Goal: Task Accomplishment & Management: Use online tool/utility

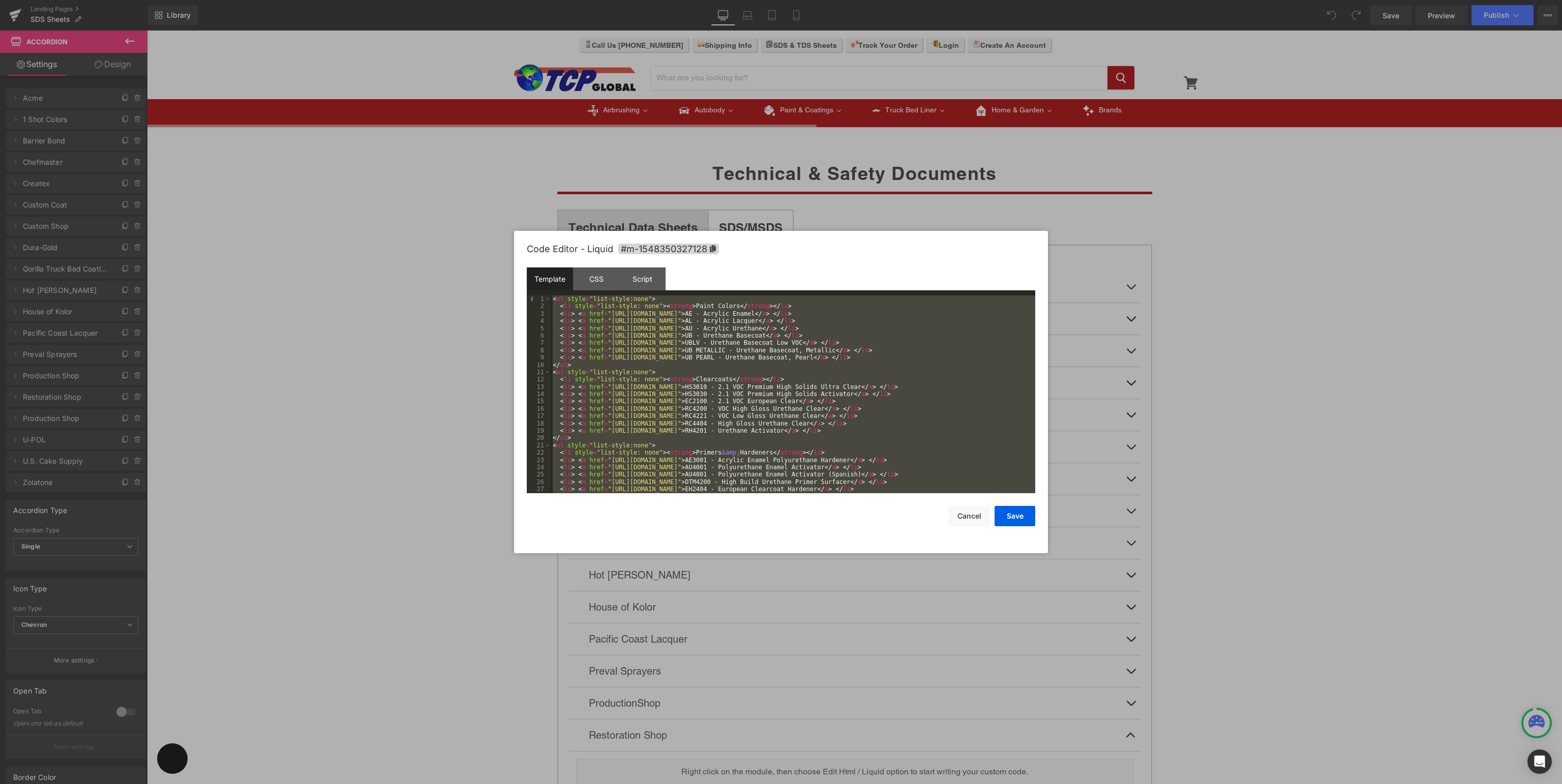
click at [1014, 514] on button "Save" at bounding box center [1015, 516] width 41 height 20
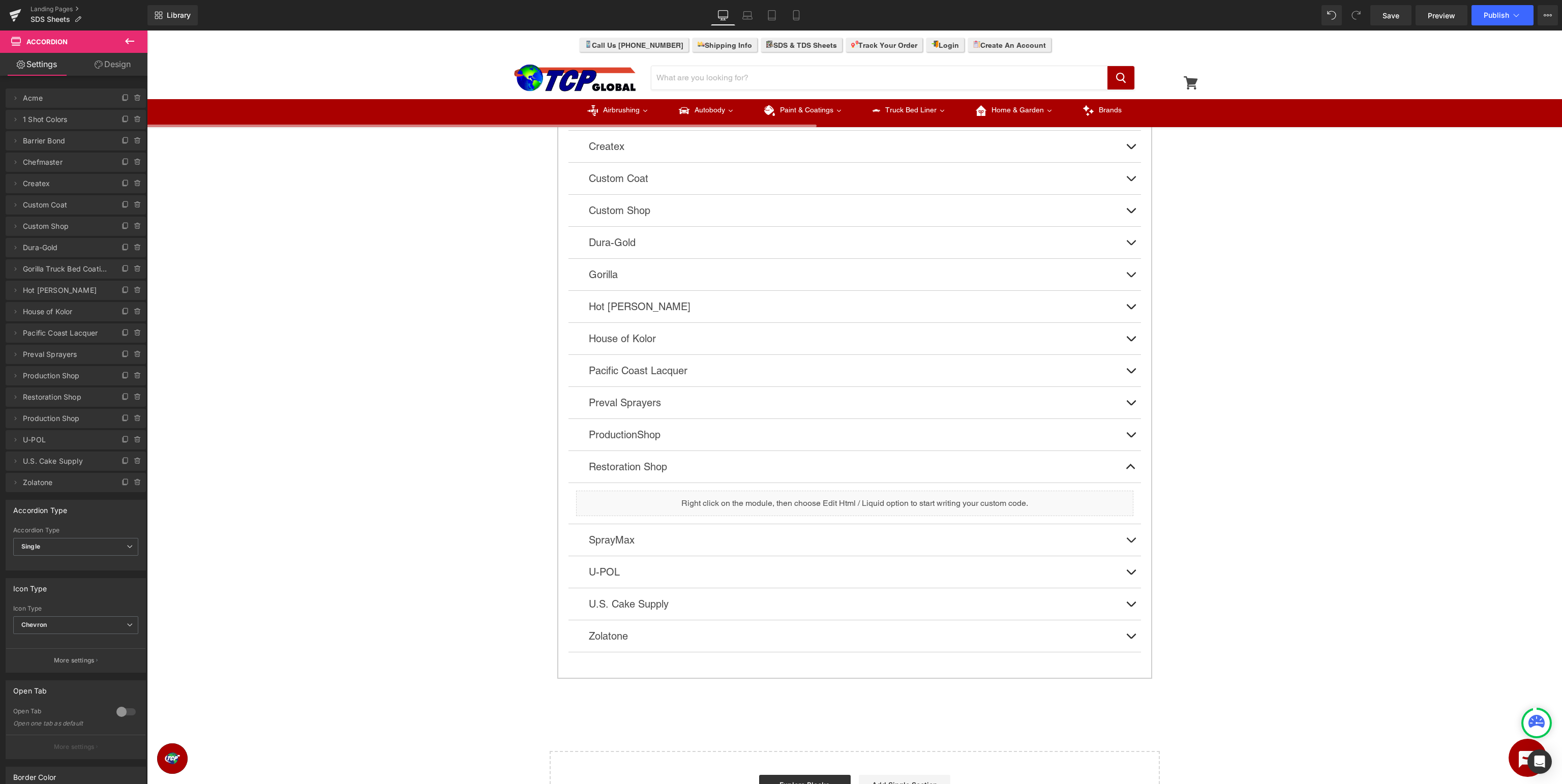
scroll to position [269, 0]
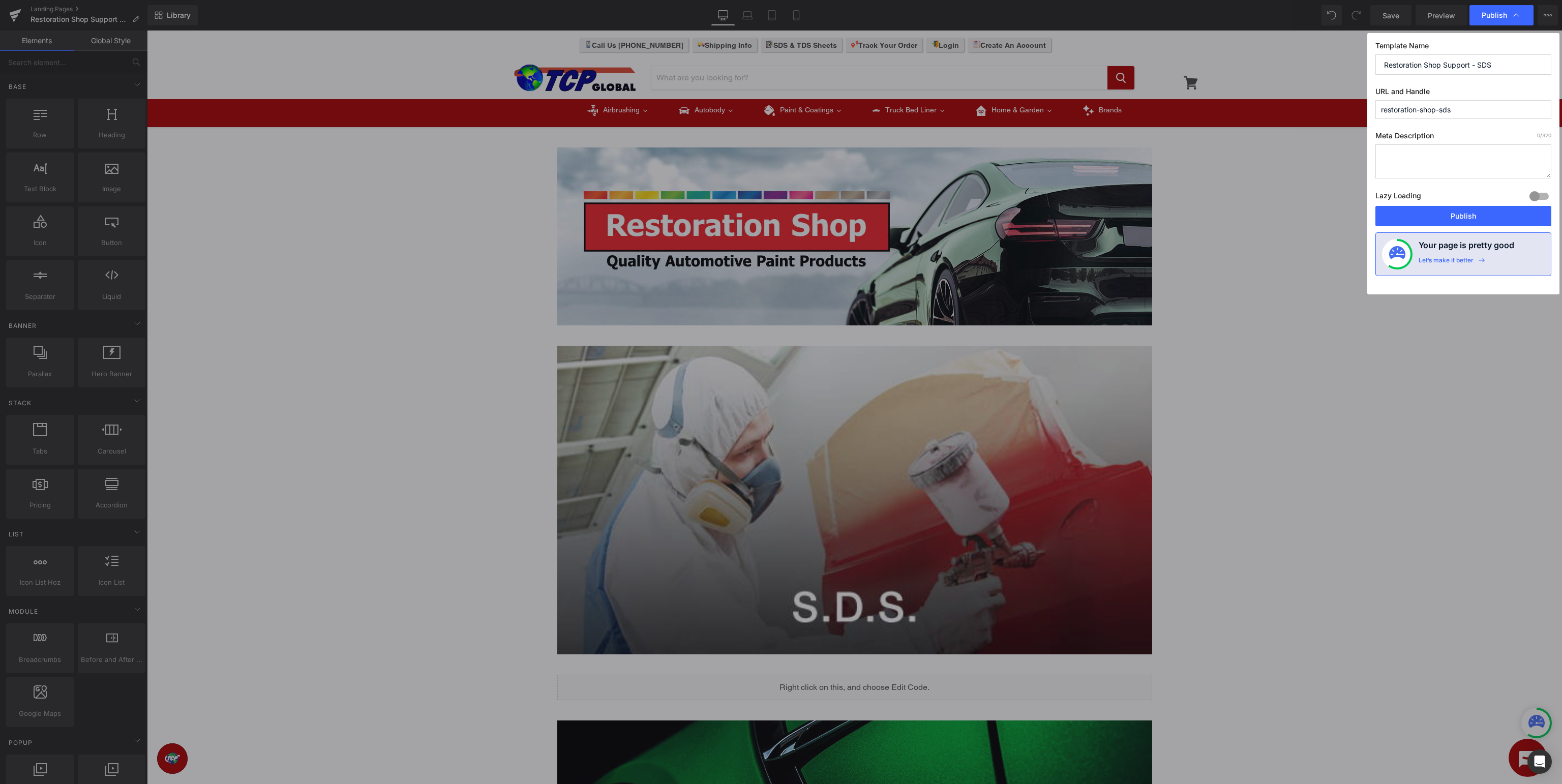
click at [1490, 216] on button "Publish" at bounding box center [1463, 216] width 176 height 20
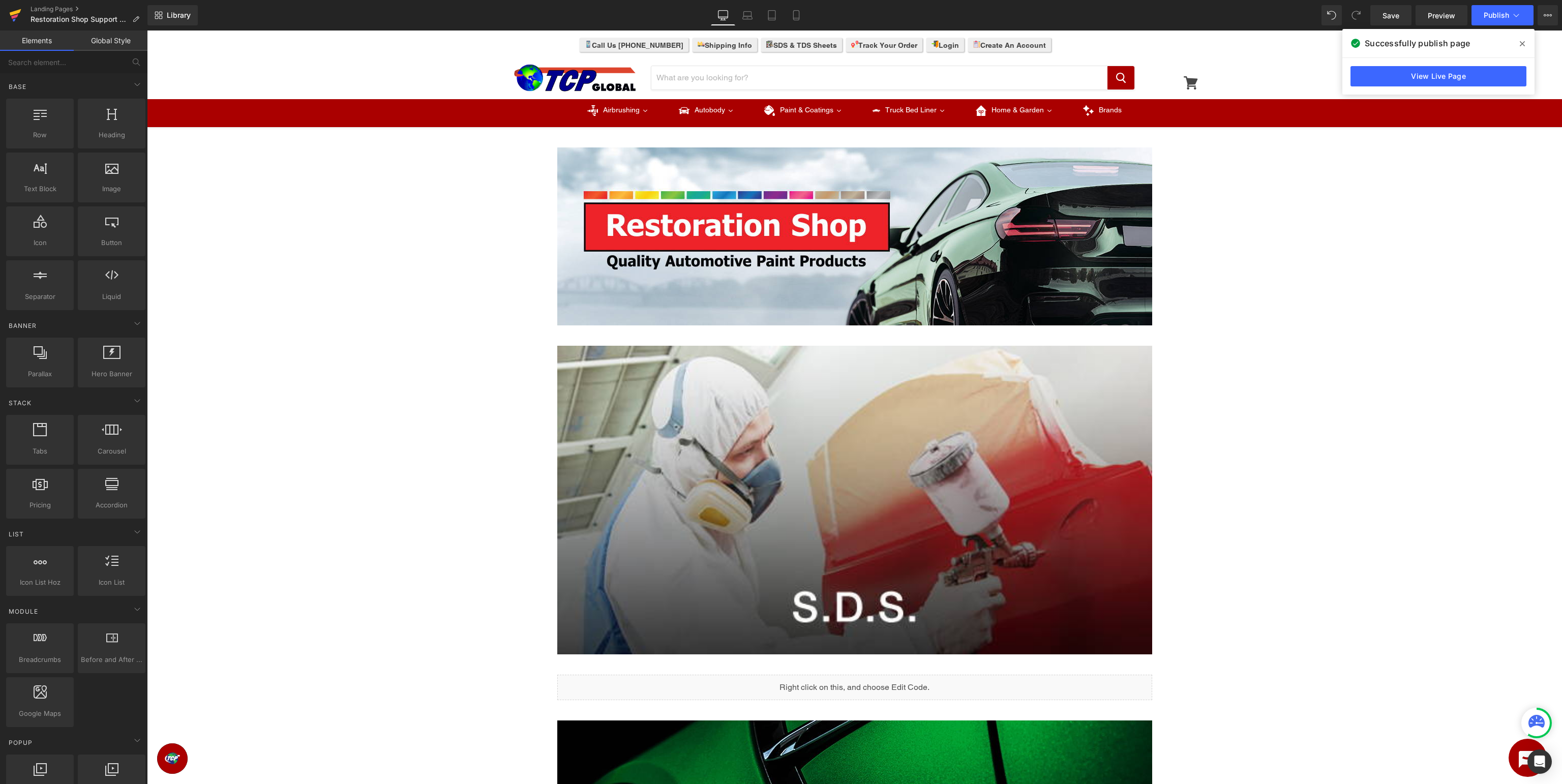
click at [15, 19] on icon at bounding box center [14, 20] width 3 height 3
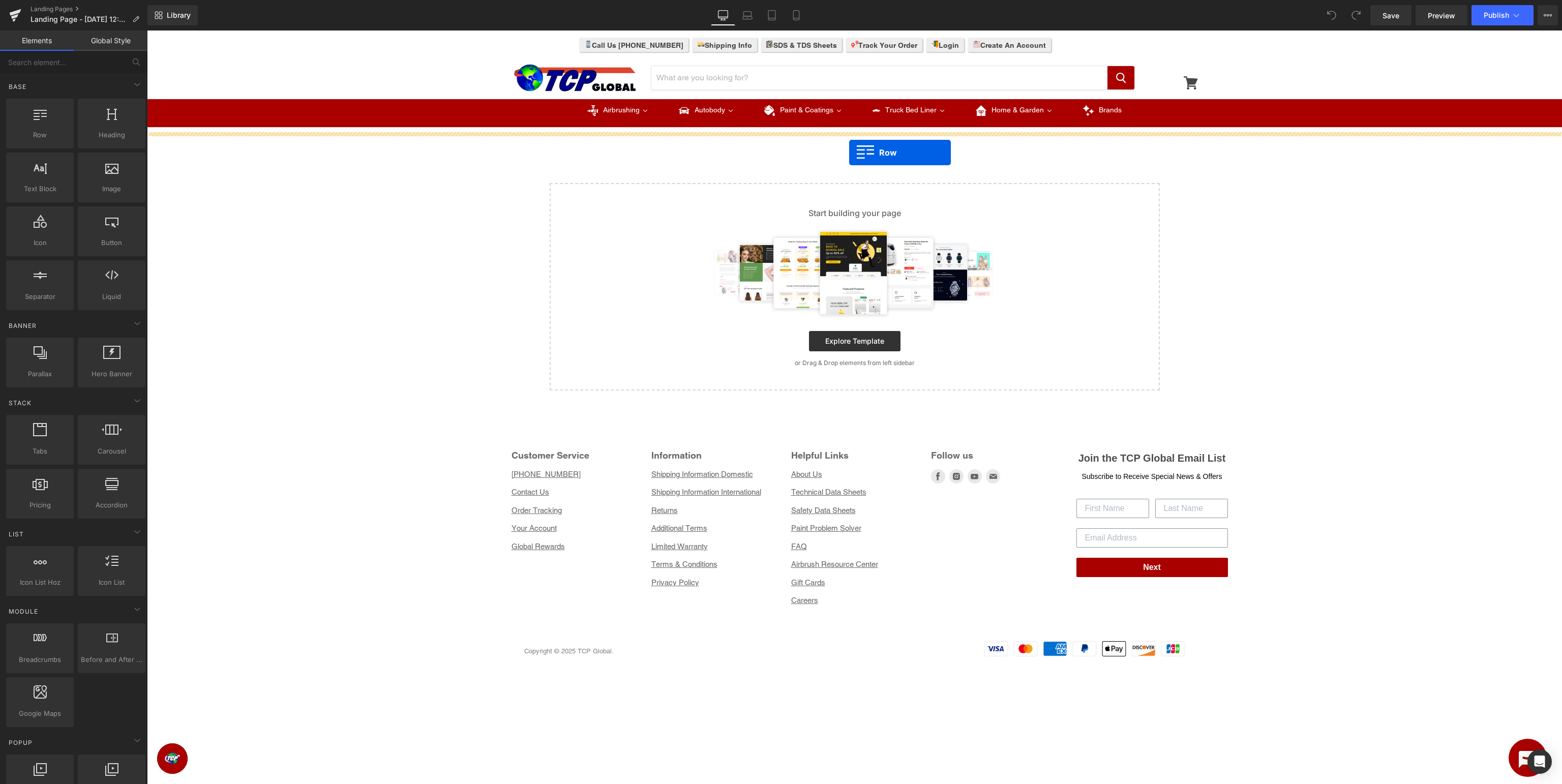
drag, startPoint x: 184, startPoint y: 158, endPoint x: 849, endPoint y: 152, distance: 665.0
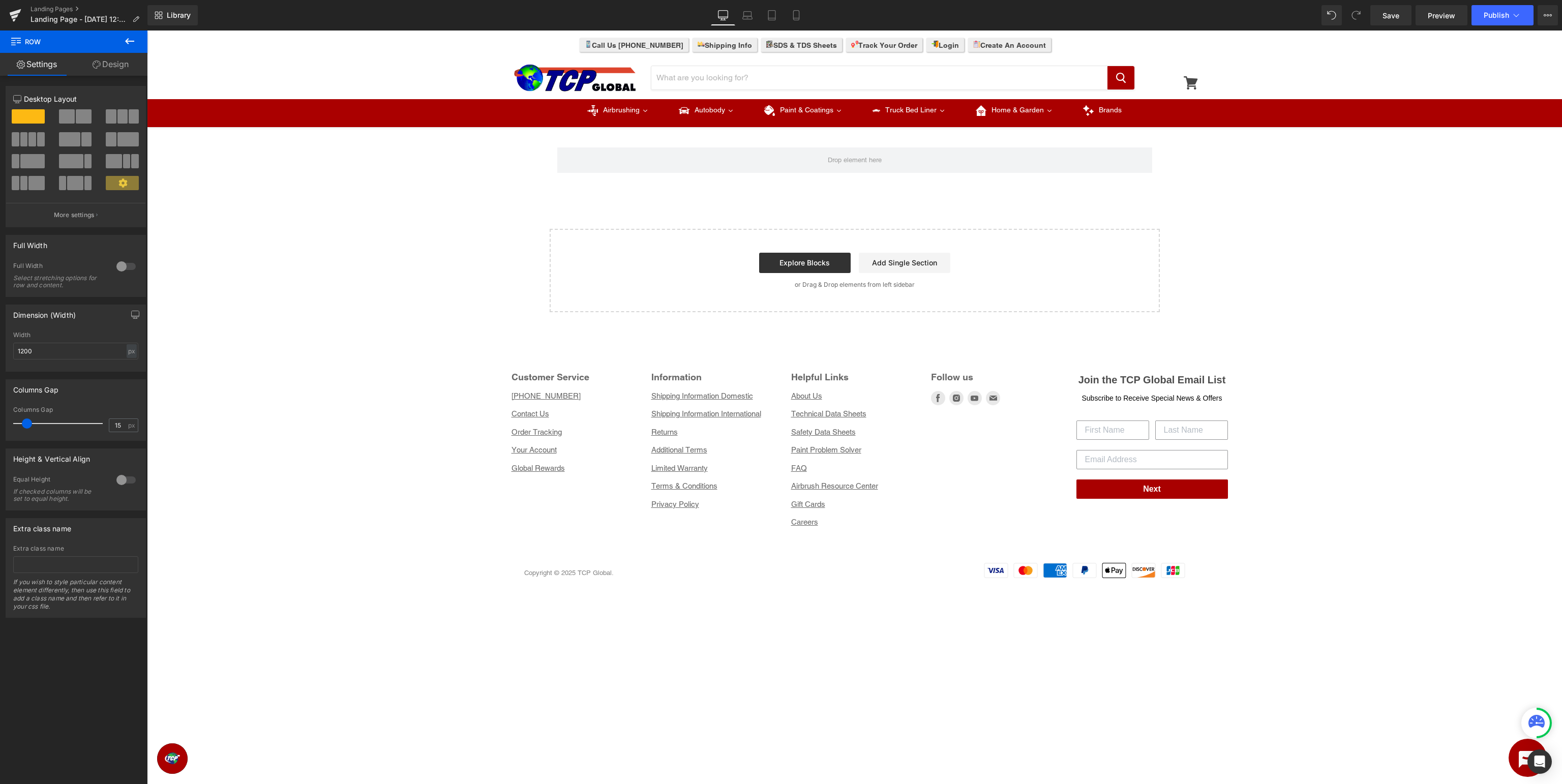
click at [127, 40] on icon at bounding box center [129, 41] width 9 height 6
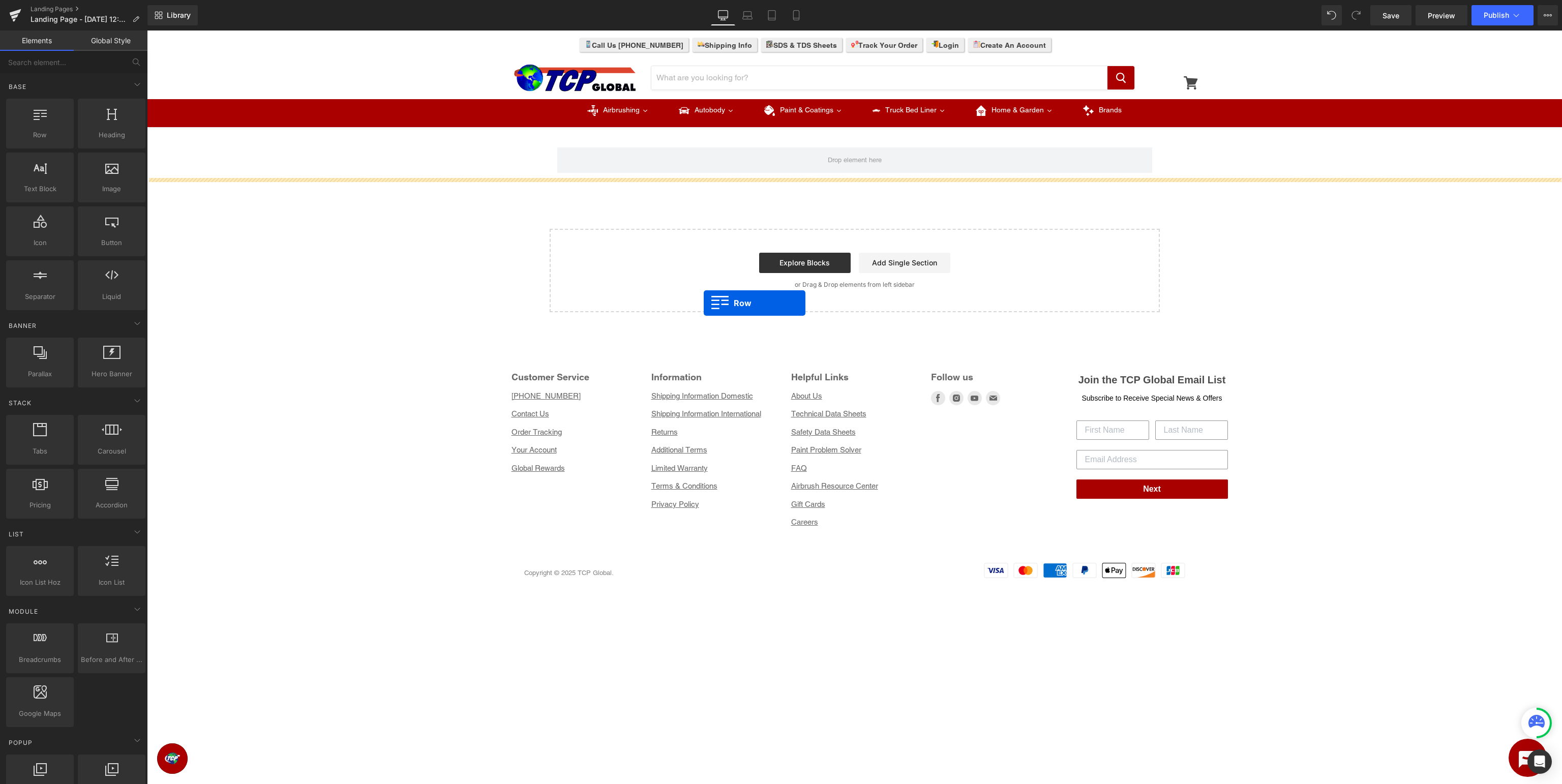
drag, startPoint x: 187, startPoint y: 147, endPoint x: 704, endPoint y: 303, distance: 540.0
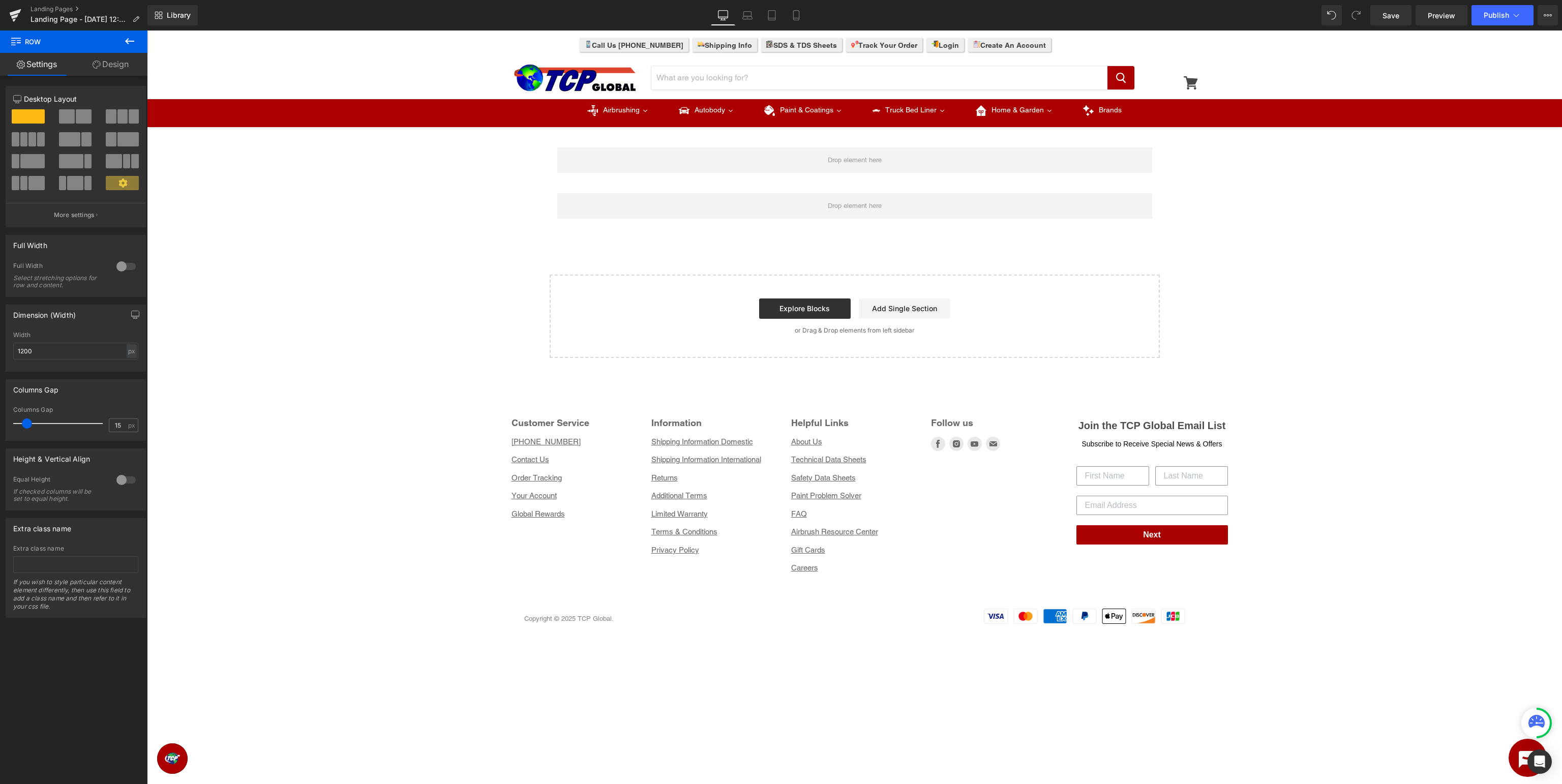
click at [126, 41] on icon at bounding box center [129, 41] width 9 height 6
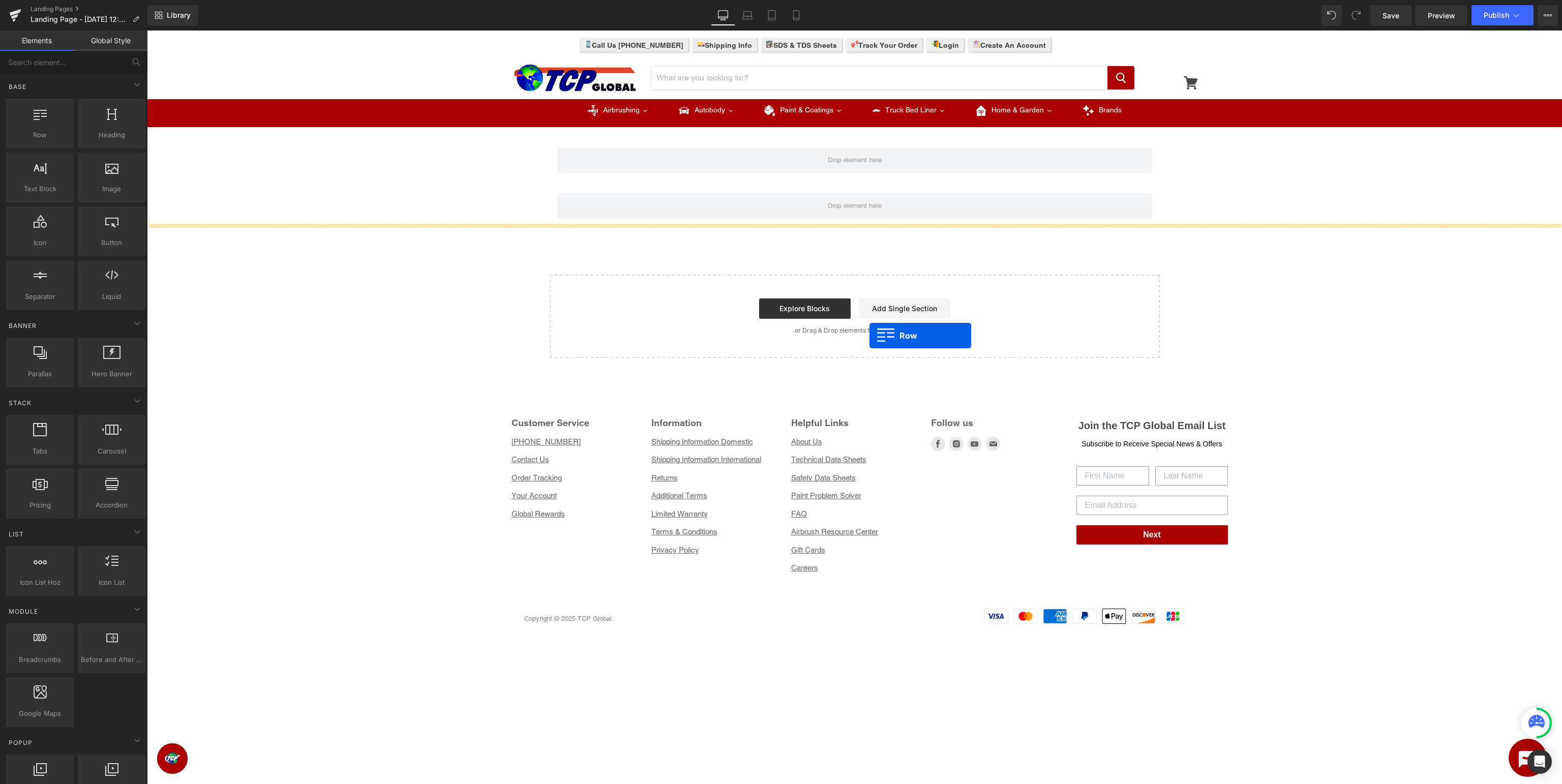
drag, startPoint x: 200, startPoint y: 158, endPoint x: 870, endPoint y: 337, distance: 693.5
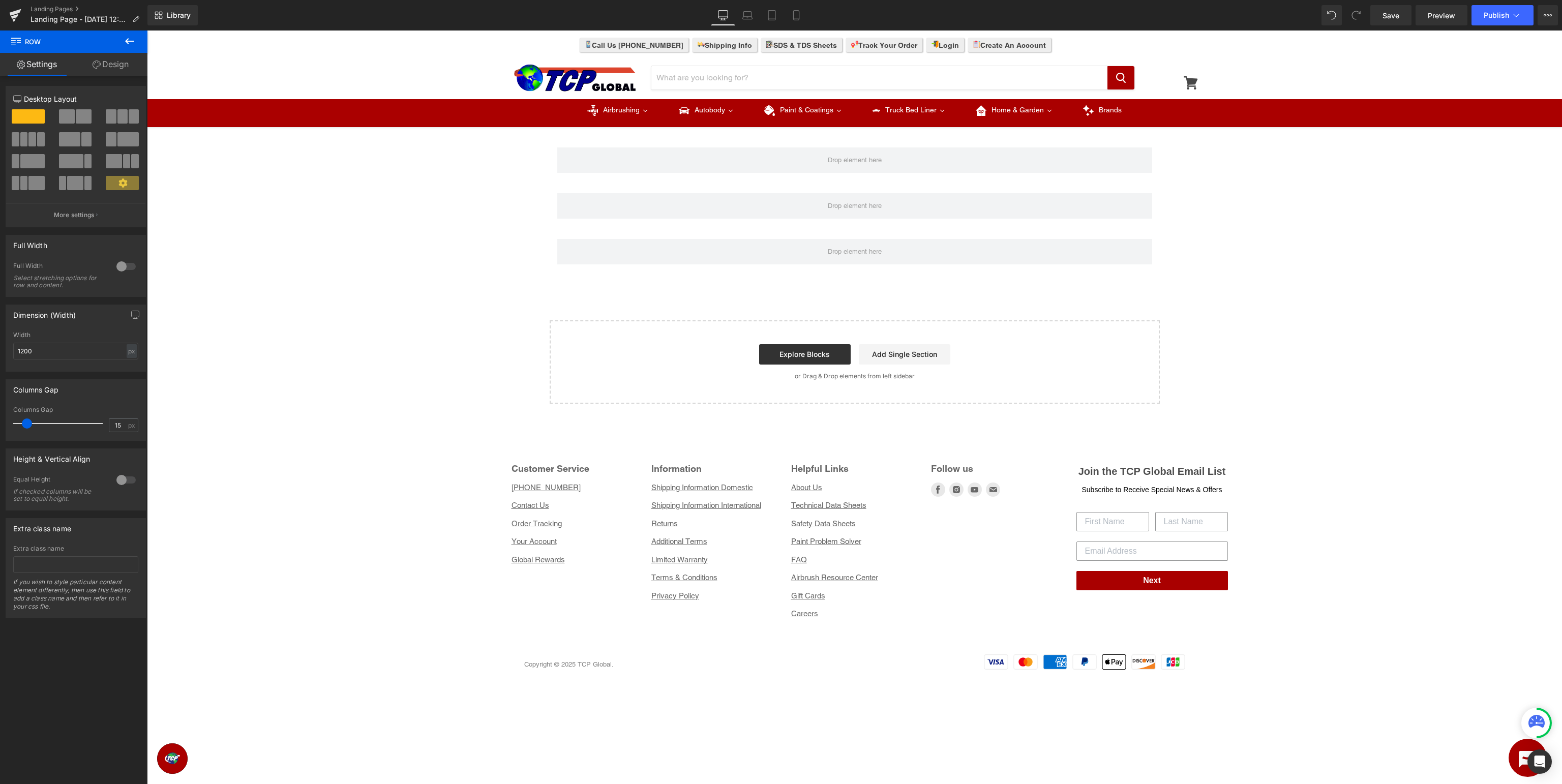
click at [133, 44] on icon at bounding box center [129, 41] width 12 height 12
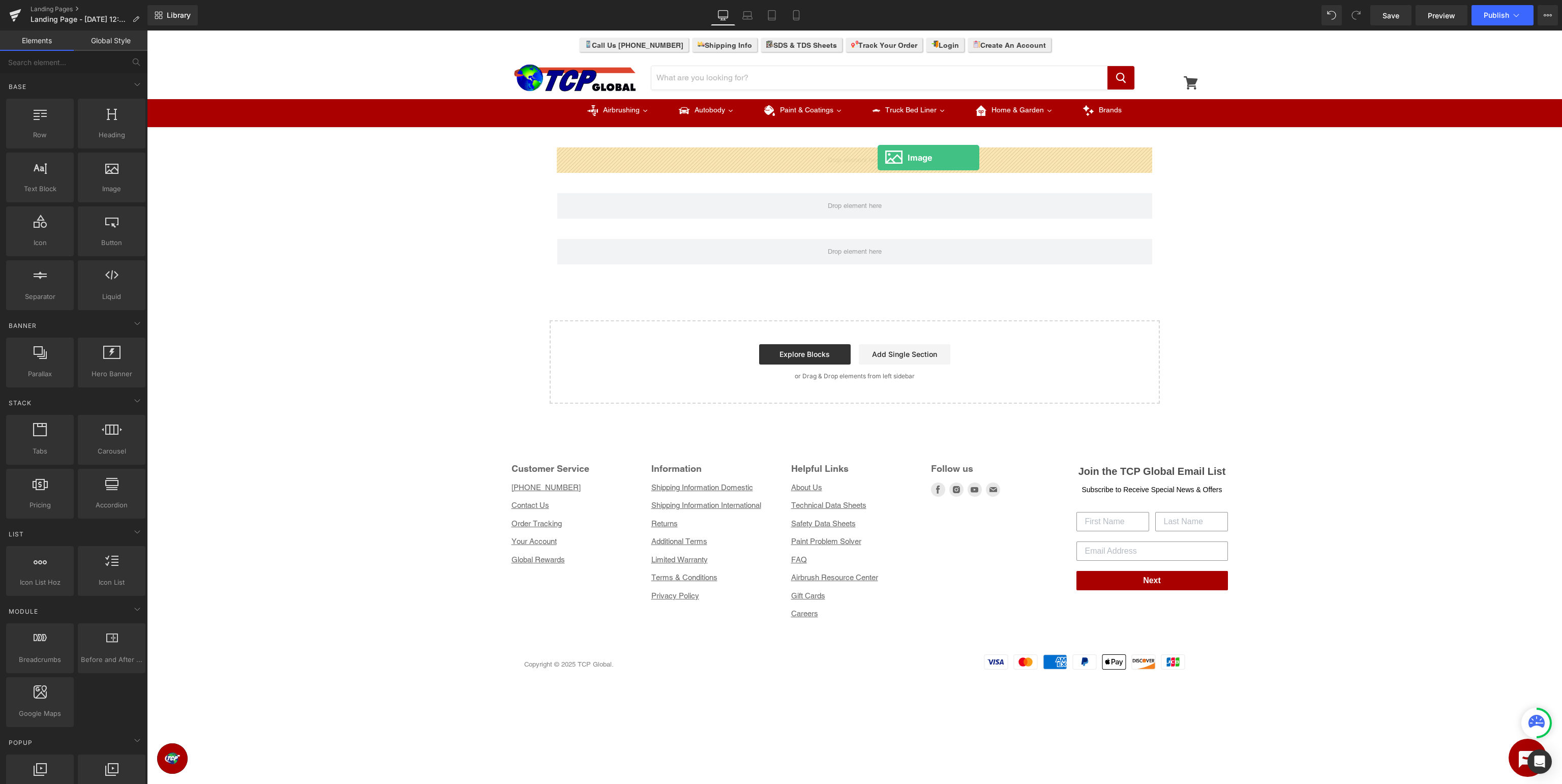
drag, startPoint x: 265, startPoint y: 213, endPoint x: 878, endPoint y: 158, distance: 615.5
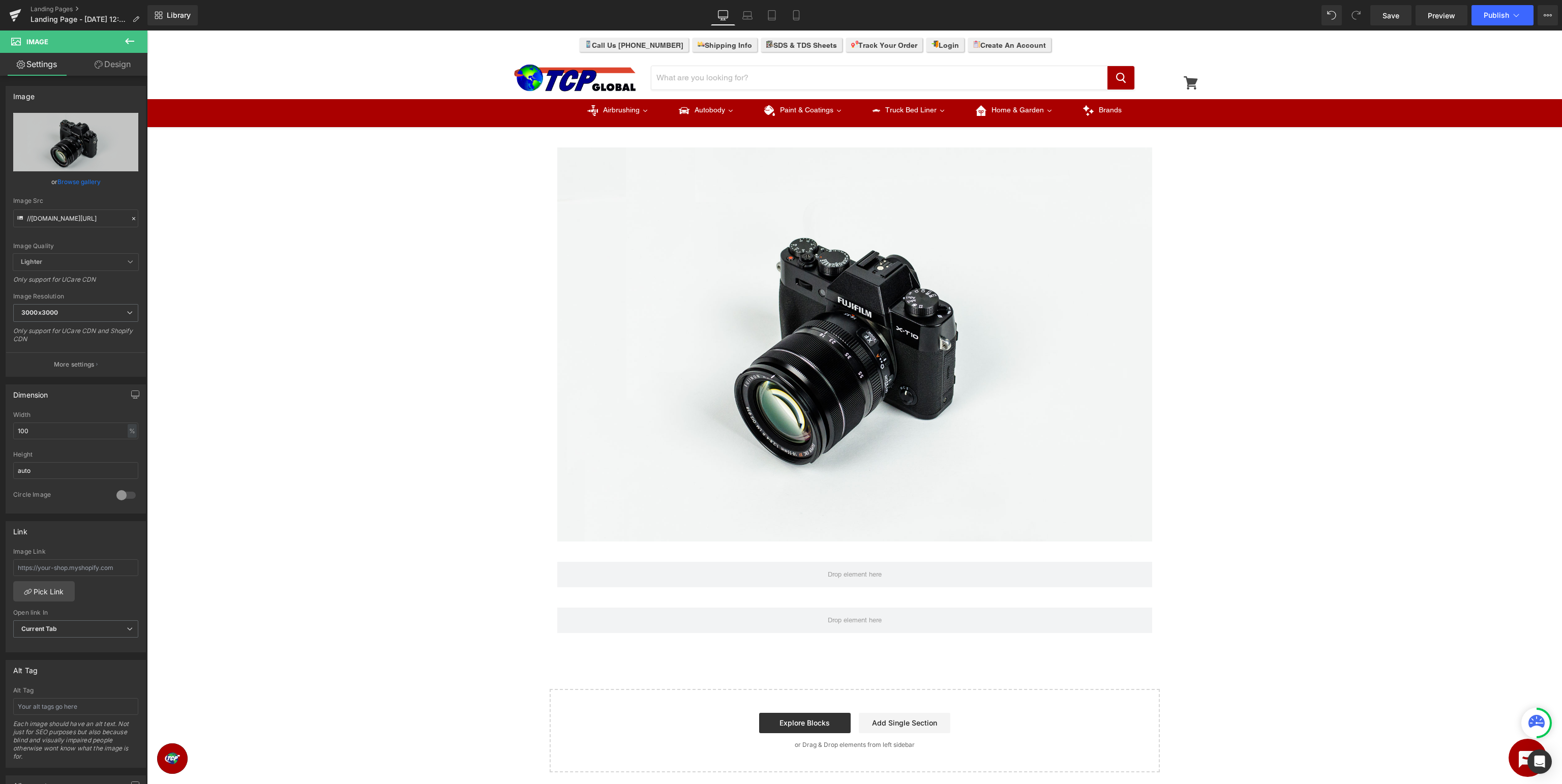
click at [133, 38] on icon at bounding box center [129, 41] width 12 height 12
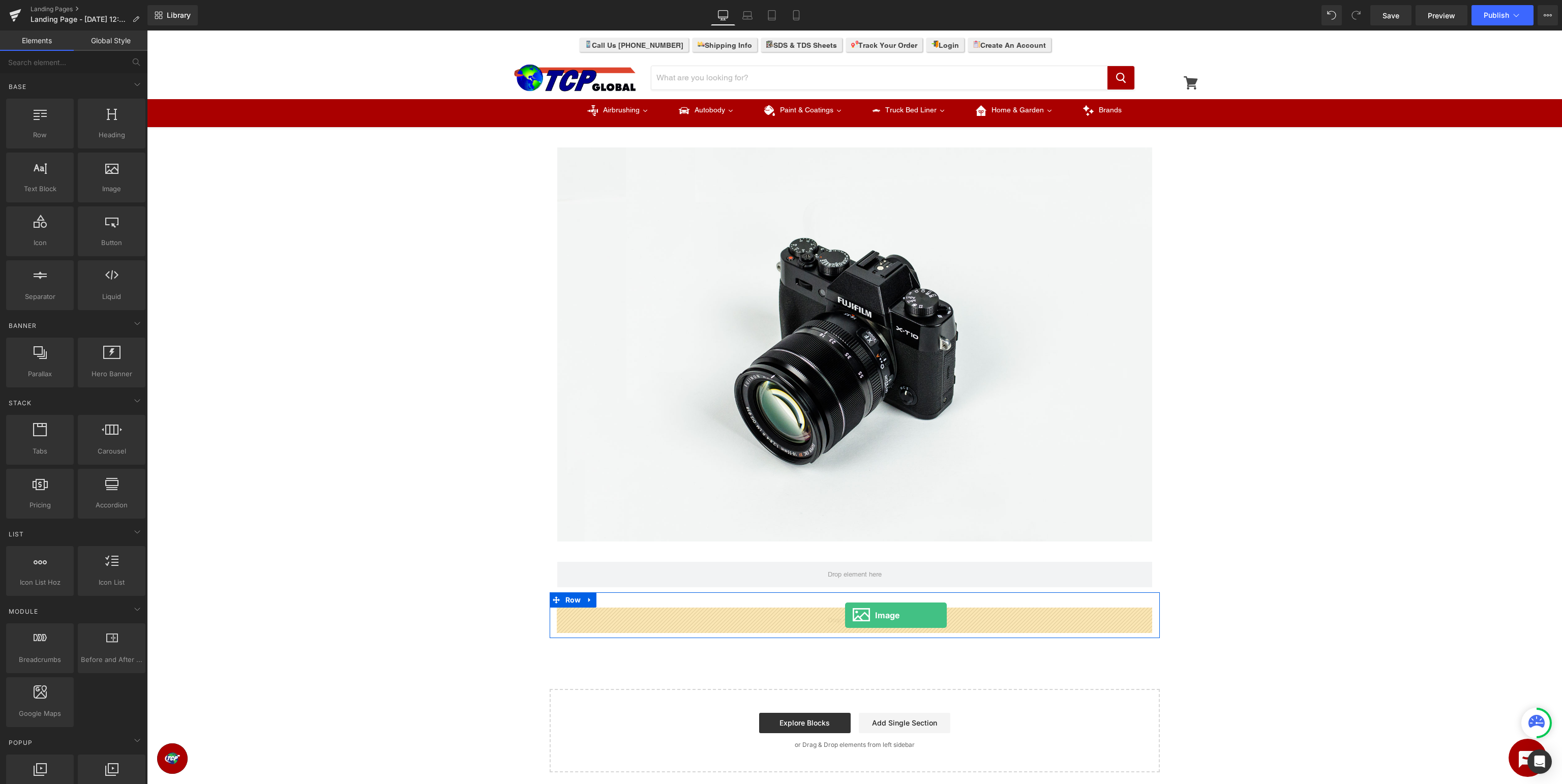
drag, startPoint x: 254, startPoint y: 205, endPoint x: 845, endPoint y: 615, distance: 719.3
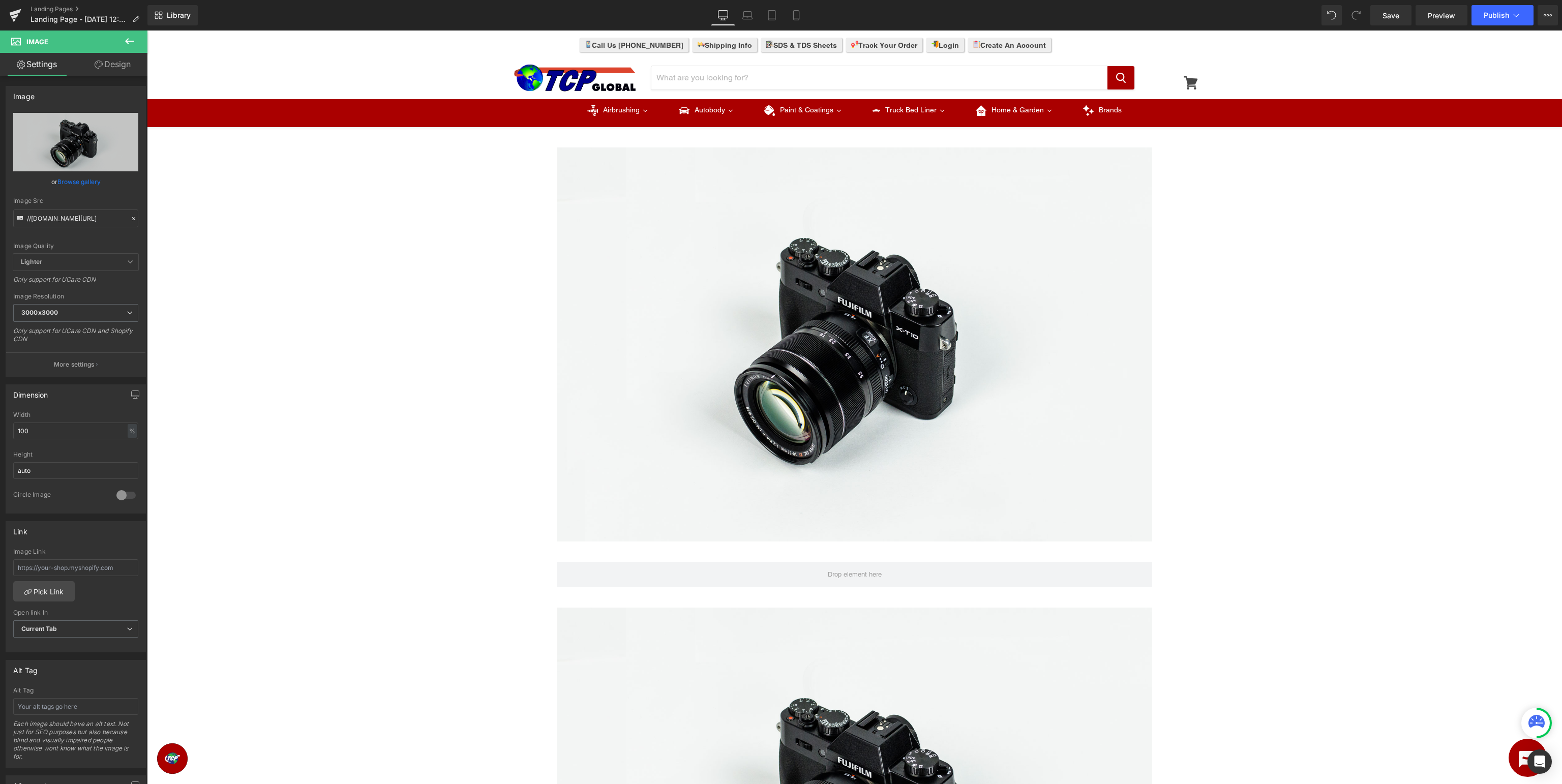
click at [128, 39] on icon at bounding box center [129, 41] width 9 height 6
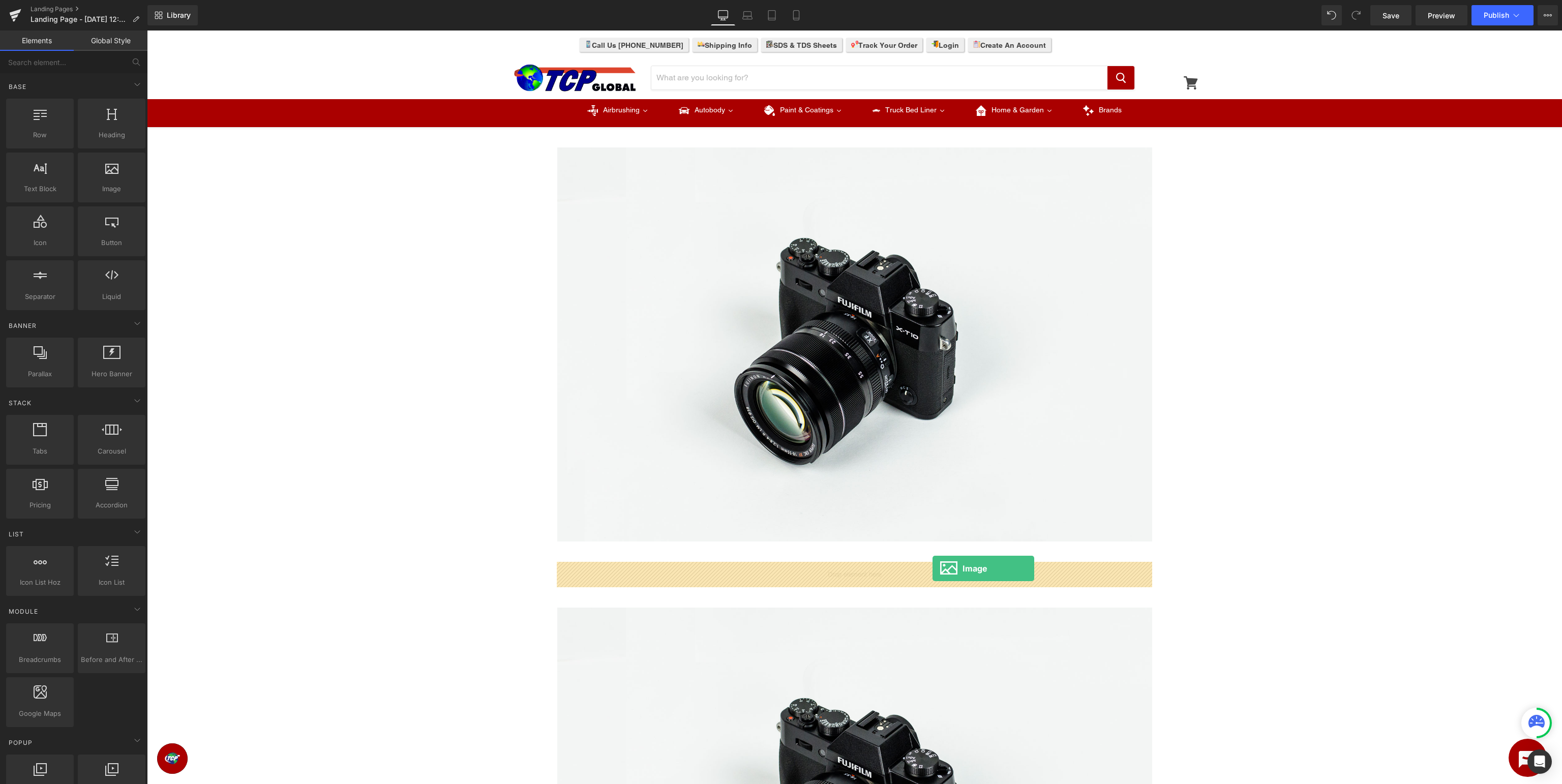
drag, startPoint x: 255, startPoint y: 210, endPoint x: 933, endPoint y: 568, distance: 766.7
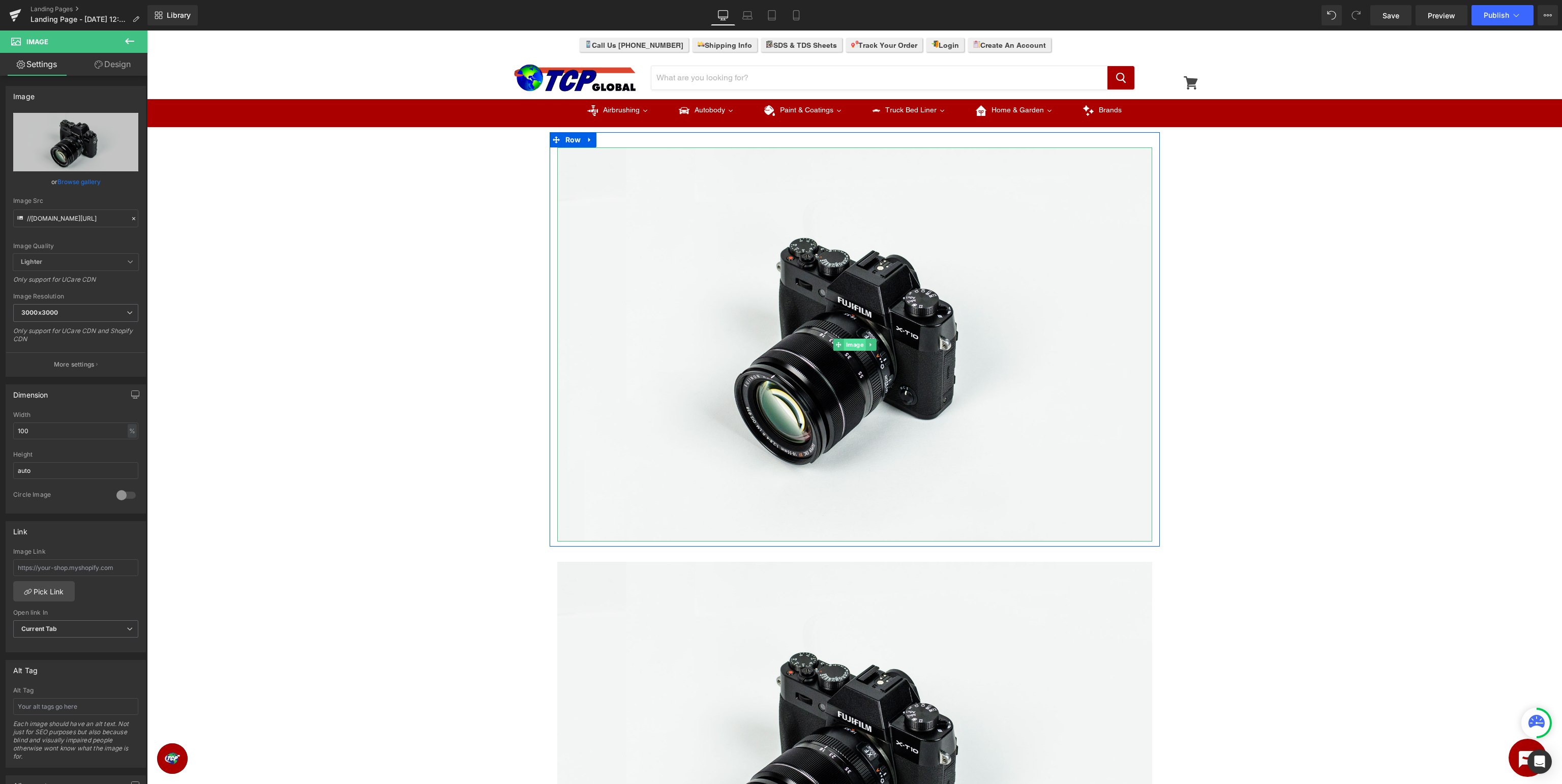
click at [857, 347] on span "Image" at bounding box center [854, 345] width 22 height 12
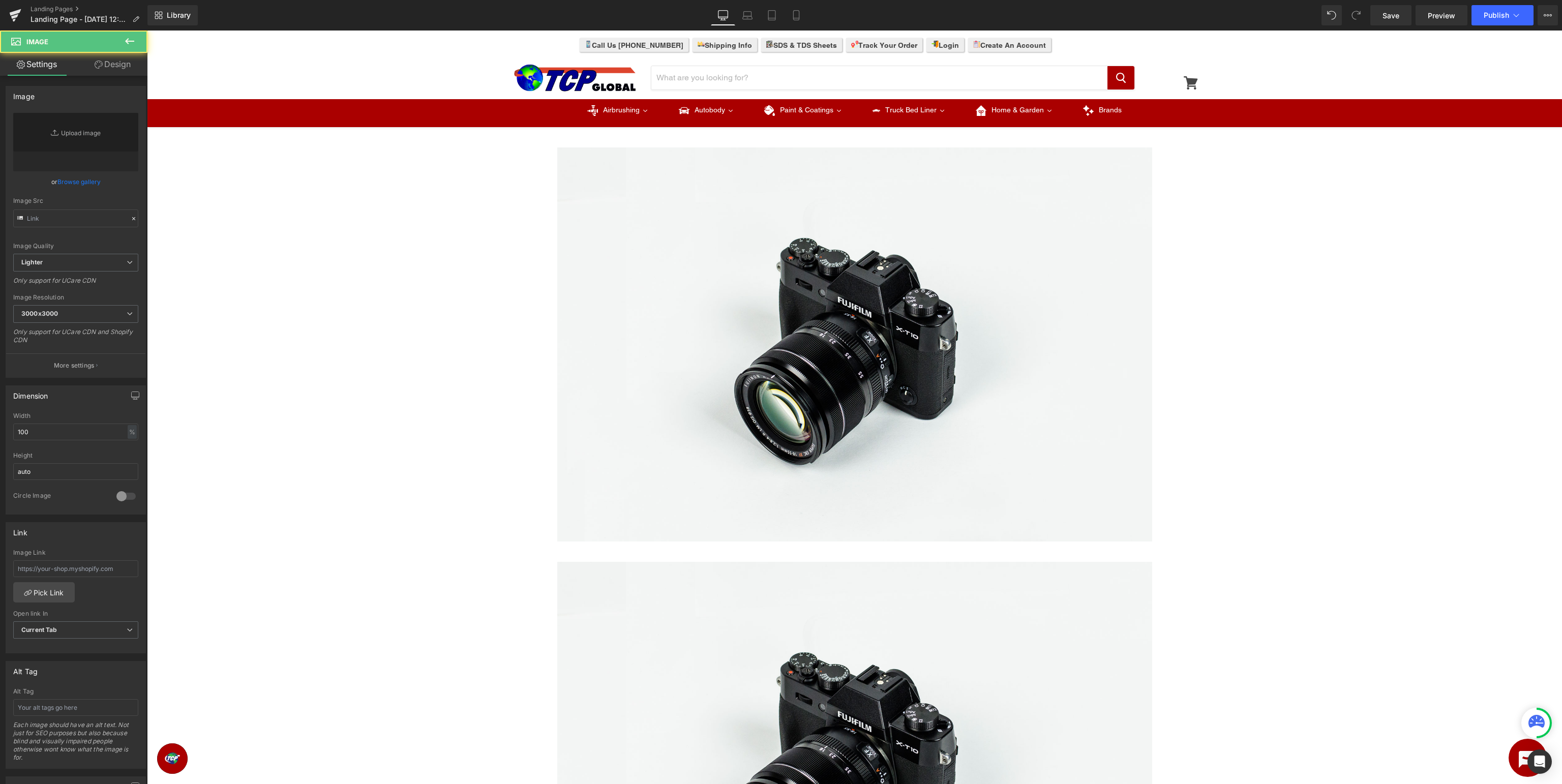
type input "//d1um8515vdn9kb.cloudfront.net/images/parallax.jpg"
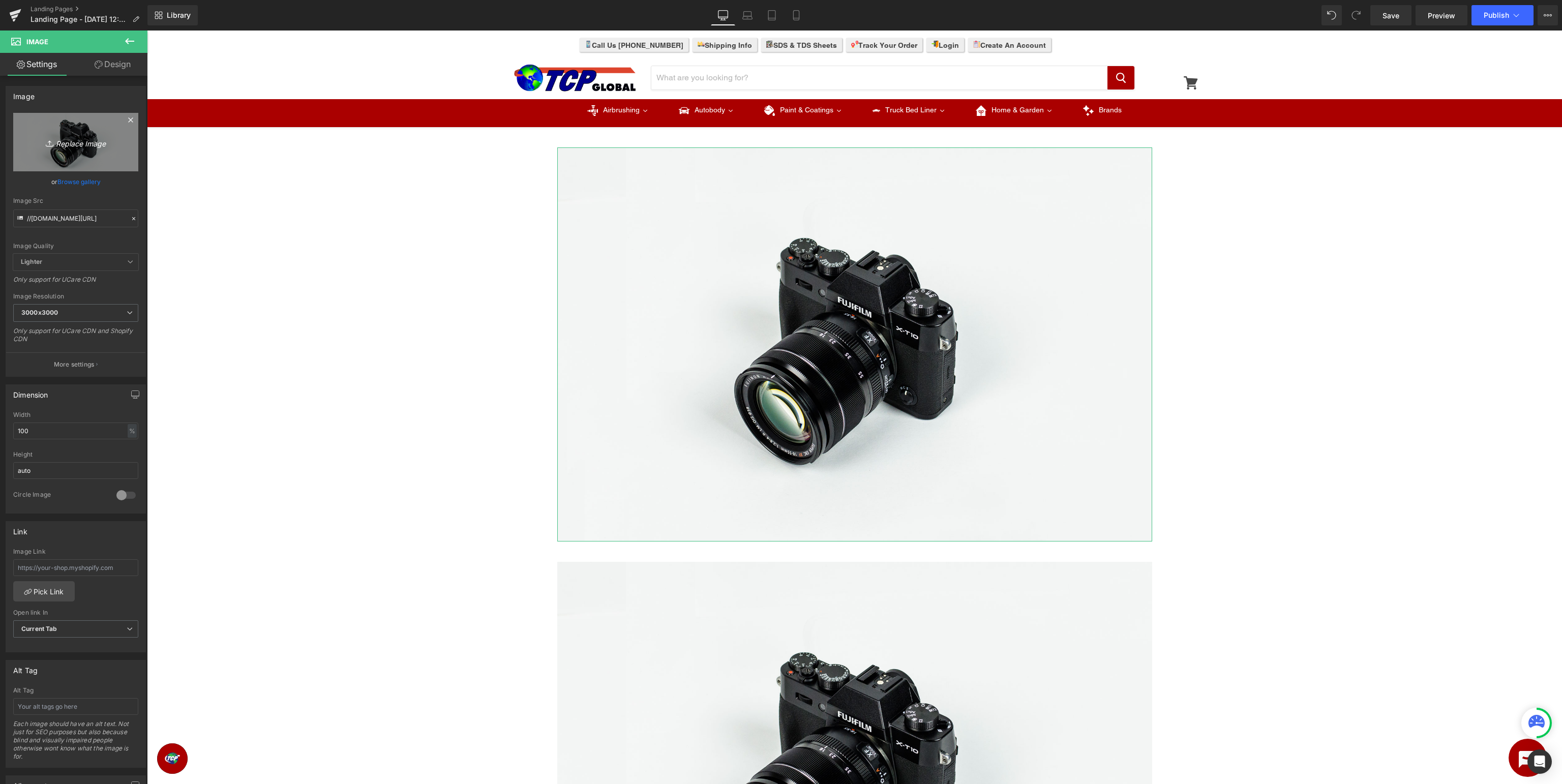
click at [64, 138] on icon "Replace Image" at bounding box center [76, 142] width 81 height 13
type input "C:\fakepath\RestorationShop_TopBanner.jpg"
type input "https://ucarecdn.com/48121d74-47b6-417c-b687-601c1e6a7889/-/format/auto/-/previ…"
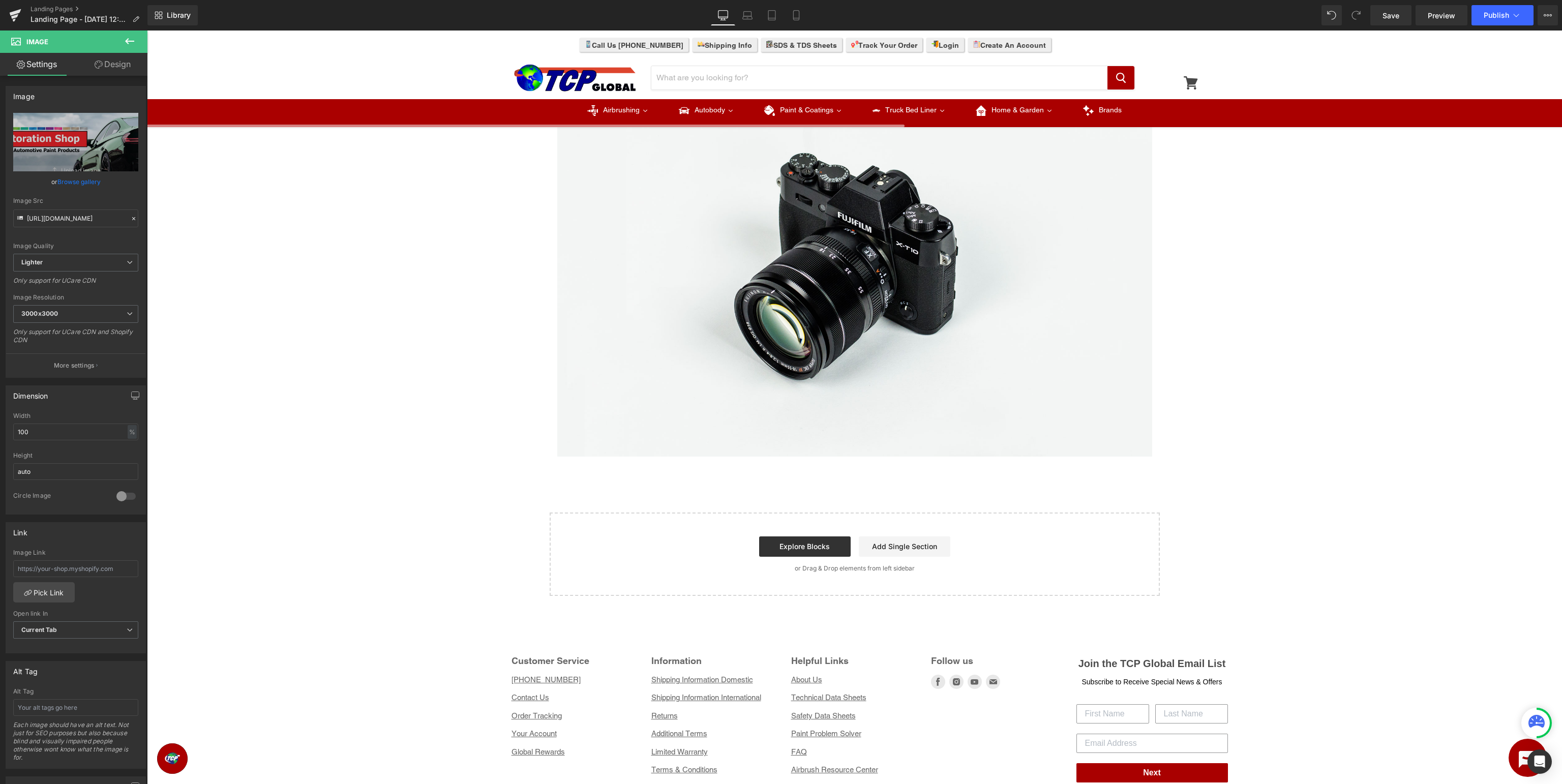
scroll to position [751, 0]
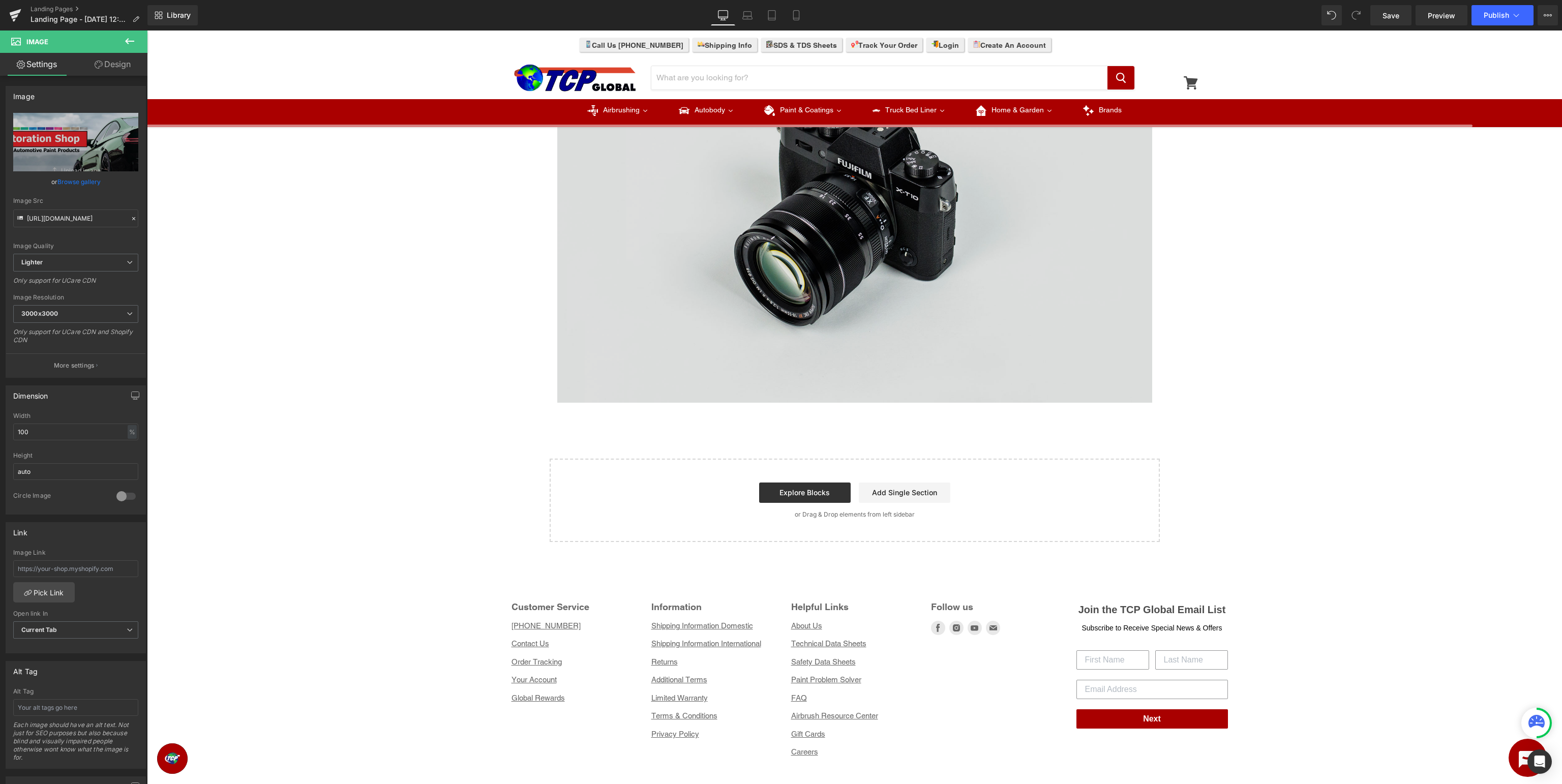
click at [864, 294] on img at bounding box center [854, 205] width 595 height 394
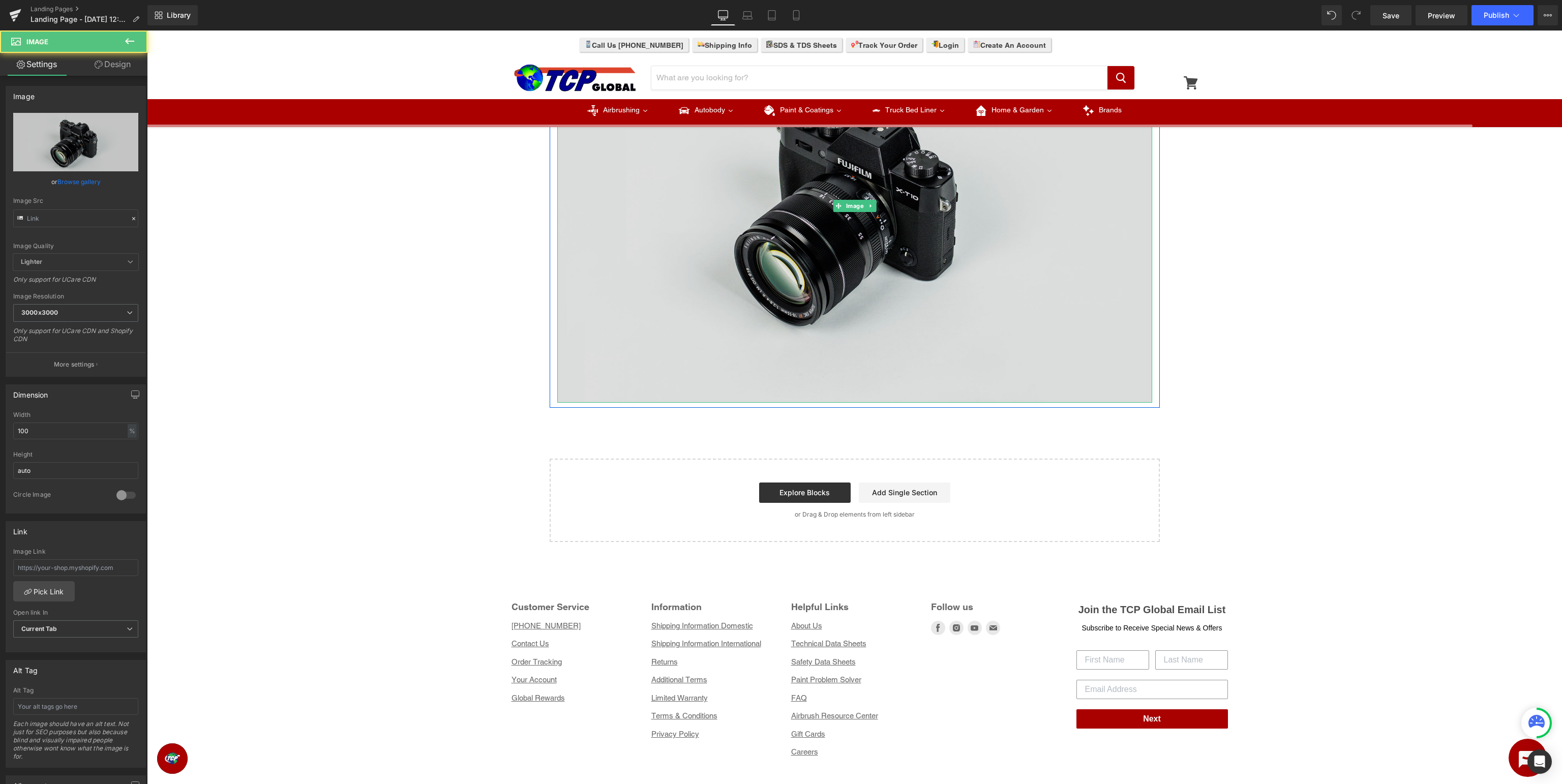
type input "//d1um8515vdn9kb.cloudfront.net/images/parallax.jpg"
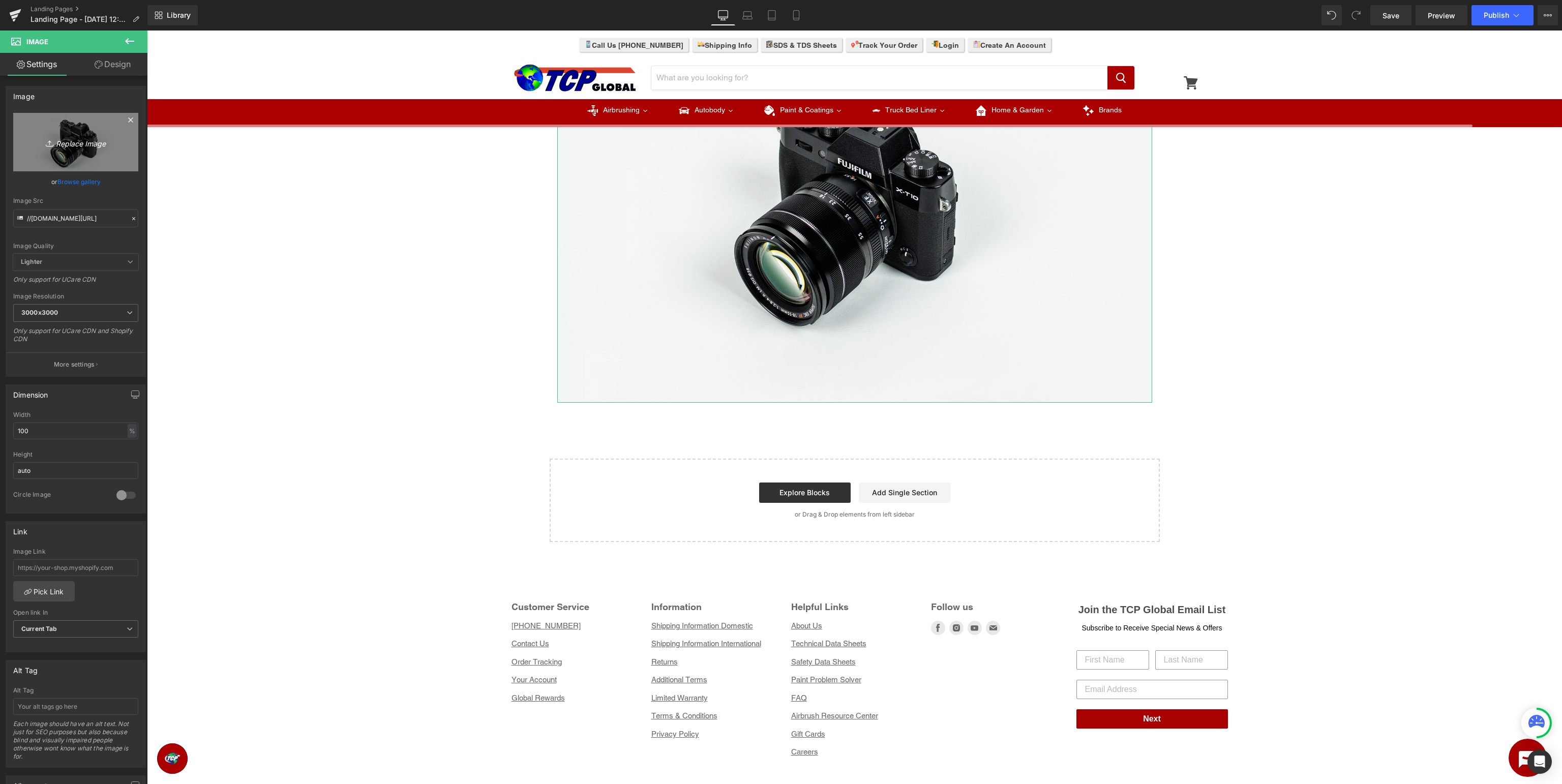
click at [74, 152] on link "Replace Image" at bounding box center [75, 142] width 125 height 59
type input "C:\fakepath\RestorationShop_BottomBanner.jpg"
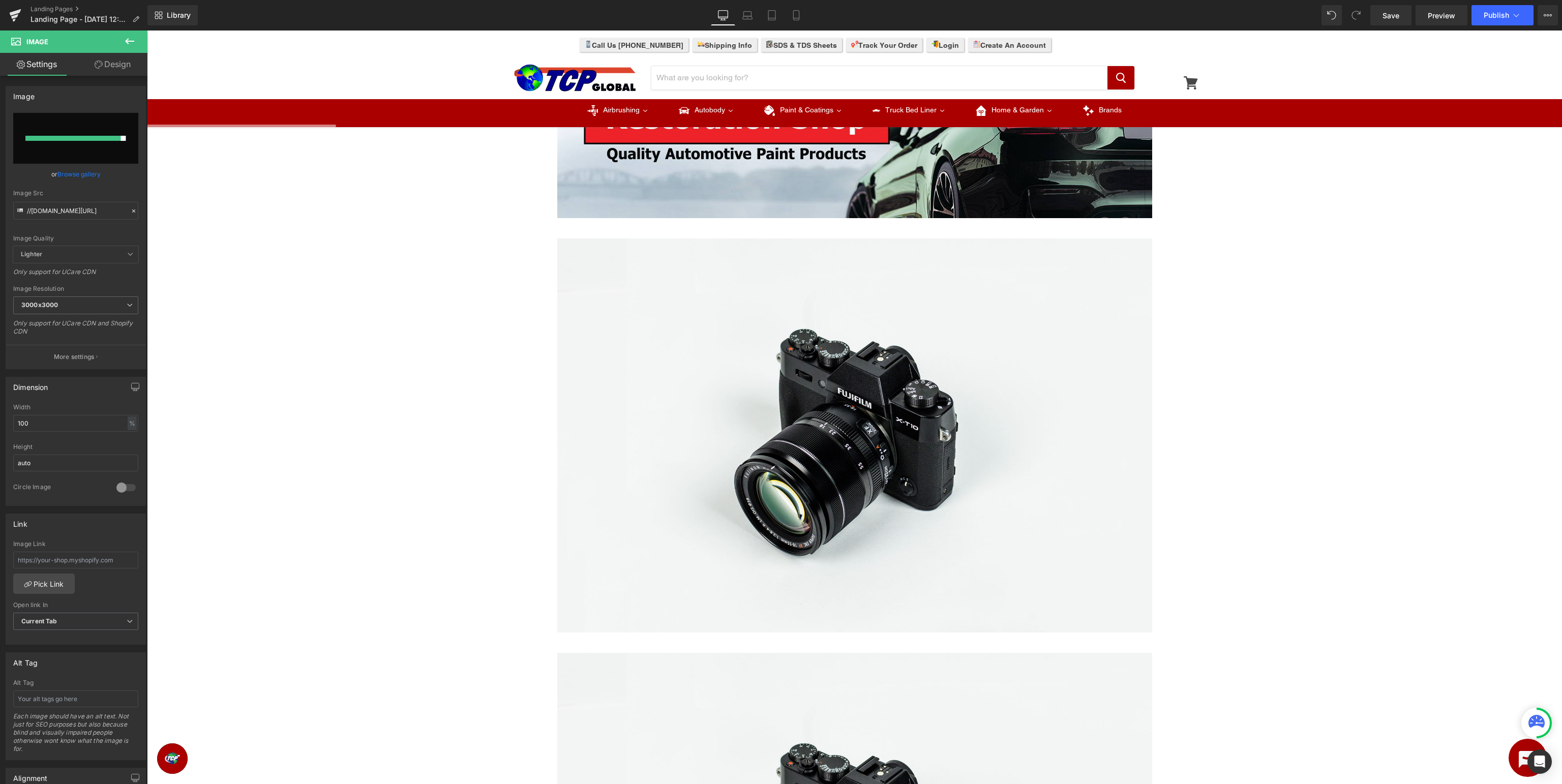
scroll to position [0, 0]
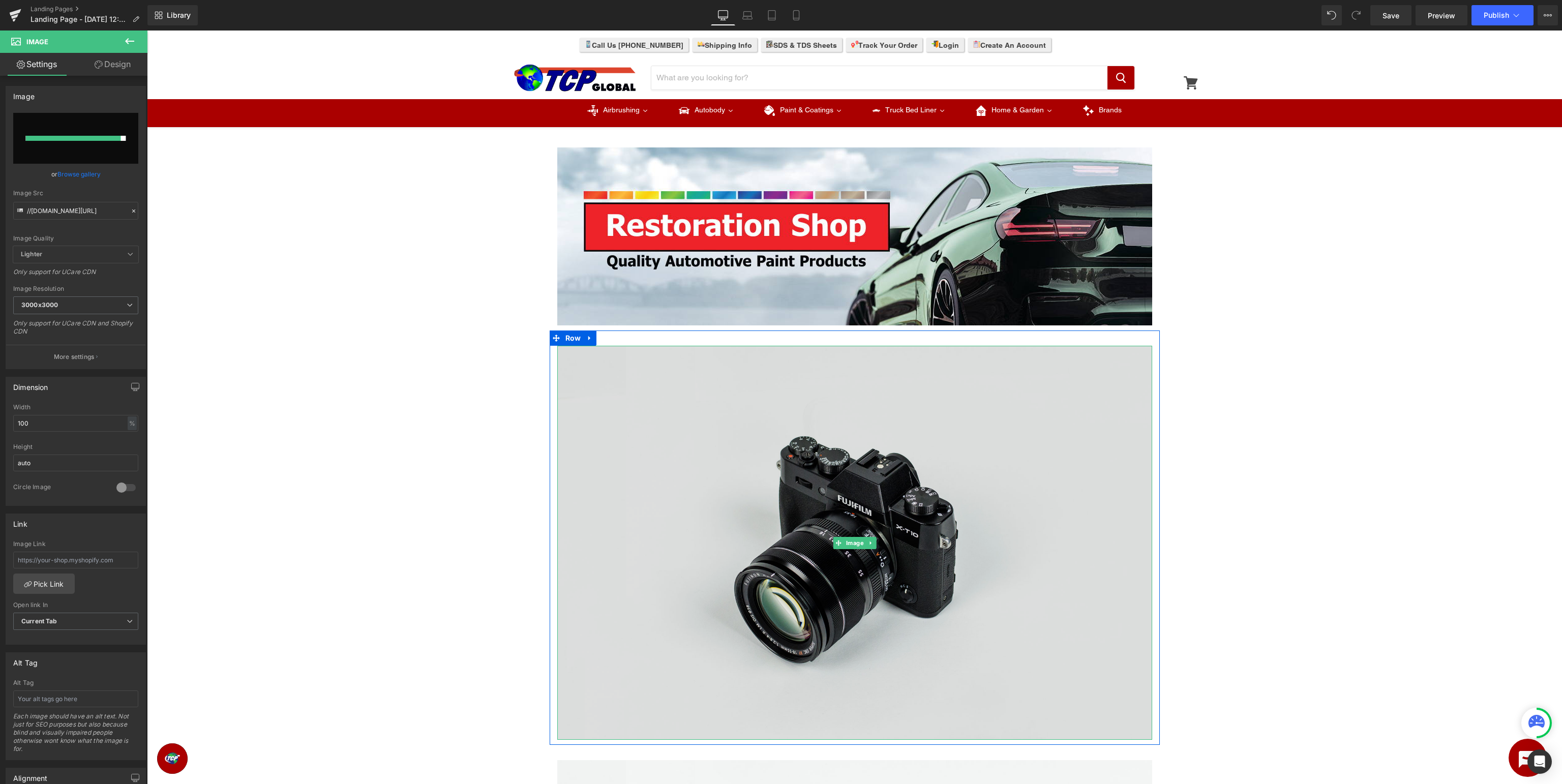
click at [960, 461] on img at bounding box center [854, 542] width 595 height 394
type input "//[DOMAIN_NAME][URL]"
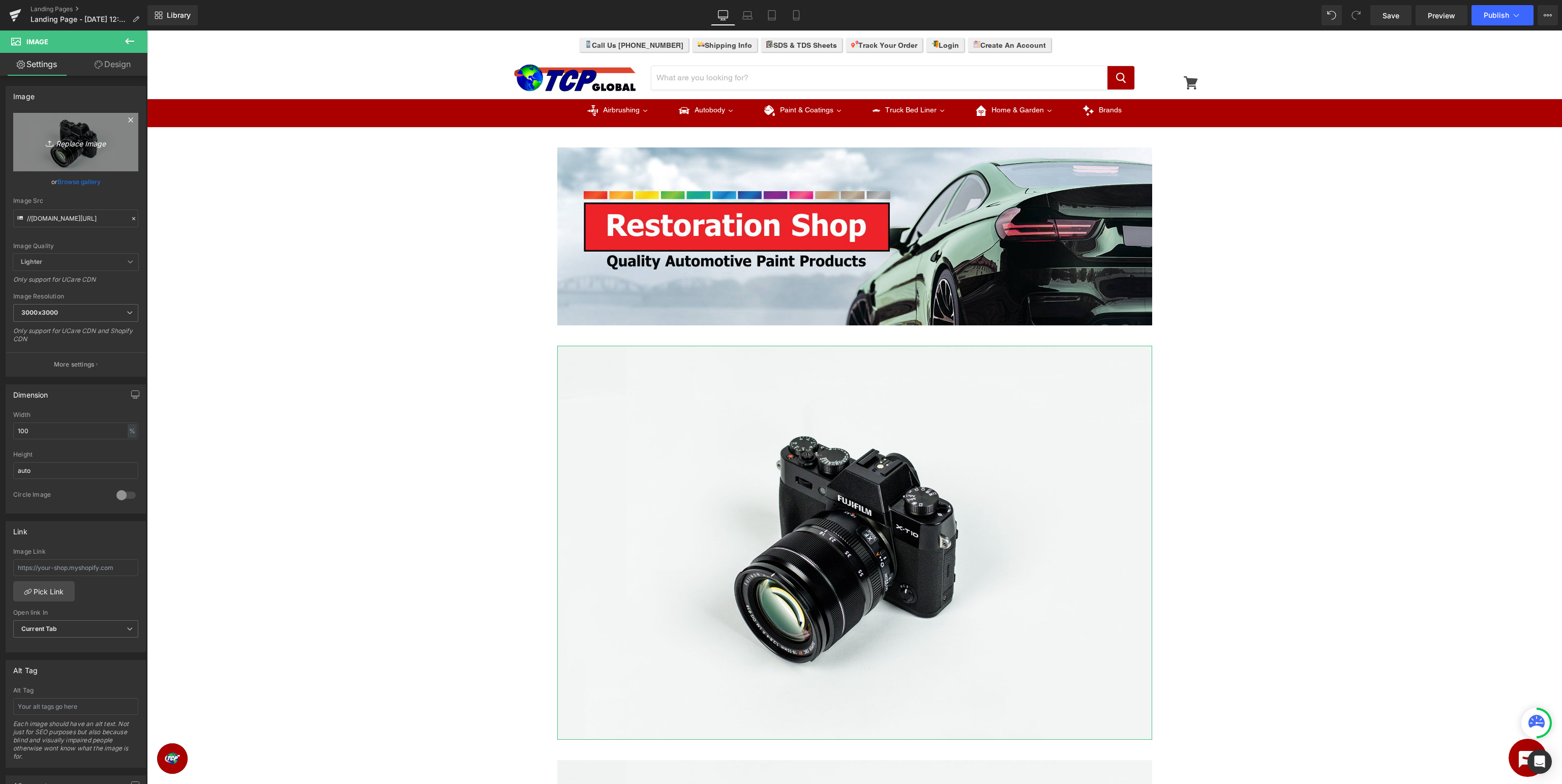
click at [75, 152] on link "Replace Image" at bounding box center [75, 142] width 125 height 59
type input "C:\fakepath\RestorationShop_TDS.jpg"
type input "https://ucarecdn.com/dba55b9f-18c6-496f-8aa3-c0d36734405e/-/format/auto/-/previ…"
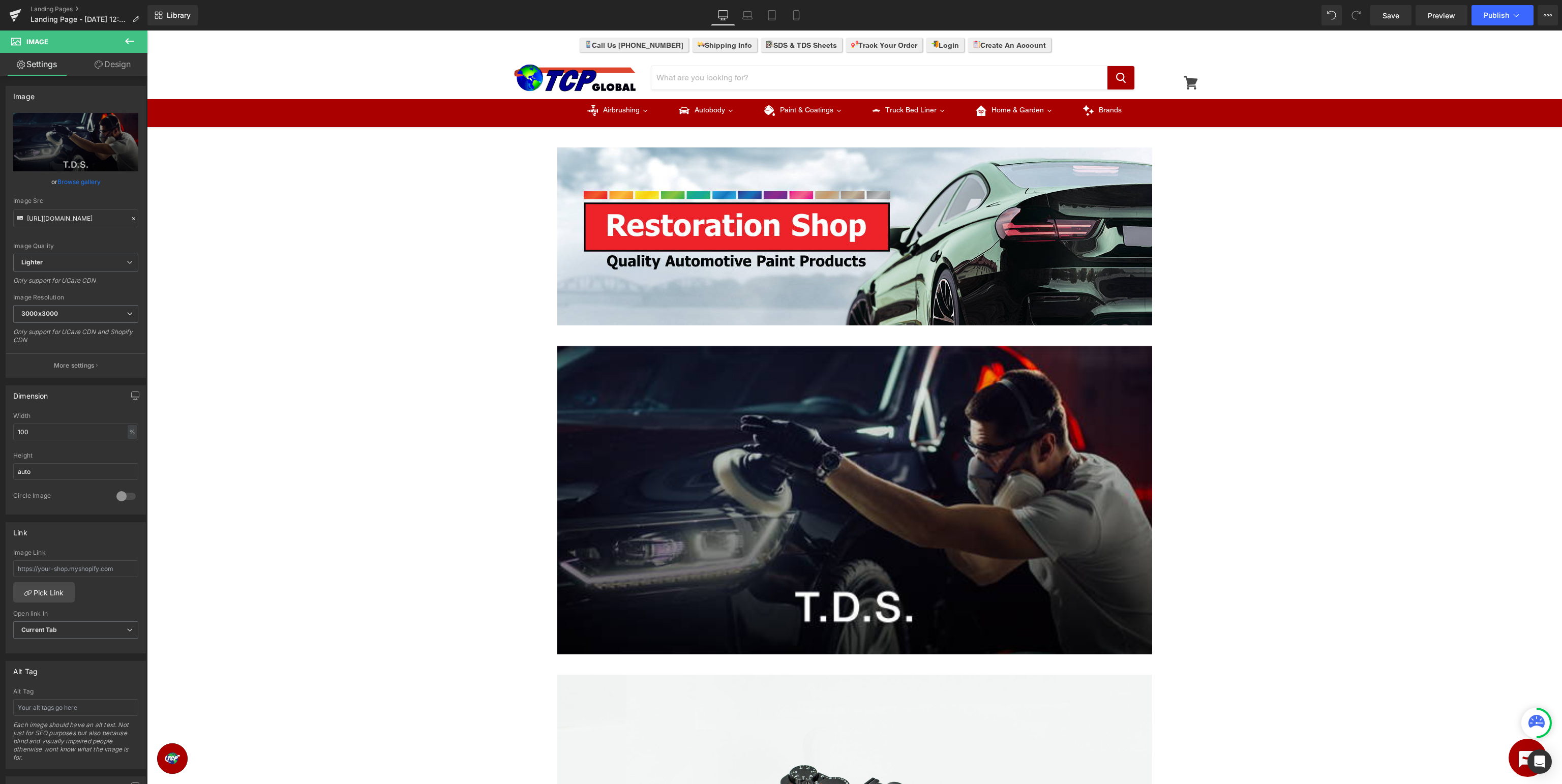
scroll to position [214, 0]
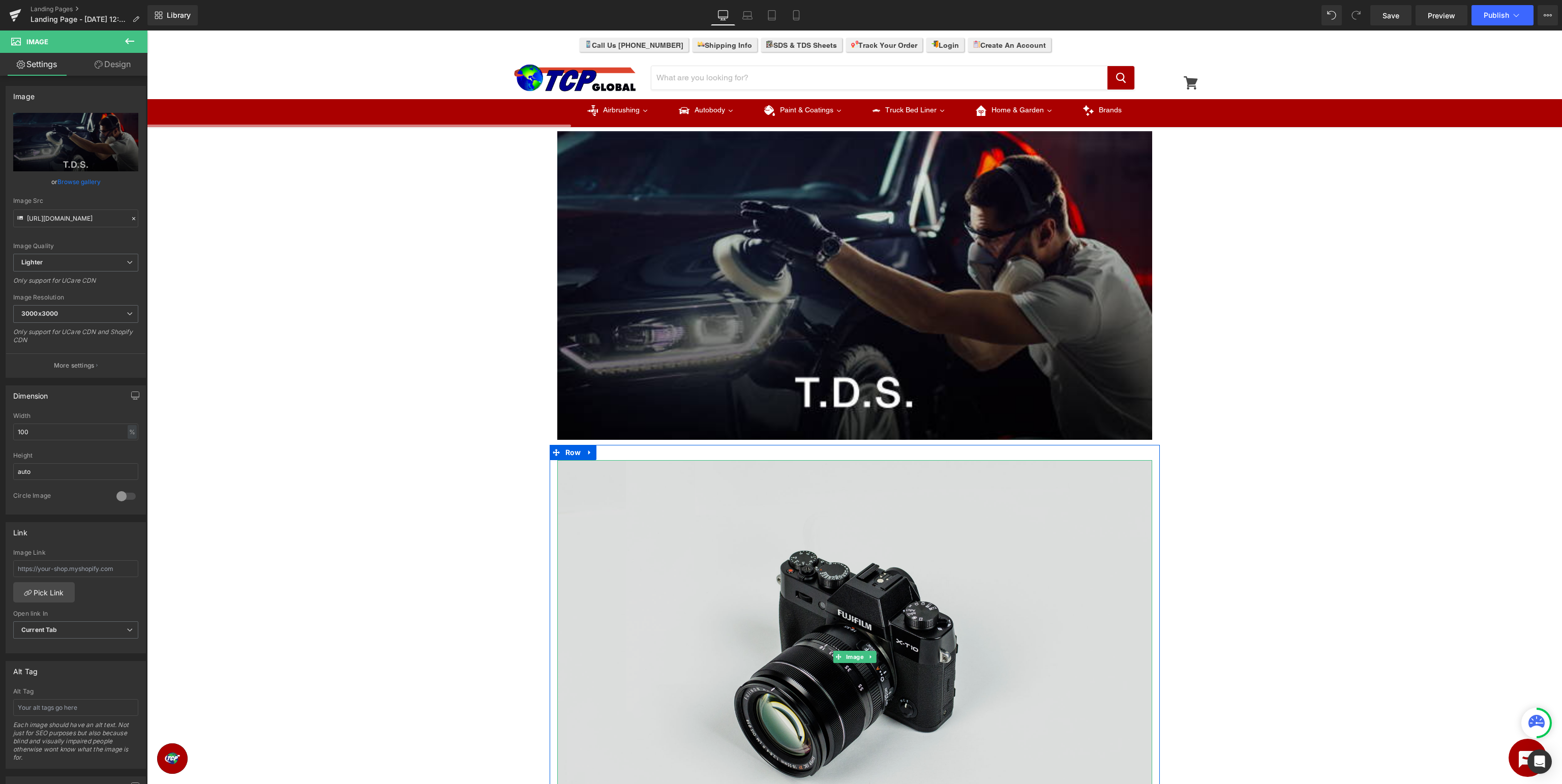
click at [950, 563] on img at bounding box center [854, 657] width 595 height 394
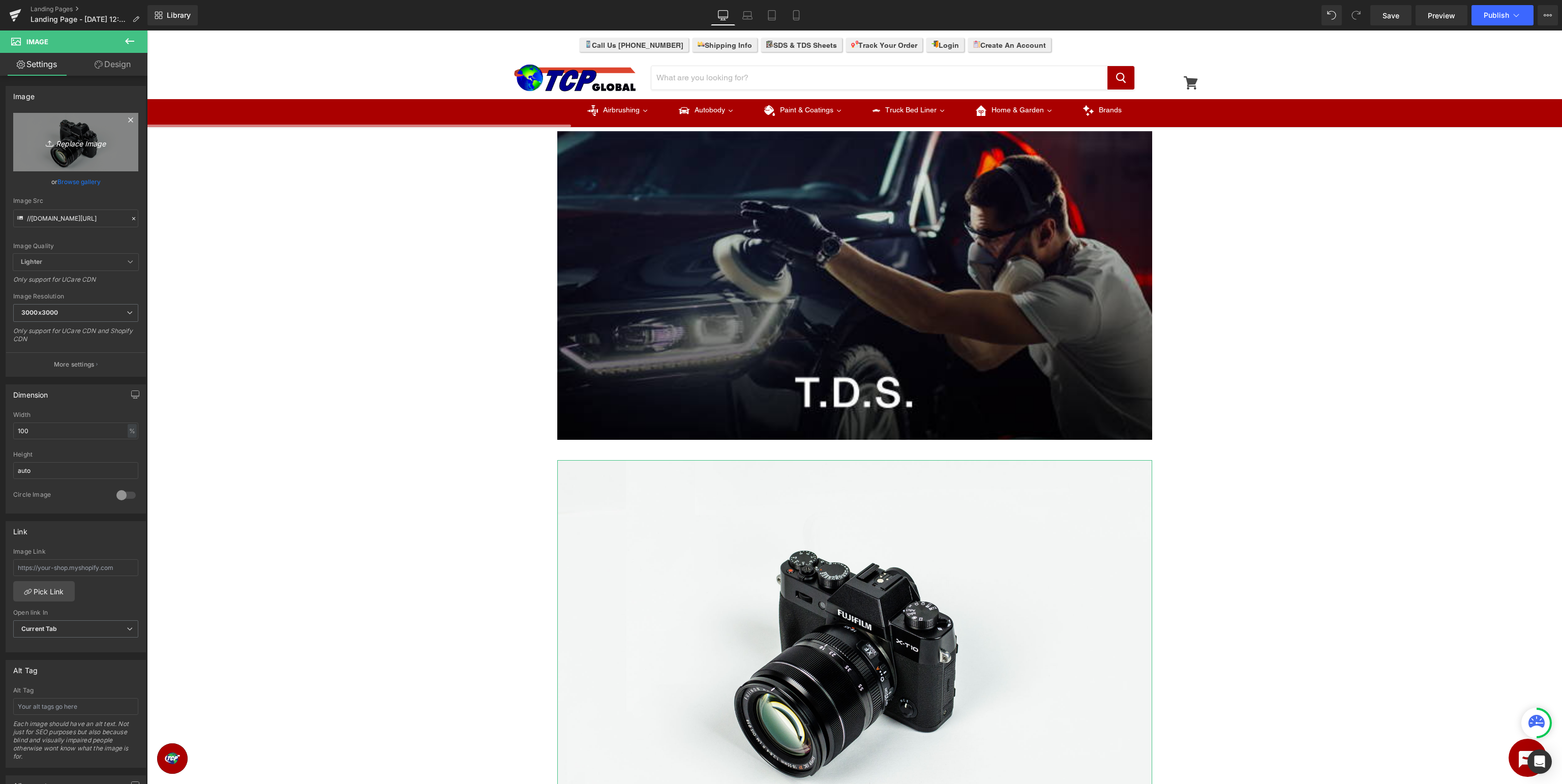
click at [84, 164] on link "Replace Image" at bounding box center [75, 142] width 125 height 59
click at [80, 182] on link "Browse gallery" at bounding box center [79, 181] width 43 height 18
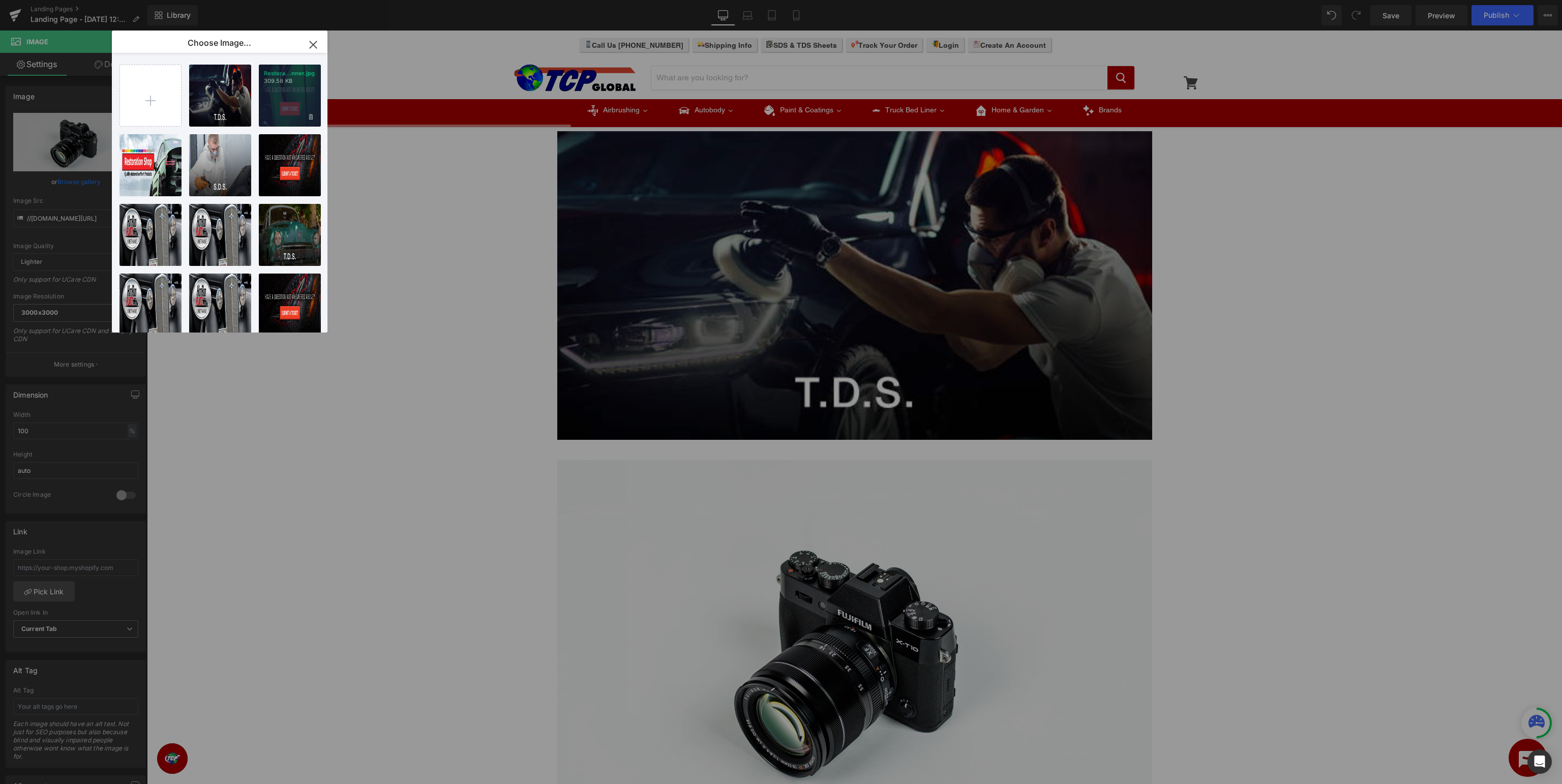
click at [281, 88] on div "Restora...nner.jpg 309.58 KB" at bounding box center [290, 96] width 62 height 62
type input "[URL][DOMAIN_NAME]"
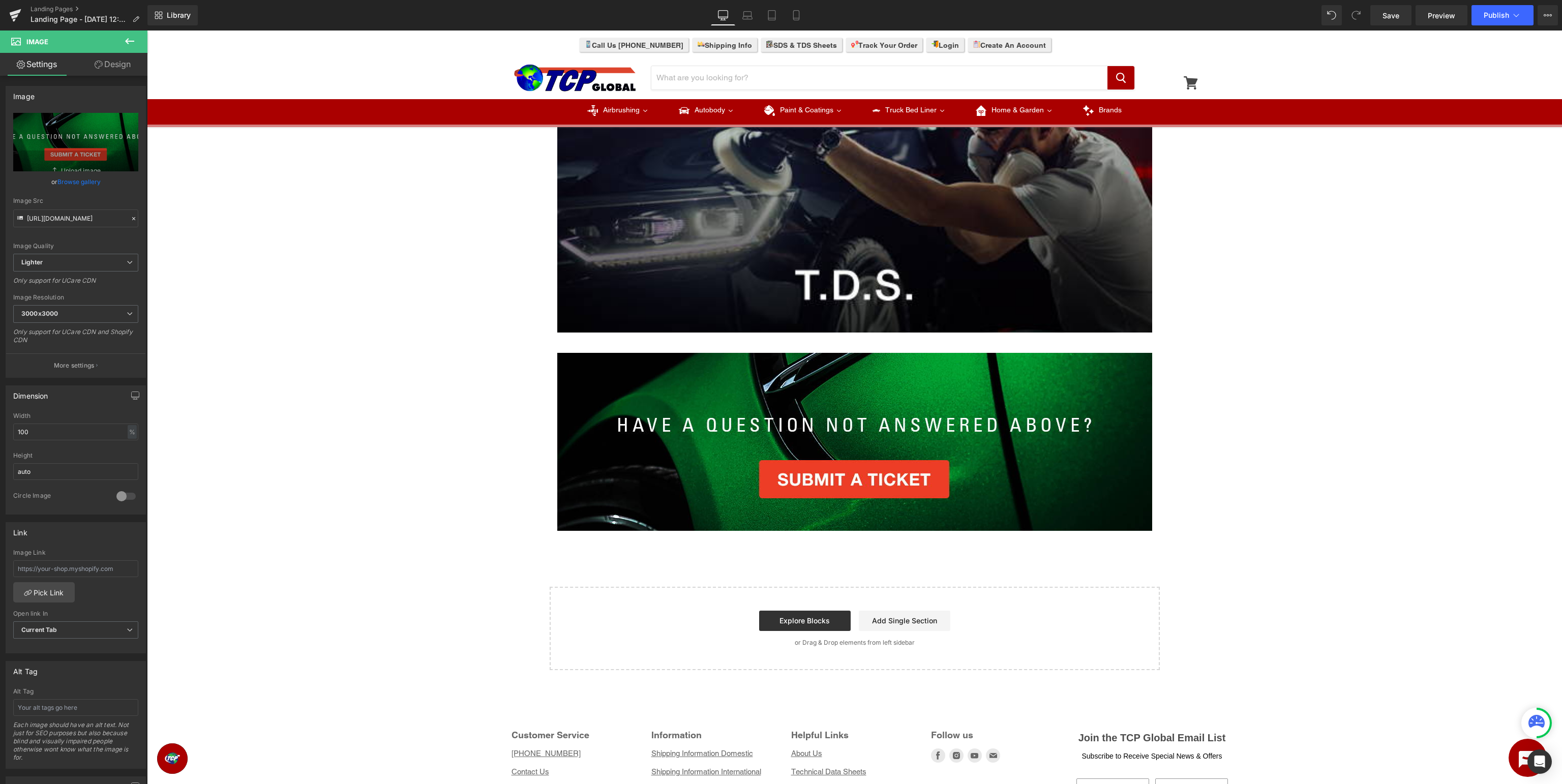
scroll to position [500, 0]
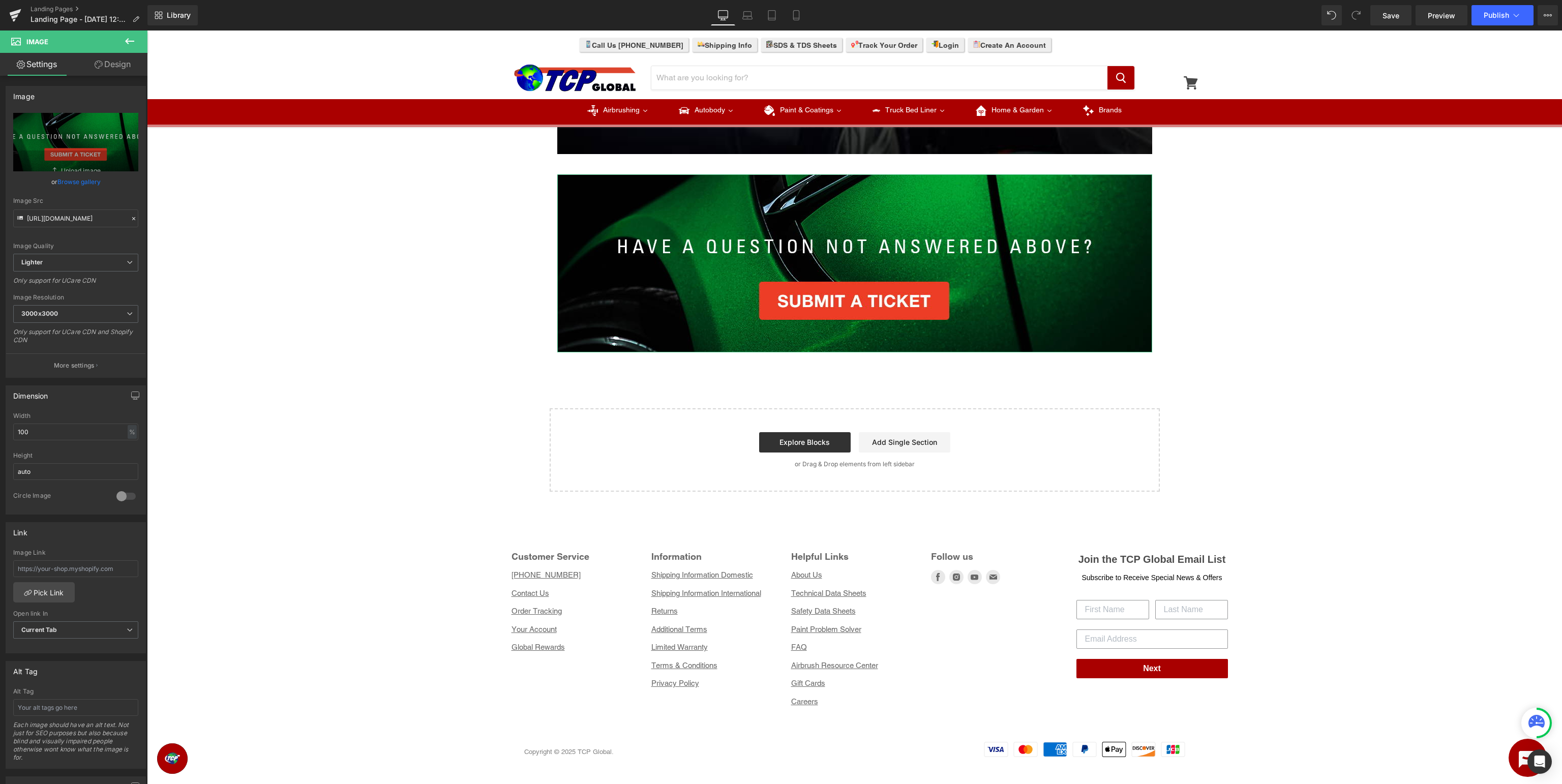
click at [87, 182] on link "Browse gallery" at bounding box center [79, 181] width 43 height 18
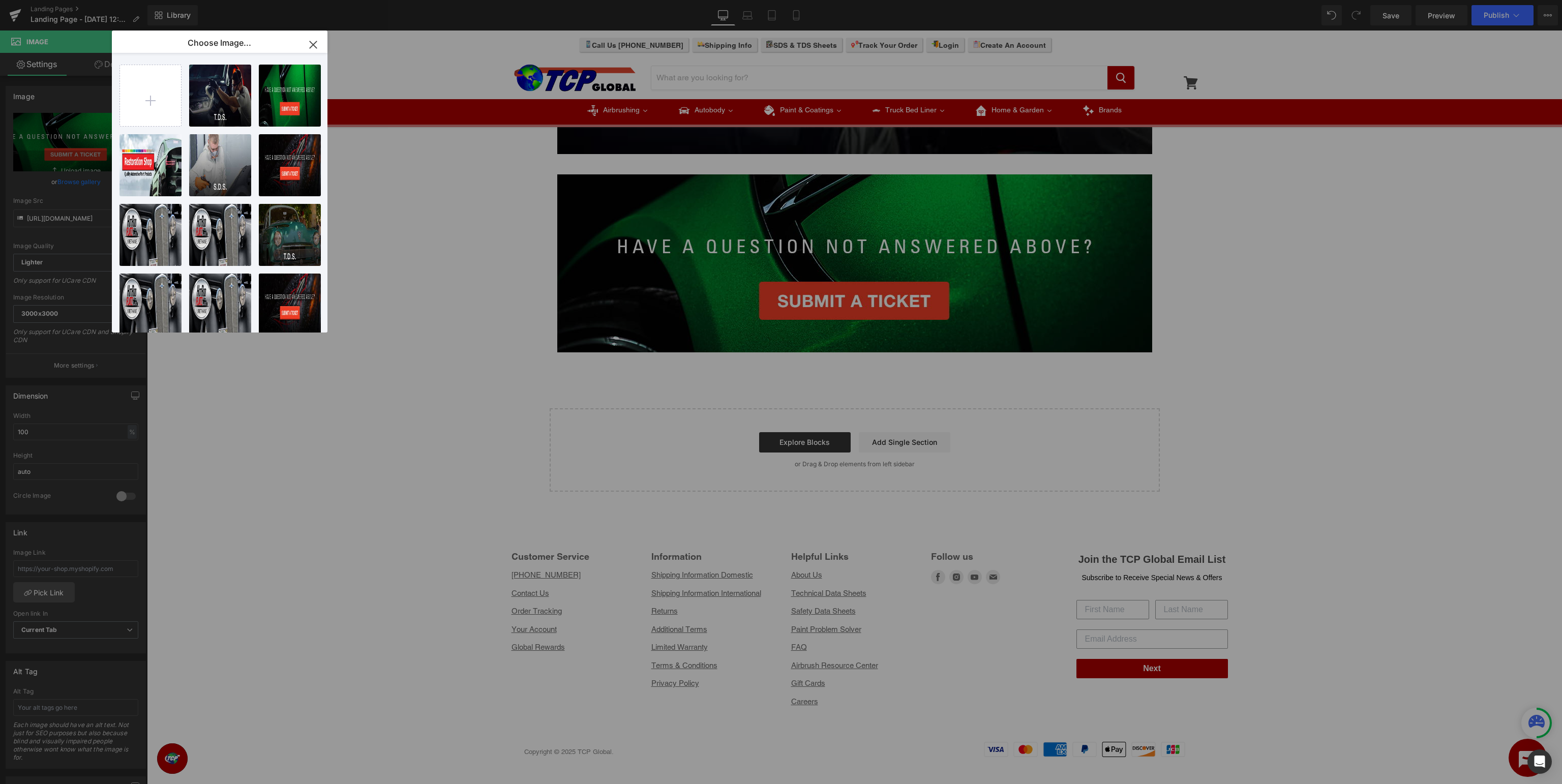
click at [312, 48] on icon "button" at bounding box center [313, 44] width 16 height 16
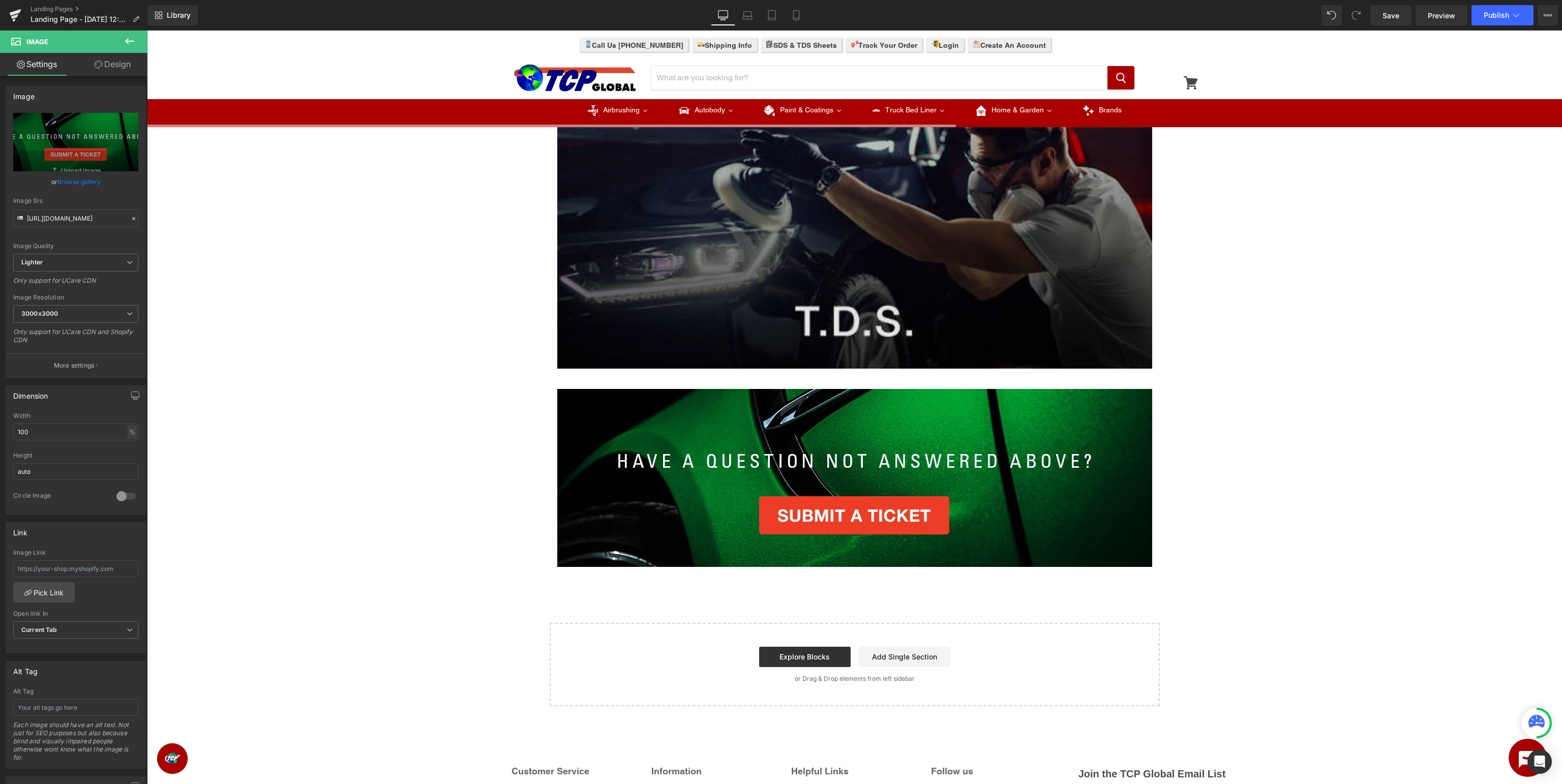
scroll to position [0, 0]
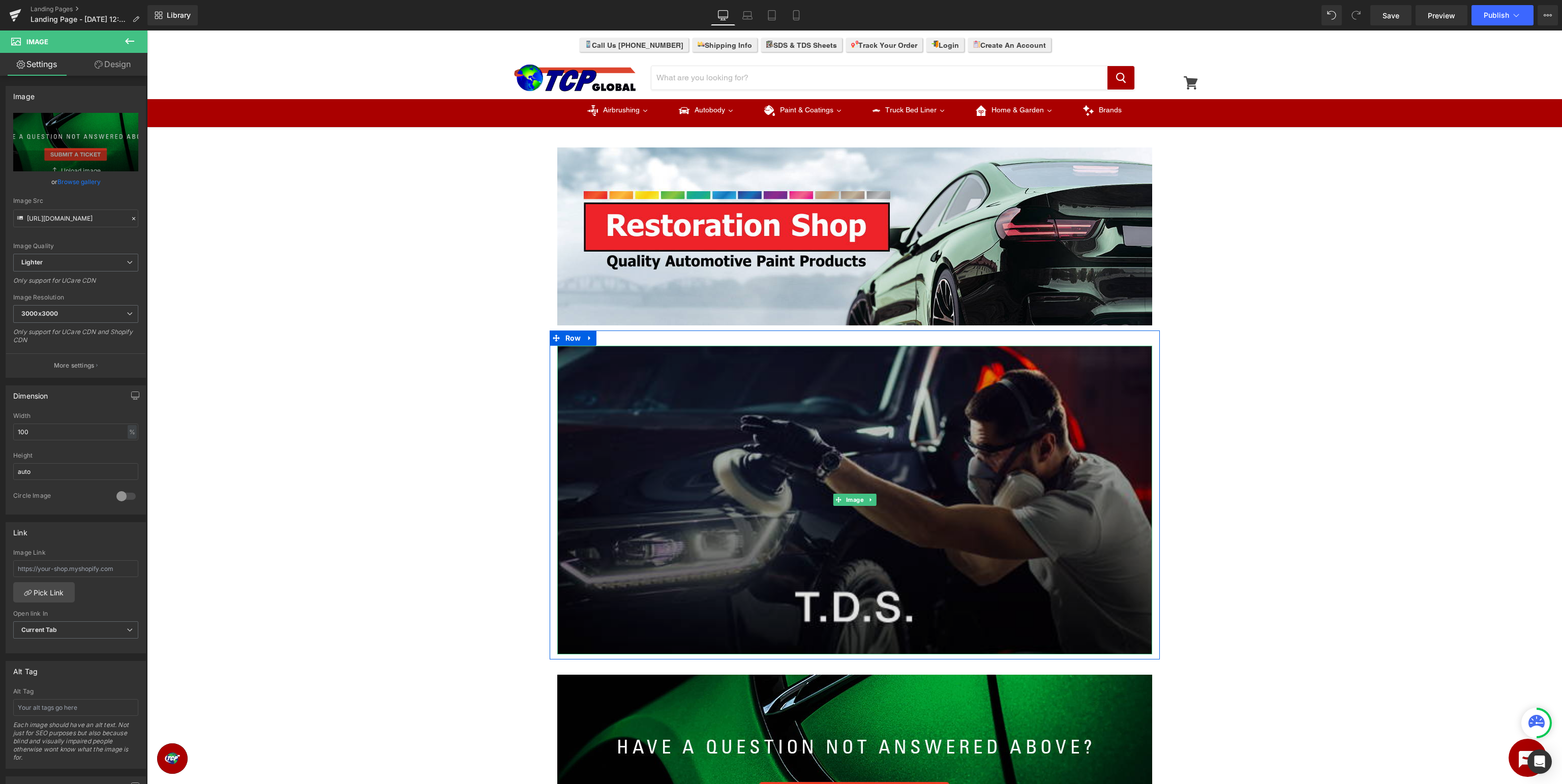
click at [886, 470] on img at bounding box center [854, 500] width 595 height 309
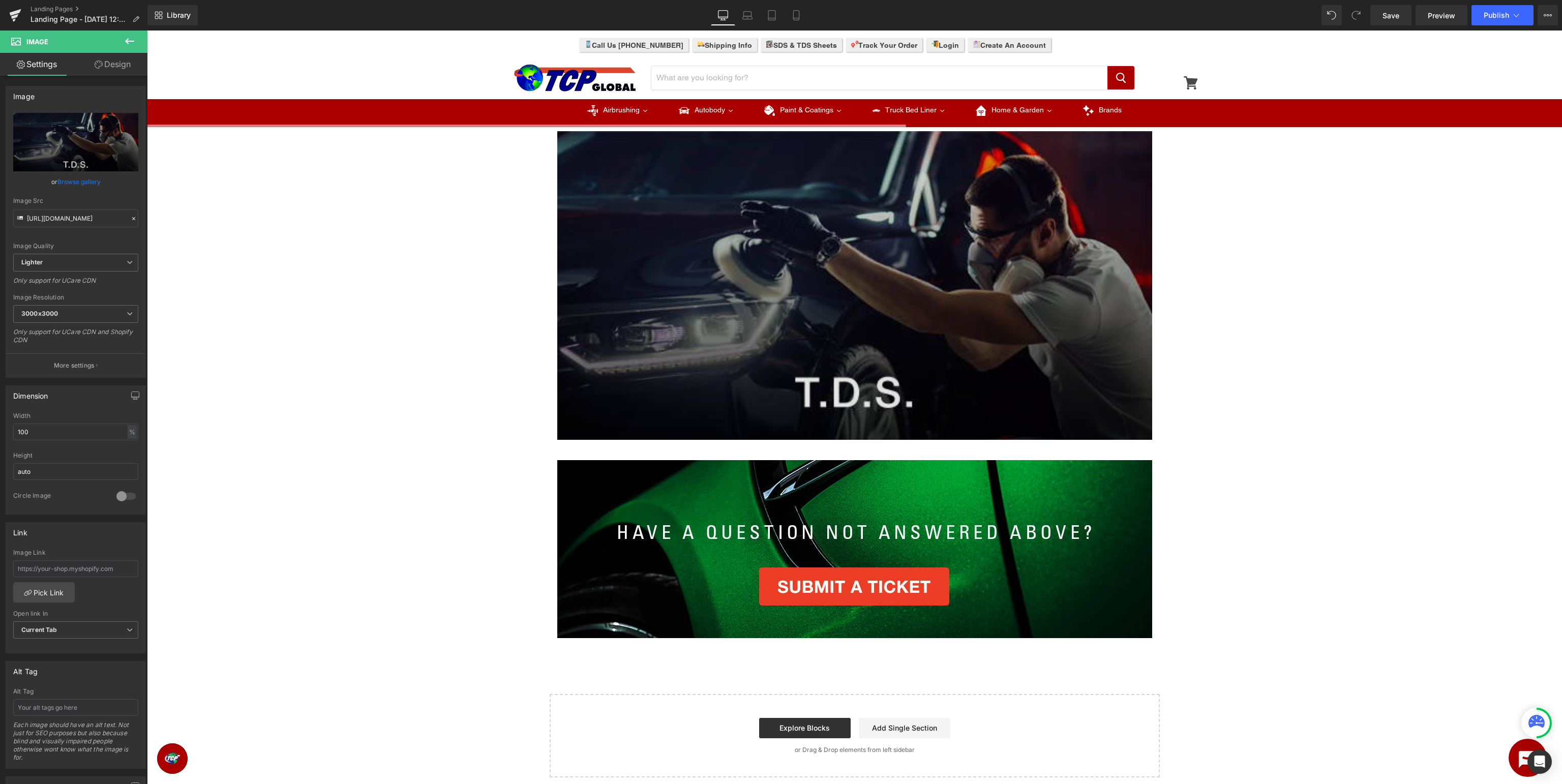
scroll to position [269, 0]
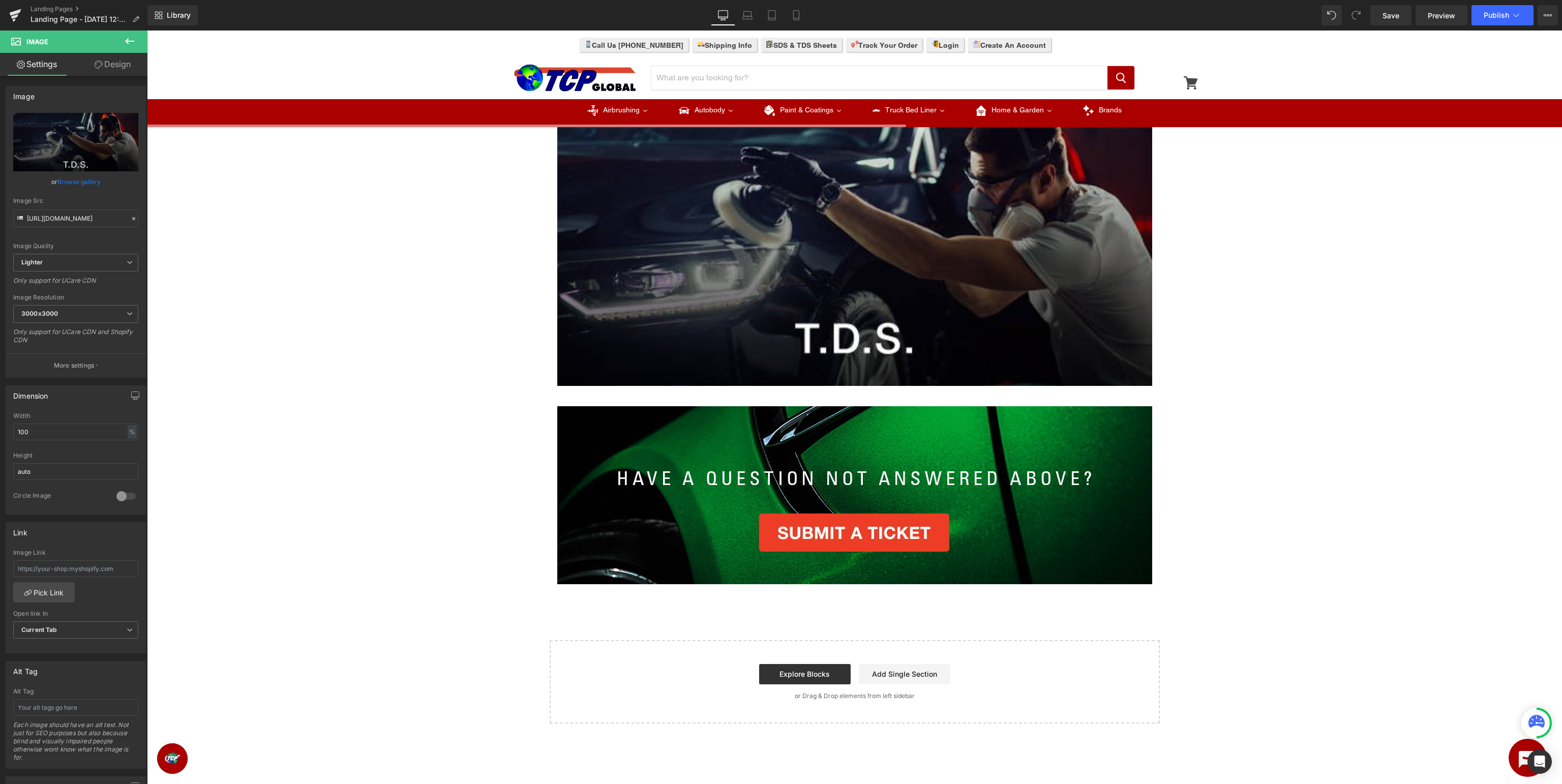
click at [125, 42] on icon at bounding box center [129, 41] width 12 height 12
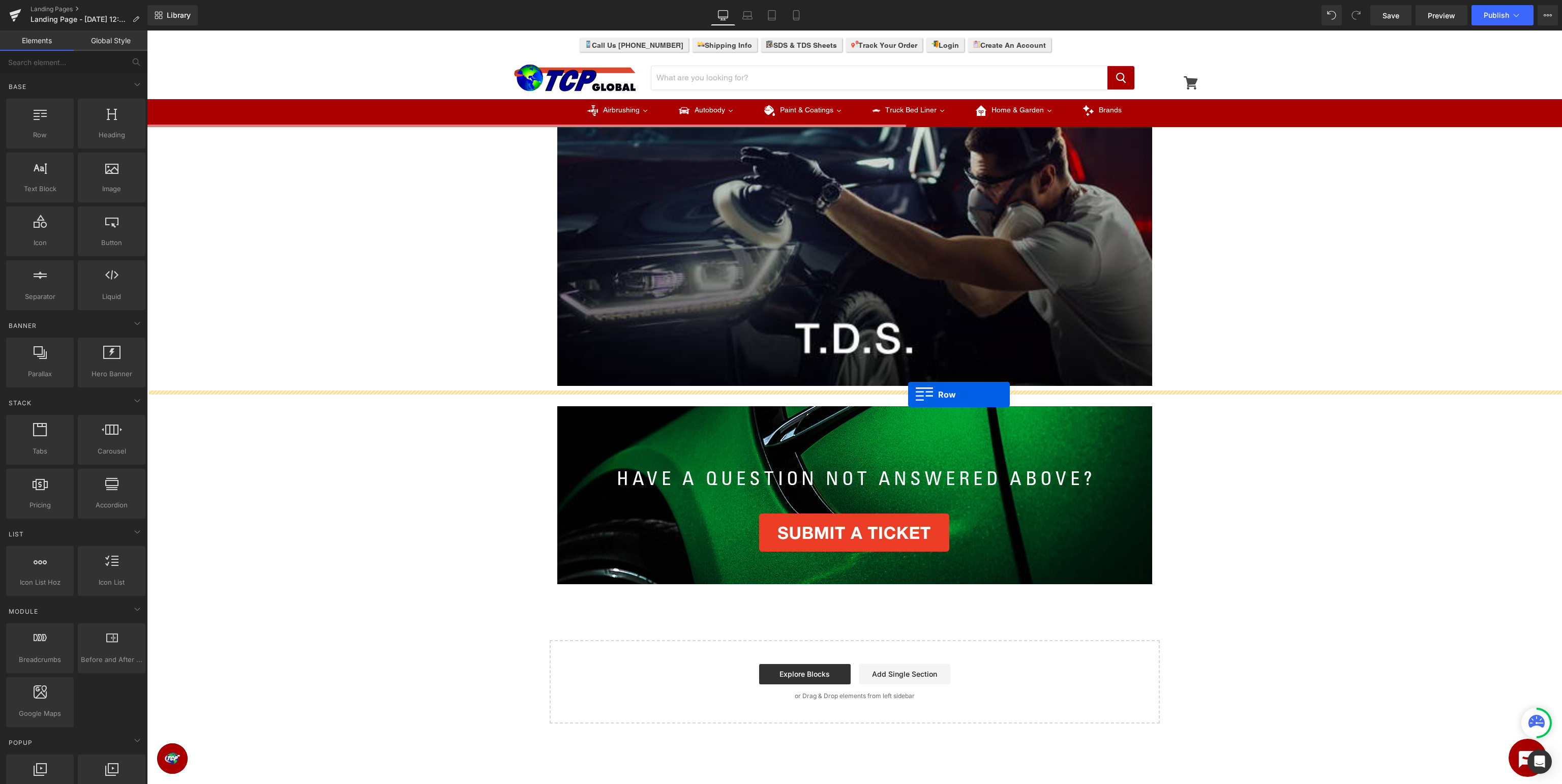
drag, startPoint x: 201, startPoint y: 158, endPoint x: 908, endPoint y: 394, distance: 745.3
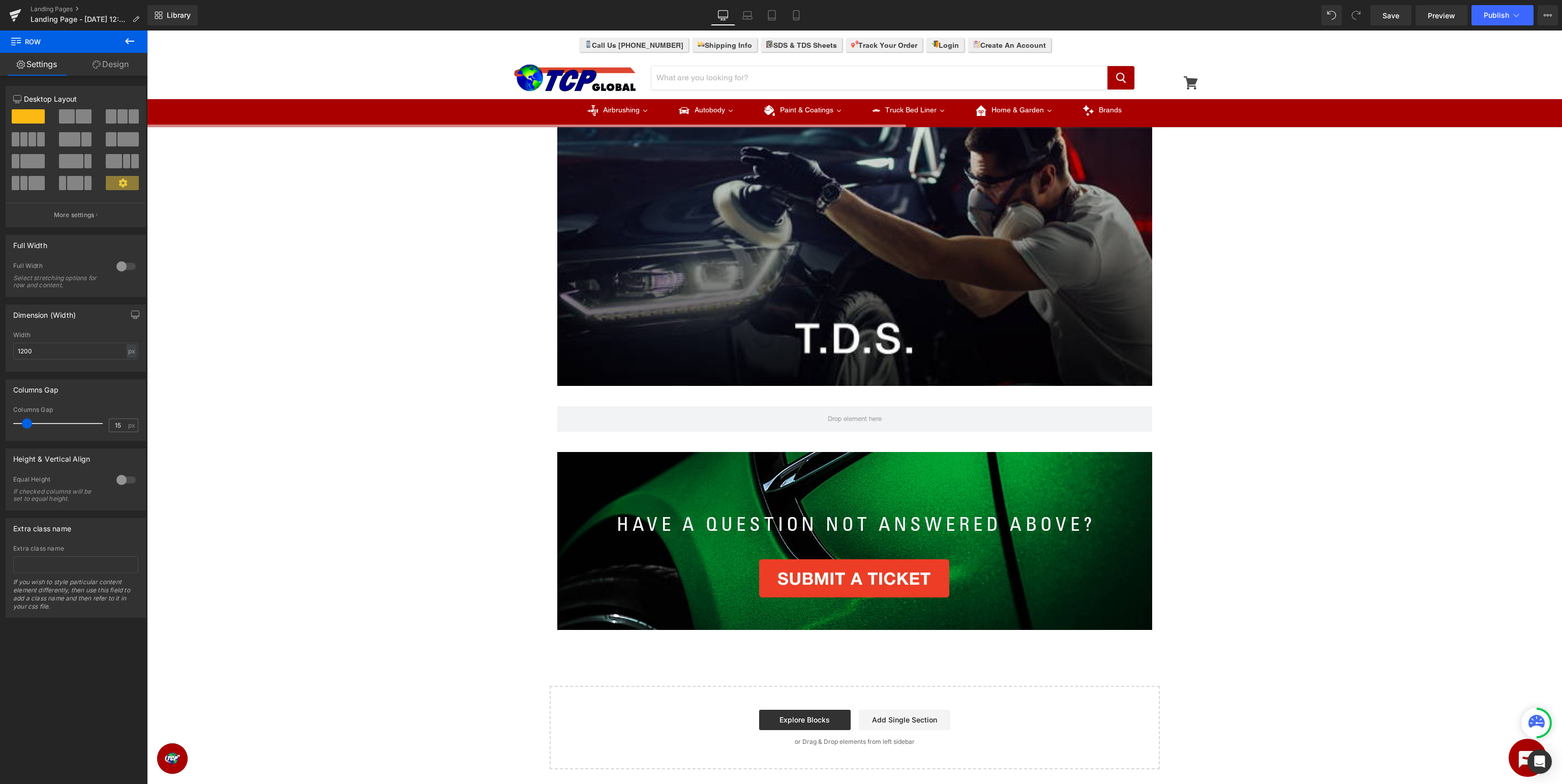
click at [129, 45] on icon at bounding box center [129, 41] width 12 height 12
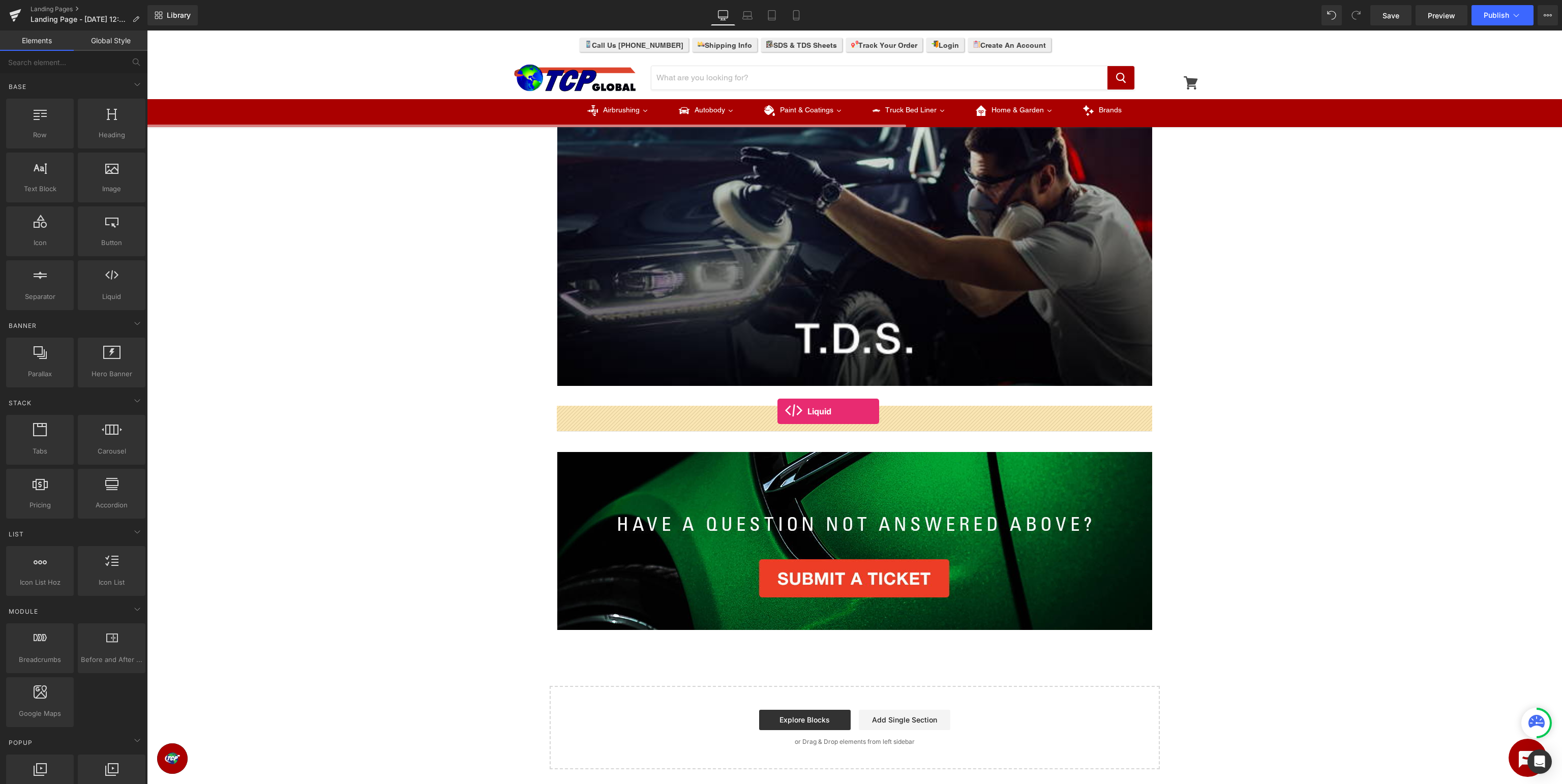
drag, startPoint x: 260, startPoint y: 318, endPoint x: 777, endPoint y: 411, distance: 525.3
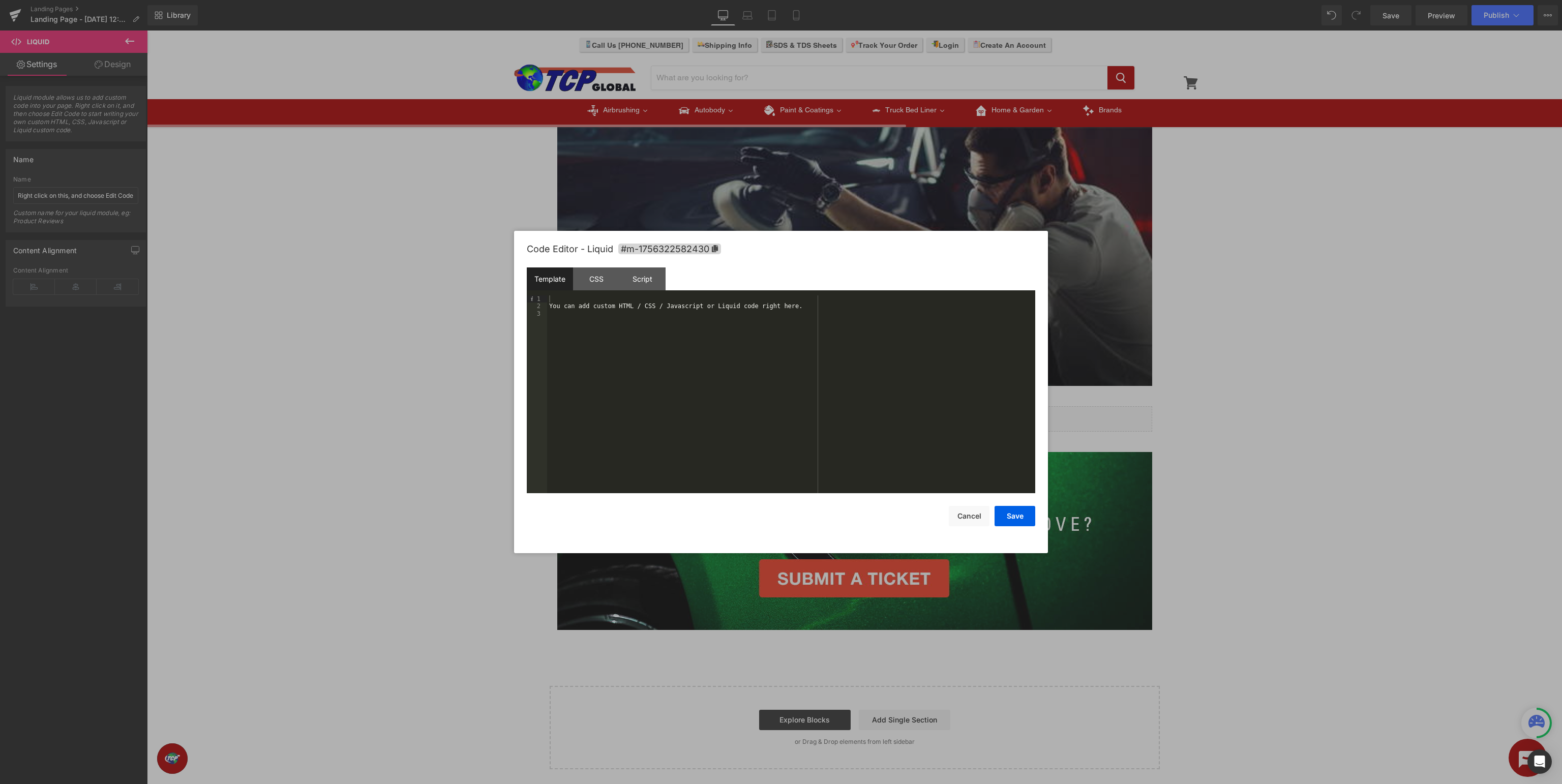
click at [865, 373] on div "You can add custom HTML / CSS / Javascript or Liquid code right here." at bounding box center [791, 401] width 488 height 213
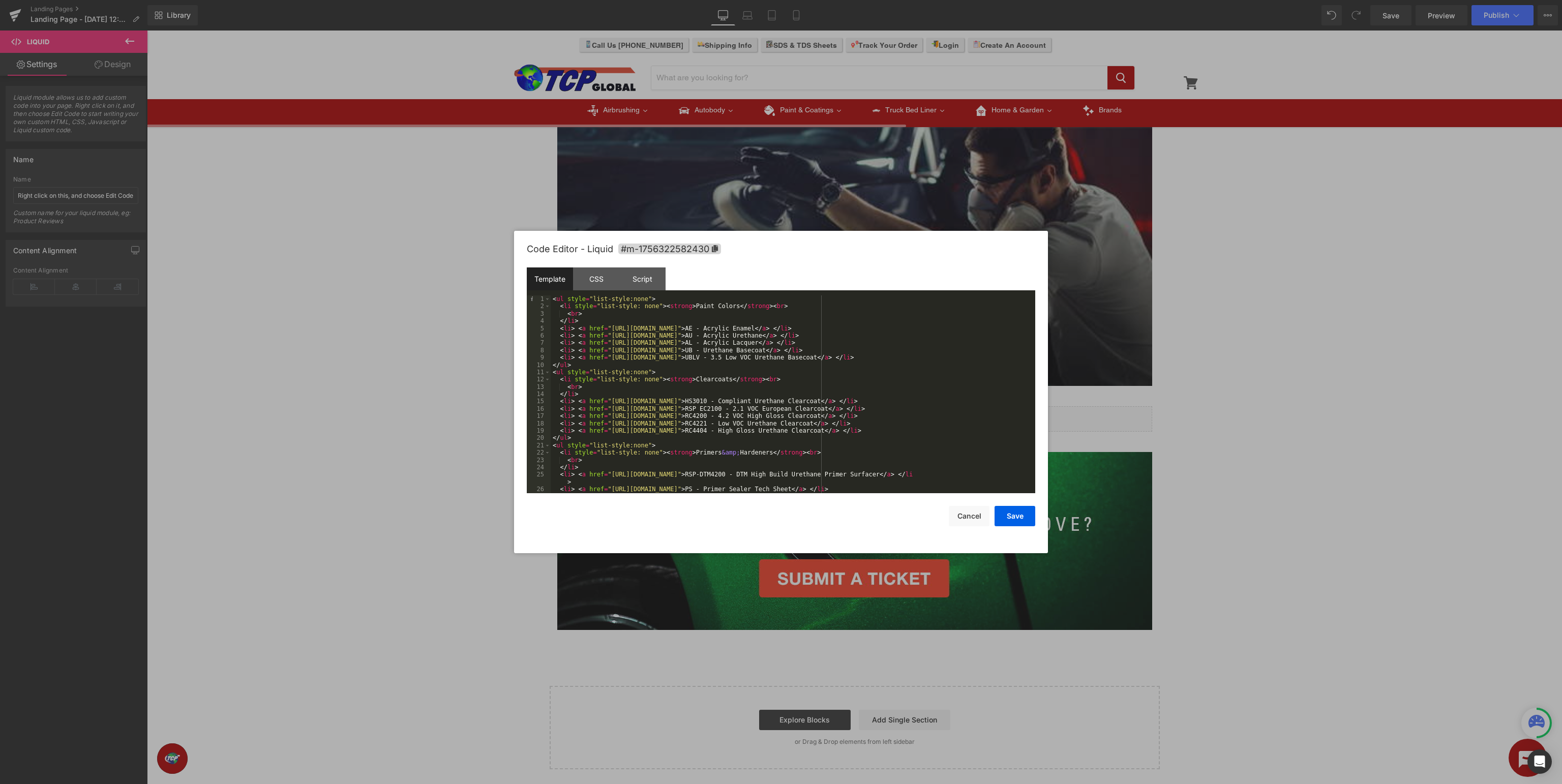
scroll to position [0, 0]
click at [1015, 512] on button "Save" at bounding box center [1015, 516] width 41 height 20
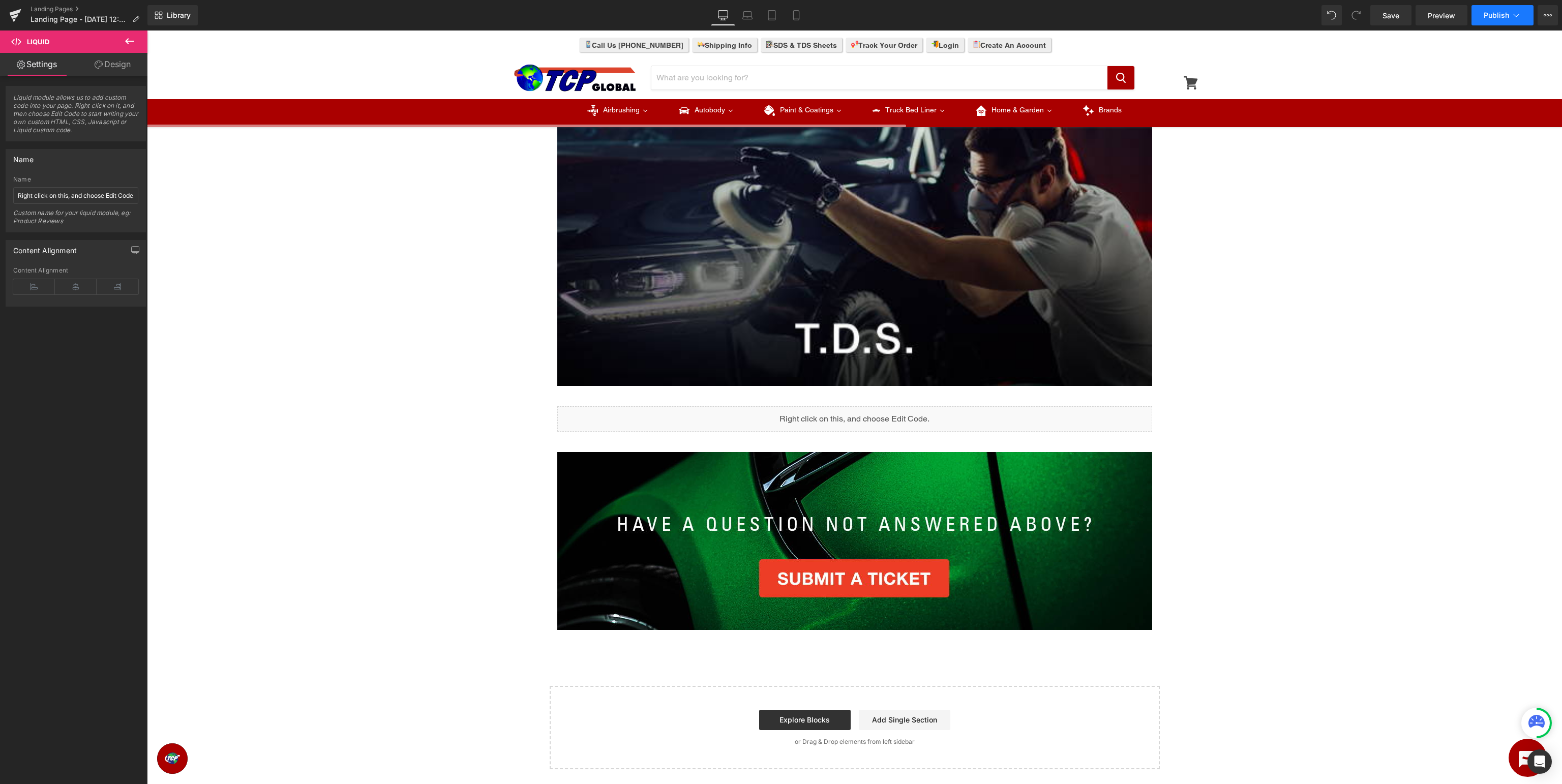
click at [1511, 17] on button "Publish" at bounding box center [1502, 15] width 62 height 20
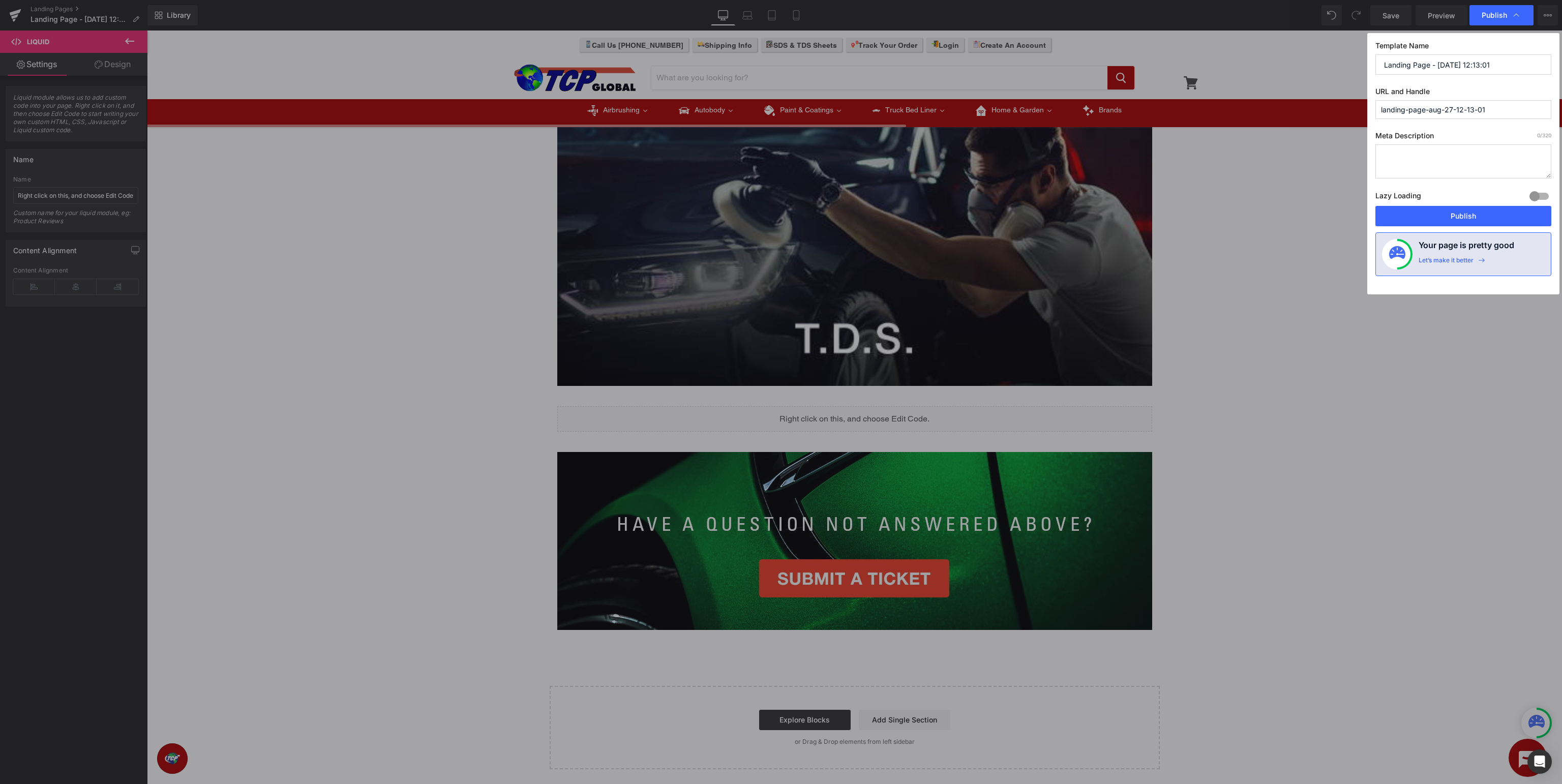
click at [1488, 62] on input "Landing Page - Aug 27, 12:13:01" at bounding box center [1463, 64] width 176 height 20
drag, startPoint x: 1516, startPoint y: 66, endPoint x: 422, endPoint y: 35, distance: 1094.4
click at [1375, 54] on input "Landing Page - Aug 27, 12:13:01" at bounding box center [1463, 64] width 176 height 20
type input "Restoration Shop Support - TDS"
type input "restoration-shop-tds"
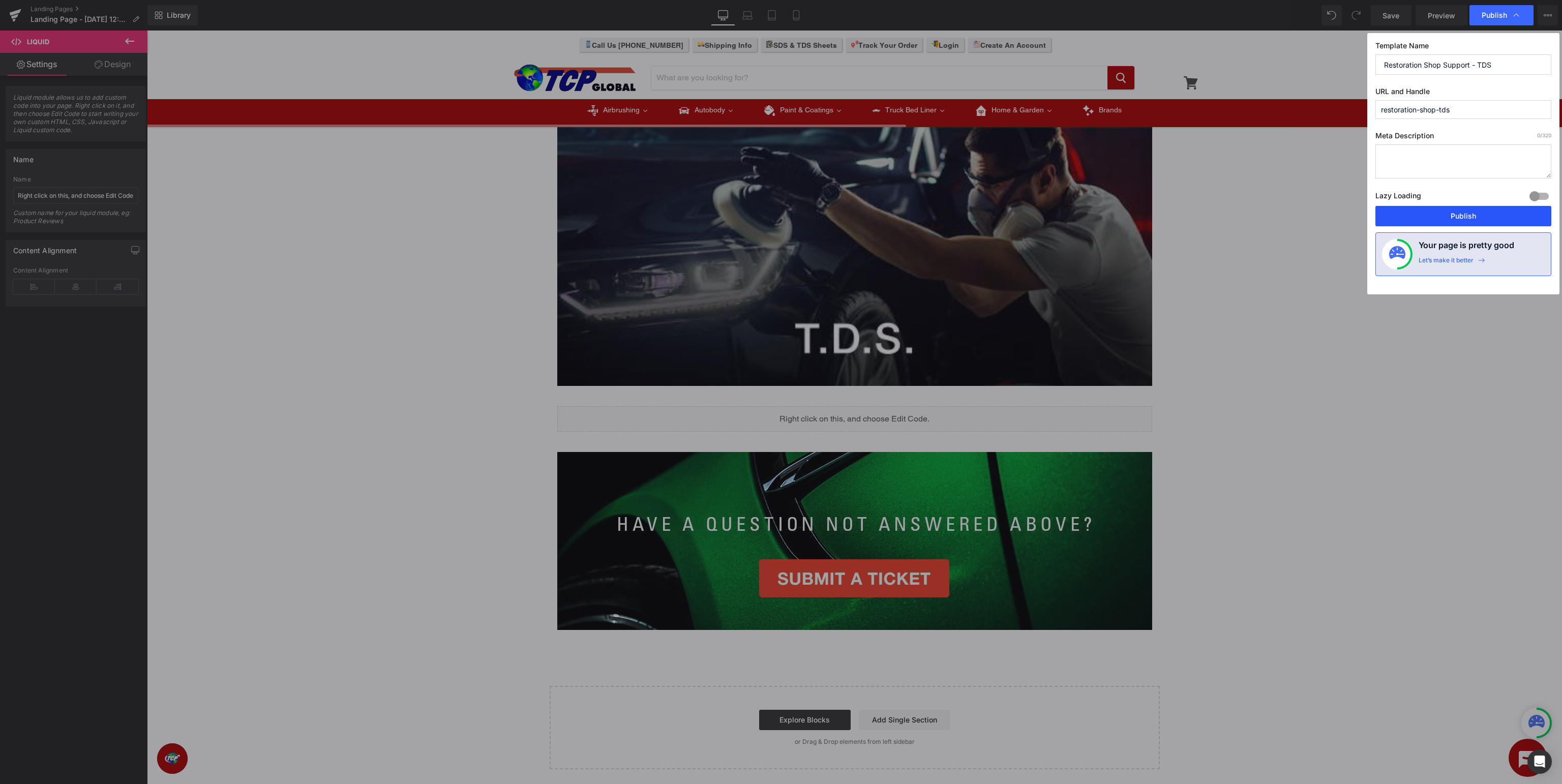
click at [1438, 213] on button "Publish" at bounding box center [1463, 216] width 176 height 20
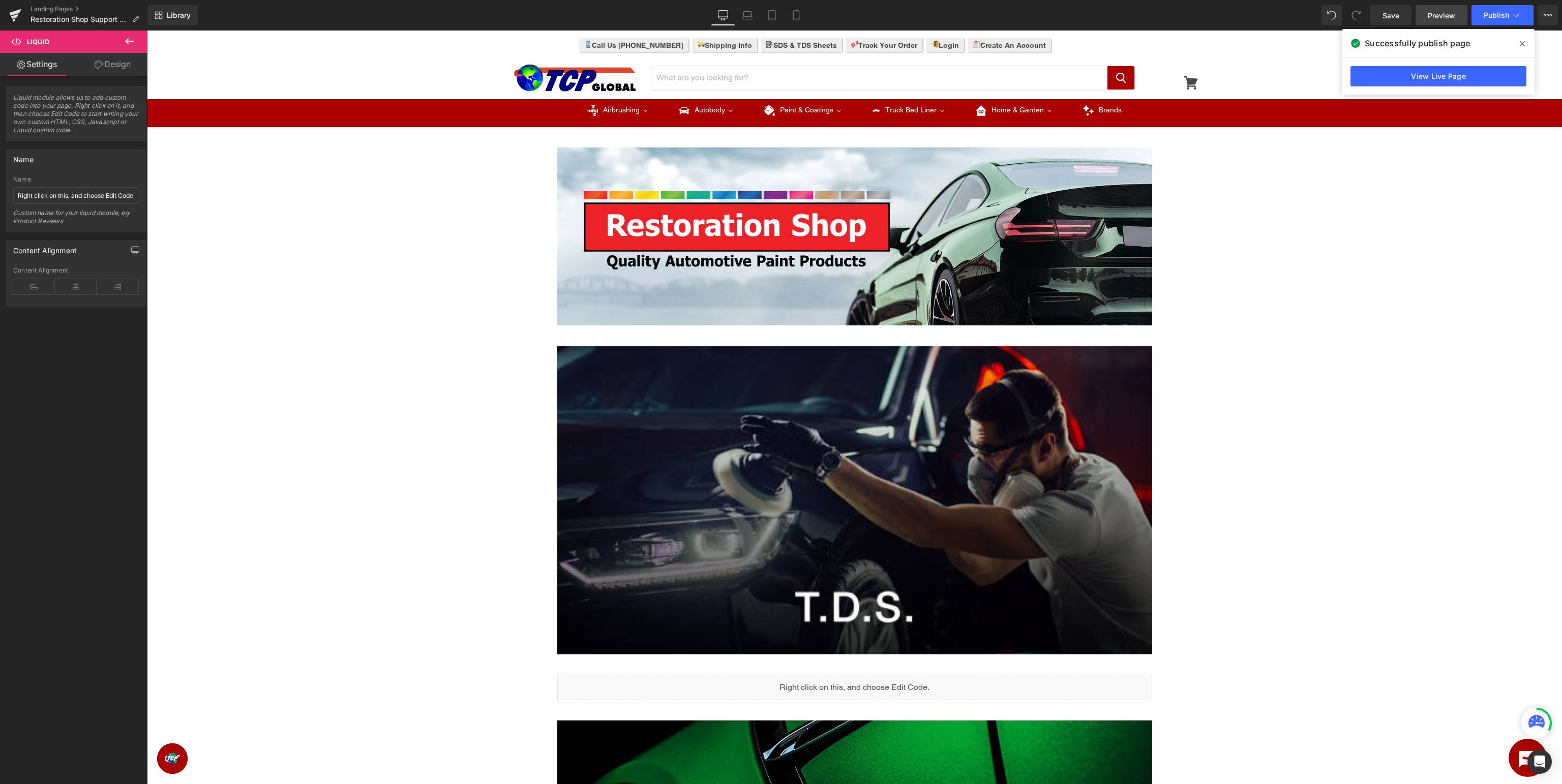
click at [1447, 16] on span "Preview" at bounding box center [1441, 15] width 28 height 10
drag, startPoint x: 1520, startPoint y: 44, endPoint x: 1373, endPoint y: 12, distance: 150.4
click at [1520, 44] on icon at bounding box center [1523, 43] width 5 height 8
click at [1482, 18] on button "Publish" at bounding box center [1502, 15] width 62 height 20
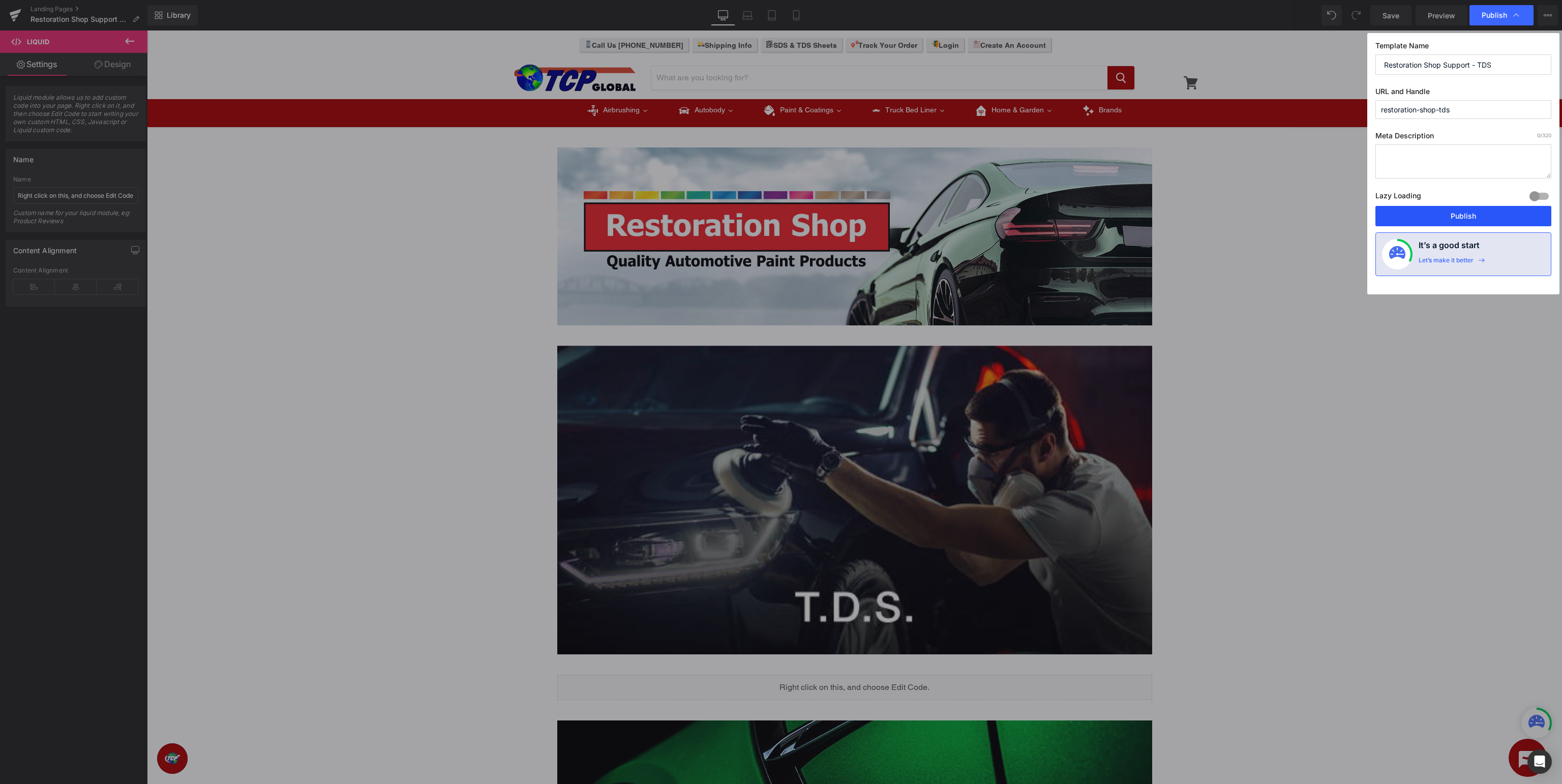
click at [1489, 218] on button "Publish" at bounding box center [1463, 216] width 176 height 20
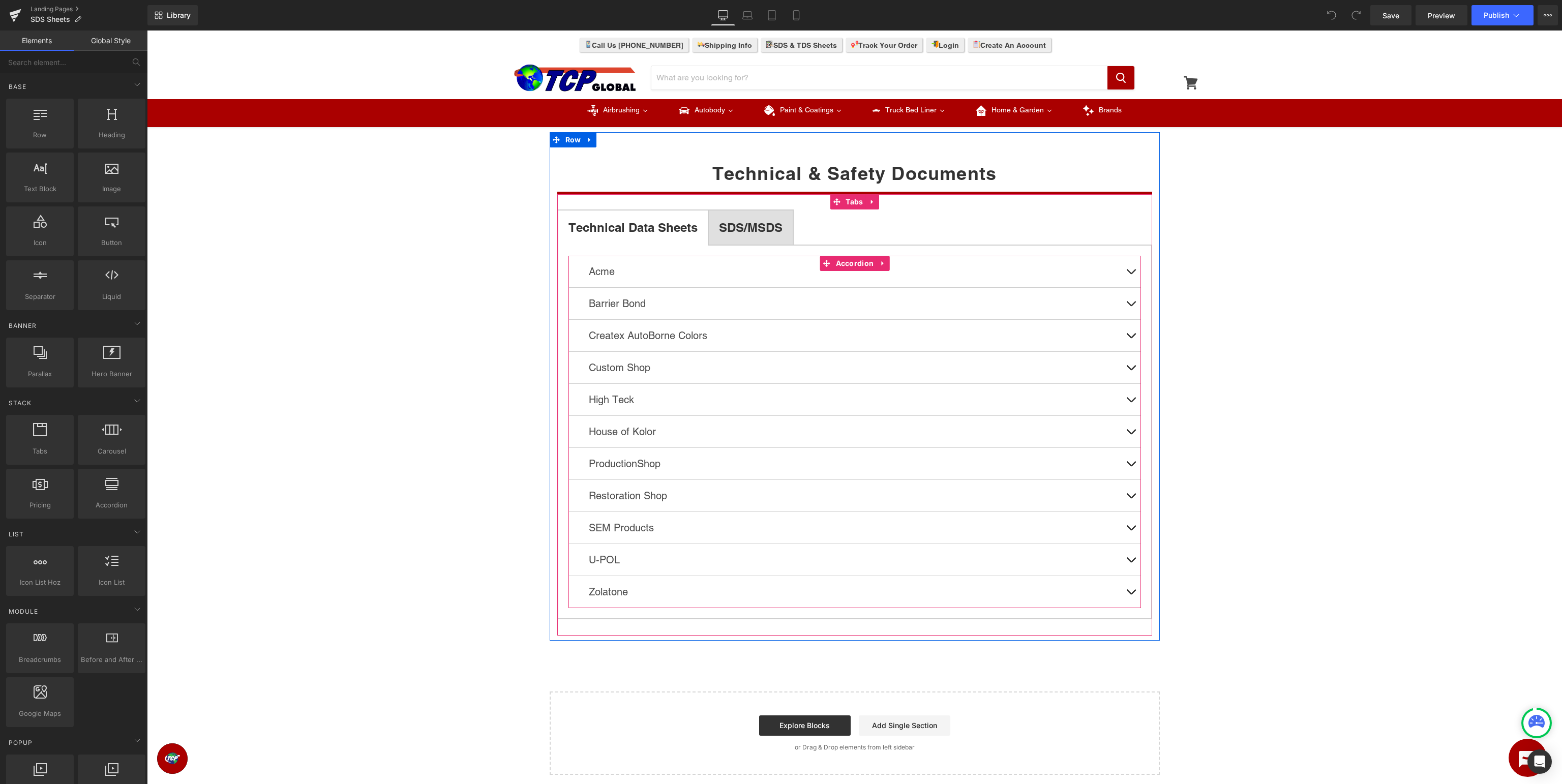
click at [1130, 492] on button at bounding box center [1131, 496] width 20 height 31
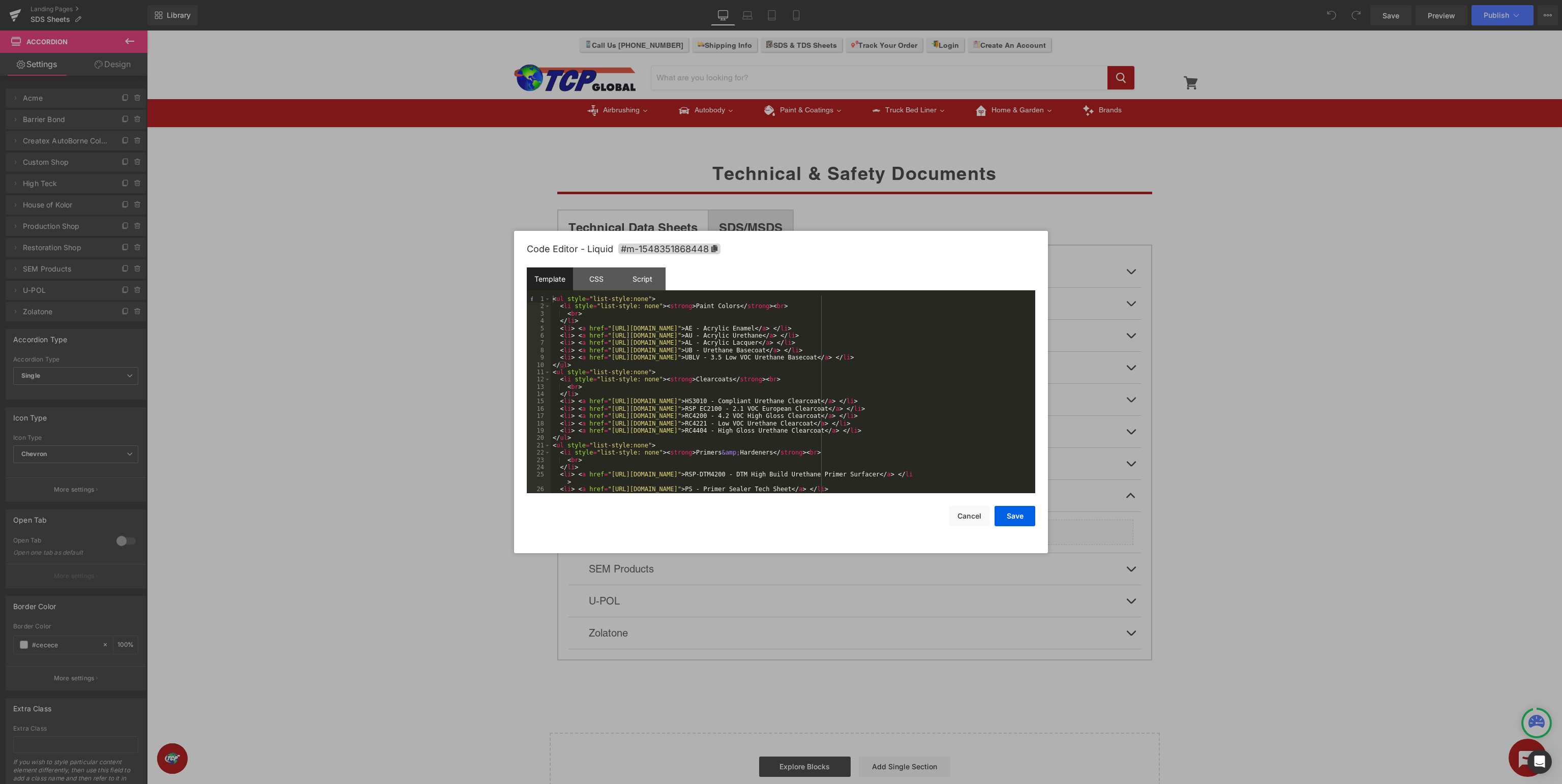
click at [837, 390] on div "< ul style = "list-style:none" > < li style = "list-style: none" > < strong > P…" at bounding box center [793, 401] width 485 height 213
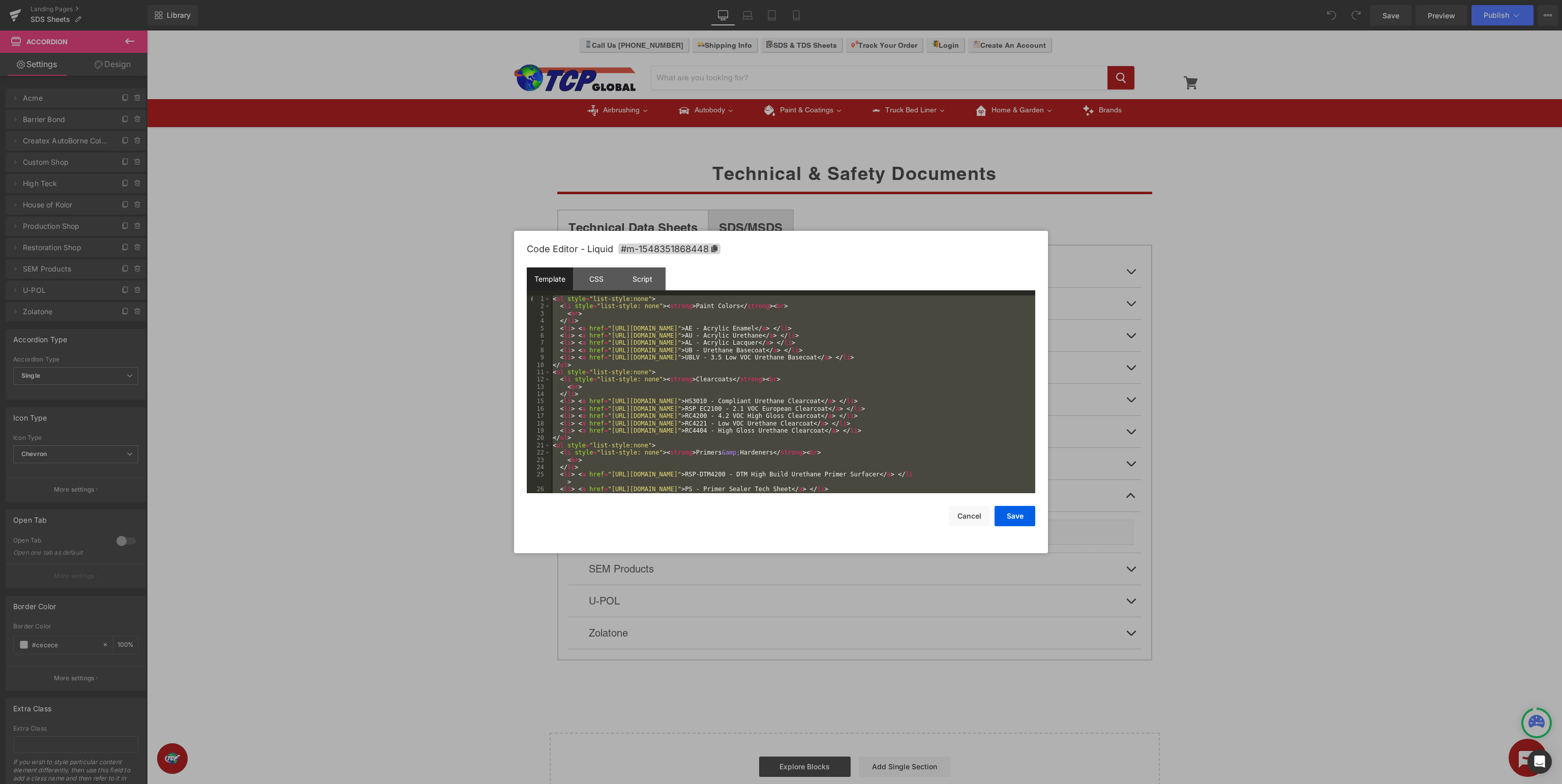
click at [17, 12] on div at bounding box center [781, 392] width 1562 height 784
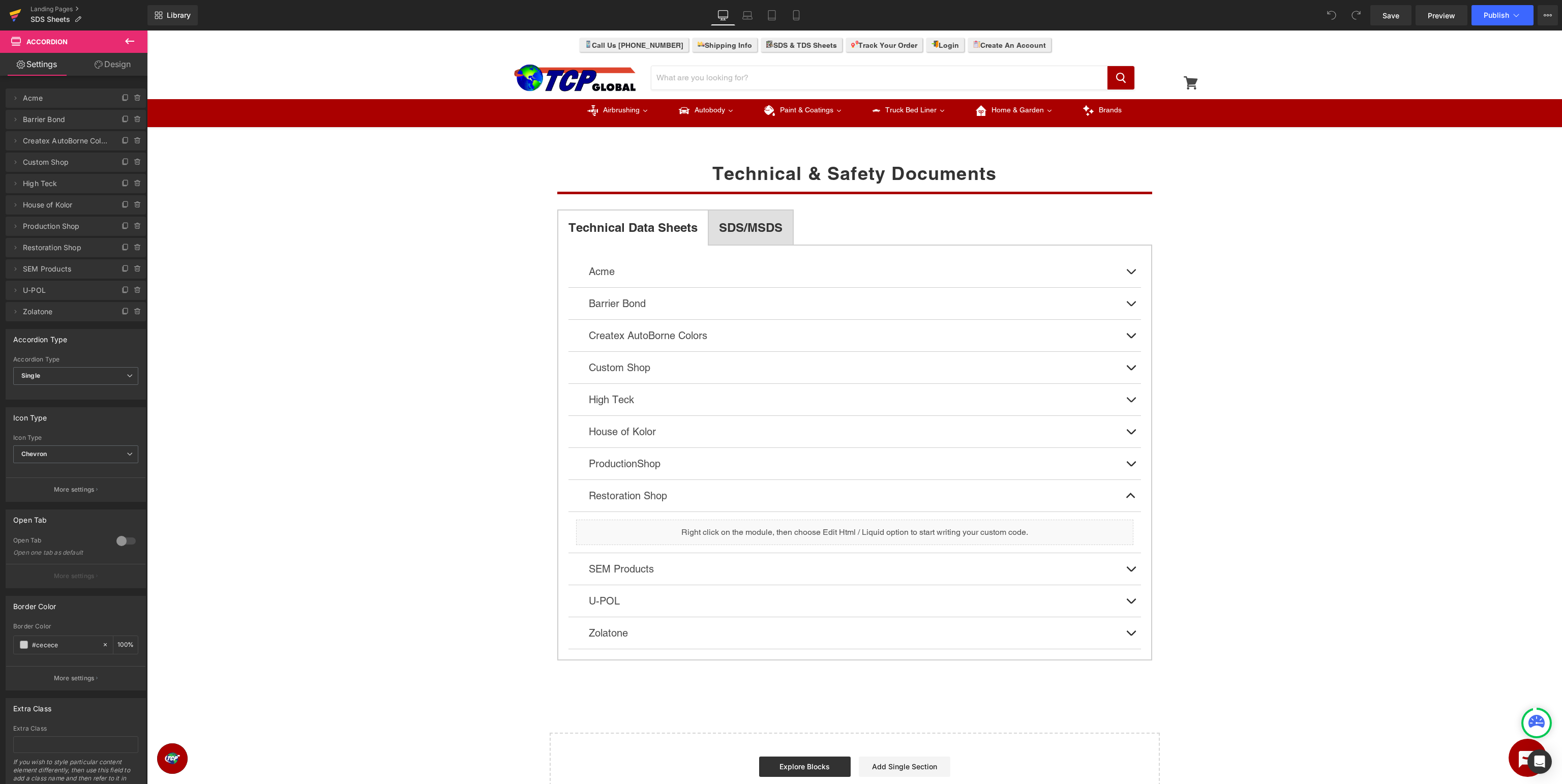
click at [17, 15] on icon at bounding box center [15, 16] width 7 height 4
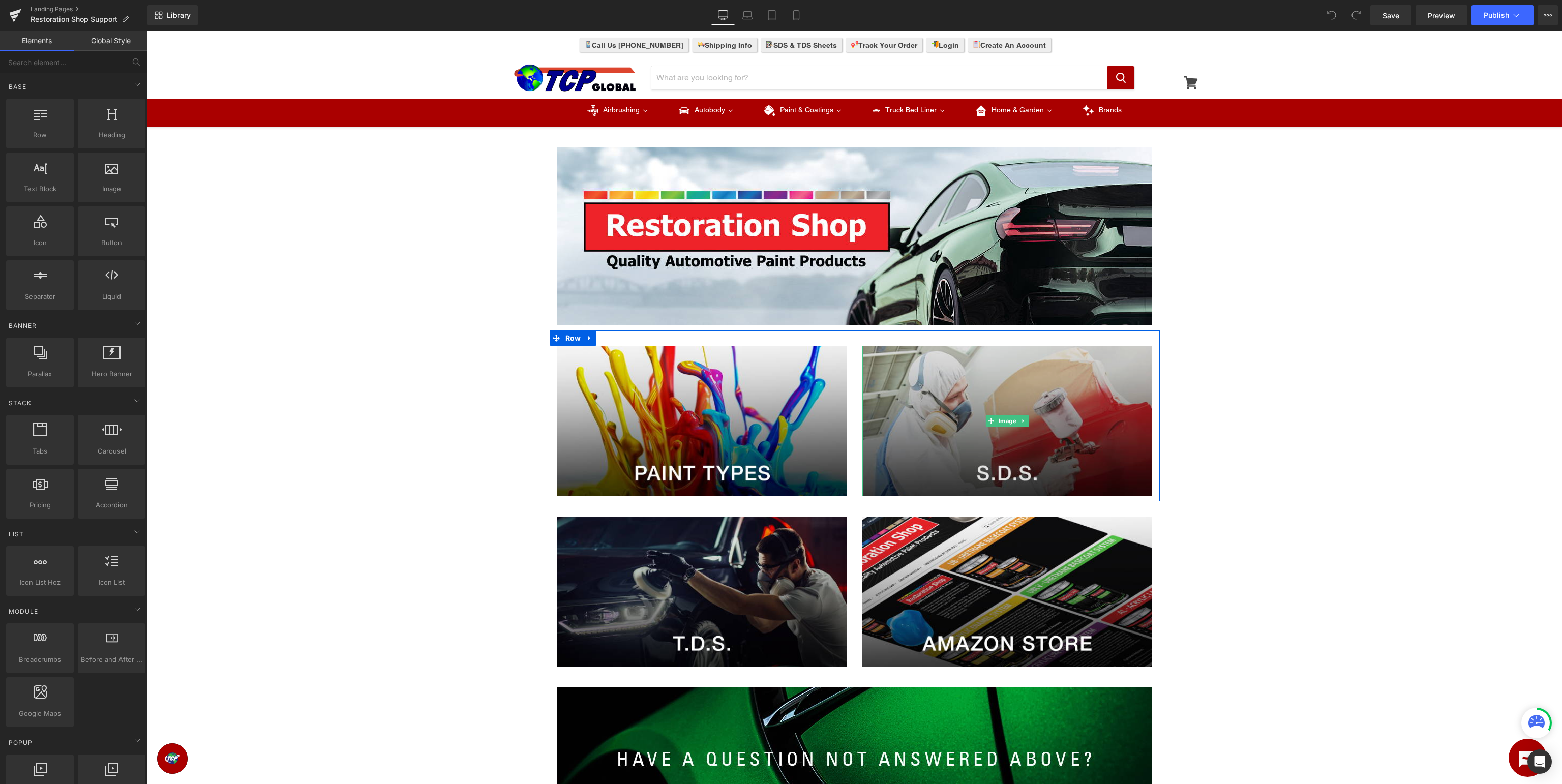
click at [1034, 440] on img at bounding box center [1007, 421] width 290 height 150
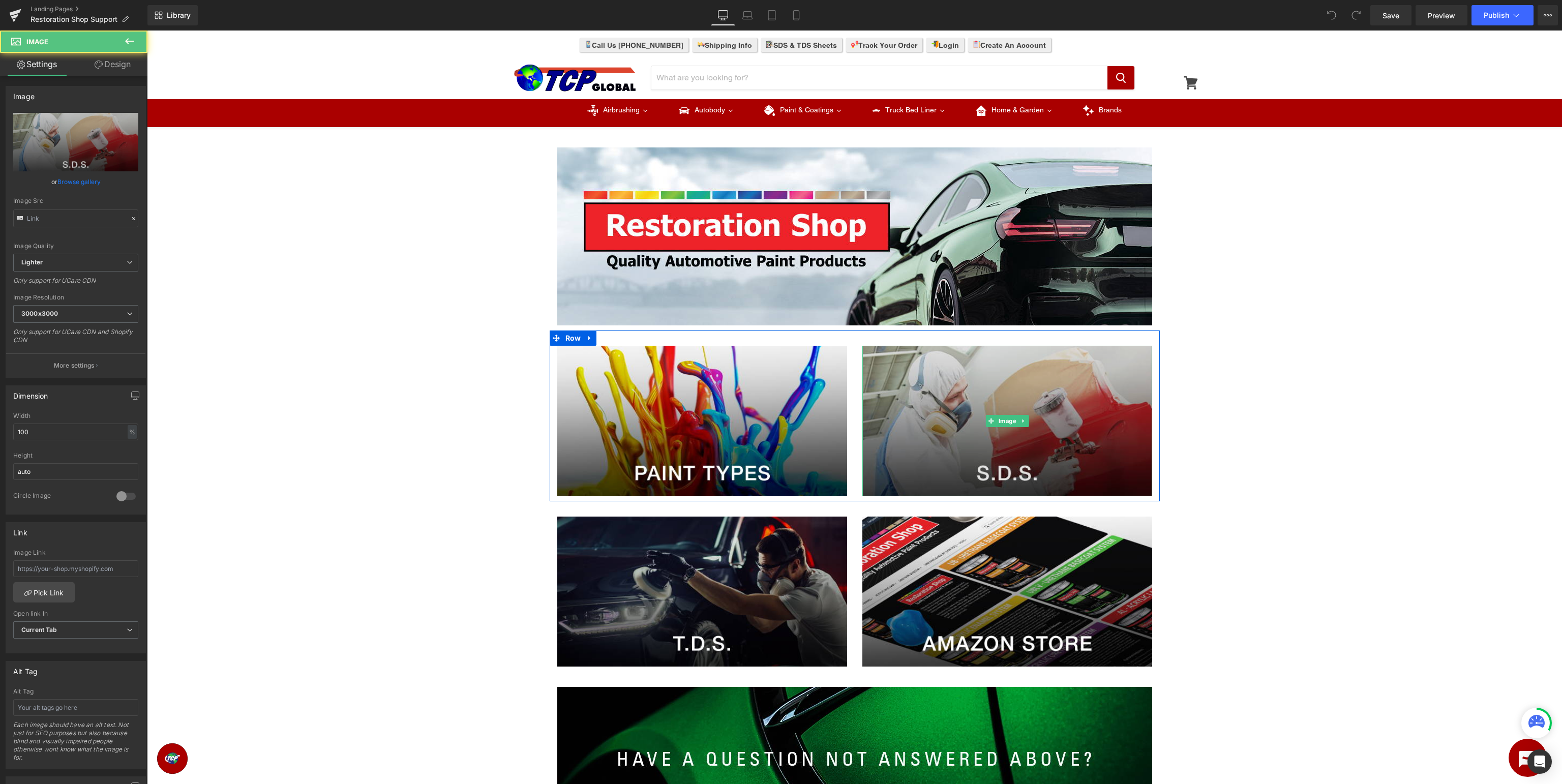
type input "[URL][DOMAIN_NAME]"
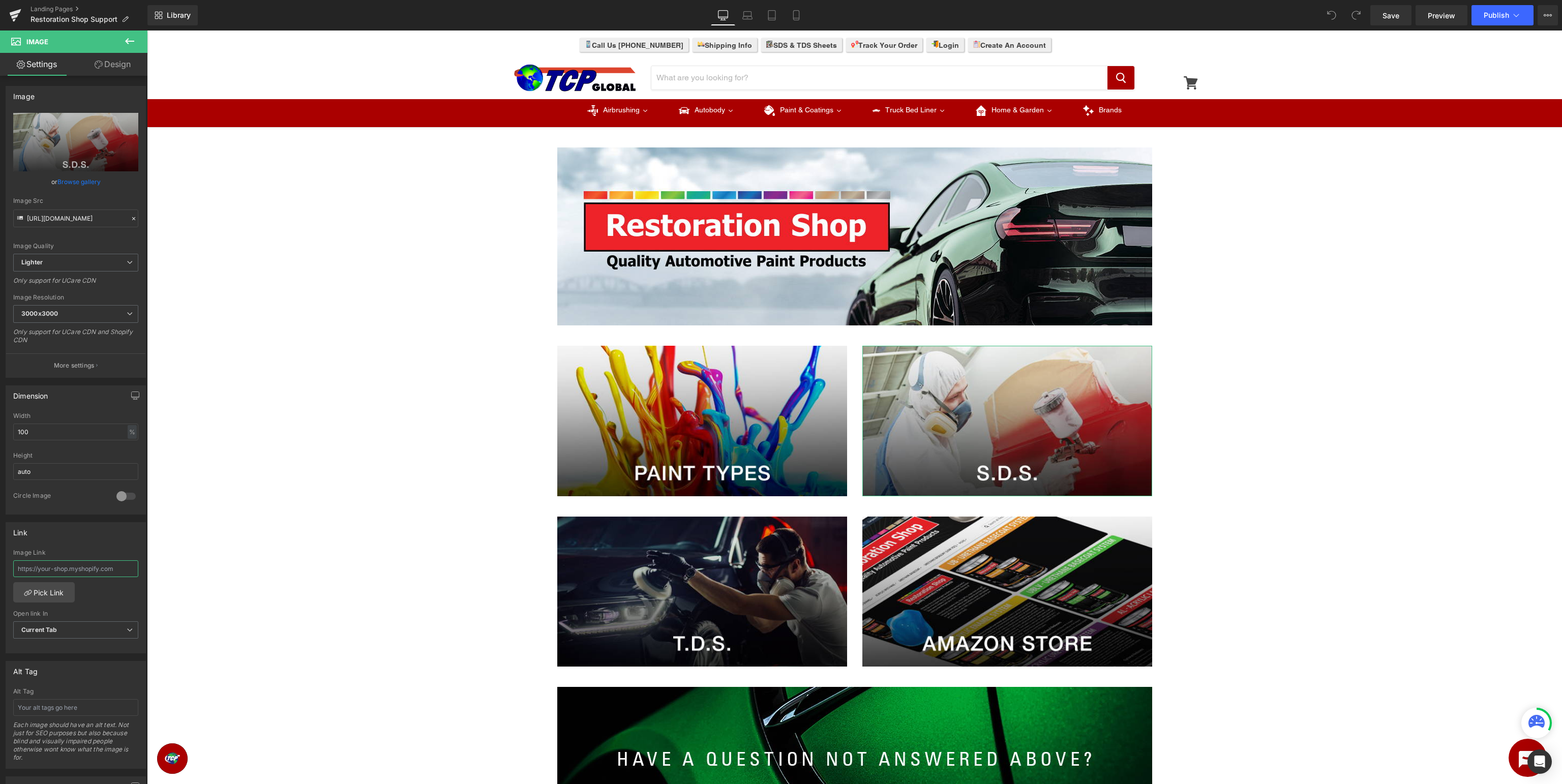
click at [61, 565] on input "text" at bounding box center [75, 568] width 125 height 17
click at [37, 597] on link "Pick Link" at bounding box center [44, 592] width 62 height 20
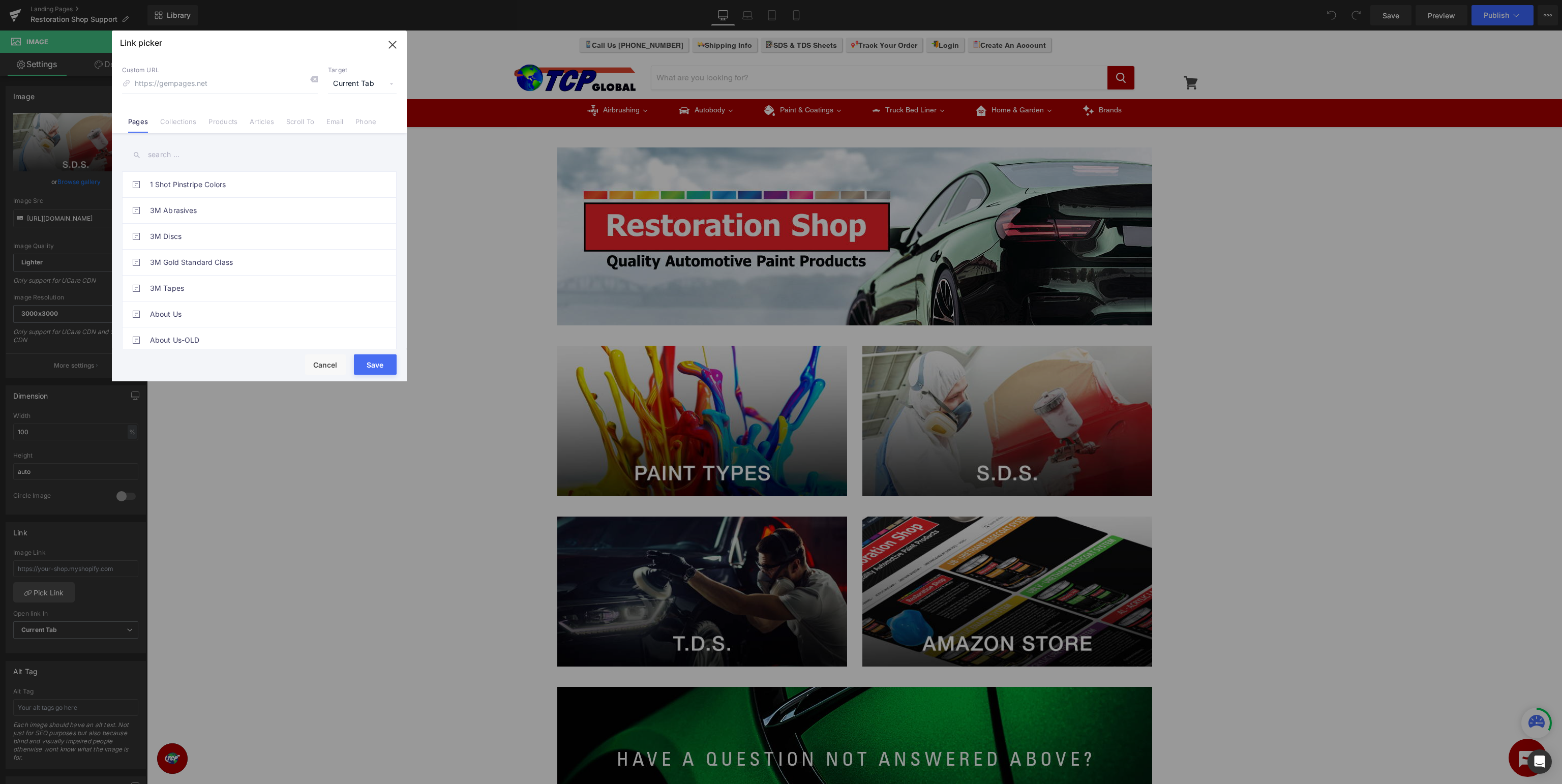
click at [229, 90] on input at bounding box center [220, 83] width 196 height 19
click at [173, 156] on input "text" at bounding box center [259, 155] width 274 height 23
type input "restoration shop"
click at [326, 269] on link "Restoration Shop Support - SDS" at bounding box center [261, 262] width 224 height 25
type input "/pages/restoration-shop-sds"
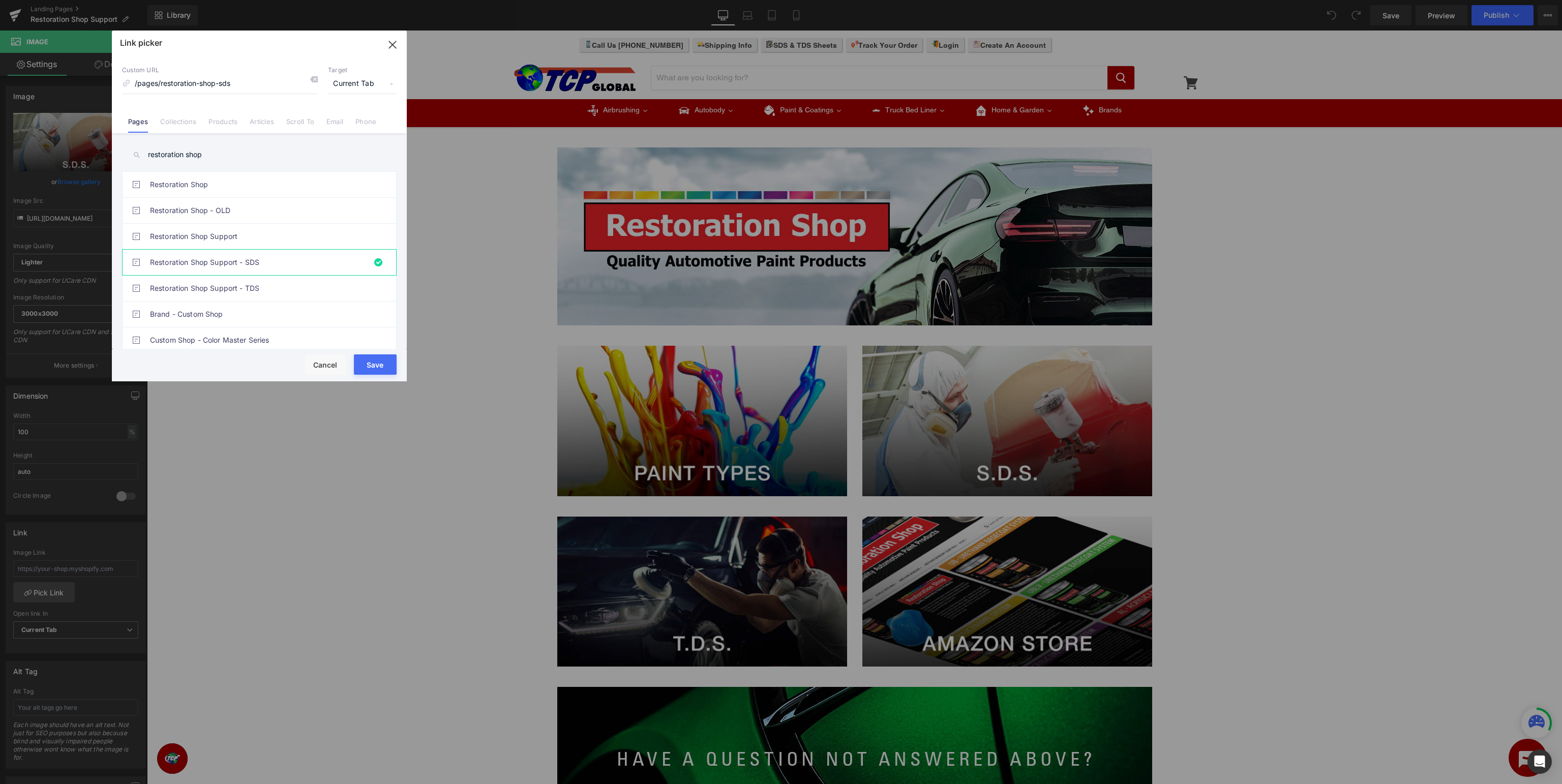
click at [370, 363] on button "Save" at bounding box center [375, 364] width 43 height 20
type input "/pages/restoration-shop-sds"
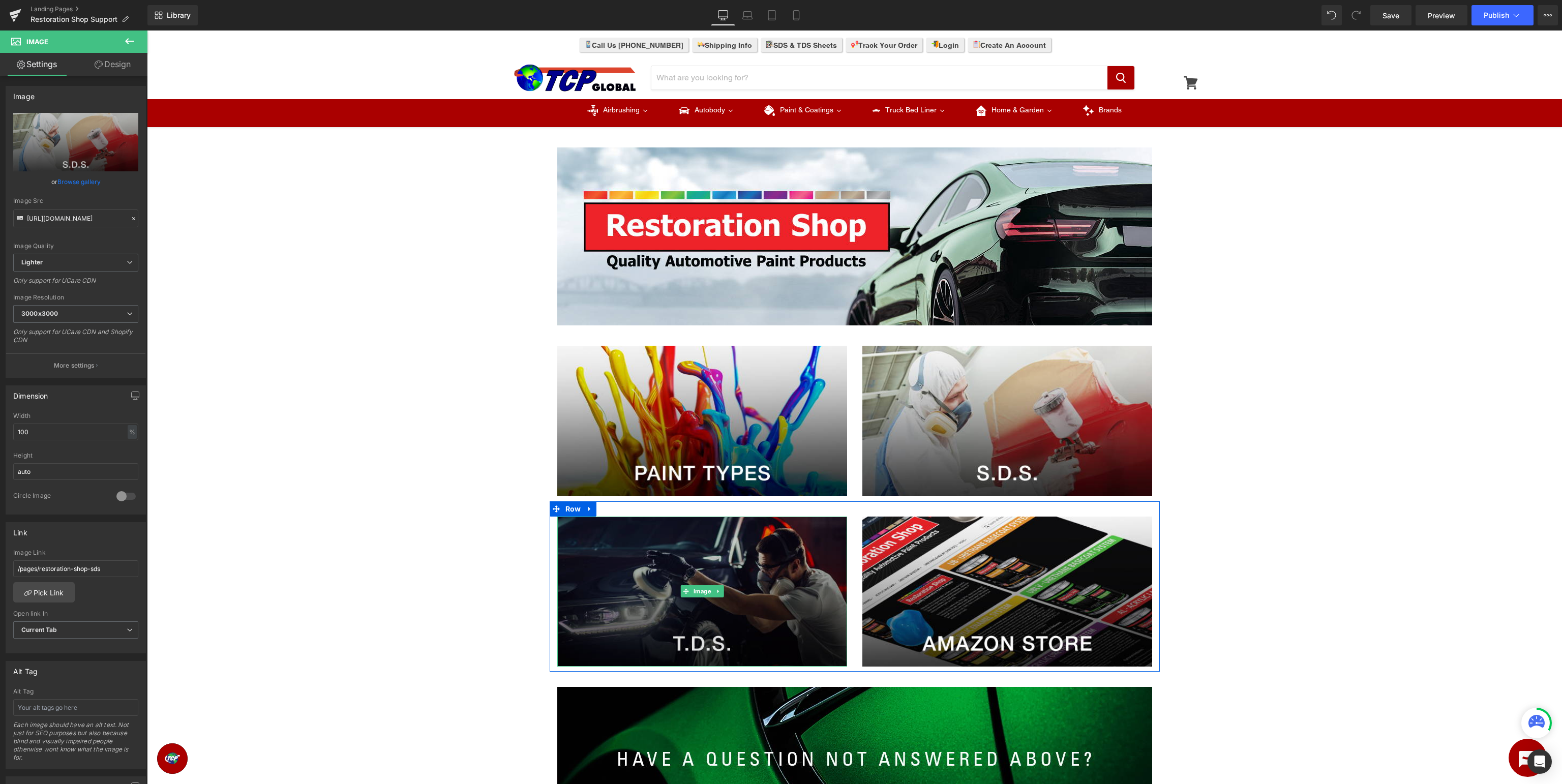
click at [684, 556] on img at bounding box center [702, 592] width 290 height 150
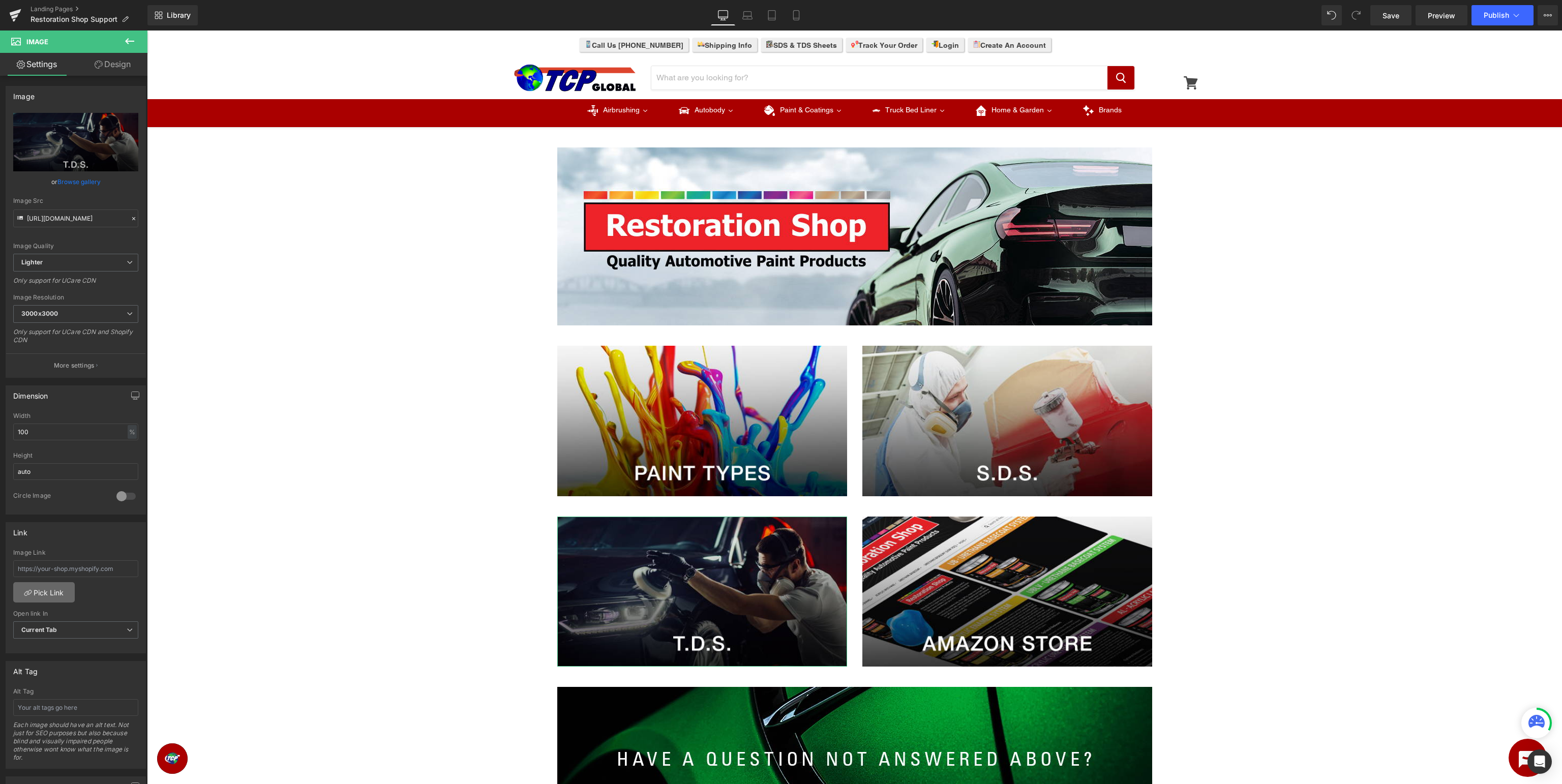
click at [45, 588] on link "Pick Link" at bounding box center [44, 592] width 62 height 20
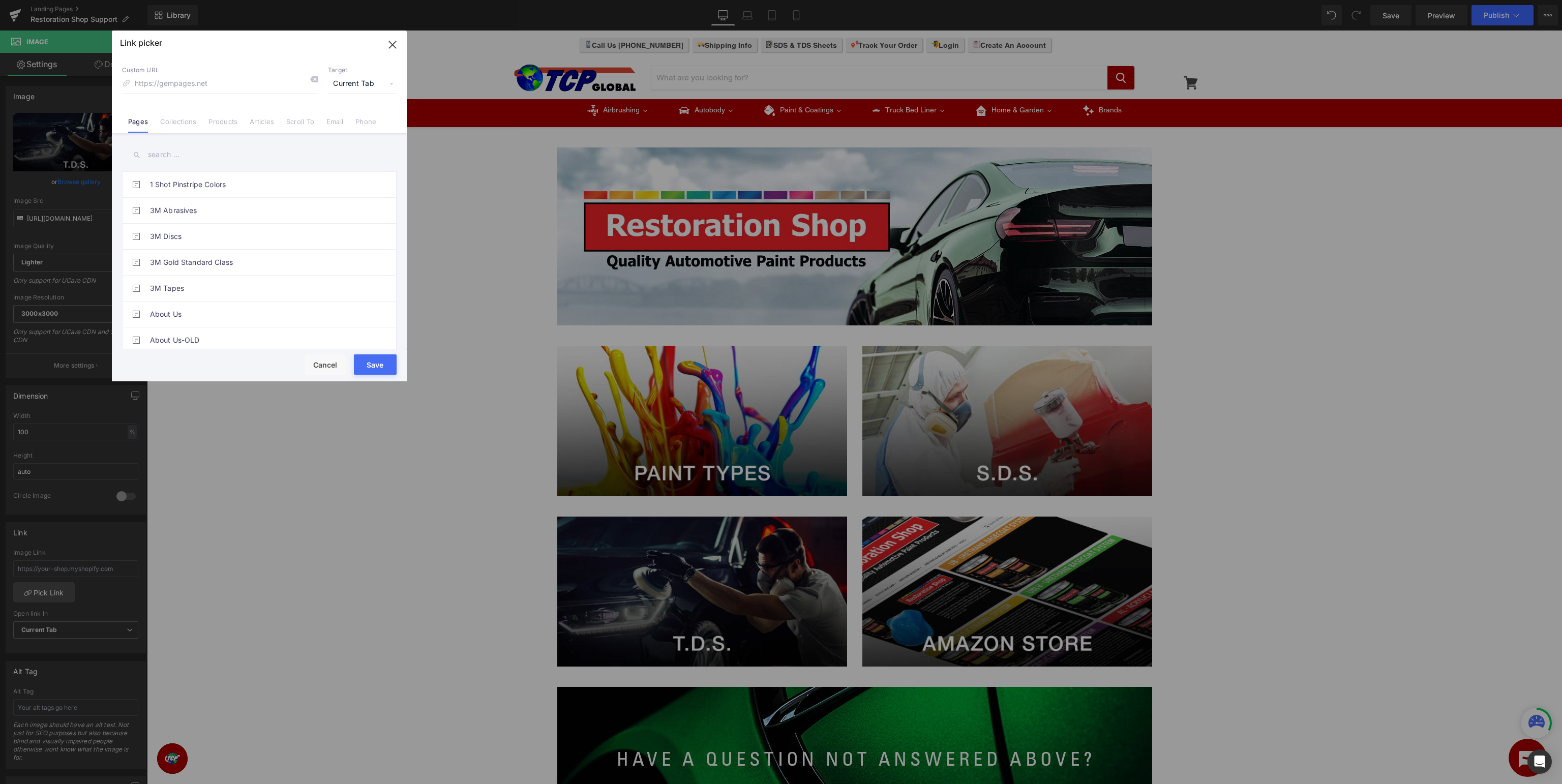
click at [221, 163] on input "text" at bounding box center [259, 155] width 274 height 23
type input "restoration shop"
click at [210, 290] on link "Restoration Shop Support - TDS" at bounding box center [261, 288] width 224 height 25
type input "/pages/restoration-shop-tds"
click at [376, 364] on button "Save" at bounding box center [375, 364] width 43 height 20
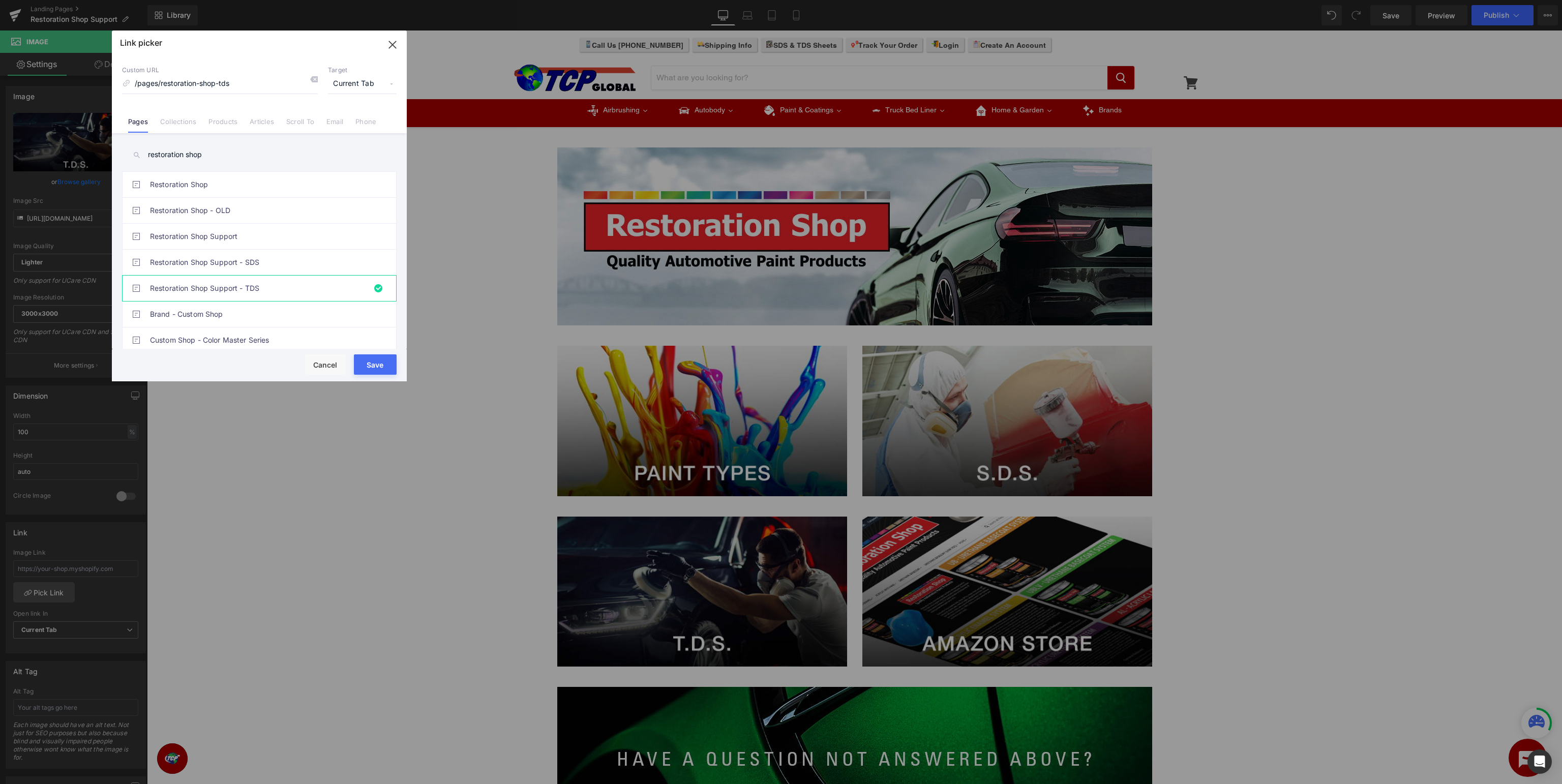
type input "/pages/restoration-shop-tds"
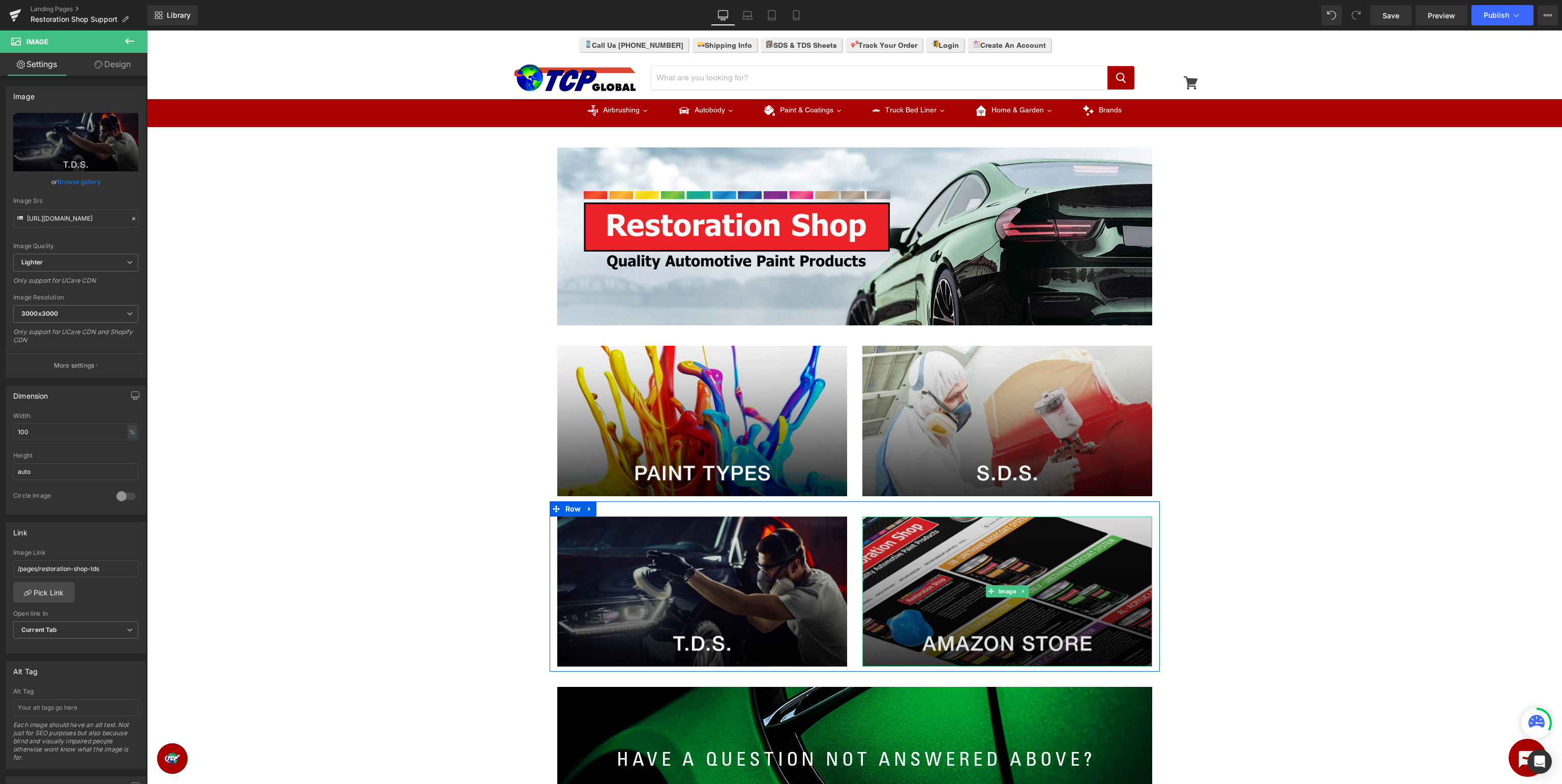
click at [954, 568] on img at bounding box center [1007, 592] width 290 height 150
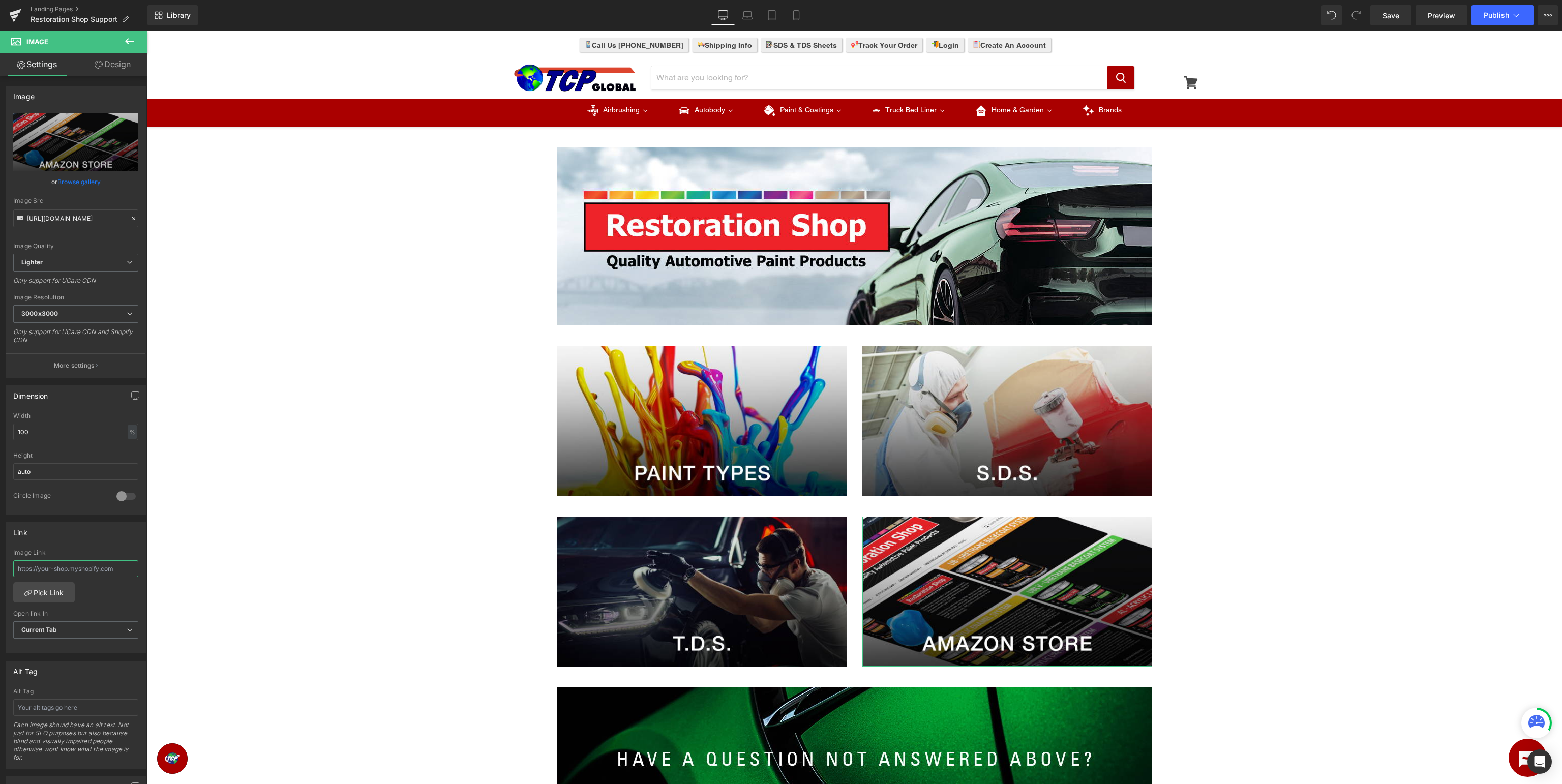
click at [59, 566] on input "text" at bounding box center [75, 568] width 125 height 17
type input "https://www.amazon.com/restorationshop"
click at [1482, 15] on button "Publish" at bounding box center [1502, 15] width 62 height 20
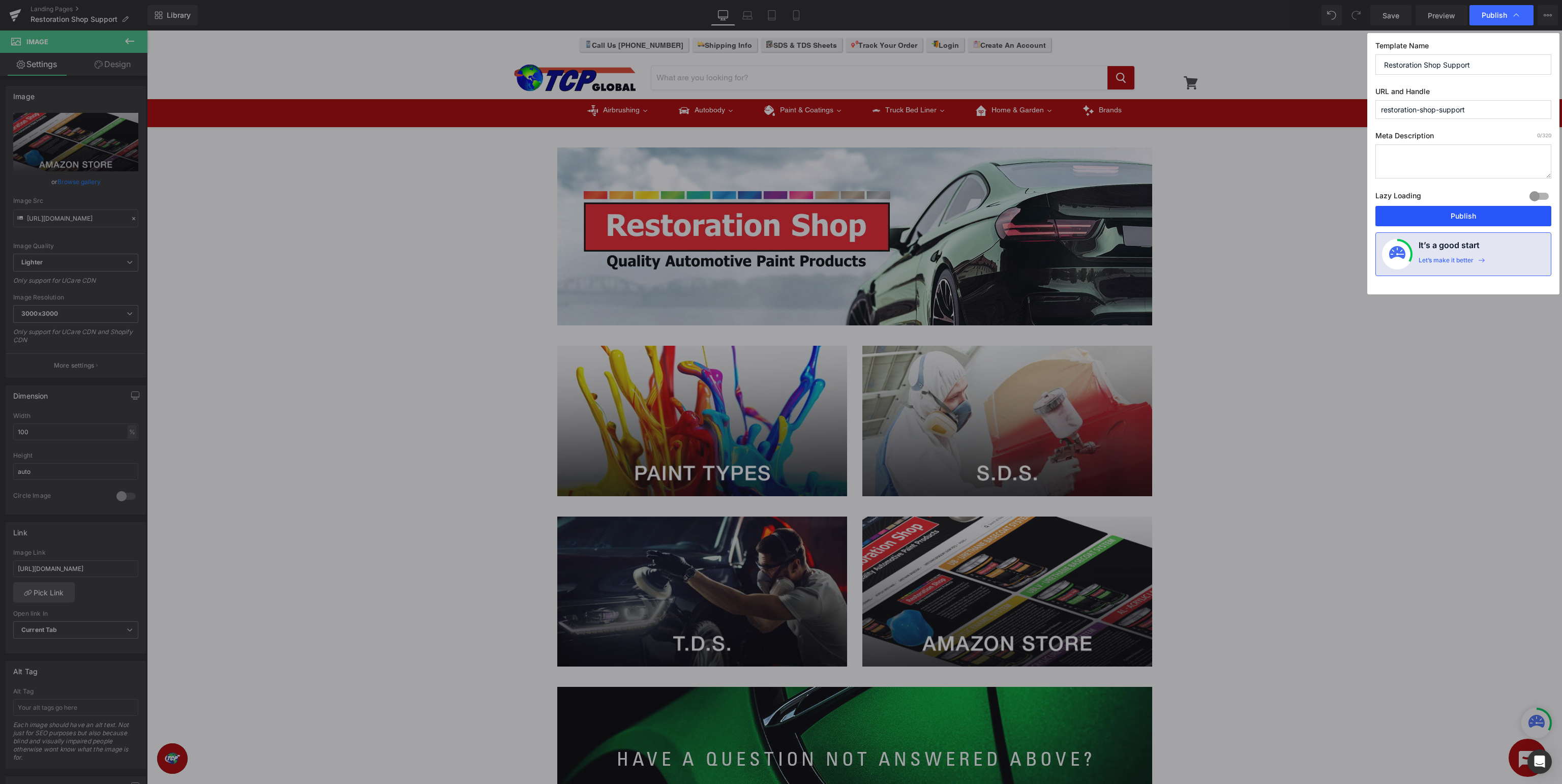
click at [1473, 217] on button "Publish" at bounding box center [1463, 216] width 176 height 20
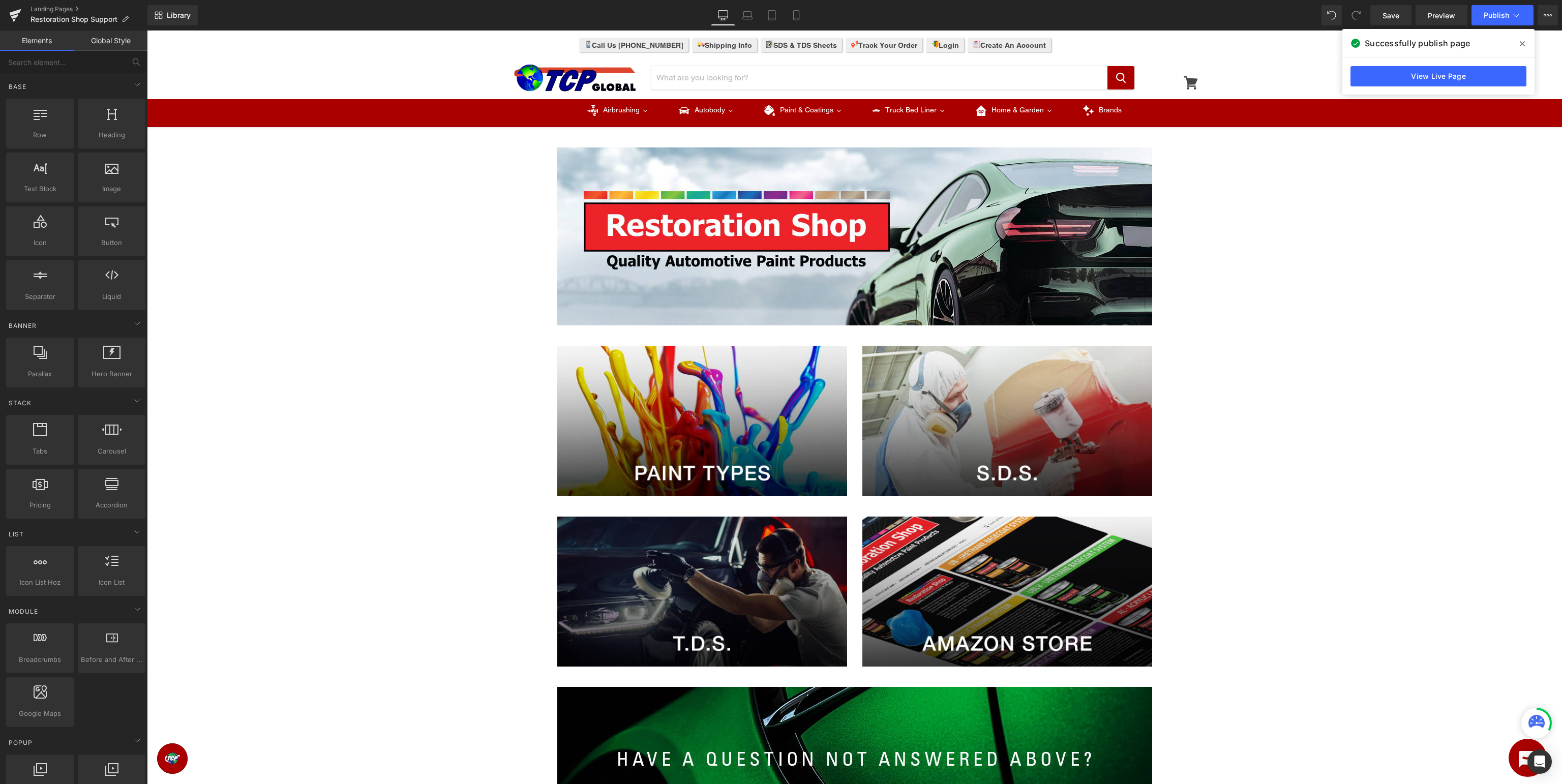
click at [1378, 219] on div "Image Row Image Image Row Image Image Row Image Row Select your layout" at bounding box center [854, 568] width 1415 height 872
click at [1272, 306] on div "Image Row Image Image Row Image Image Row Image Row Select your layout" at bounding box center [854, 568] width 1415 height 872
click at [1523, 45] on icon at bounding box center [1523, 43] width 5 height 8
click at [1388, 286] on div "Image Row Image Image Row Image Image Row Image Row Select your layout" at bounding box center [854, 568] width 1415 height 872
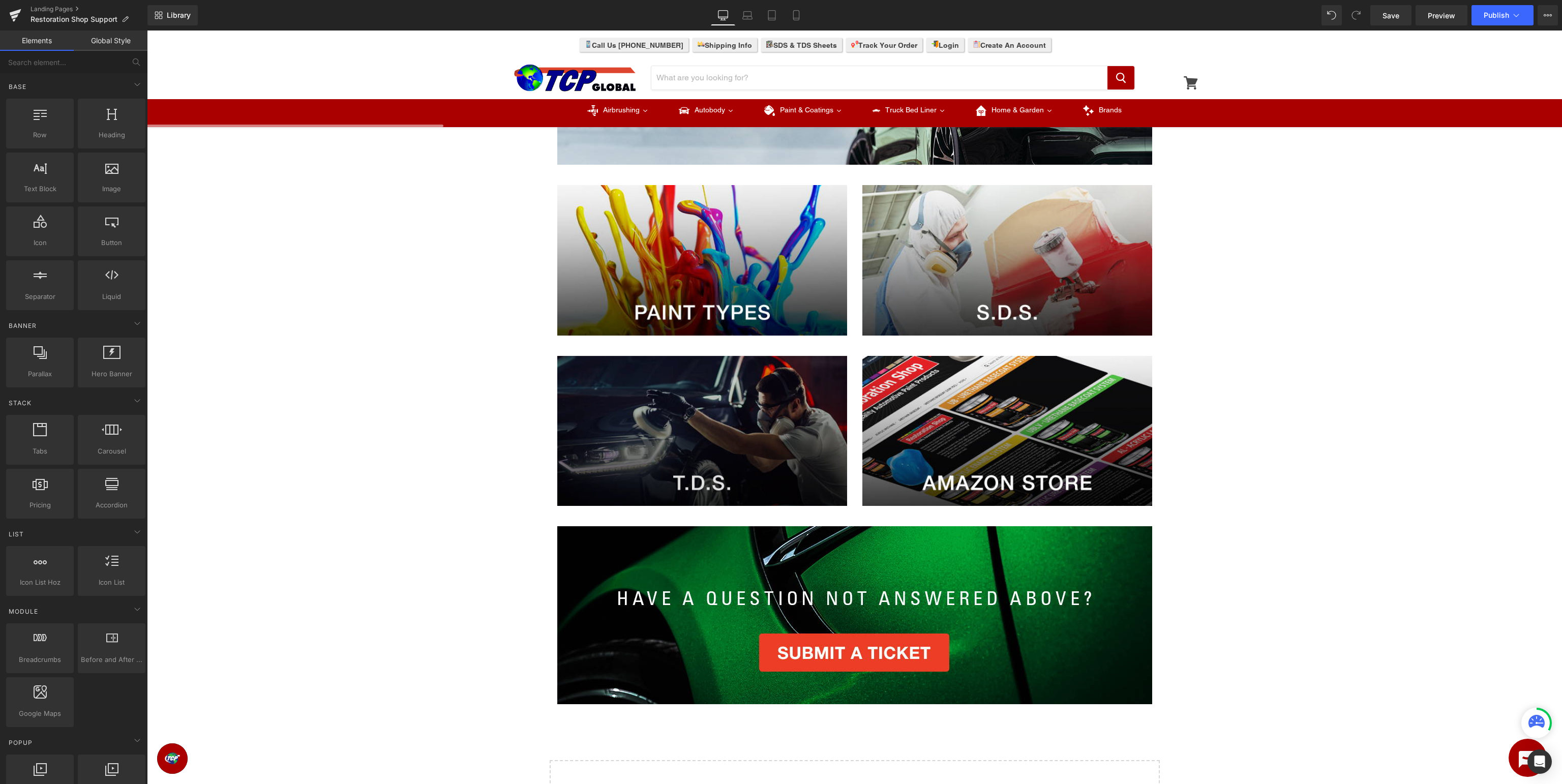
scroll to position [54, 0]
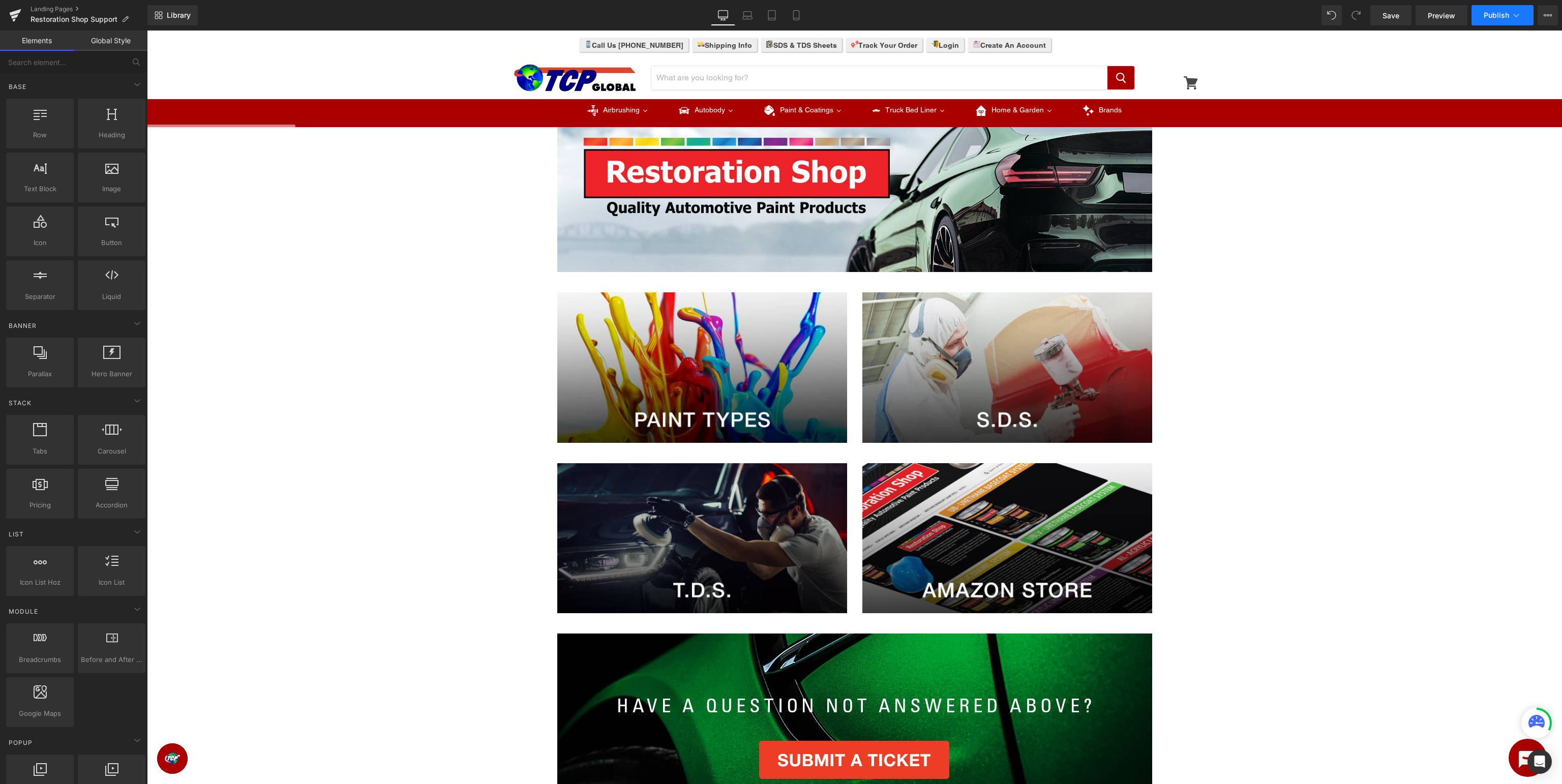
click at [1502, 19] on span "Publish" at bounding box center [1496, 15] width 25 height 8
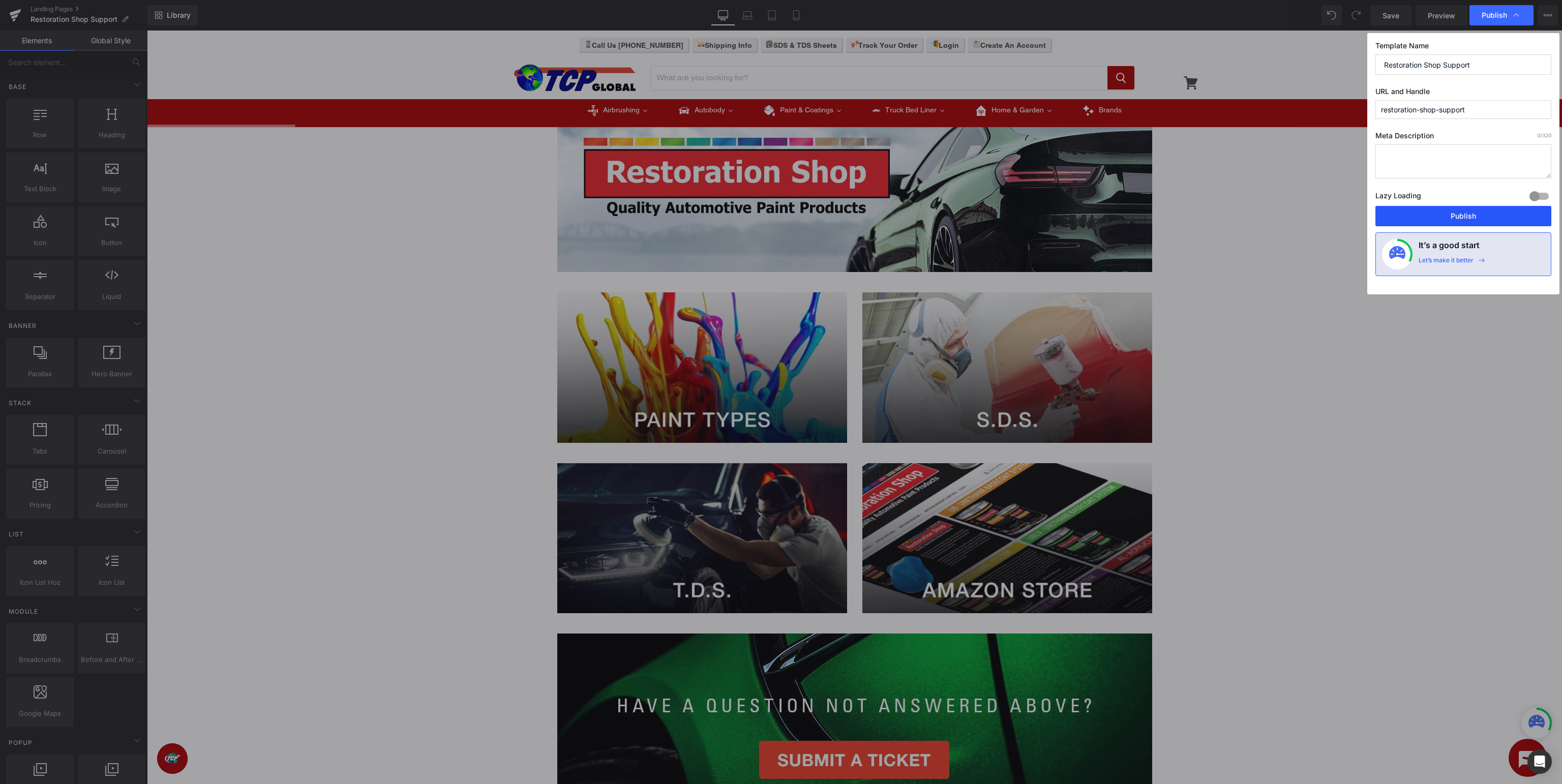
click at [1471, 213] on button "Publish" at bounding box center [1463, 216] width 176 height 20
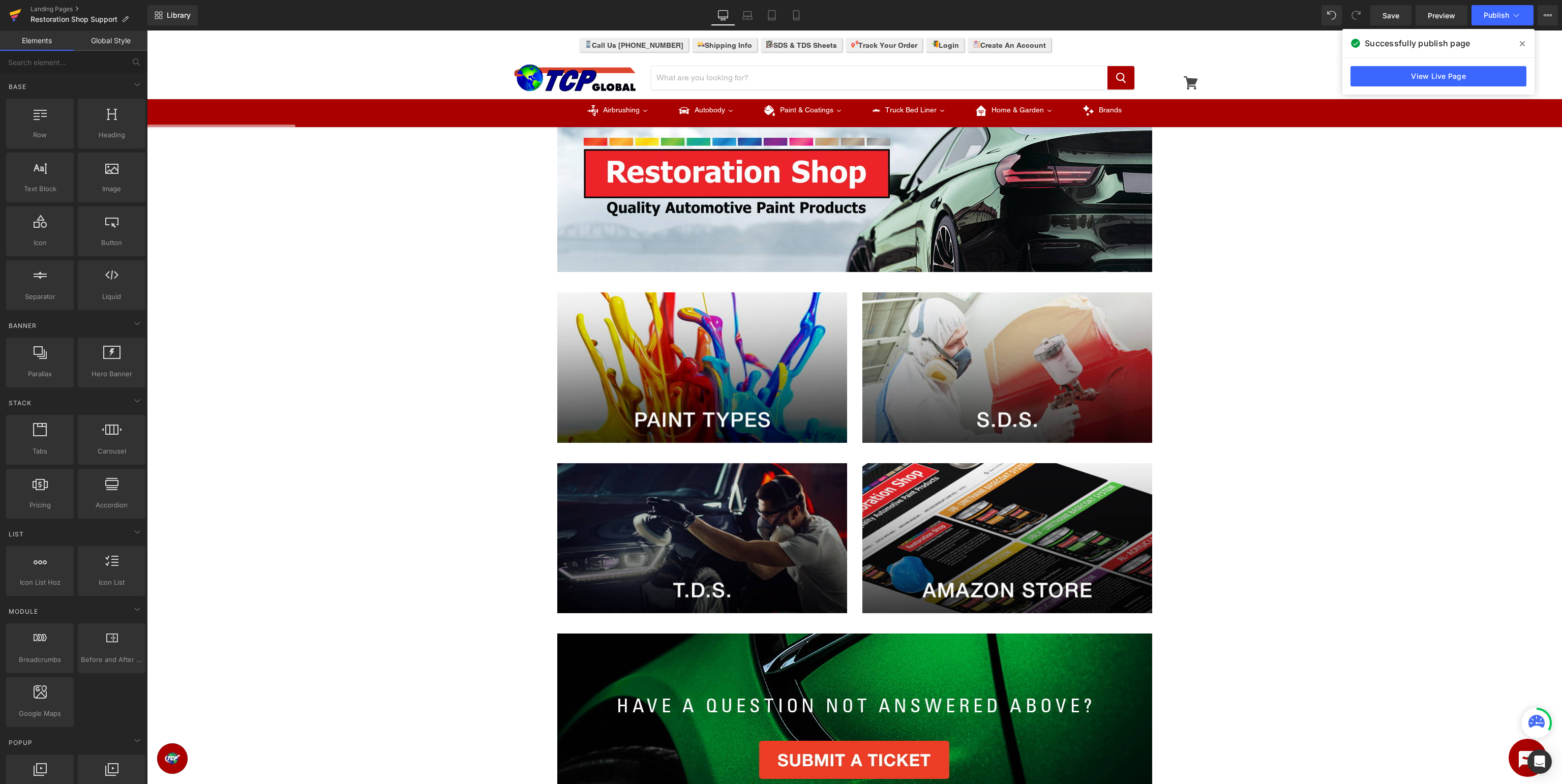
click at [14, 15] on icon at bounding box center [15, 15] width 12 height 25
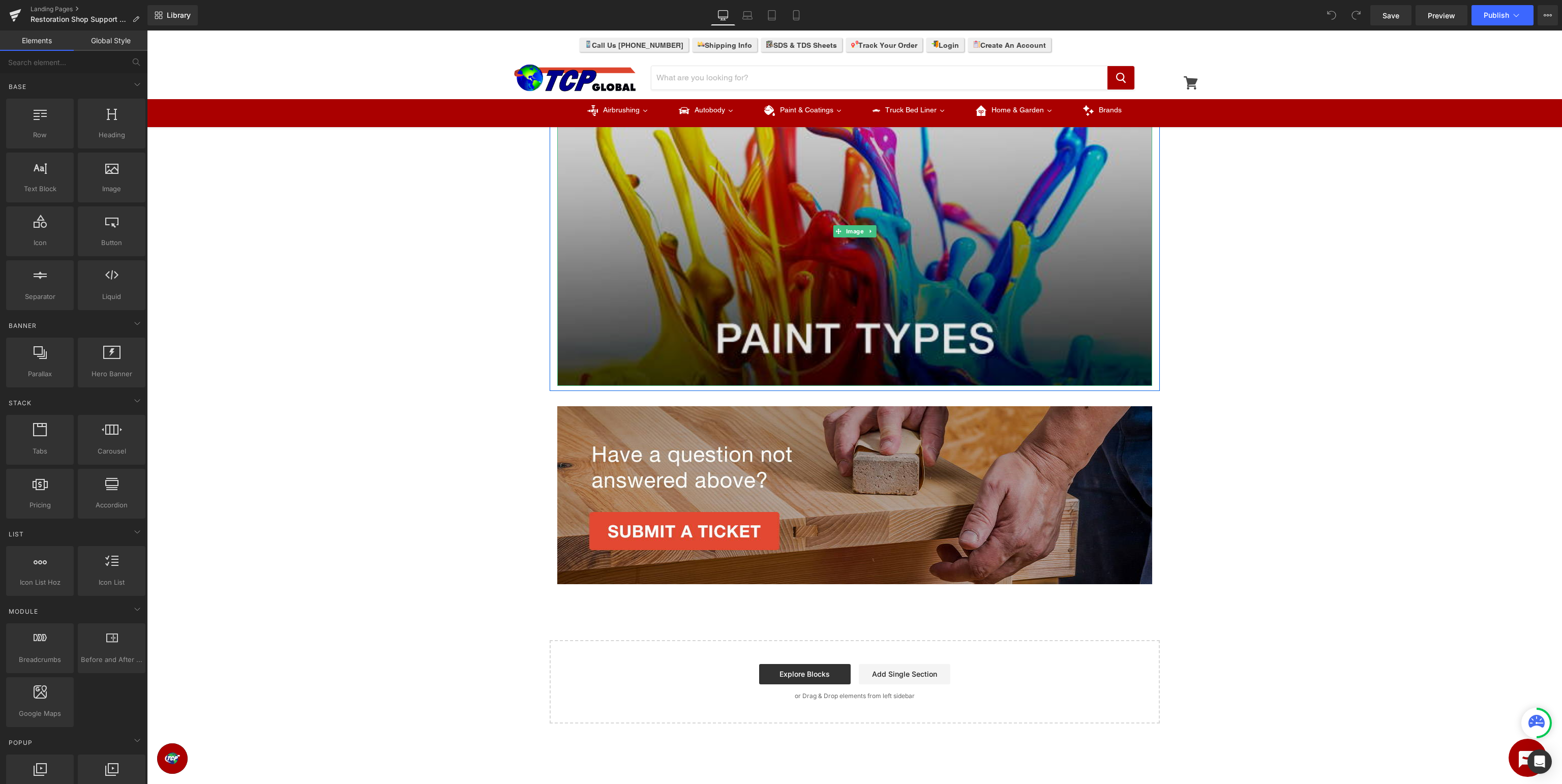
scroll to position [322, 0]
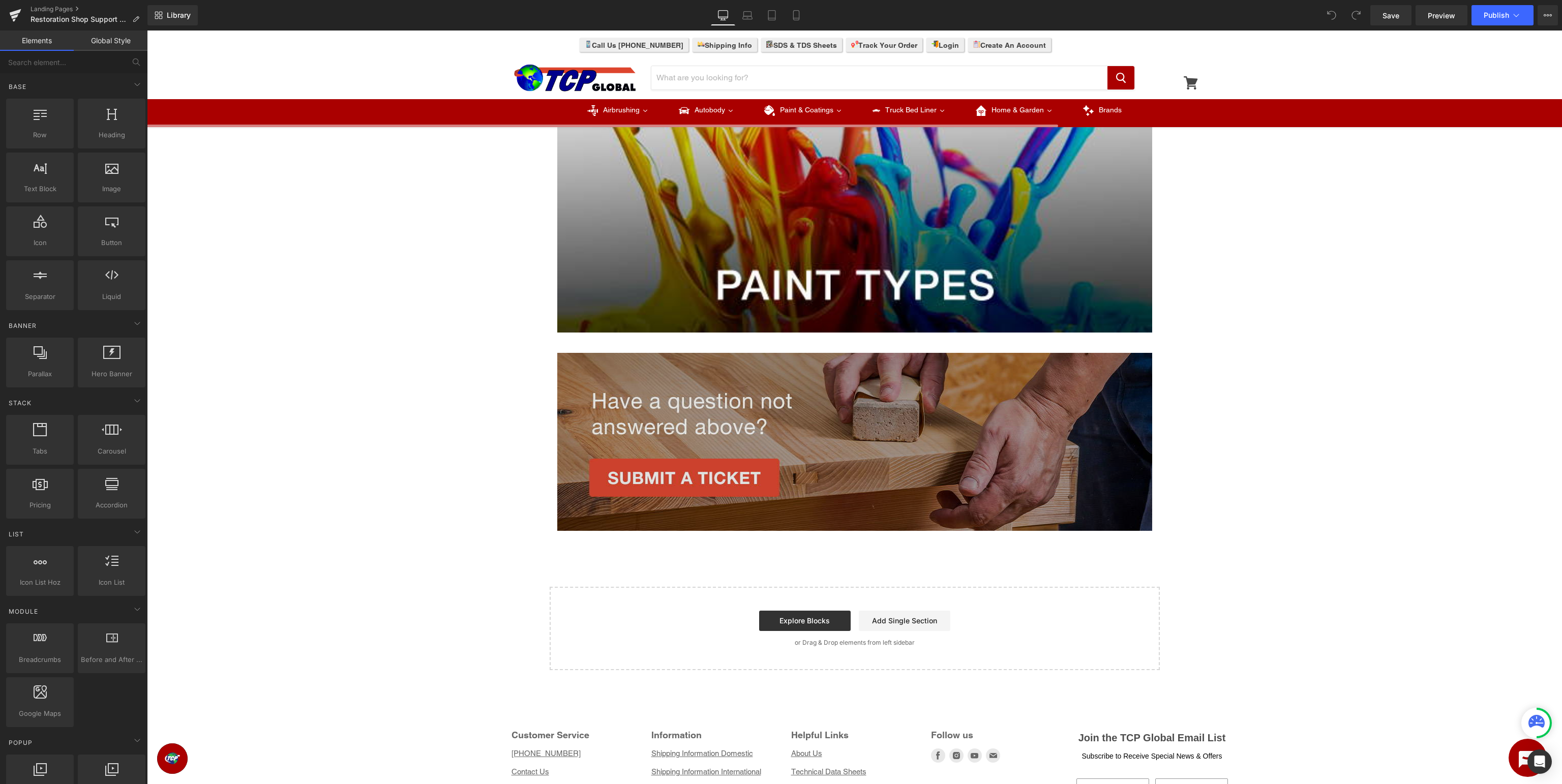
click at [881, 431] on img at bounding box center [854, 441] width 595 height 178
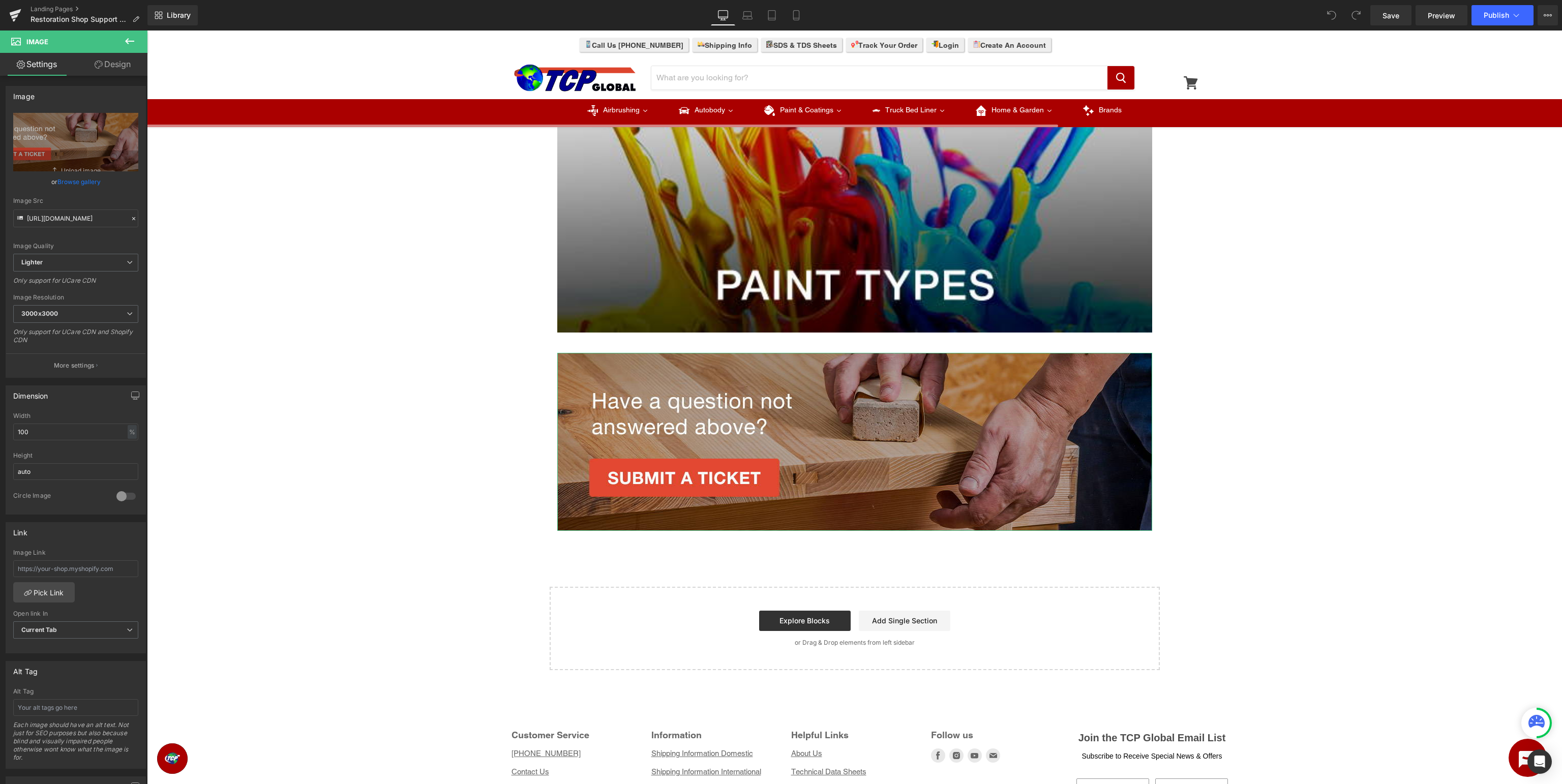
click at [83, 184] on link "Browse gallery" at bounding box center [79, 181] width 43 height 18
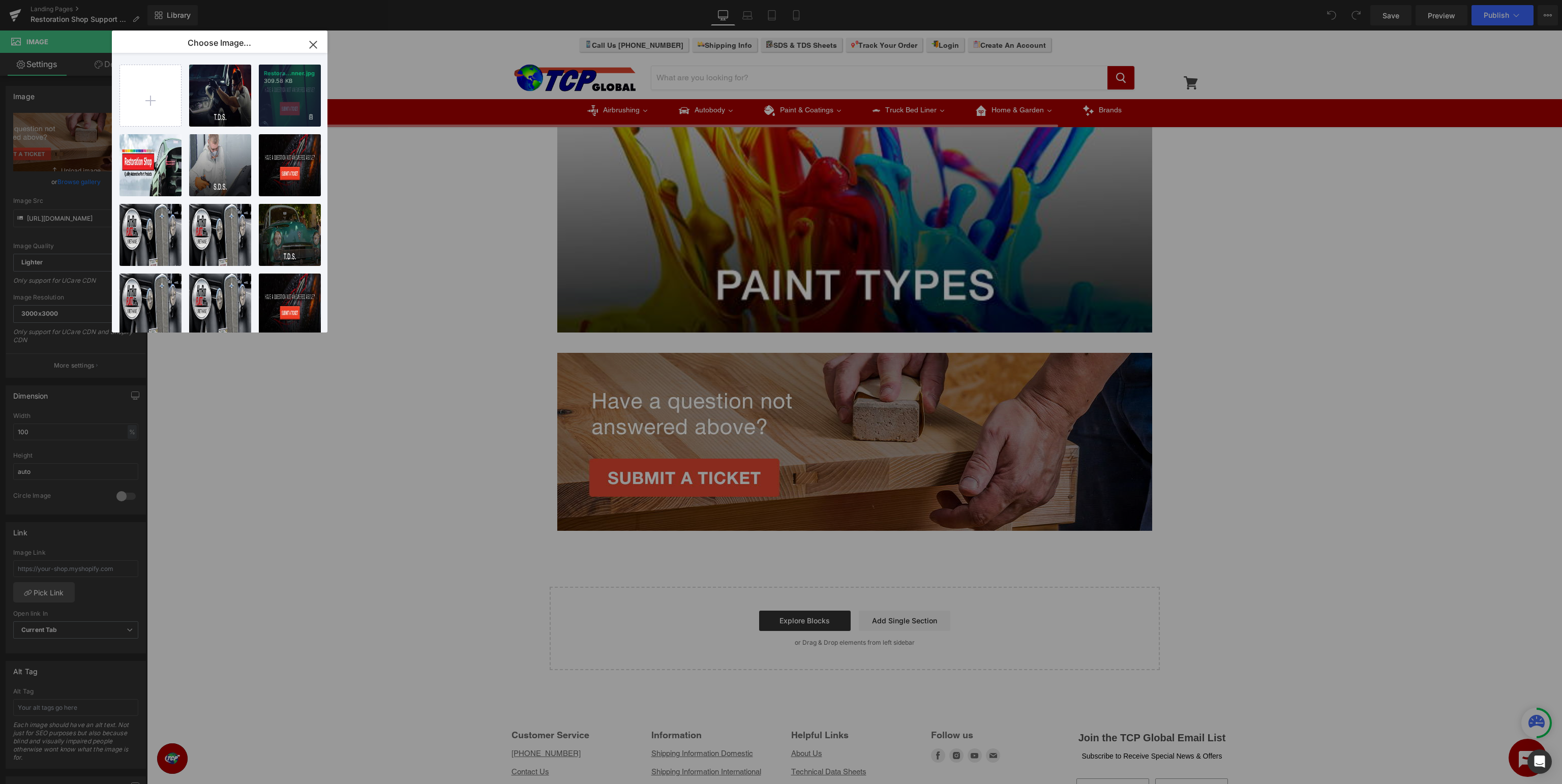
click at [277, 94] on div "Restora...nner.jpg 309.58 KB" at bounding box center [290, 96] width 62 height 62
type input "[URL][DOMAIN_NAME]"
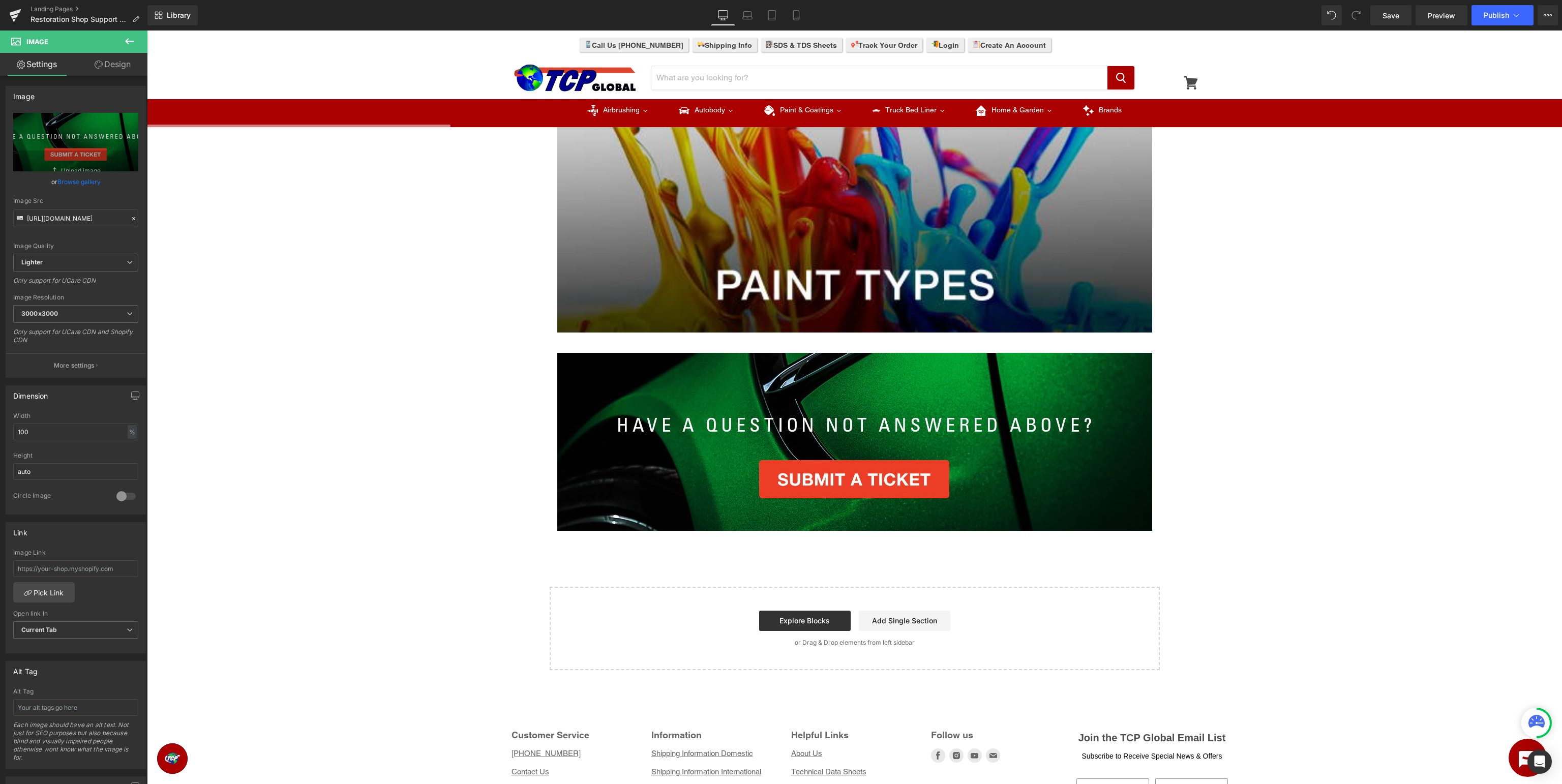
scroll to position [0, 0]
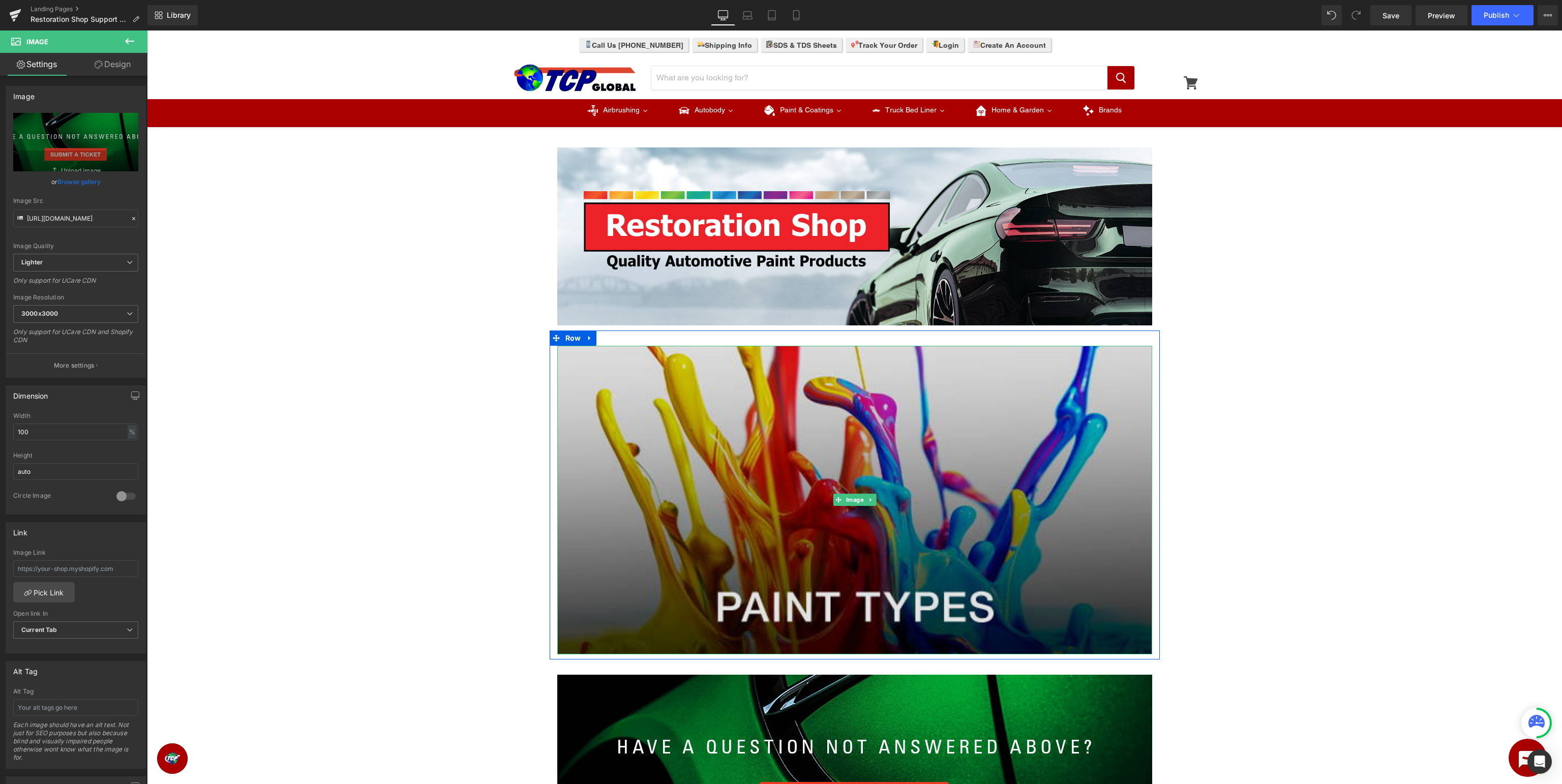
click at [936, 479] on img at bounding box center [854, 500] width 595 height 309
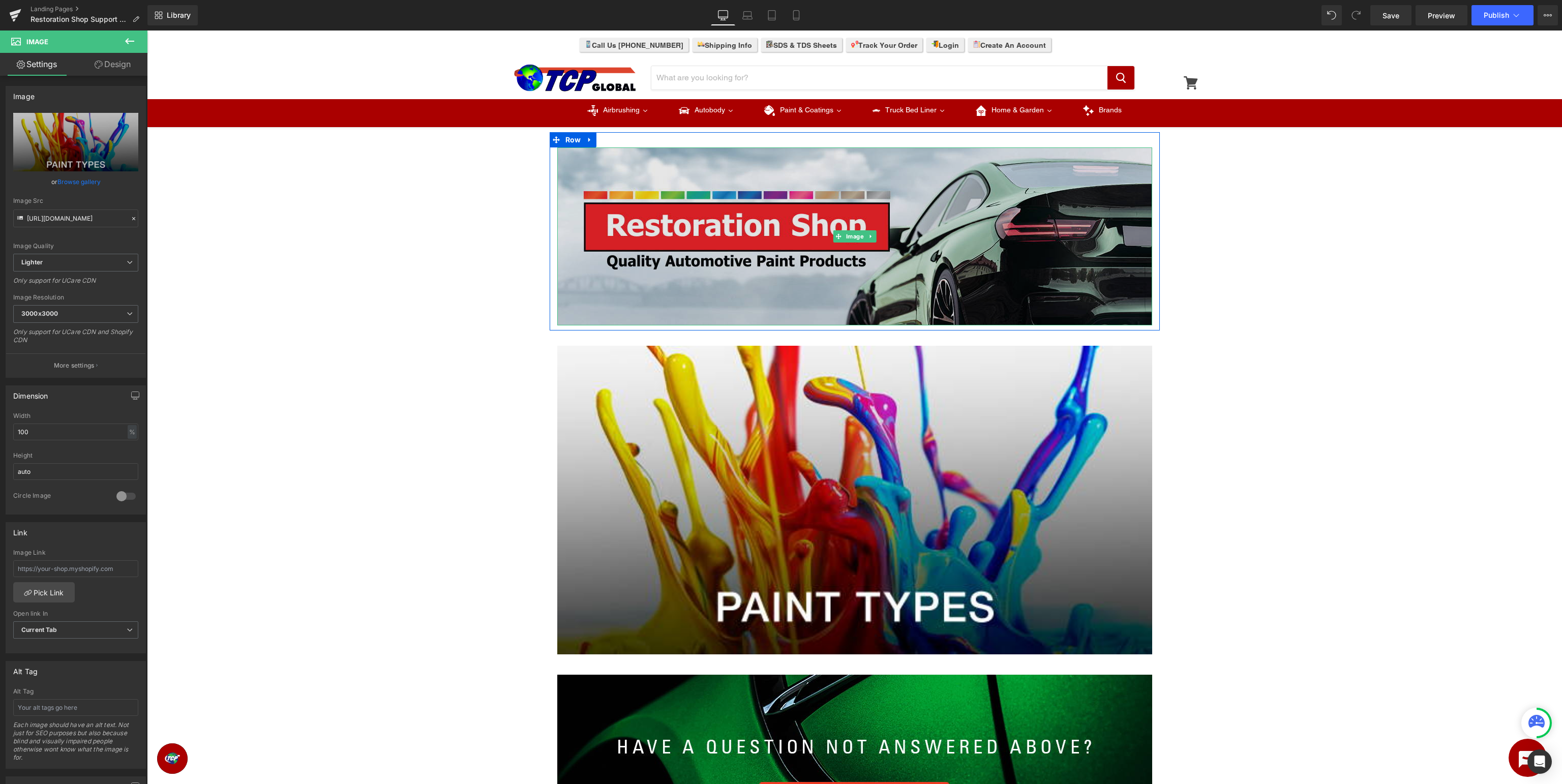
click at [870, 219] on img at bounding box center [854, 236] width 595 height 178
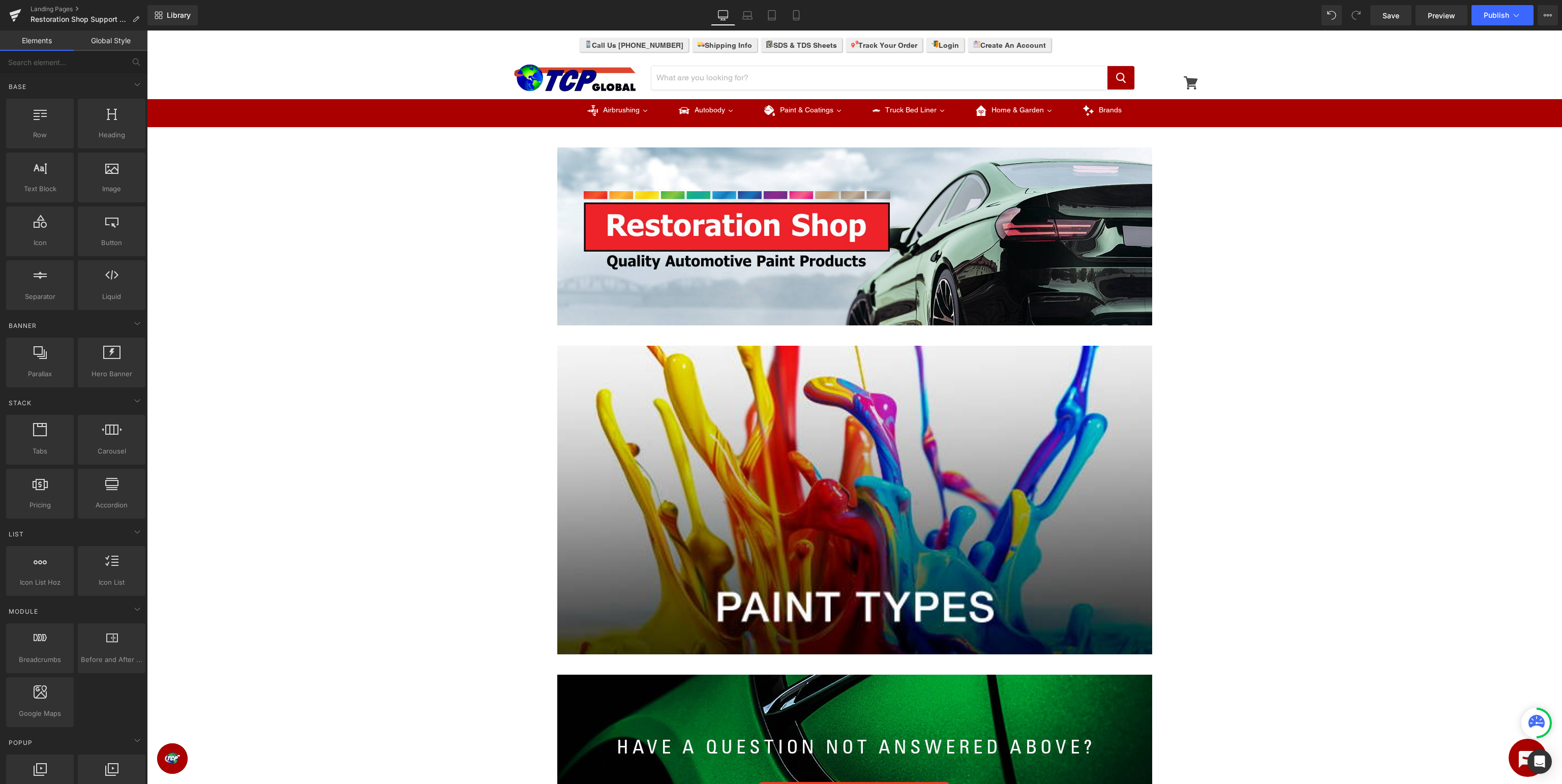
click at [242, 210] on div "Image Row Image Row Image Row Select your layout" at bounding box center [854, 561] width 1415 height 860
click at [1515, 16] on icon at bounding box center [1516, 15] width 10 height 10
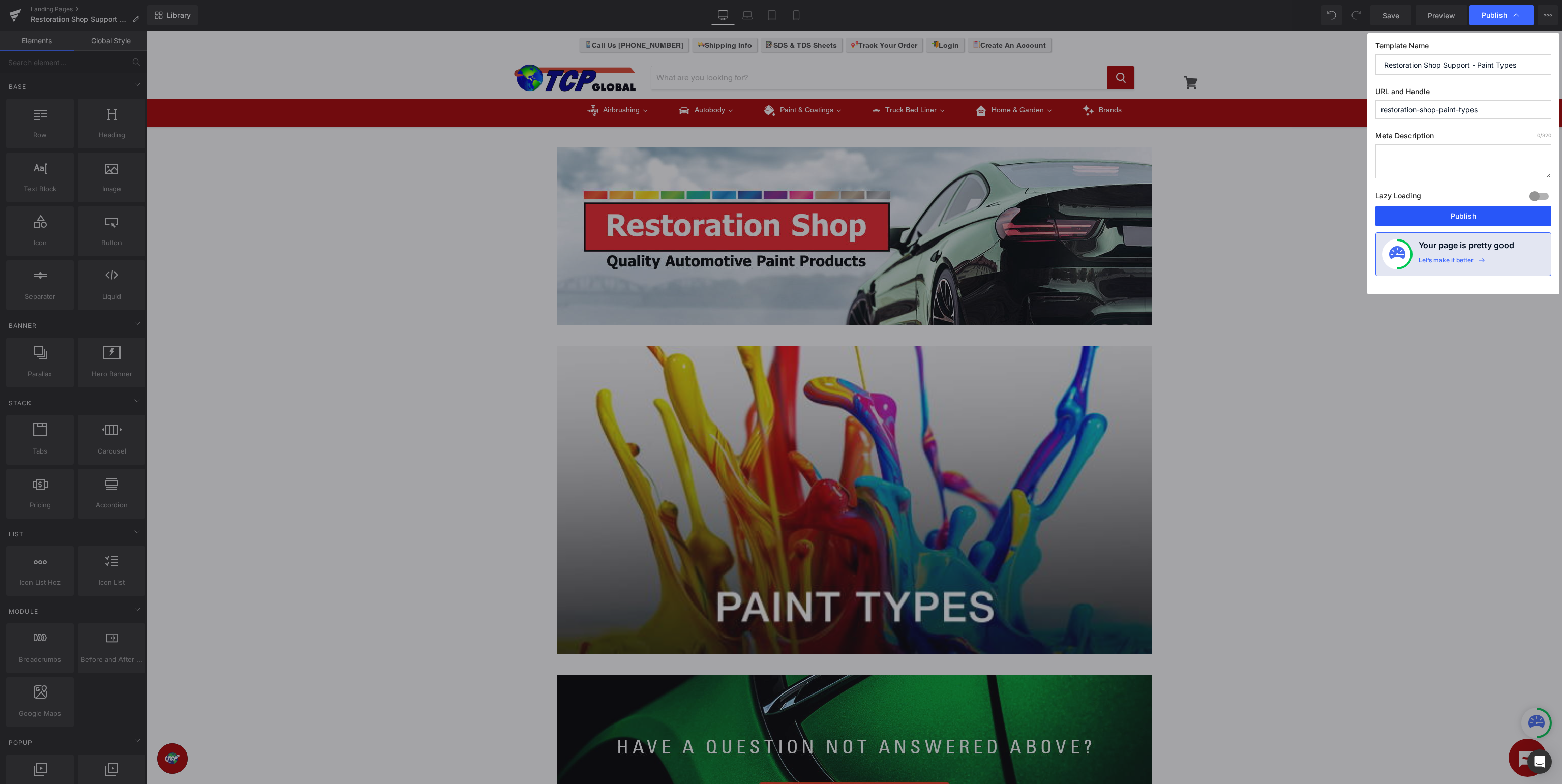
click at [1479, 216] on button "Publish" at bounding box center [1463, 216] width 176 height 20
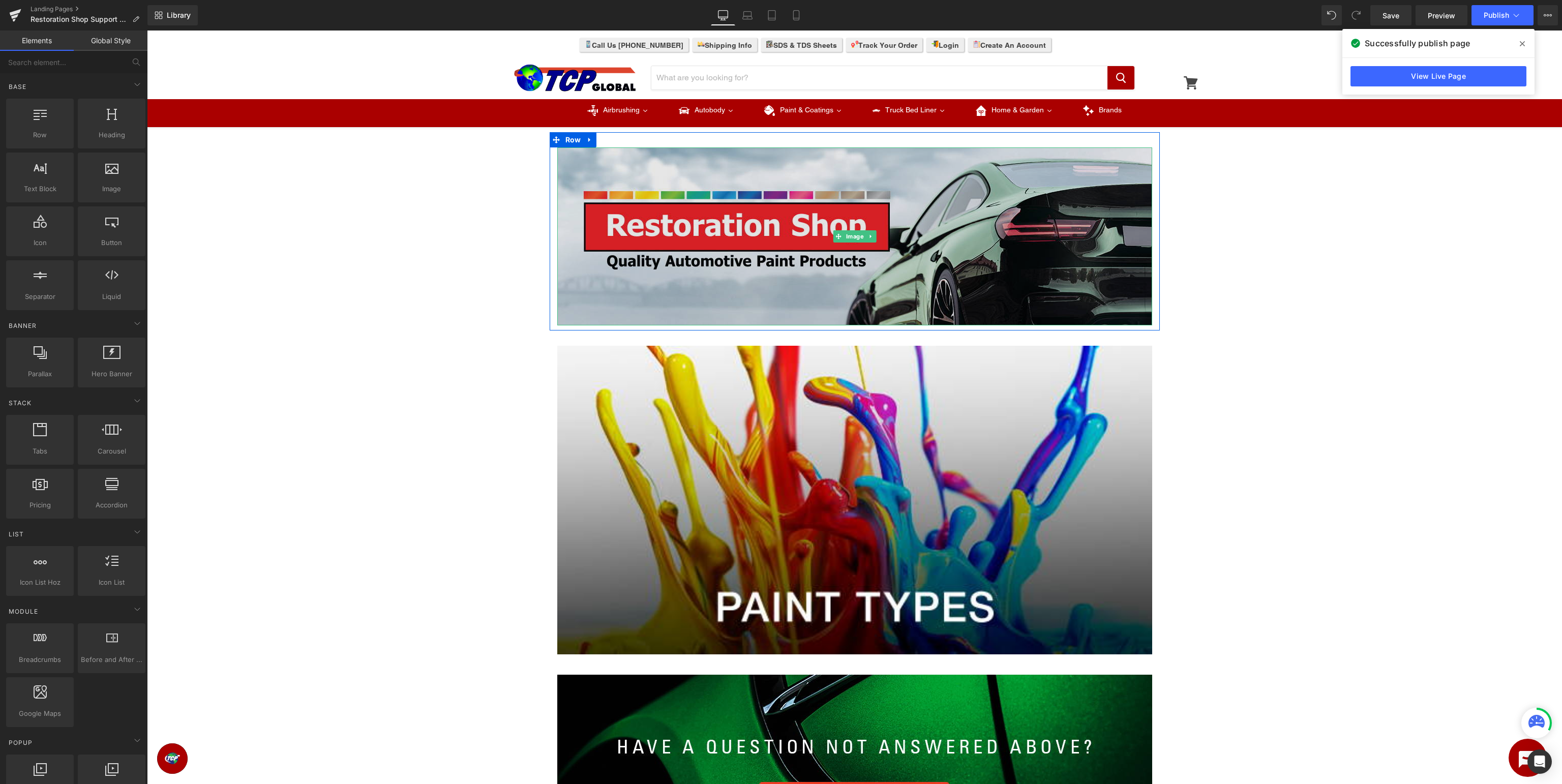
drag, startPoint x: 831, startPoint y: 223, endPoint x: 825, endPoint y: 227, distance: 7.2
click at [832, 223] on img at bounding box center [854, 236] width 595 height 178
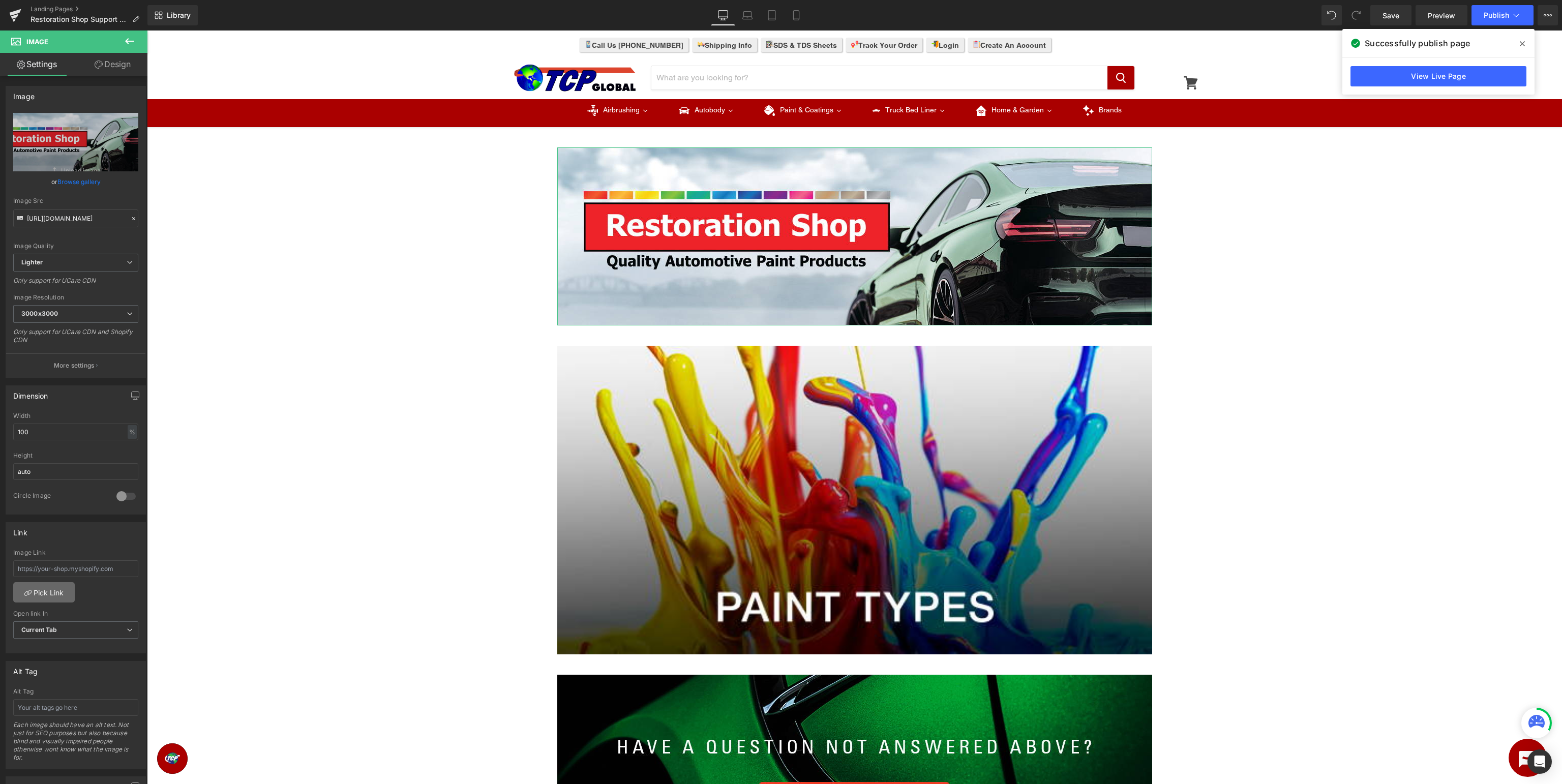
click at [44, 596] on link "Pick Link" at bounding box center [44, 592] width 62 height 20
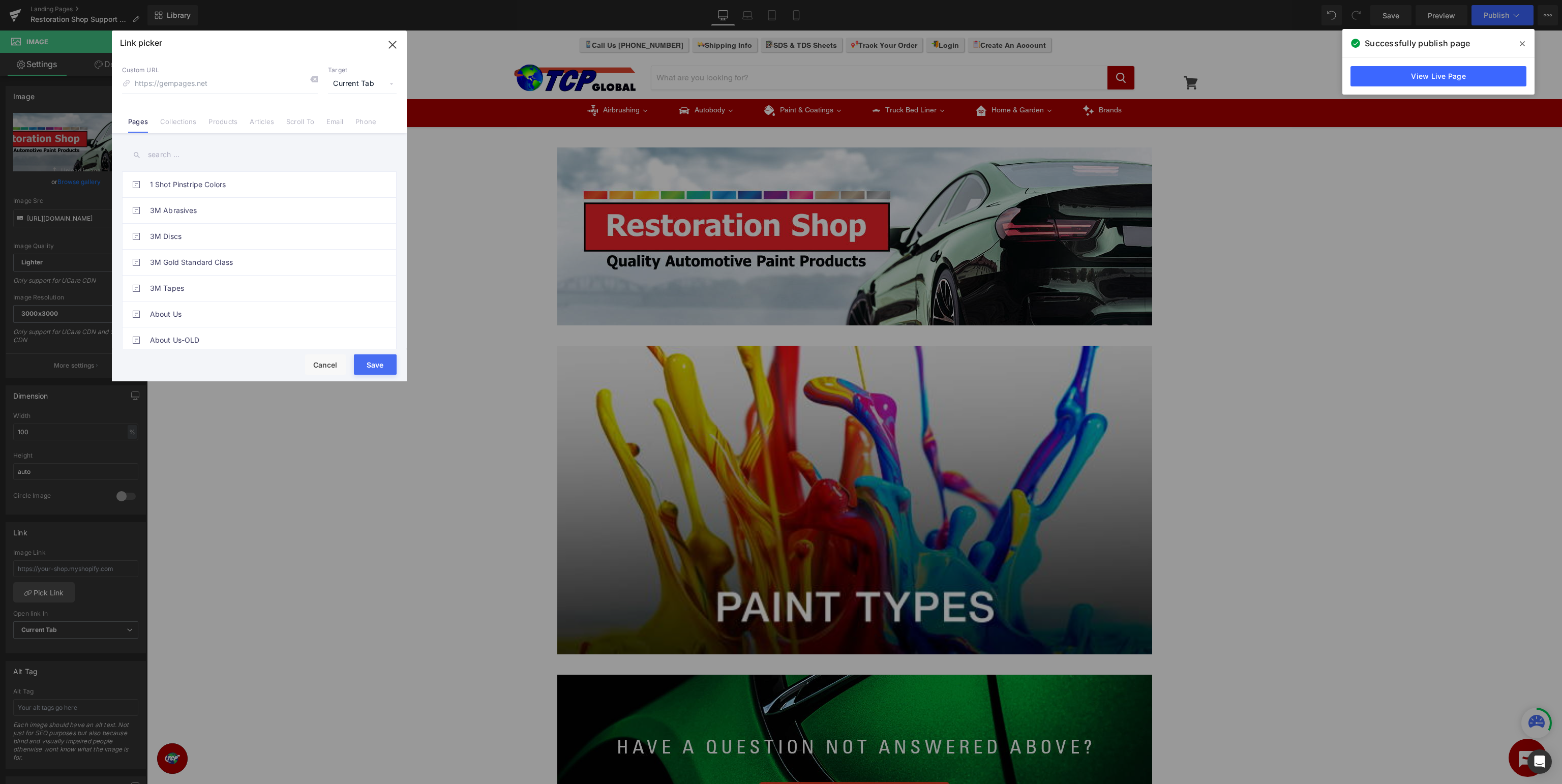
click at [200, 153] on input "text" at bounding box center [259, 155] width 274 height 23
type input "restoration"
click at [247, 241] on link "Restoration Shop Support" at bounding box center [261, 236] width 224 height 25
type input "/pages/restoration-shop-support"
click at [385, 361] on button "Save" at bounding box center [375, 364] width 43 height 20
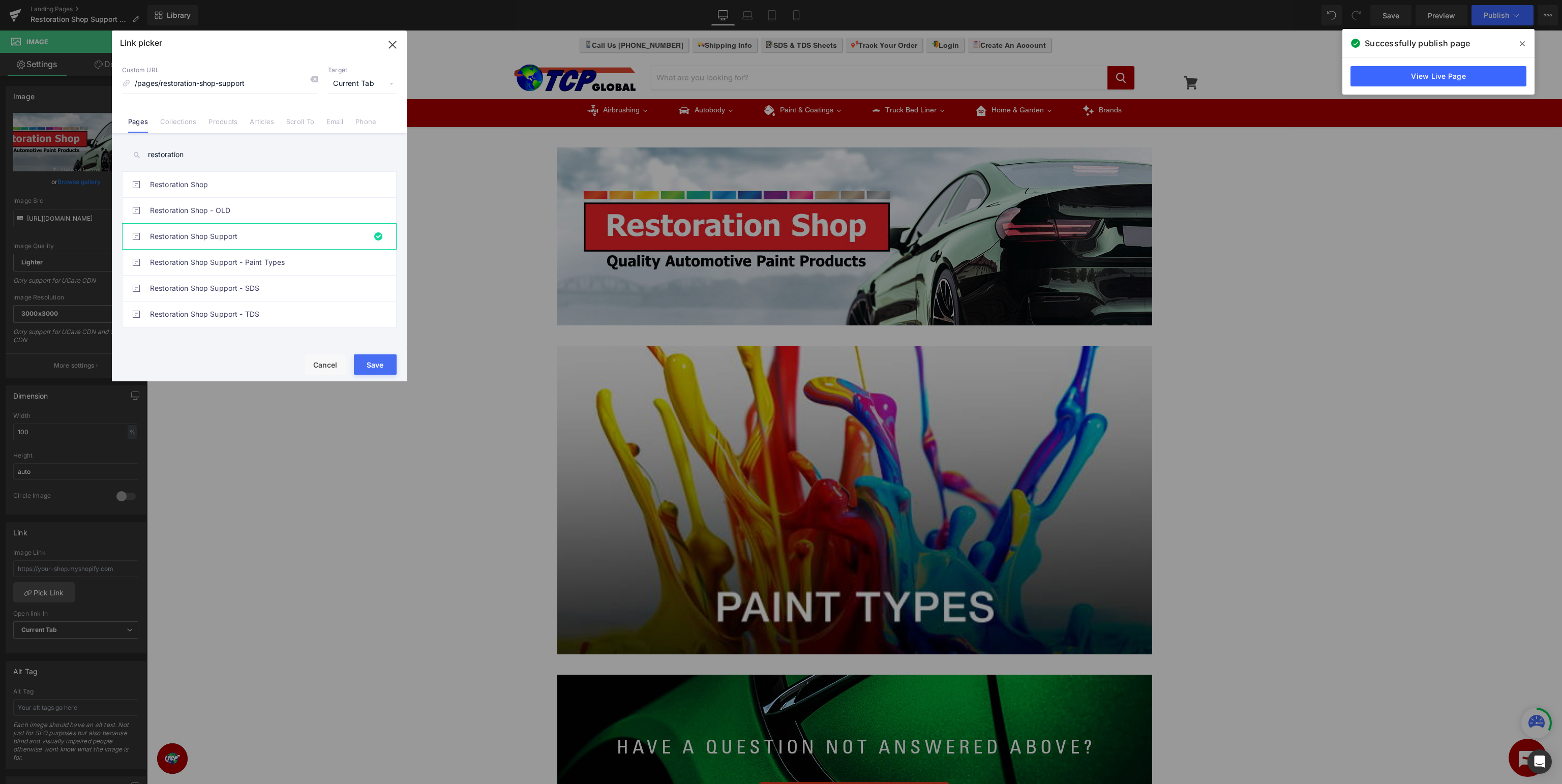
type input "/pages/restoration-shop-support"
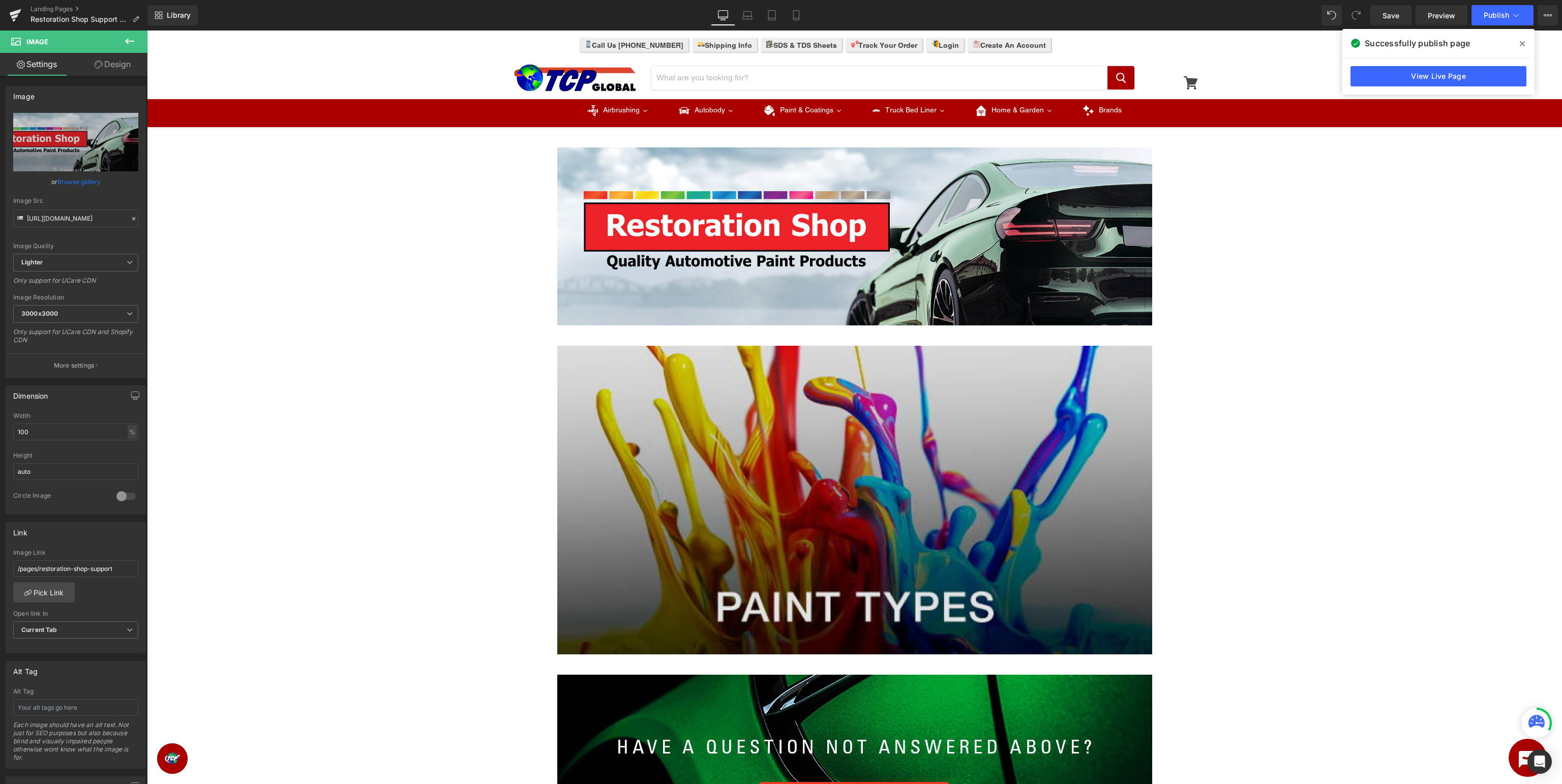
click at [963, 405] on img at bounding box center [854, 500] width 595 height 309
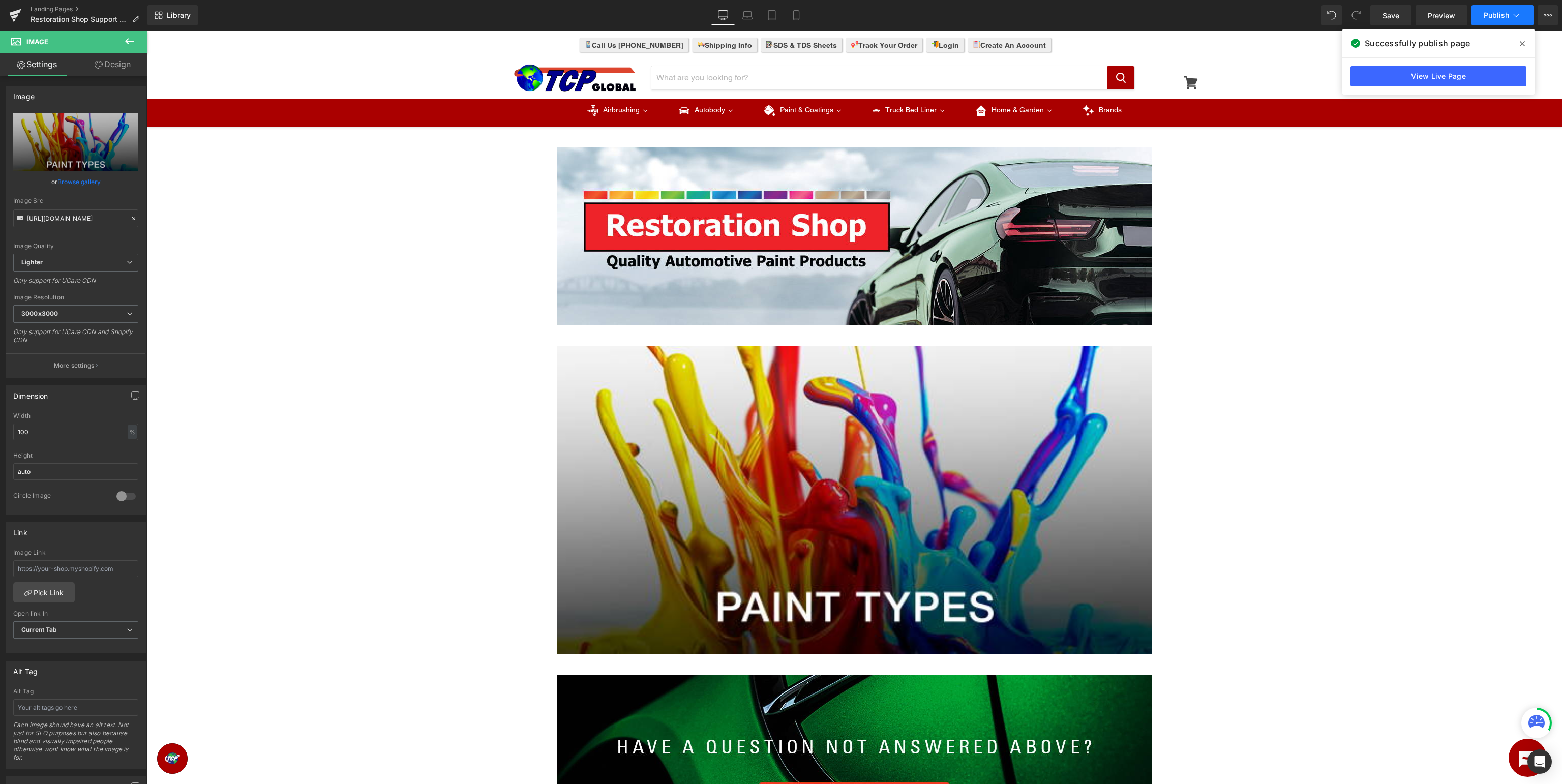
click at [1495, 12] on span "Publish" at bounding box center [1496, 15] width 25 height 8
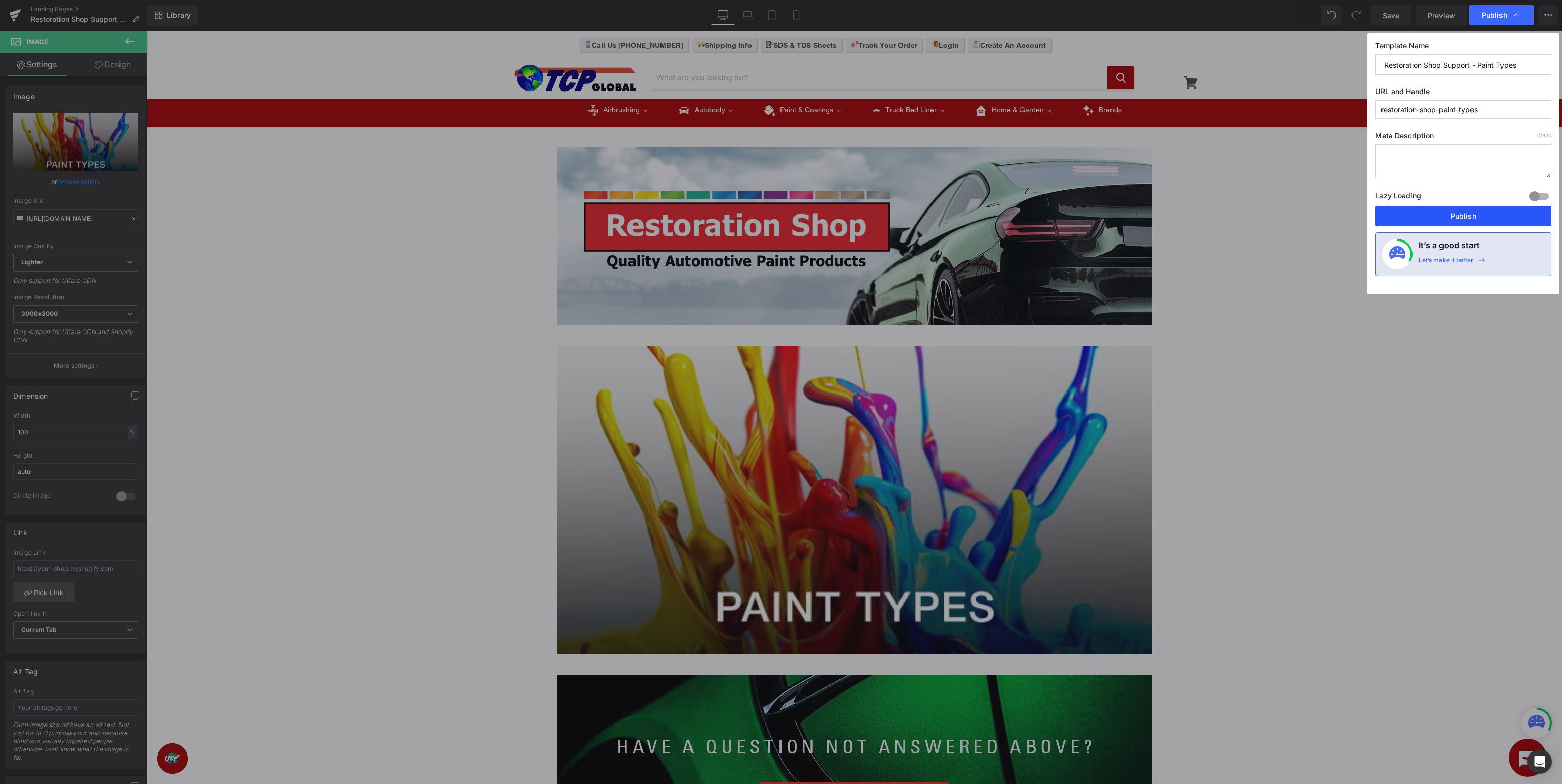
click at [1481, 210] on button "Publish" at bounding box center [1463, 216] width 176 height 20
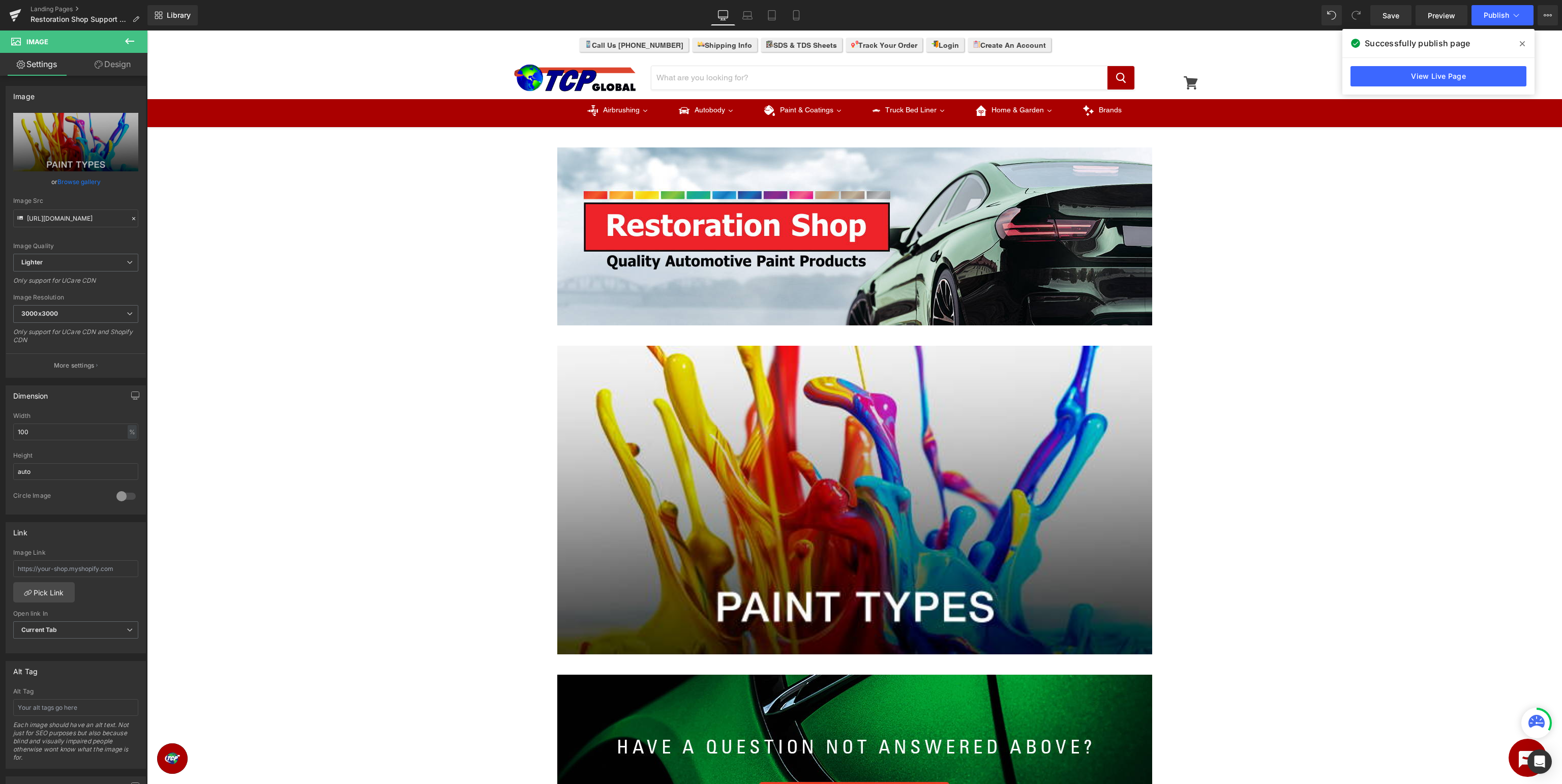
drag, startPoint x: 1465, startPoint y: 203, endPoint x: 1468, endPoint y: 188, distance: 15.3
click at [1466, 202] on div "Image Row Image Row Image Row Select your layout" at bounding box center [854, 561] width 1415 height 860
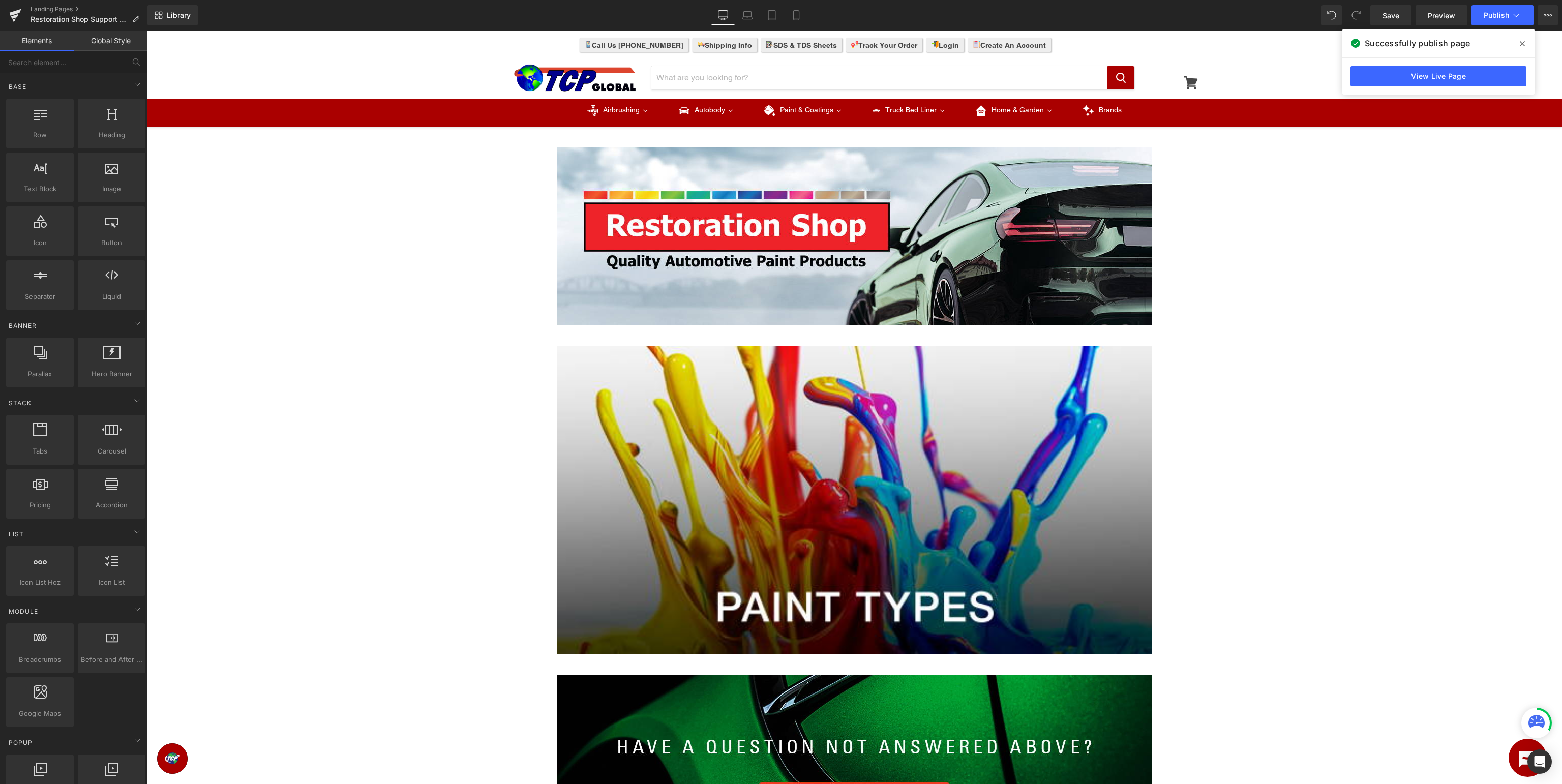
click at [1523, 44] on icon at bounding box center [1523, 44] width 5 height 5
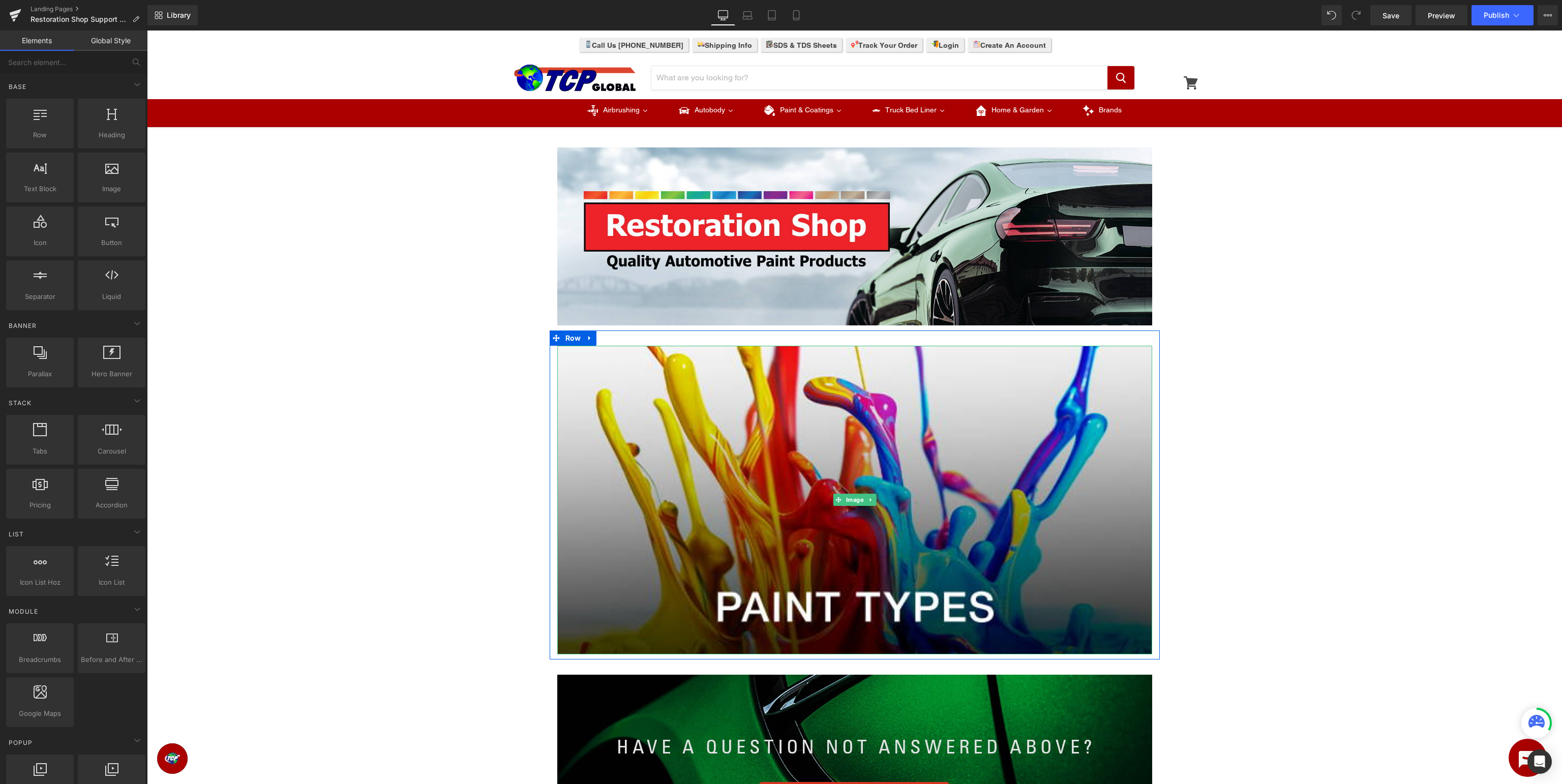
scroll to position [214, 0]
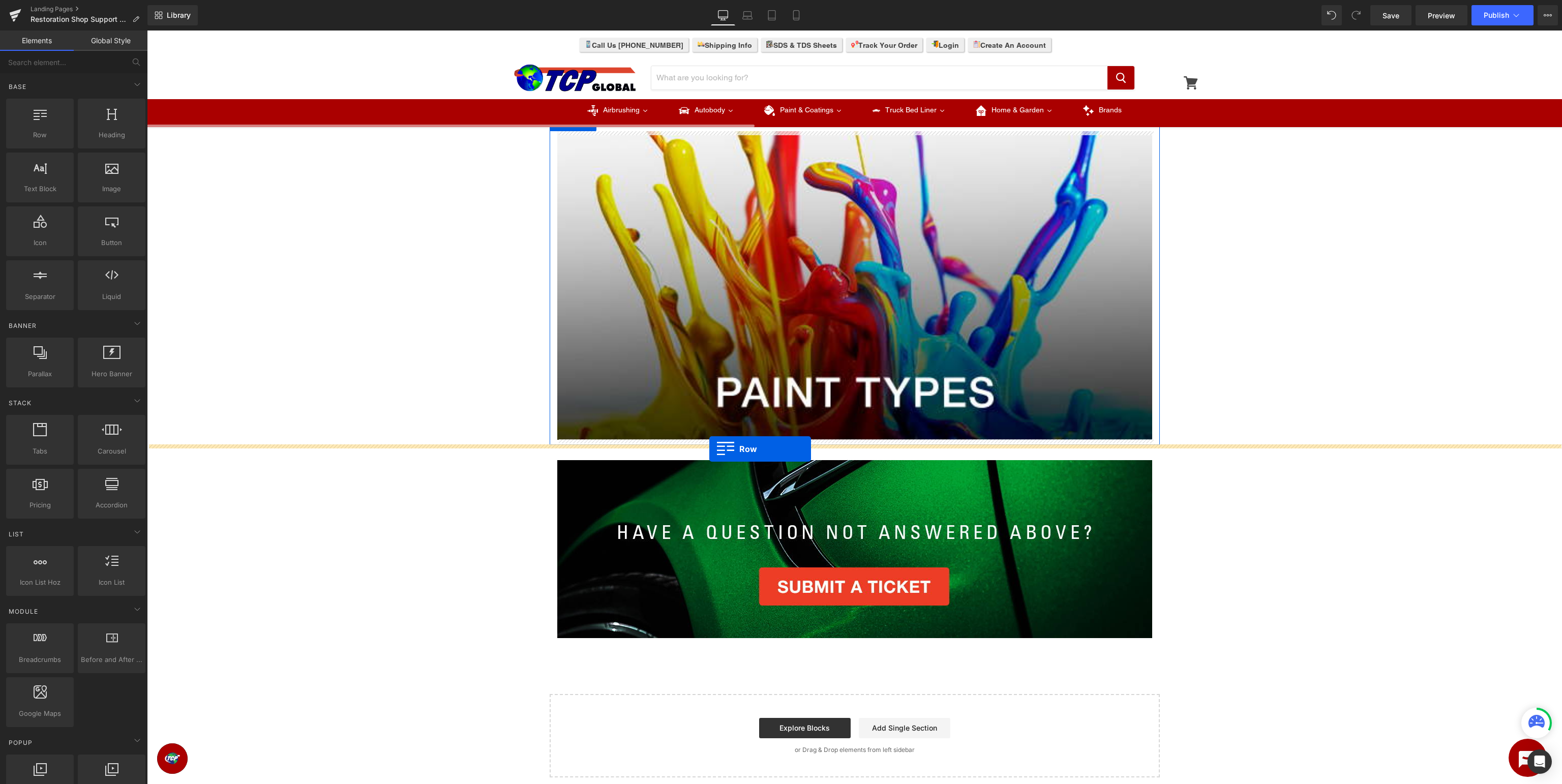
drag, startPoint x: 199, startPoint y: 157, endPoint x: 709, endPoint y: 449, distance: 587.7
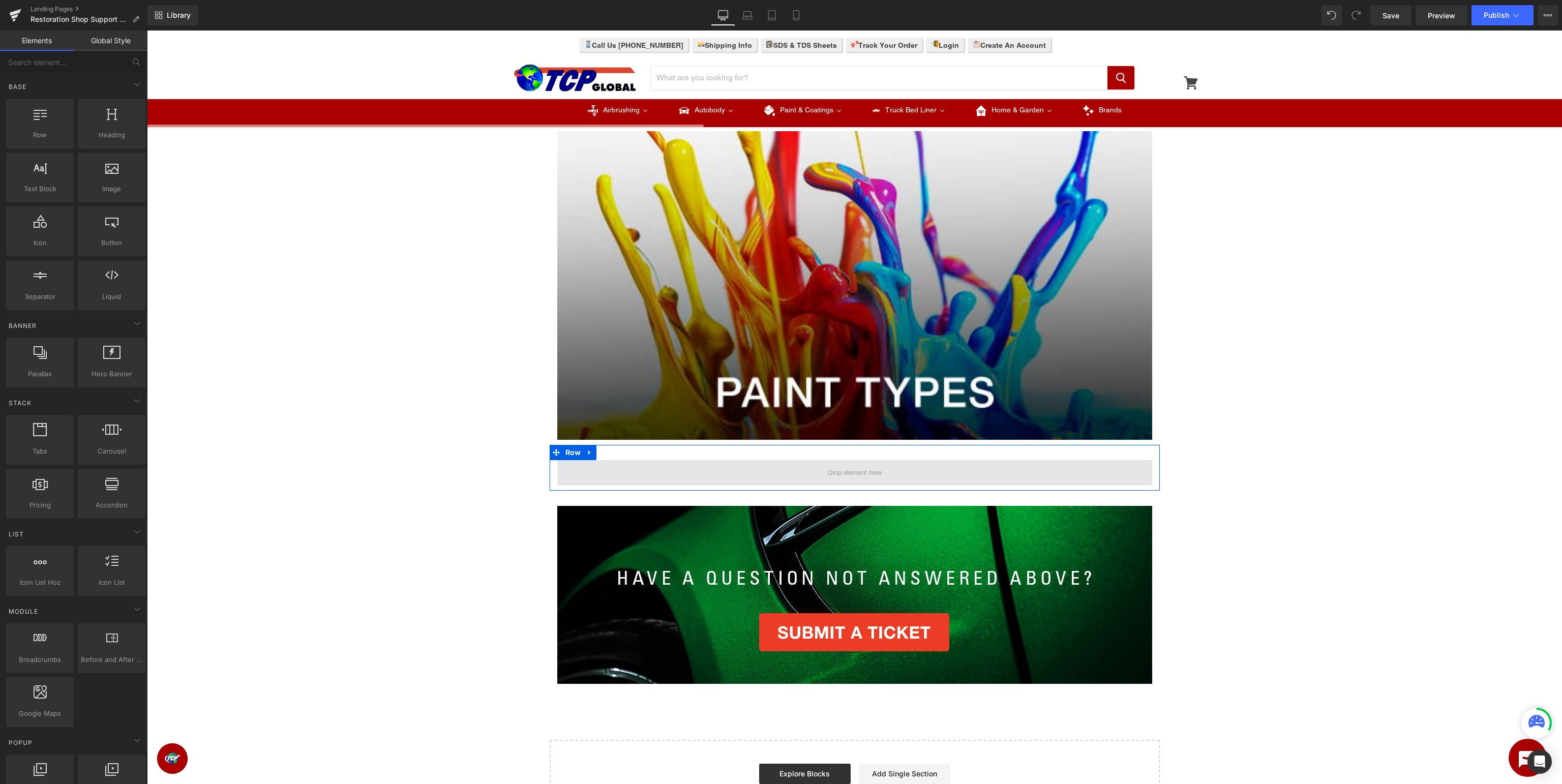
click at [834, 477] on span at bounding box center [854, 472] width 61 height 13
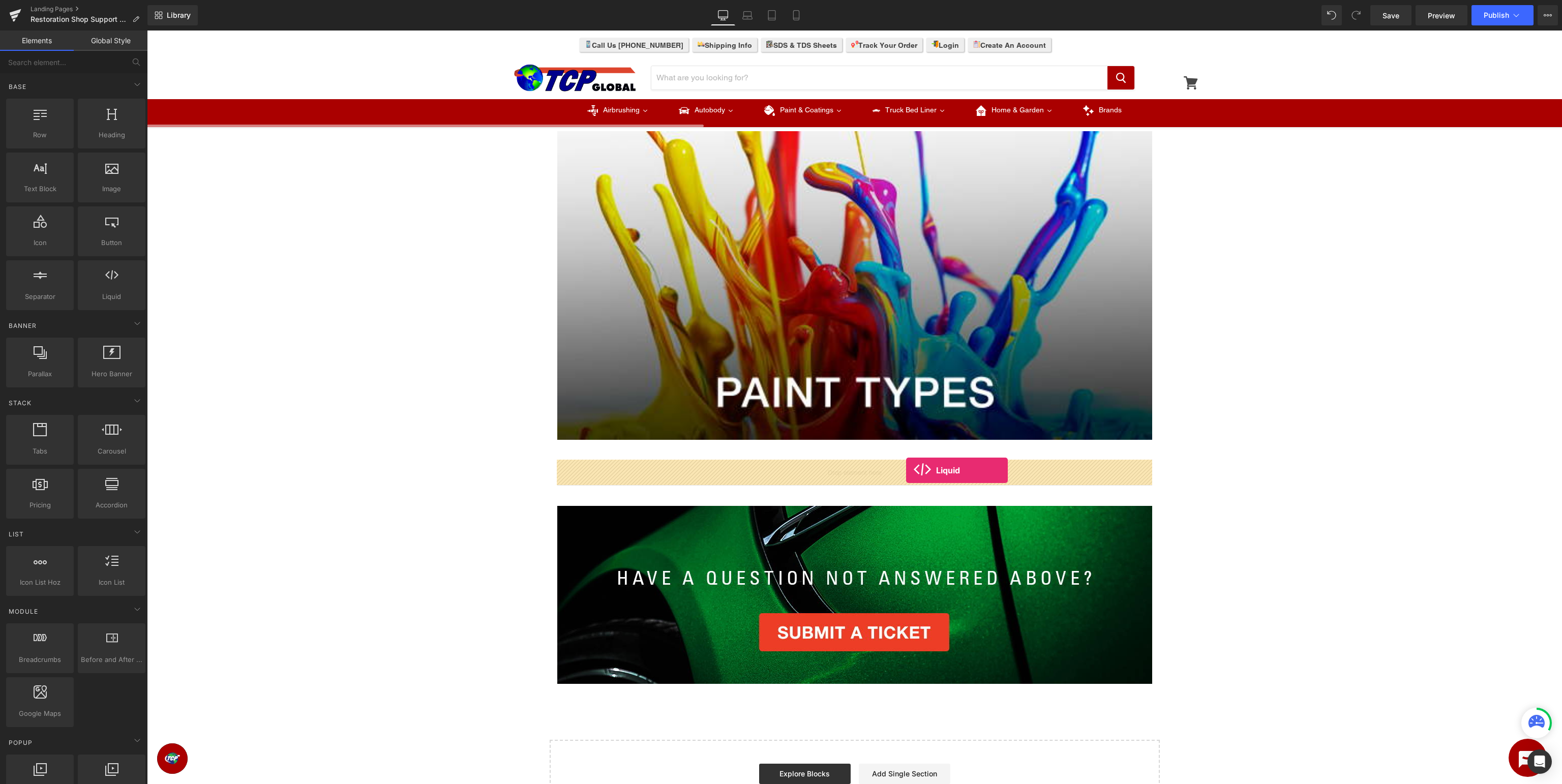
drag, startPoint x: 250, startPoint y: 327, endPoint x: 906, endPoint y: 470, distance: 671.4
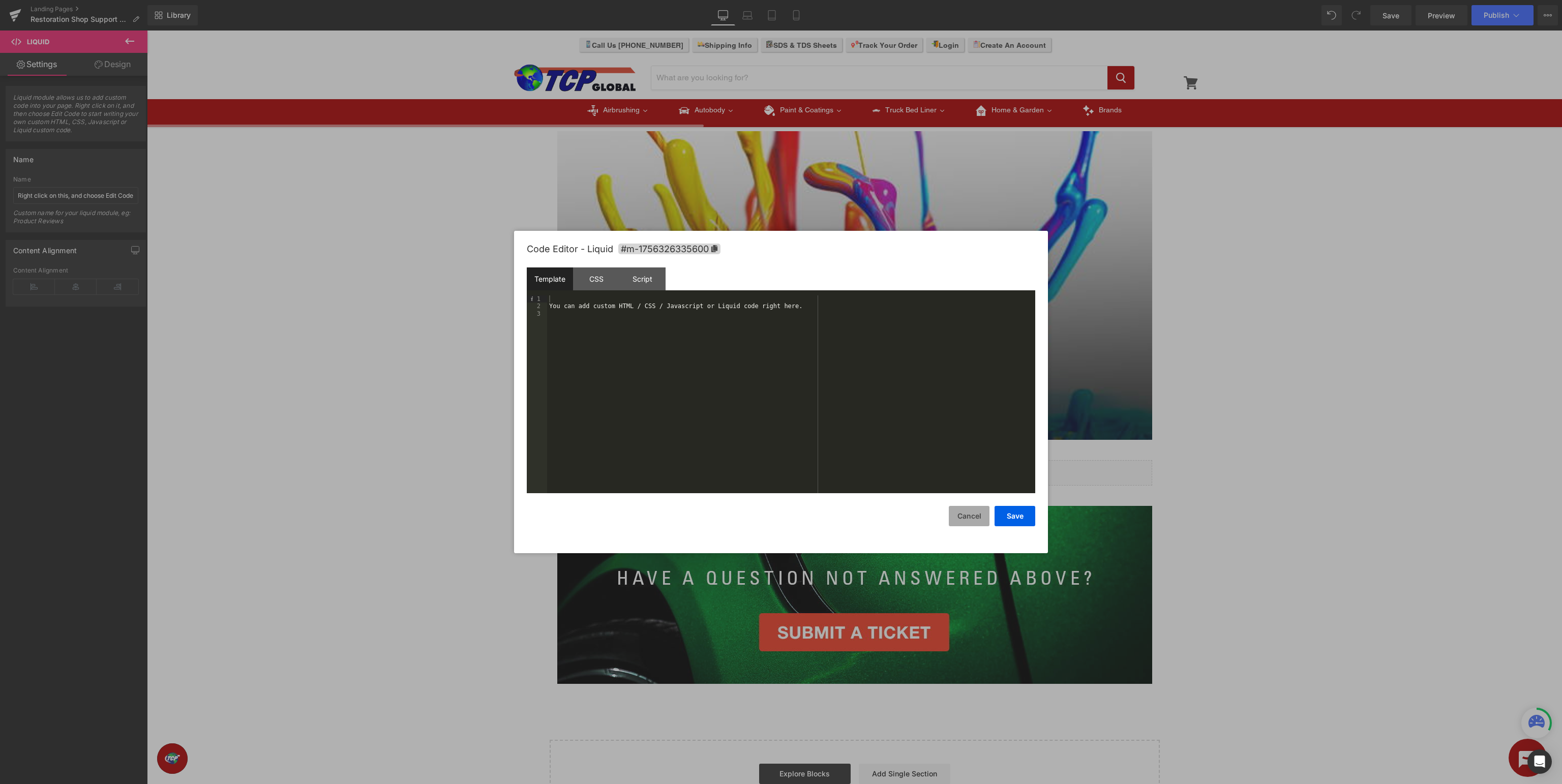
click at [964, 513] on button "Cancel" at bounding box center [969, 516] width 41 height 20
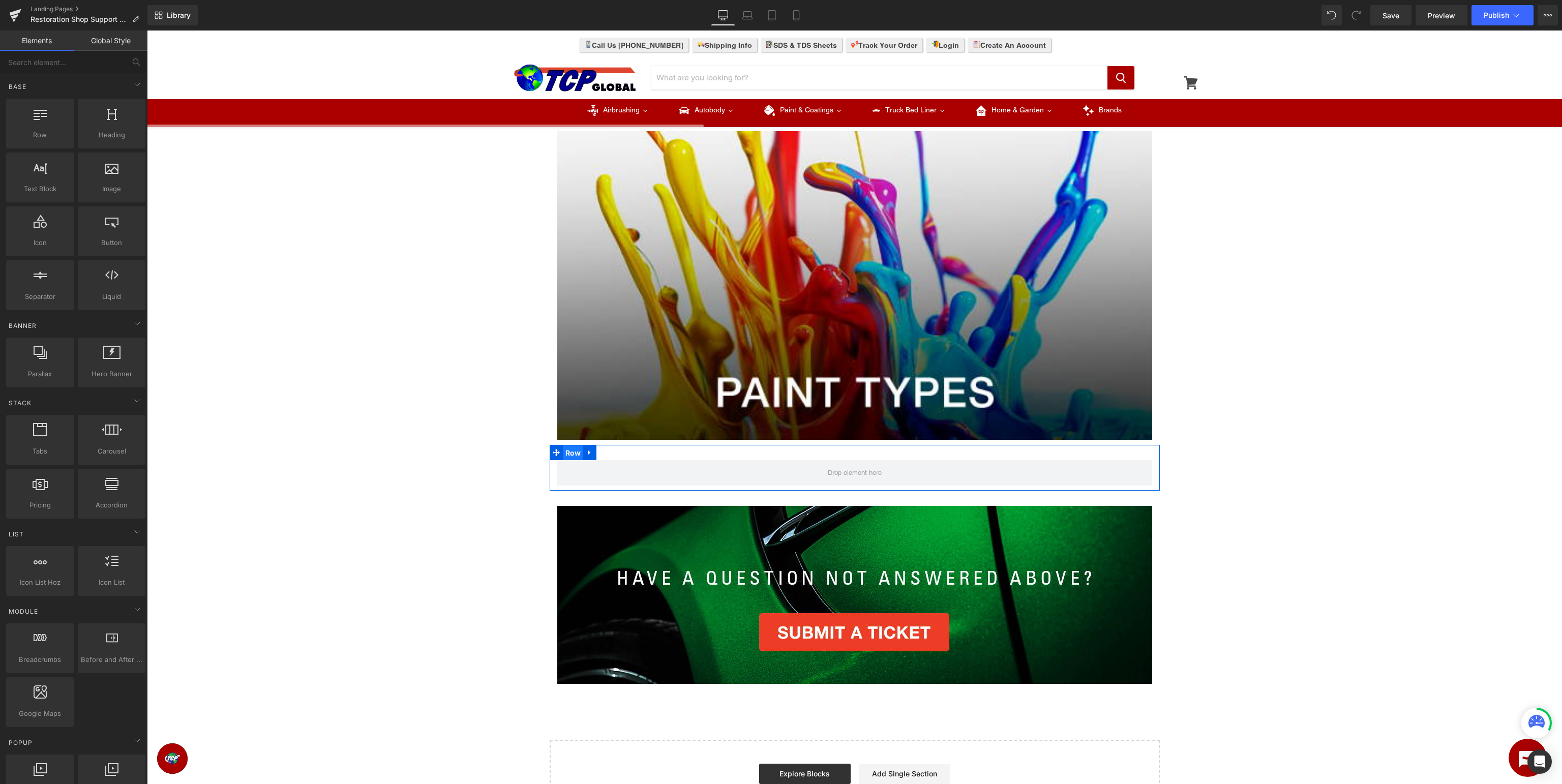
click at [571, 452] on span "Row" at bounding box center [573, 453] width 21 height 15
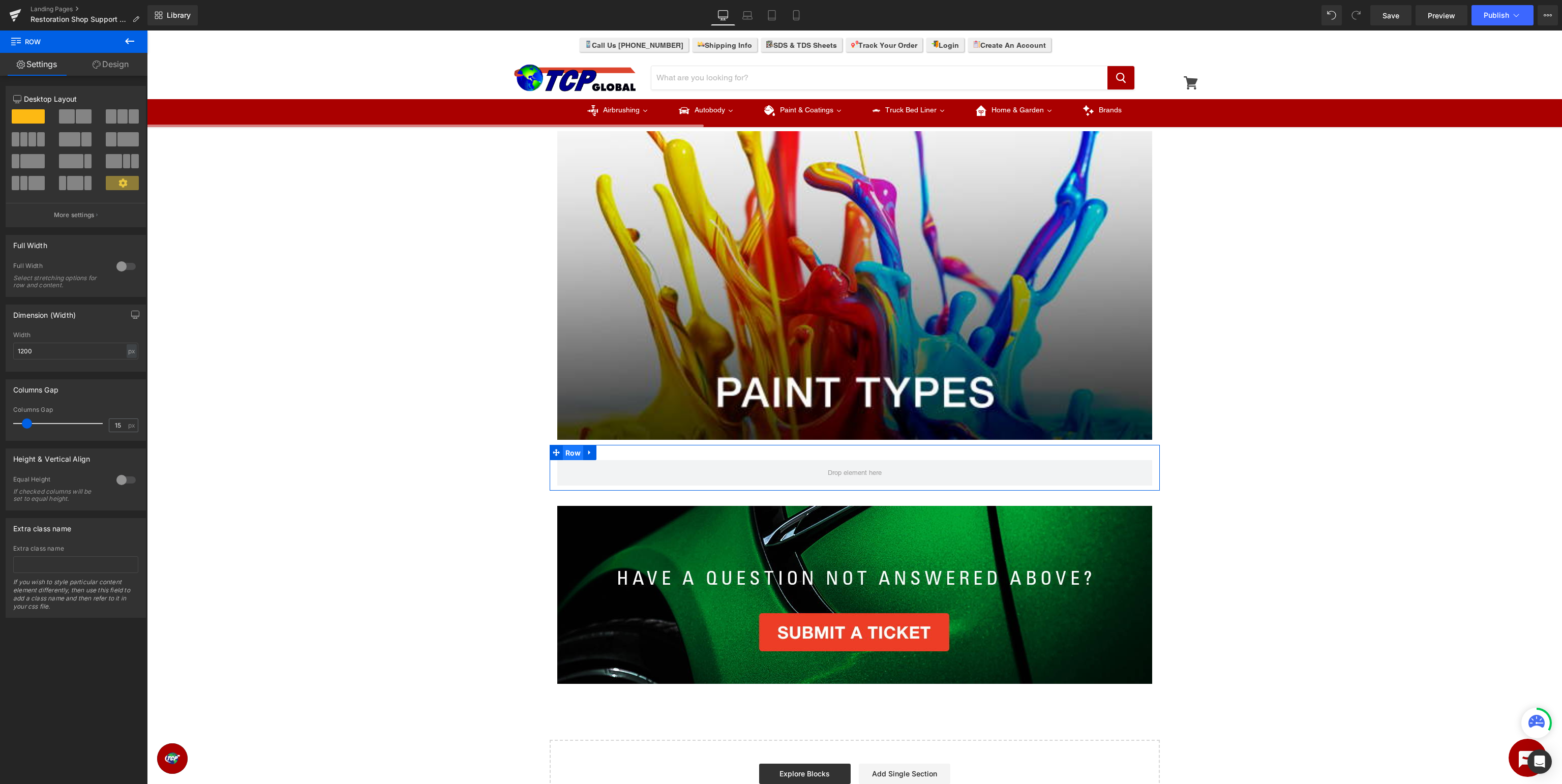
click at [577, 459] on span "Row" at bounding box center [573, 453] width 21 height 15
click at [71, 121] on span at bounding box center [67, 116] width 16 height 14
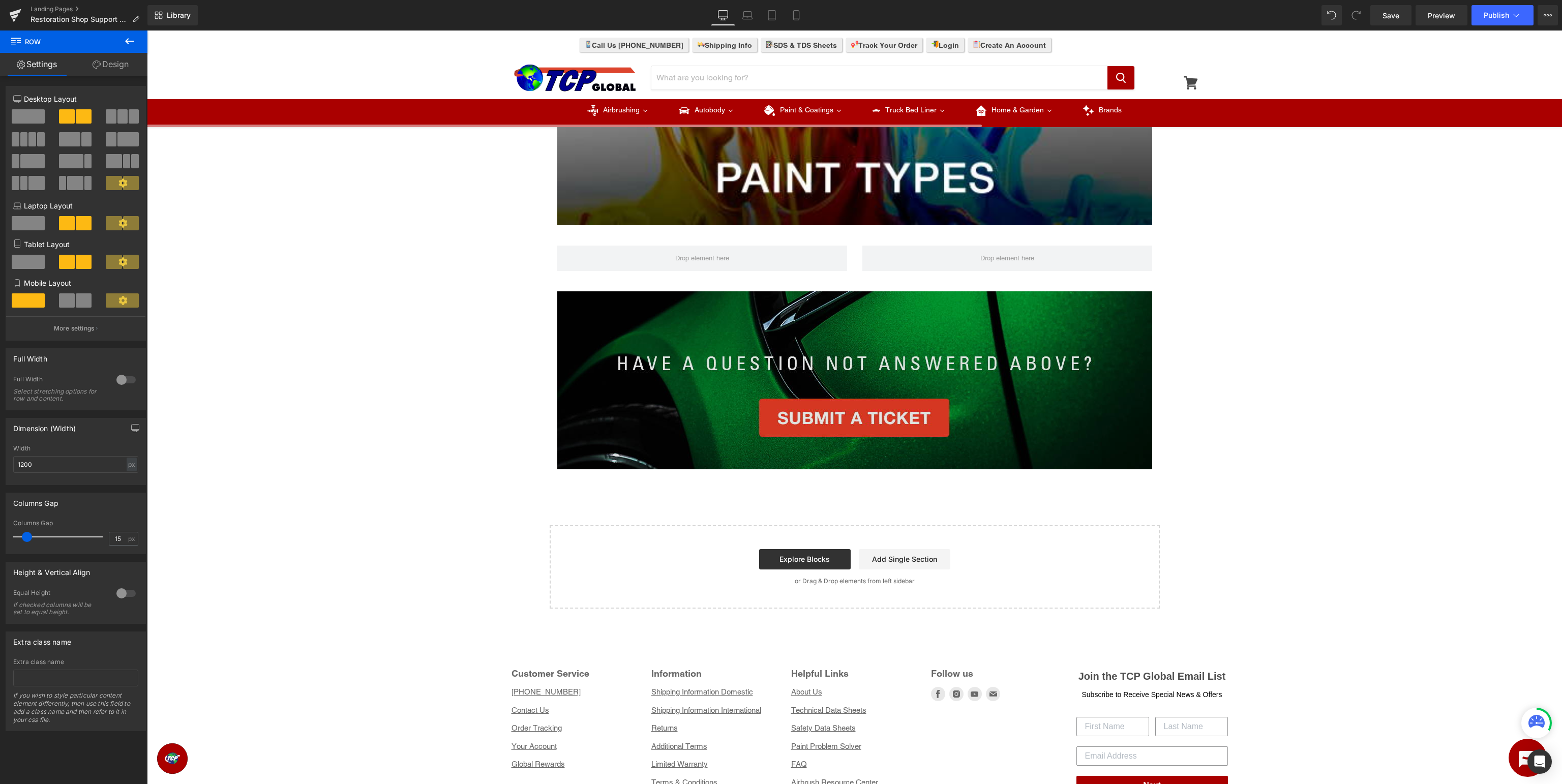
scroll to position [483, 0]
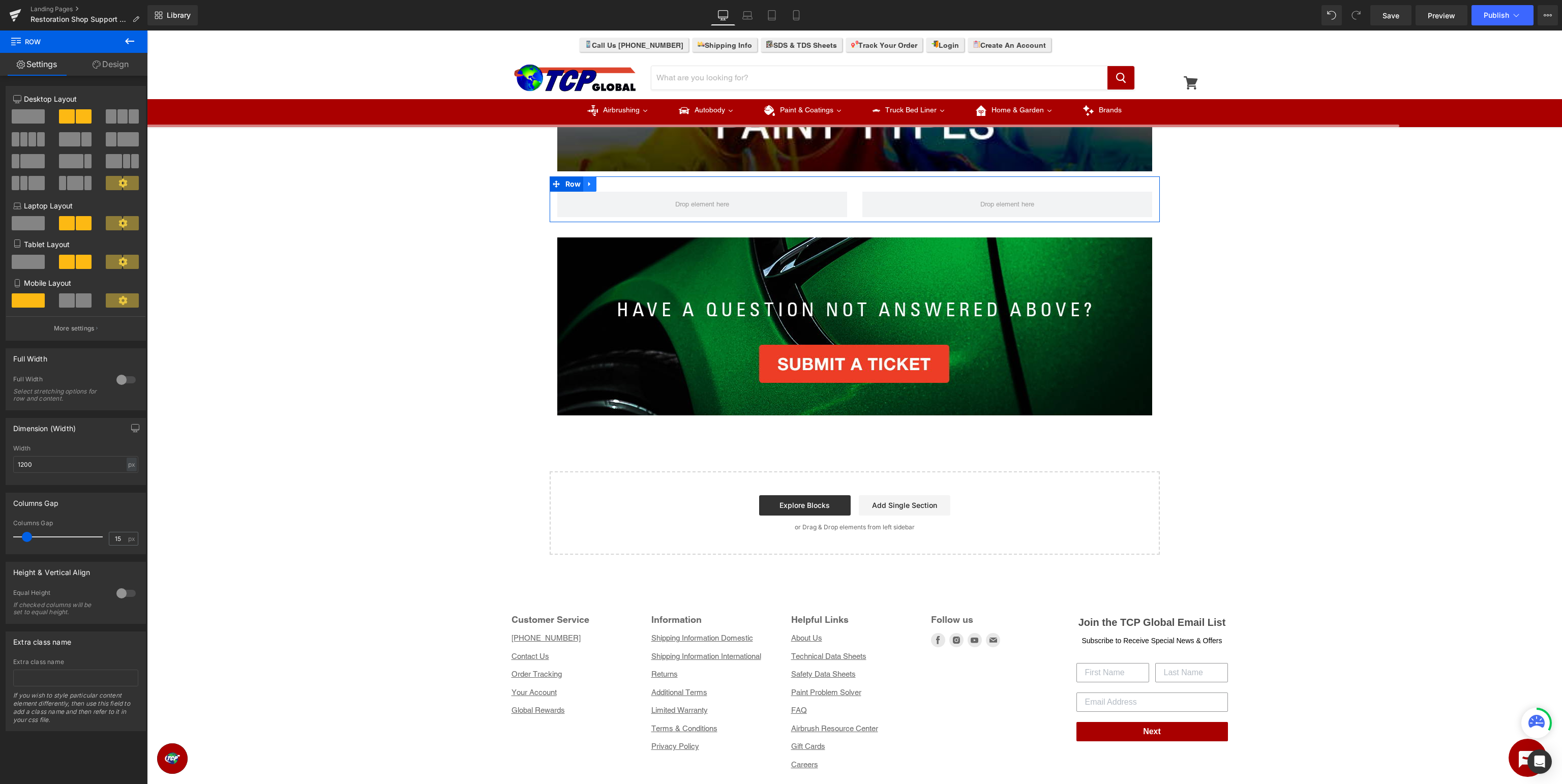
click at [591, 184] on icon at bounding box center [590, 184] width 7 height 7
click at [605, 184] on icon at bounding box center [603, 184] width 7 height 7
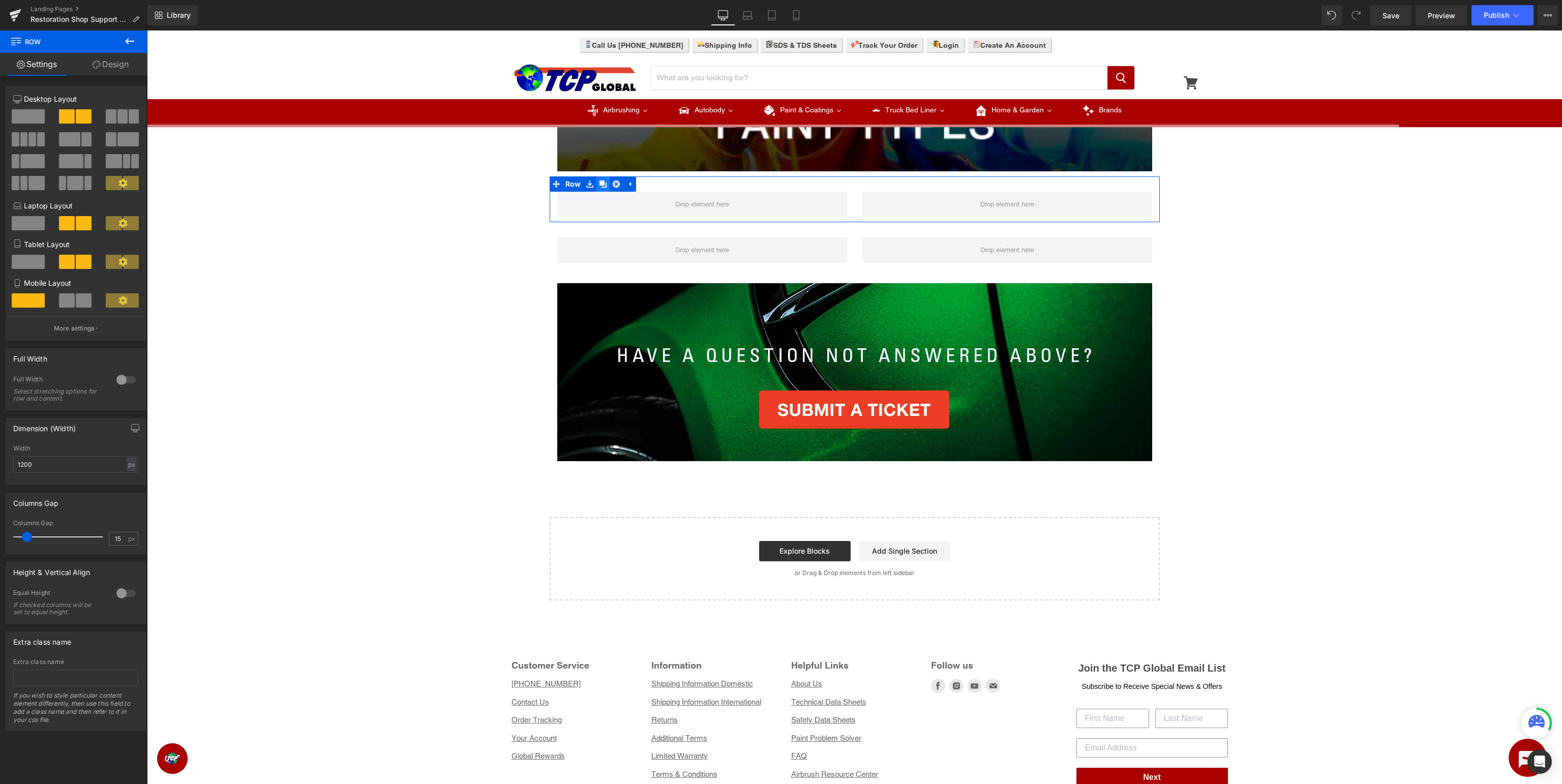
click at [602, 185] on icon at bounding box center [603, 184] width 7 height 7
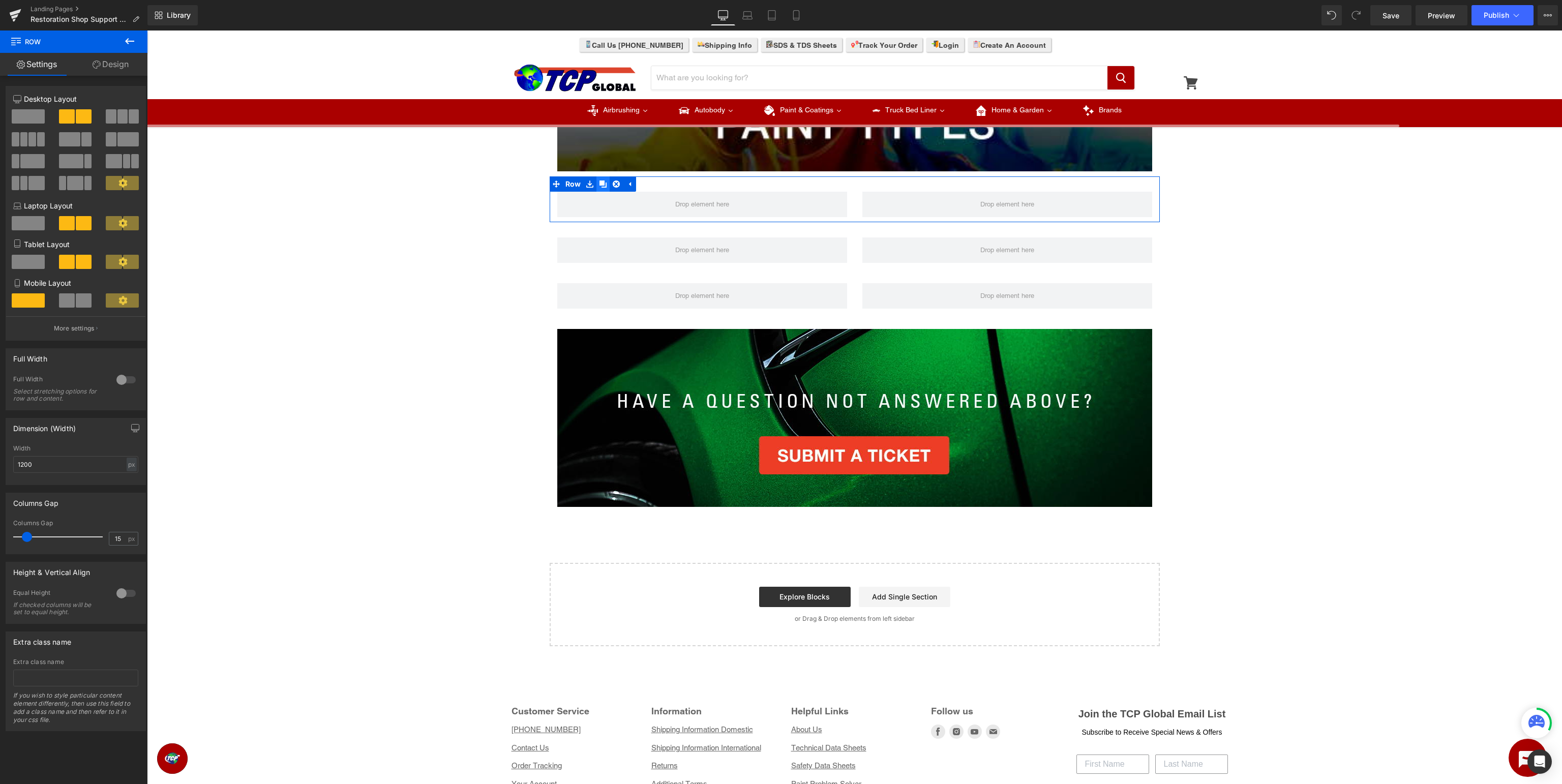
click at [602, 185] on icon at bounding box center [603, 184] width 7 height 7
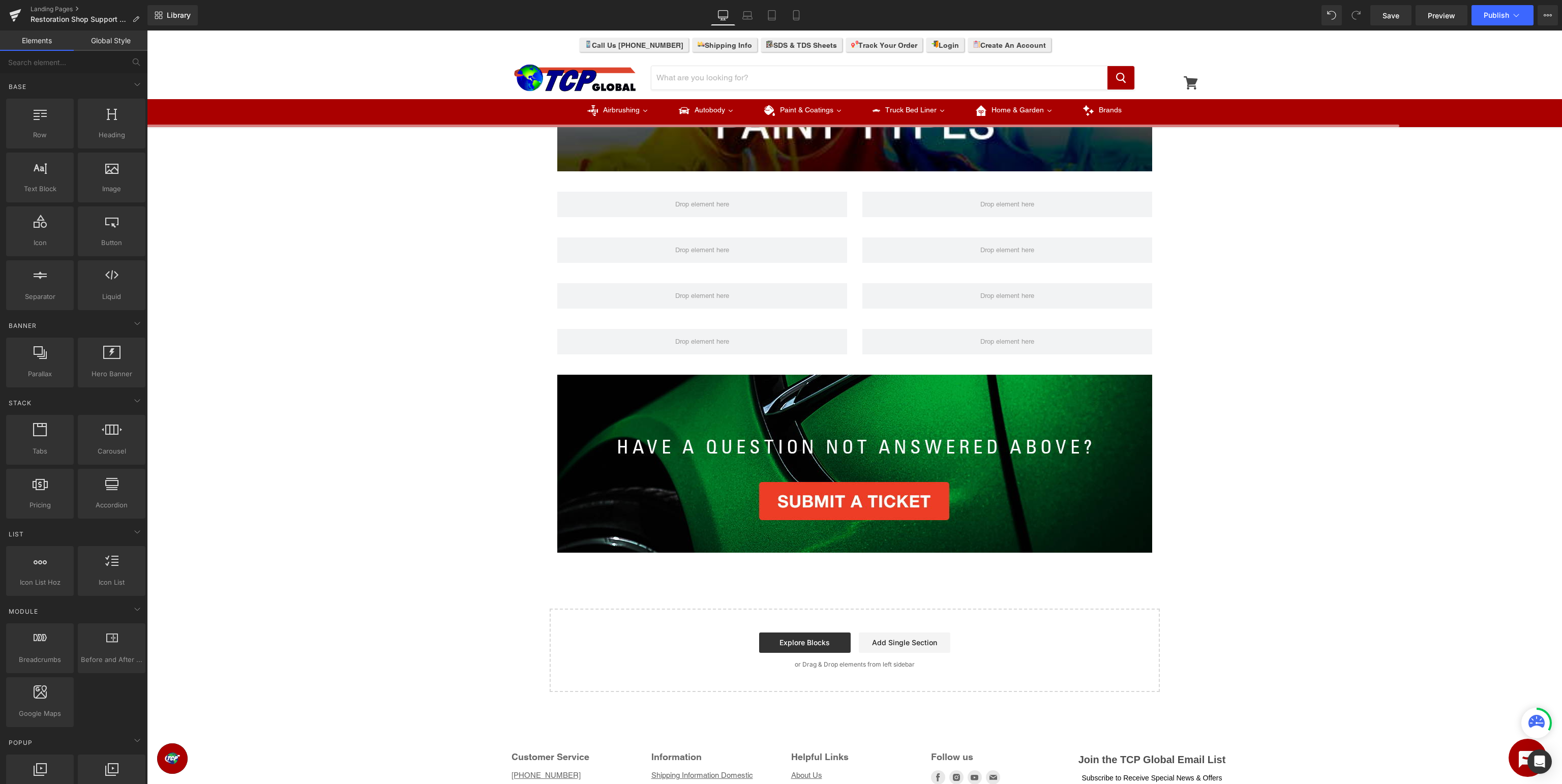
click at [1328, 304] on div "Image Row Image Row Row Row Row Row Image Row Select your layout" at bounding box center [854, 171] width 1415 height 1043
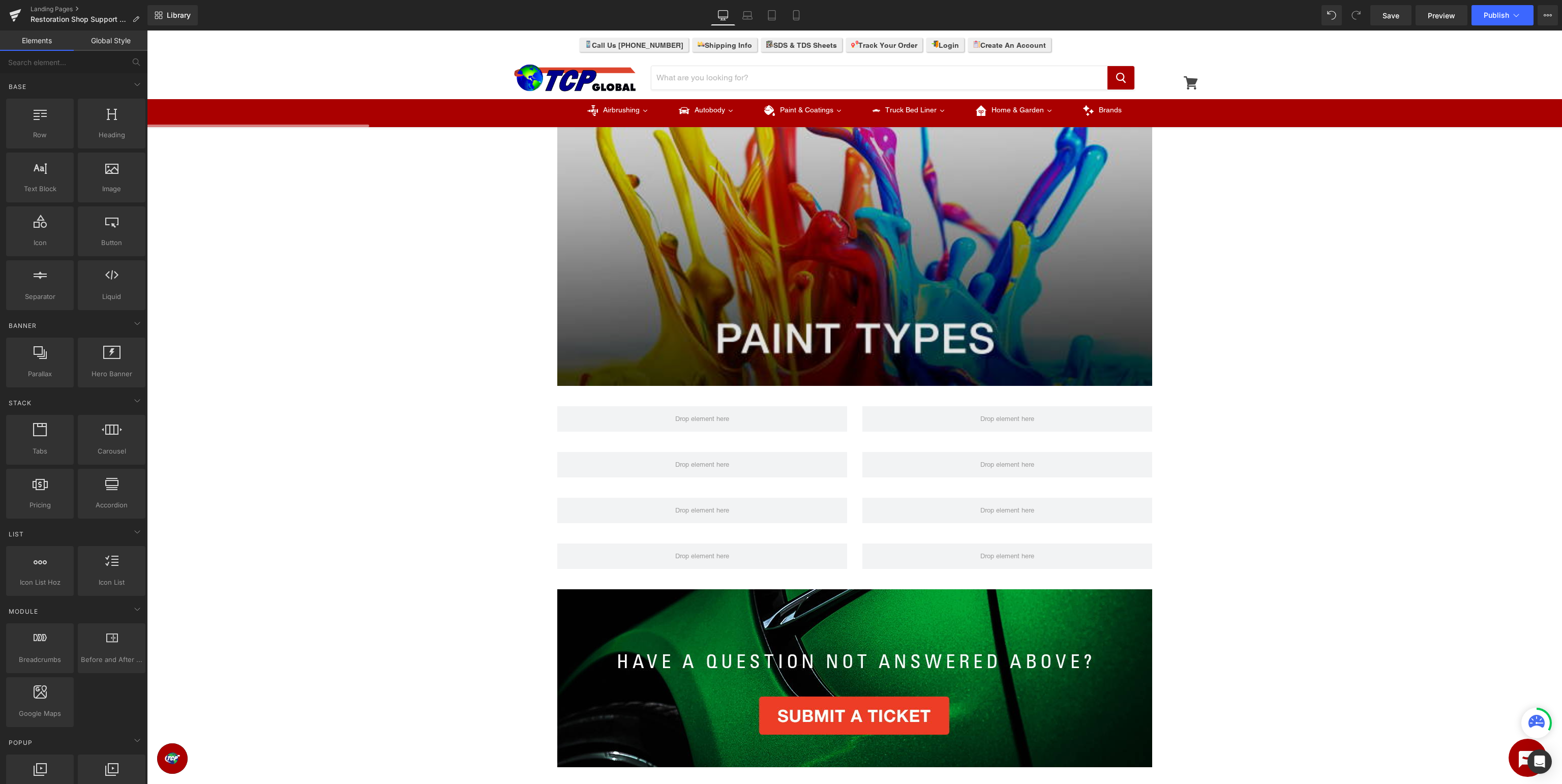
scroll to position [107, 0]
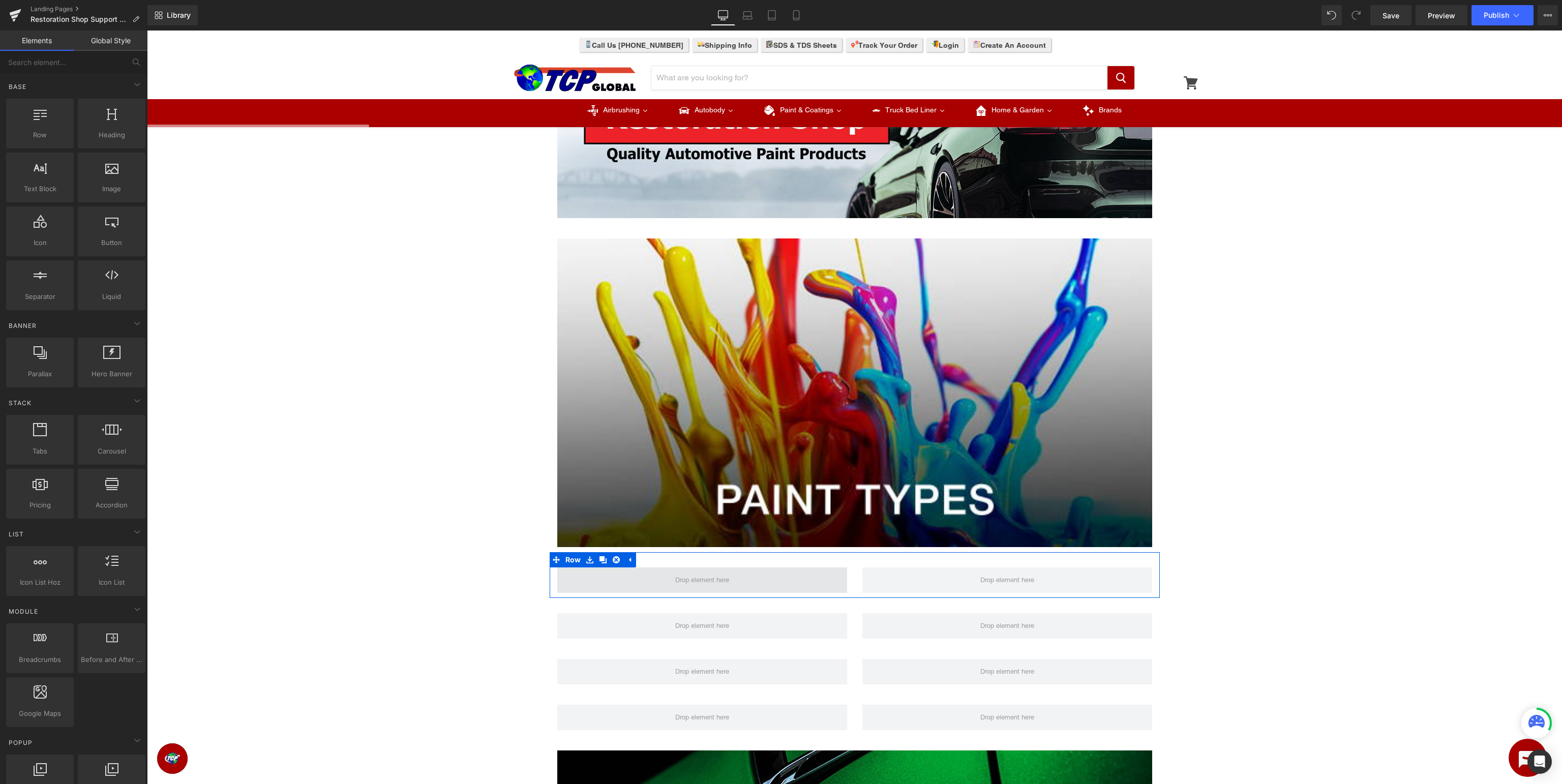
click at [671, 585] on span at bounding box center [702, 580] width 290 height 25
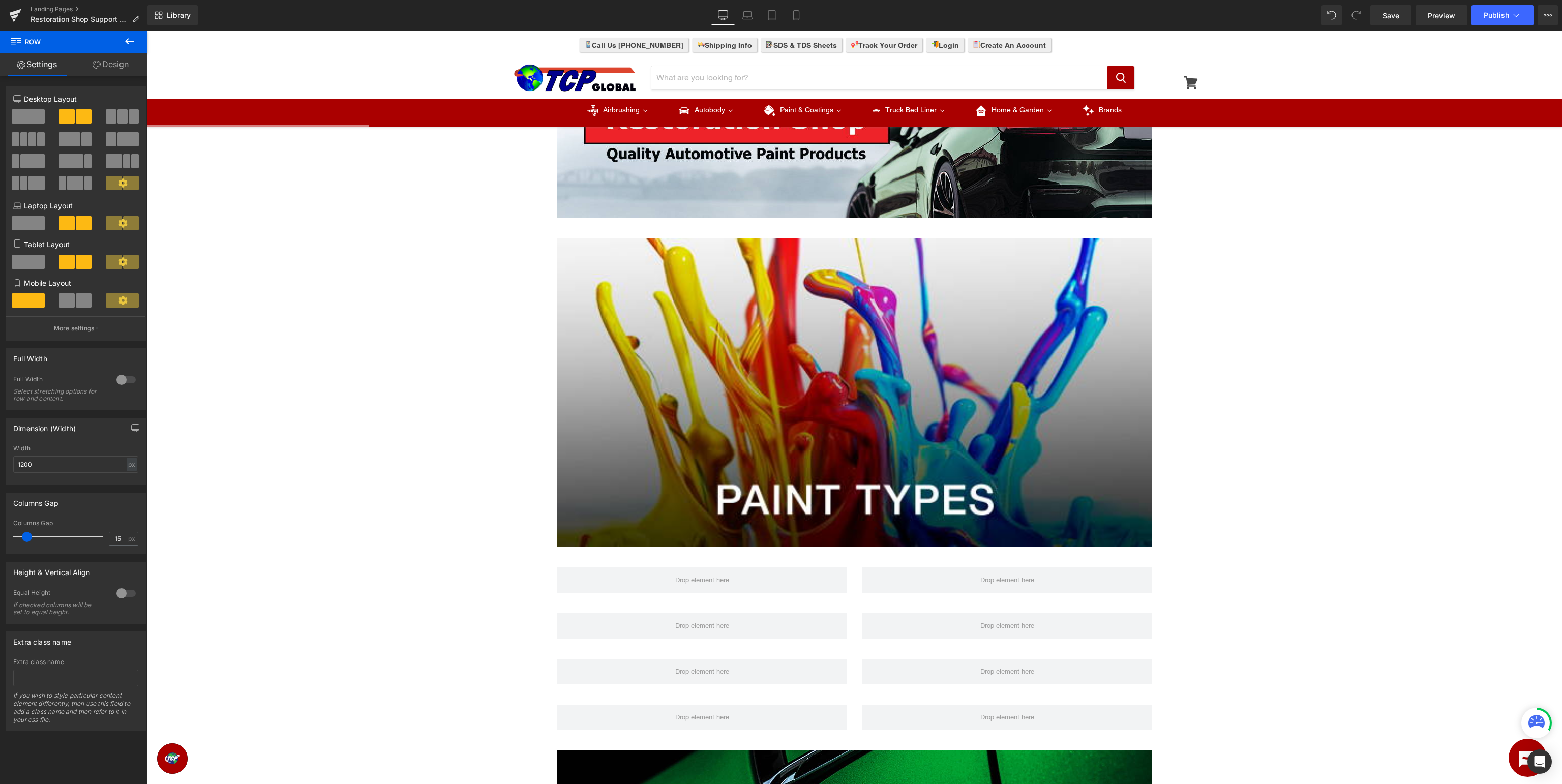
click at [141, 39] on button at bounding box center [129, 41] width 36 height 22
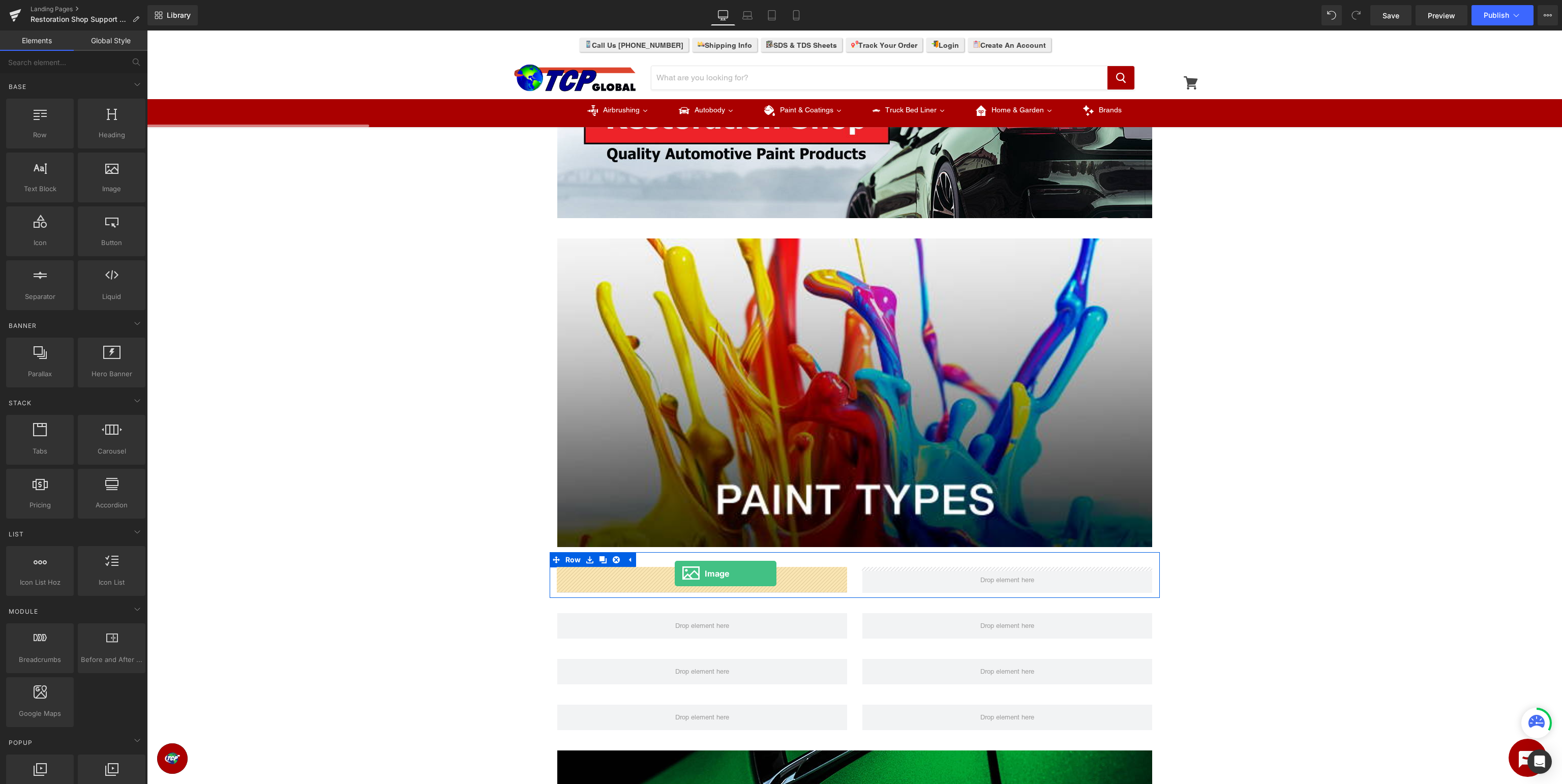
drag, startPoint x: 256, startPoint y: 216, endPoint x: 676, endPoint y: 573, distance: 551.2
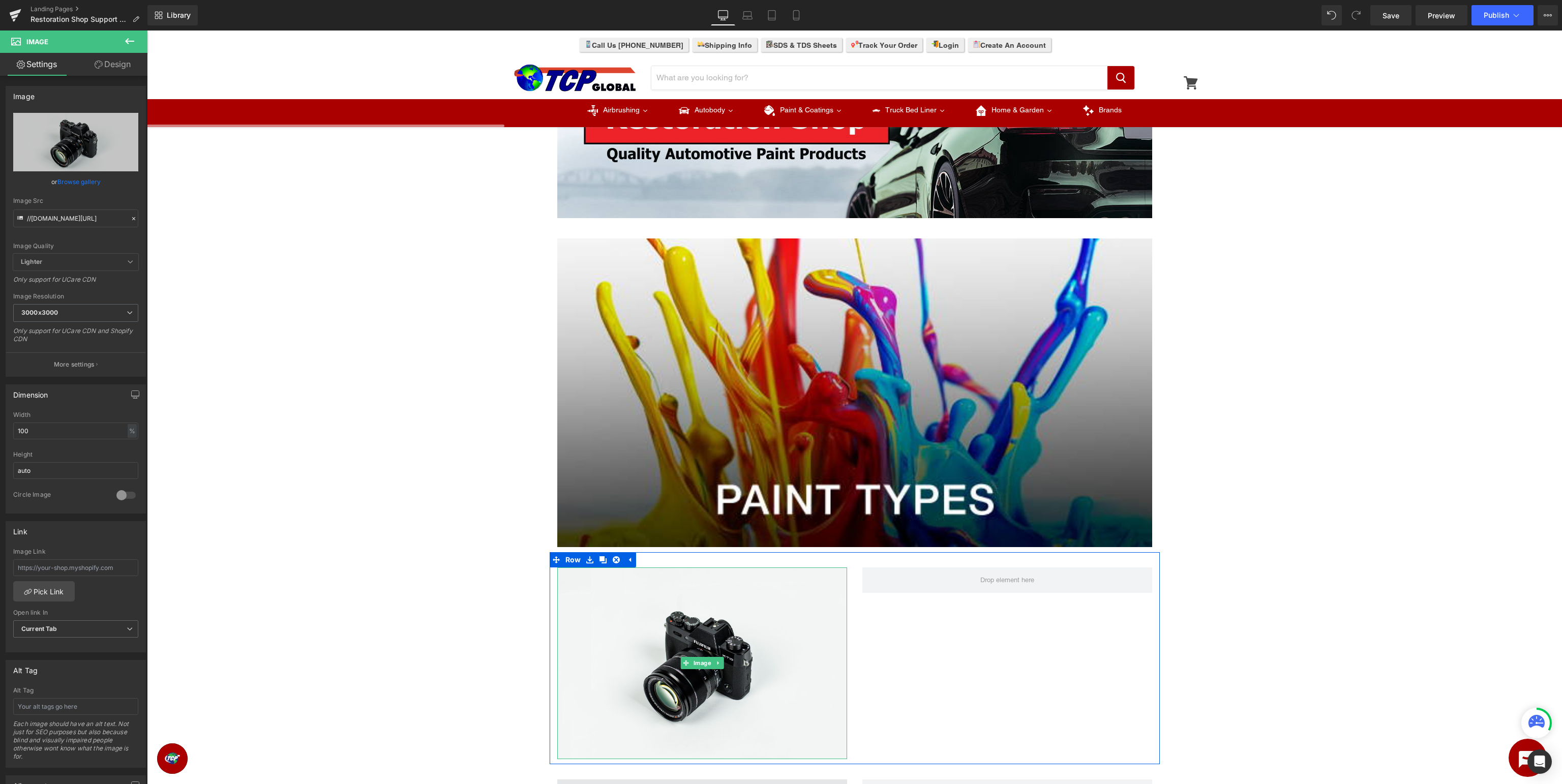
scroll to position [322, 0]
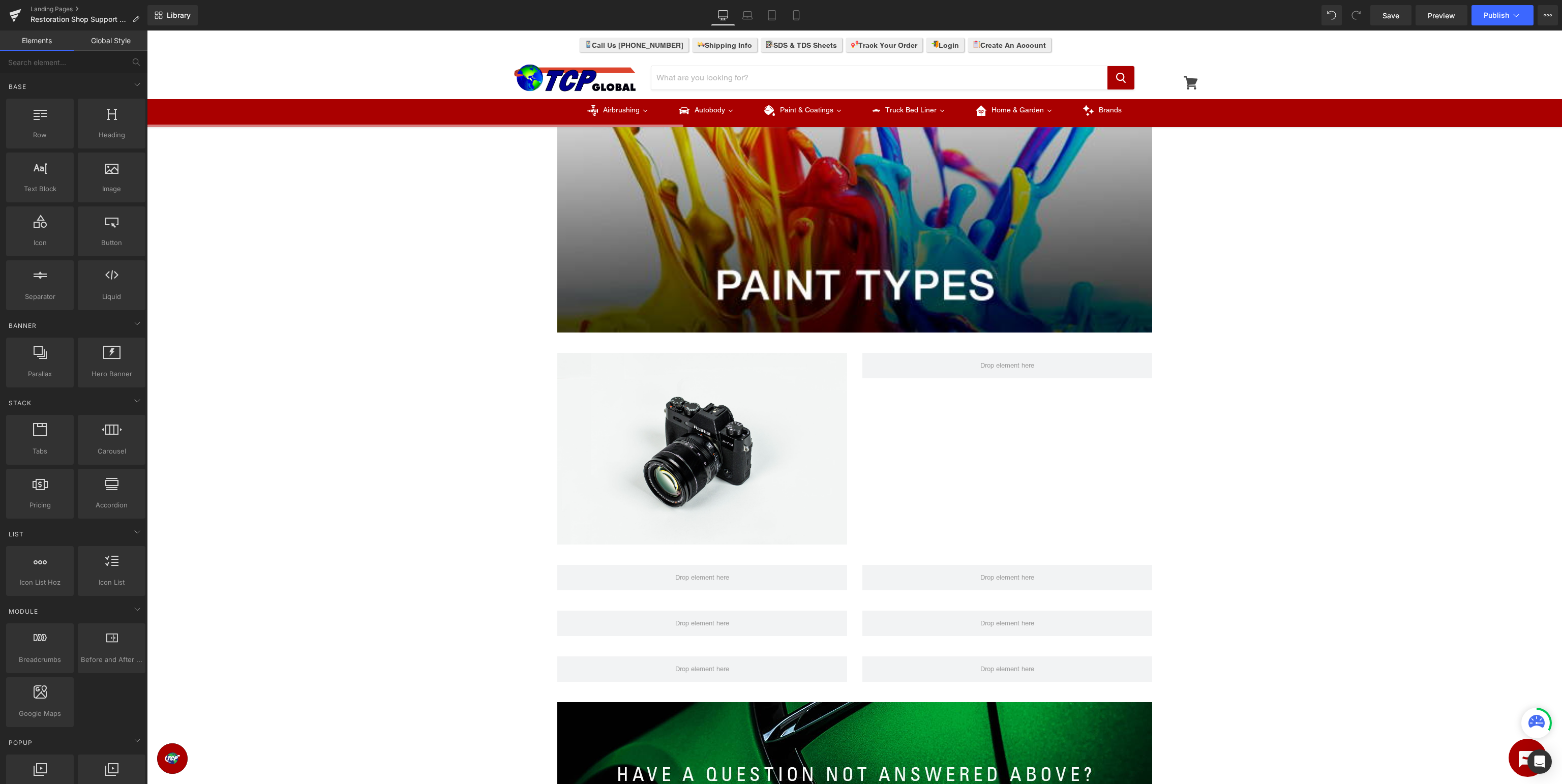
click at [446, 443] on div "Image Row Image Row Image Row Row Row Row Image Row Select your layout" at bounding box center [854, 415] width 1415 height 1209
click at [716, 451] on icon at bounding box center [718, 449] width 6 height 6
click at [716, 450] on icon at bounding box center [713, 448] width 6 height 6
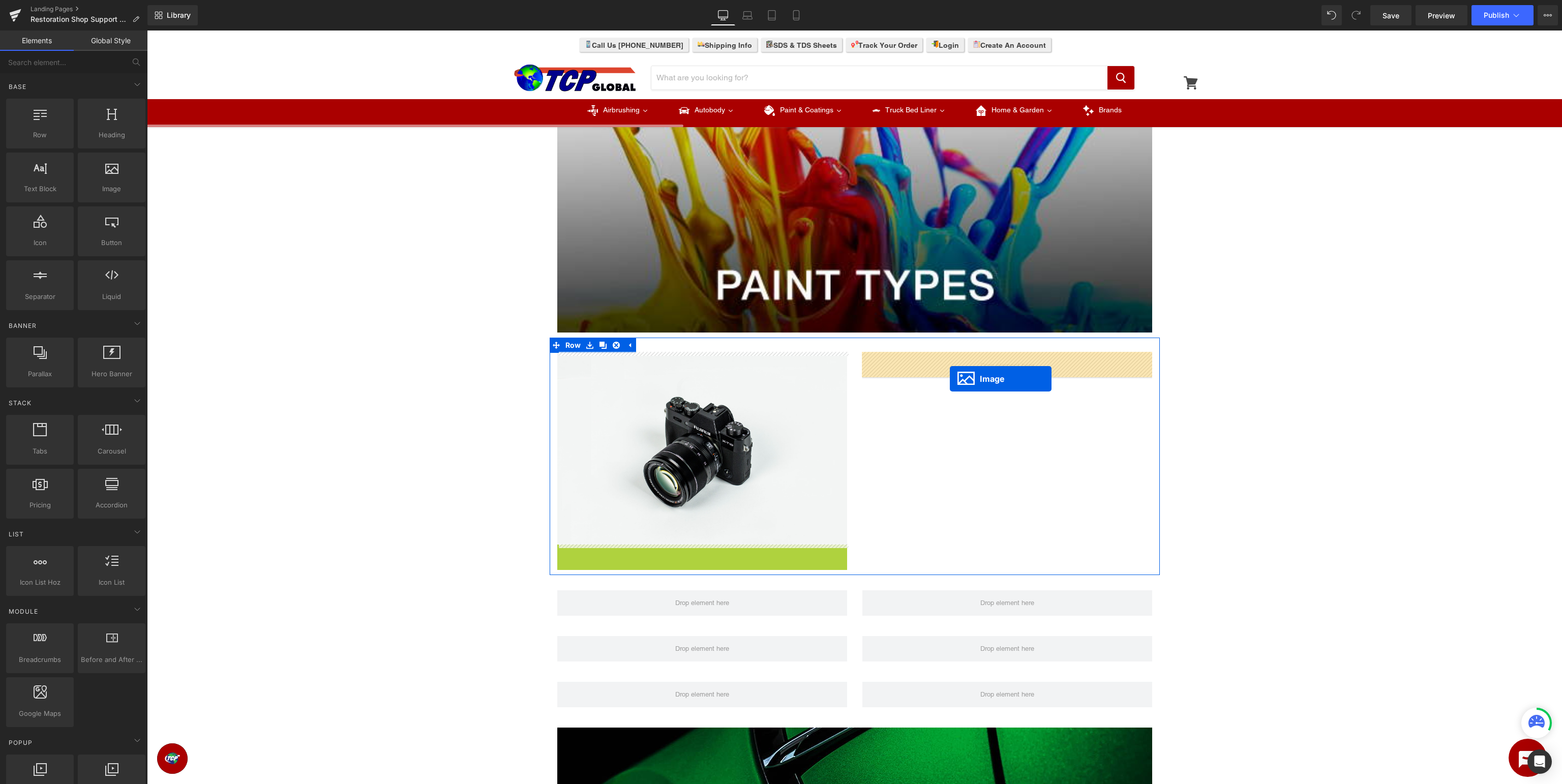
drag, startPoint x: 698, startPoint y: 640, endPoint x: 952, endPoint y: 377, distance: 365.6
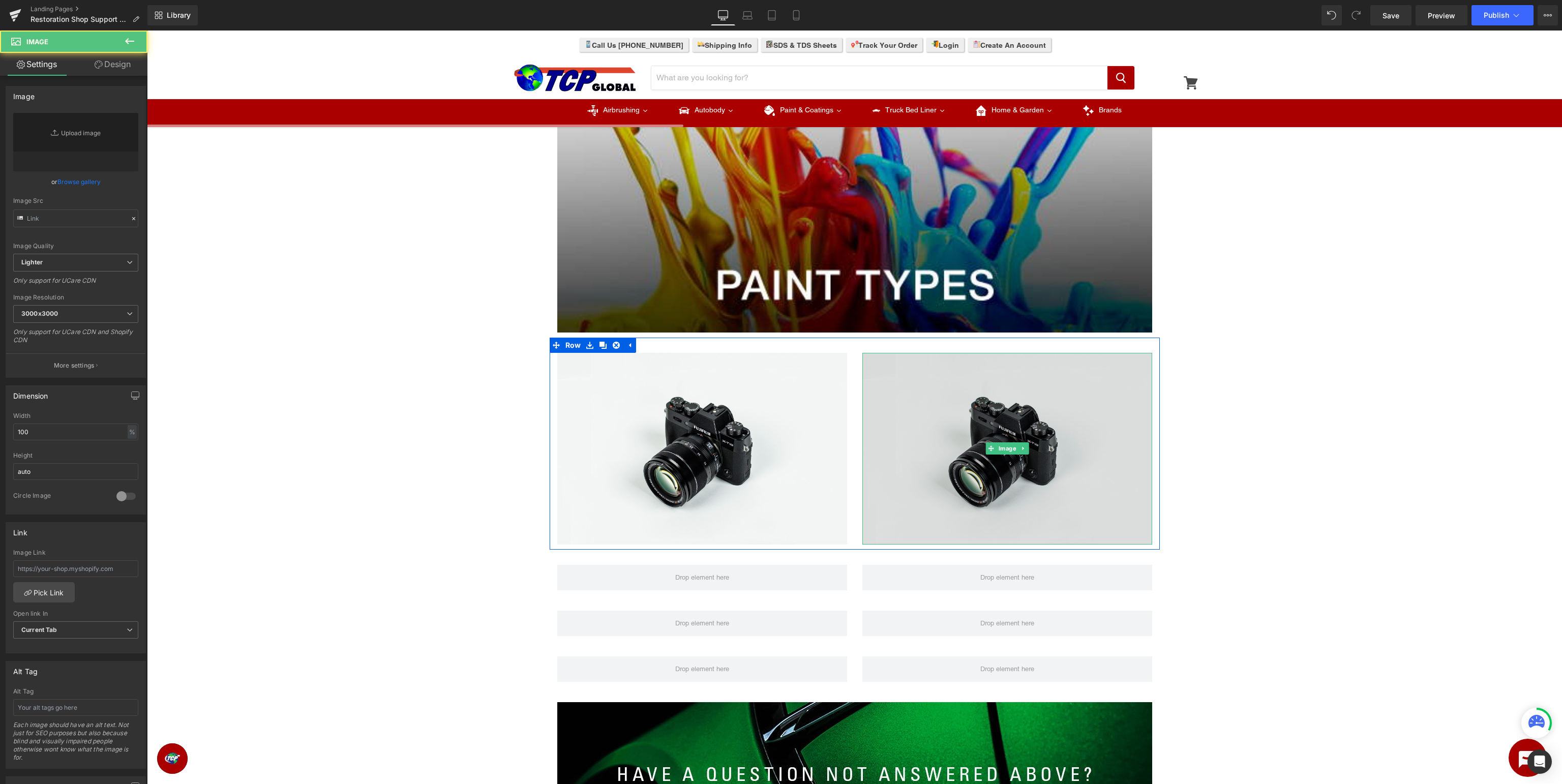
type input "//d1um8515vdn9kb.cloudfront.net/images/parallax.jpg"
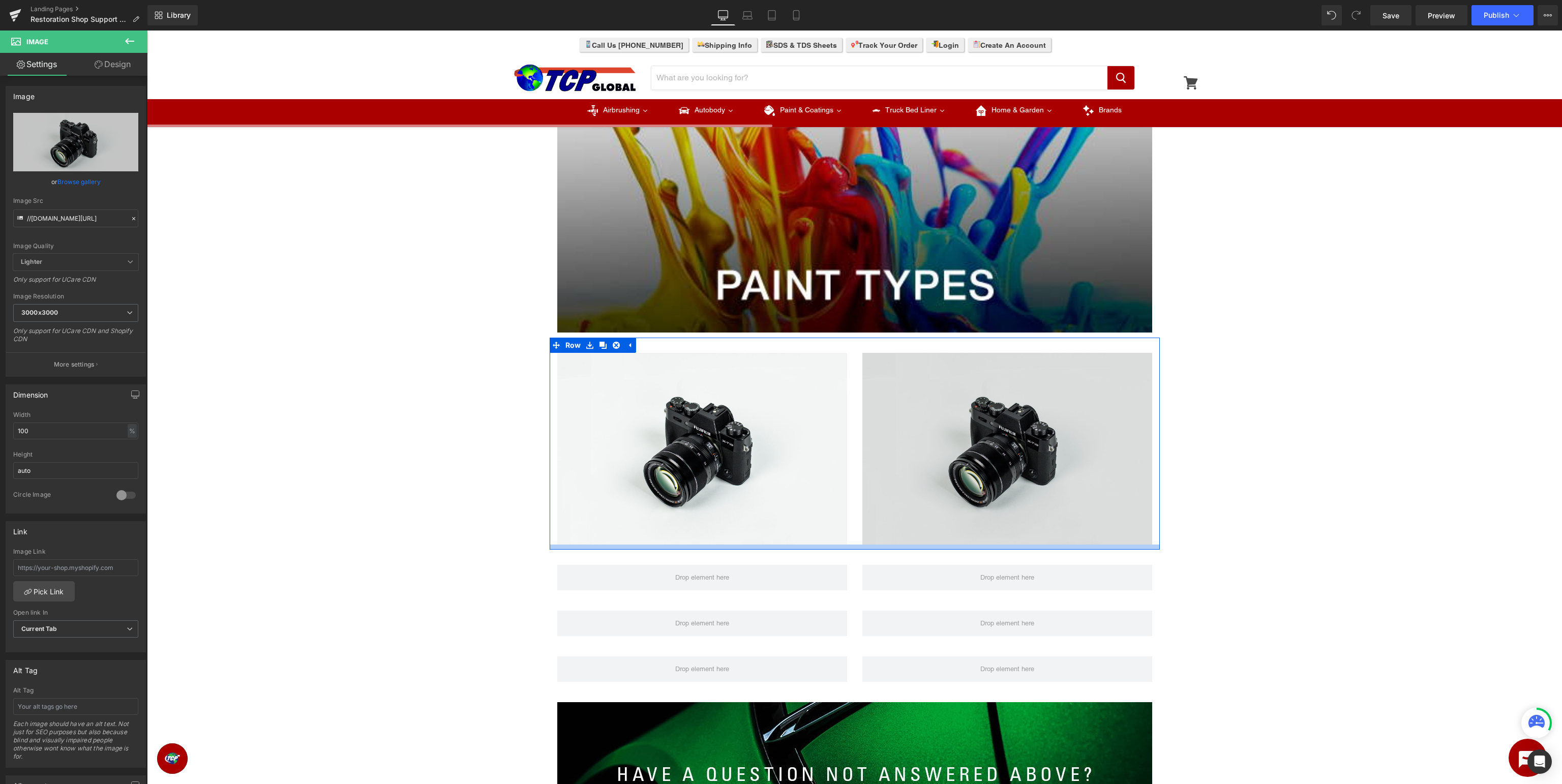
scroll to position [376, 0]
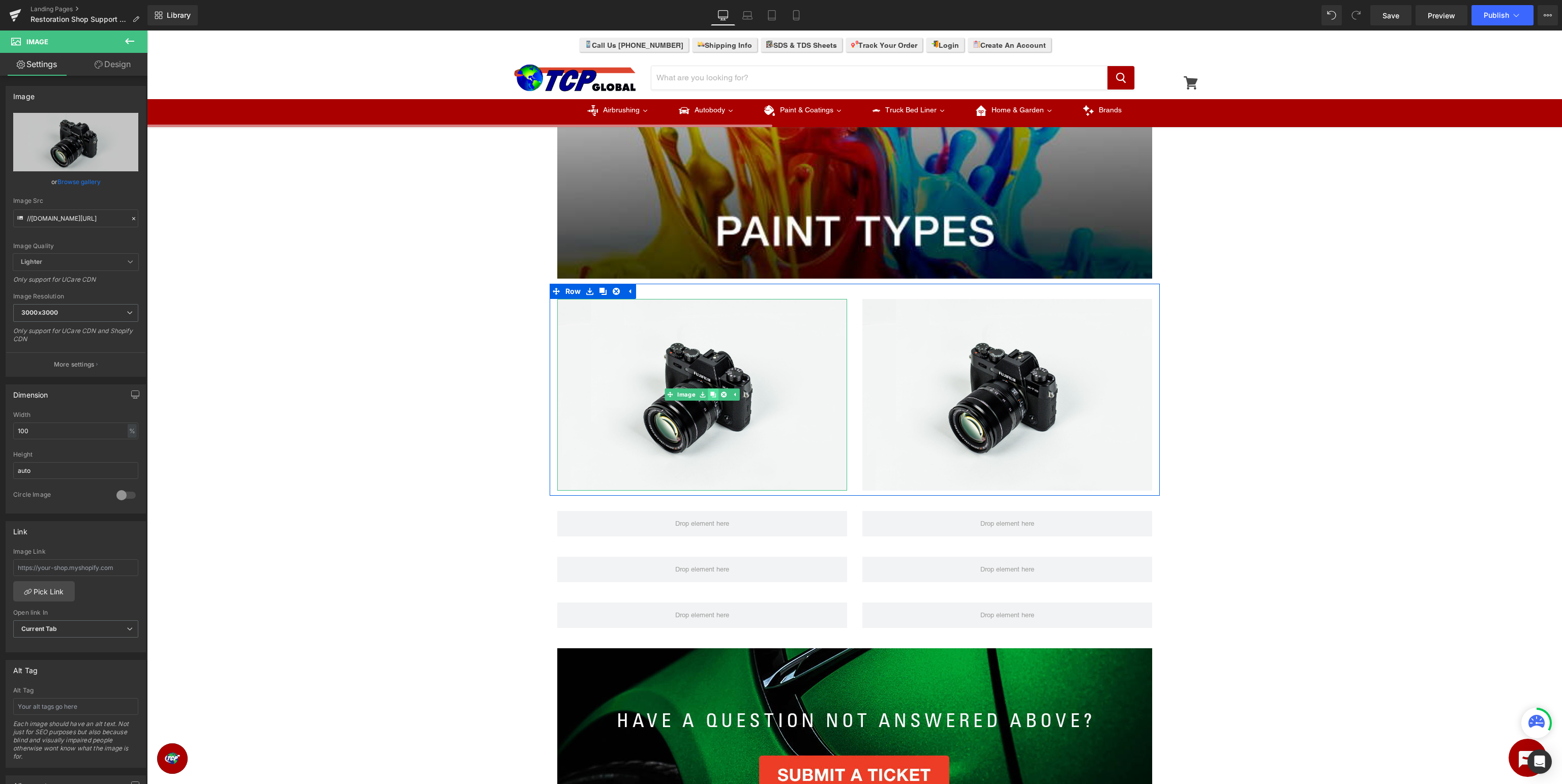
click at [713, 395] on icon at bounding box center [713, 394] width 6 height 6
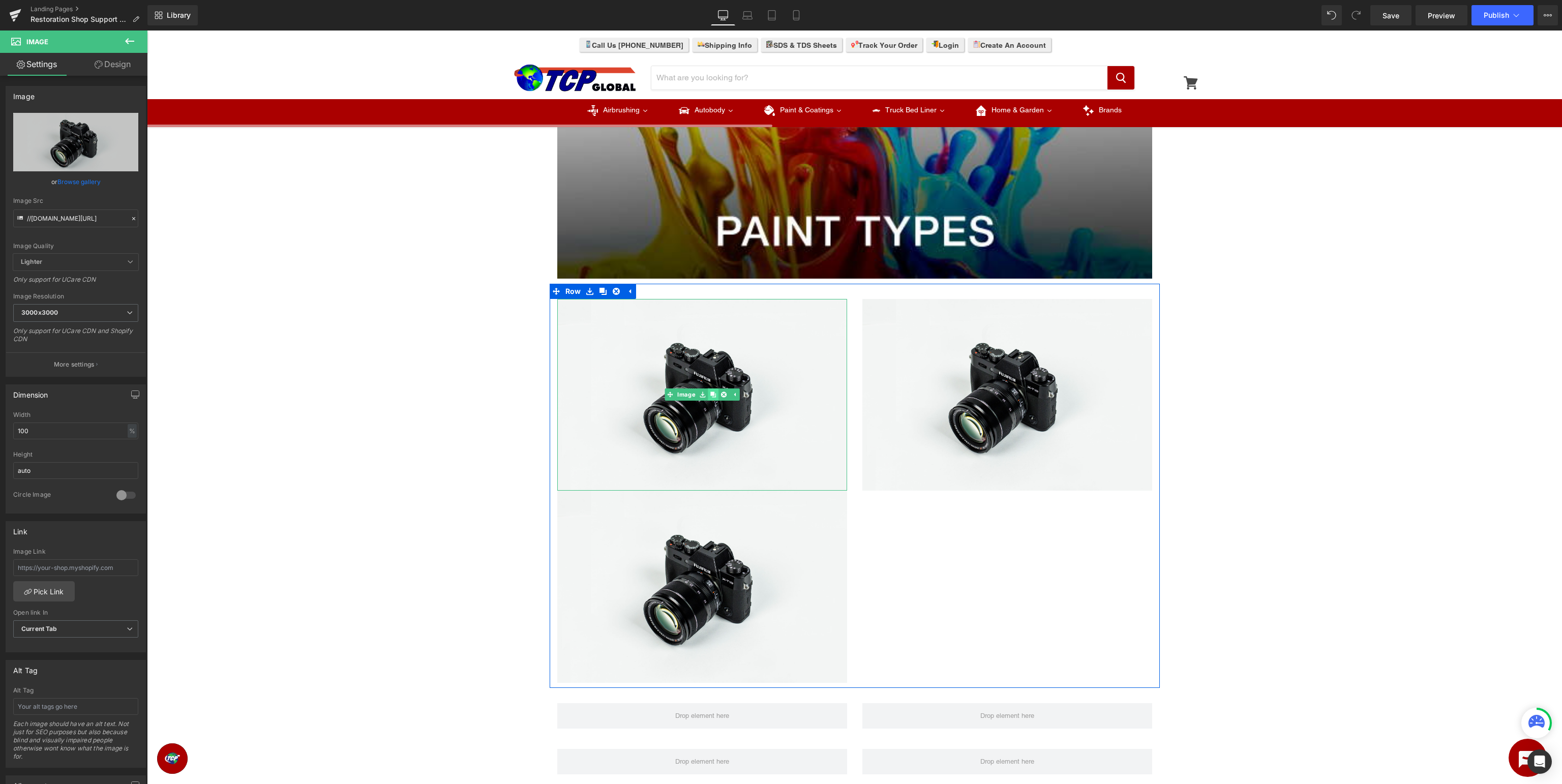
click at [713, 395] on icon at bounding box center [713, 394] width 6 height 6
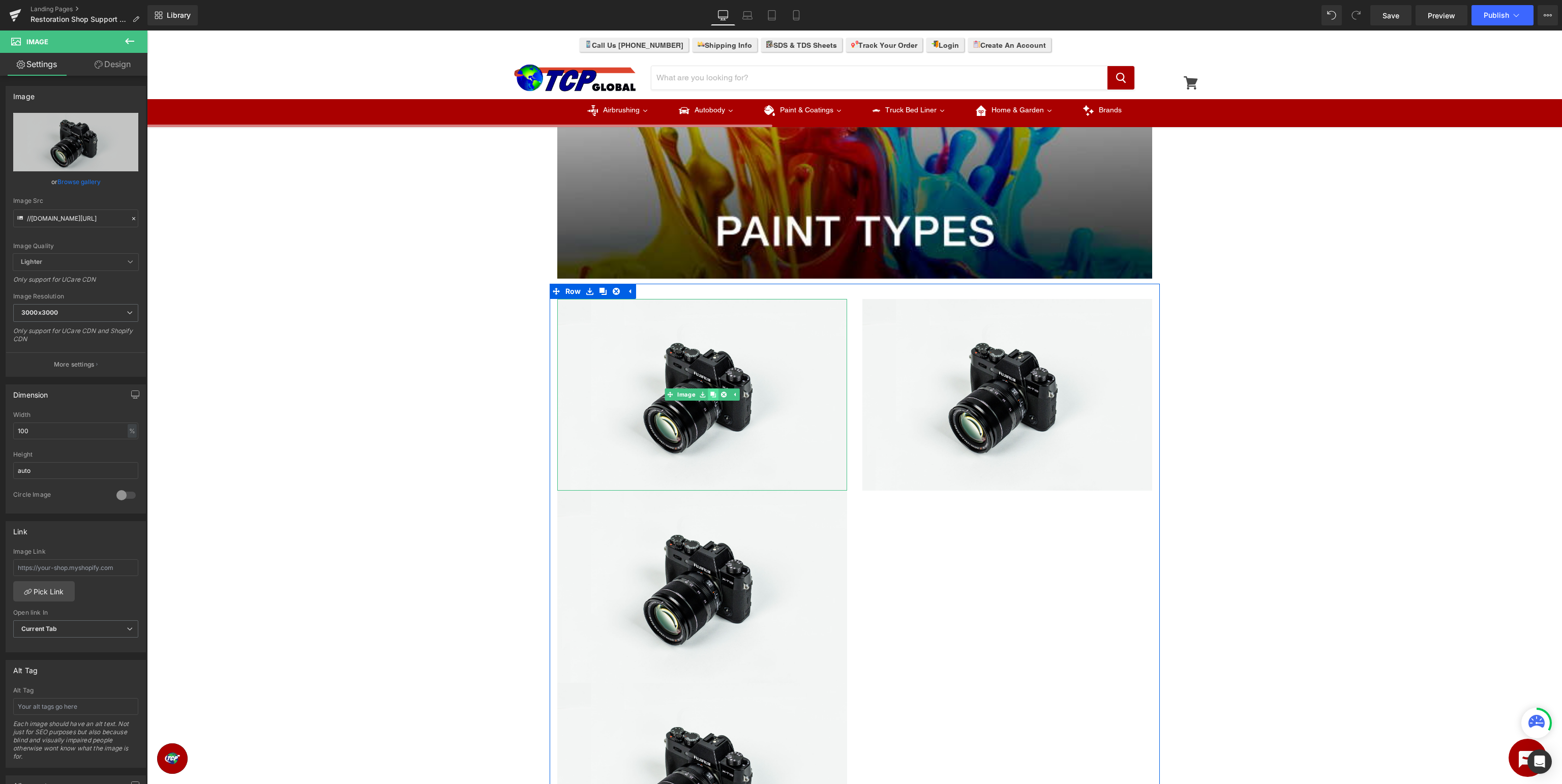
click at [713, 395] on icon at bounding box center [713, 394] width 6 height 6
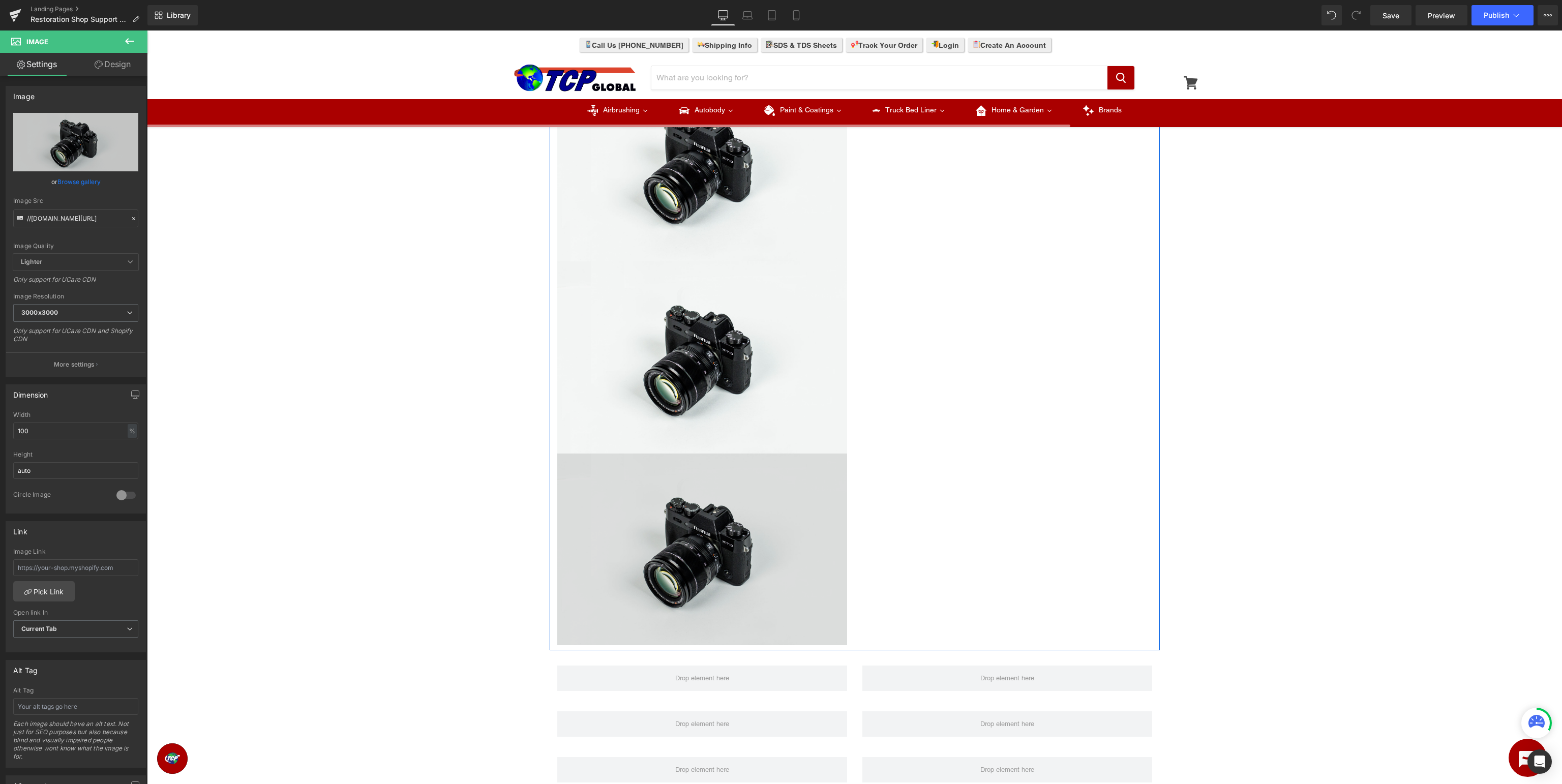
scroll to position [1342, 0]
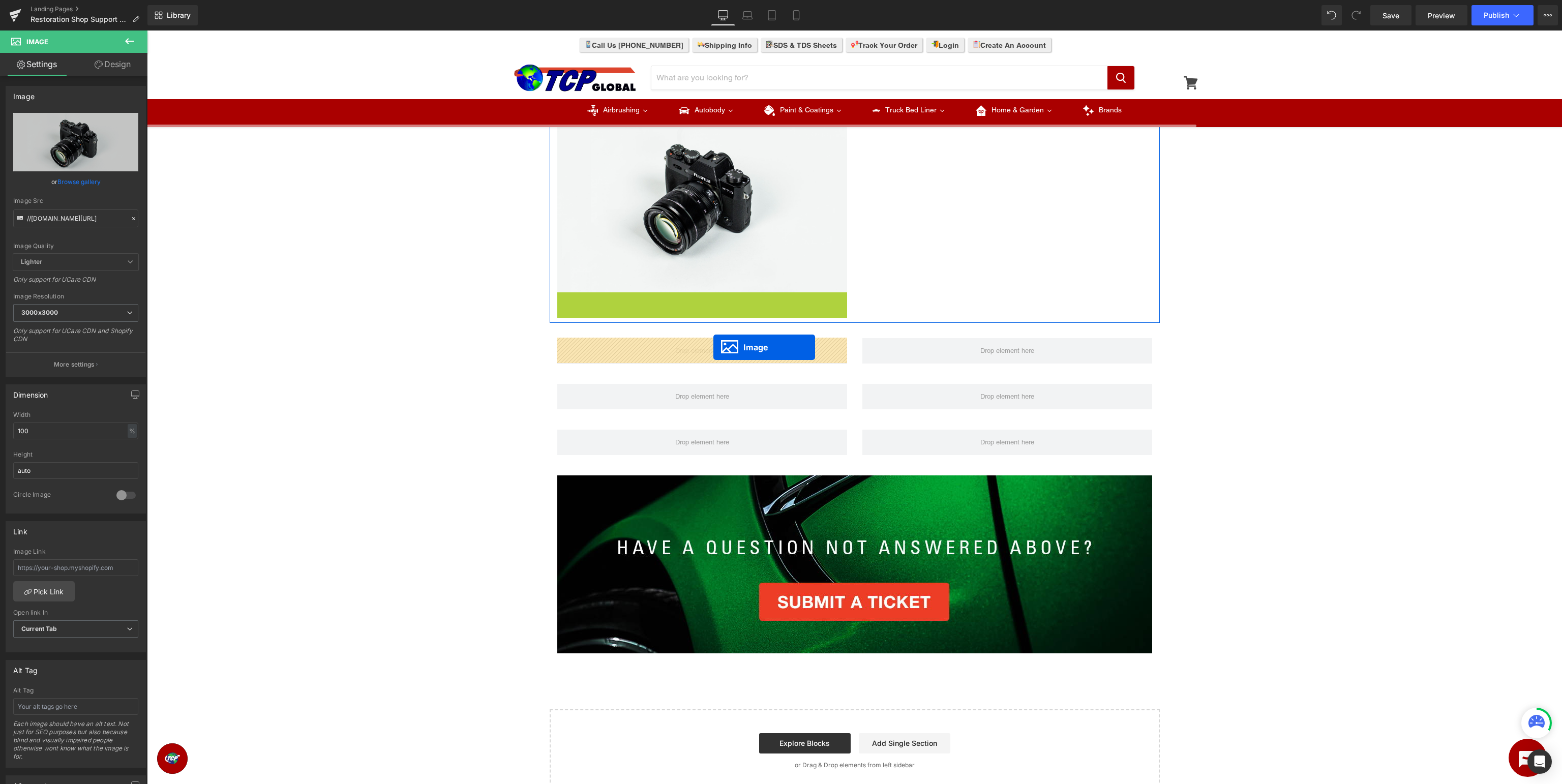
drag, startPoint x: 704, startPoint y: 388, endPoint x: 713, endPoint y: 347, distance: 42.0
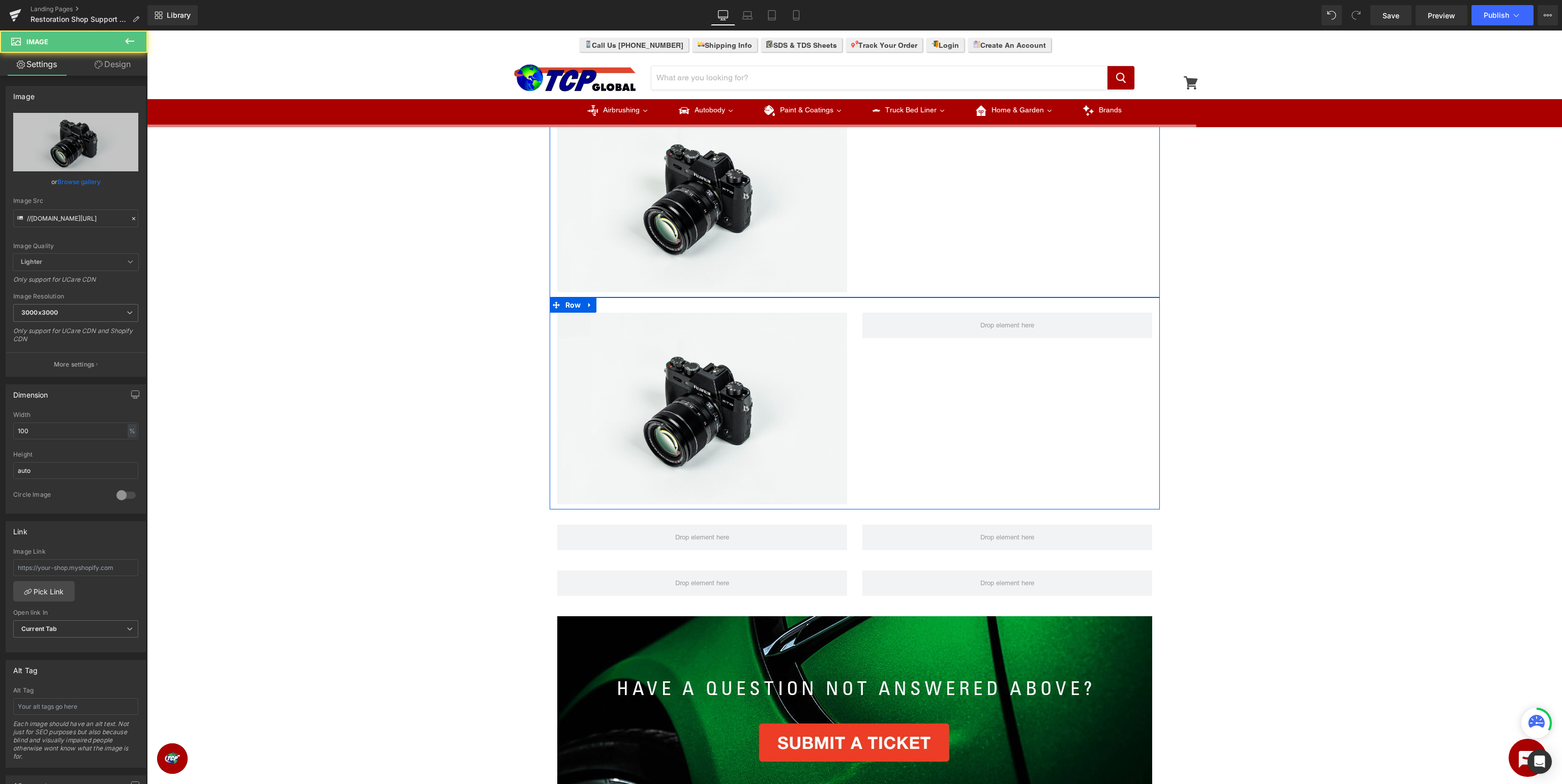
scroll to position [1235, 0]
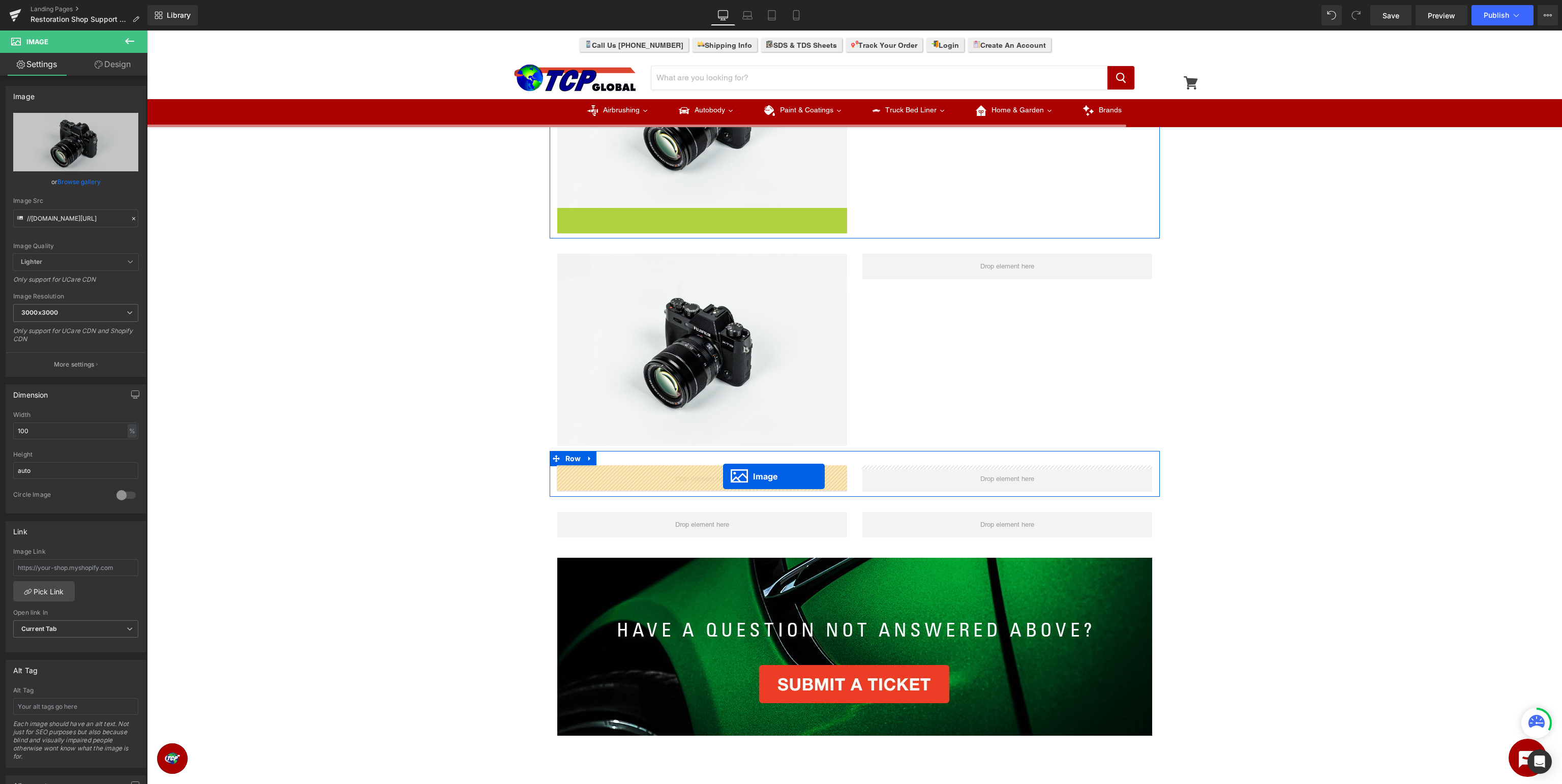
drag, startPoint x: 704, startPoint y: 304, endPoint x: 723, endPoint y: 476, distance: 173.0
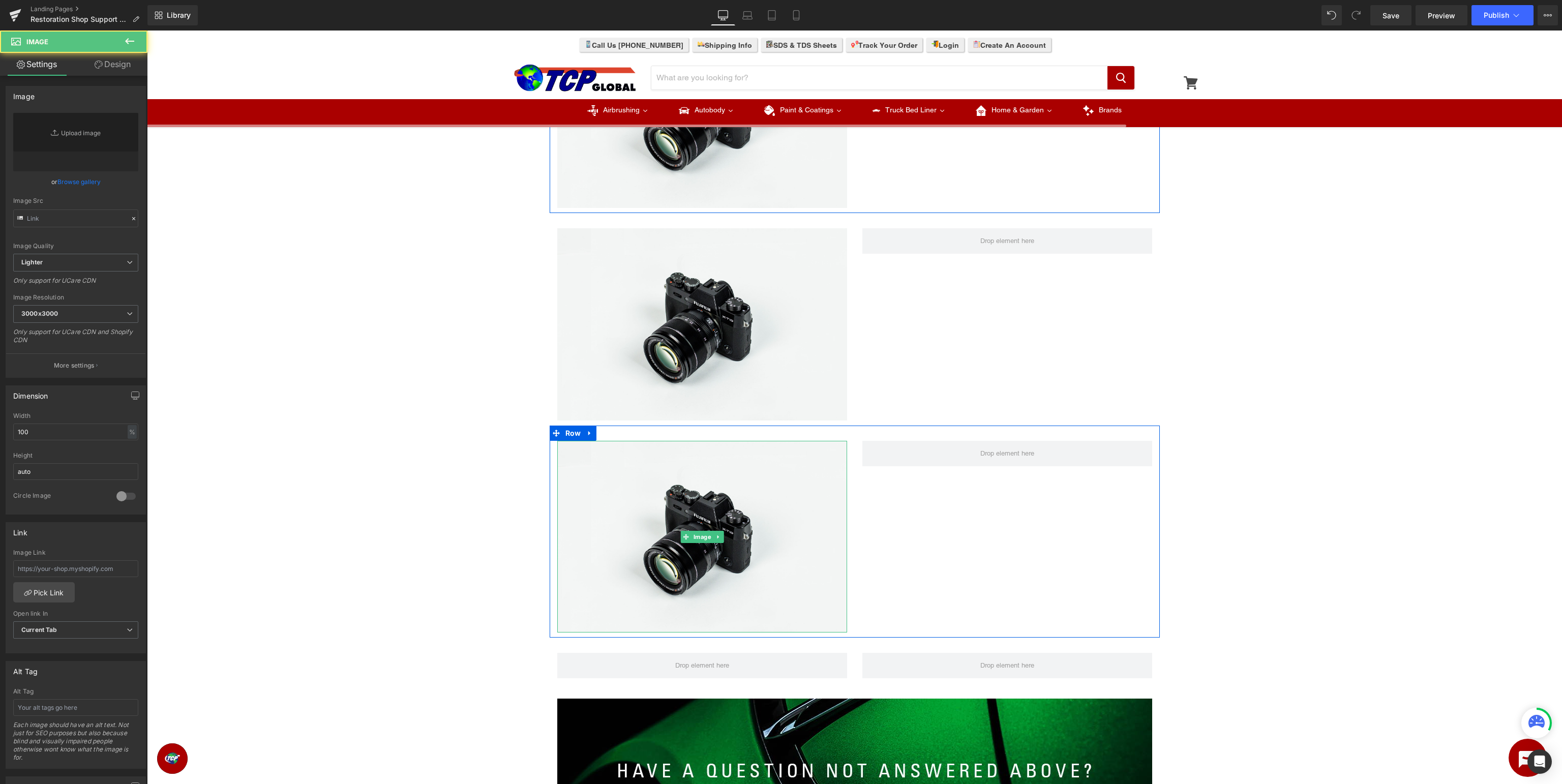
type input "//d1um8515vdn9kb.cloudfront.net/images/parallax.jpg"
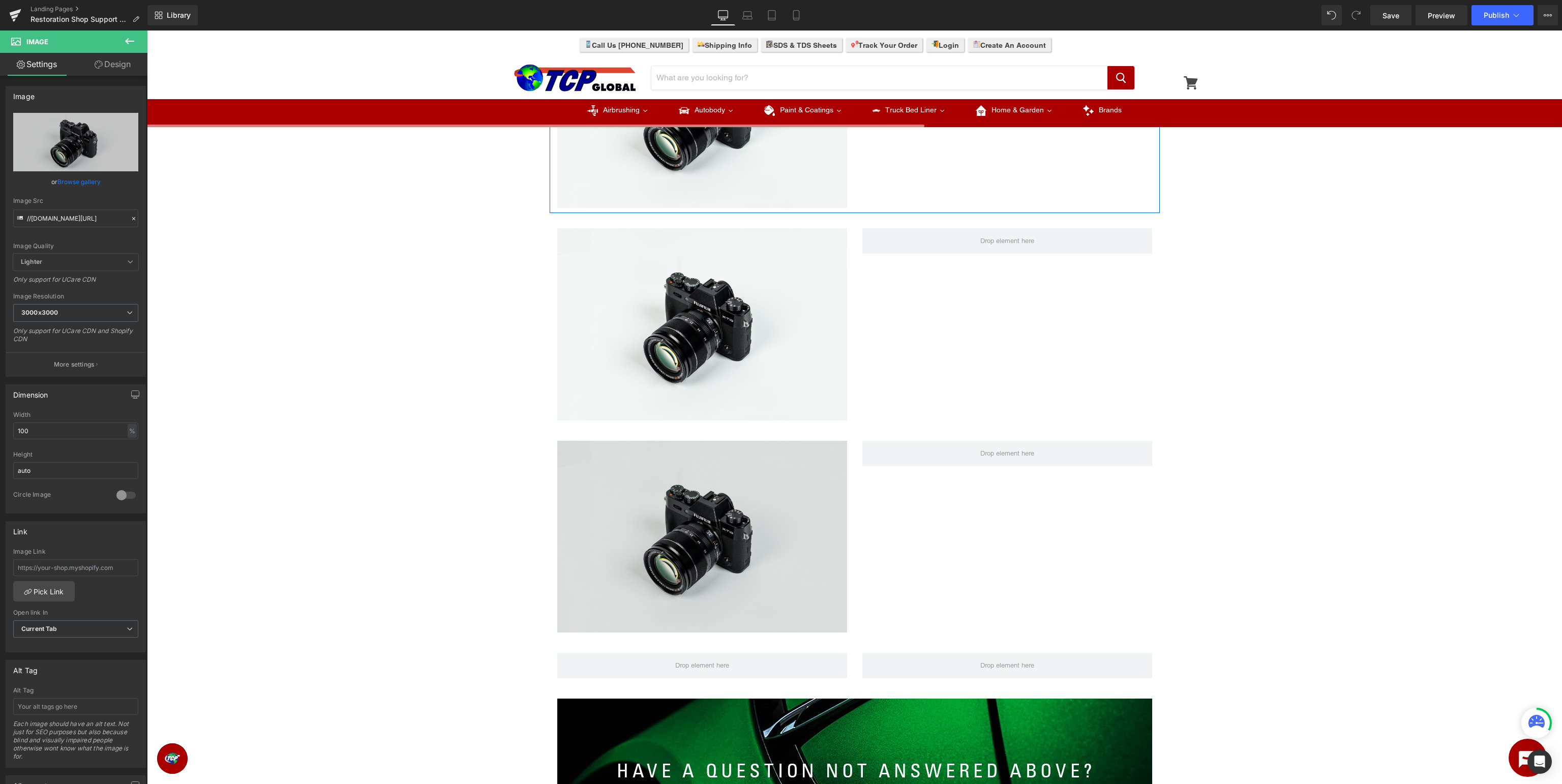
scroll to position [966, 0]
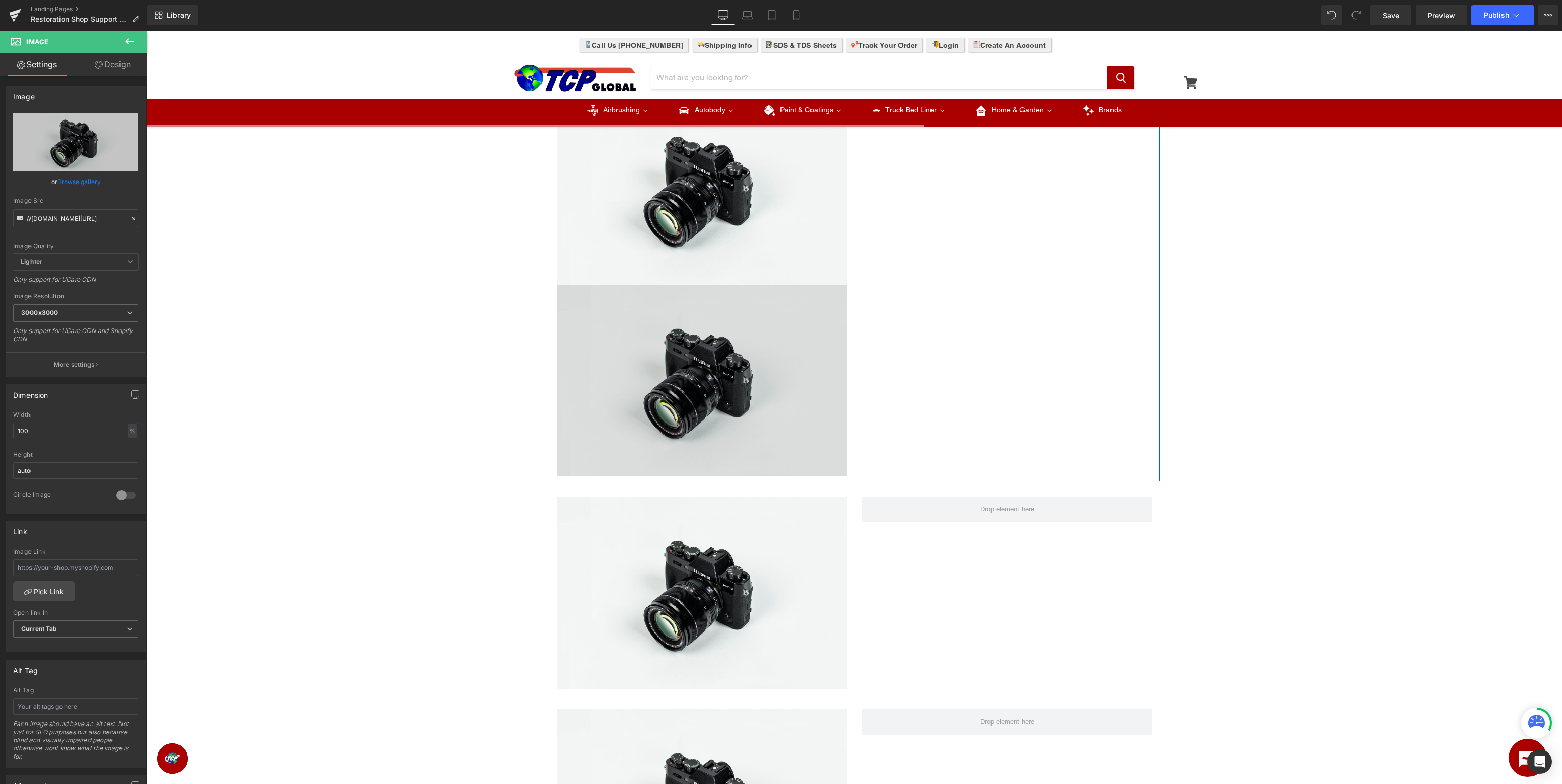
click at [701, 353] on img at bounding box center [702, 381] width 290 height 192
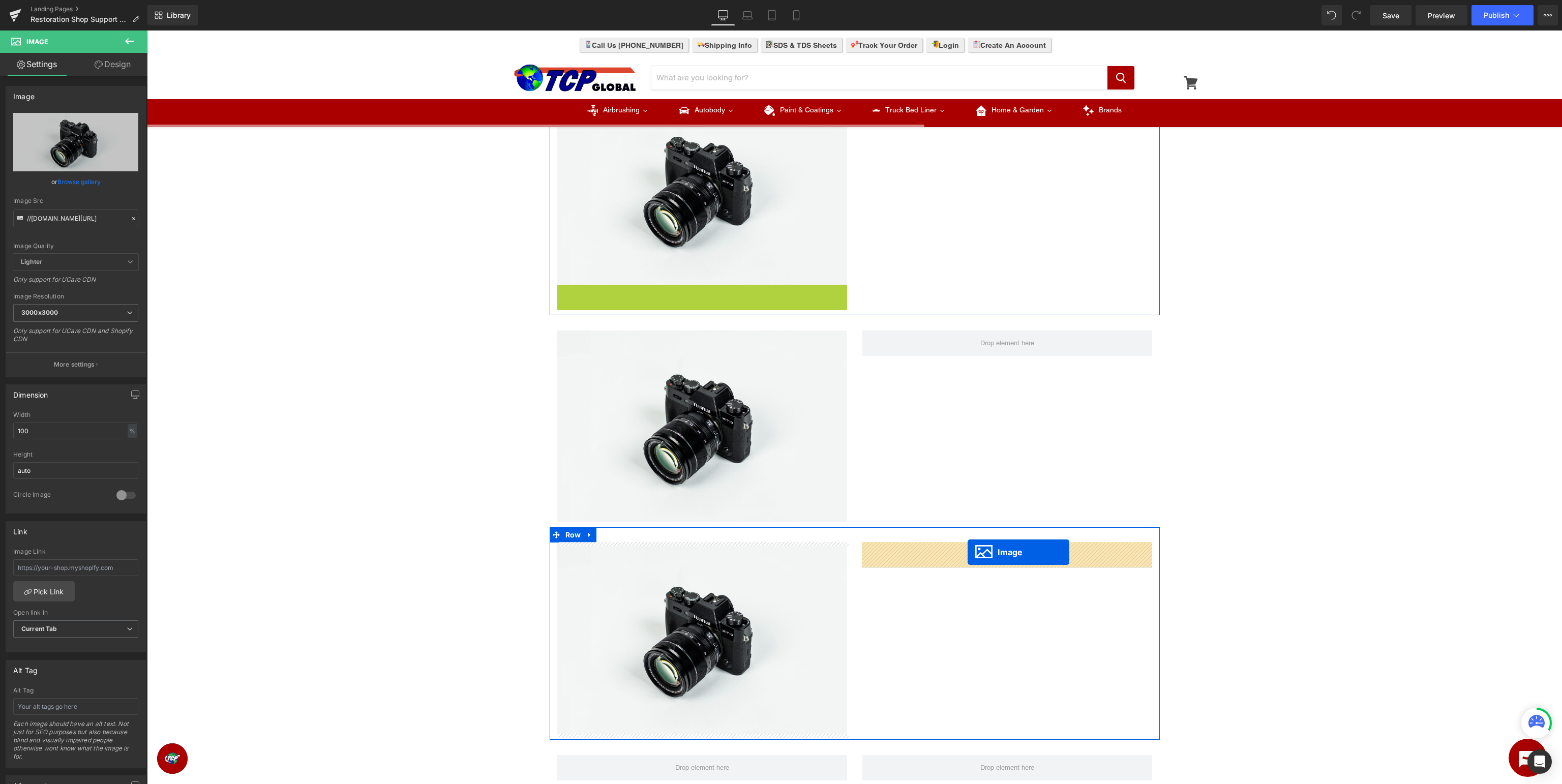
drag, startPoint x: 704, startPoint y: 380, endPoint x: 968, endPoint y: 552, distance: 315.1
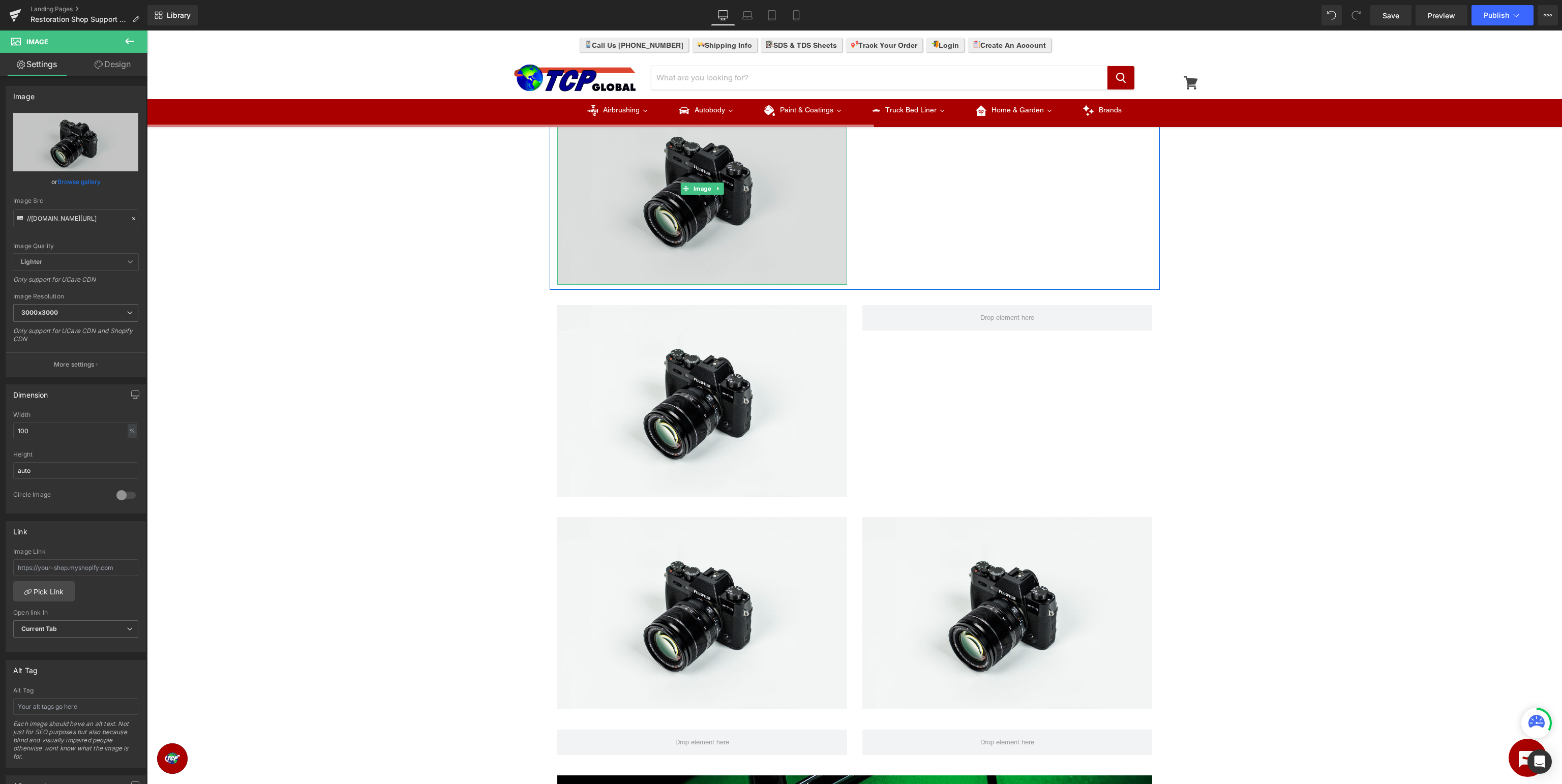
scroll to position [806, 0]
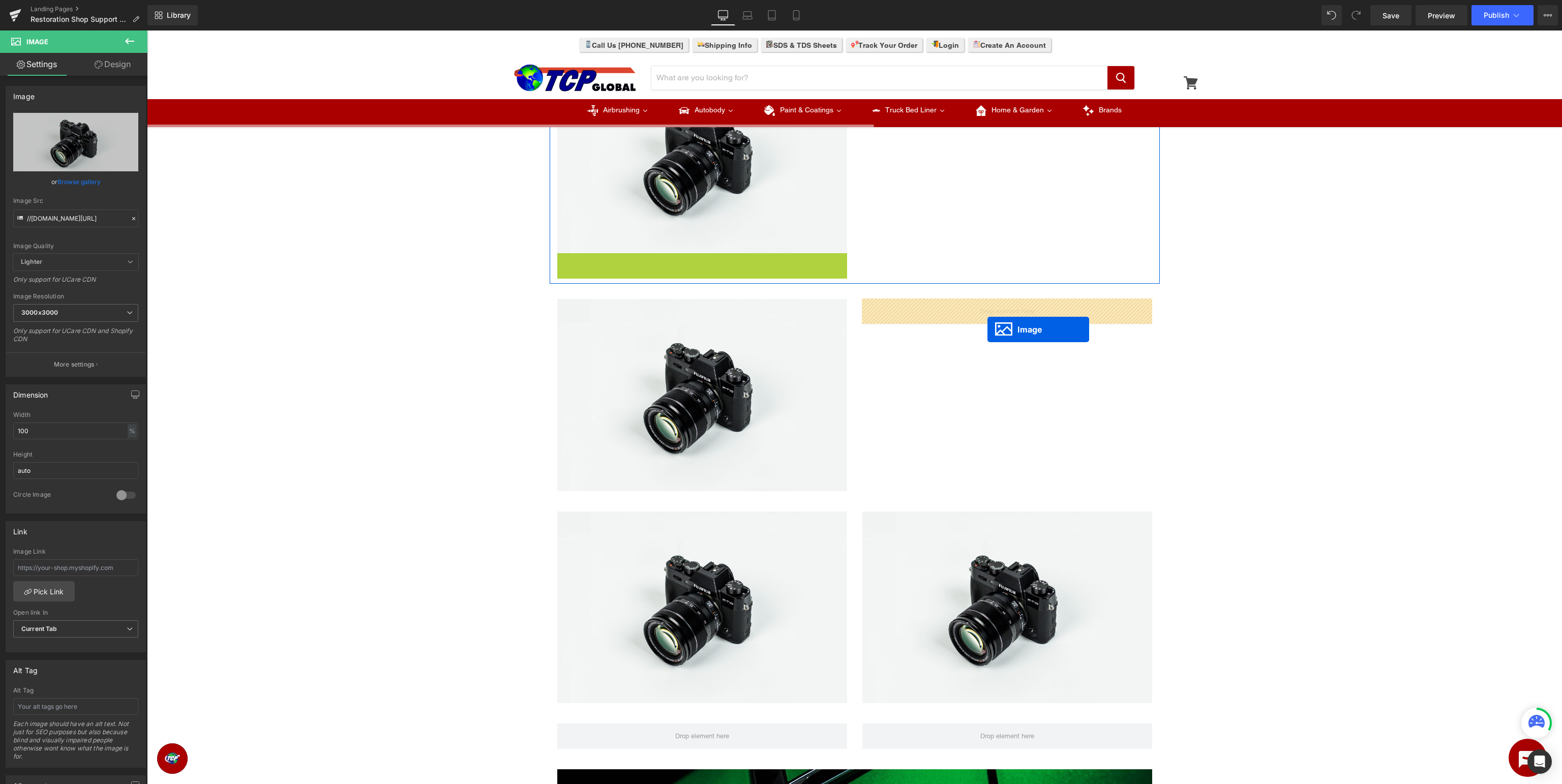
drag, startPoint x: 698, startPoint y: 350, endPoint x: 987, endPoint y: 330, distance: 289.7
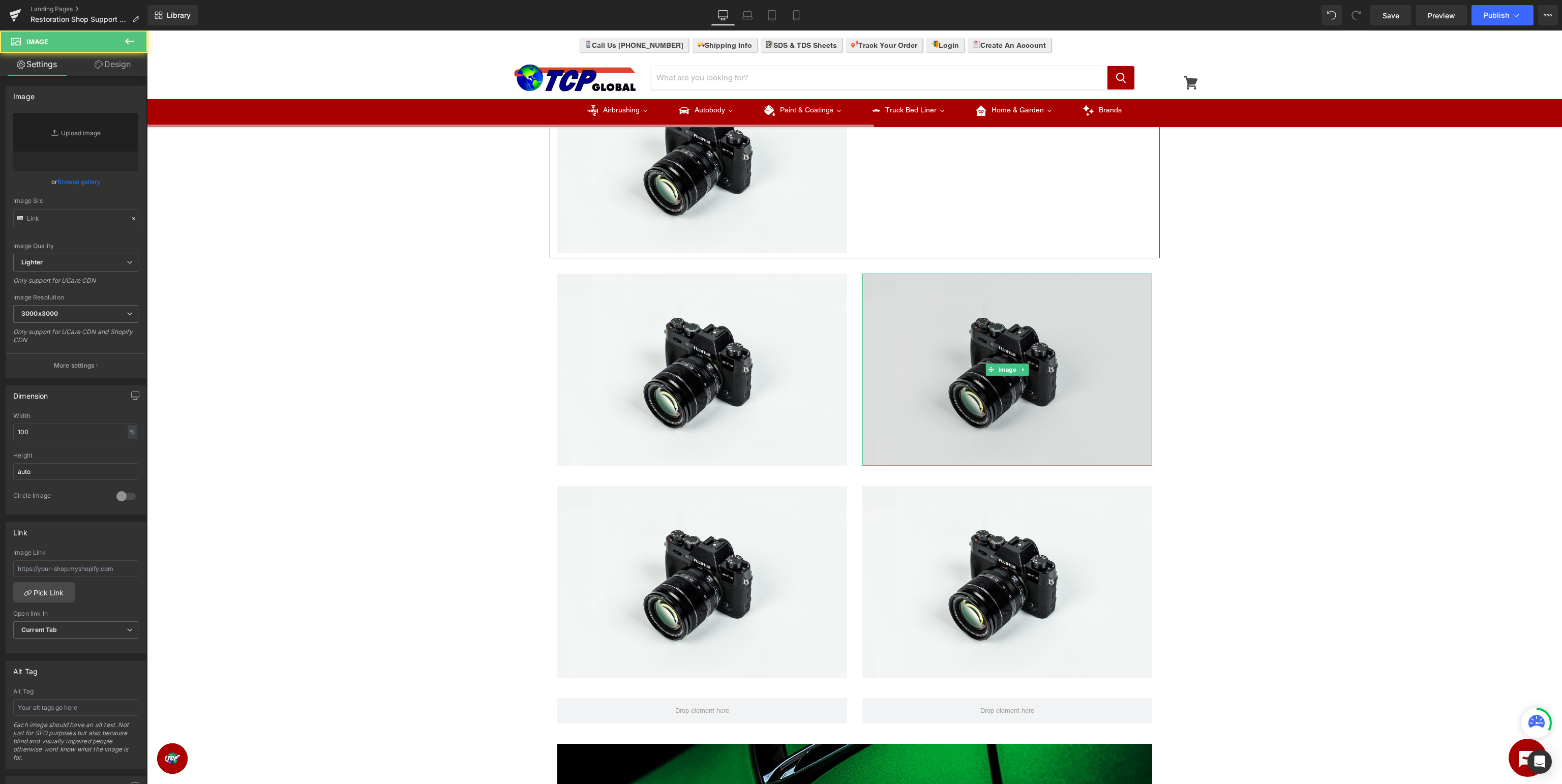
type input "//d1um8515vdn9kb.cloudfront.net/images/parallax.jpg"
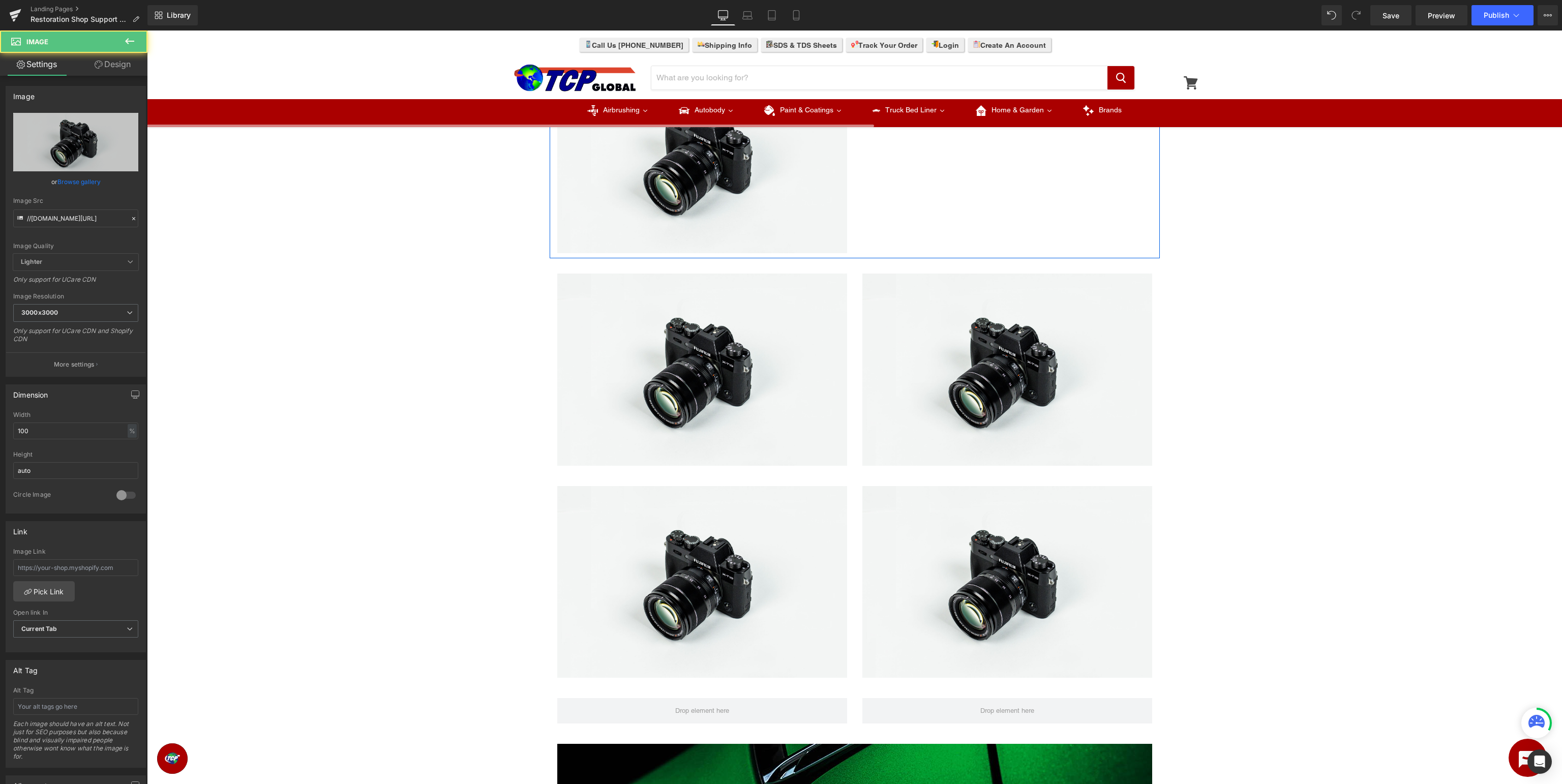
scroll to position [1074, 0]
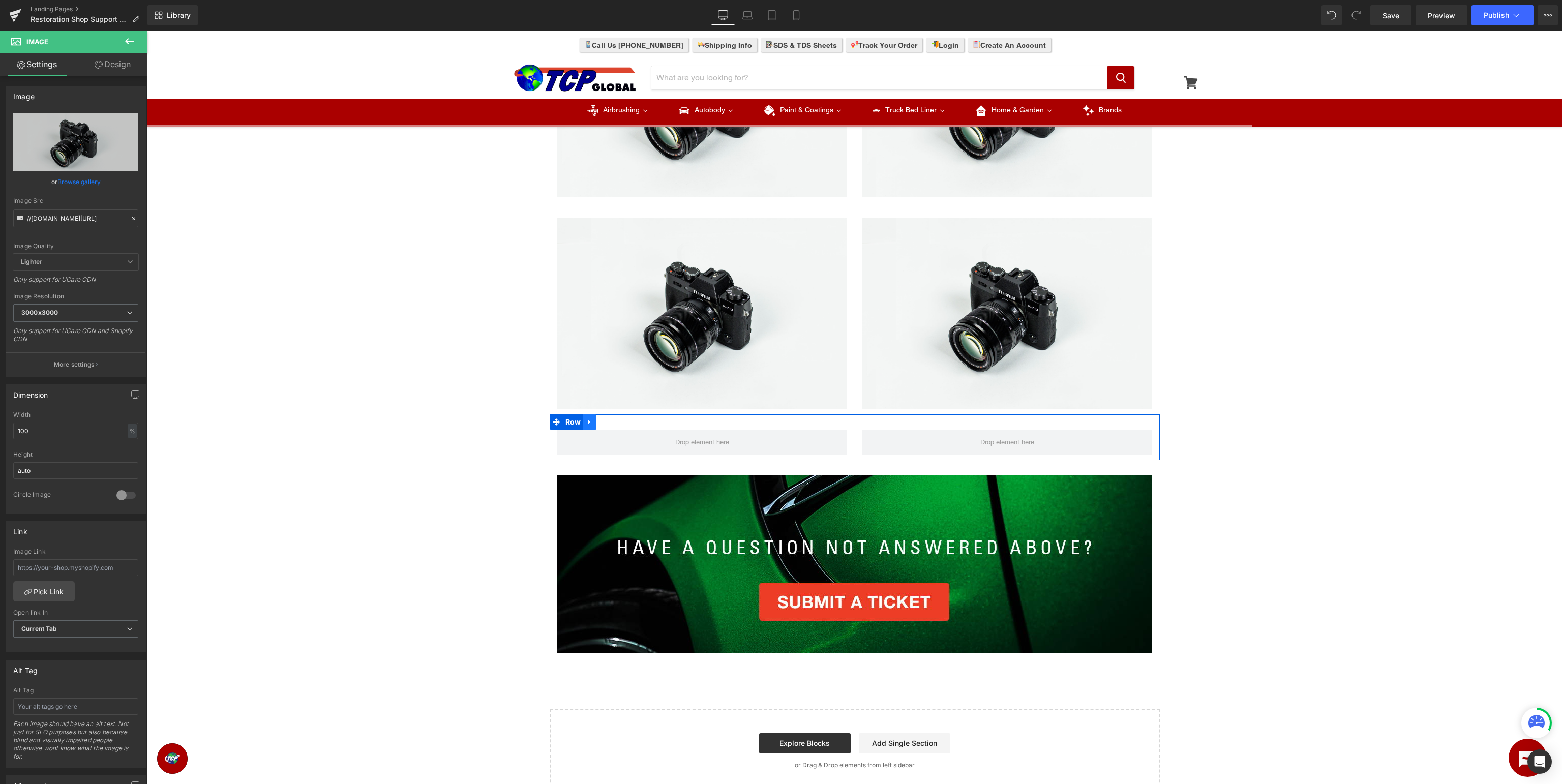
click at [589, 424] on icon at bounding box center [590, 422] width 7 height 7
click at [616, 424] on icon at bounding box center [616, 422] width 7 height 7
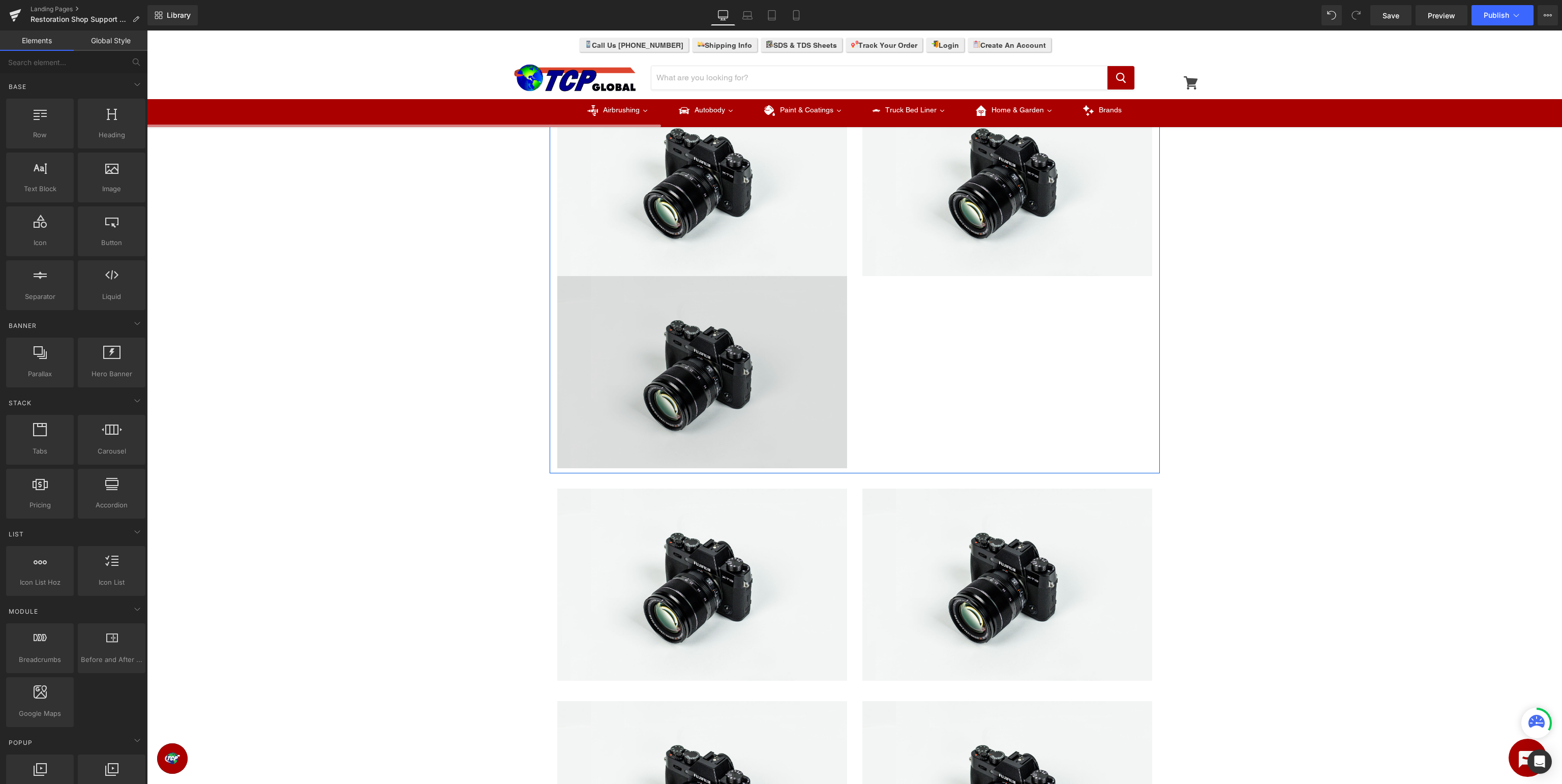
scroll to position [376, 0]
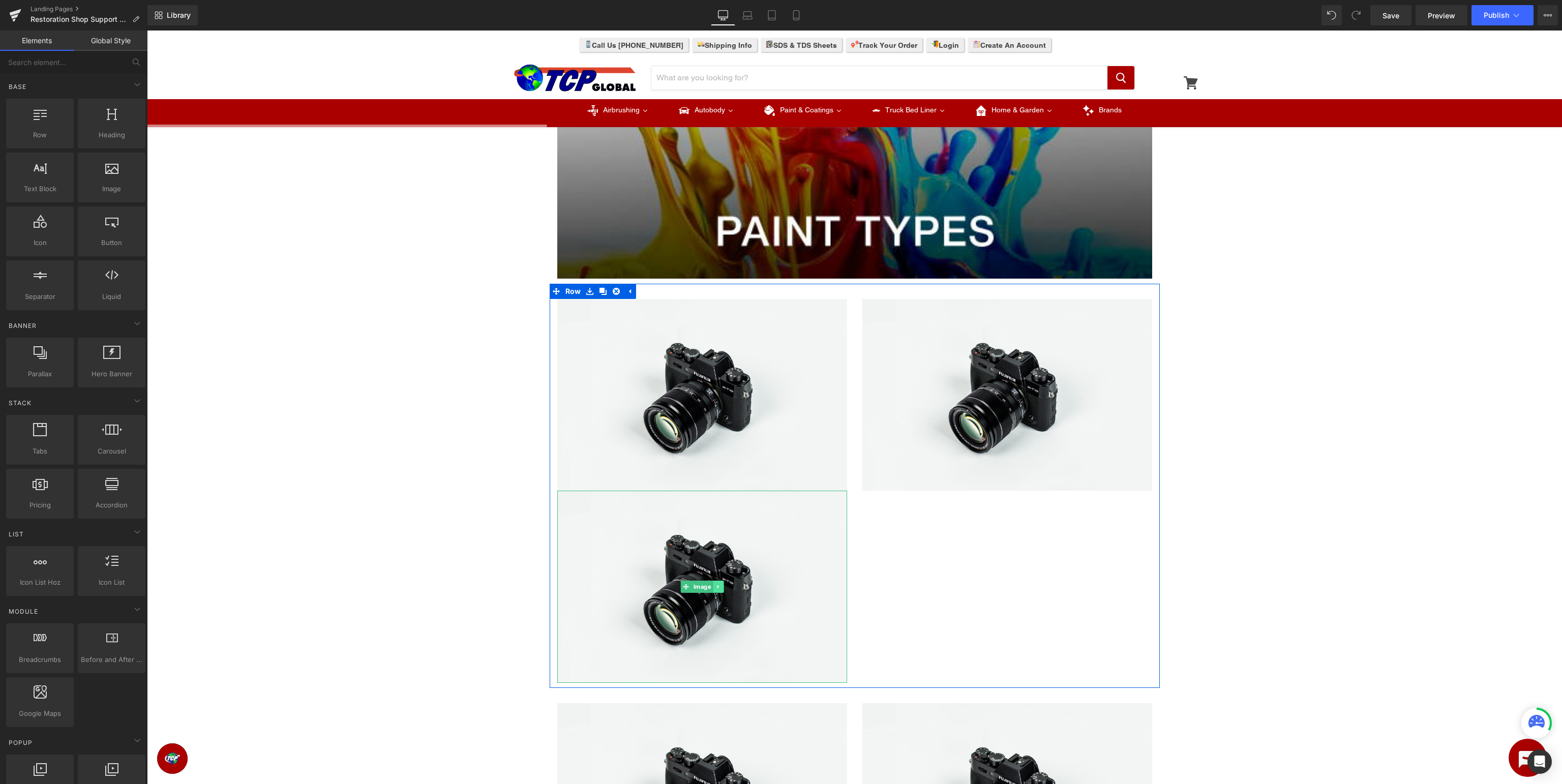
click at [717, 587] on icon at bounding box center [718, 587] width 6 height 6
click at [724, 588] on icon at bounding box center [723, 586] width 6 height 6
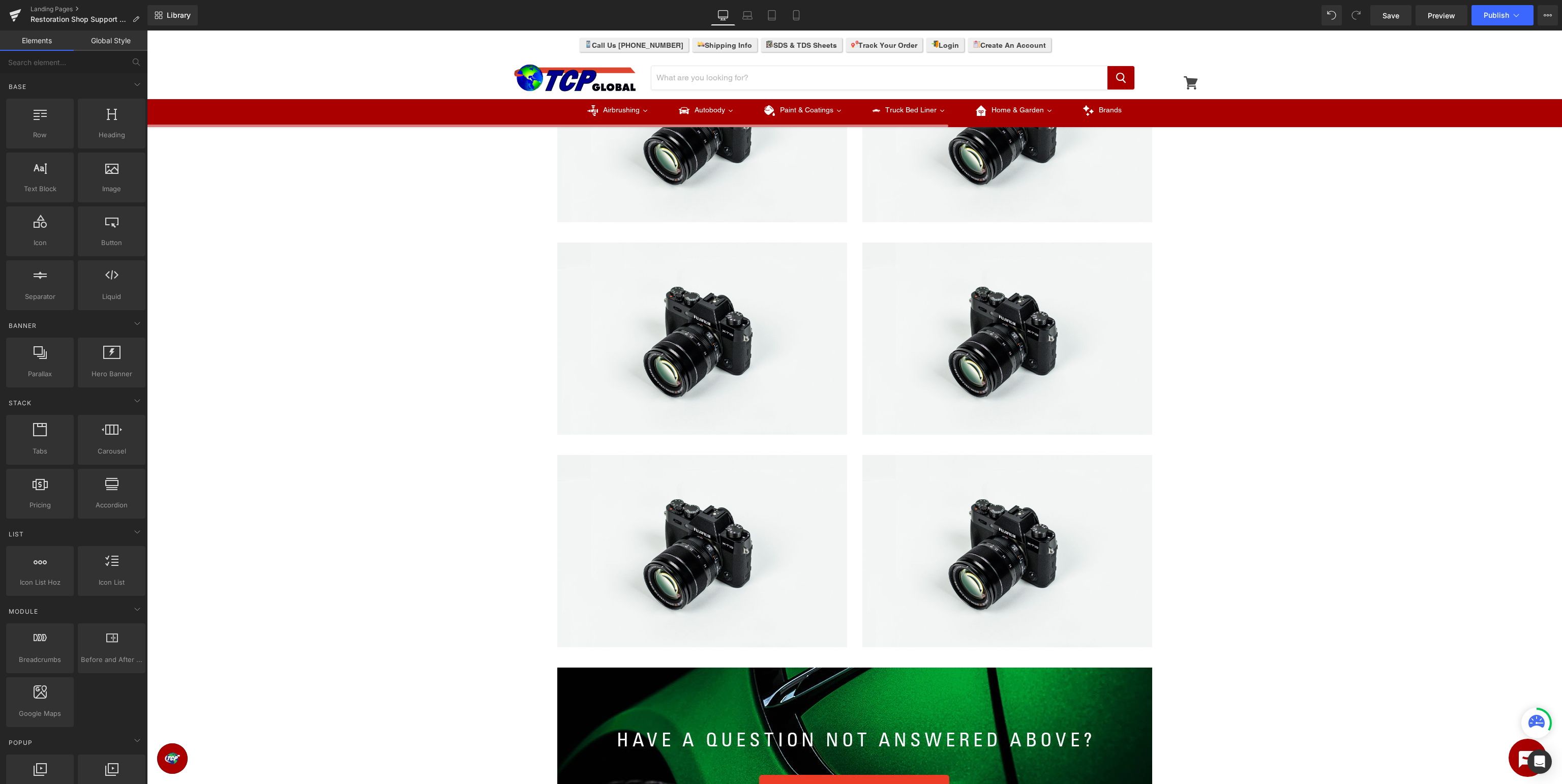
scroll to position [429, 0]
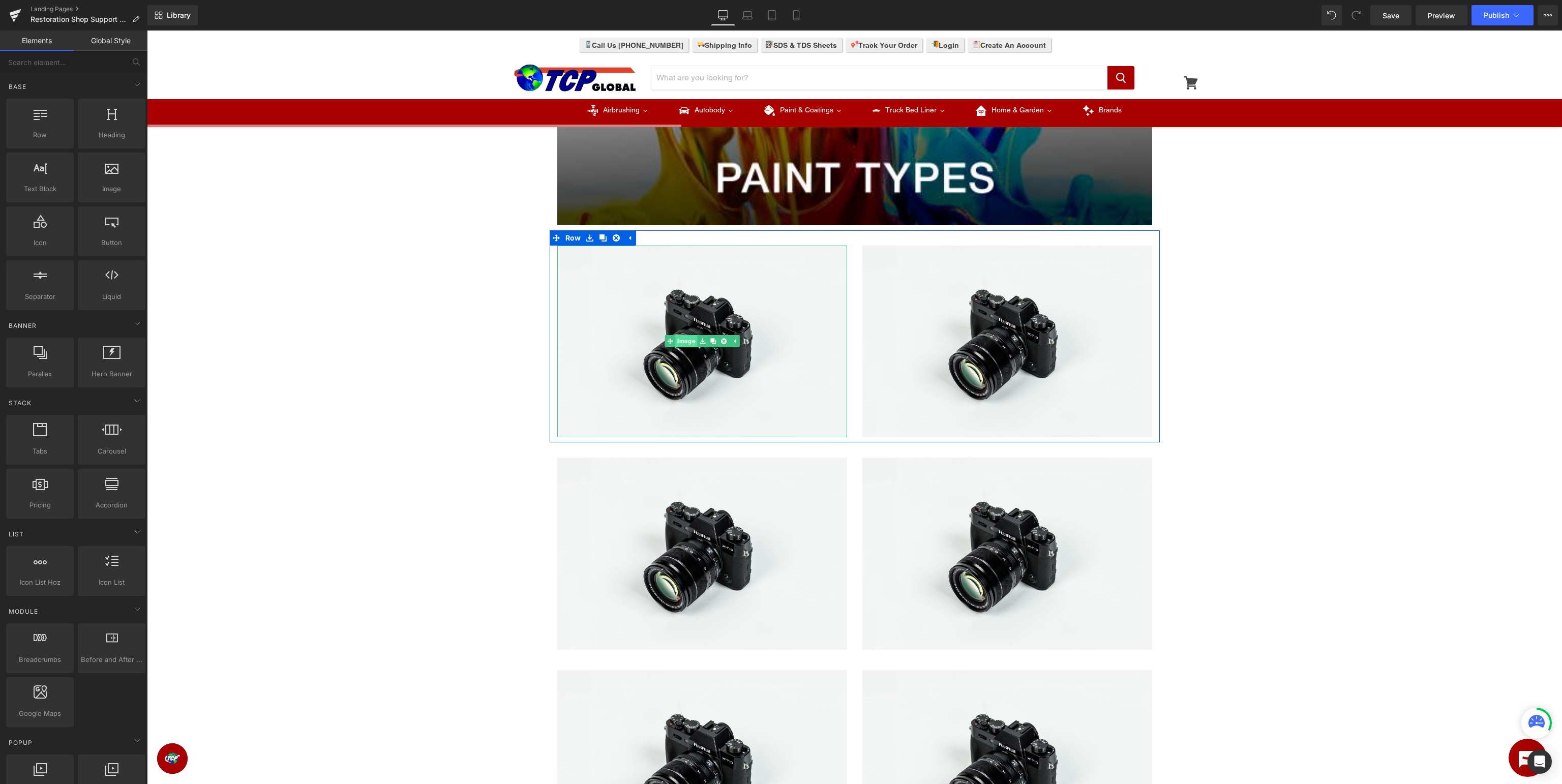
click at [690, 345] on link "Image" at bounding box center [681, 341] width 33 height 12
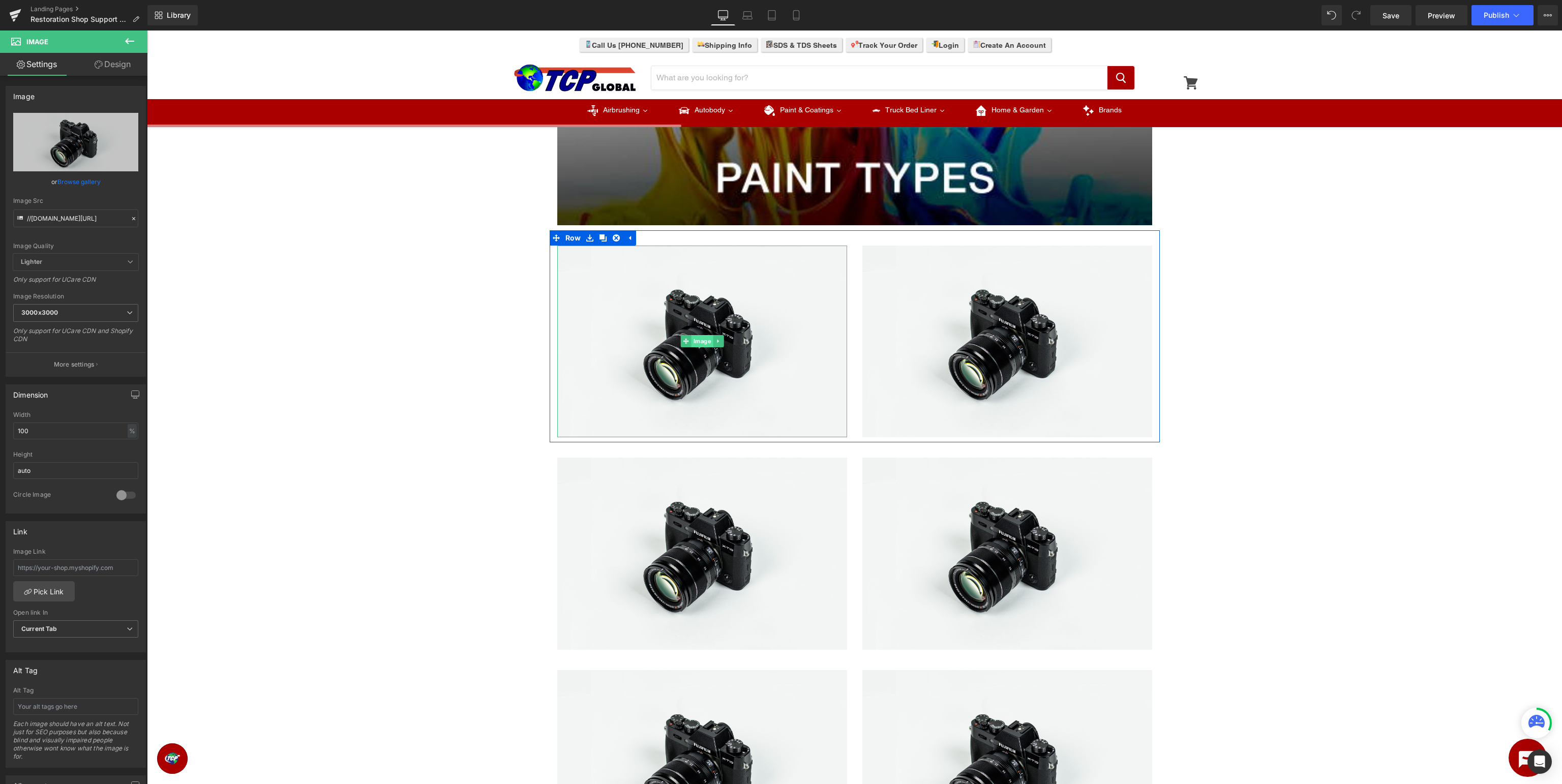
click at [700, 345] on span "Image" at bounding box center [701, 341] width 22 height 12
click at [73, 141] on icon "Replace Image" at bounding box center [76, 142] width 81 height 13
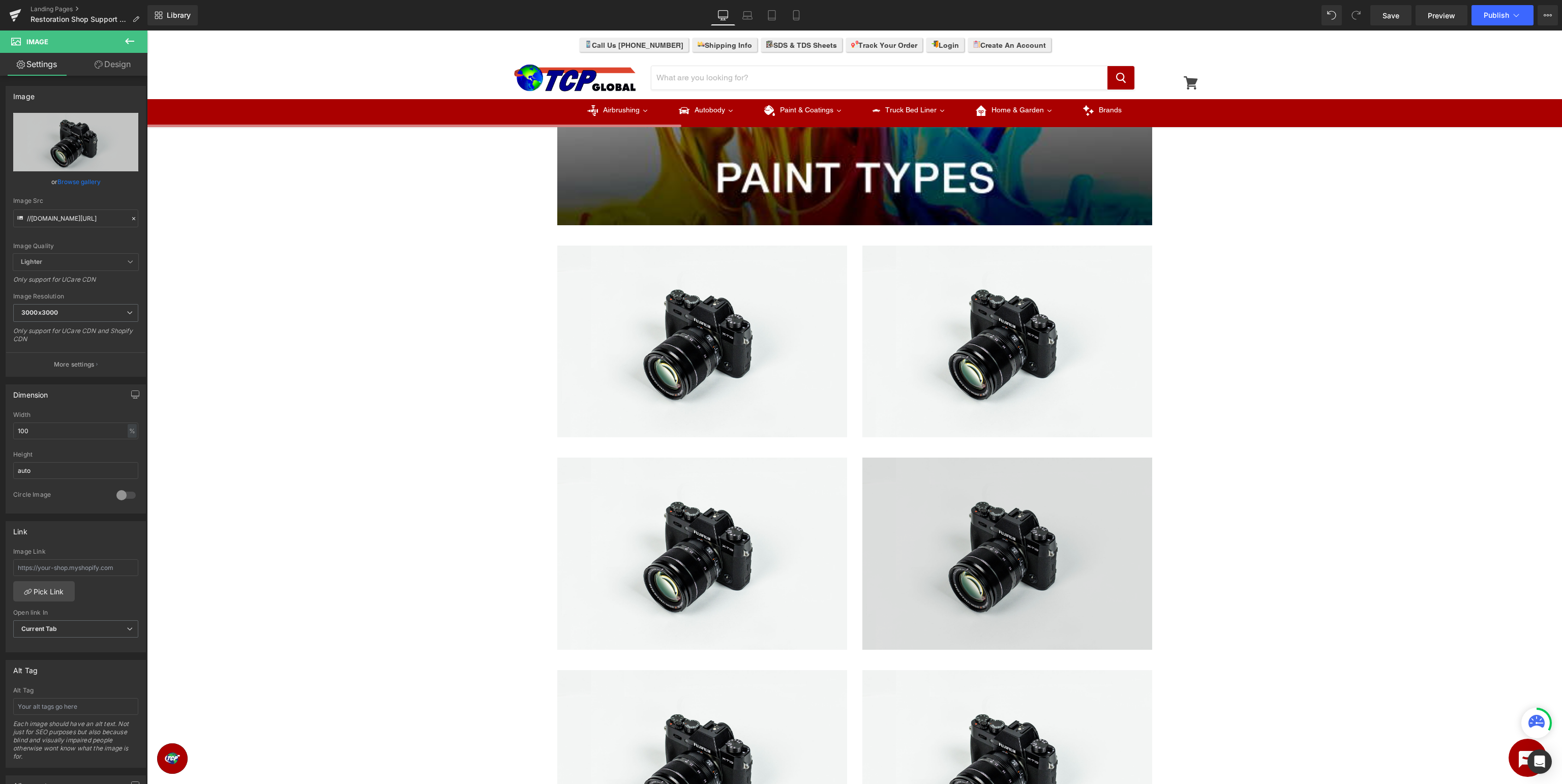
type input "C:\fakepath\AE_PaintType.jpg"
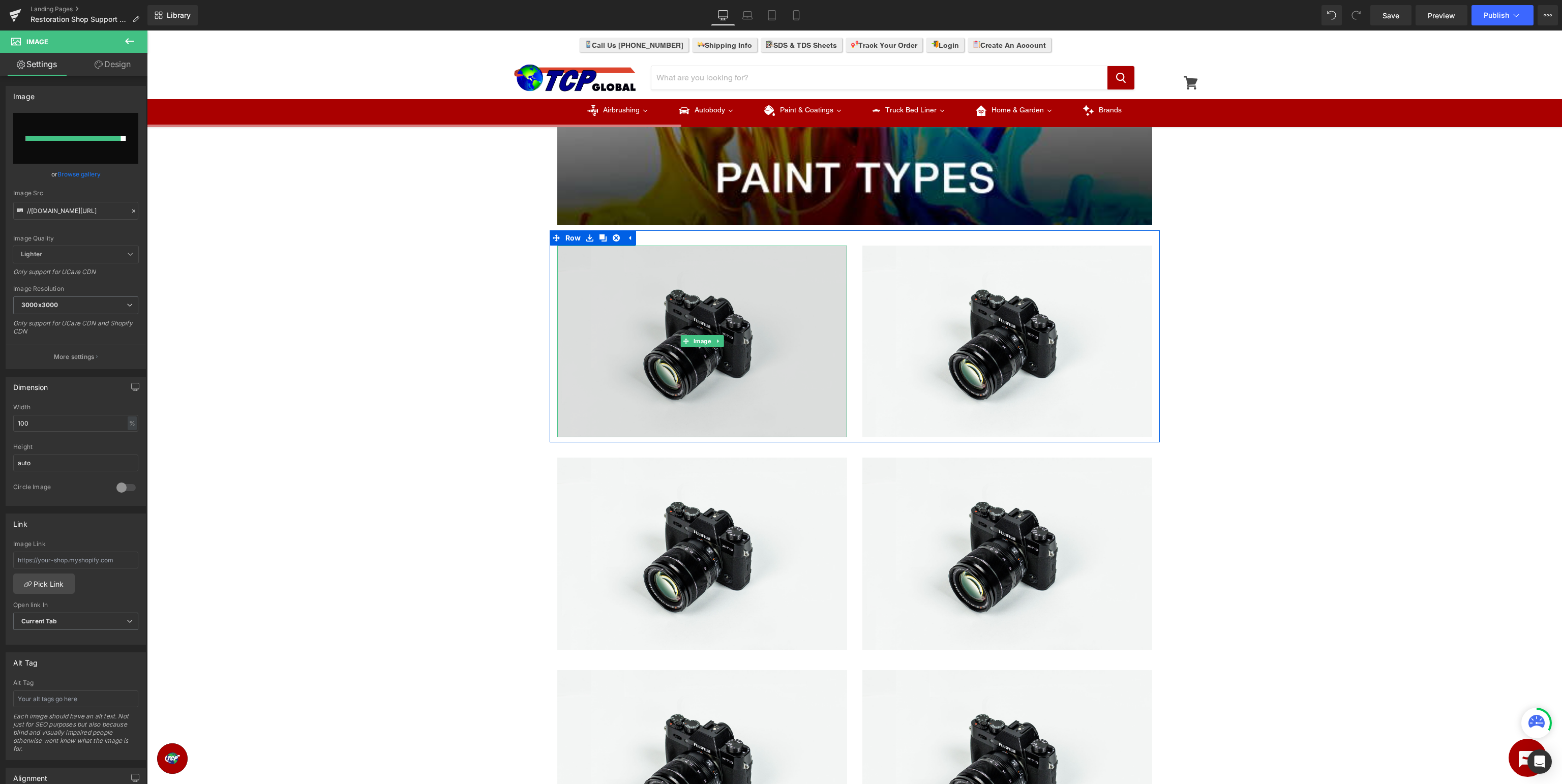
click at [746, 353] on img at bounding box center [702, 341] width 290 height 192
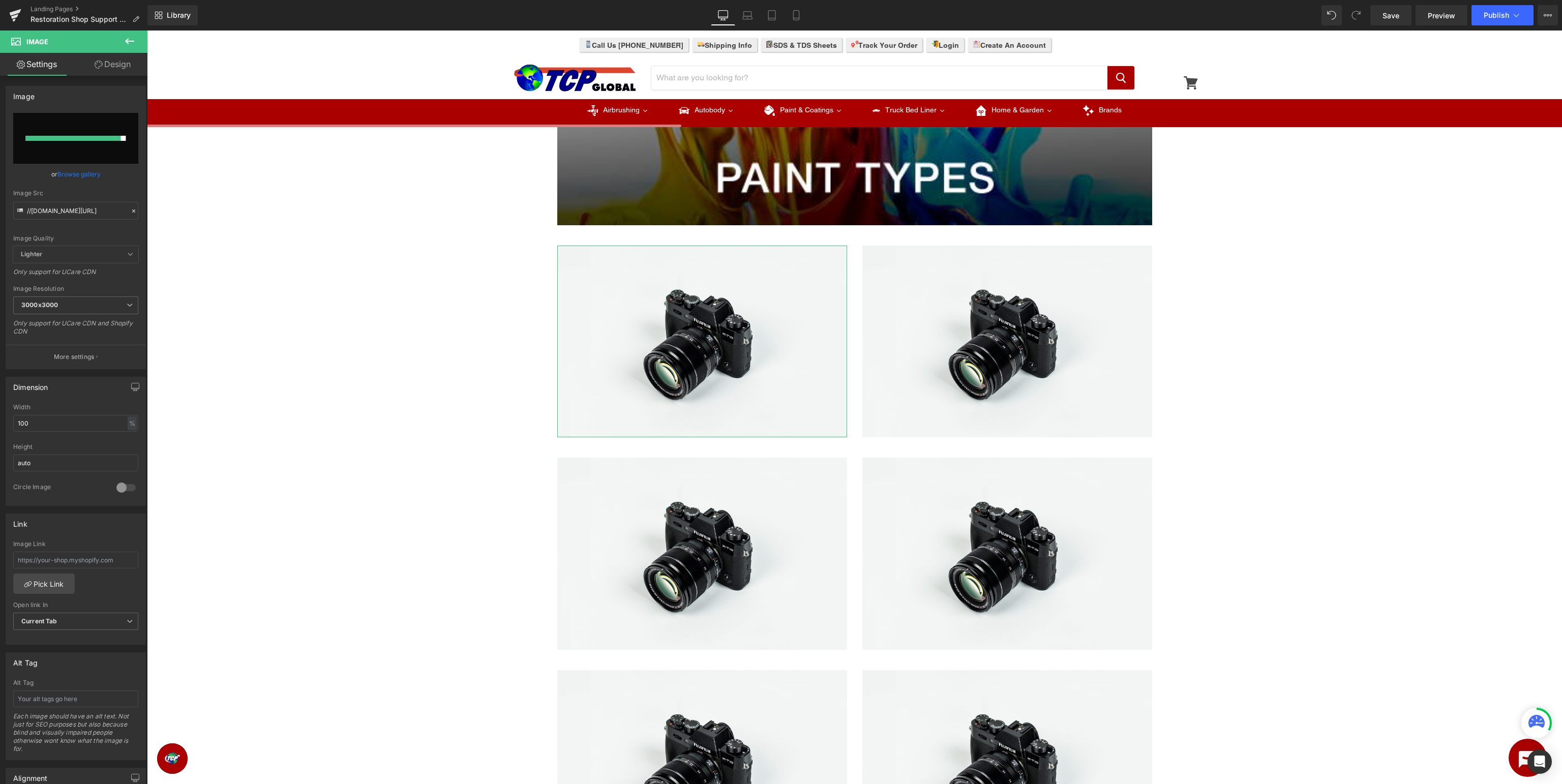
click at [89, 135] on input "file" at bounding box center [75, 138] width 125 height 51
click at [71, 177] on link "Browse gallery" at bounding box center [79, 174] width 43 height 18
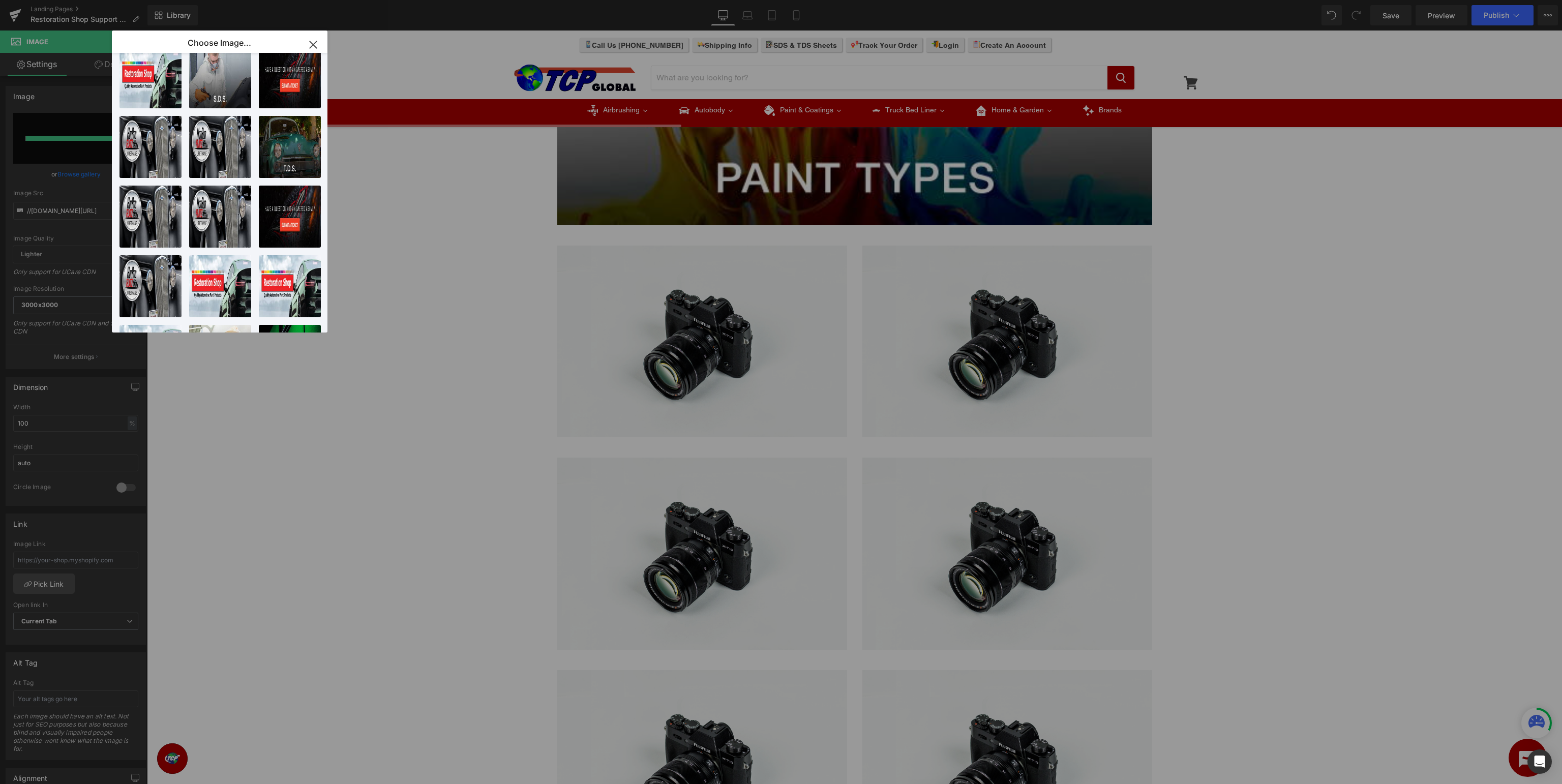
scroll to position [0, 0]
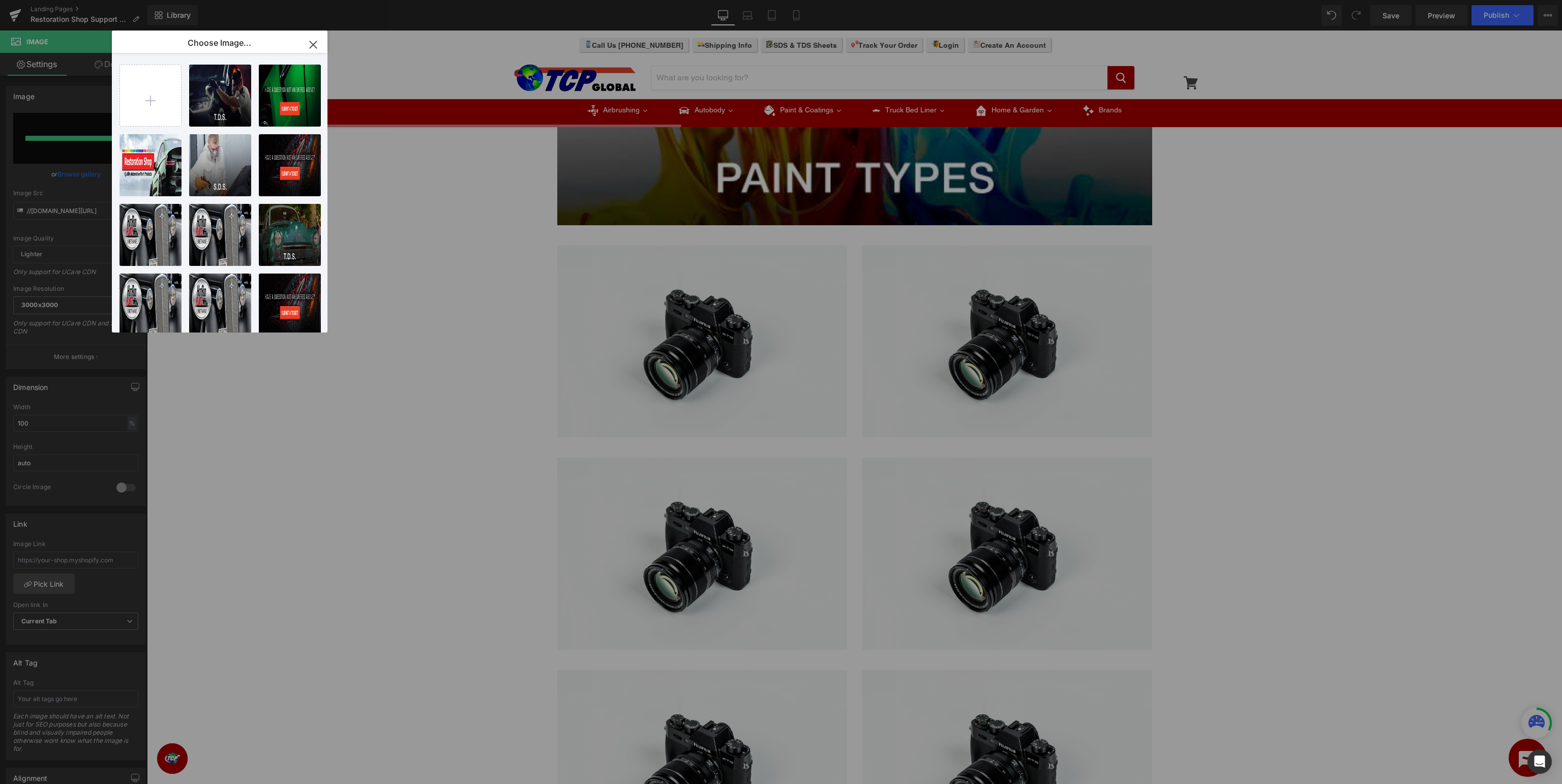
click at [316, 46] on icon "button" at bounding box center [313, 44] width 16 height 16
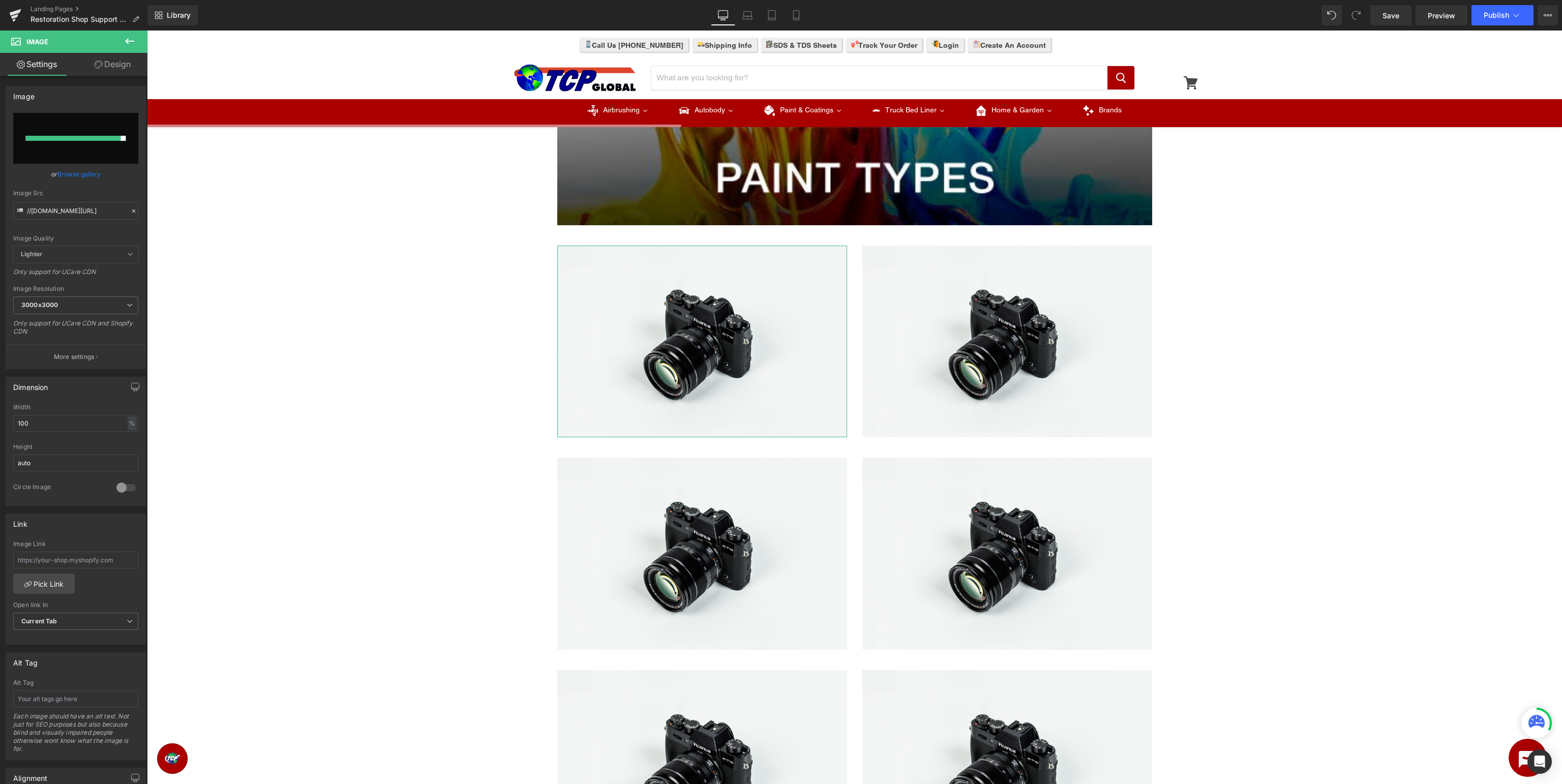
click at [94, 134] on input "file" at bounding box center [75, 138] width 125 height 51
type input "C:\fakepath\AE_PaintType.jpg"
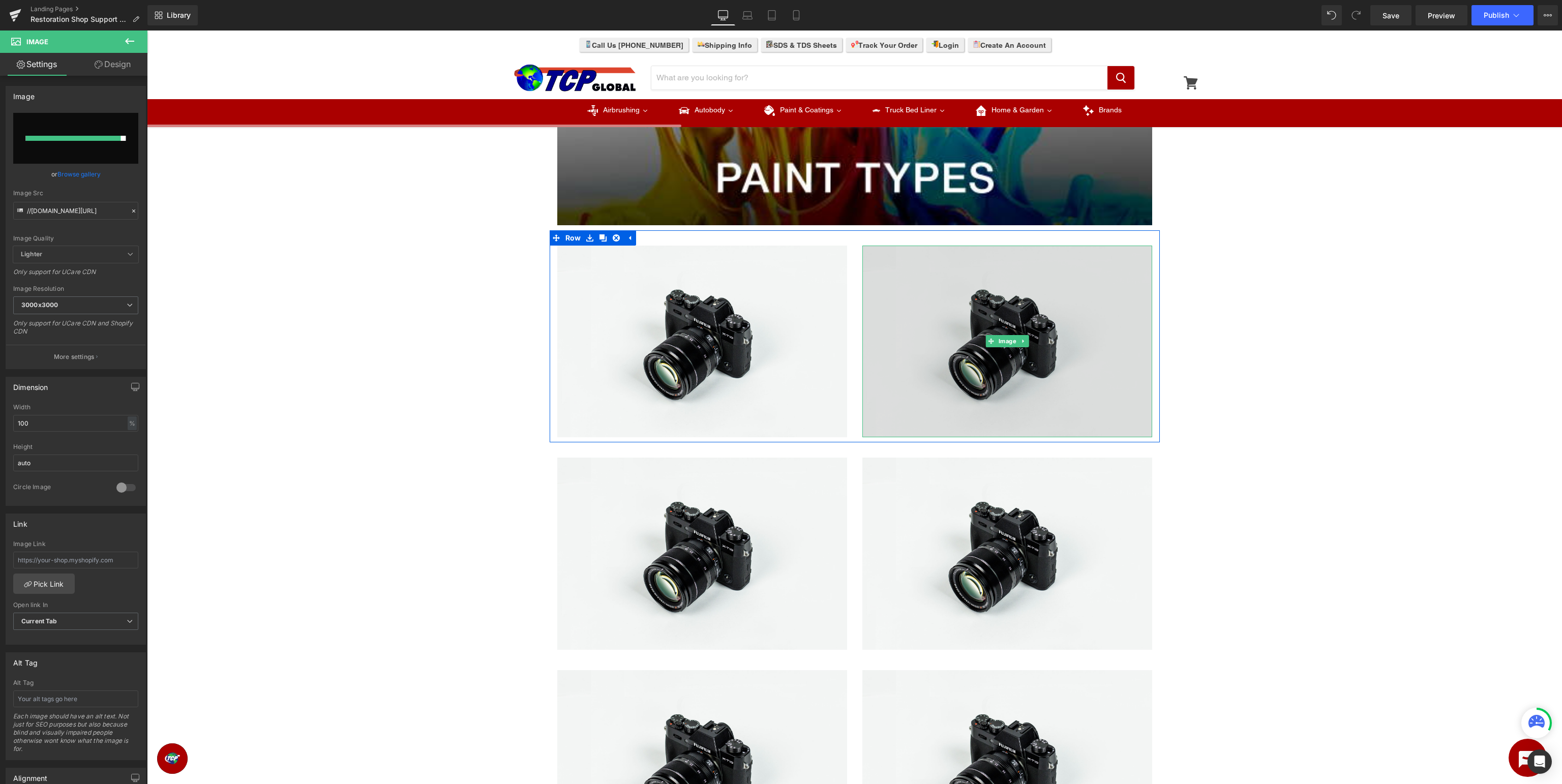
click at [986, 375] on img at bounding box center [1007, 341] width 290 height 192
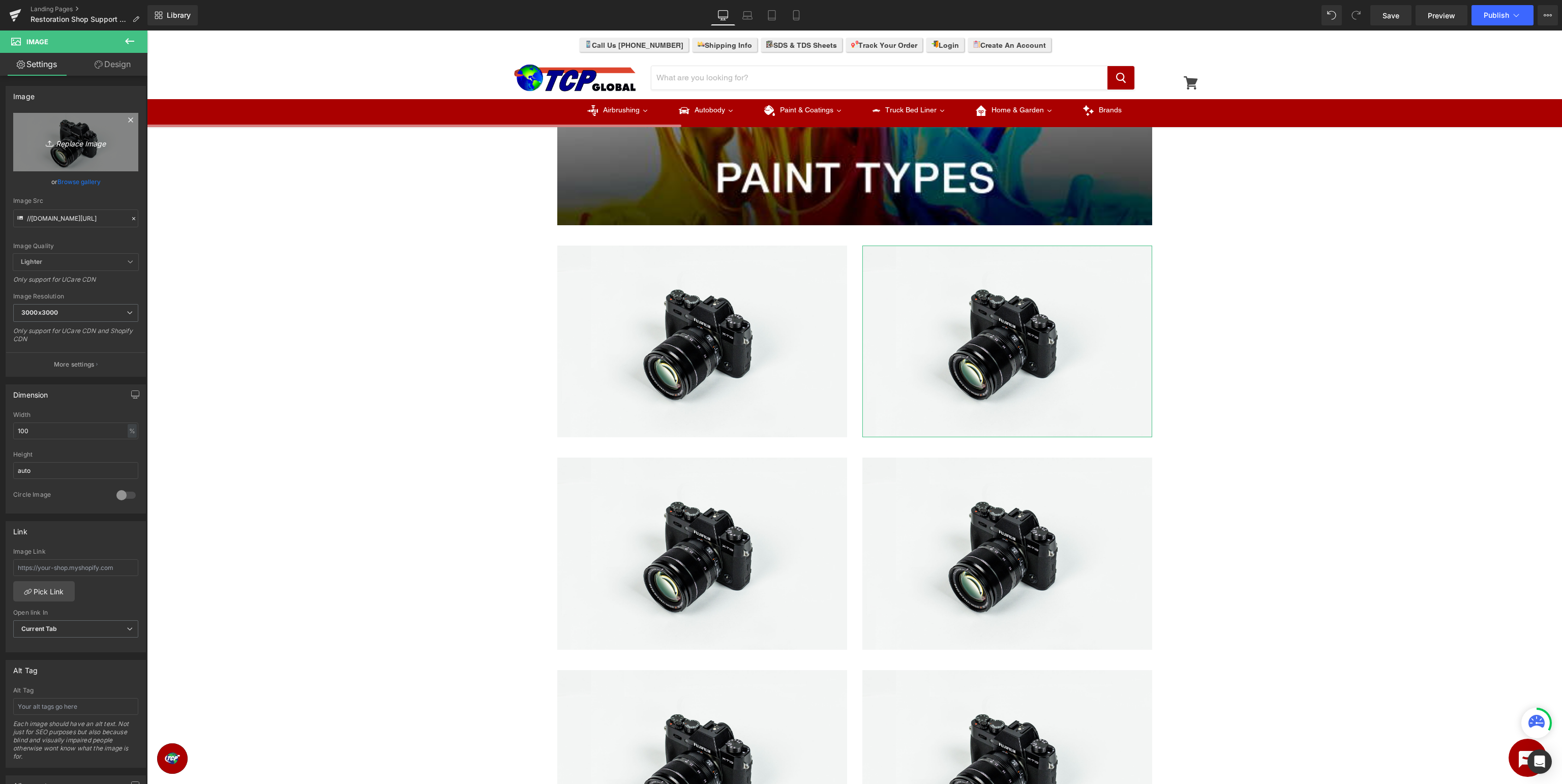
click at [100, 141] on icon "Replace Image" at bounding box center [76, 142] width 81 height 13
type input "C:\fakepath\AL_PaintType.jpg"
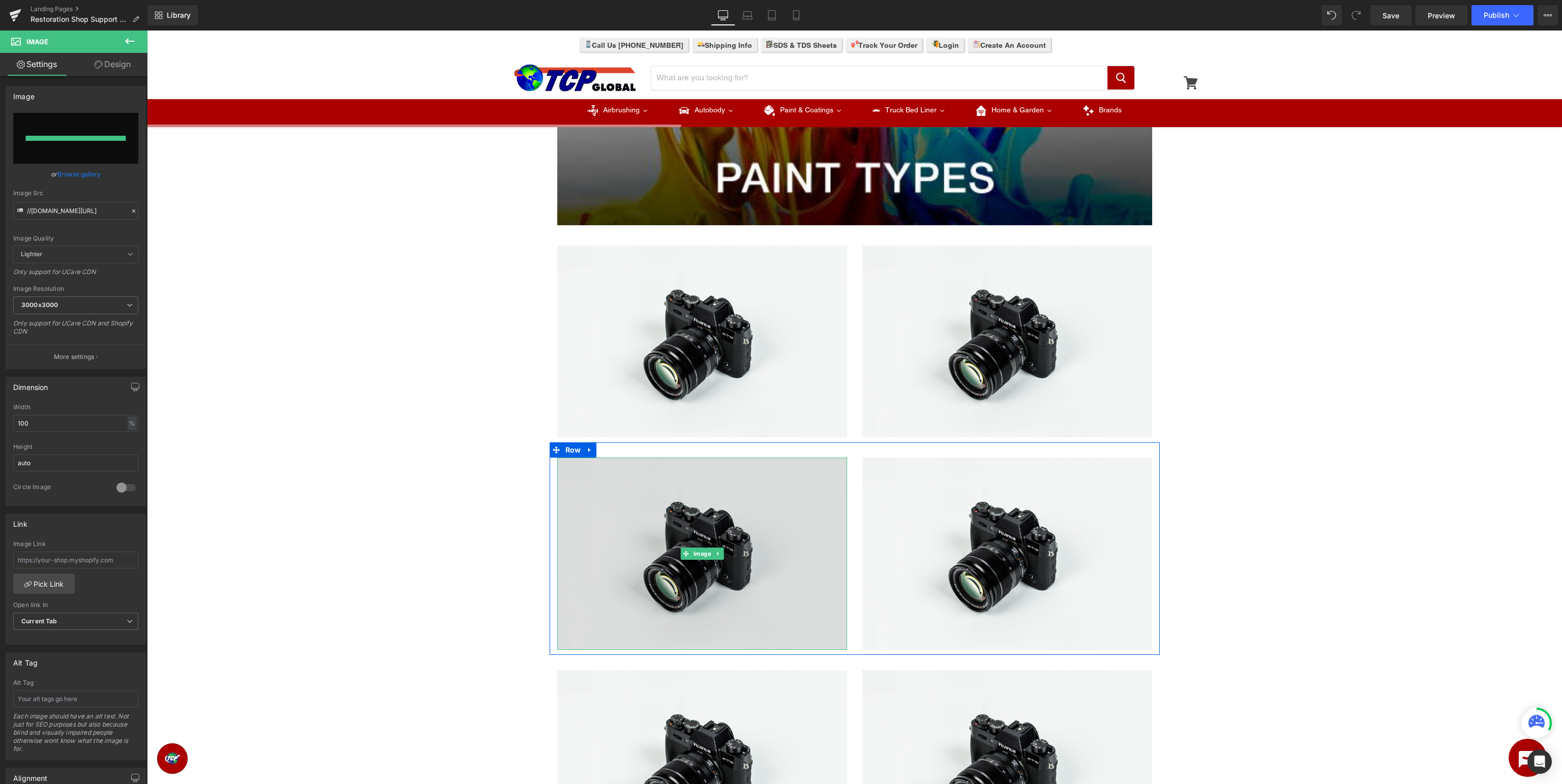
type input "https://ucarecdn.com/eaa50e03-8710-40ec-896d-25e49b281ca0/-/format/auto/-/previ…"
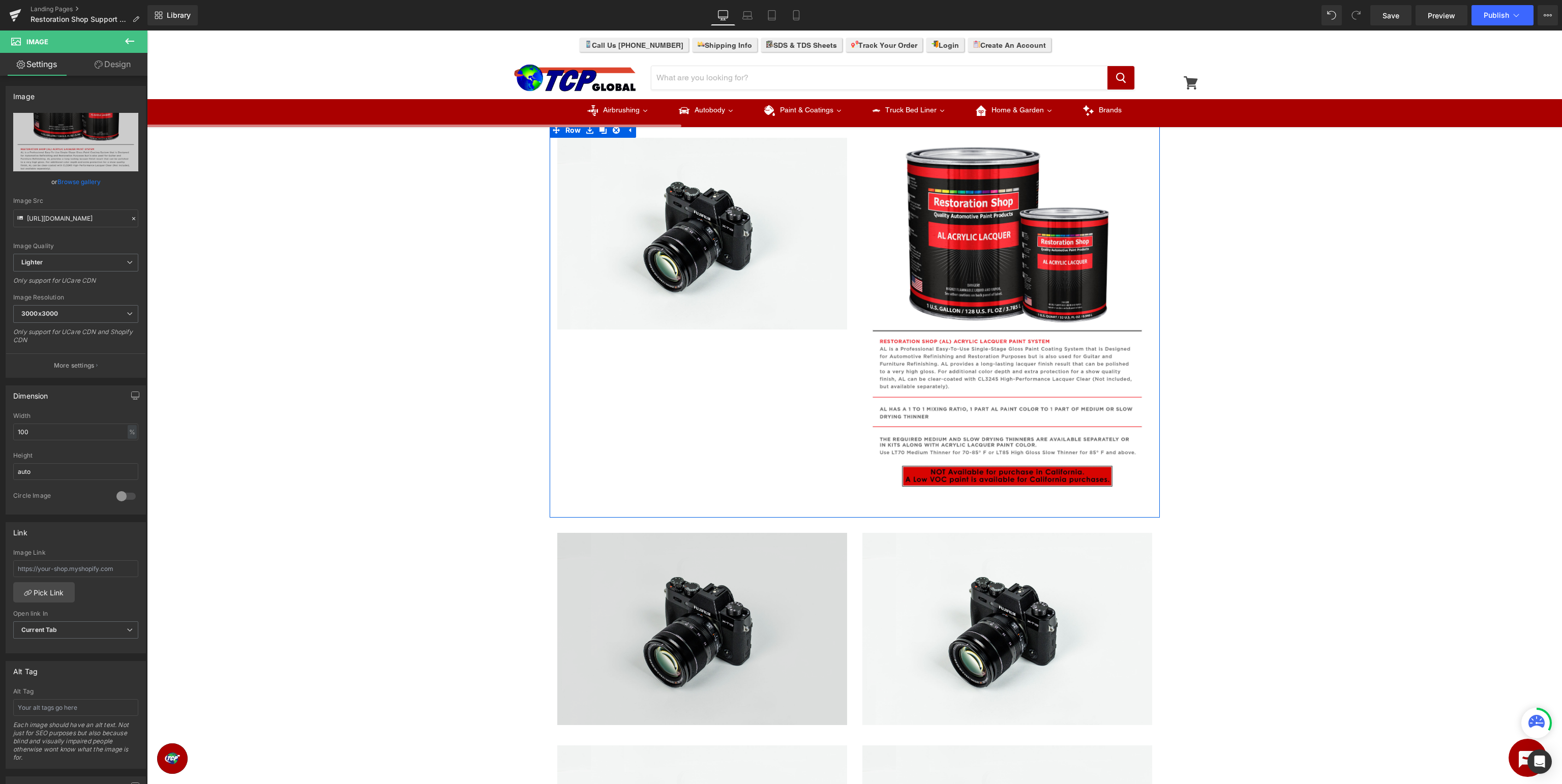
scroll to position [644, 0]
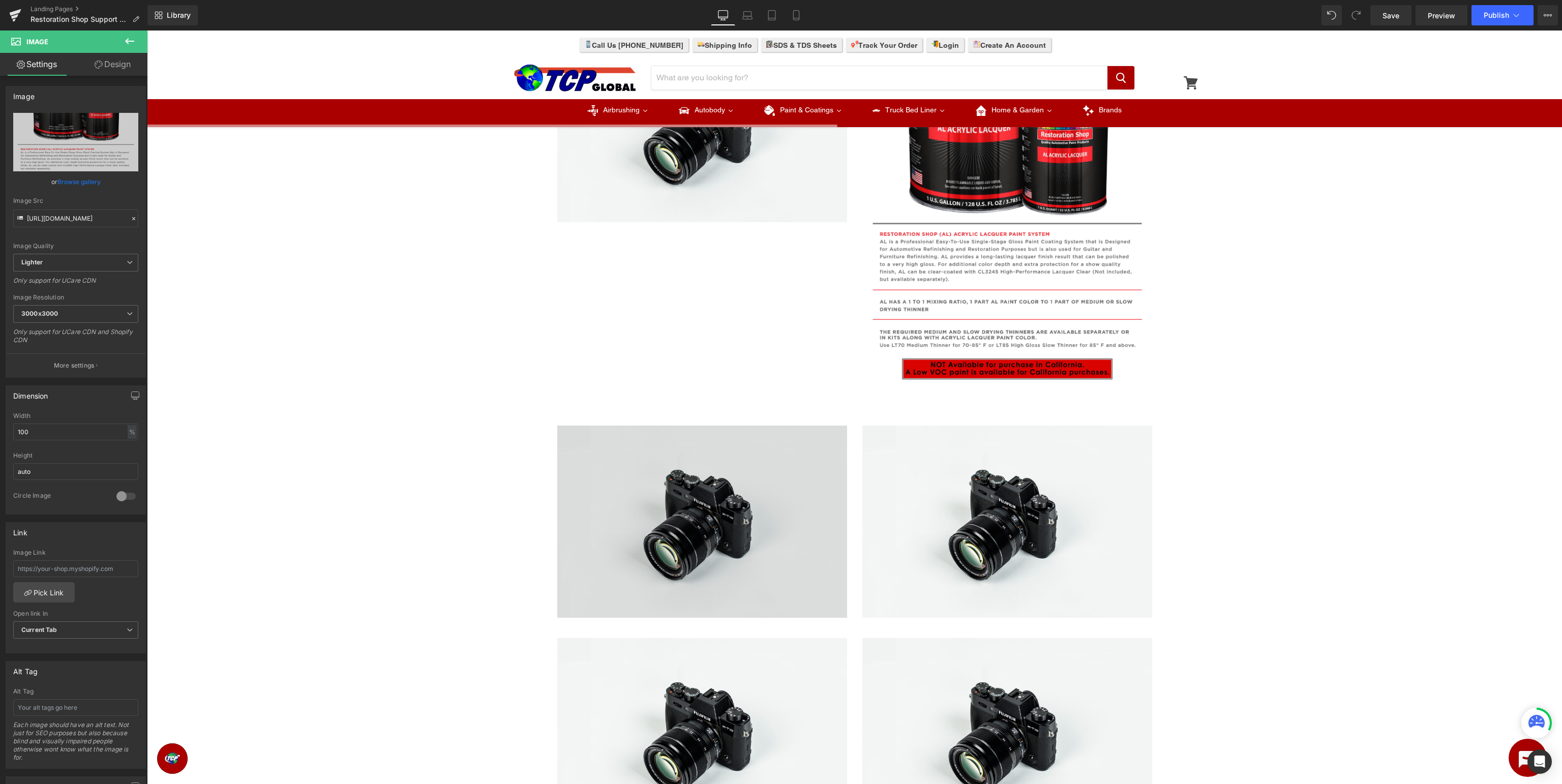
click at [696, 530] on img at bounding box center [702, 521] width 290 height 192
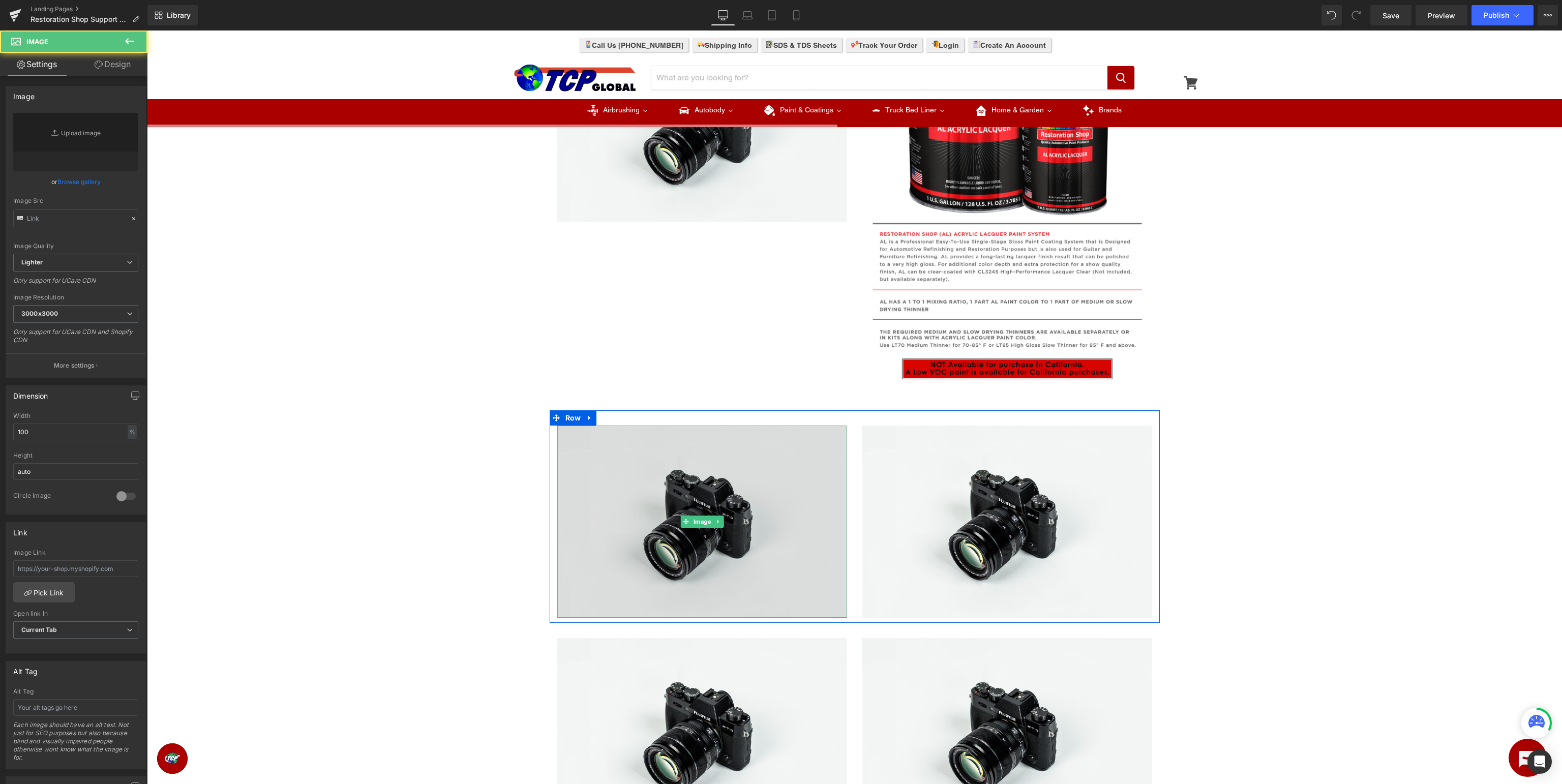
type input "//d1um8515vdn9kb.cloudfront.net/images/parallax.jpg"
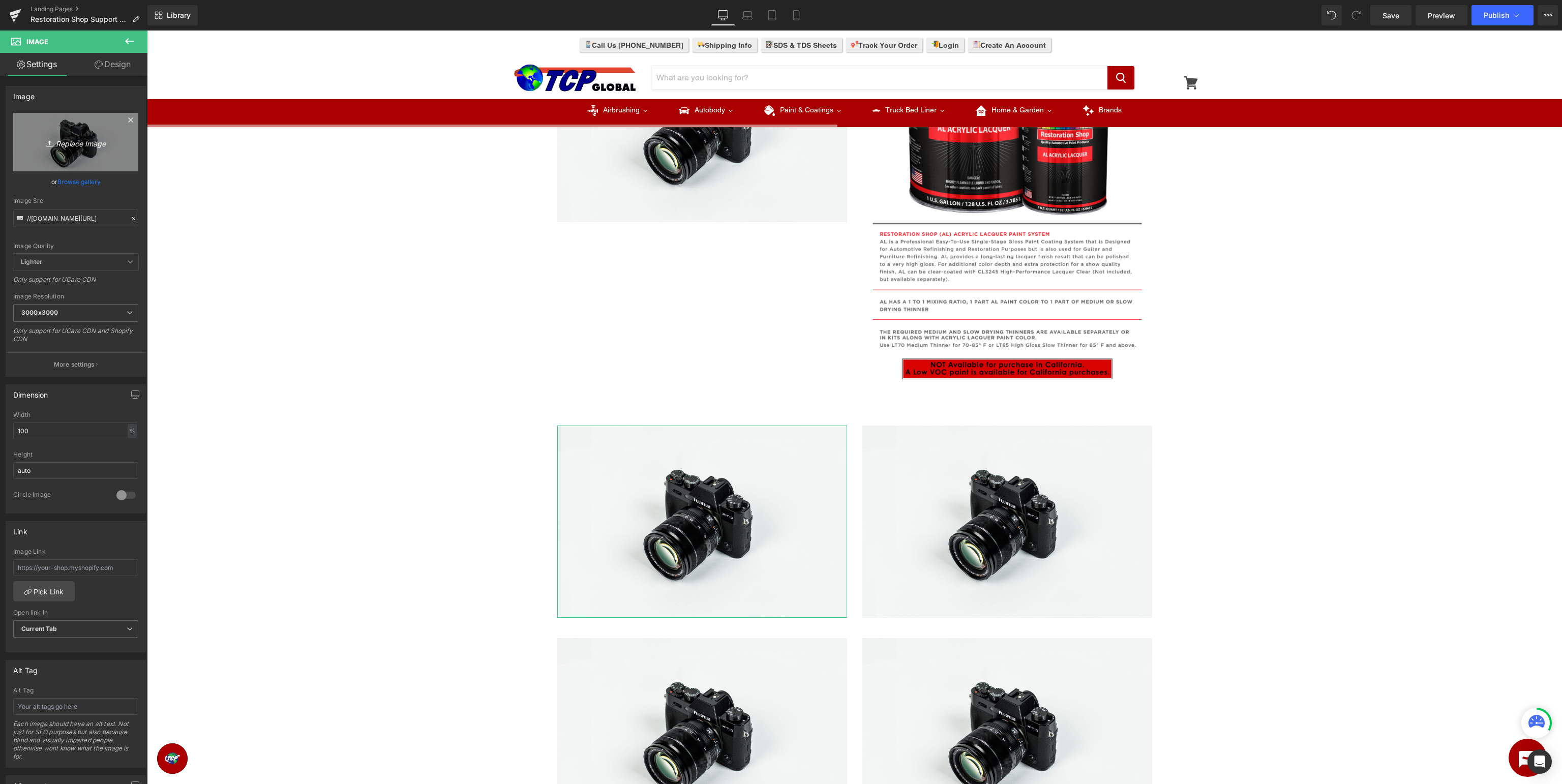
click at [91, 147] on icon "Replace Image" at bounding box center [76, 142] width 81 height 13
type input "C:\fakepath\AU_PaintType.jpg"
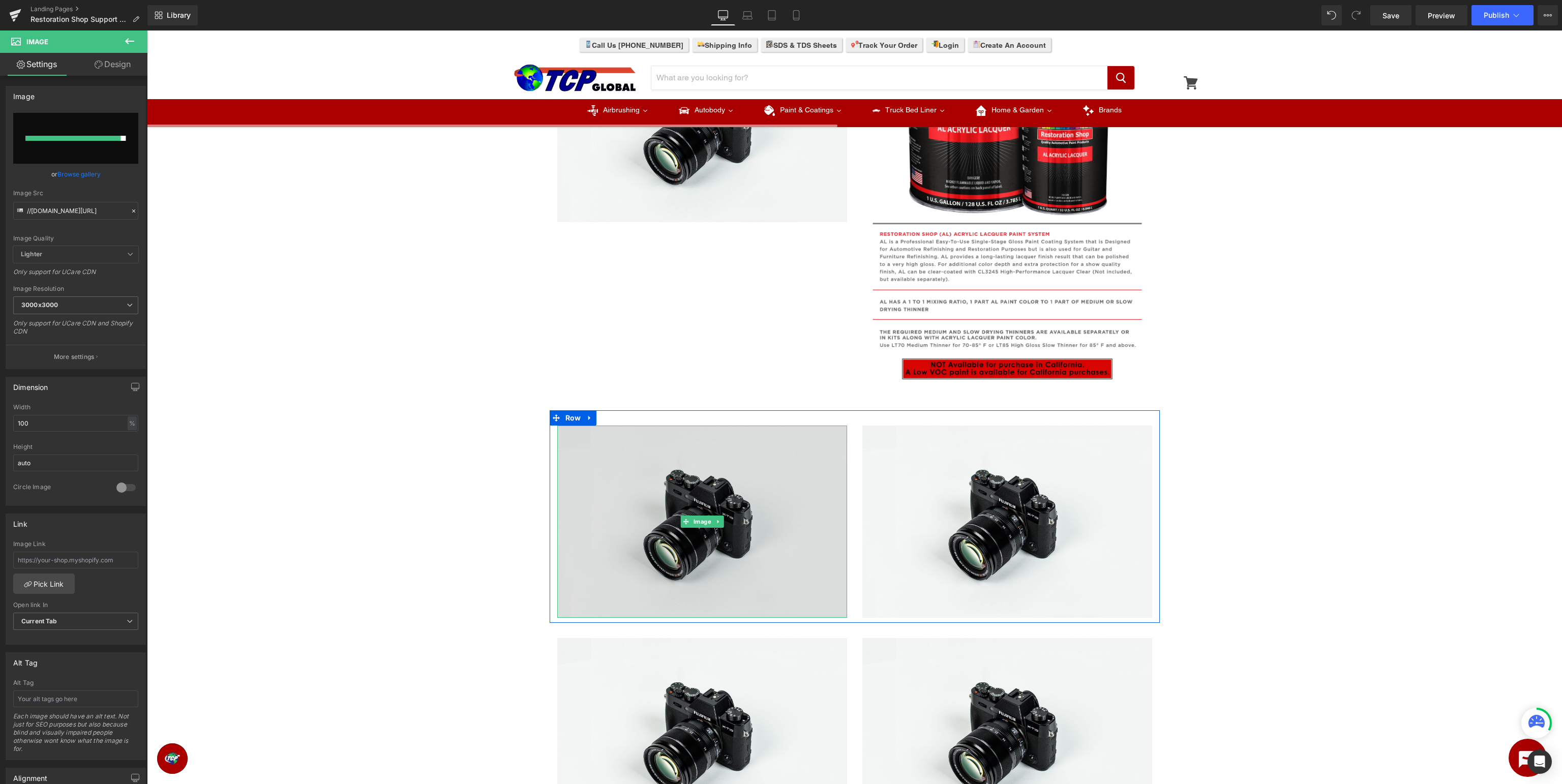
click at [709, 488] on img at bounding box center [702, 521] width 290 height 192
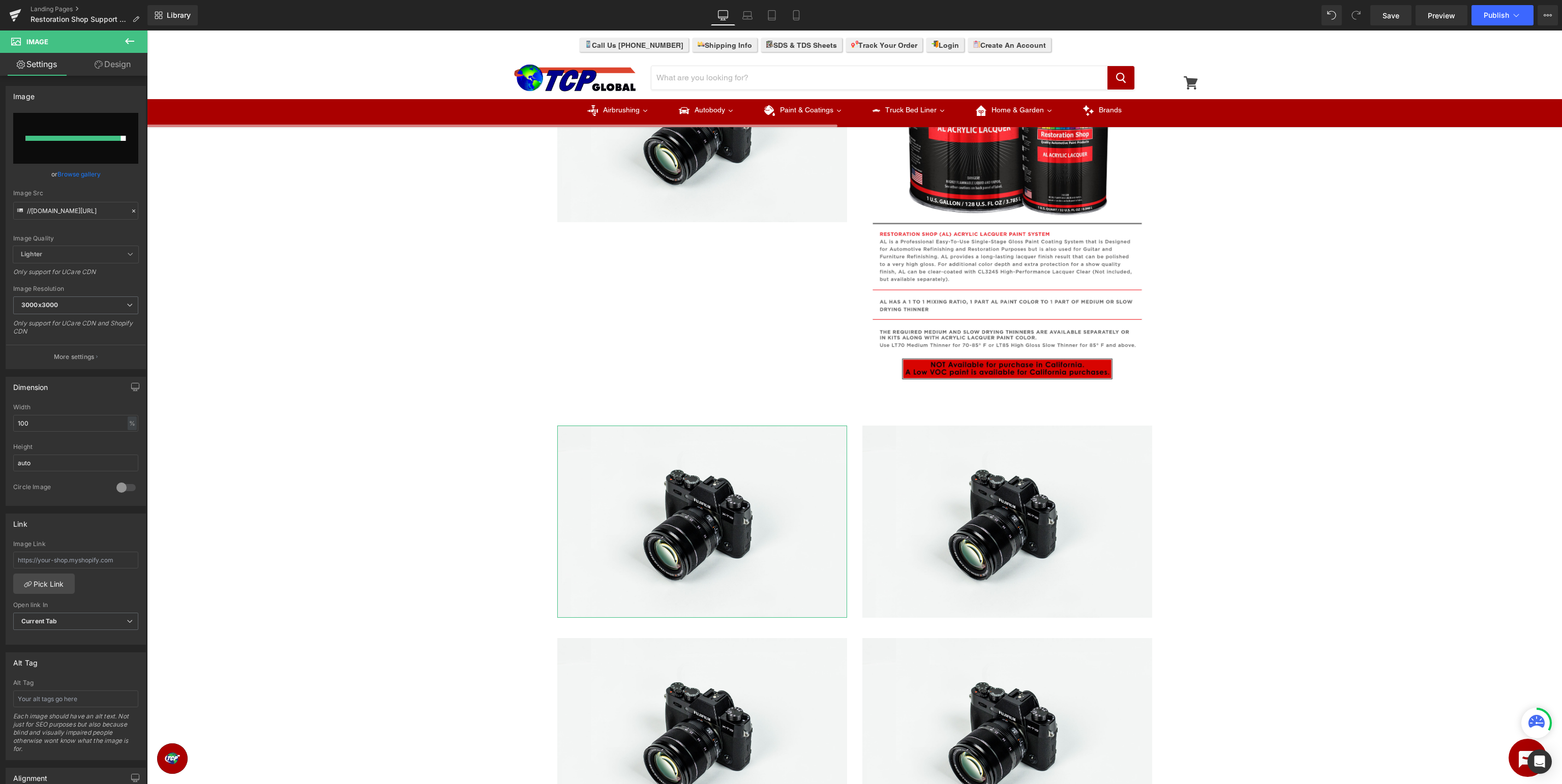
click at [66, 134] on input "file" at bounding box center [75, 138] width 125 height 51
type input "C:\fakepath\UBLV_PaintType.jpg"
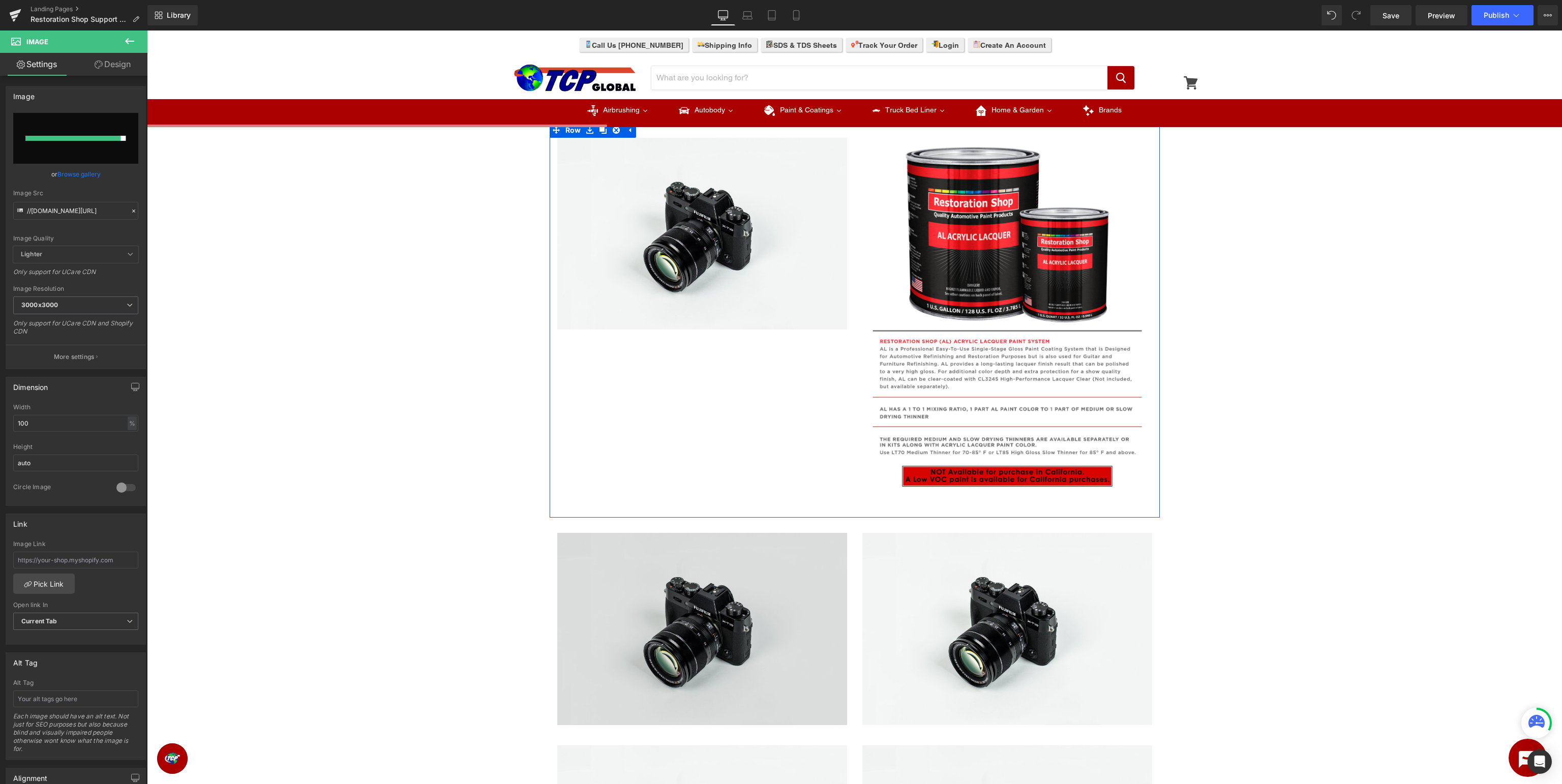
scroll to position [751, 0]
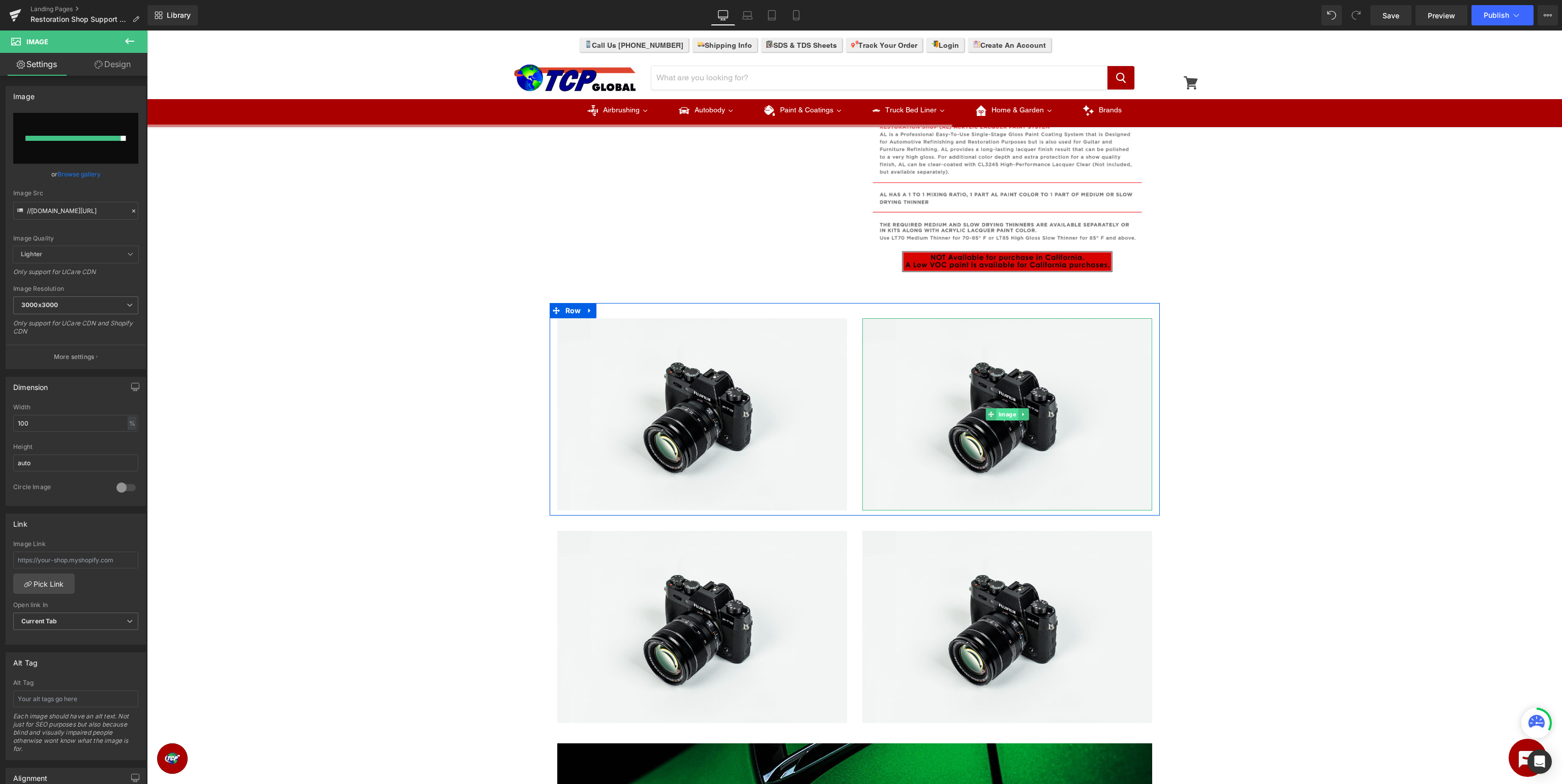
click at [1004, 414] on span "Image" at bounding box center [1007, 414] width 22 height 12
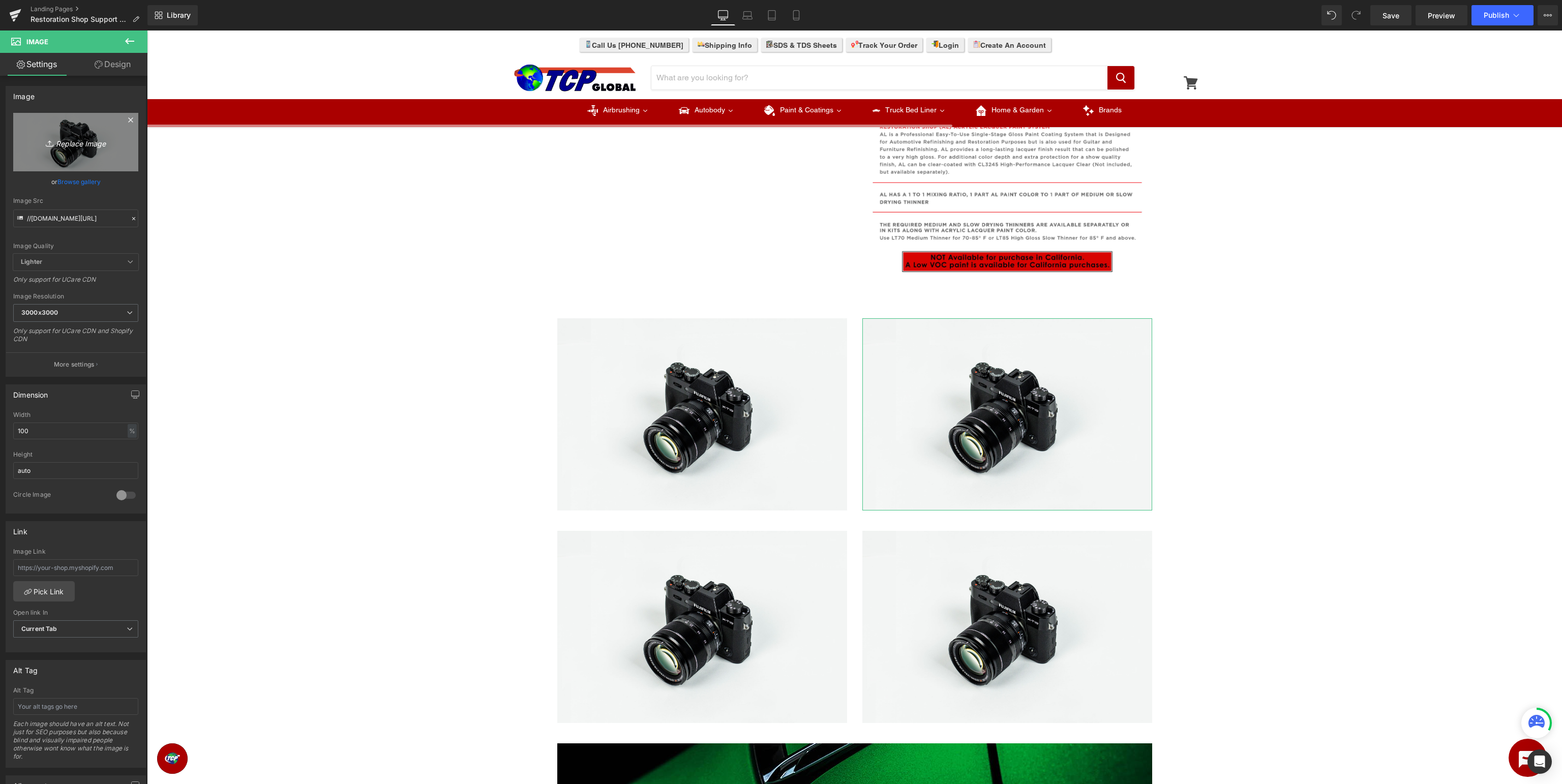
click at [72, 139] on icon "Replace Image" at bounding box center [76, 142] width 81 height 13
type input "C:\fakepath\UB_PaintType.jpg"
type input "https://ucarecdn.com/5bed506a-2dbe-41fd-af1c-93d36080d775/-/format/auto/-/previ…"
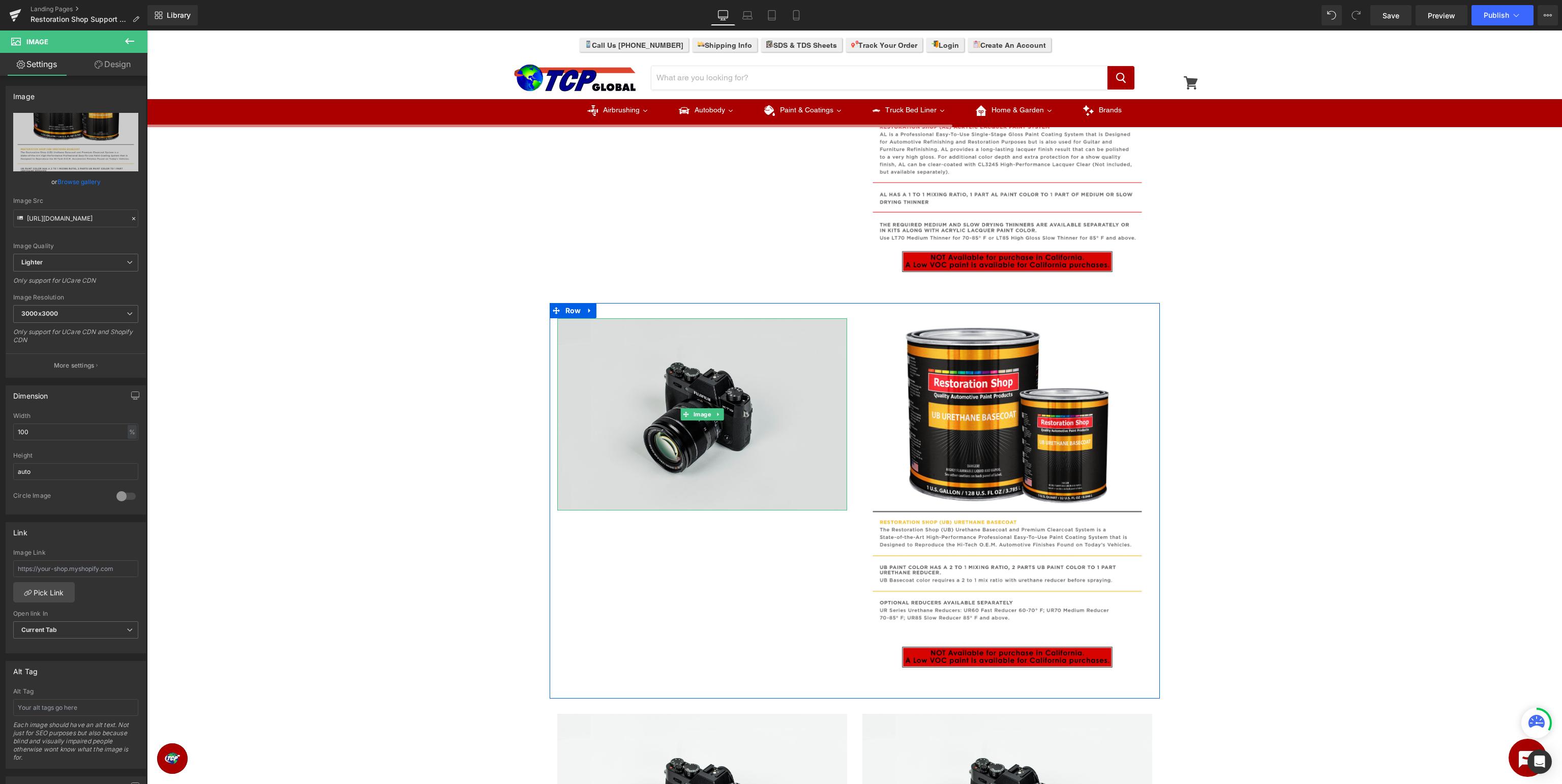
click at [684, 408] on img at bounding box center [702, 414] width 290 height 192
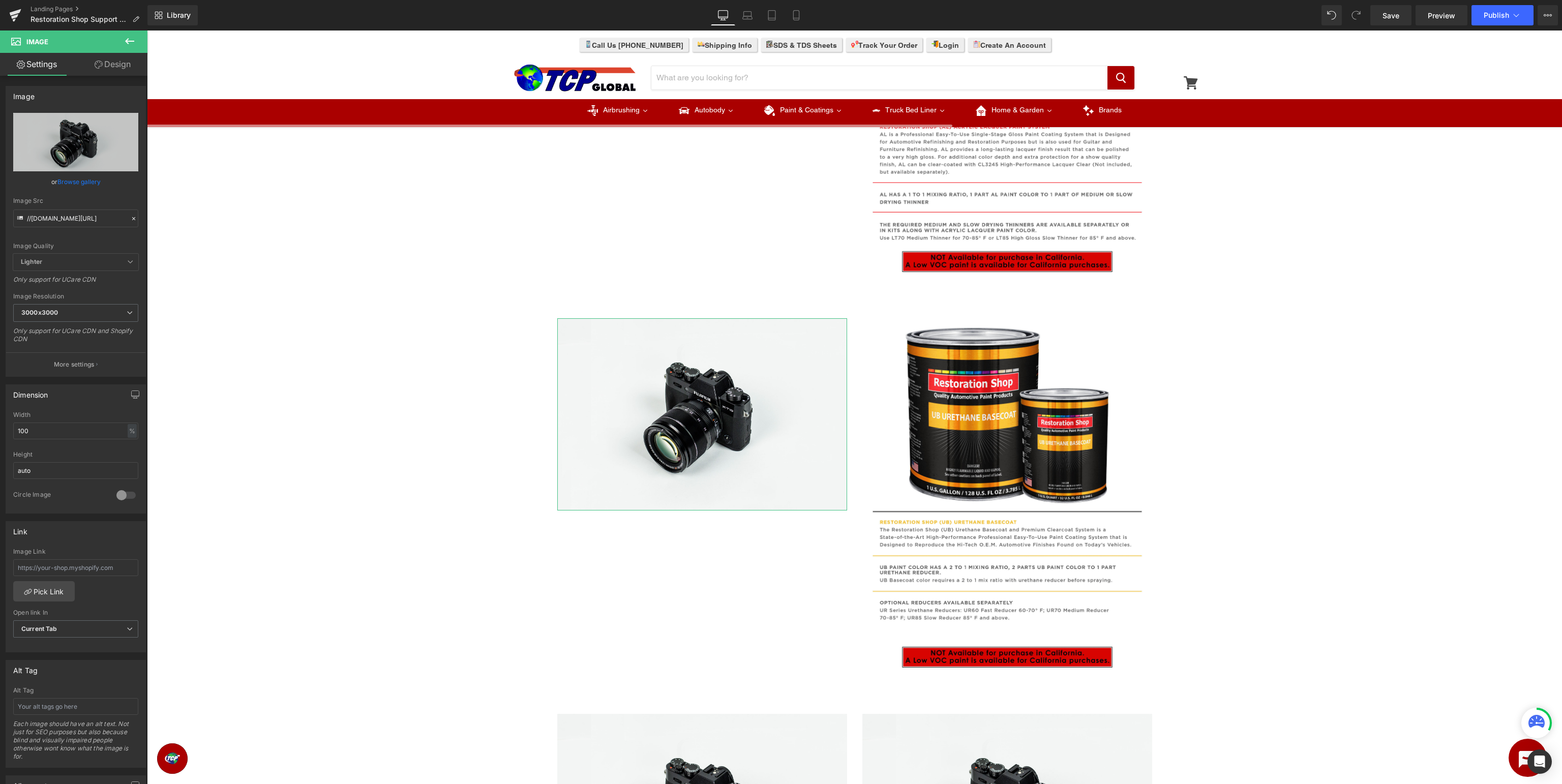
click at [62, 183] on link "Browse gallery" at bounding box center [79, 181] width 43 height 18
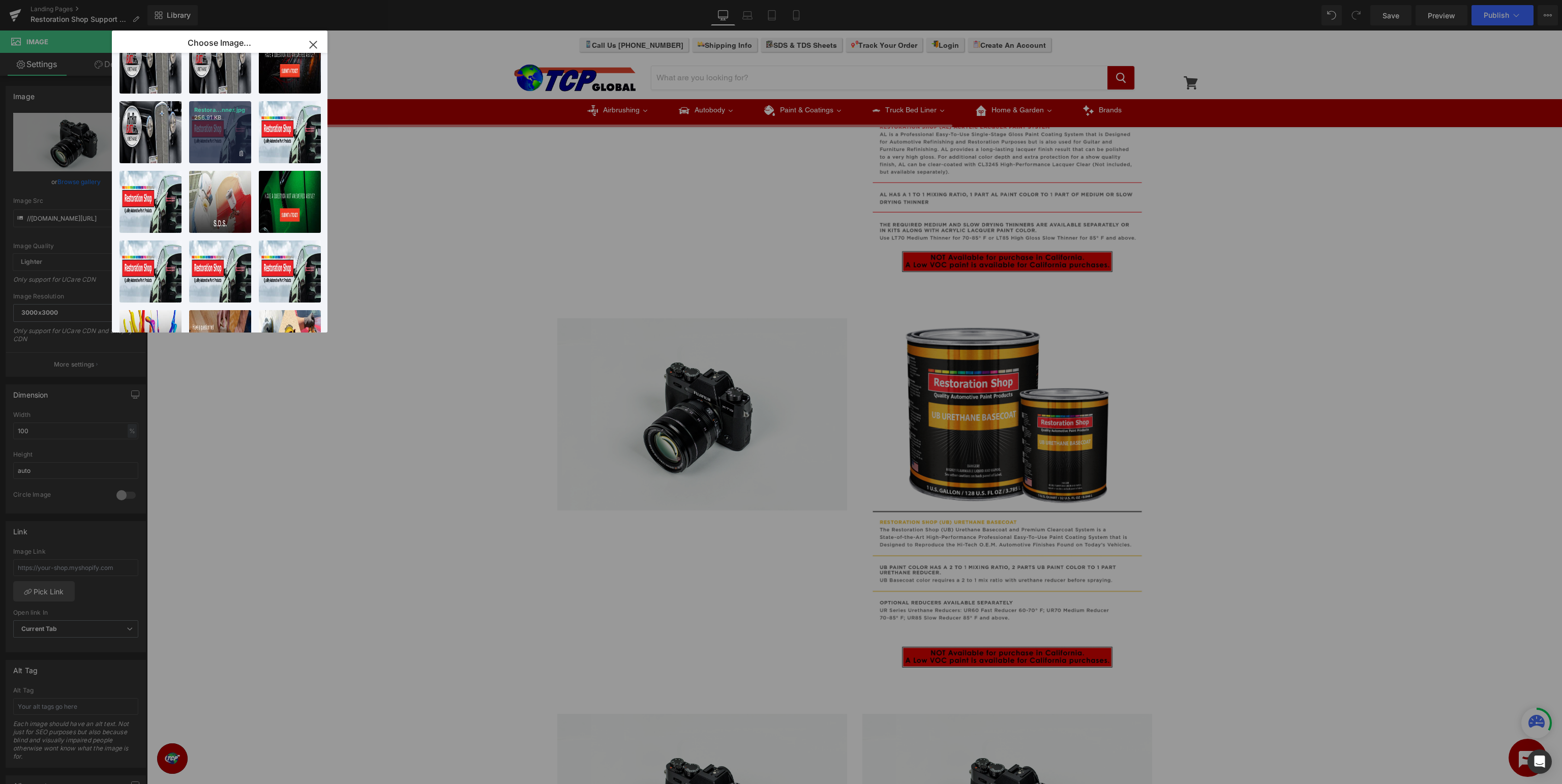
scroll to position [0, 0]
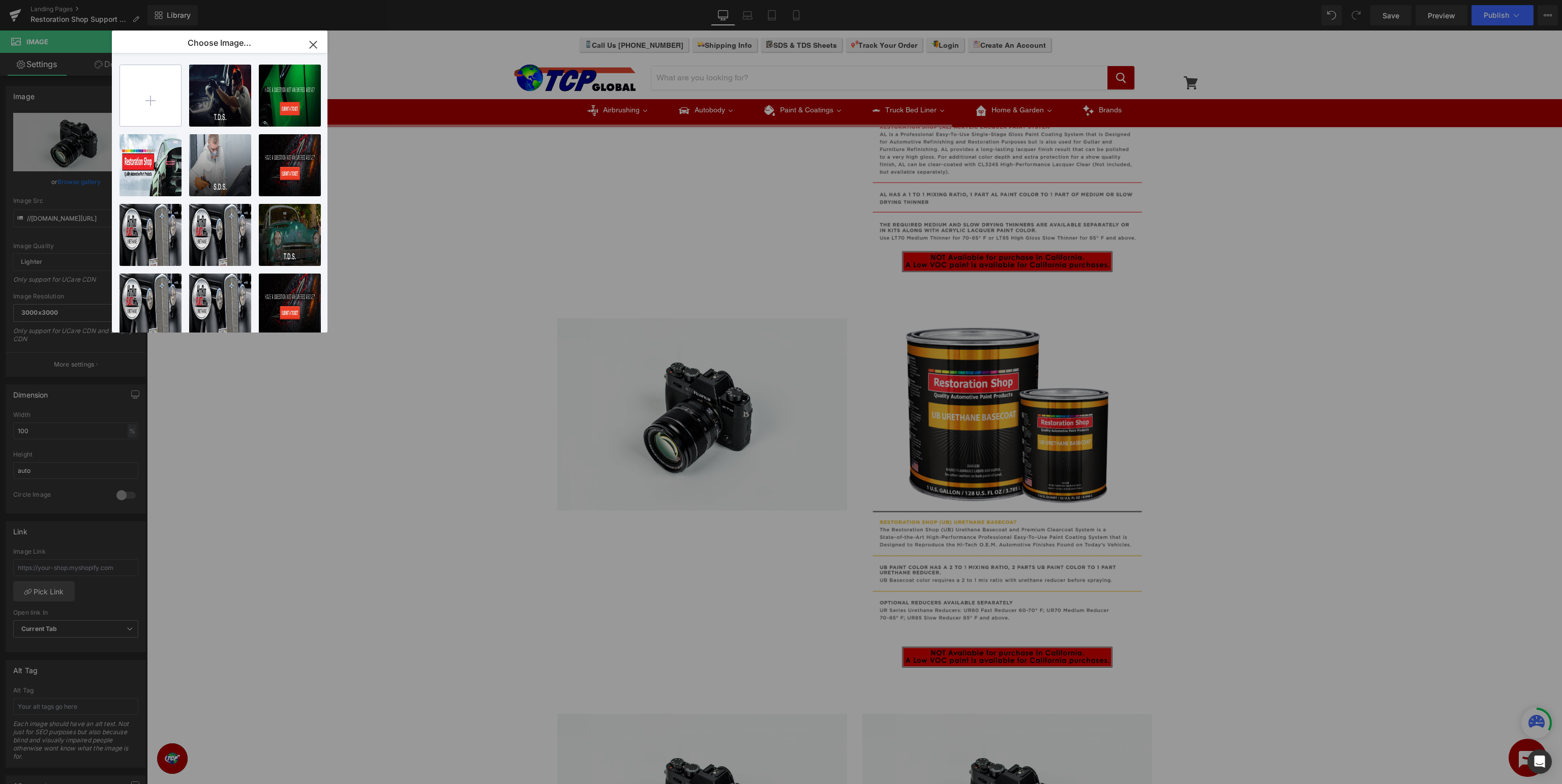
click at [155, 91] on input "file" at bounding box center [150, 96] width 61 height 61
type input "C:\fakepath\UBLV_PaintType.jpg"
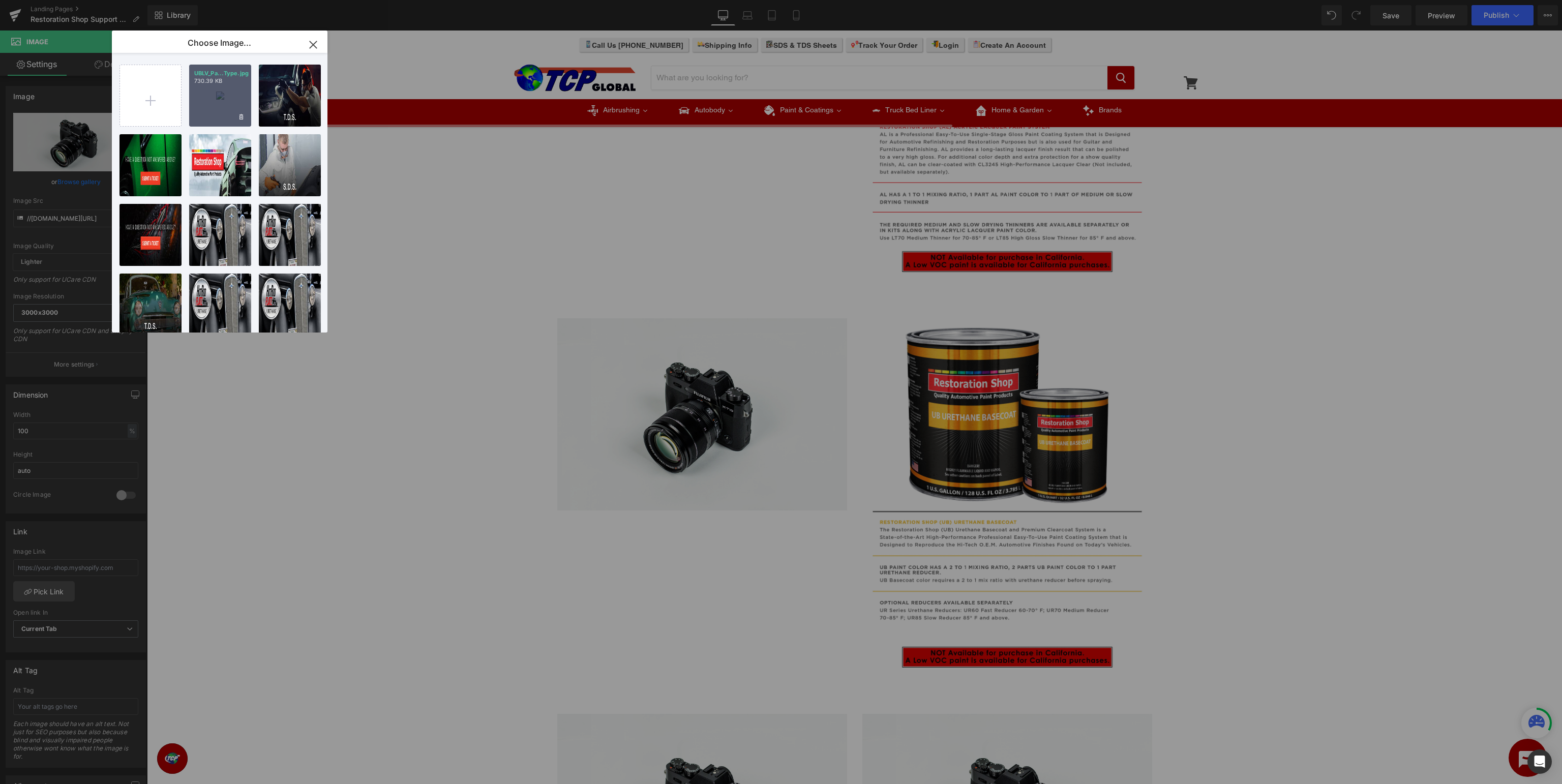
click at [224, 100] on div "UBLV_Pa...Type.jpg 730.39 KB" at bounding box center [220, 96] width 62 height 62
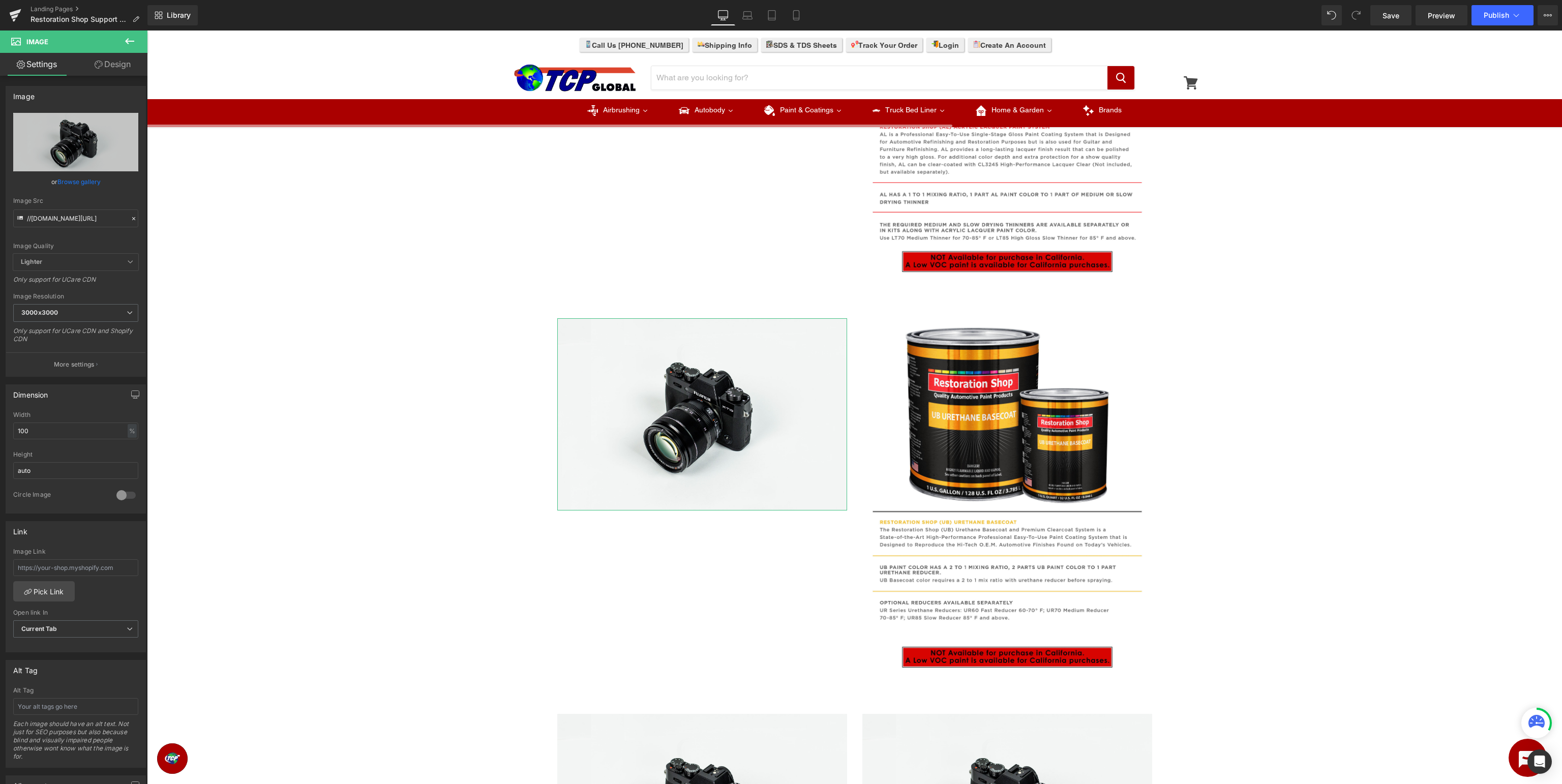
click at [78, 181] on link "Browse gallery" at bounding box center [79, 181] width 43 height 18
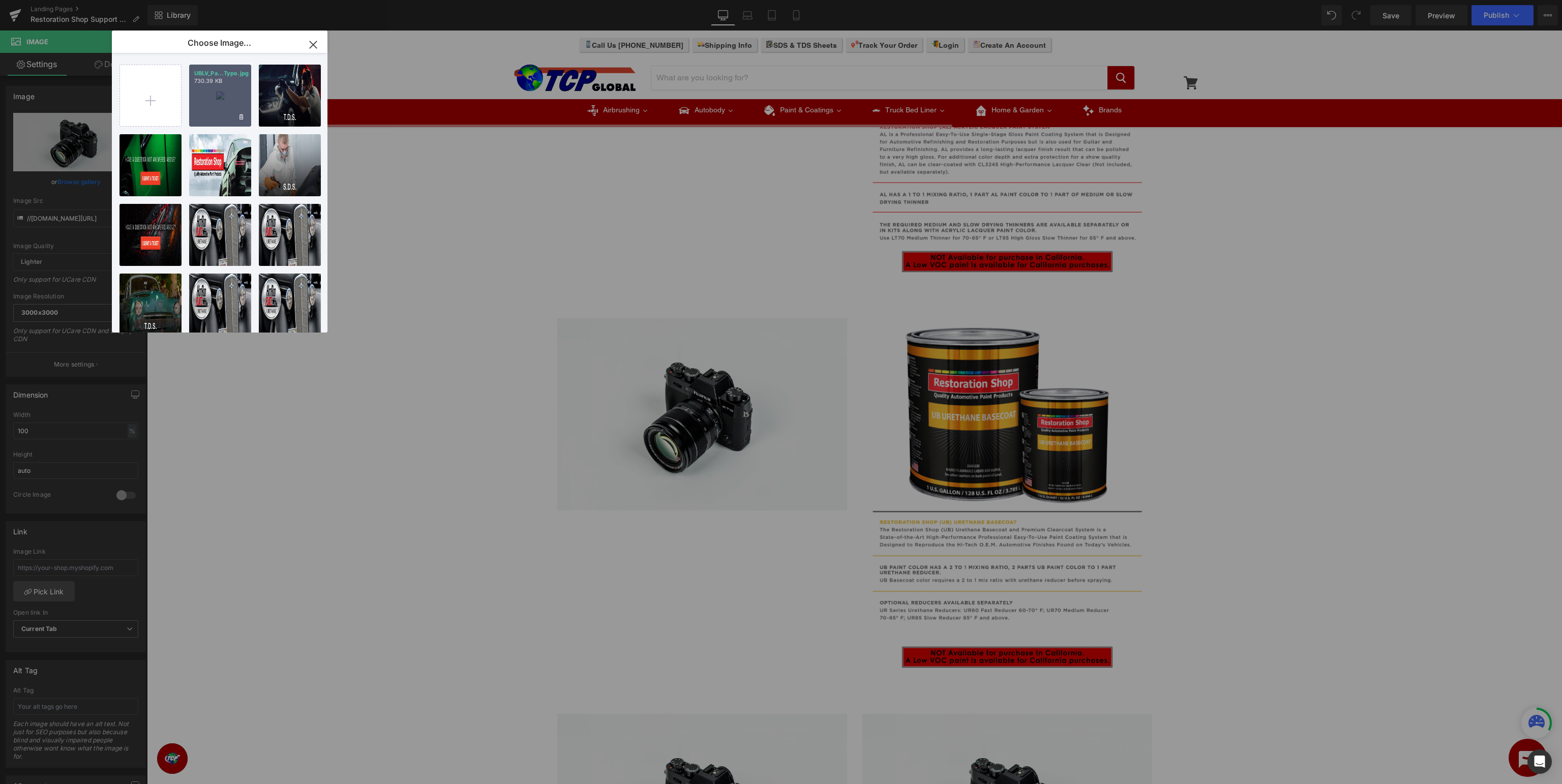
click at [234, 83] on p "730.39 KB" at bounding box center [220, 81] width 52 height 7
type input "https://ucarecdn.com/a95ff689-c4ff-4ff3-a067-a023b2a4d830/-/format/auto/-/previ…"
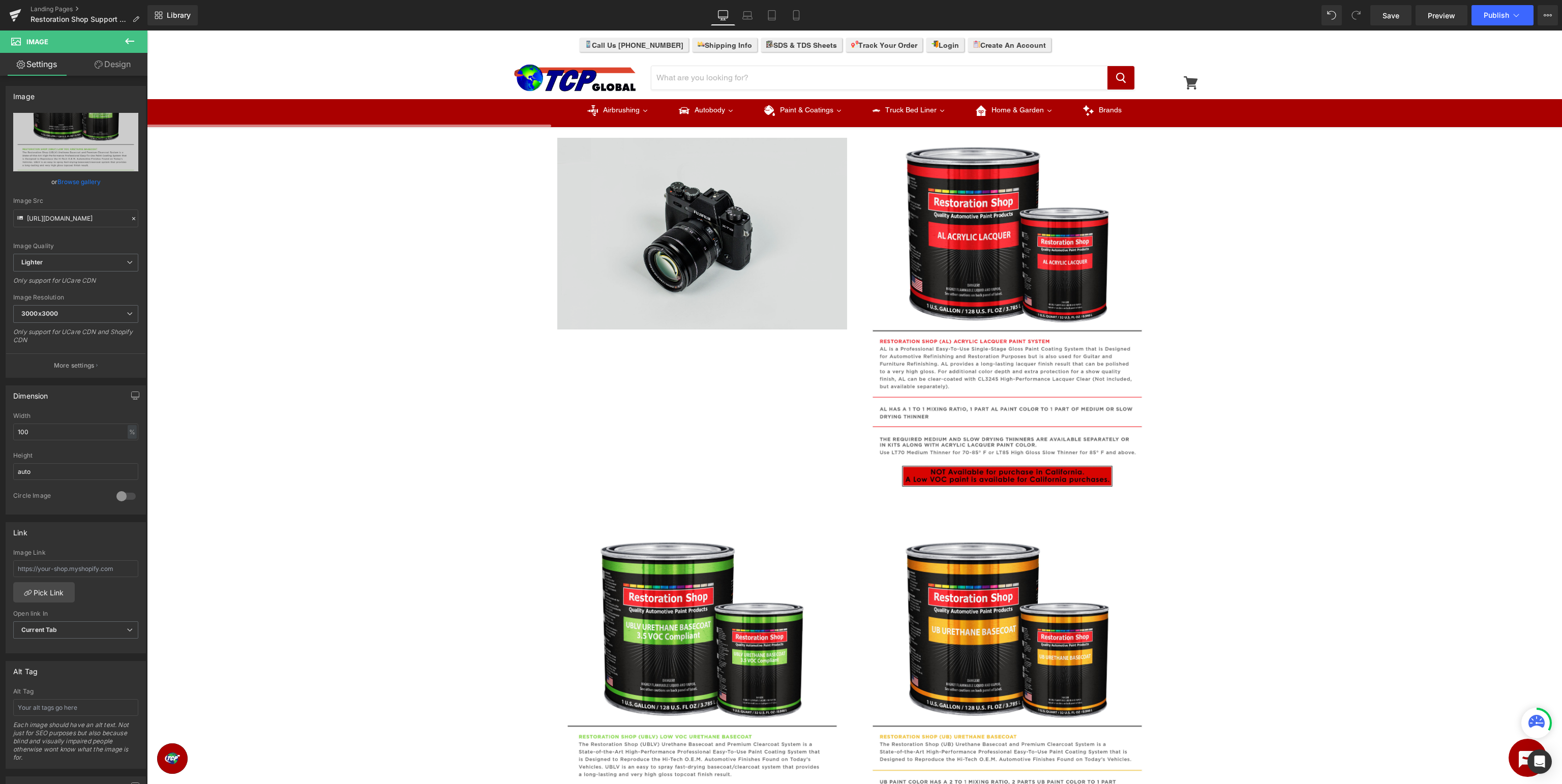
scroll to position [429, 0]
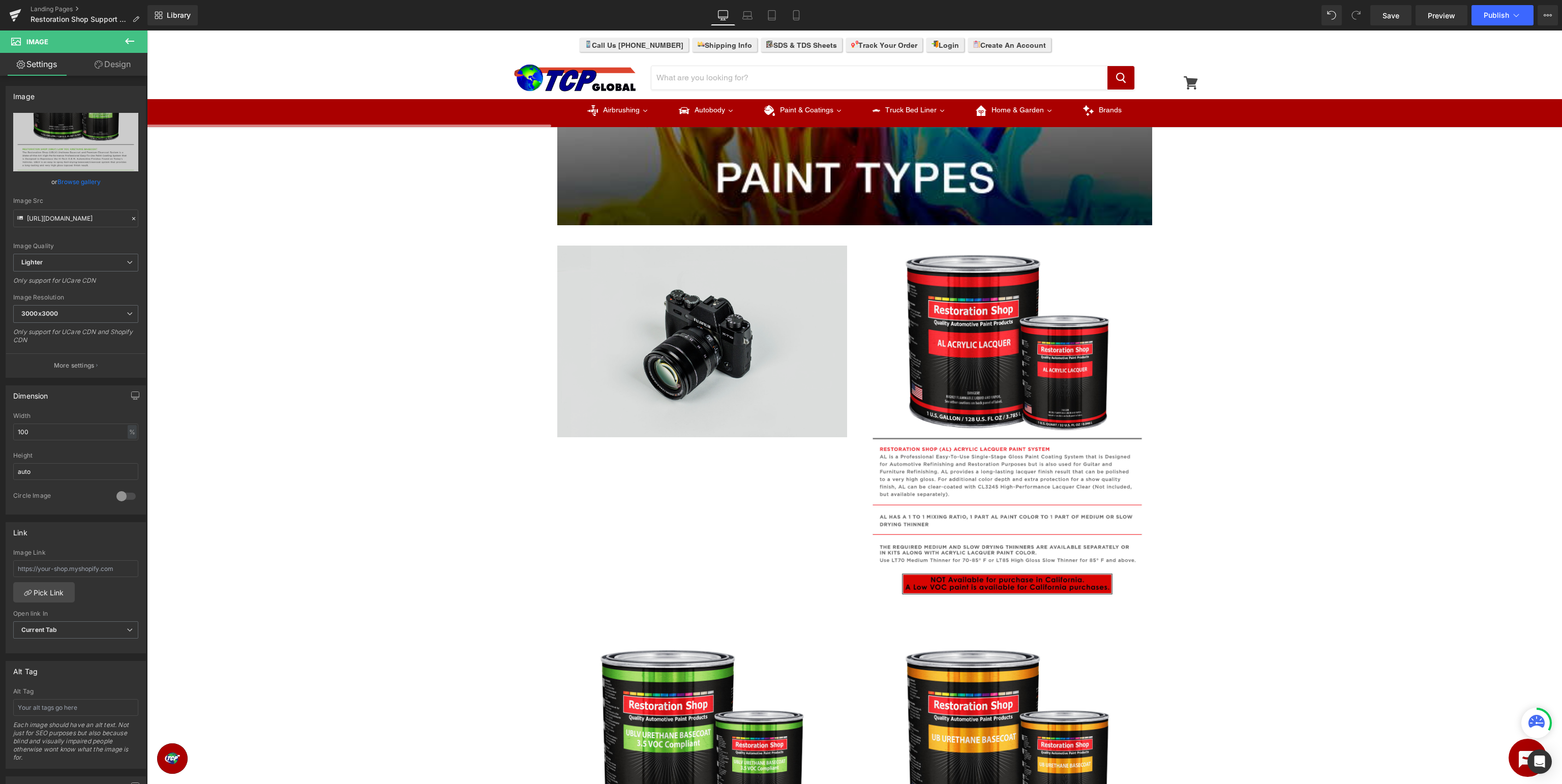
click at [718, 352] on img at bounding box center [702, 341] width 290 height 192
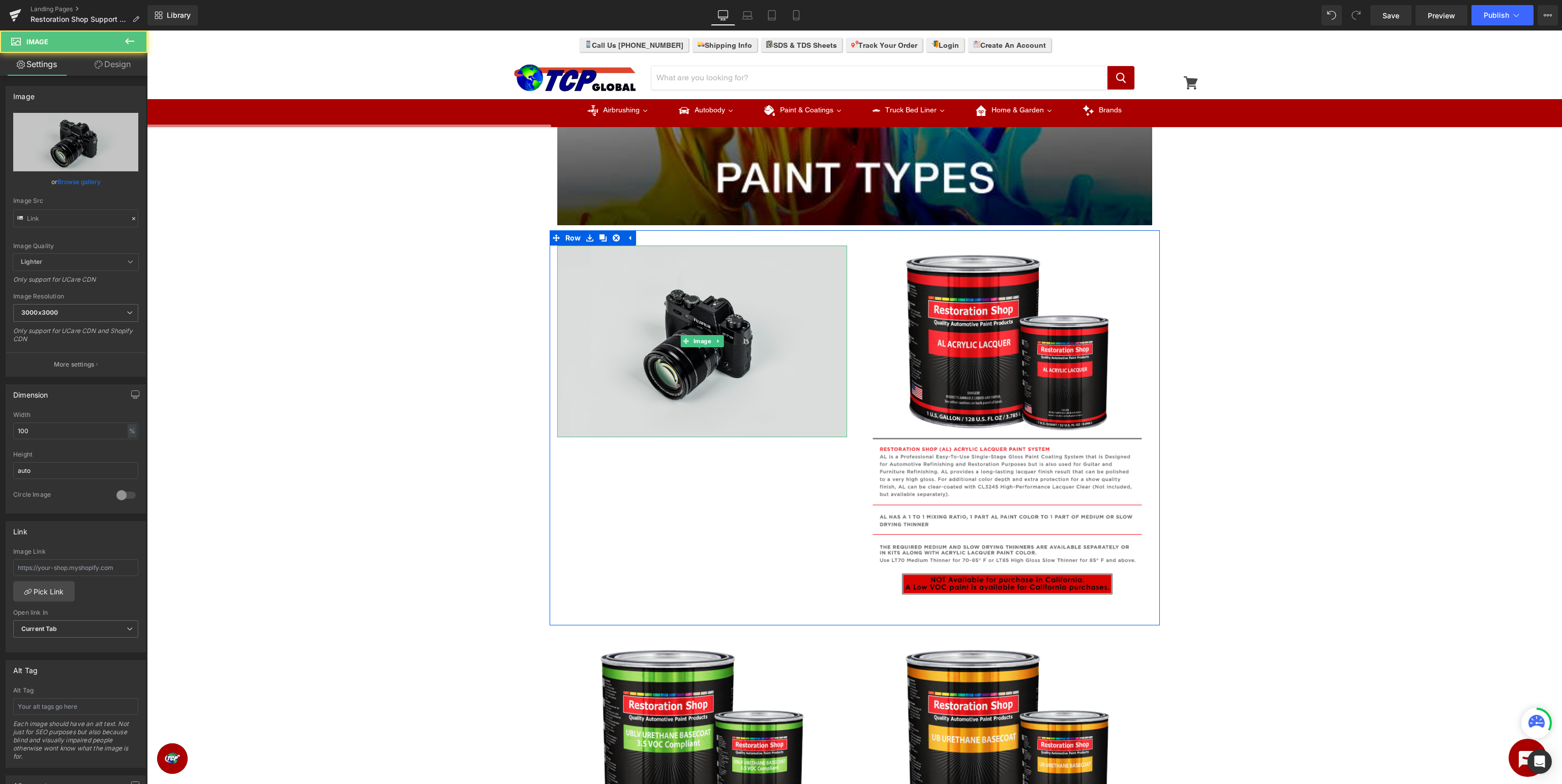
type input "//d1um8515vdn9kb.cloudfront.net/images/parallax.jpg"
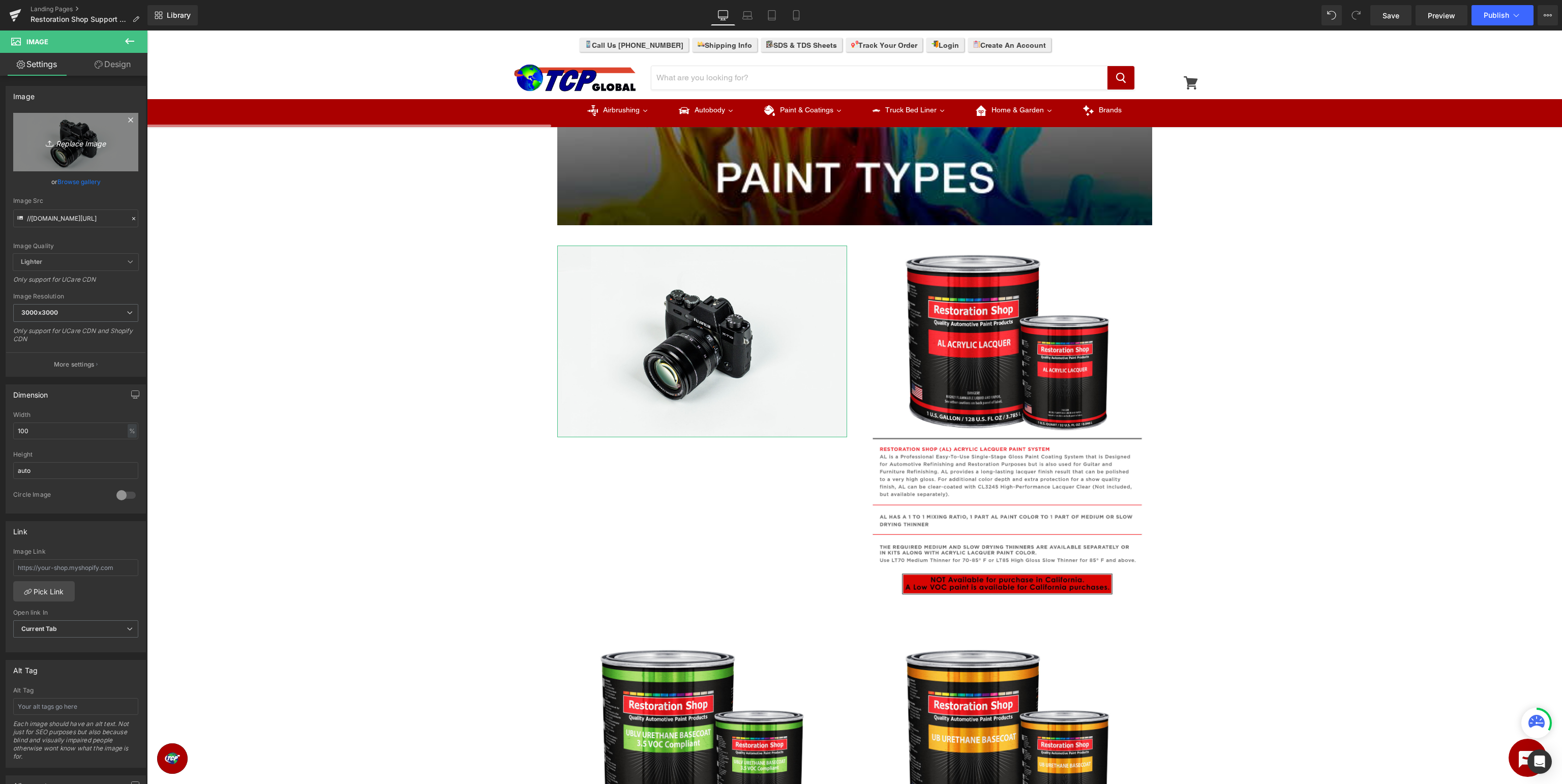
click at [97, 141] on icon "Replace Image" at bounding box center [76, 142] width 81 height 13
type input "C:\fakepath\AE_PaintType.jpg"
click at [80, 173] on link "Browse gallery" at bounding box center [79, 174] width 43 height 18
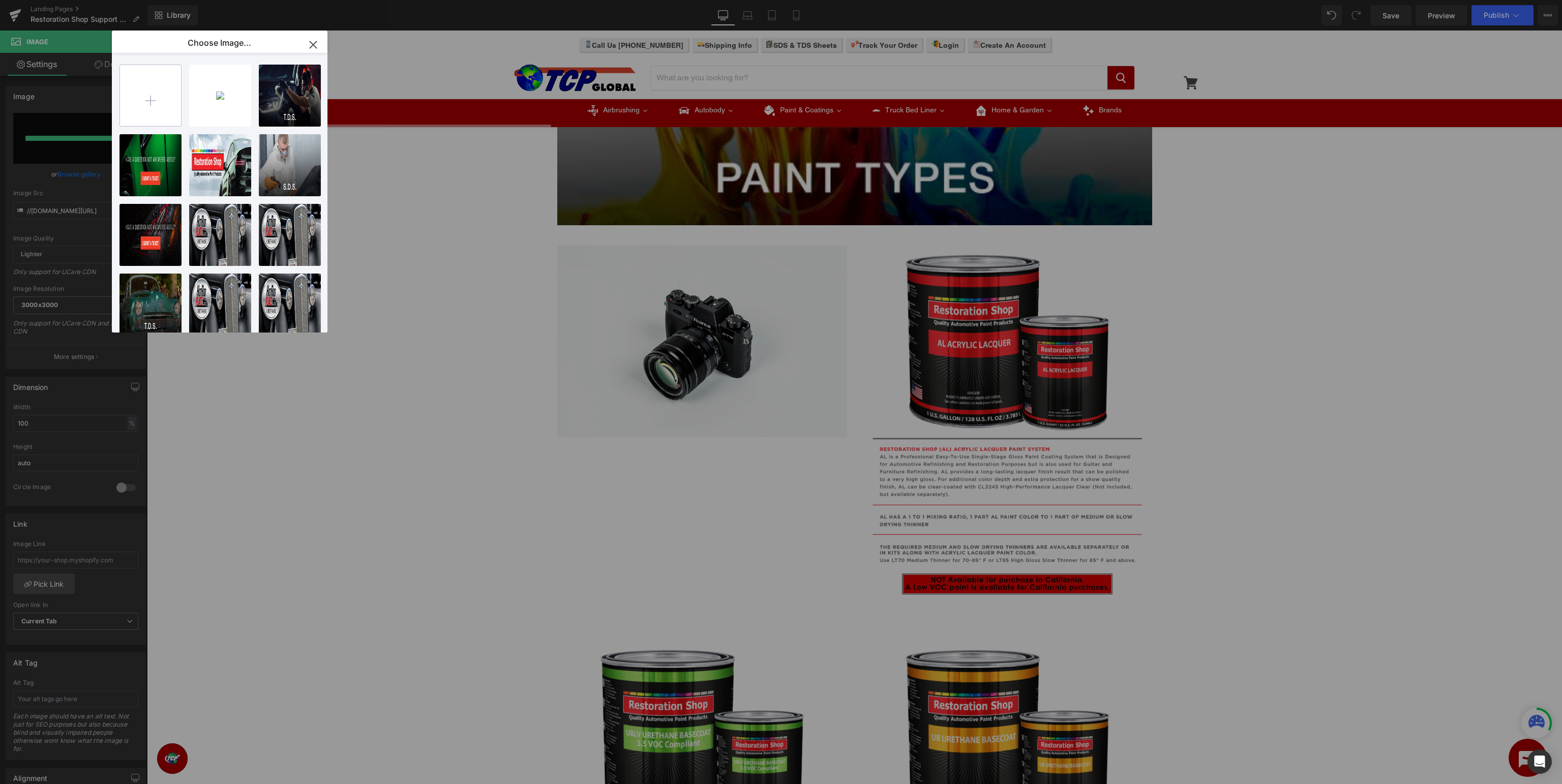
click at [151, 92] on input "file" at bounding box center [150, 96] width 61 height 61
type input "C:\fakepath\AE_PaintType.jpg"
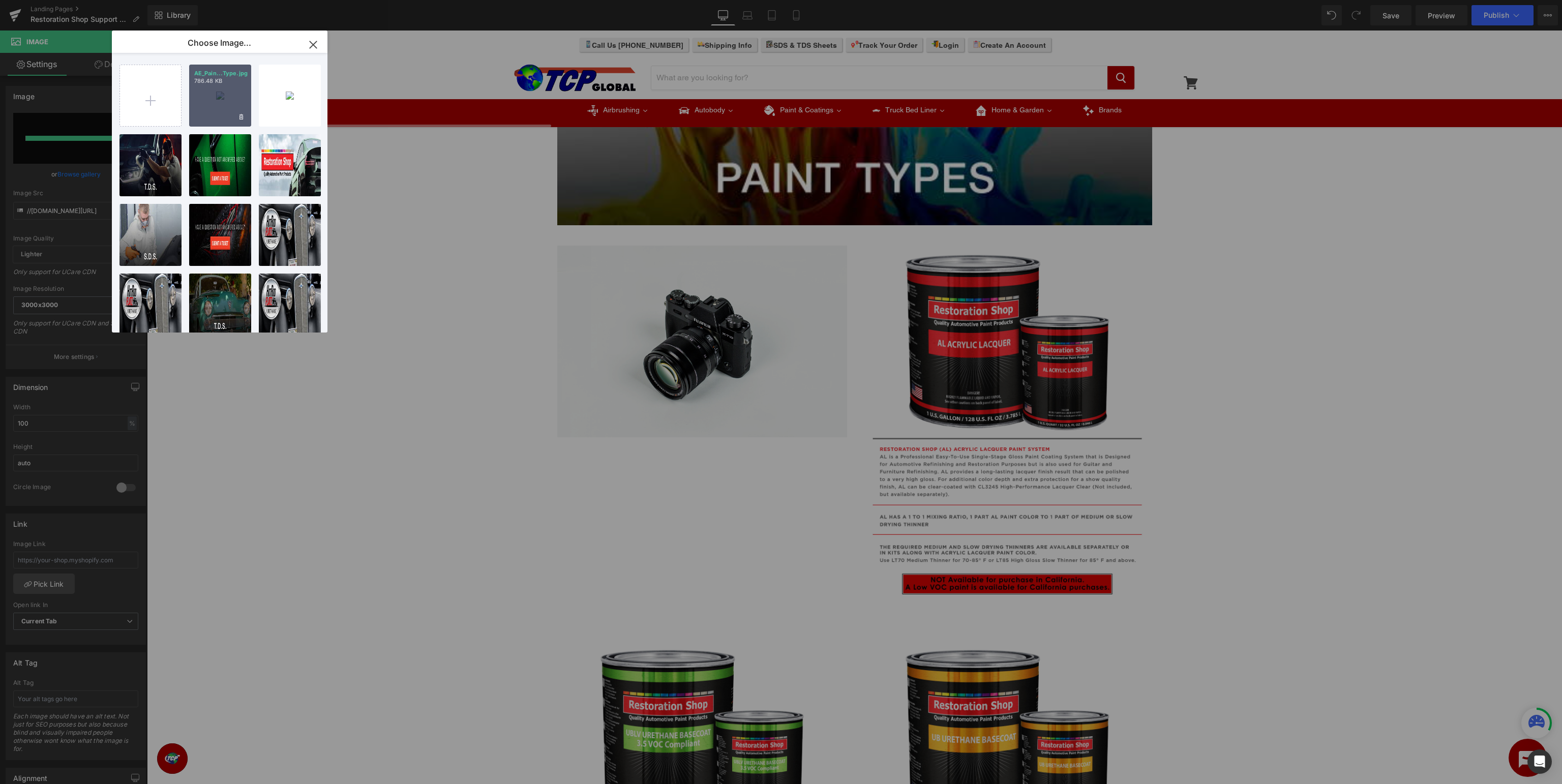
click at [217, 83] on p "786.48 KB" at bounding box center [220, 81] width 52 height 7
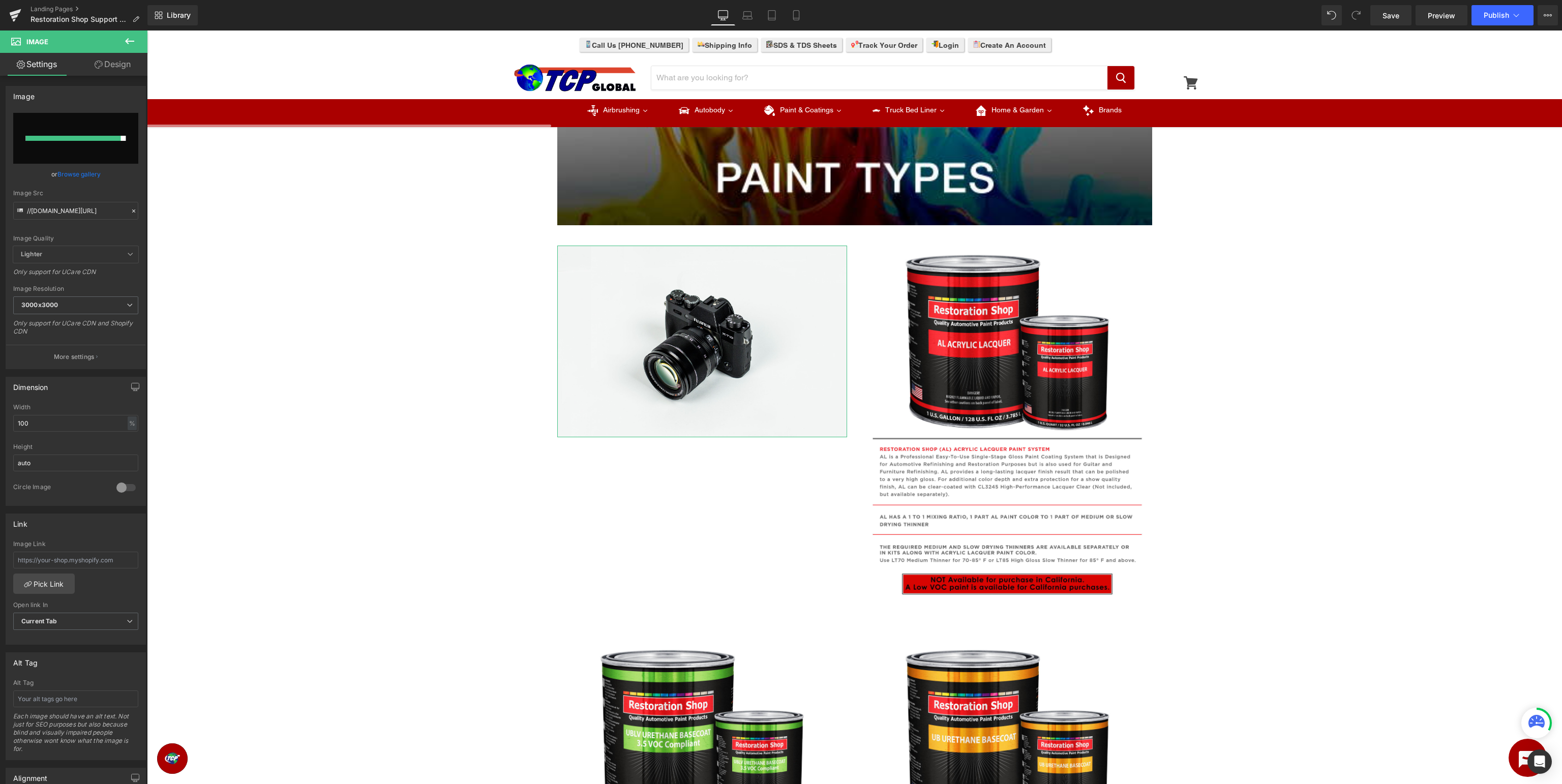
click at [123, 116] on input "file" at bounding box center [75, 138] width 125 height 51
click at [77, 171] on link "Browse gallery" at bounding box center [79, 174] width 43 height 18
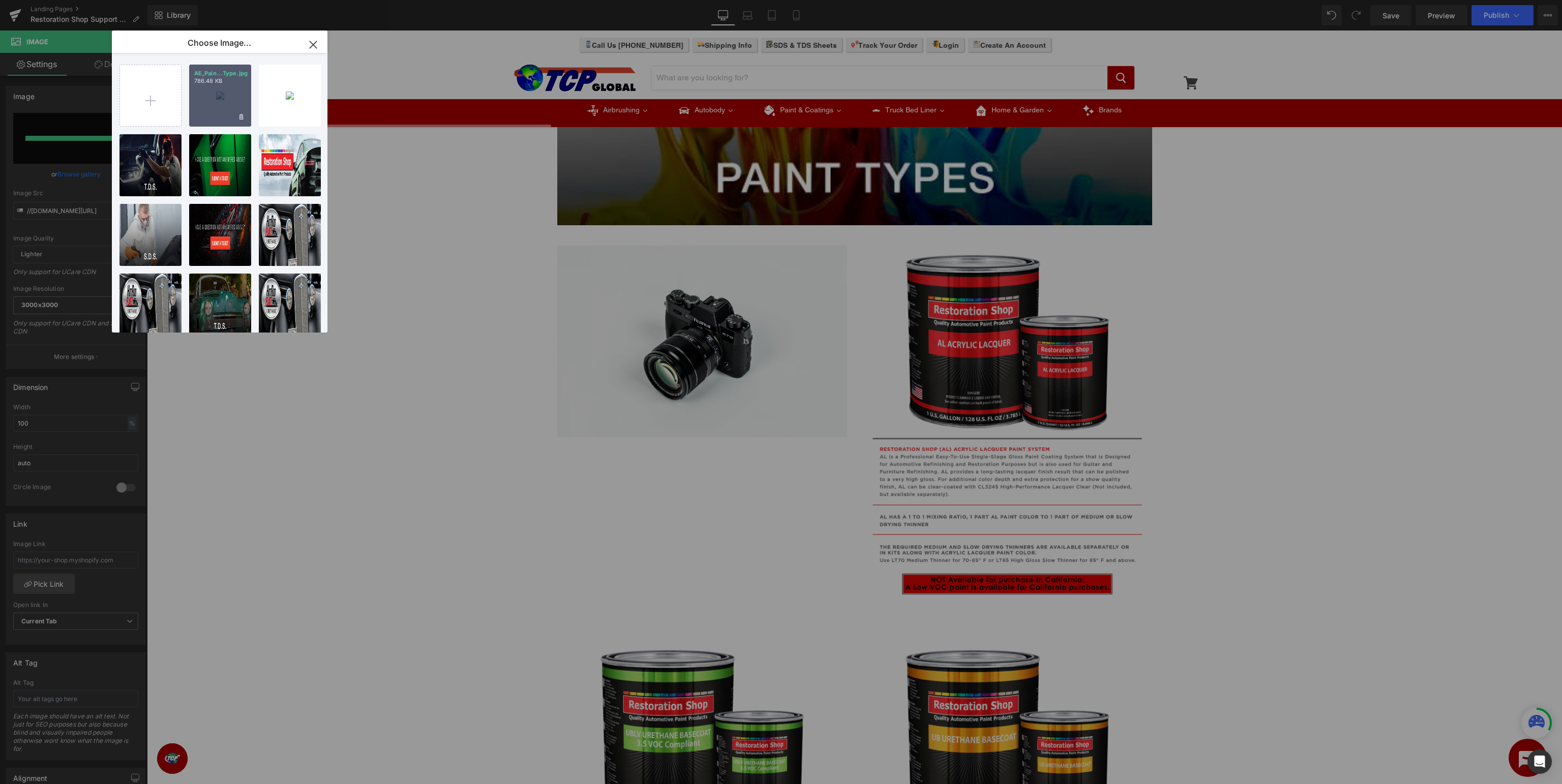
click at [219, 84] on p "786.48 KB" at bounding box center [220, 81] width 52 height 7
type input "https://ucarecdn.com/6063a741-5568-4e13-82cc-11472f5f68c9/-/format/auto/-/previ…"
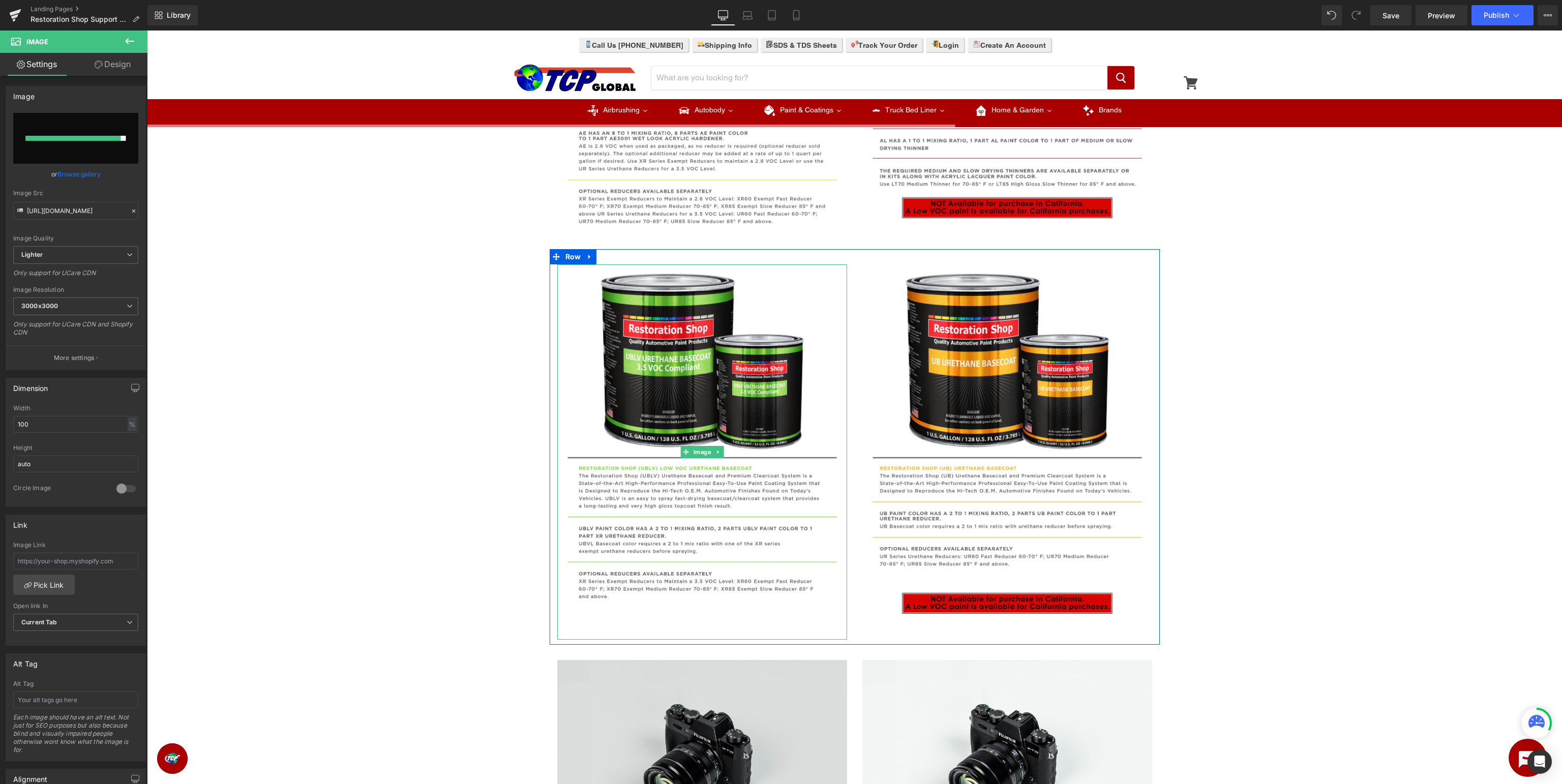
scroll to position [1020, 0]
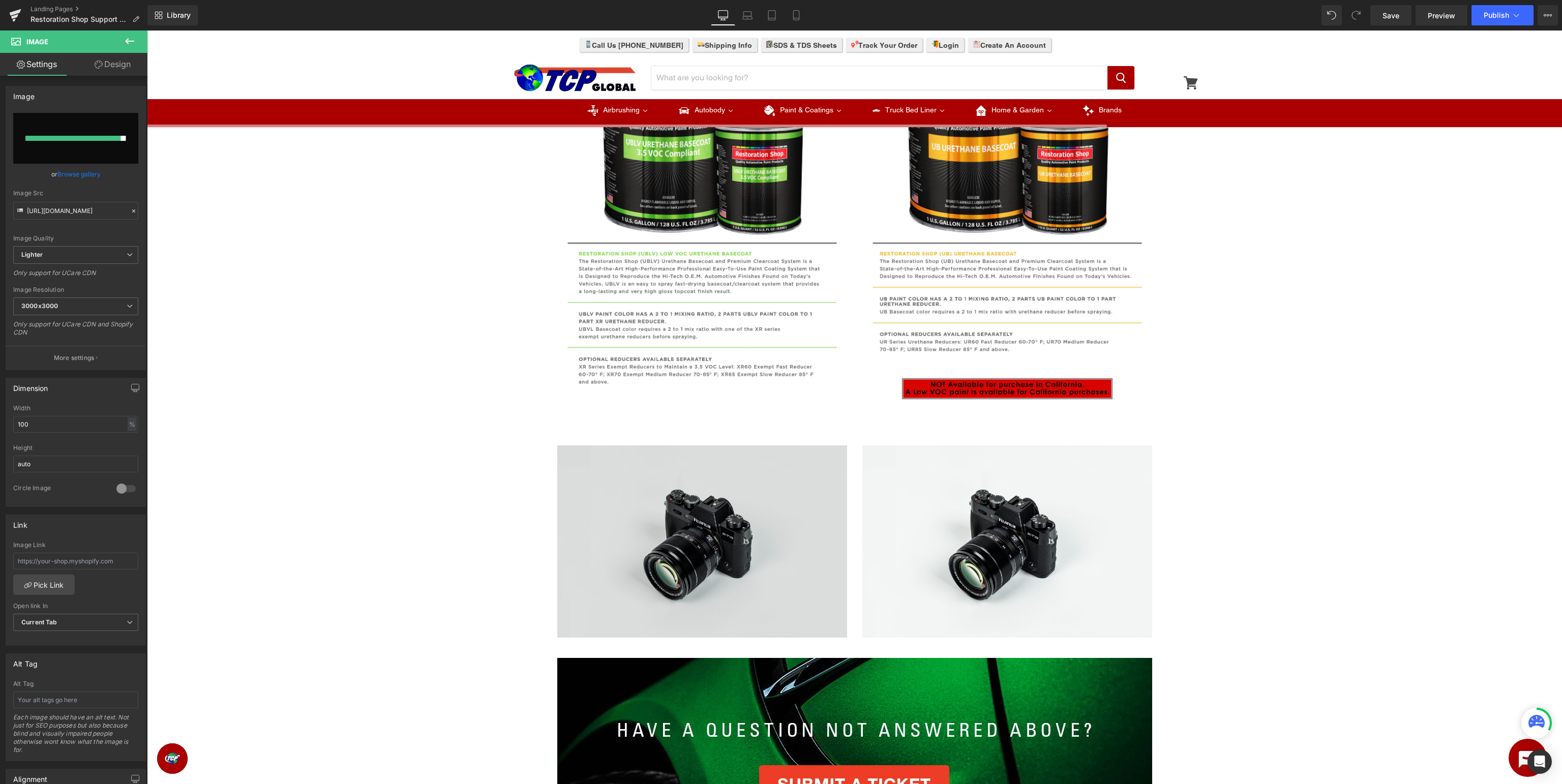
click at [677, 545] on img at bounding box center [702, 542] width 290 height 192
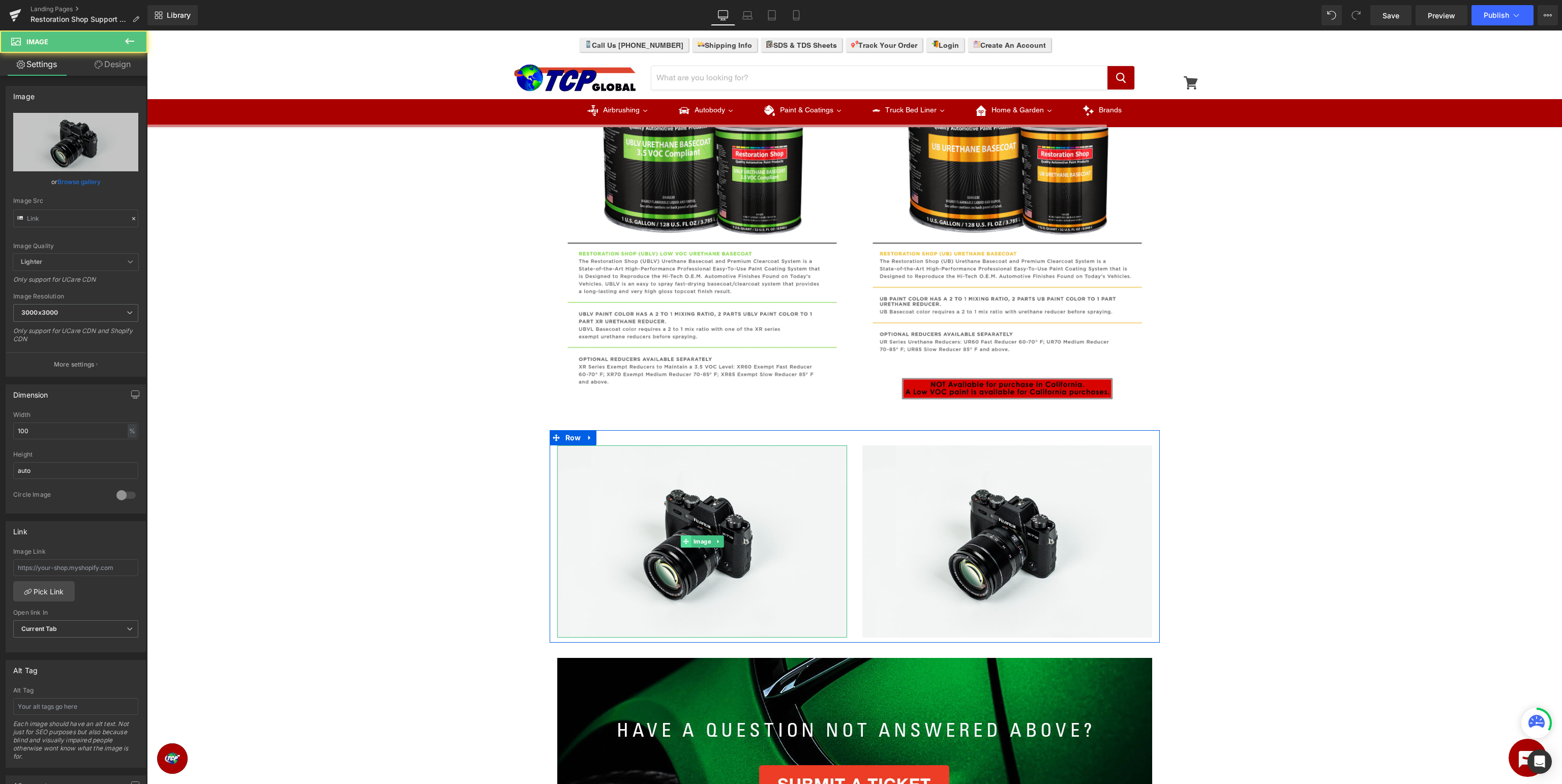
type input "//d1um8515vdn9kb.cloudfront.net/images/parallax.jpg"
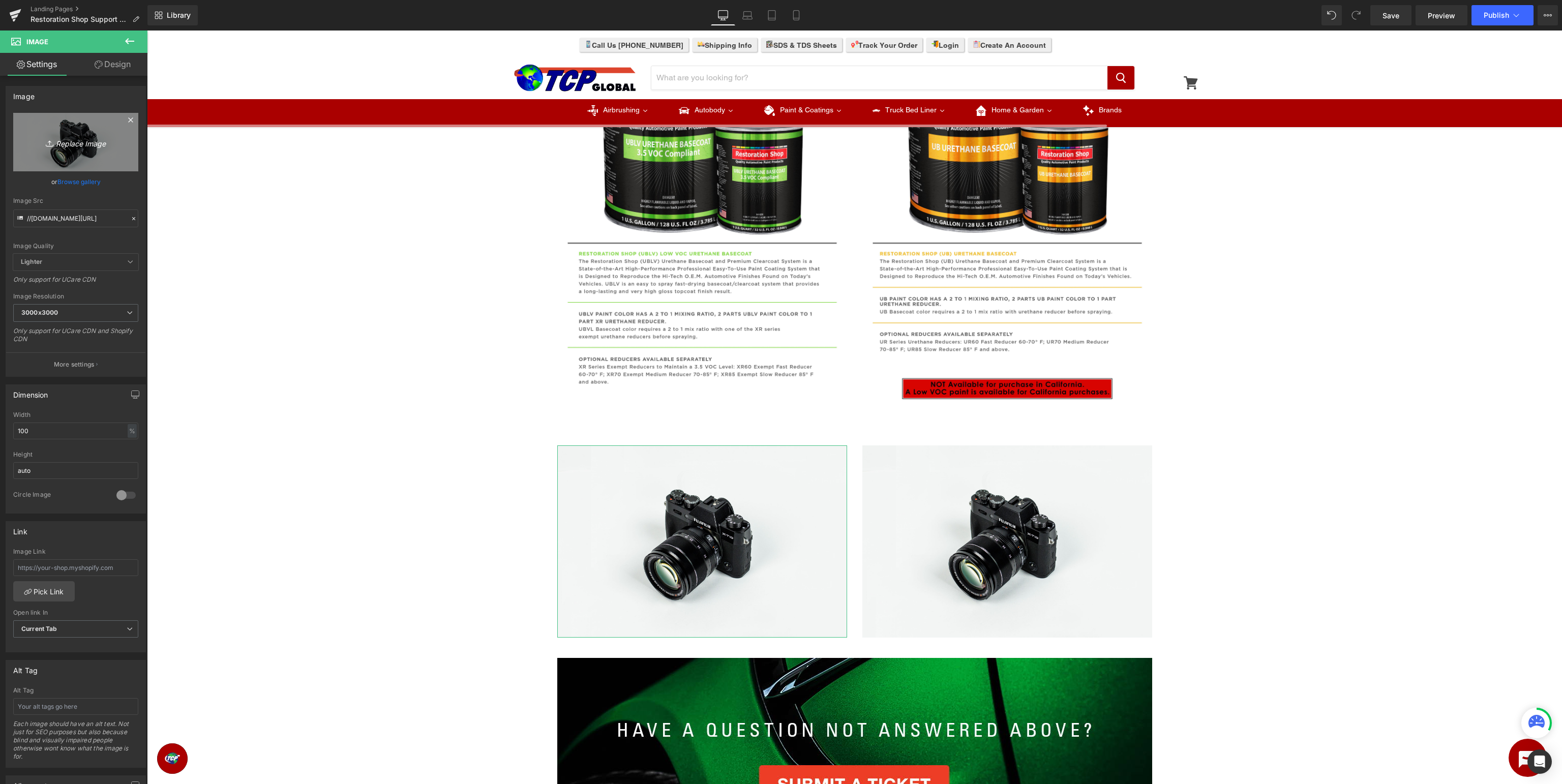
click at [84, 138] on icon "Replace Image" at bounding box center [76, 142] width 81 height 13
type input "C:\fakepath\AU_PaintType.jpg"
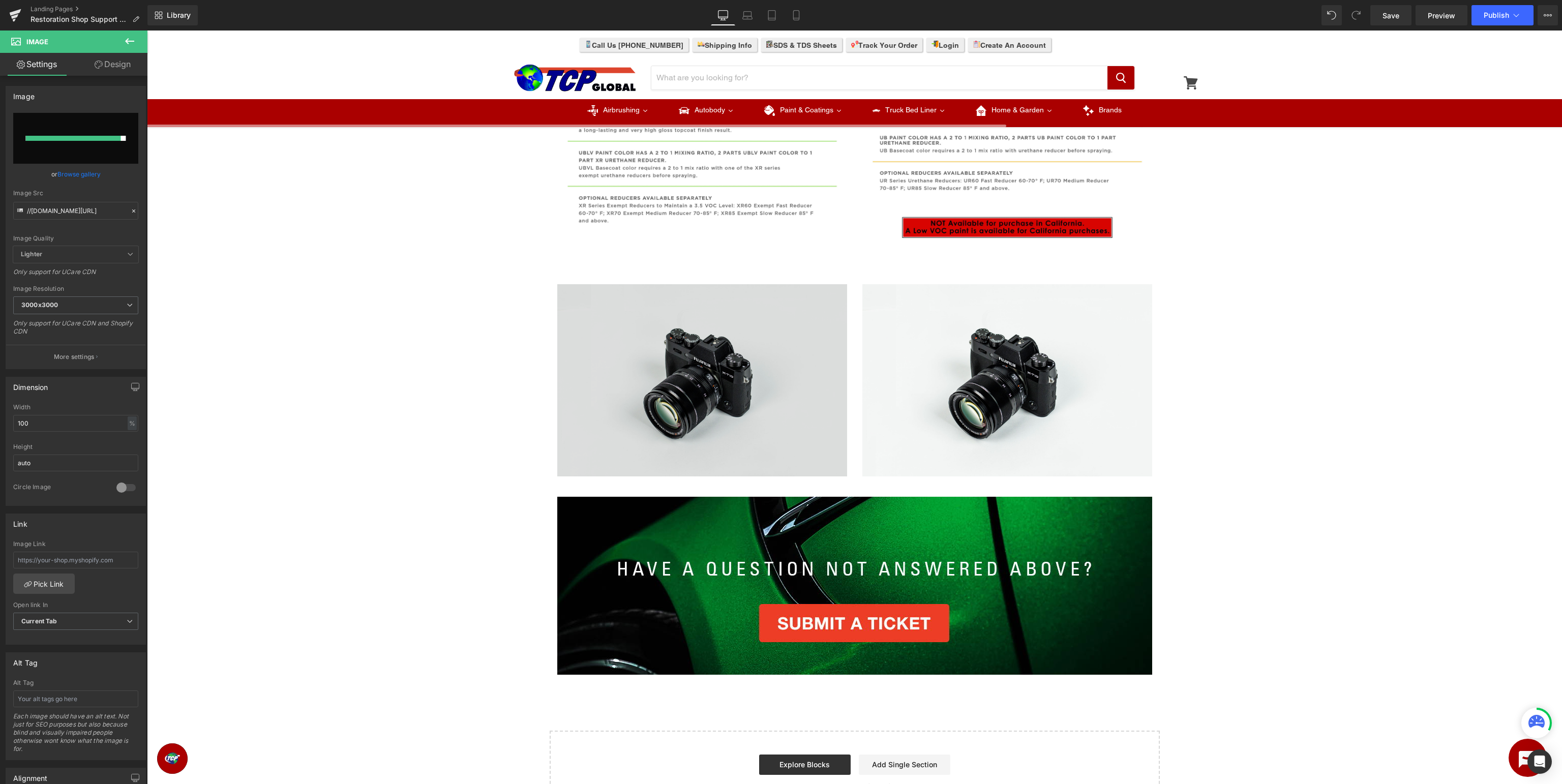
scroll to position [1235, 0]
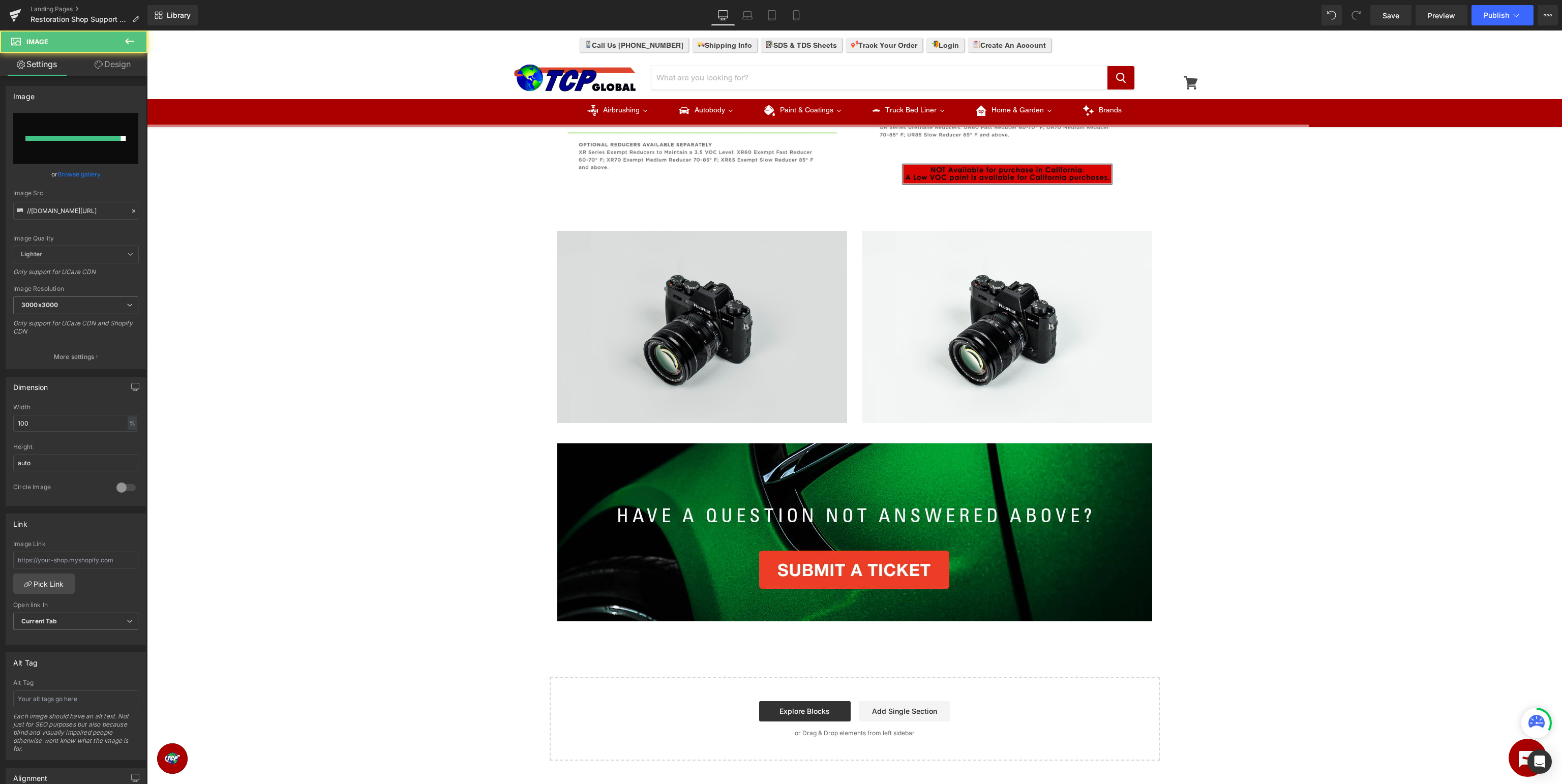
click at [724, 308] on img at bounding box center [702, 327] width 290 height 192
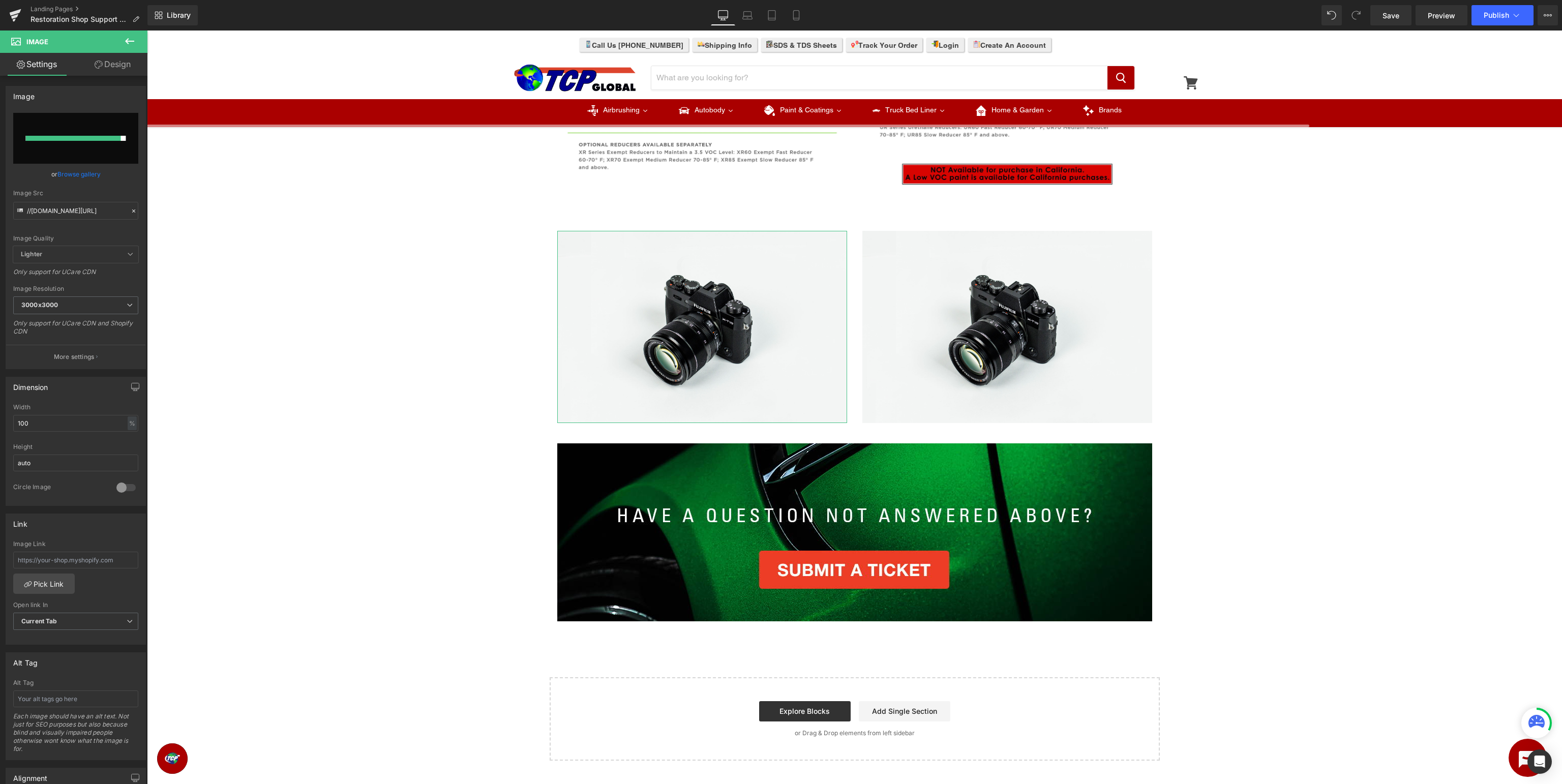
click at [80, 173] on link "Browse gallery" at bounding box center [79, 174] width 43 height 18
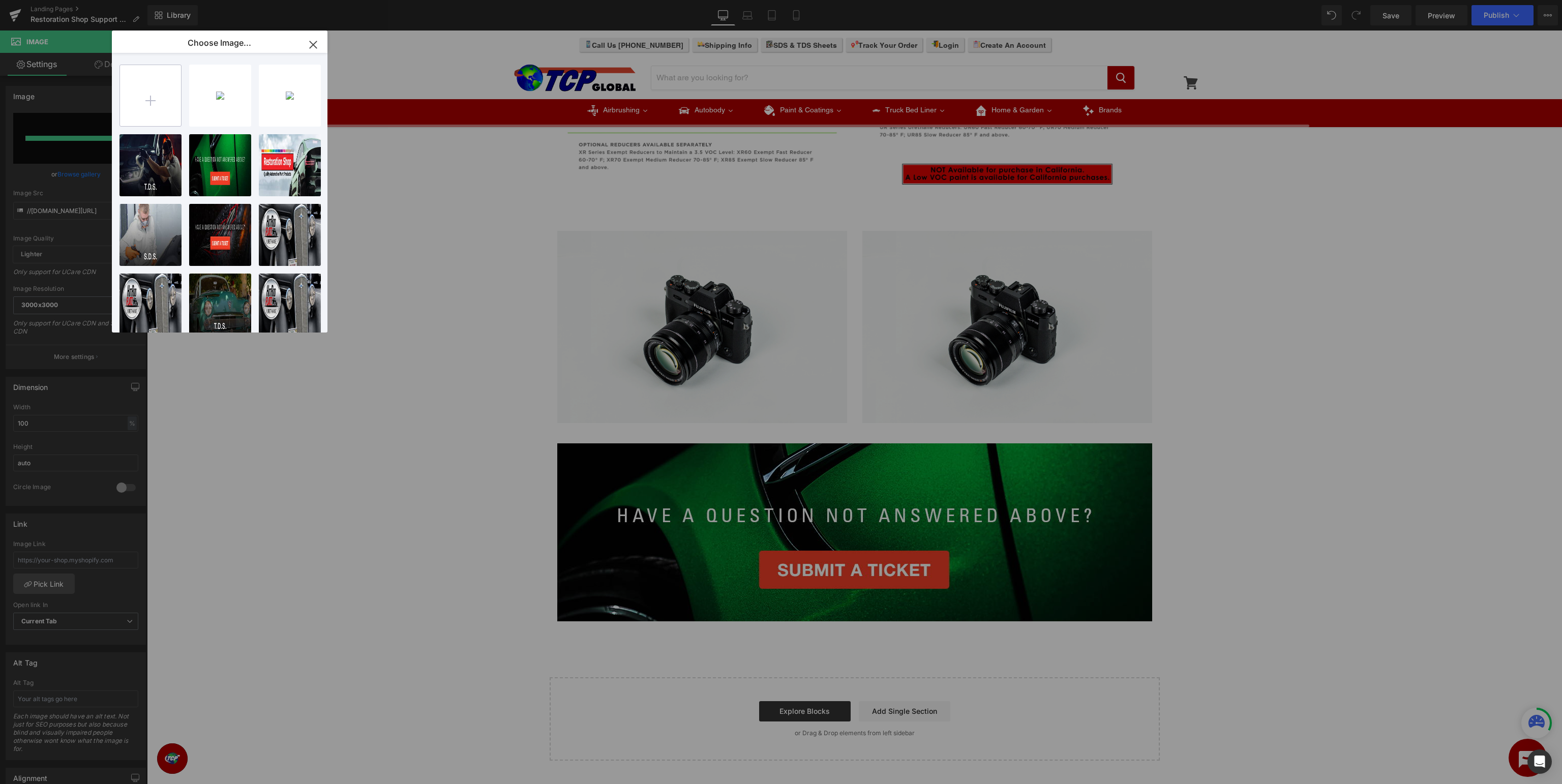
click at [147, 106] on input "file" at bounding box center [150, 96] width 61 height 61
click at [316, 47] on icon "button" at bounding box center [313, 44] width 16 height 16
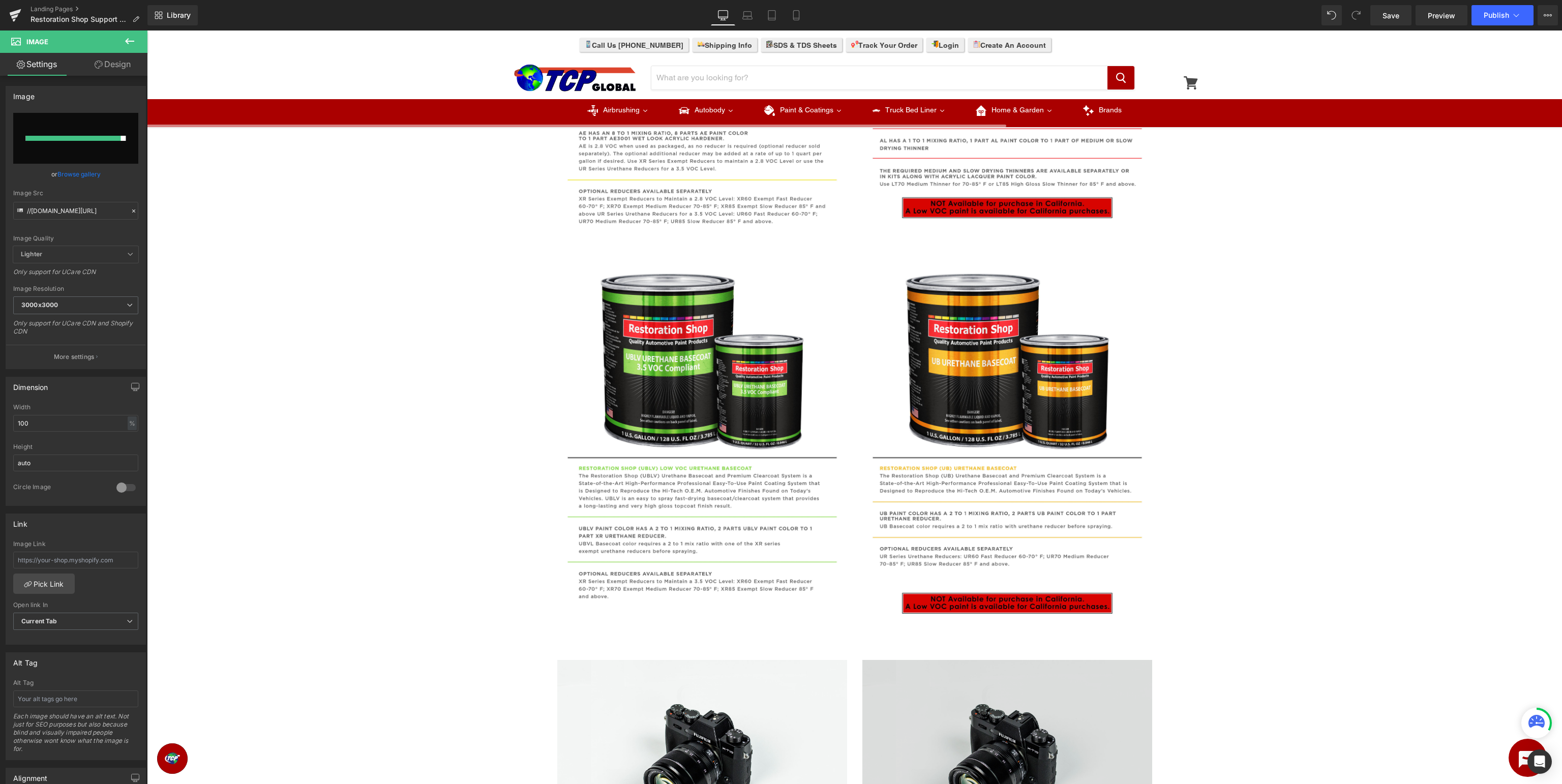
scroll to position [1127, 0]
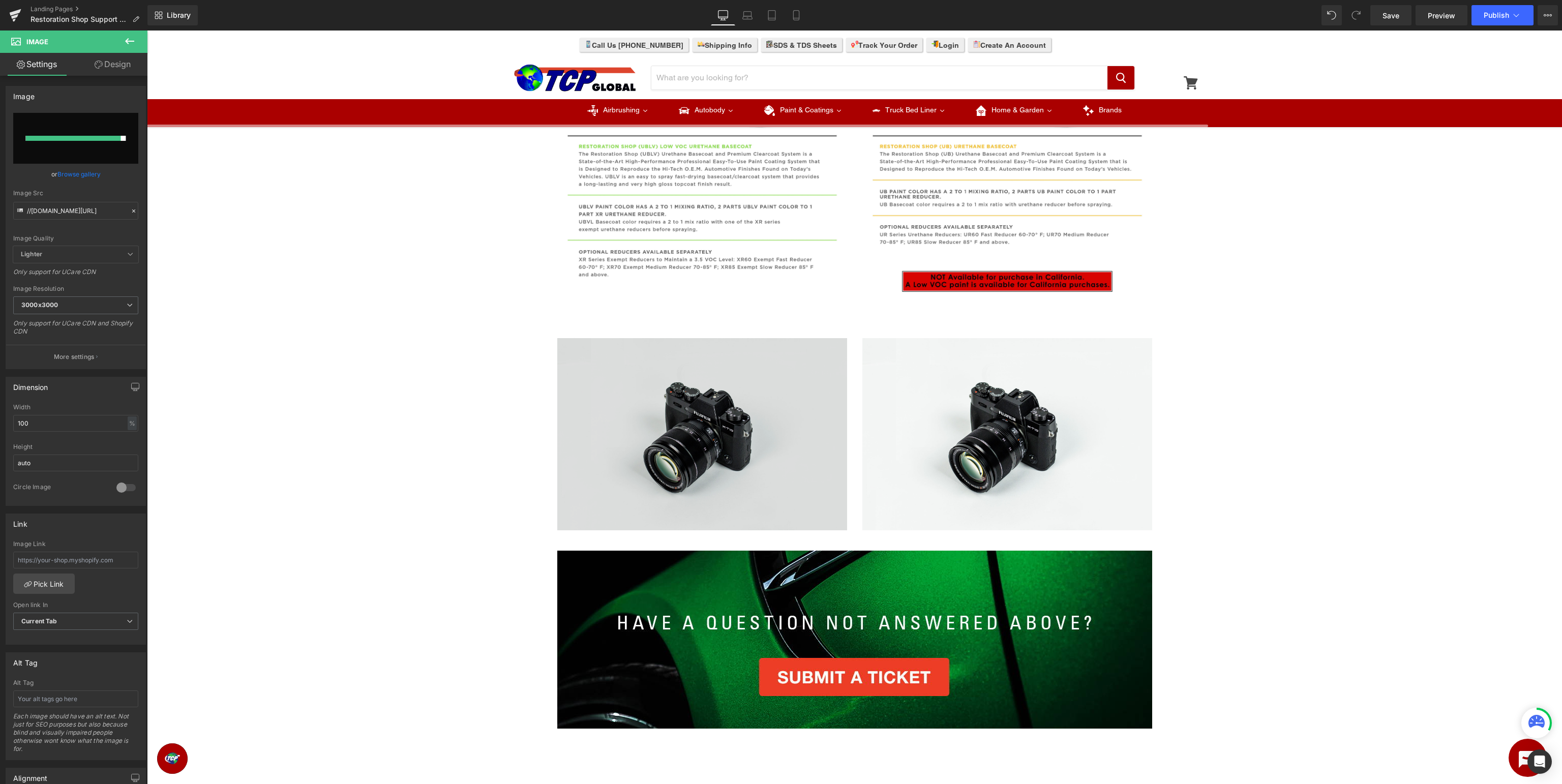
click at [697, 436] on div "Image" at bounding box center [702, 435] width 290 height 192
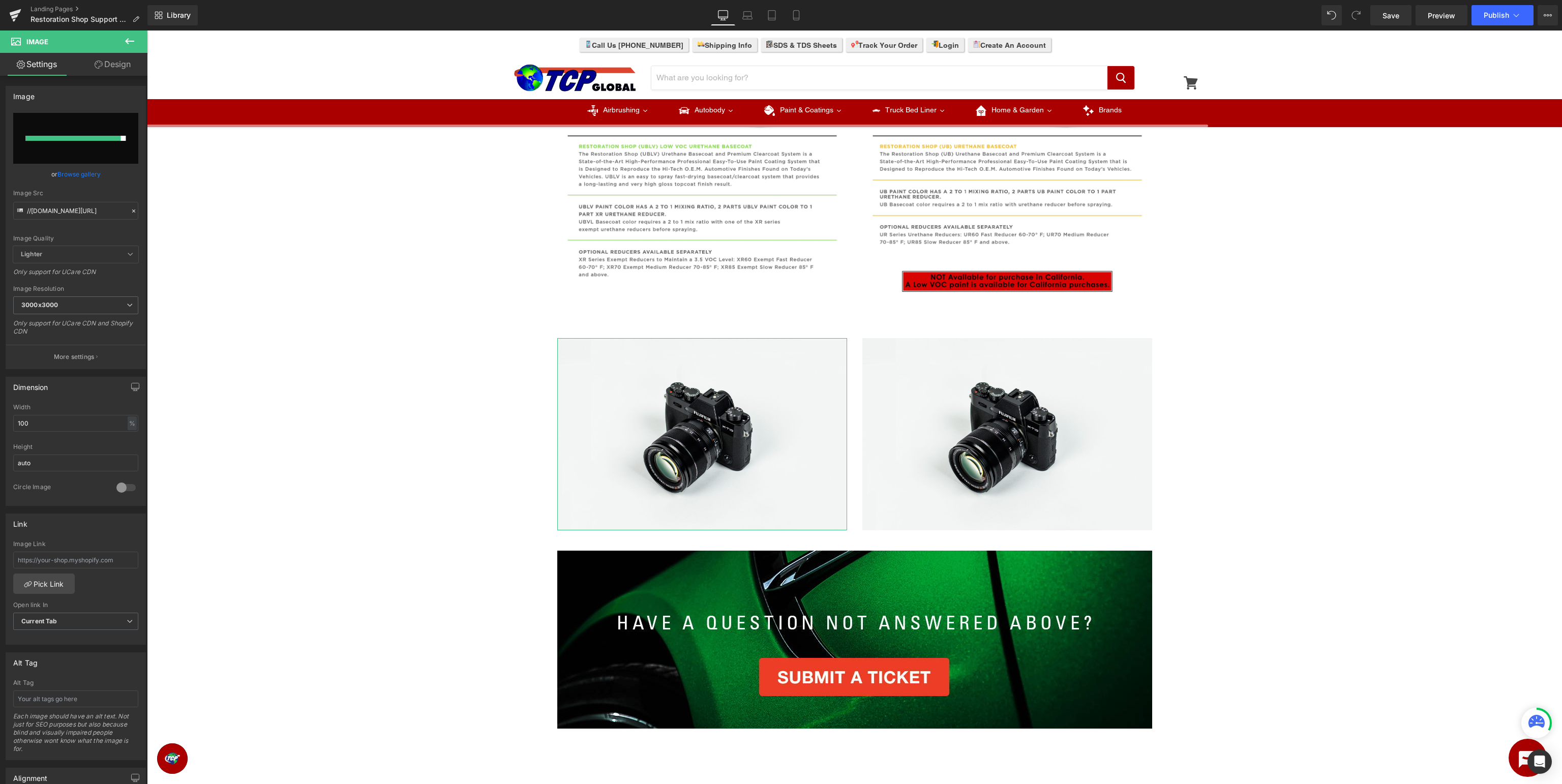
click at [97, 141] on div at bounding box center [73, 138] width 95 height 5
click at [89, 176] on link "Browse gallery" at bounding box center [79, 174] width 43 height 18
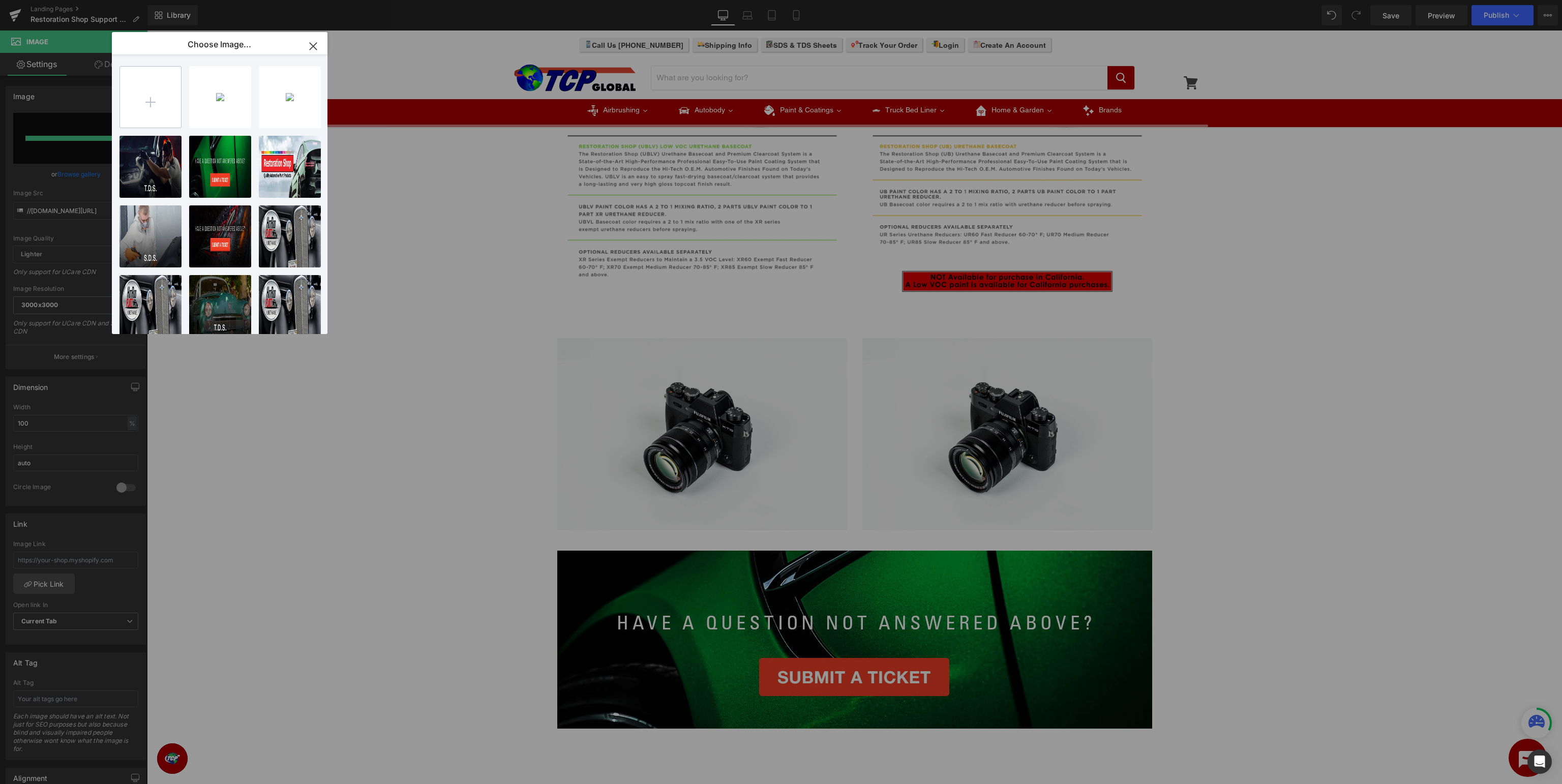
click at [165, 94] on input "file" at bounding box center [150, 97] width 61 height 61
type input "C:\fakepath\AU_PaintType.jpg"
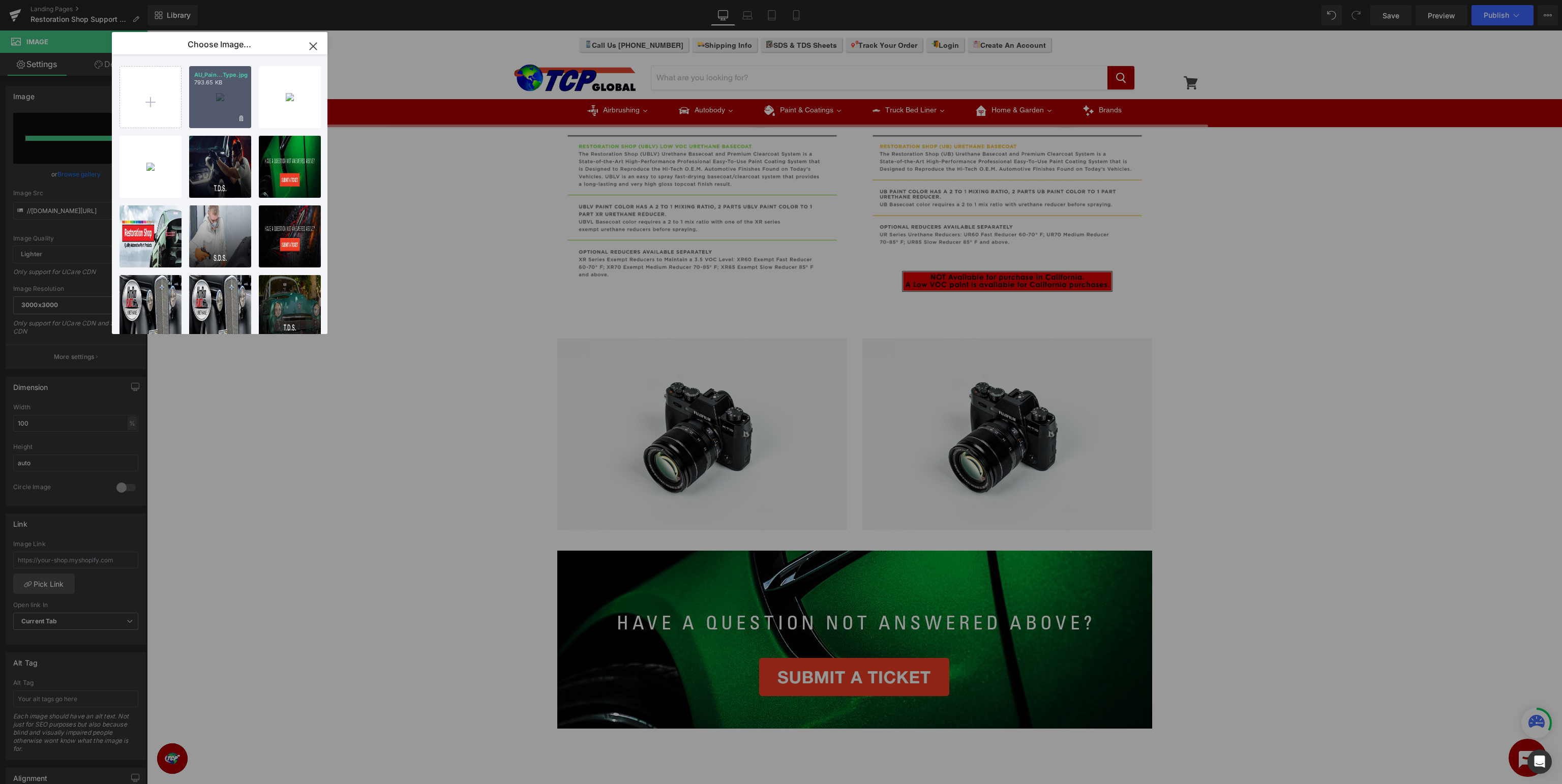
click at [208, 97] on div "AU_Pain...Type.jpg 793.65 KB" at bounding box center [220, 97] width 62 height 62
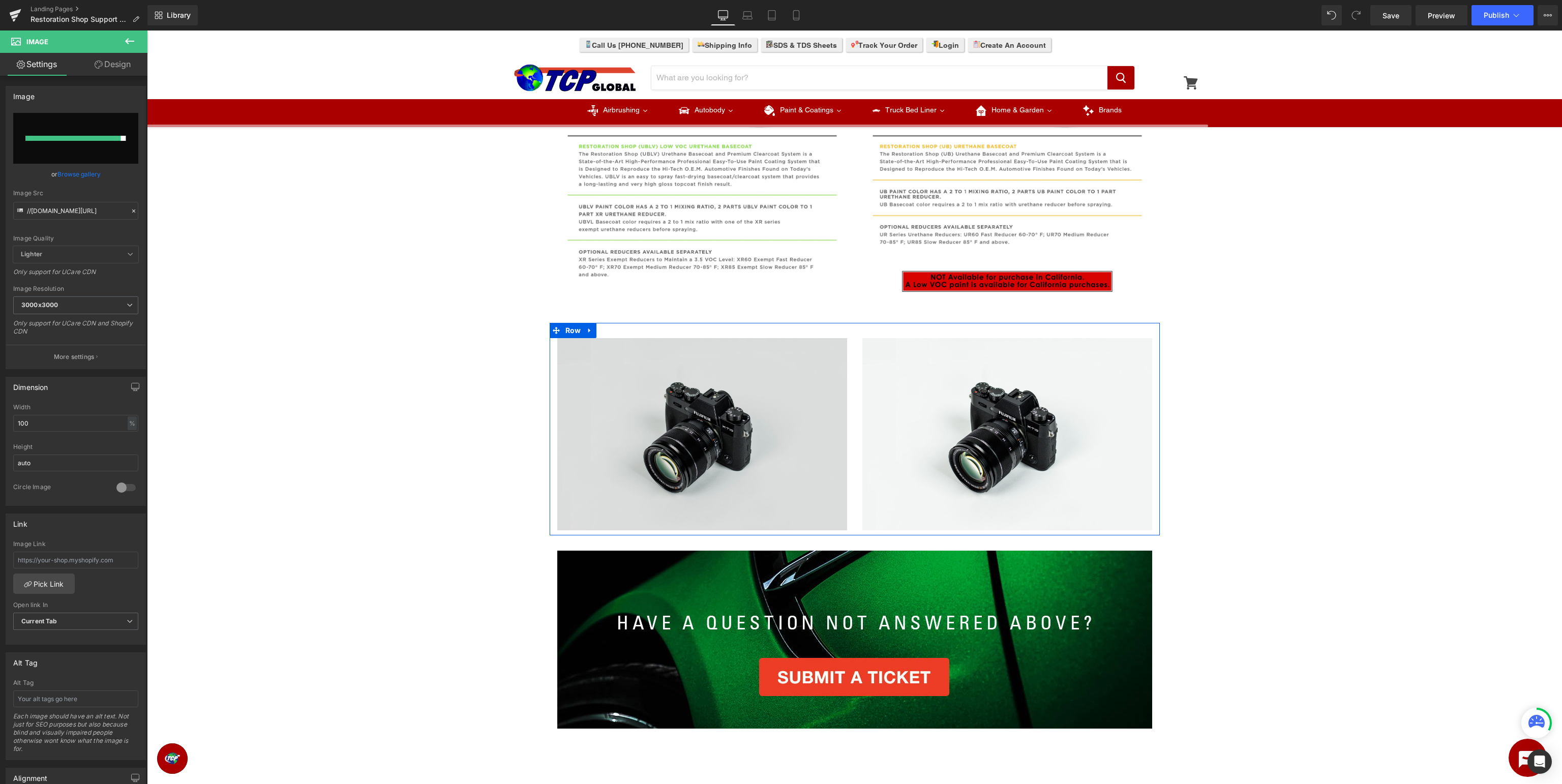
click at [945, 406] on img at bounding box center [1007, 435] width 290 height 192
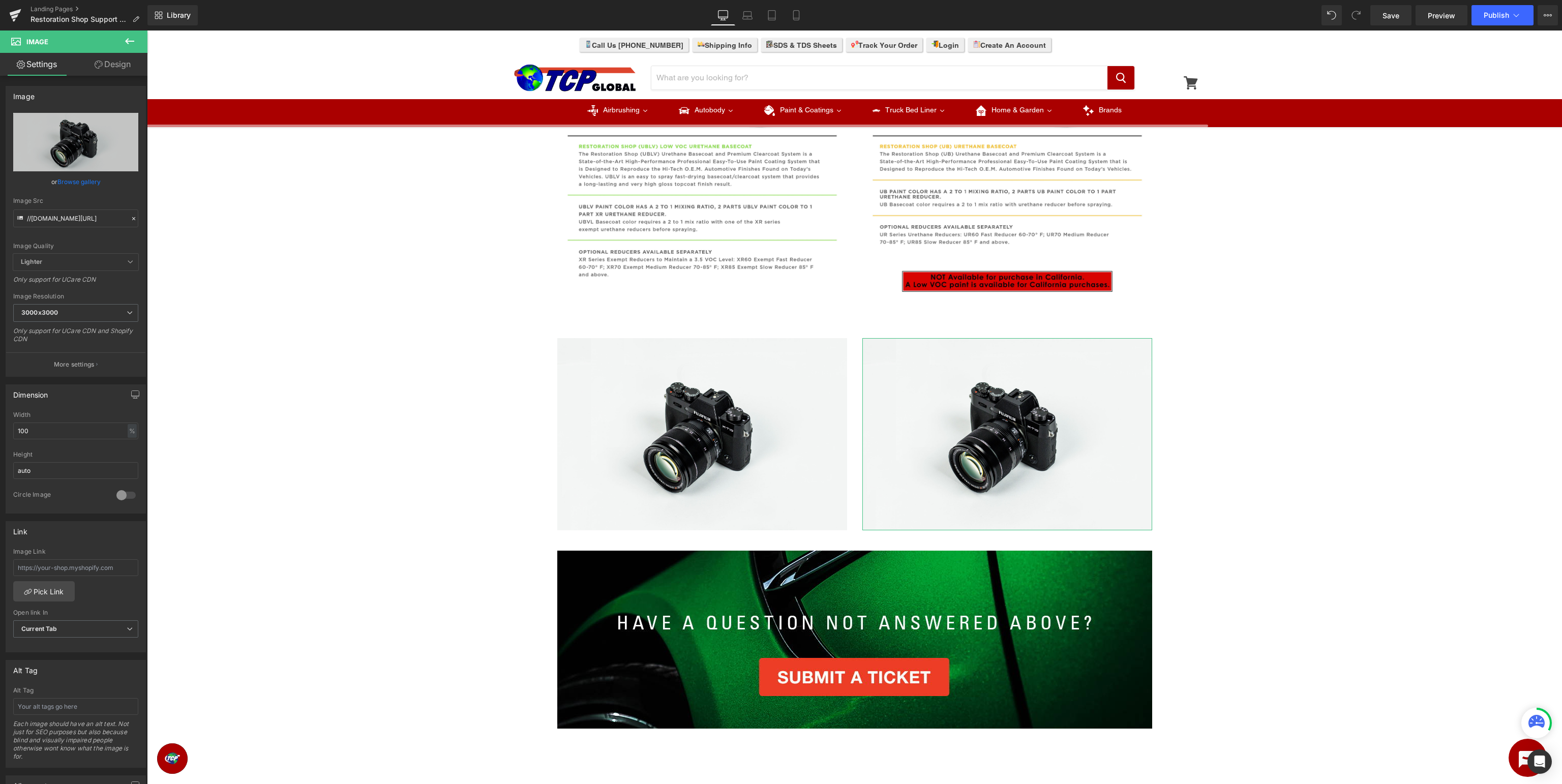
click at [89, 186] on link "Browse gallery" at bounding box center [79, 181] width 43 height 18
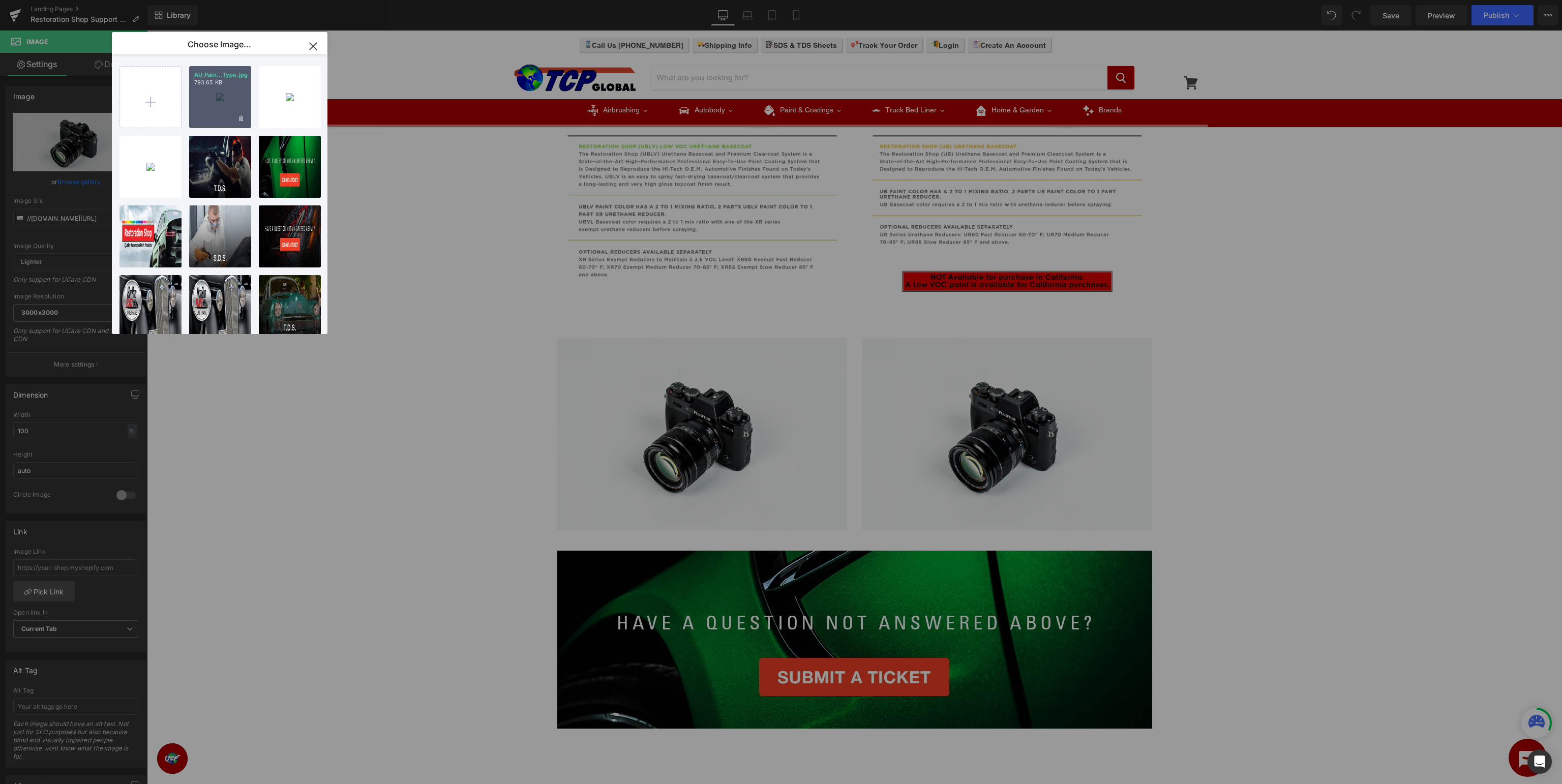
click at [210, 97] on div "AU_Pain...Type.jpg 793.65 KB" at bounding box center [220, 97] width 62 height 62
type input "https://ucarecdn.com/4fe87bb4-0fee-4919-8889-944b2c130811/-/format/auto/-/previ…"
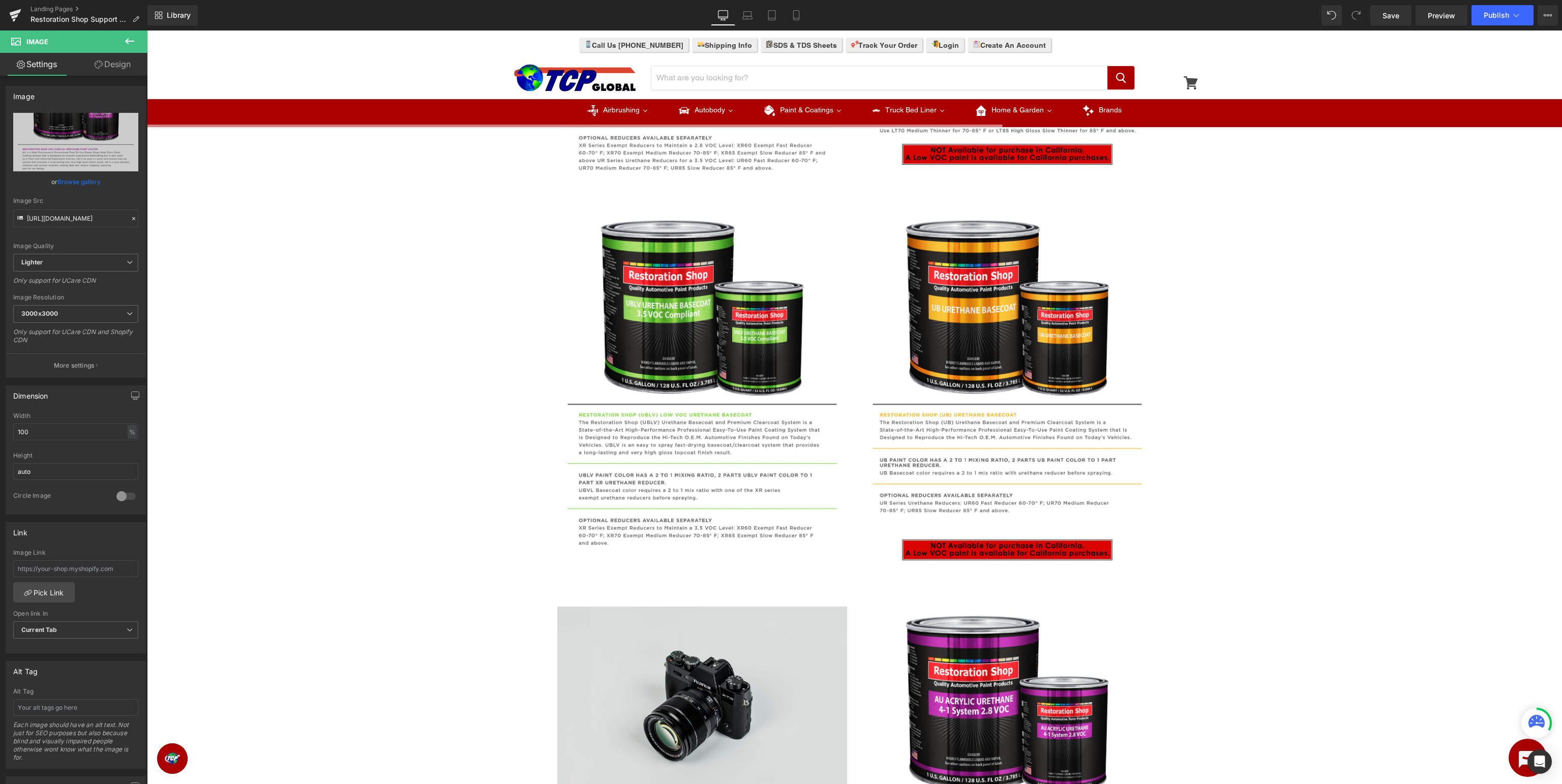
scroll to position [1181, 0]
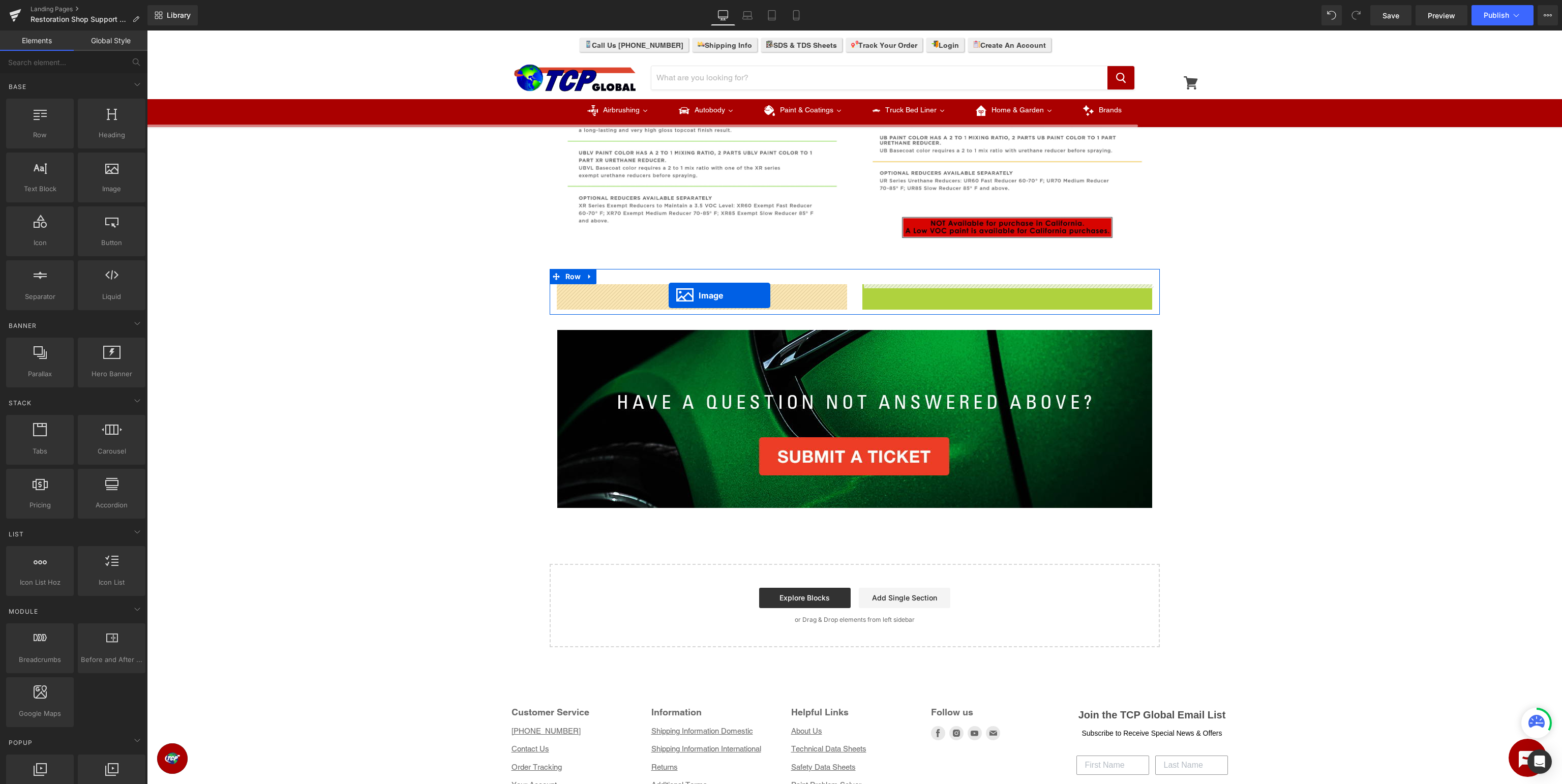
drag, startPoint x: 1004, startPoint y: 469, endPoint x: 669, endPoint y: 295, distance: 377.5
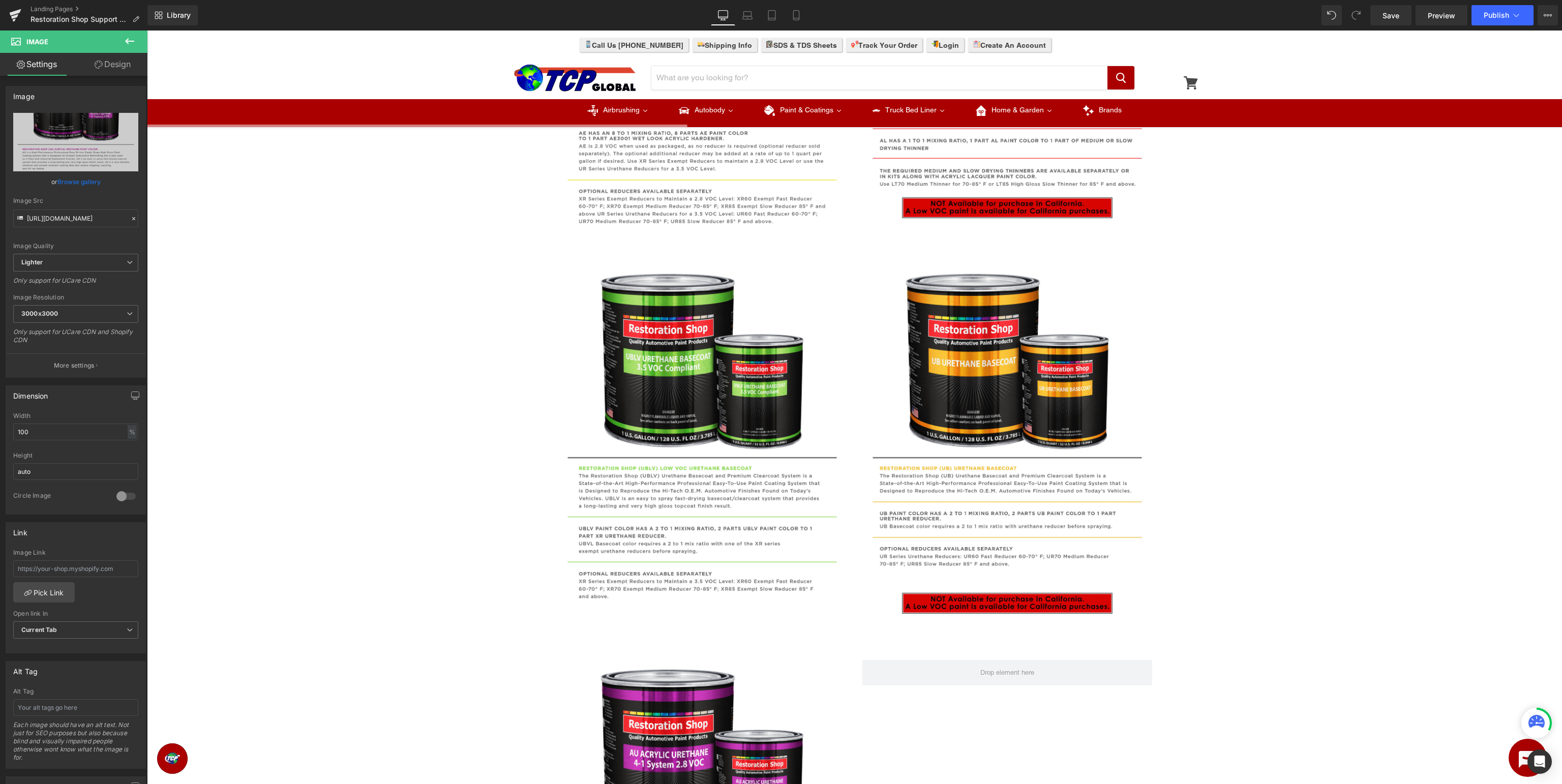
scroll to position [483, 0]
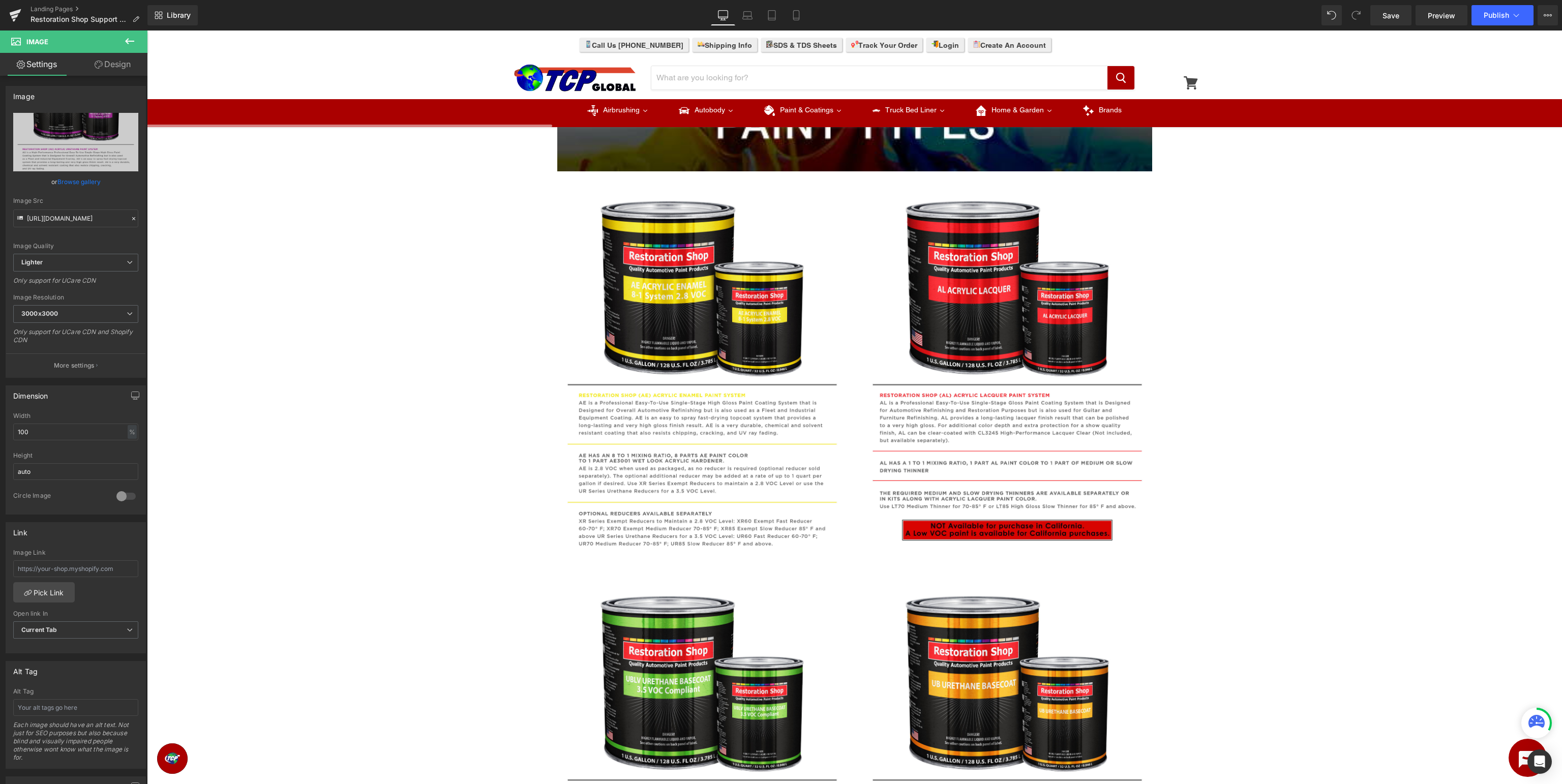
click at [139, 43] on button at bounding box center [129, 41] width 36 height 22
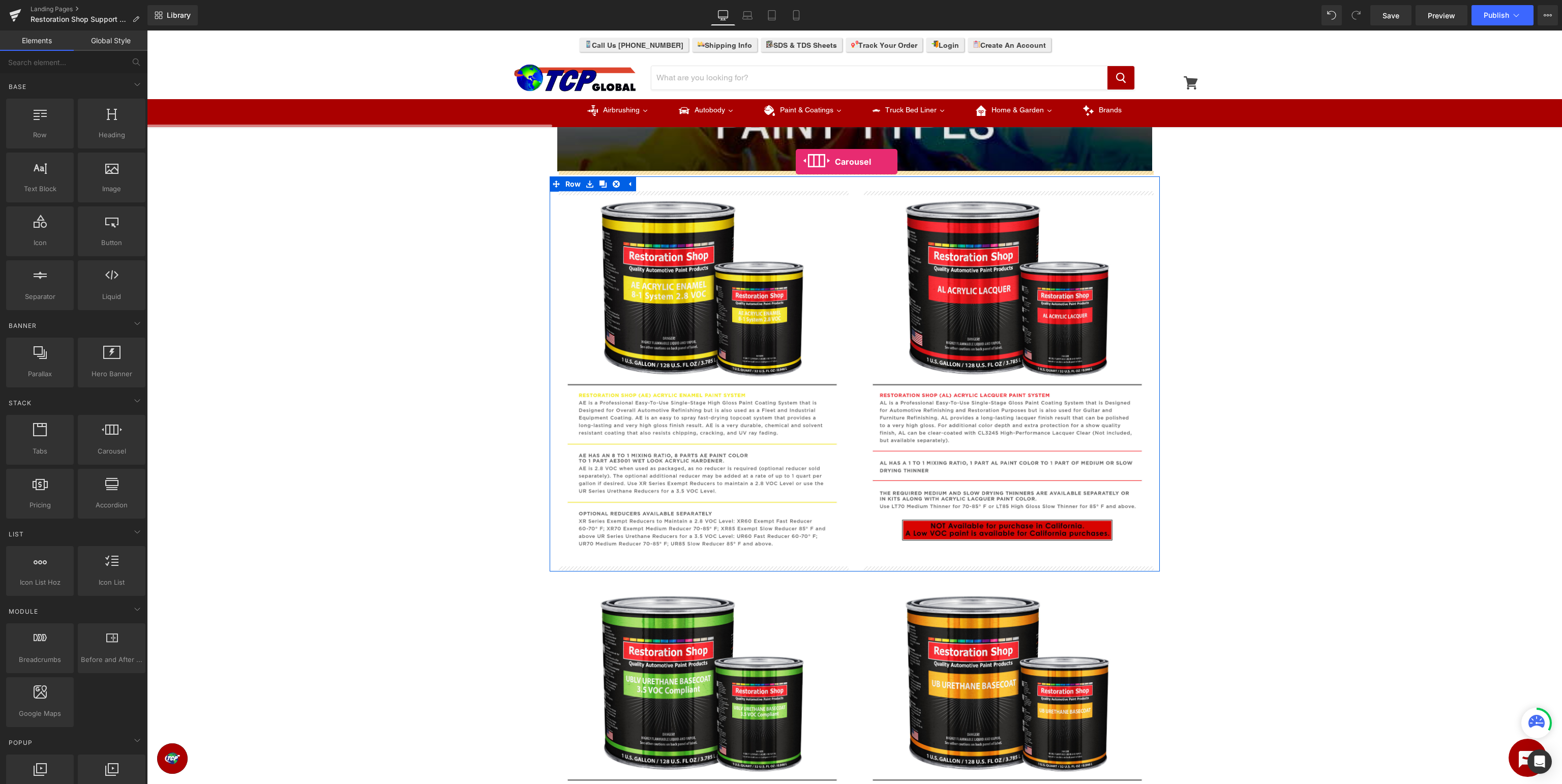
drag, startPoint x: 255, startPoint y: 465, endPoint x: 796, endPoint y: 161, distance: 620.6
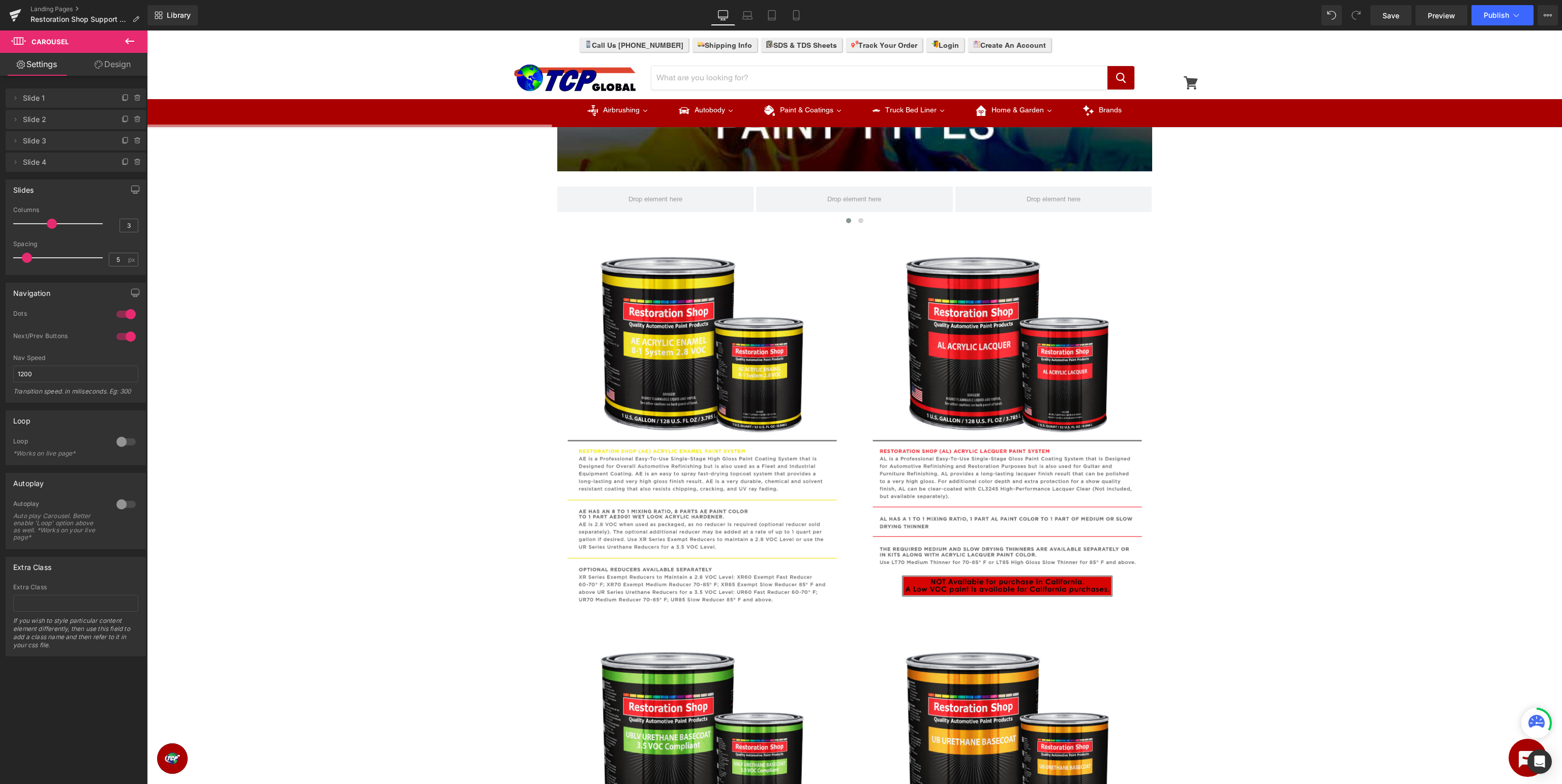
click at [128, 39] on icon at bounding box center [129, 41] width 12 height 12
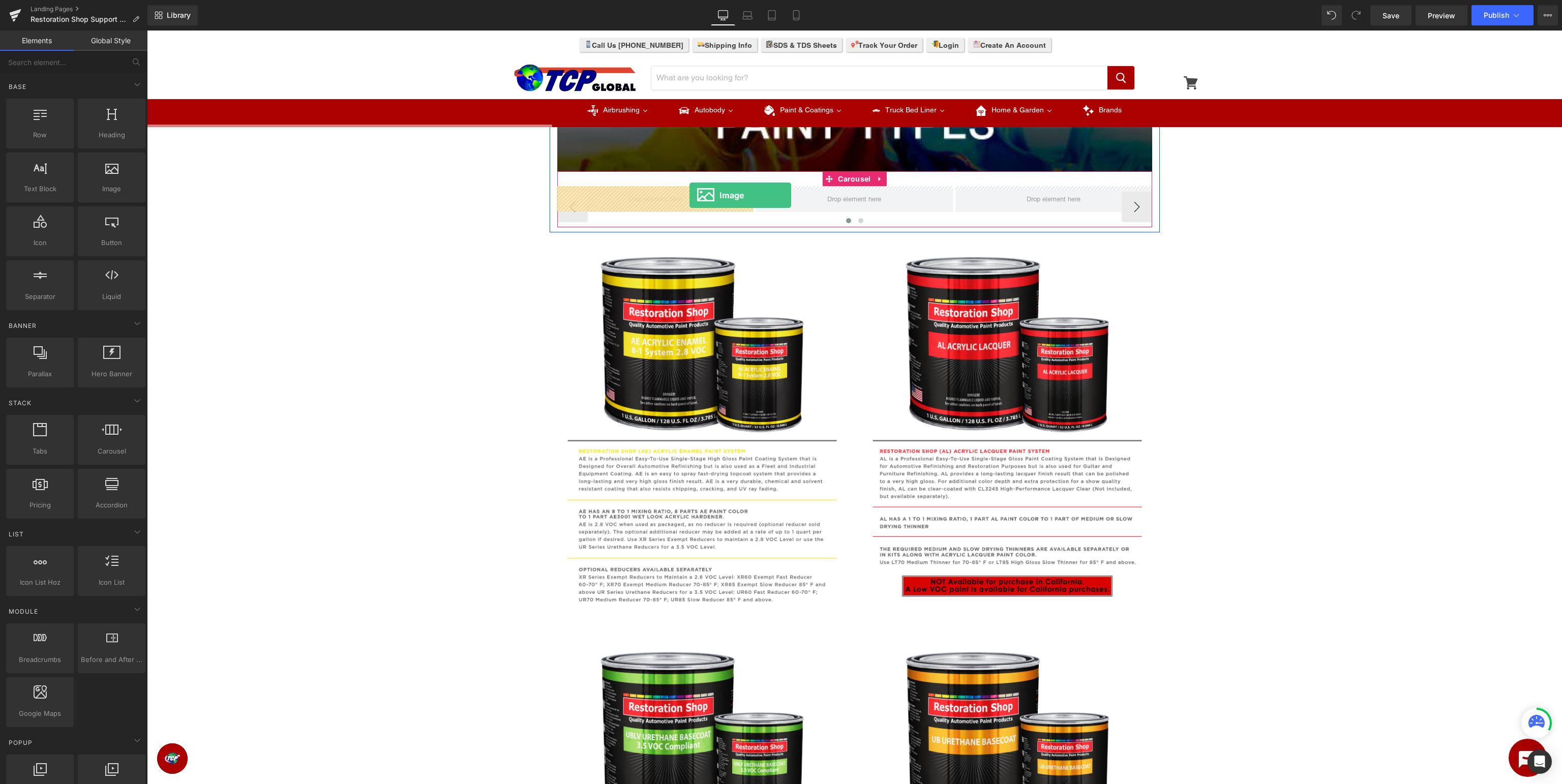
drag, startPoint x: 270, startPoint y: 216, endPoint x: 690, endPoint y: 195, distance: 420.5
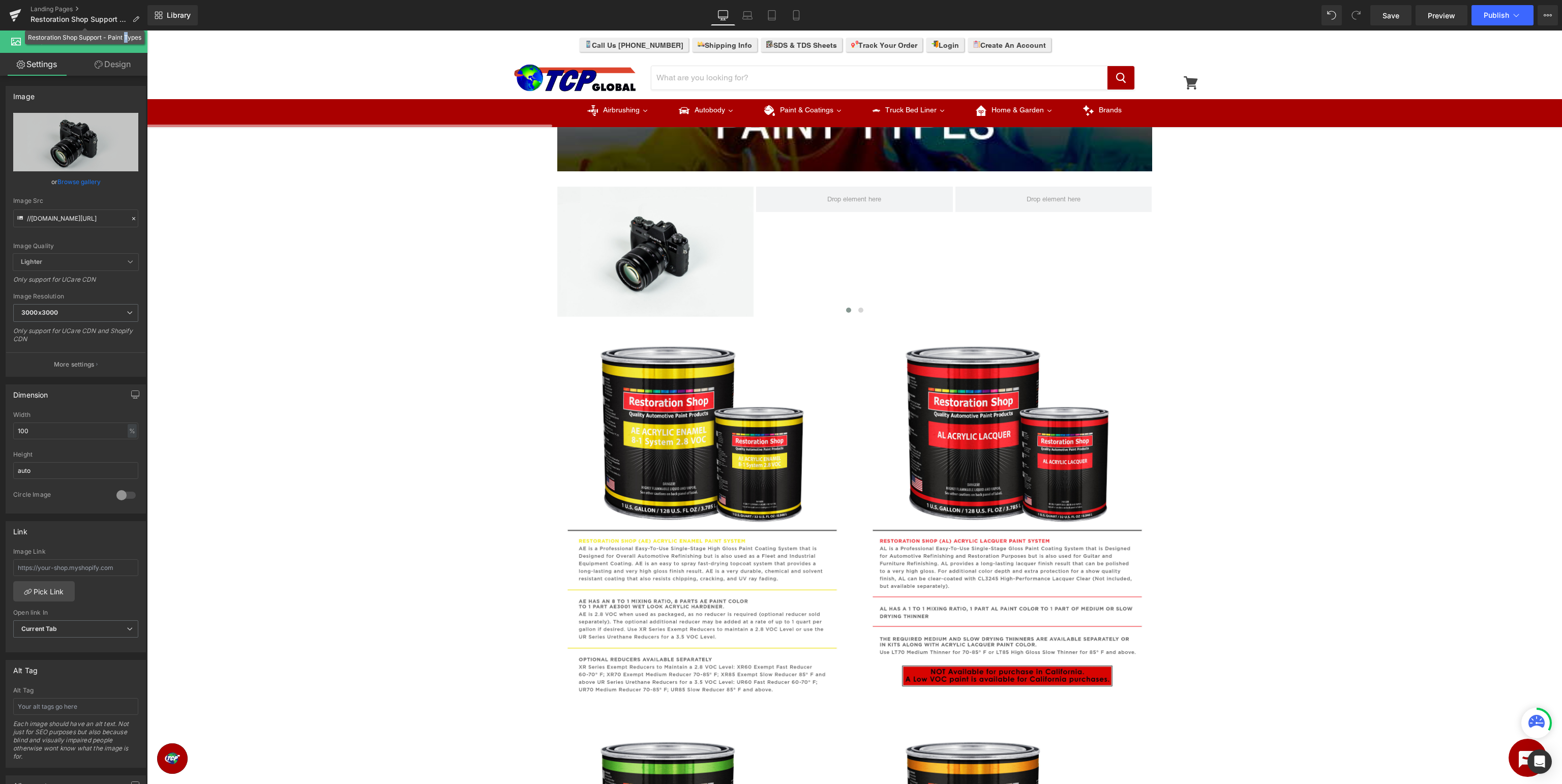
drag, startPoint x: 123, startPoint y: 35, endPoint x: 126, endPoint y: 43, distance: 8.5
click at [126, 43] on div "Restoration Shop Support - Paint Types" at bounding box center [84, 37] width 120 height 14
click at [127, 48] on button at bounding box center [129, 41] width 36 height 22
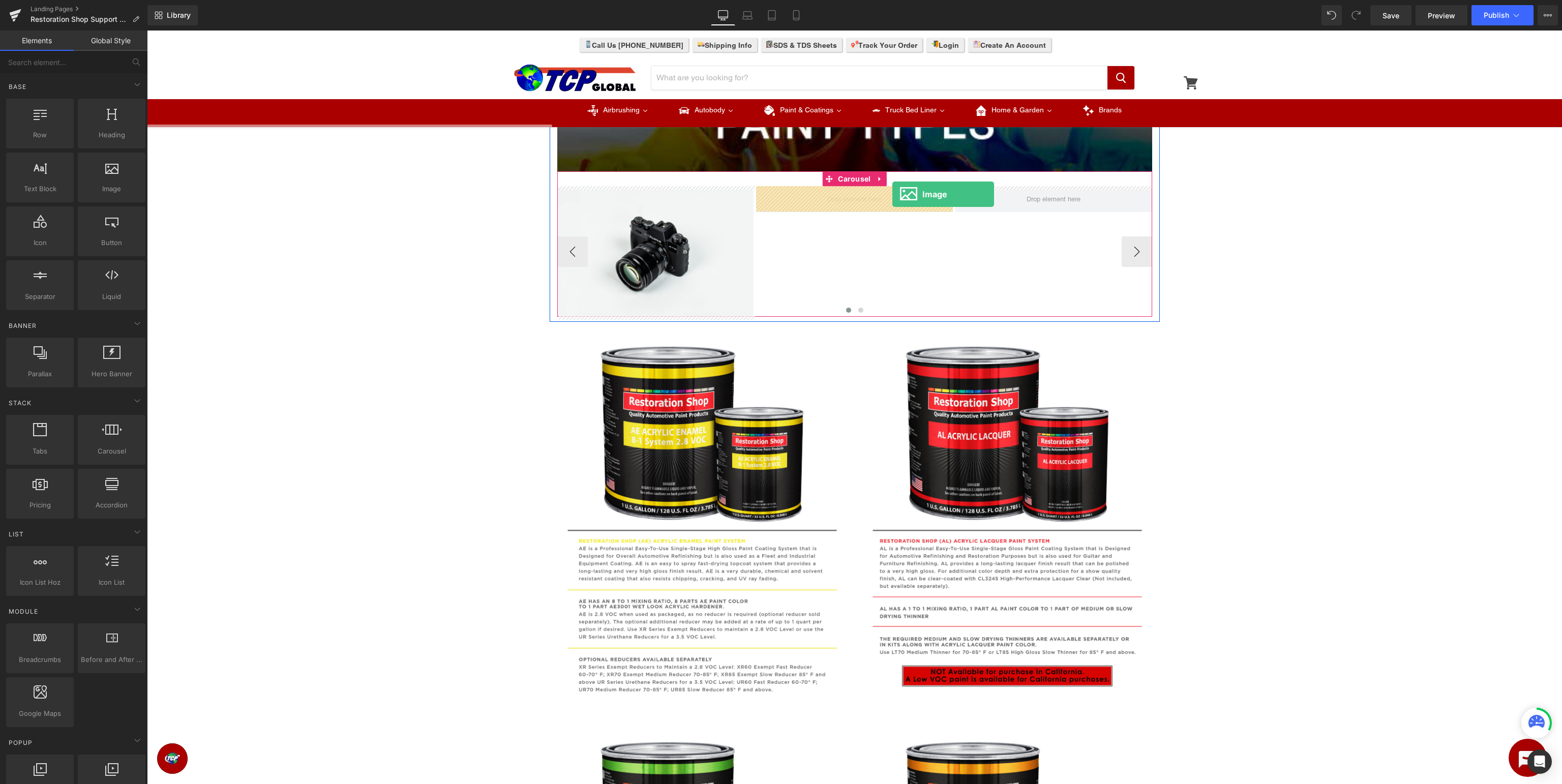
drag, startPoint x: 250, startPoint y: 216, endPoint x: 888, endPoint y: 196, distance: 638.3
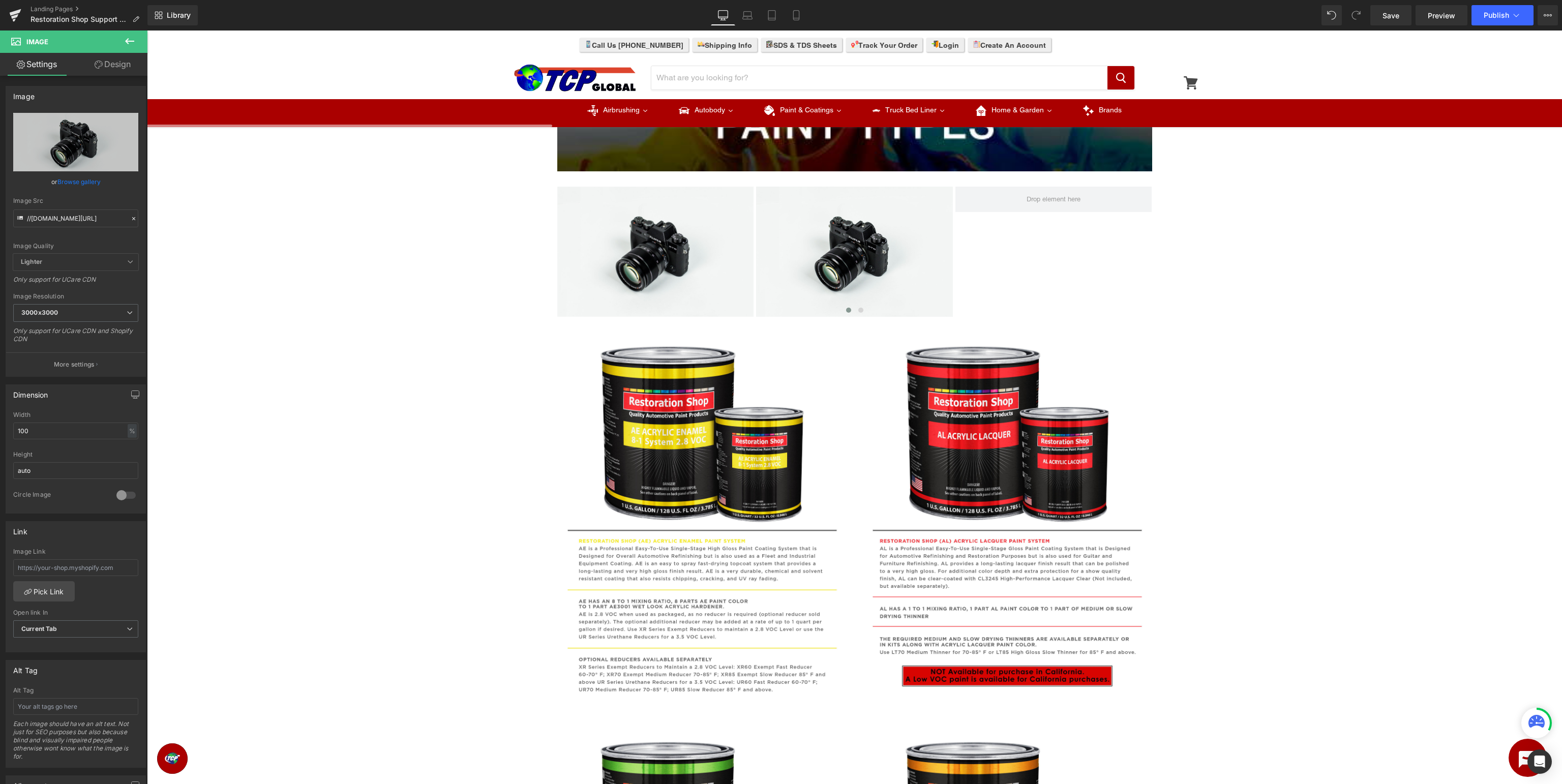
click at [129, 42] on icon at bounding box center [129, 41] width 12 height 12
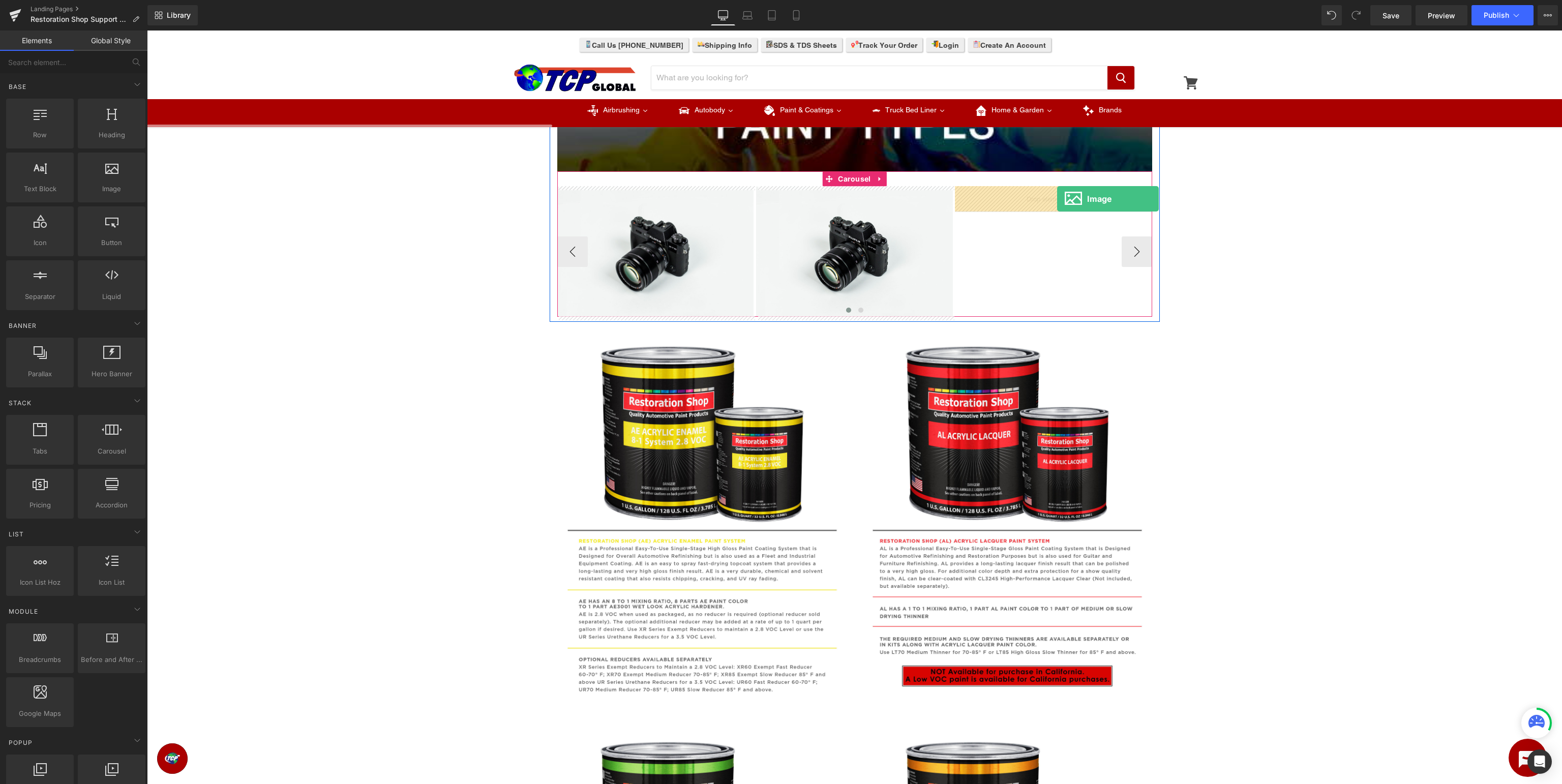
drag, startPoint x: 261, startPoint y: 213, endPoint x: 1055, endPoint y: 199, distance: 794.1
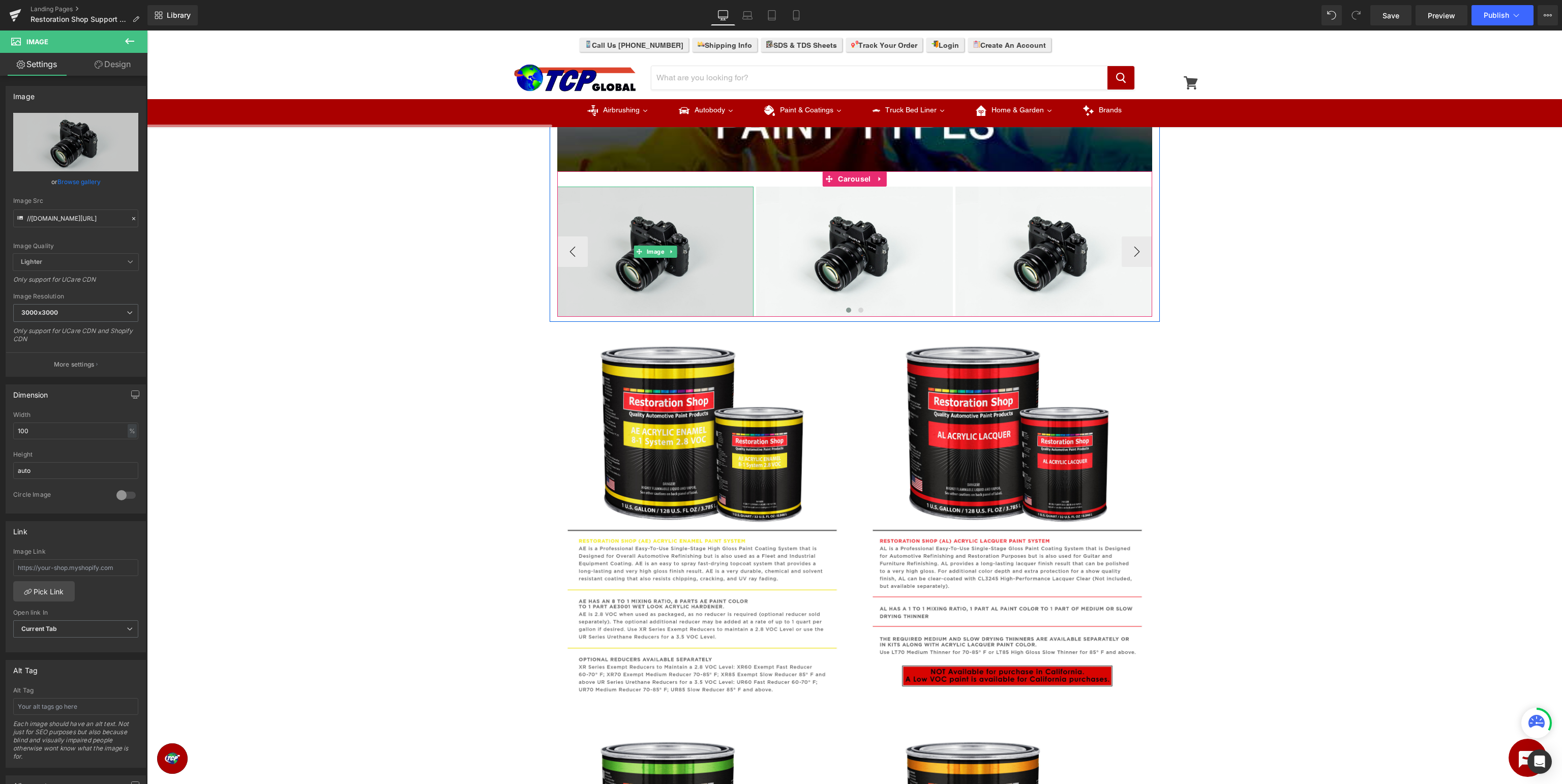
click at [672, 259] on img at bounding box center [655, 251] width 197 height 130
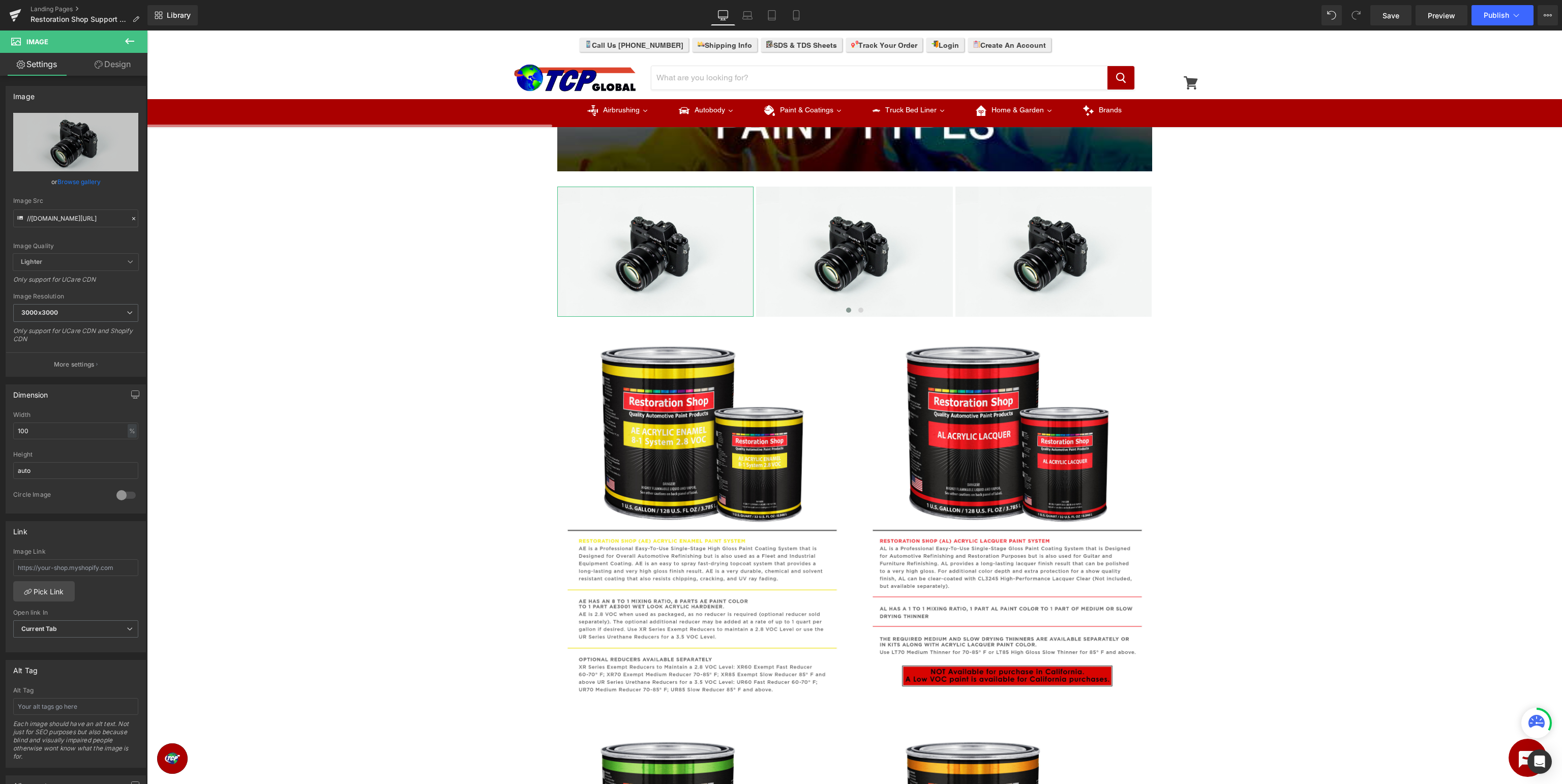
click at [80, 182] on link "Browse gallery" at bounding box center [79, 181] width 43 height 18
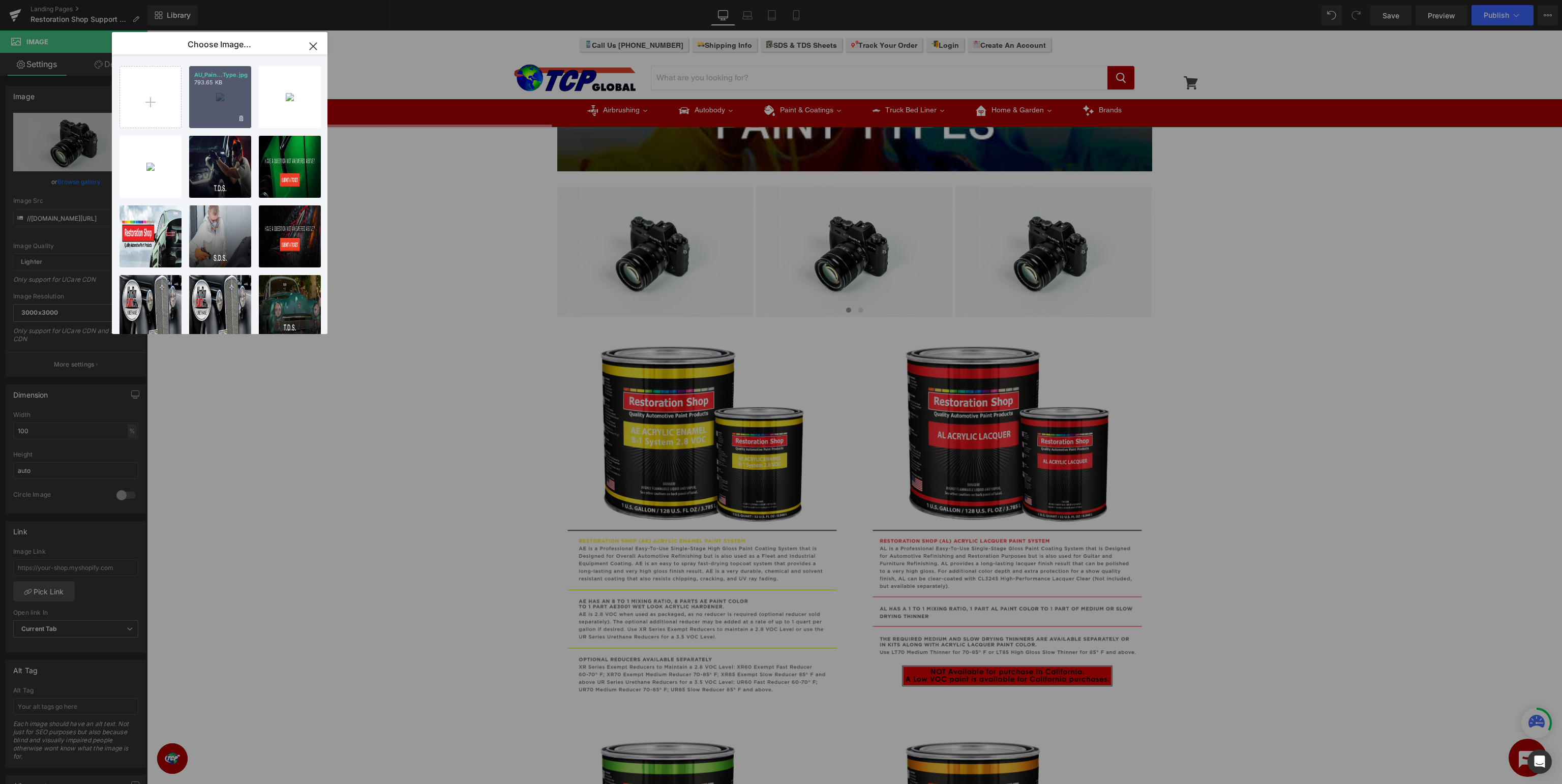
click at [225, 94] on div "AU_Pain...Type.jpg 793.65 KB" at bounding box center [220, 97] width 62 height 62
type input "https://ucarecdn.com/4fe87bb4-0fee-4919-8889-944b2c130811/-/format/auto/-/previ…"
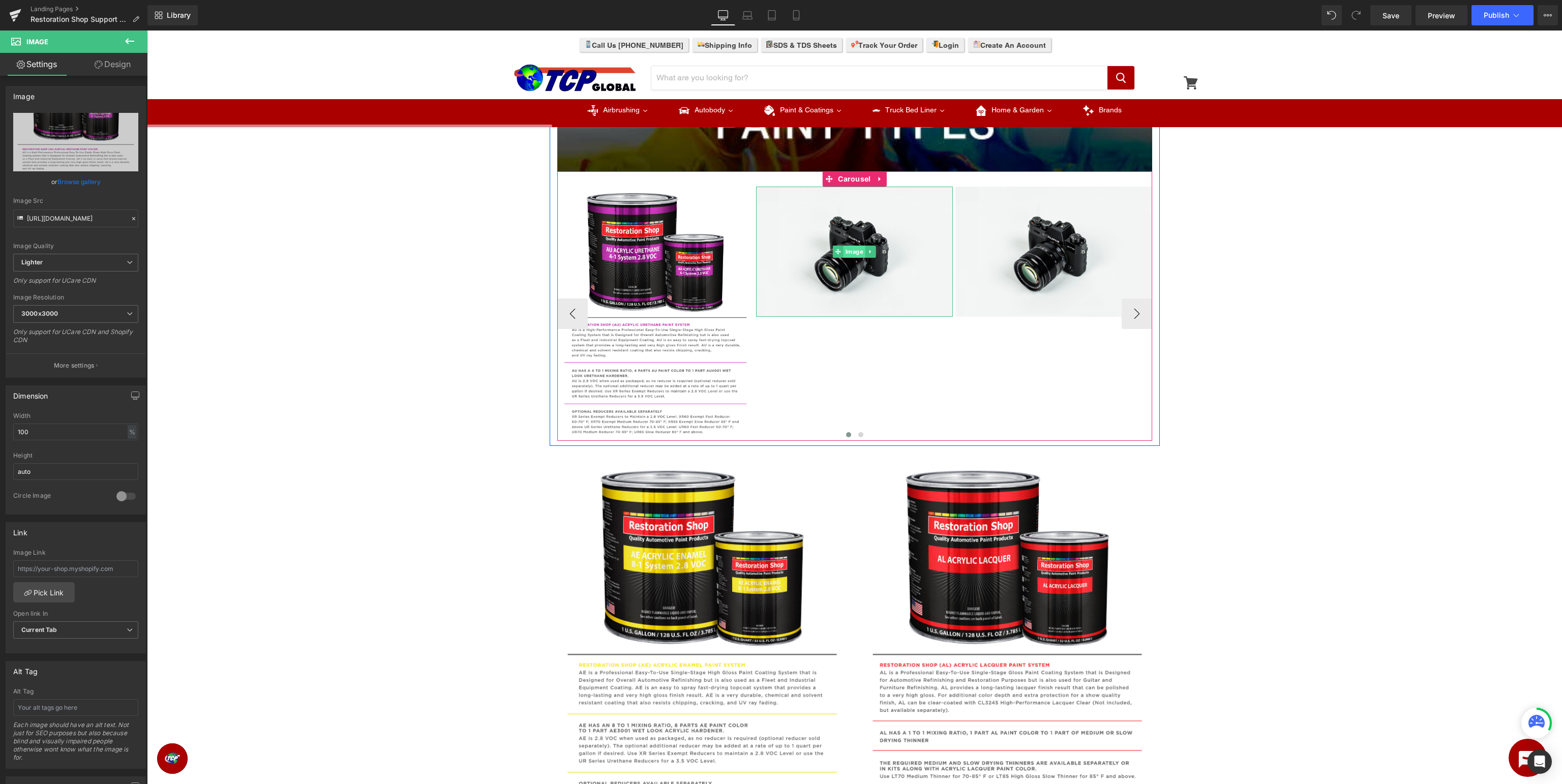
click at [855, 251] on span "Image" at bounding box center [854, 251] width 22 height 12
click at [76, 184] on link "Browse gallery" at bounding box center [79, 181] width 43 height 18
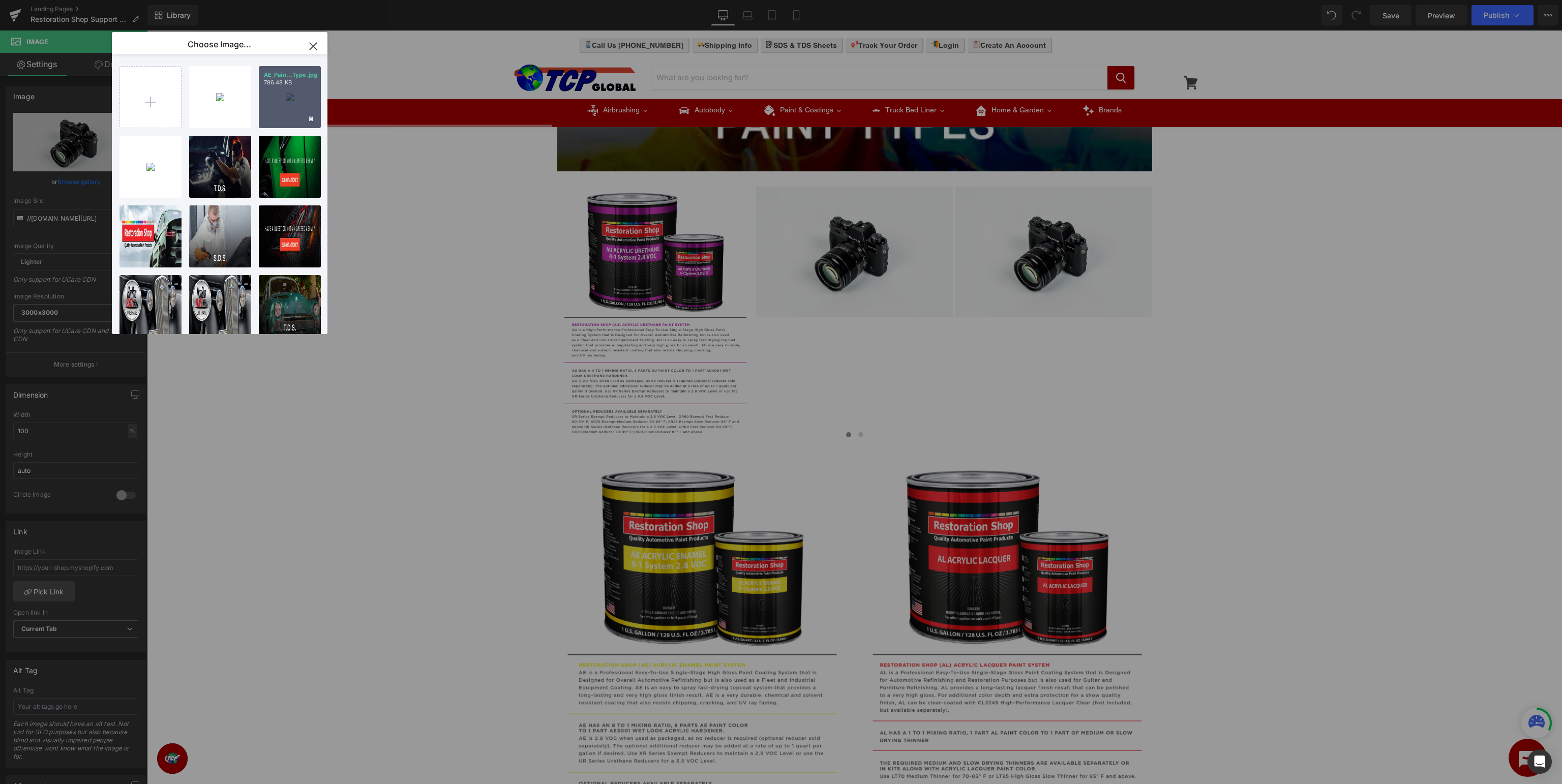
click at [286, 94] on div "AE_Pain...Type.jpg 786.48 KB" at bounding box center [290, 97] width 62 height 62
type input "https://ucarecdn.com/6063a741-5568-4e13-82cc-11472f5f68c9/-/format/auto/-/previ…"
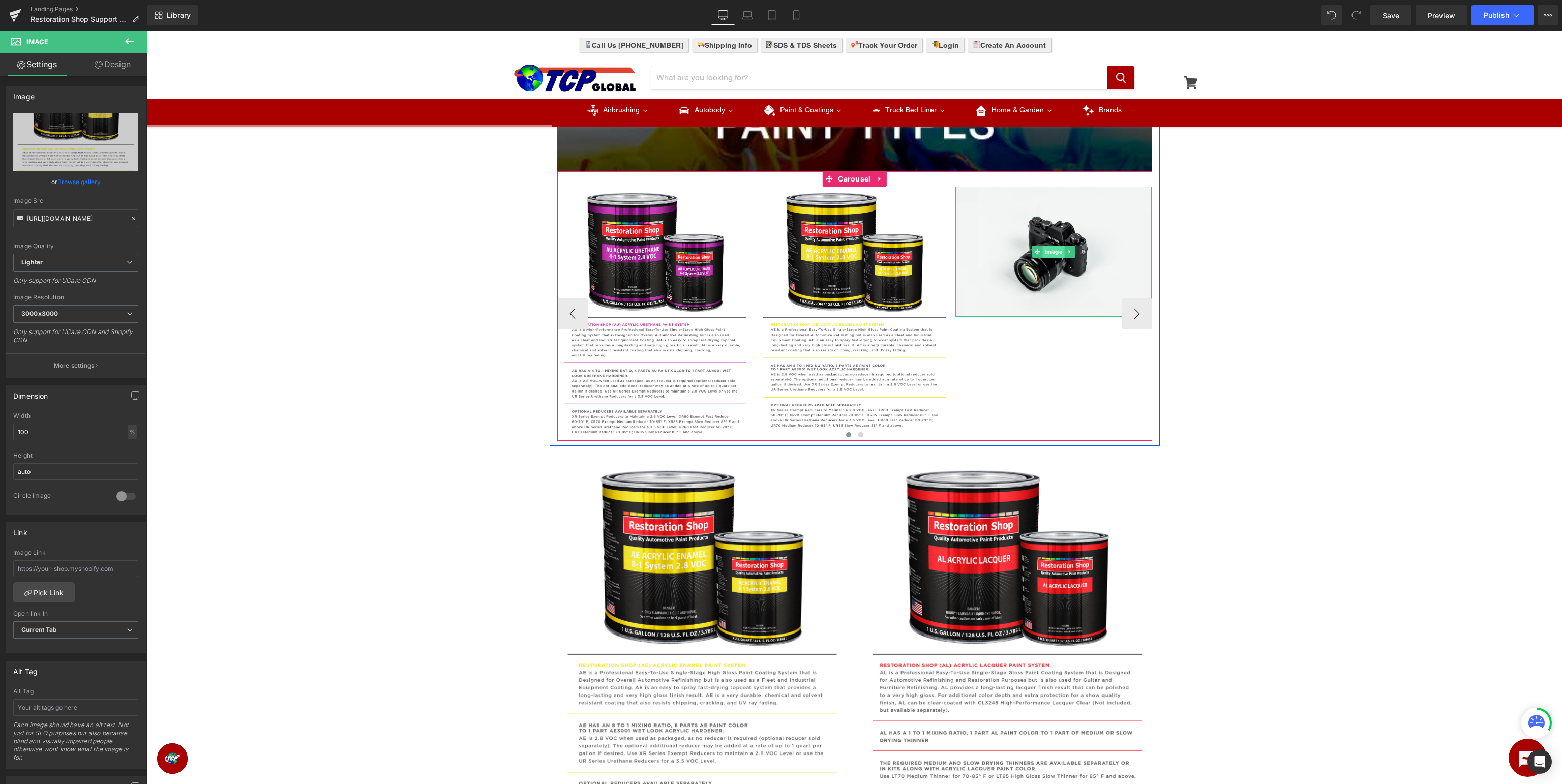
click at [1055, 249] on span "Image" at bounding box center [1053, 251] width 22 height 12
click at [88, 182] on link "Browse gallery" at bounding box center [79, 181] width 43 height 18
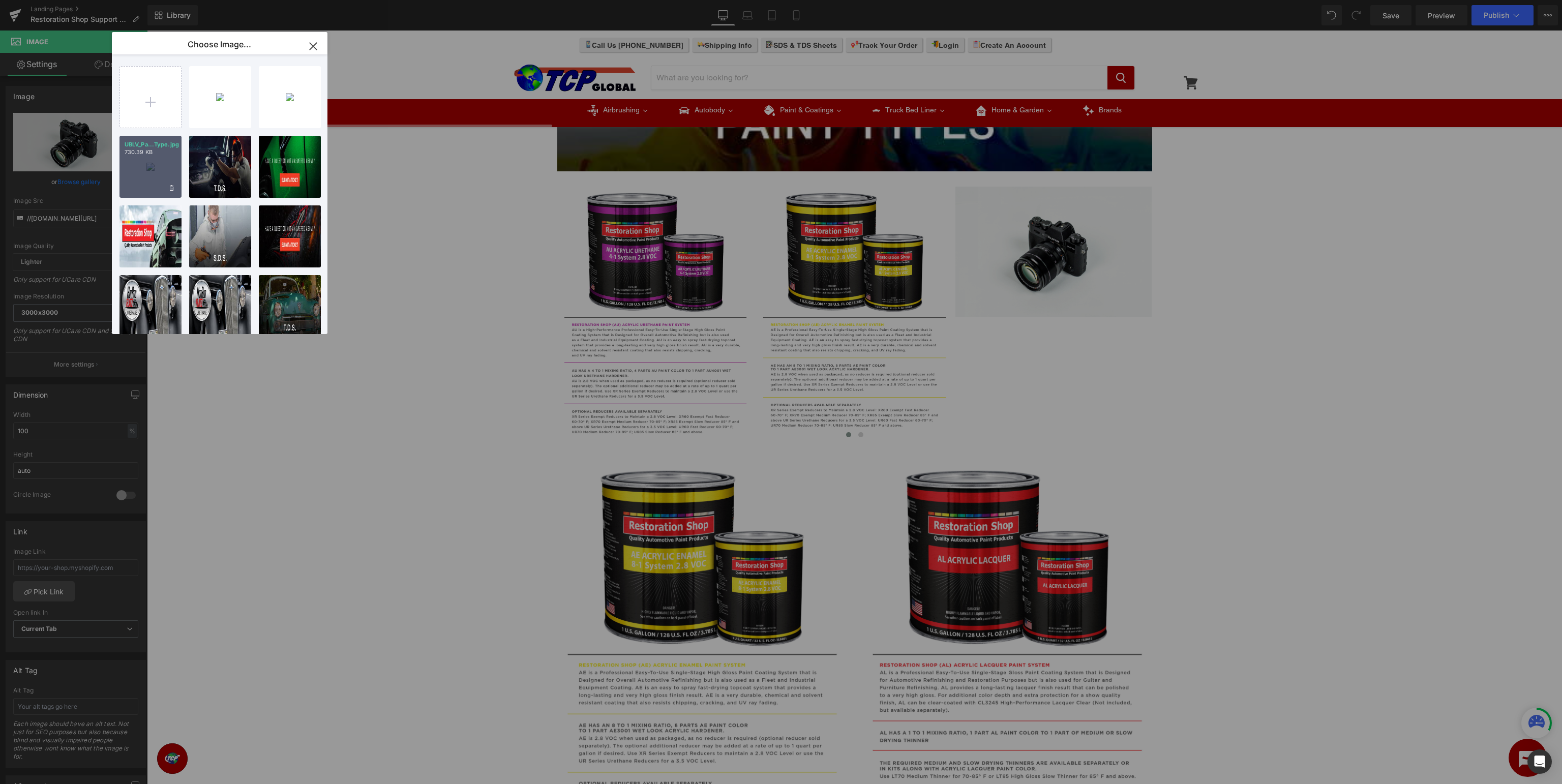
click at [150, 168] on div "UBLV_Pa...Type.jpg 730.39 KB" at bounding box center [150, 166] width 62 height 62
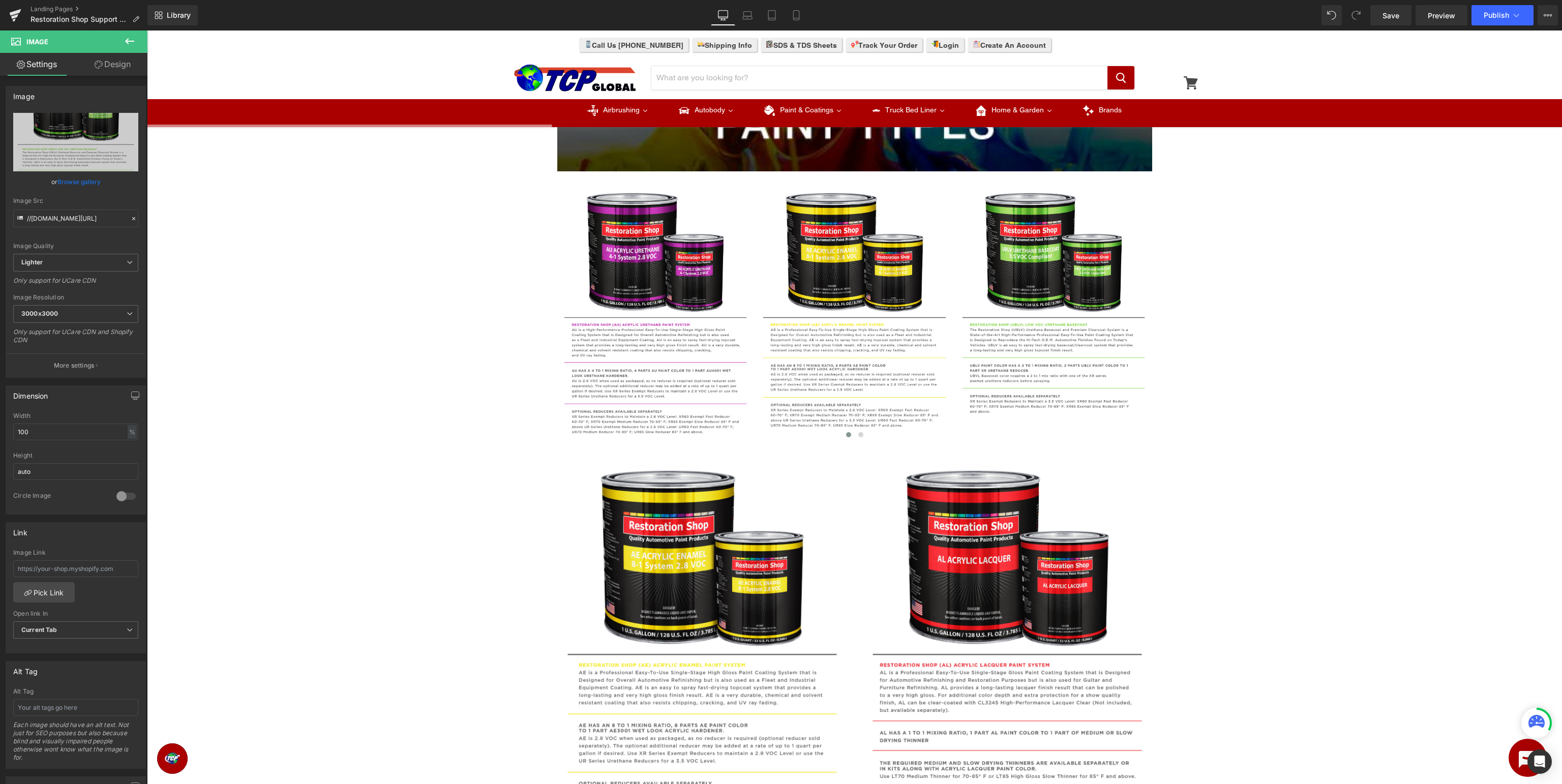
type input "https://ucarecdn.com/a95ff689-c4ff-4ff3-a067-a023b2a4d830/-/format/auto/-/previ…"
click at [133, 43] on icon at bounding box center [129, 41] width 12 height 12
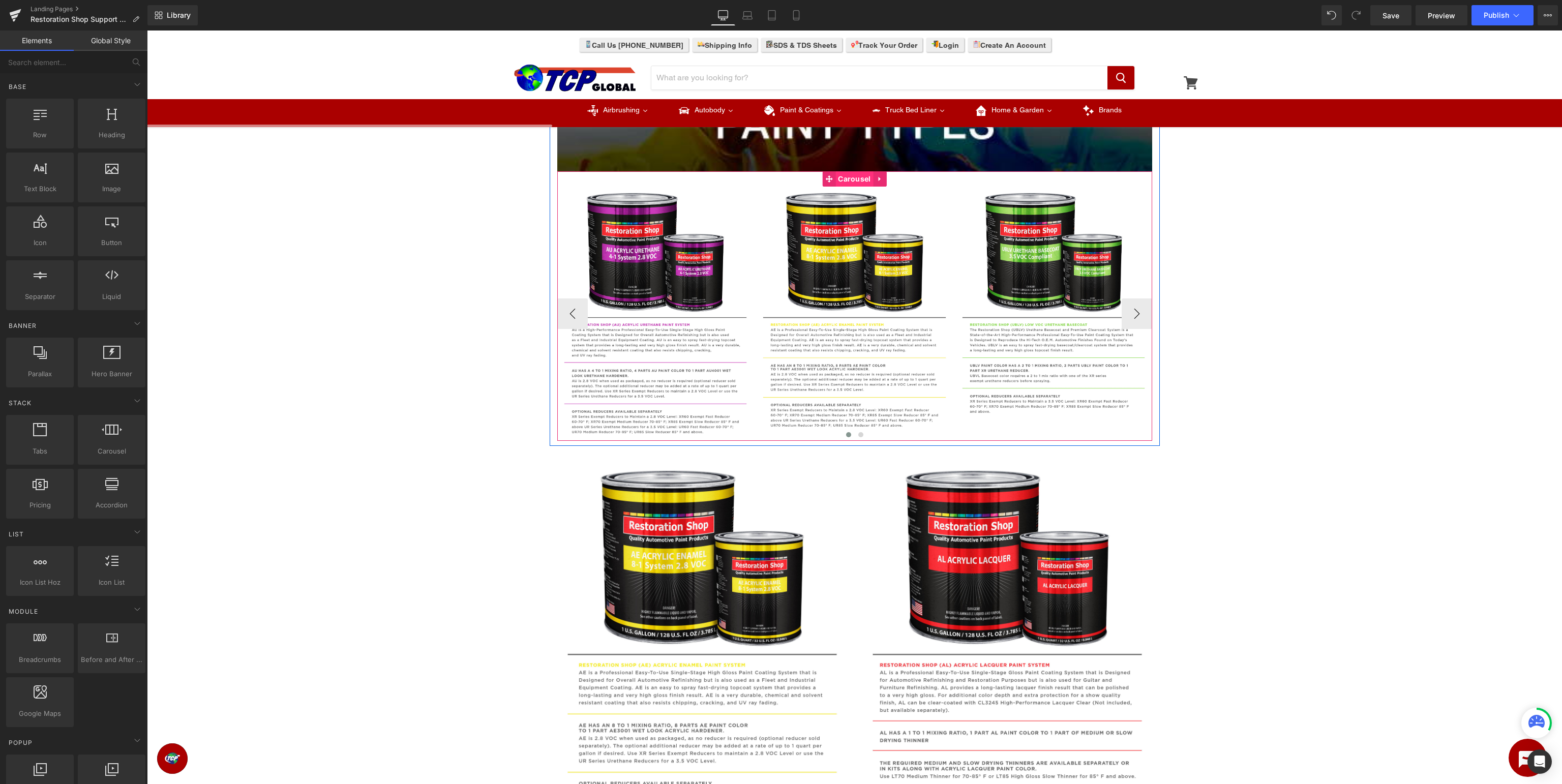
click at [843, 181] on span "Carousel" at bounding box center [854, 179] width 38 height 15
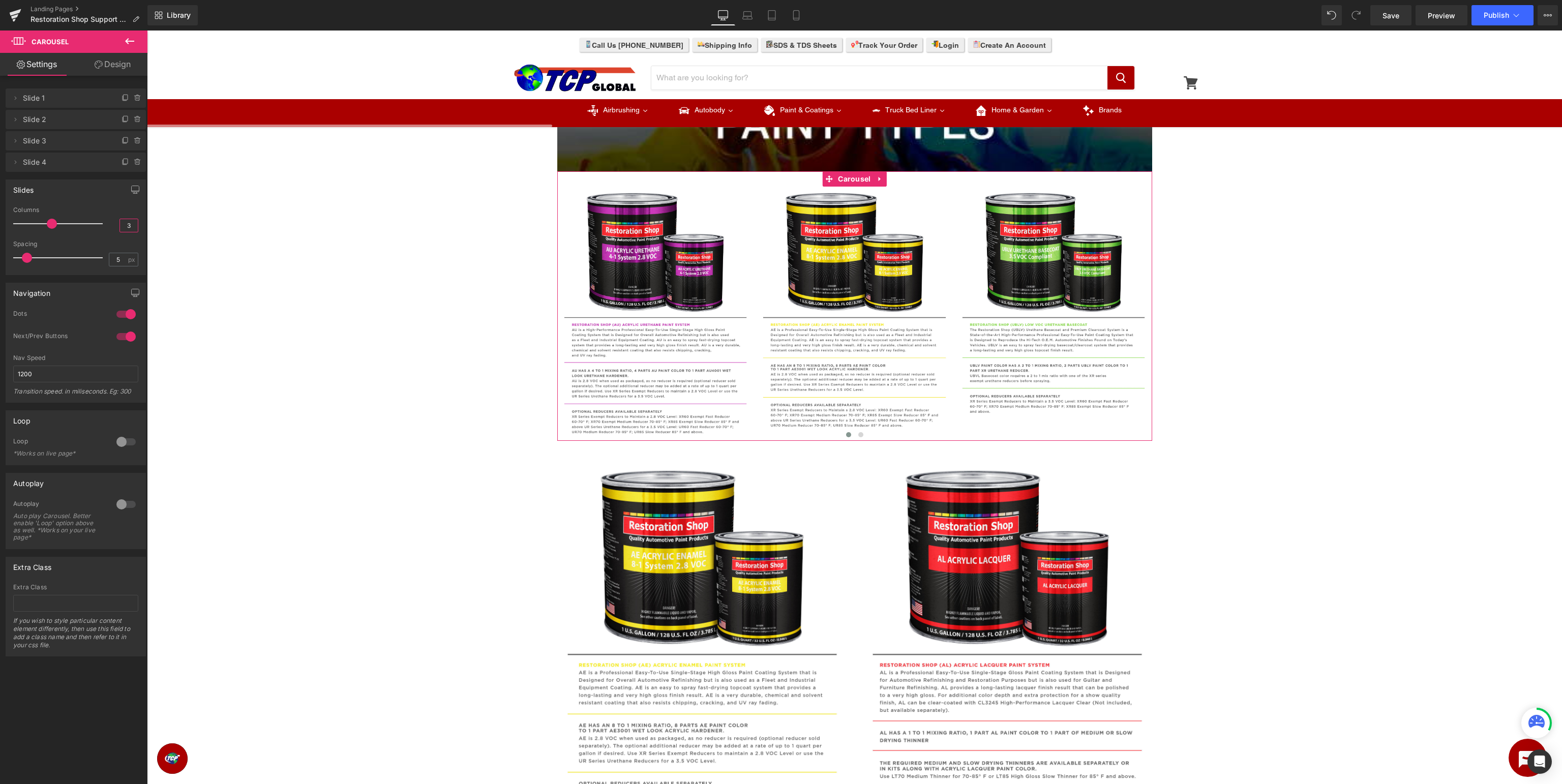
click at [128, 226] on input "3" at bounding box center [129, 226] width 18 height 13
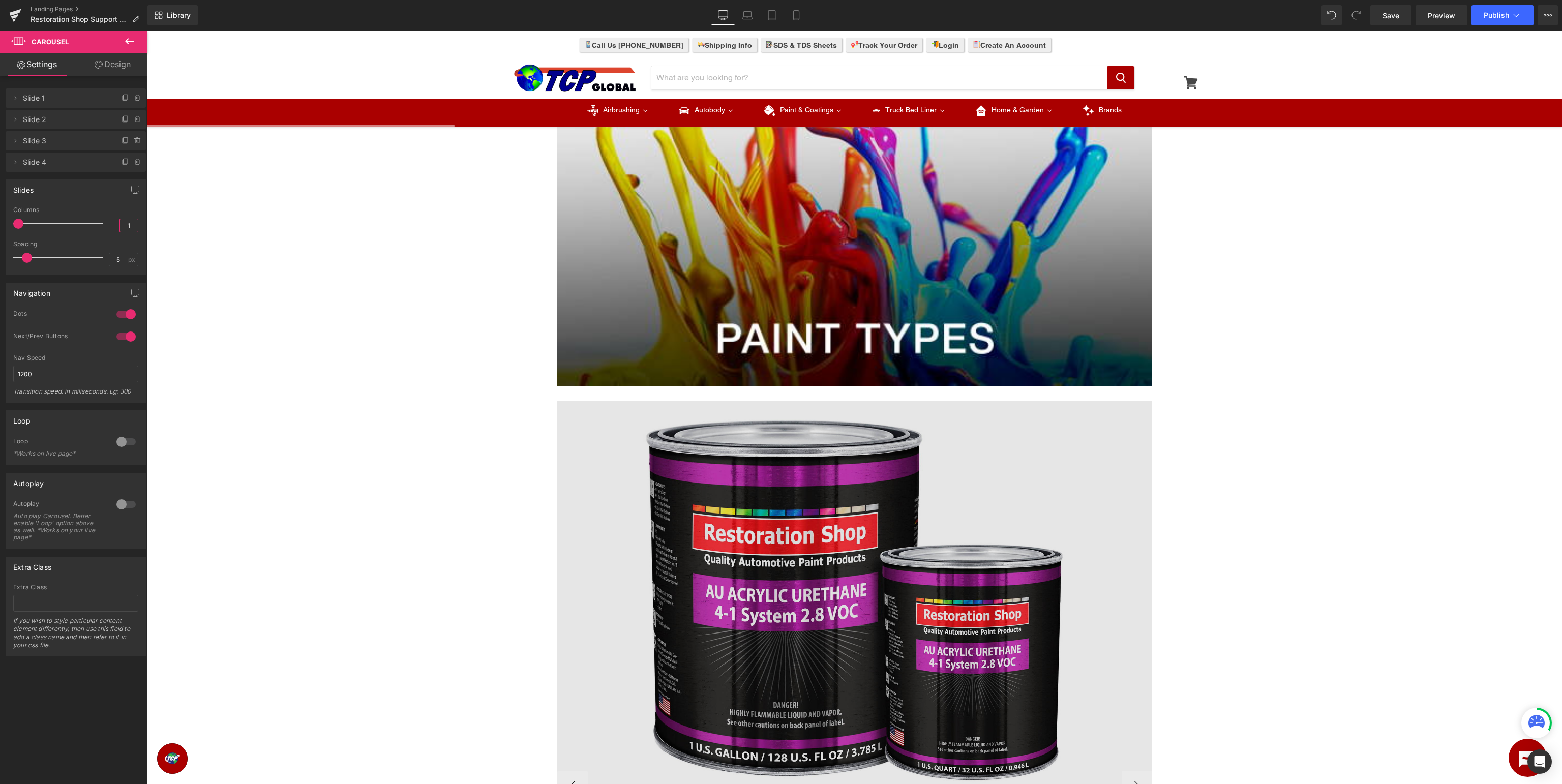
scroll to position [590, 0]
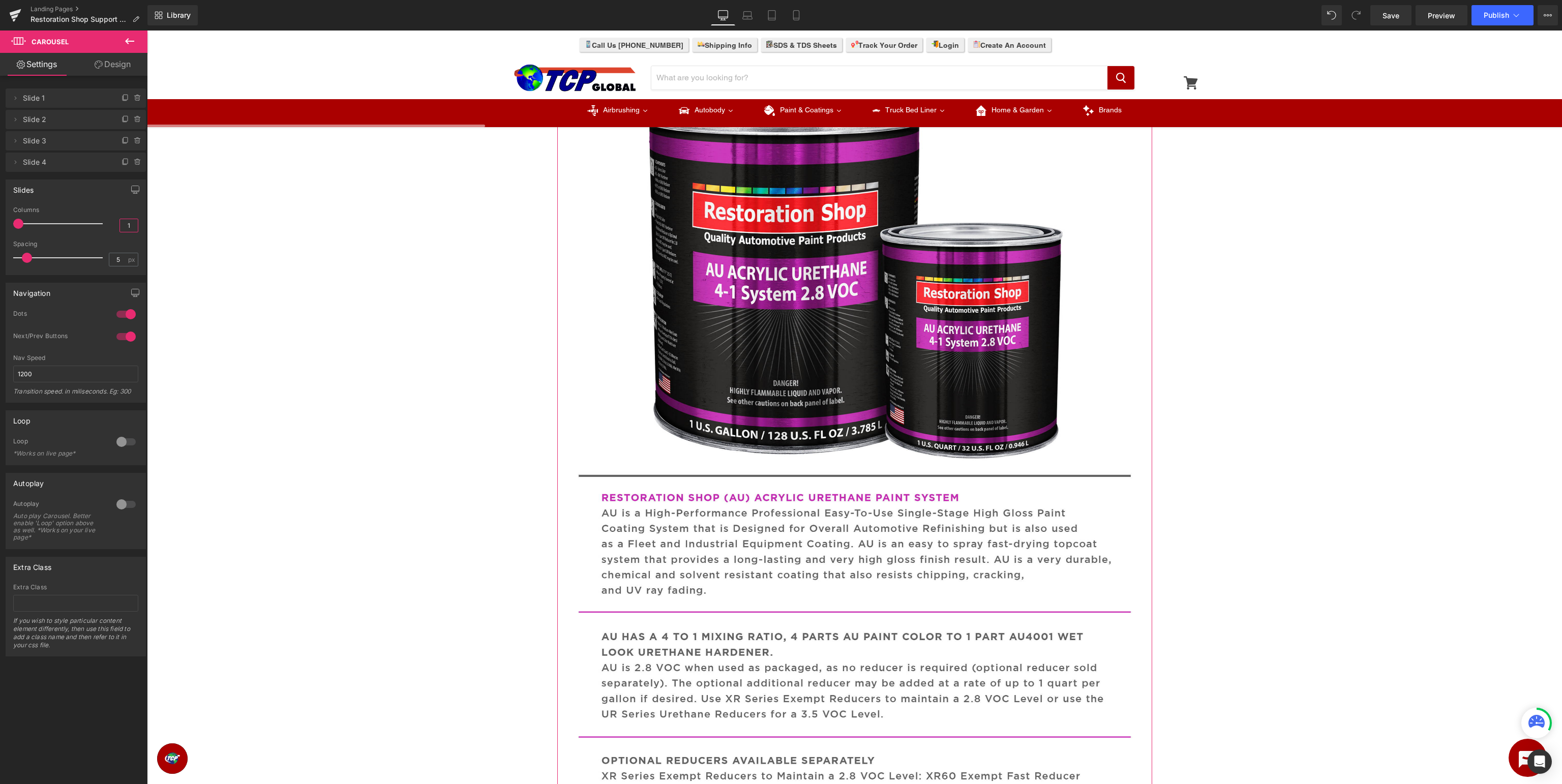
click at [129, 227] on input "1" at bounding box center [129, 226] width 18 height 13
click at [129, 226] on input "1" at bounding box center [129, 226] width 18 height 13
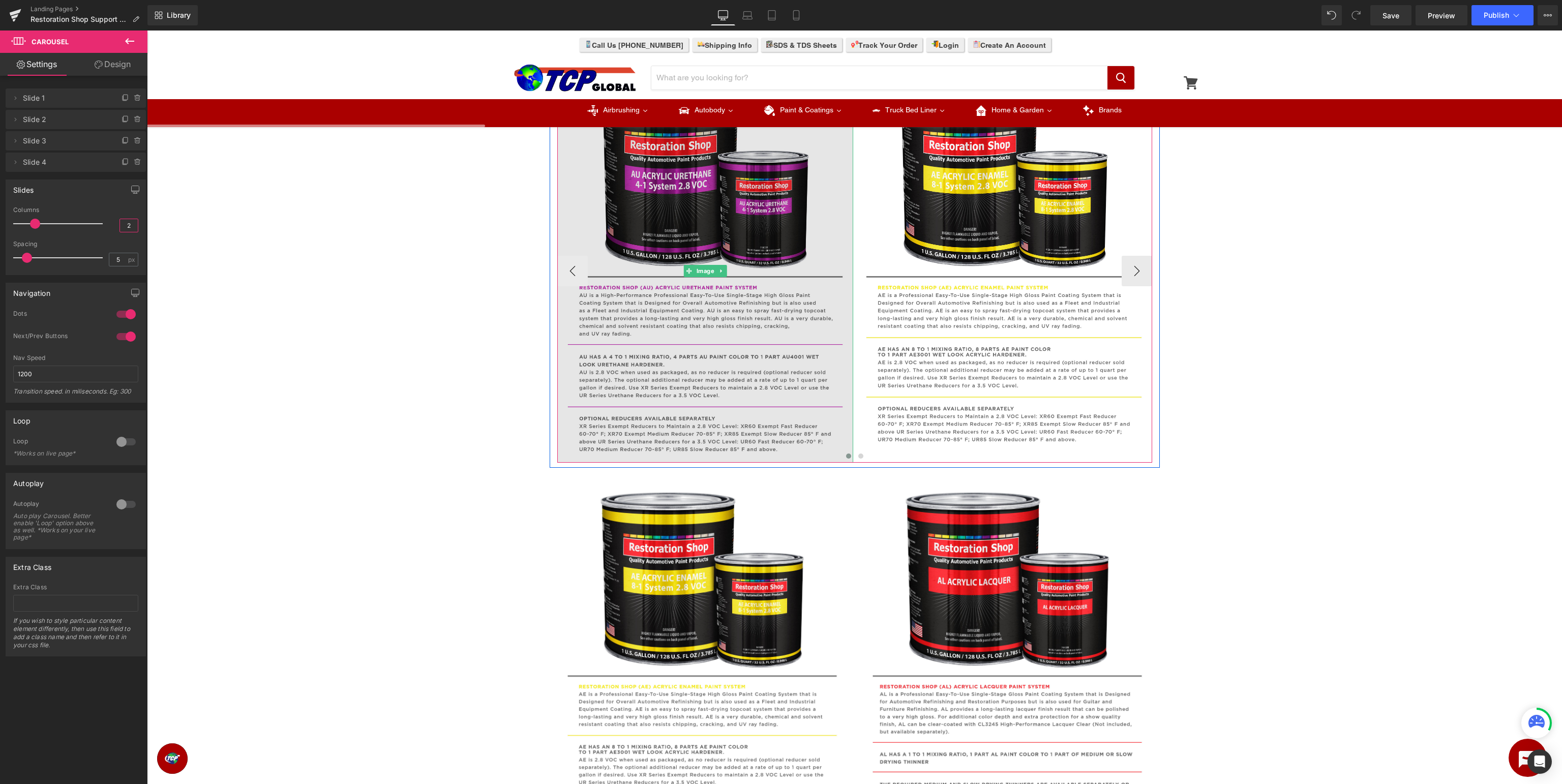
scroll to position [376, 0]
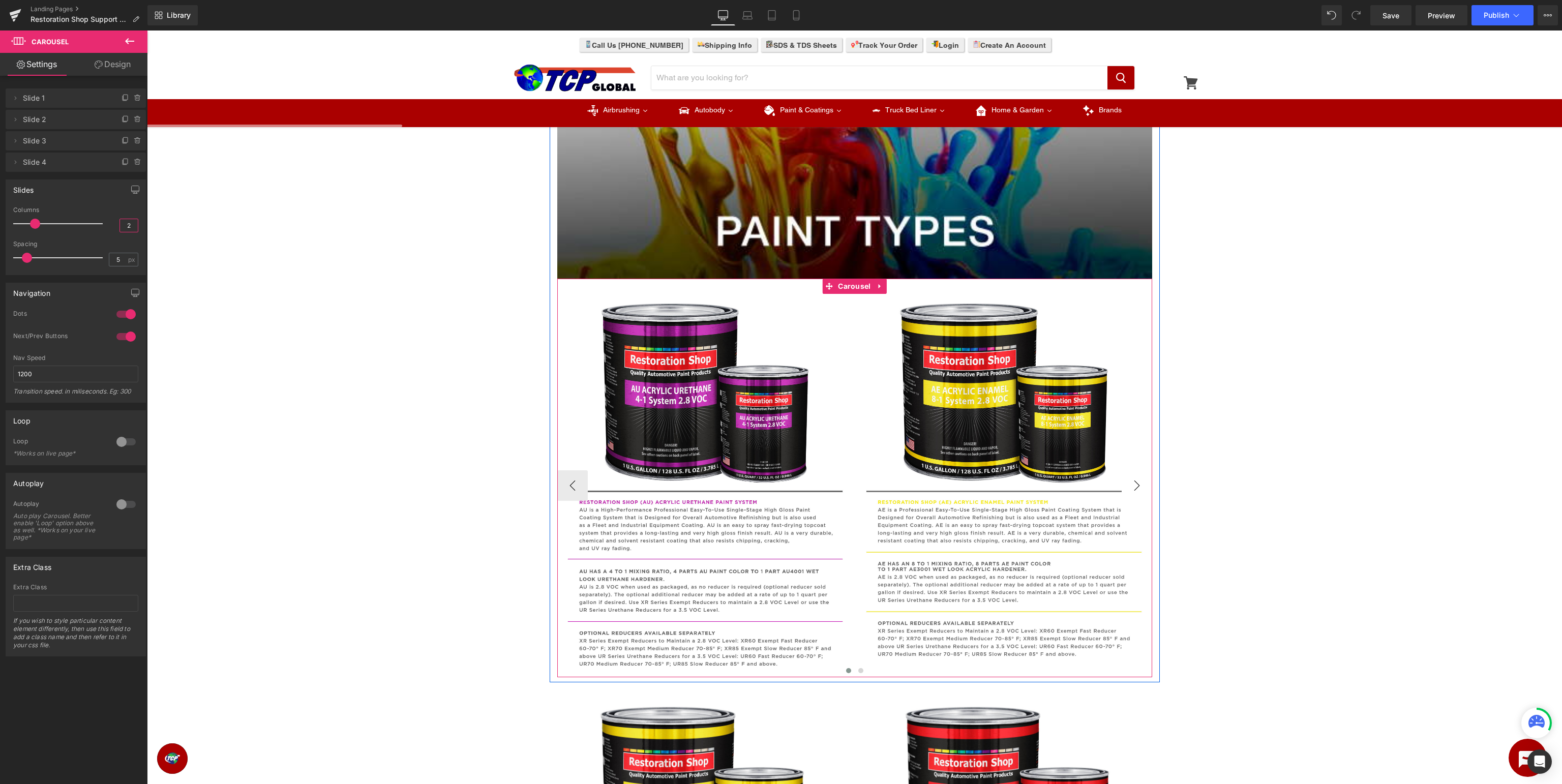
type input "2"
click at [1141, 484] on button "›" at bounding box center [1137, 485] width 30 height 30
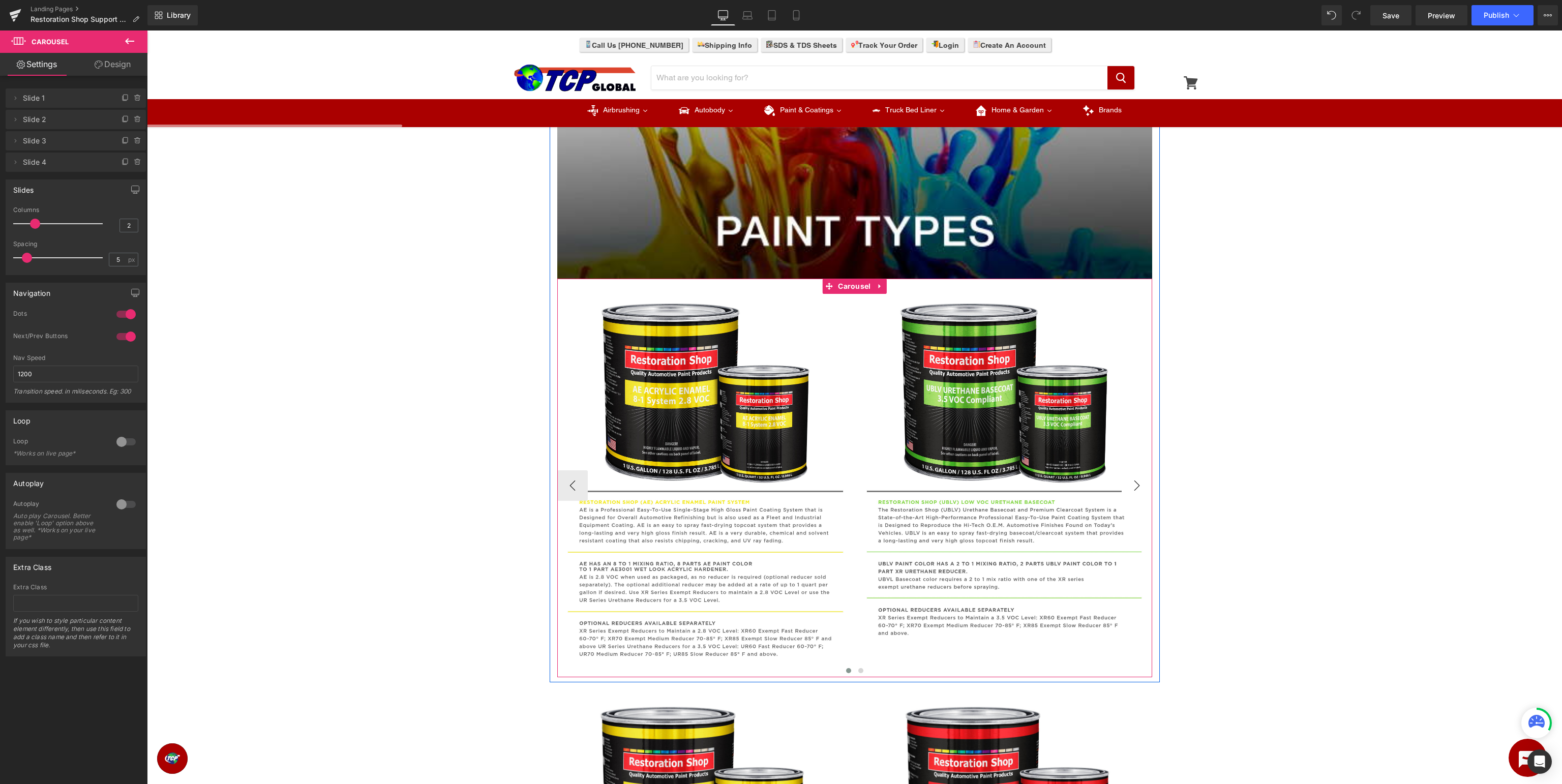
click at [1141, 484] on button "›" at bounding box center [1137, 485] width 30 height 30
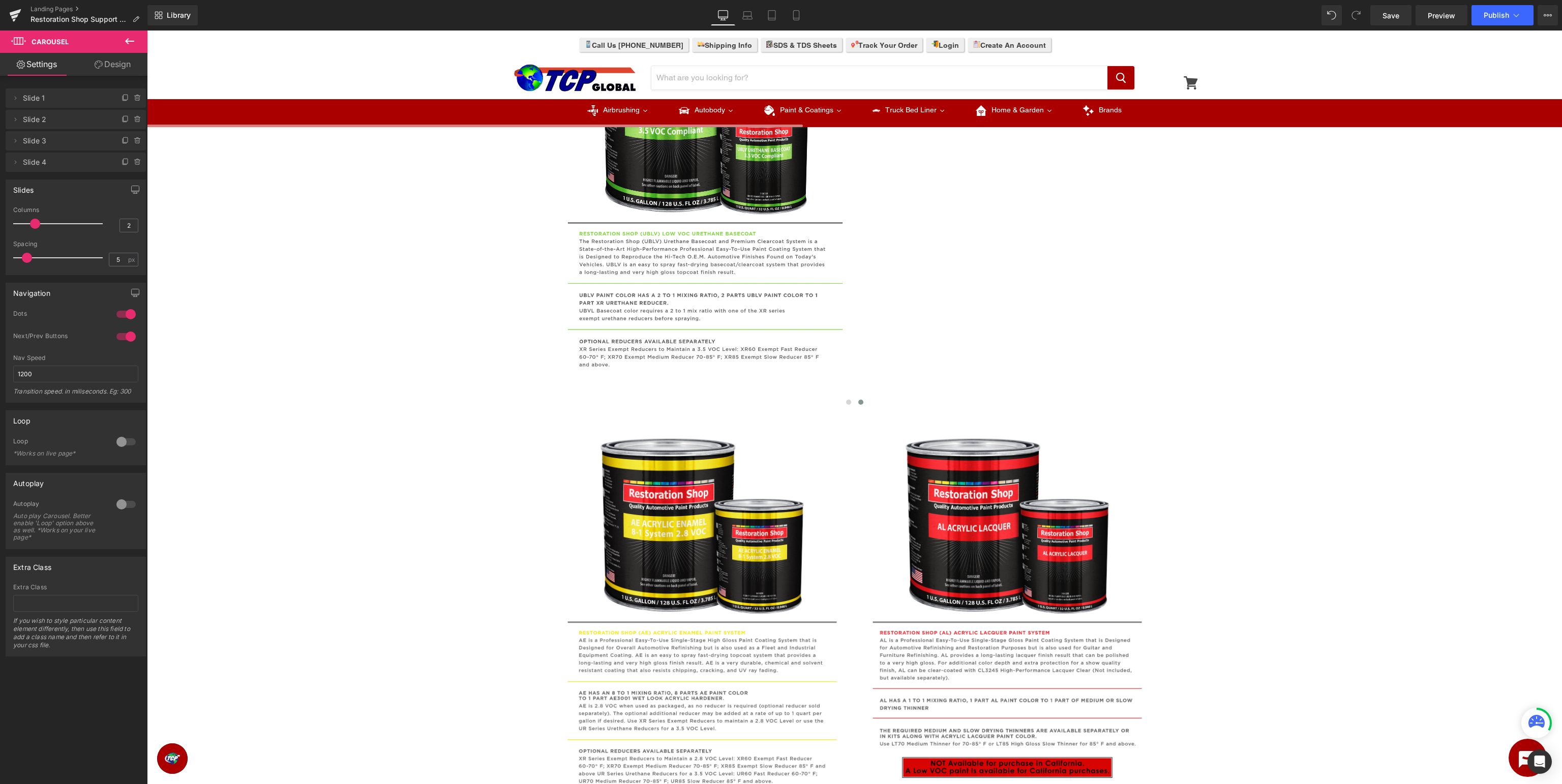
scroll to position [966, 0]
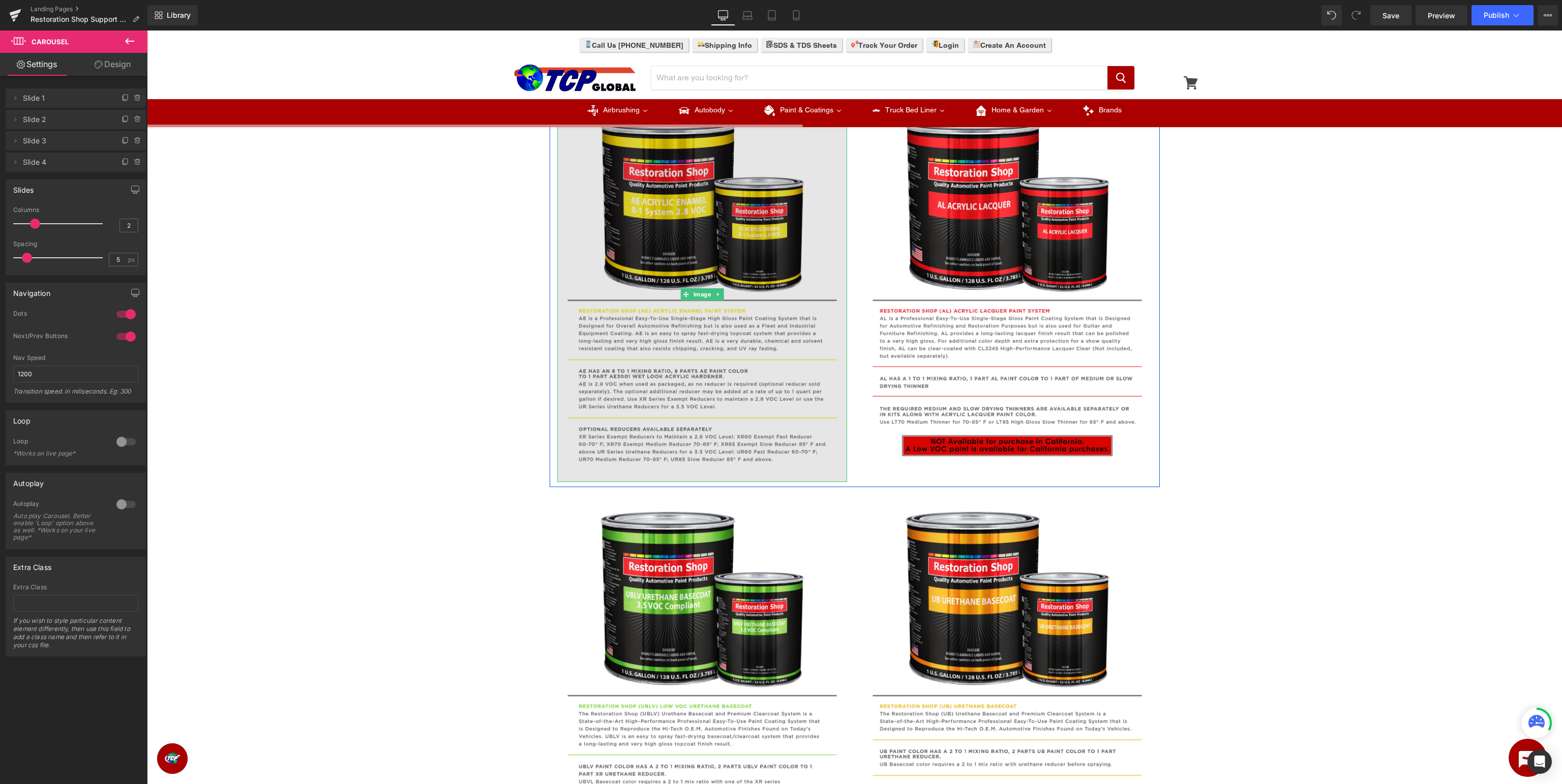
click at [678, 282] on img at bounding box center [702, 295] width 290 height 375
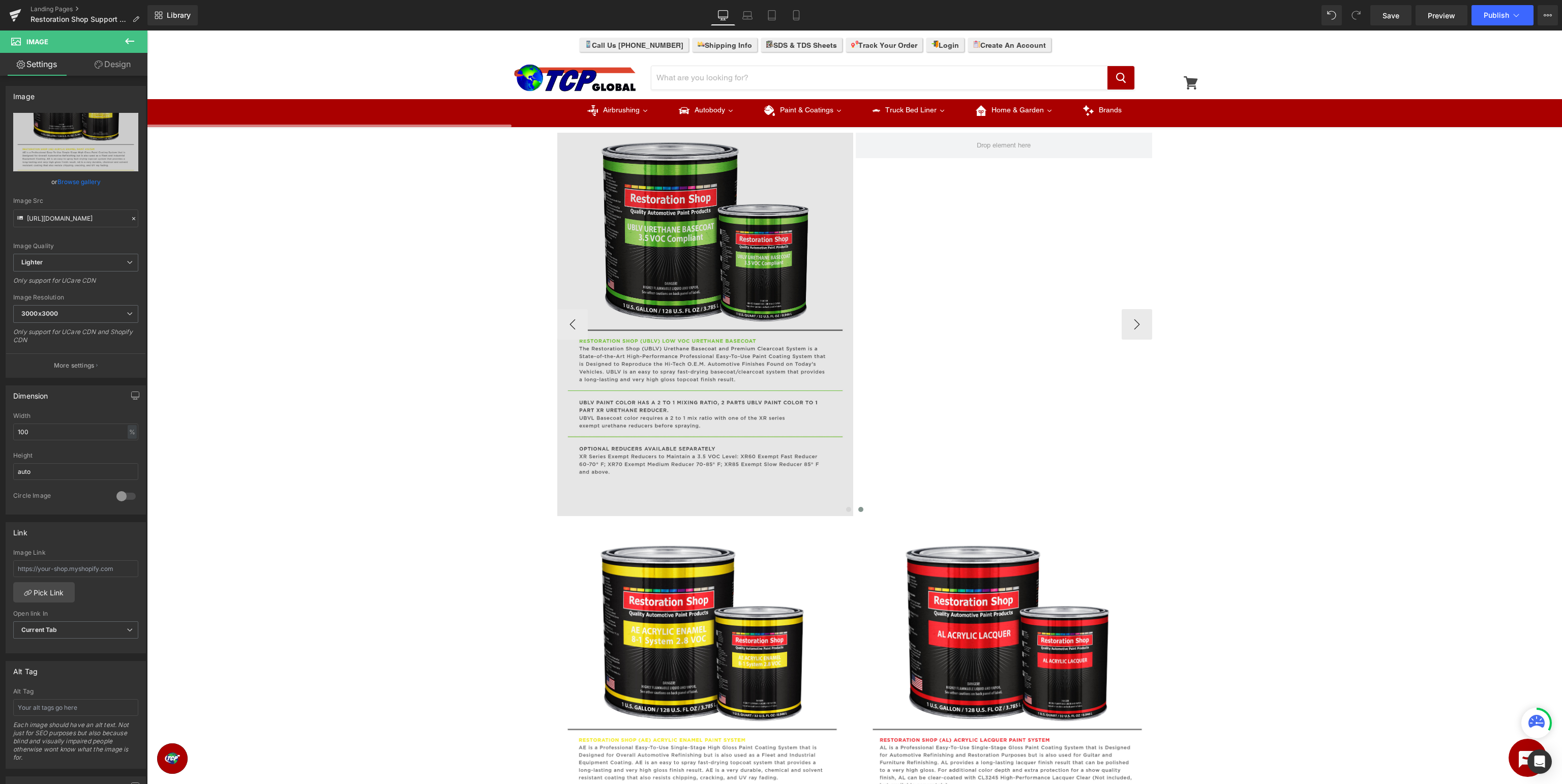
scroll to position [376, 0]
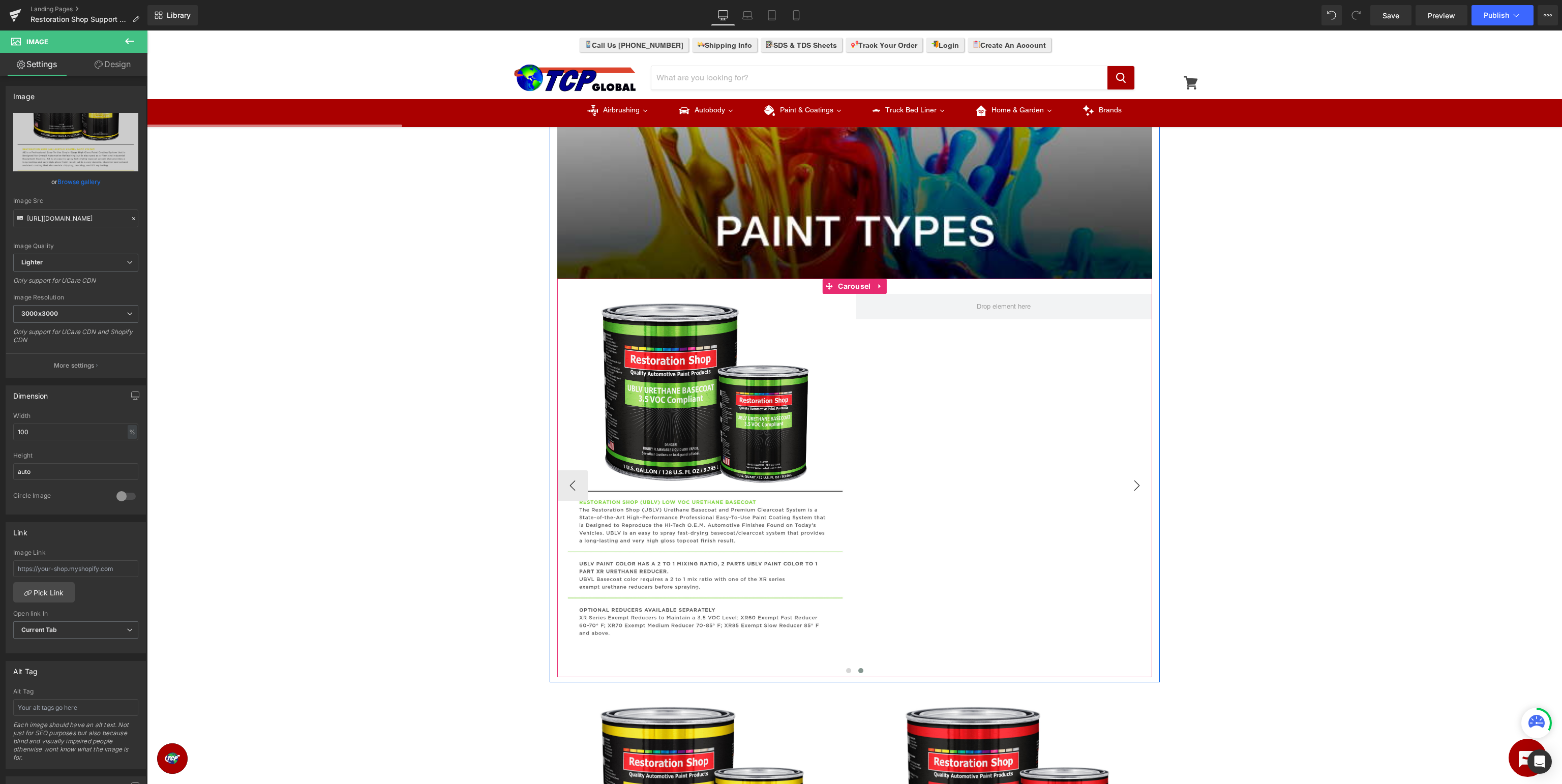
click at [1135, 486] on button "›" at bounding box center [1137, 485] width 30 height 30
click at [1130, 483] on button "›" at bounding box center [1137, 485] width 30 height 30
click at [571, 491] on button "‹" at bounding box center [572, 485] width 30 height 30
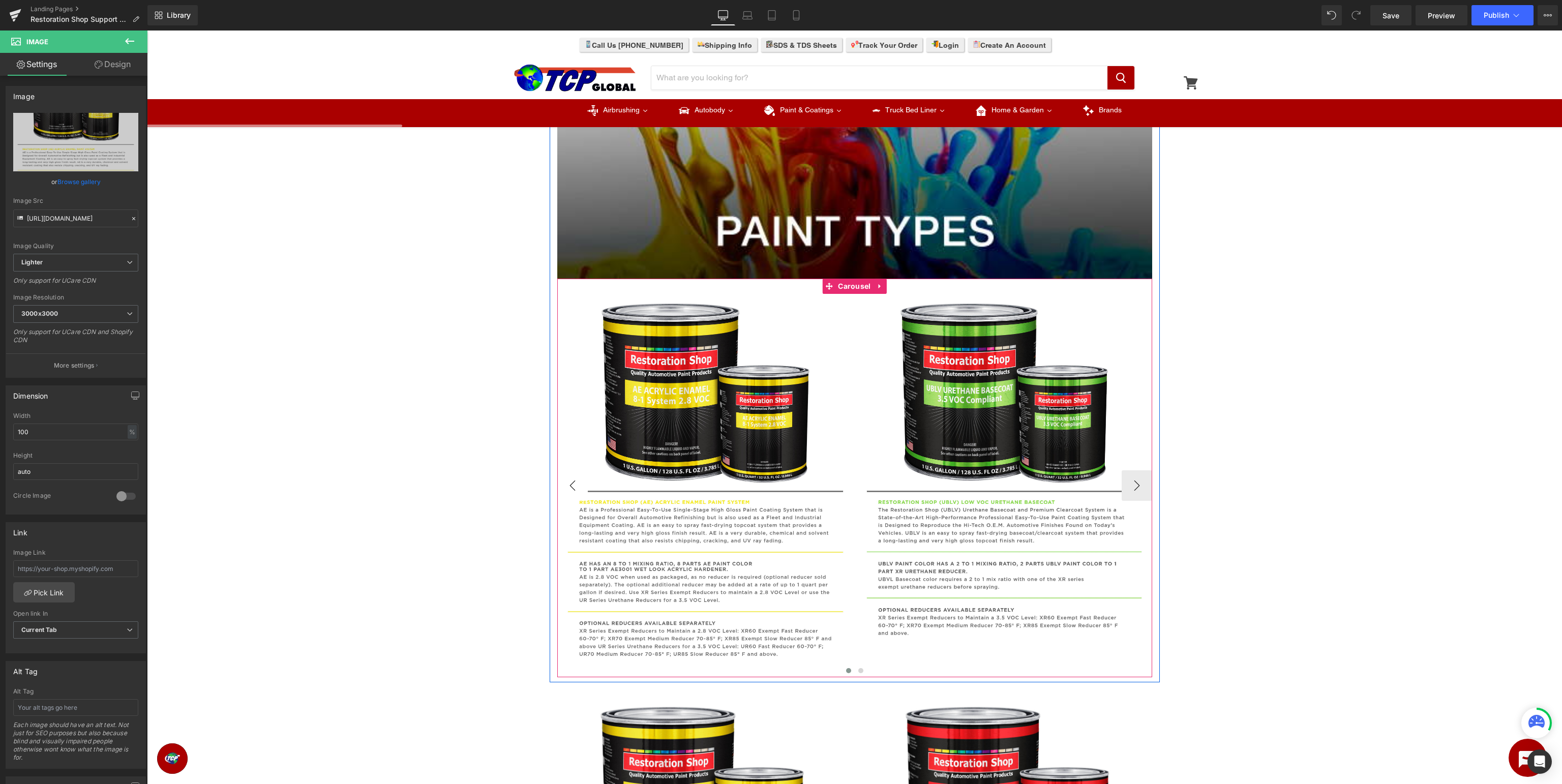
click at [570, 486] on button "‹" at bounding box center [572, 485] width 30 height 30
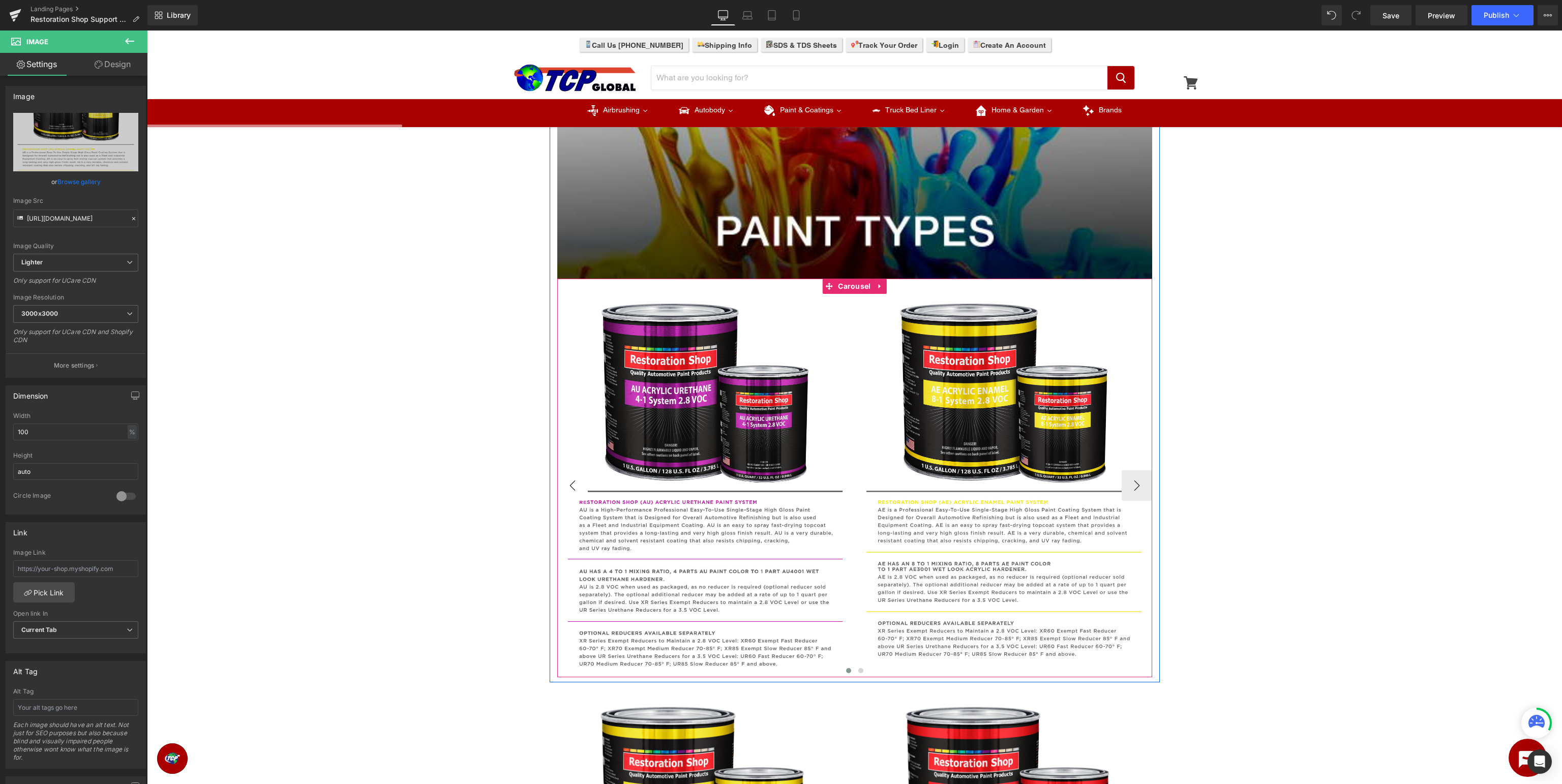
click at [570, 486] on button "‹" at bounding box center [572, 485] width 30 height 30
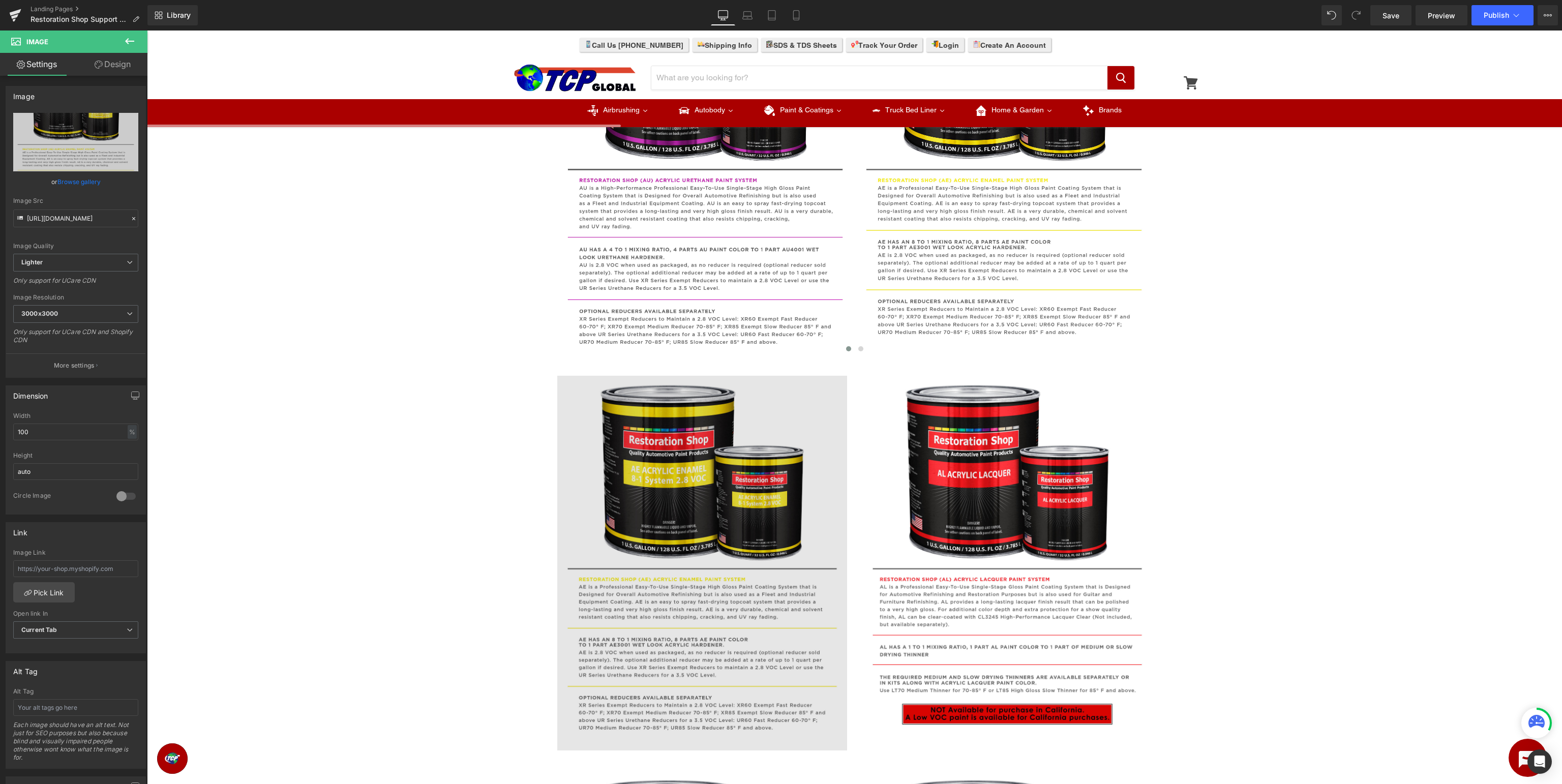
scroll to position [537, 0]
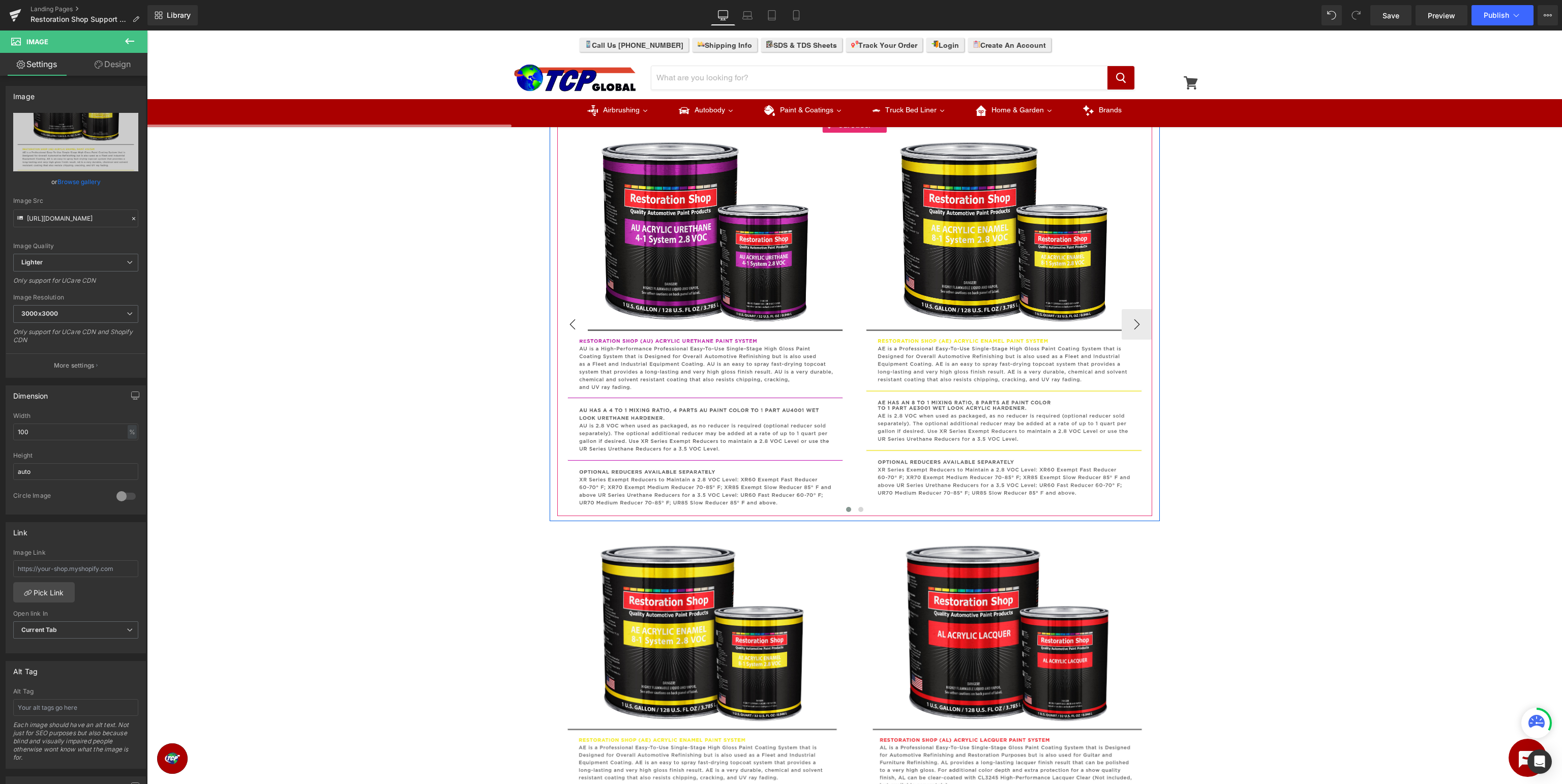
click at [568, 318] on button "‹" at bounding box center [572, 324] width 30 height 30
click at [571, 324] on button "‹" at bounding box center [572, 324] width 30 height 30
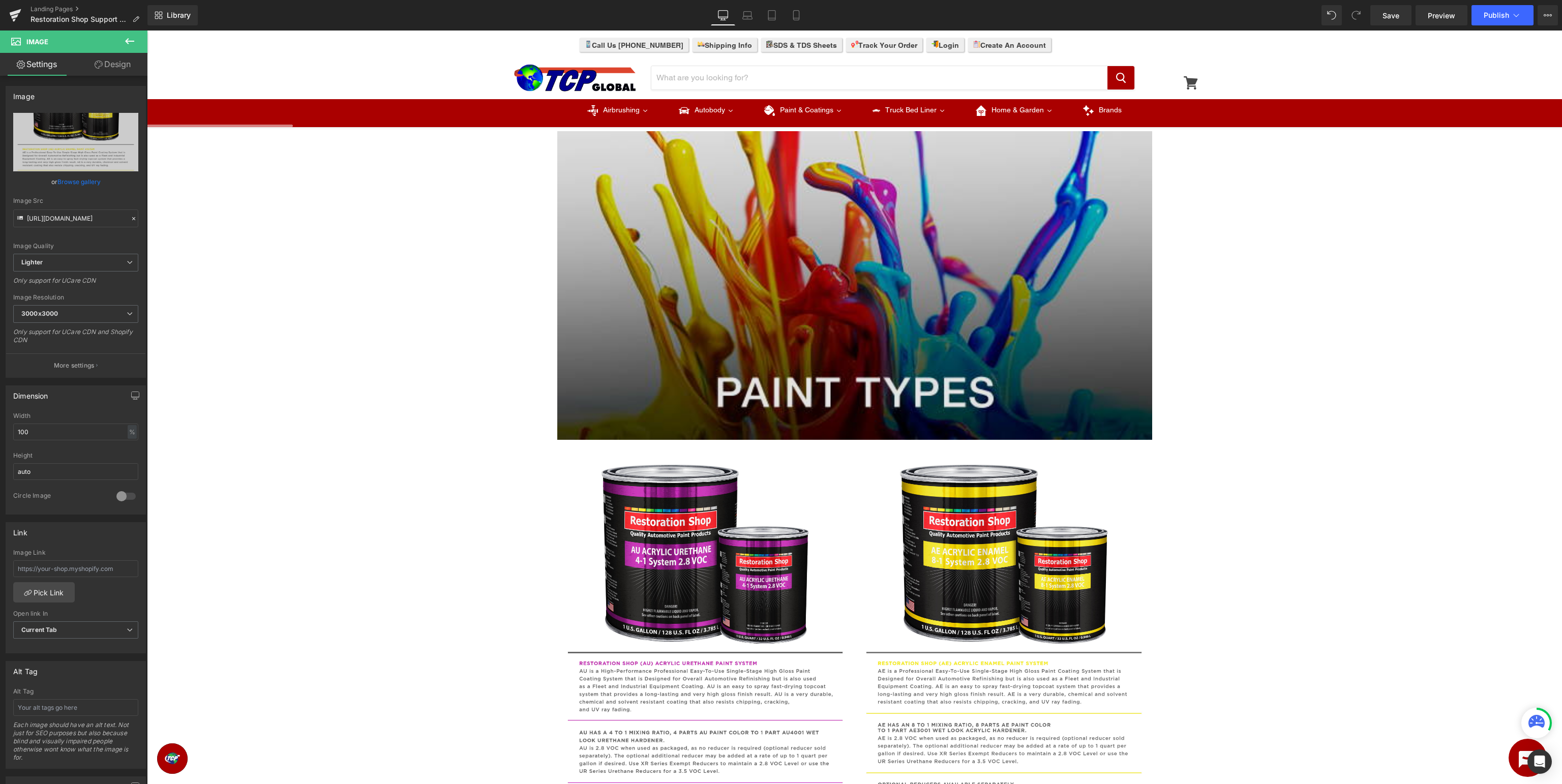
scroll to position [483, 0]
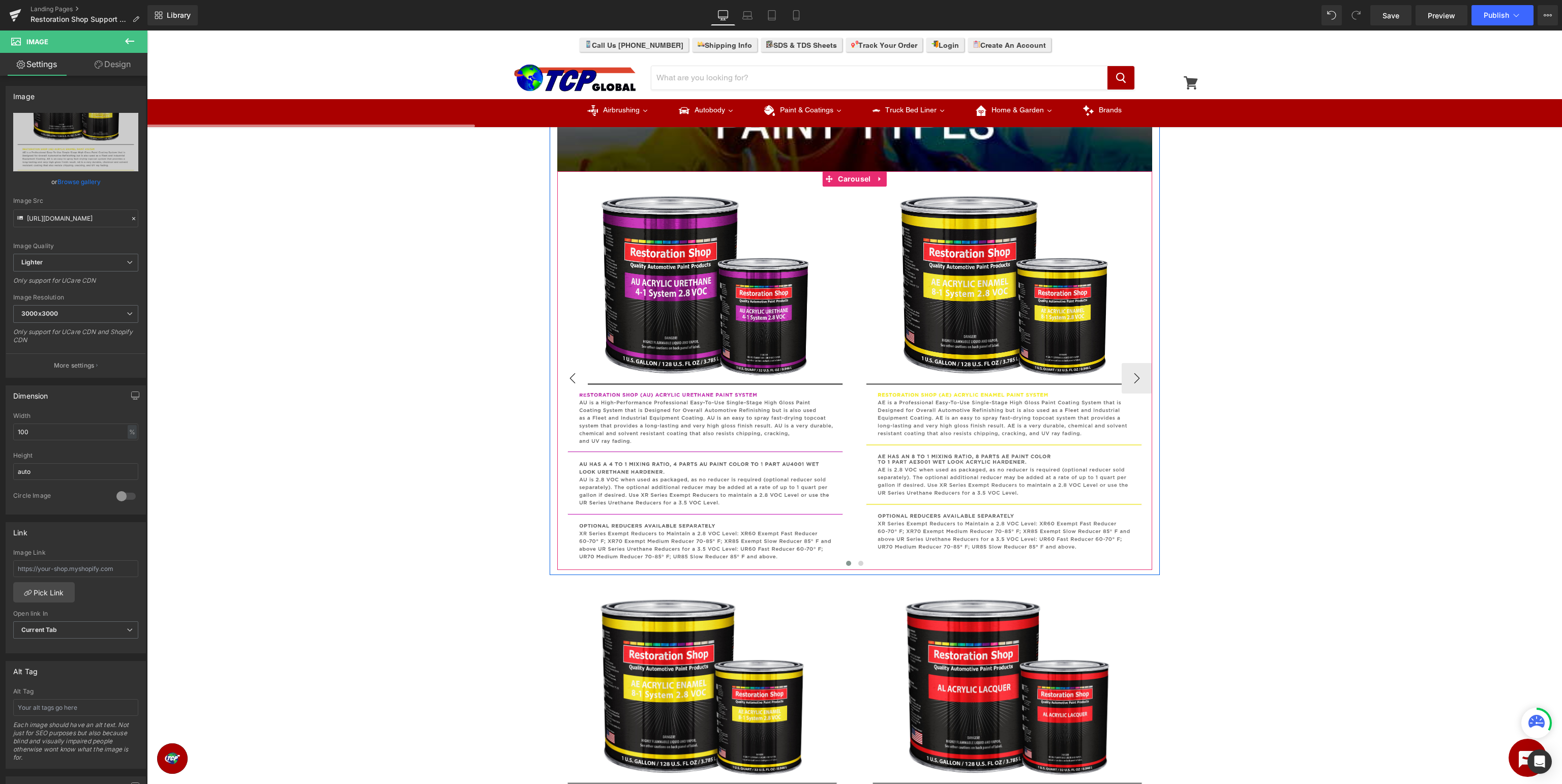
click at [568, 379] on button "‹" at bounding box center [572, 378] width 30 height 30
click at [1132, 371] on button "›" at bounding box center [1137, 378] width 30 height 30
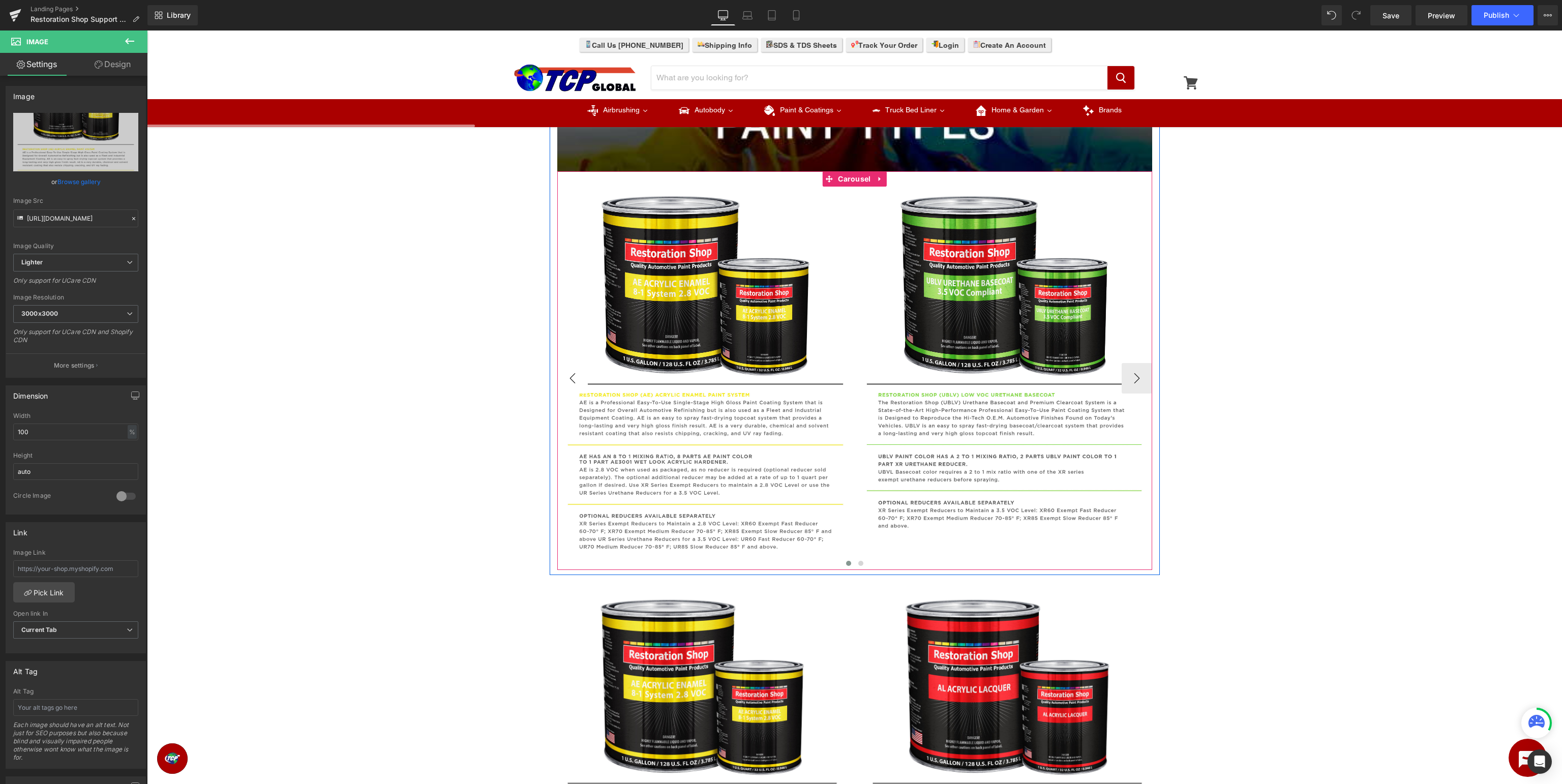
click at [562, 373] on button "‹" at bounding box center [572, 378] width 30 height 30
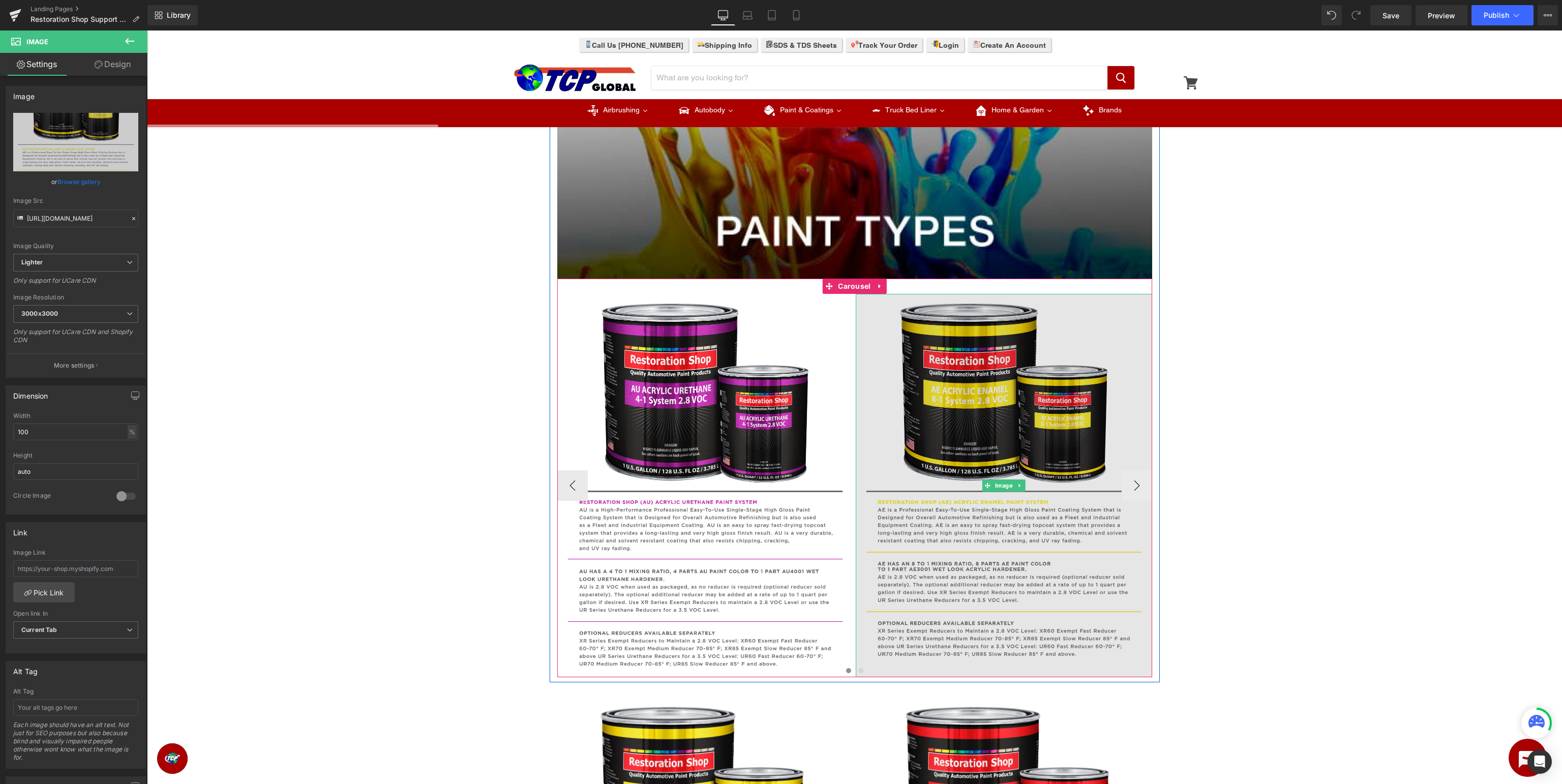
scroll to position [429, 0]
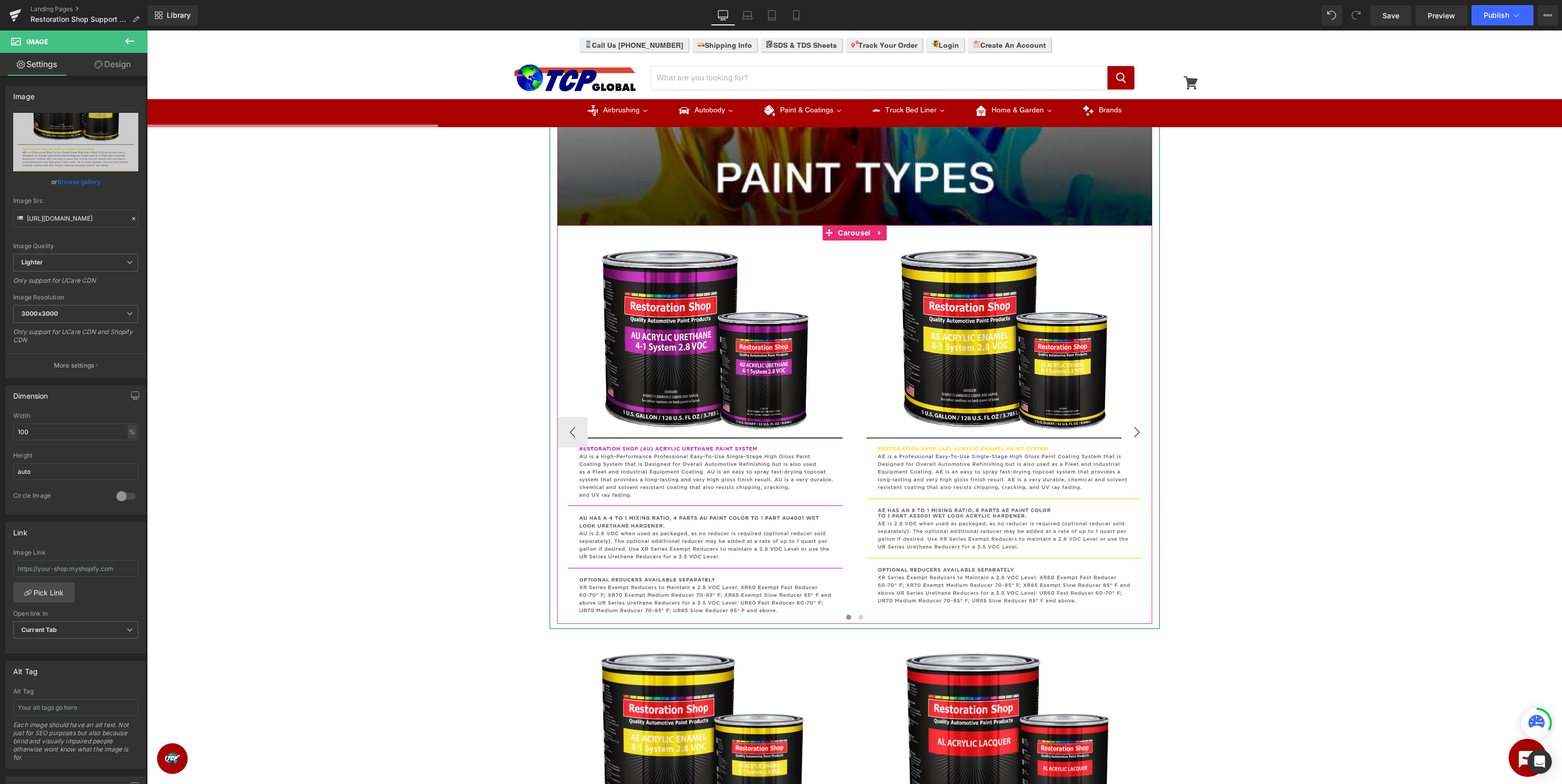
click at [1137, 428] on button "›" at bounding box center [1137, 431] width 30 height 30
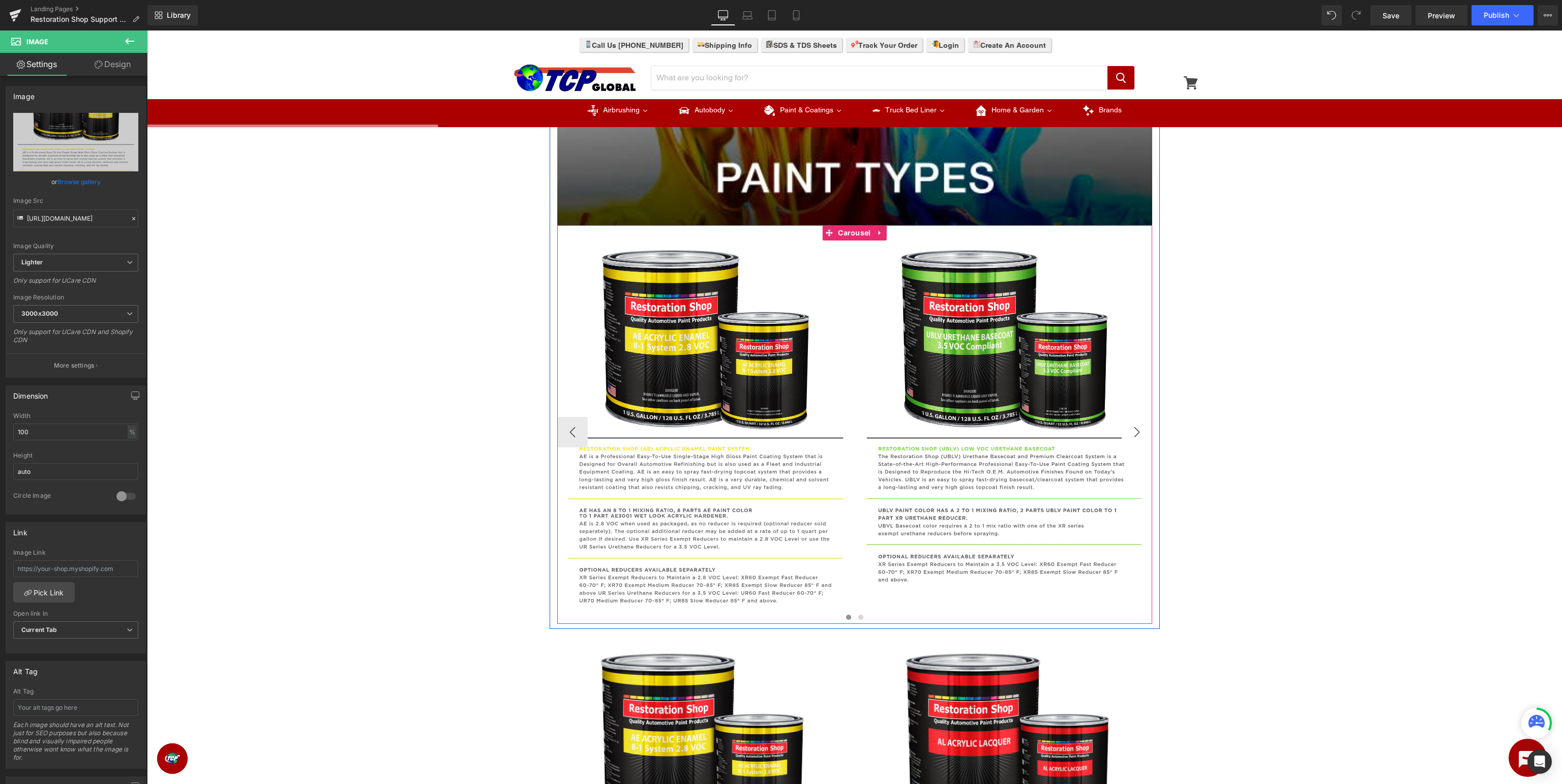
click at [1138, 425] on button "›" at bounding box center [1137, 431] width 30 height 30
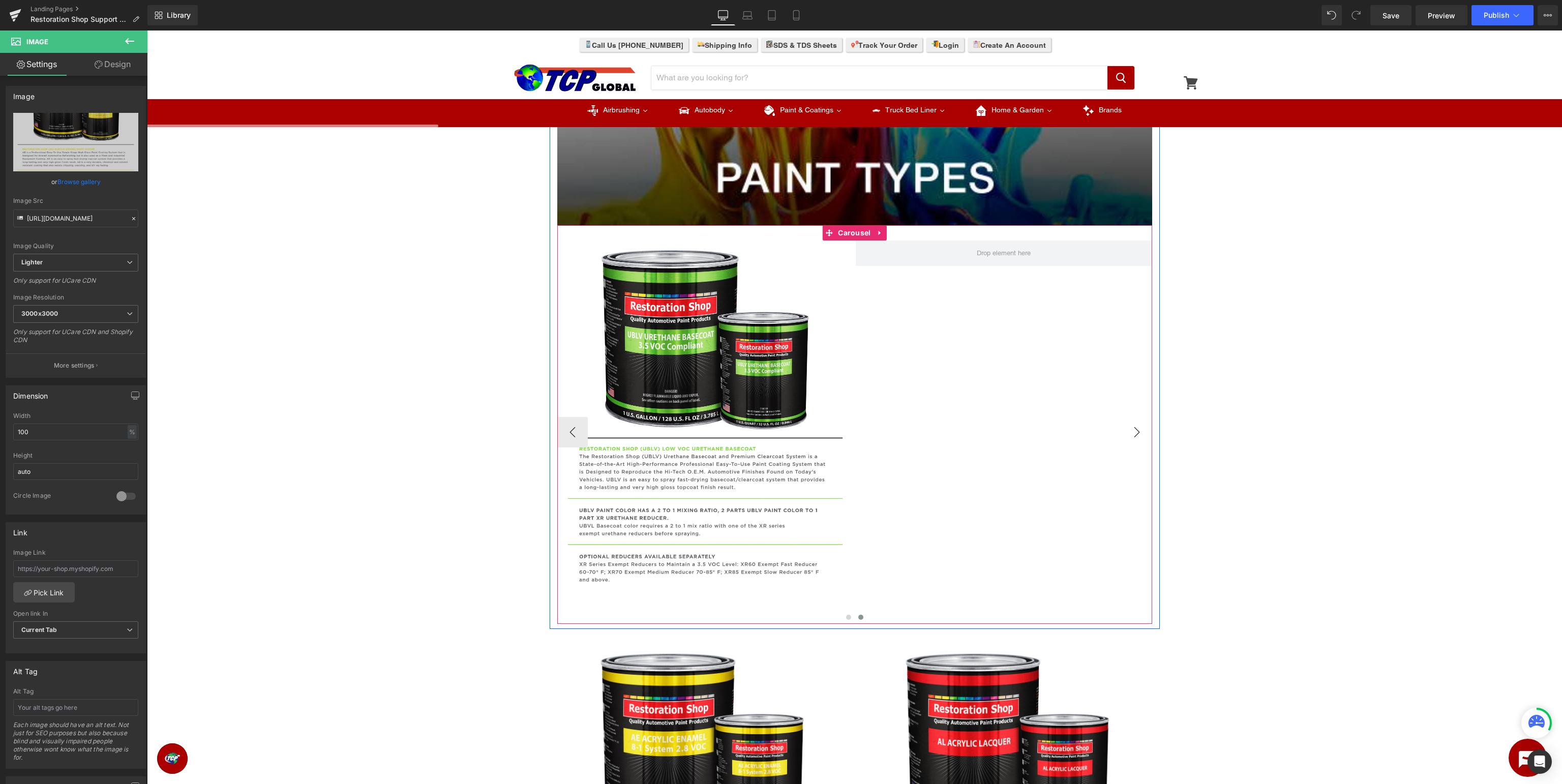
click at [1141, 438] on button "›" at bounding box center [1137, 431] width 30 height 30
click at [577, 436] on button "‹" at bounding box center [572, 431] width 30 height 30
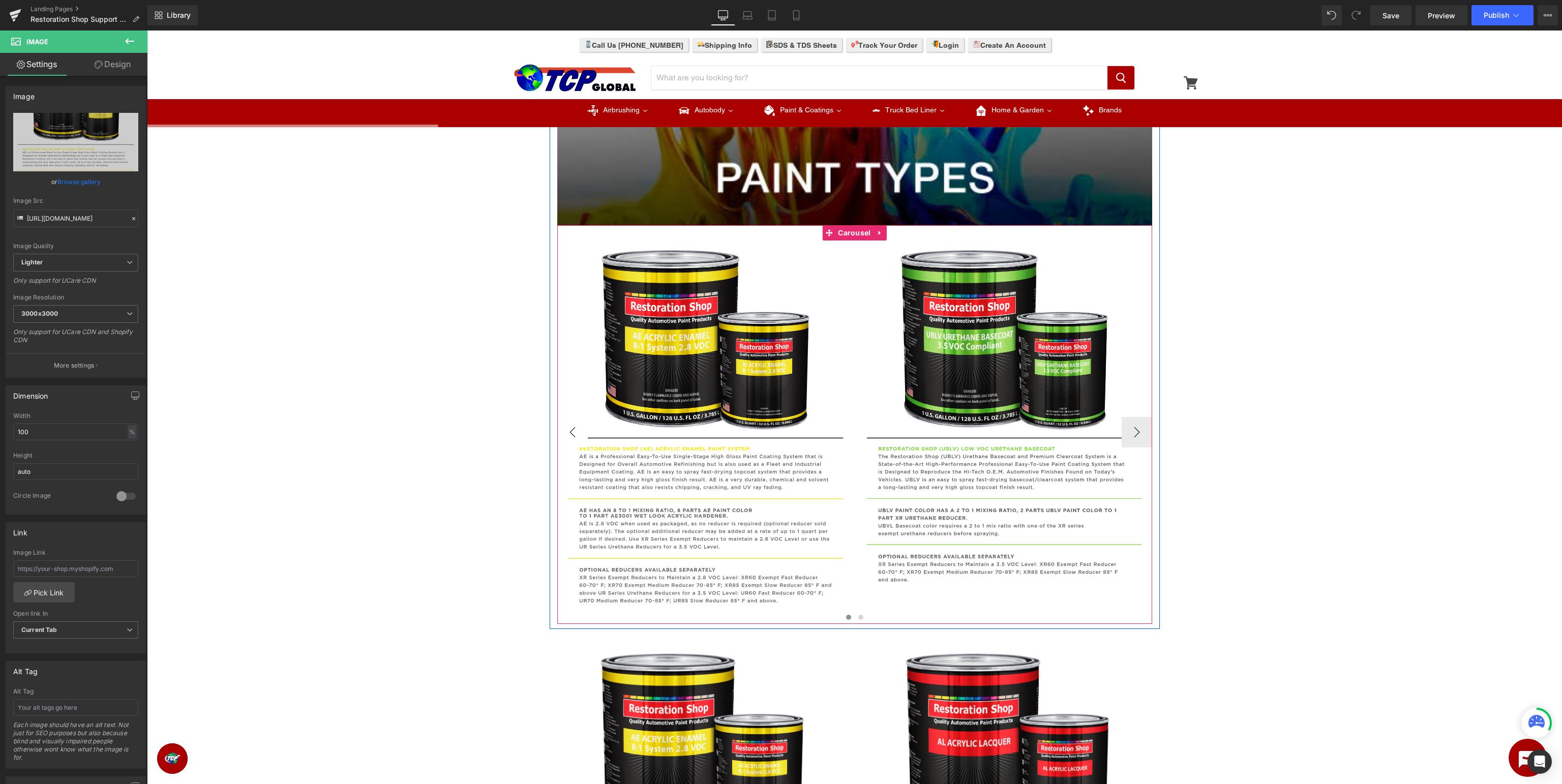
click at [577, 436] on button "‹" at bounding box center [572, 431] width 30 height 30
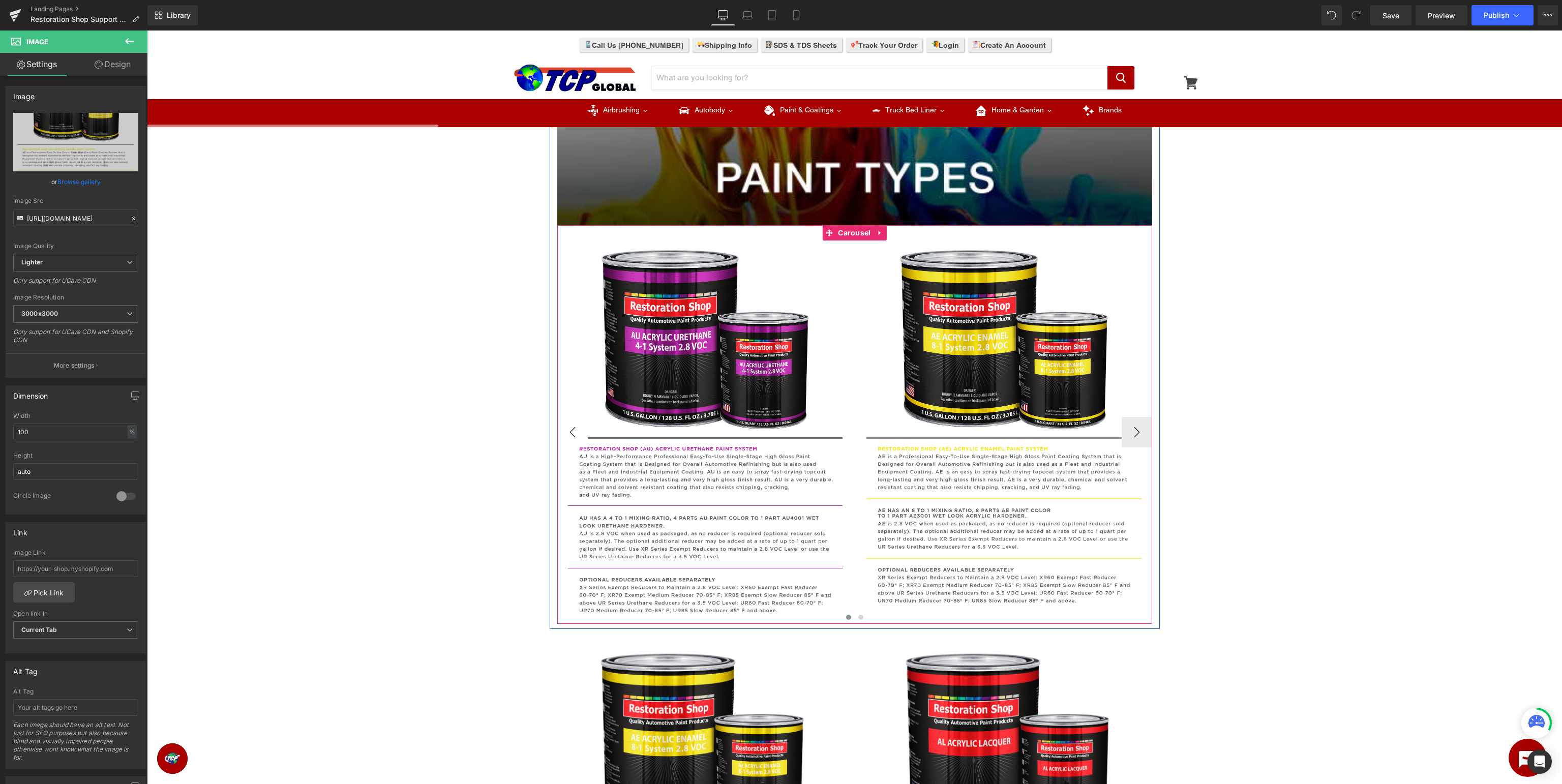
click at [577, 436] on button "‹" at bounding box center [572, 431] width 30 height 30
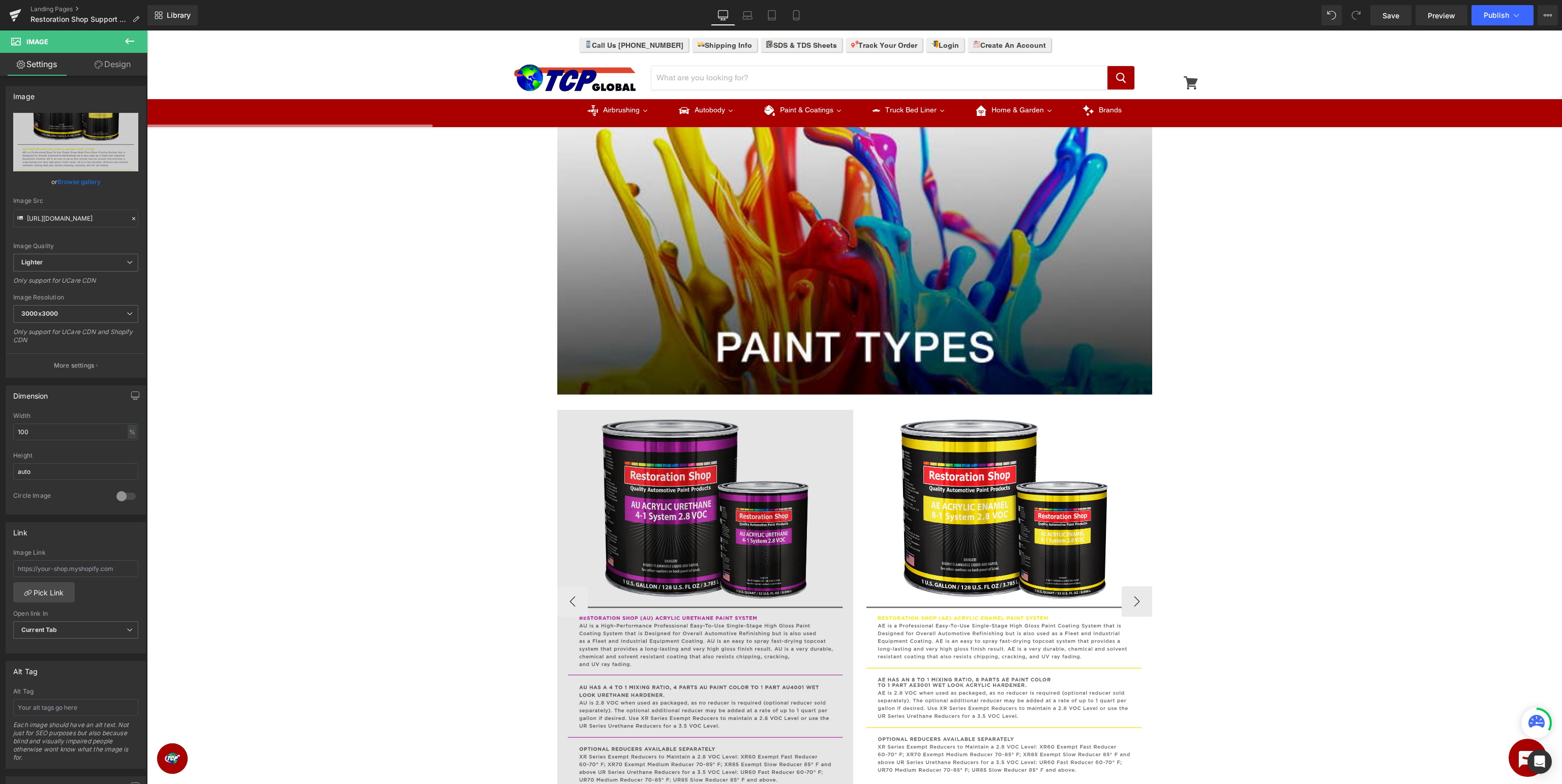
scroll to position [421, 0]
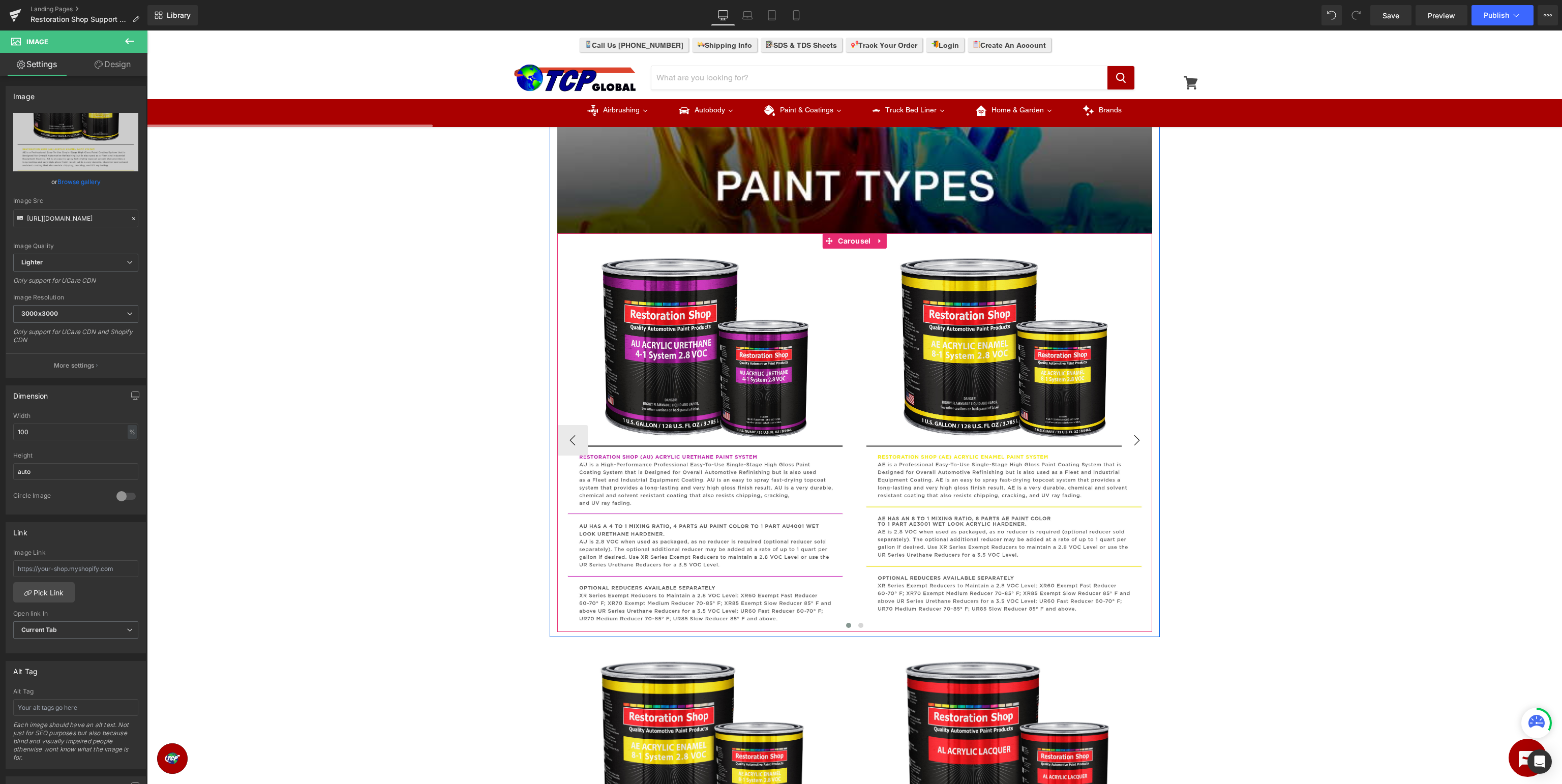
click at [1136, 438] on button "›" at bounding box center [1137, 440] width 30 height 30
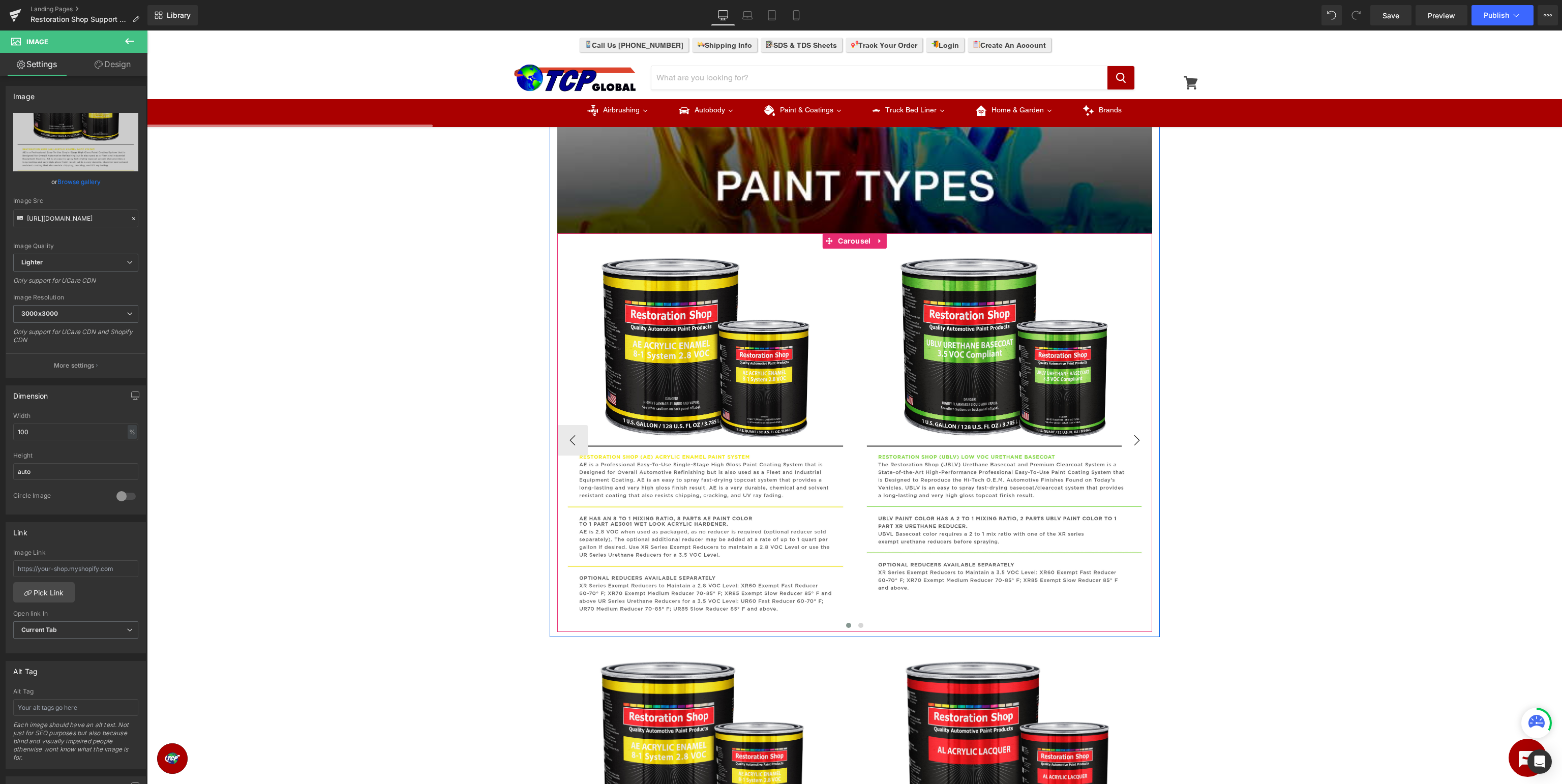
click at [1135, 438] on button "›" at bounding box center [1137, 440] width 30 height 30
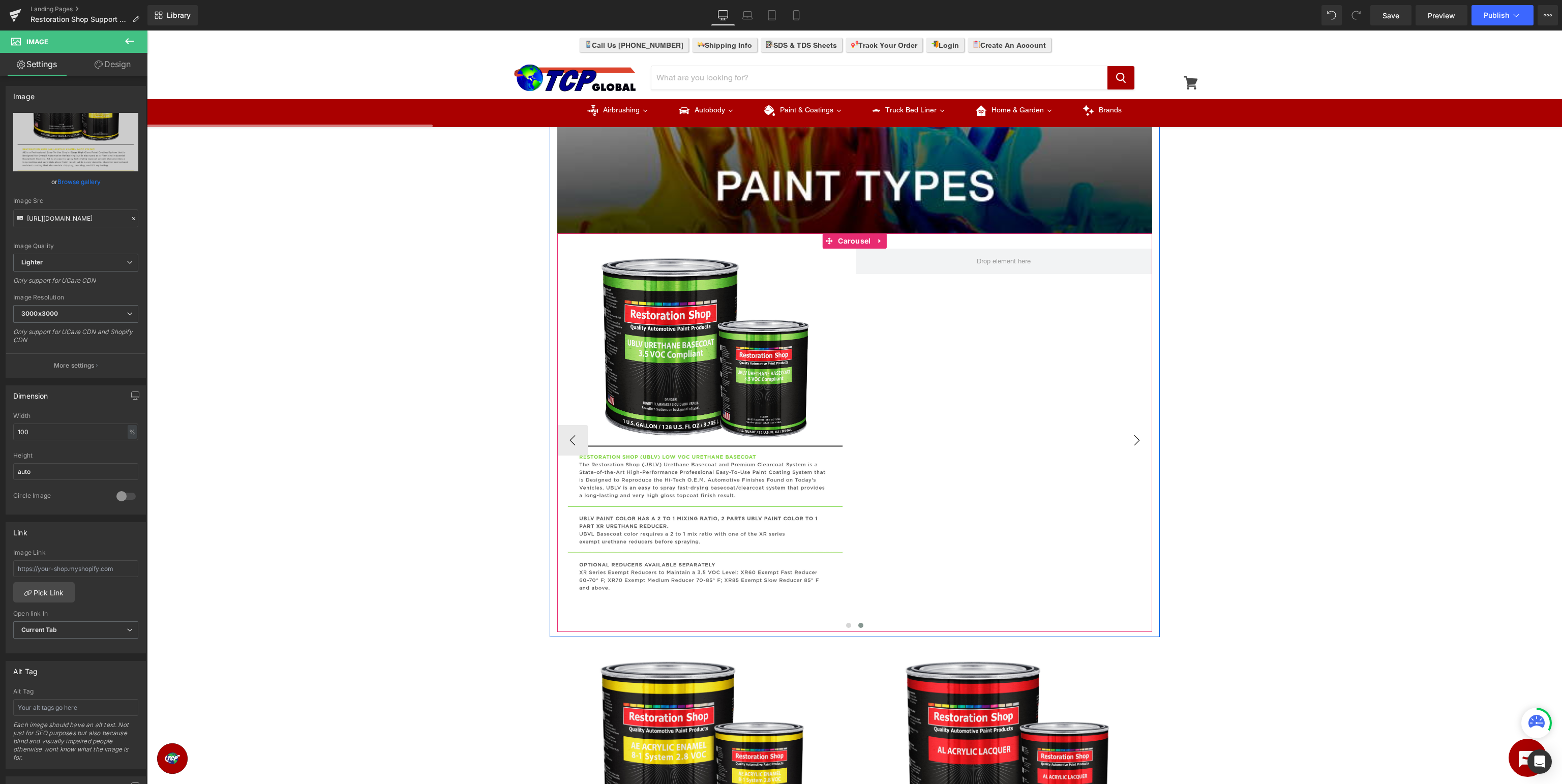
click at [1143, 441] on button "›" at bounding box center [1137, 440] width 30 height 30
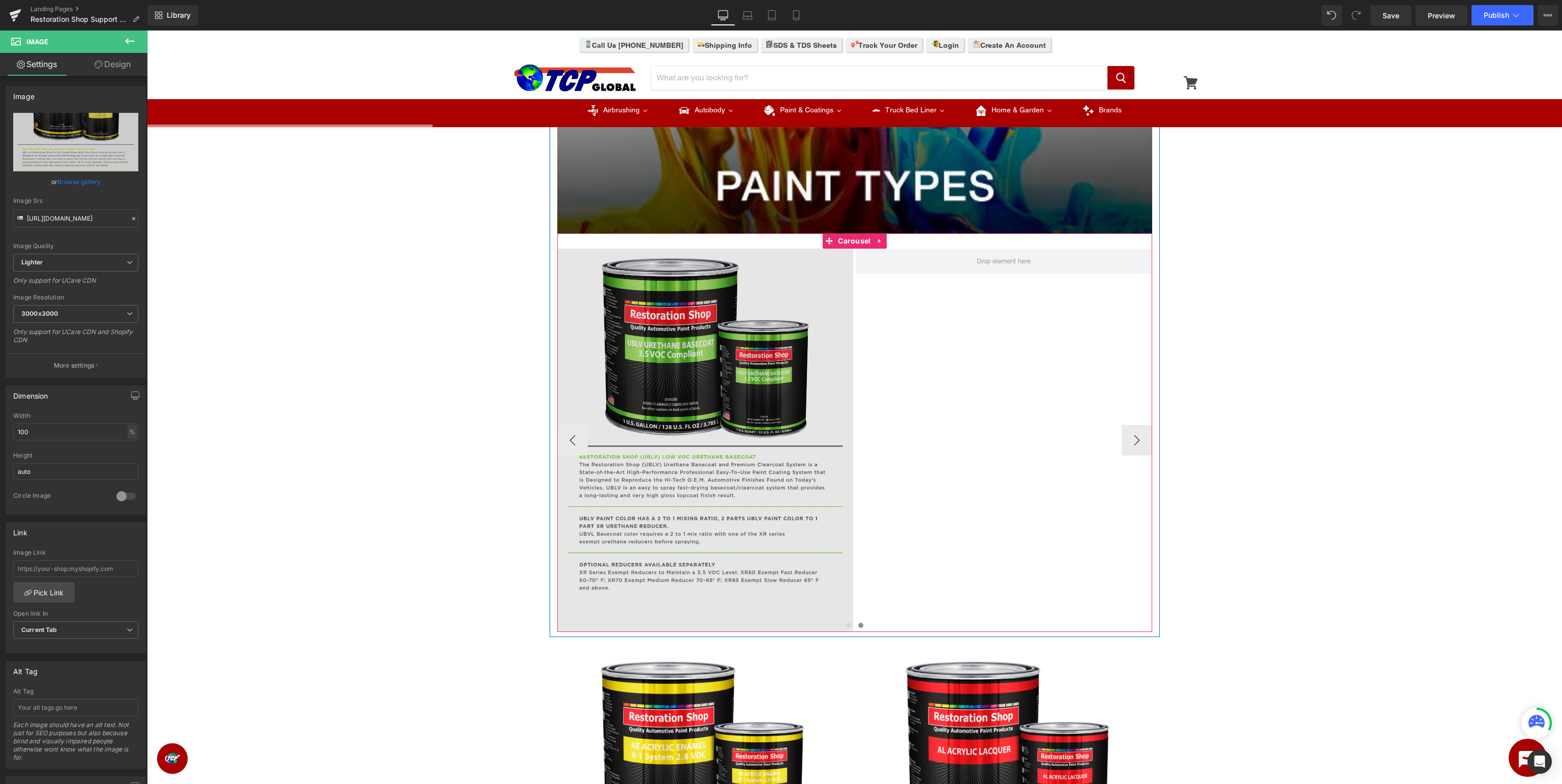
click at [570, 439] on button "‹" at bounding box center [572, 440] width 30 height 30
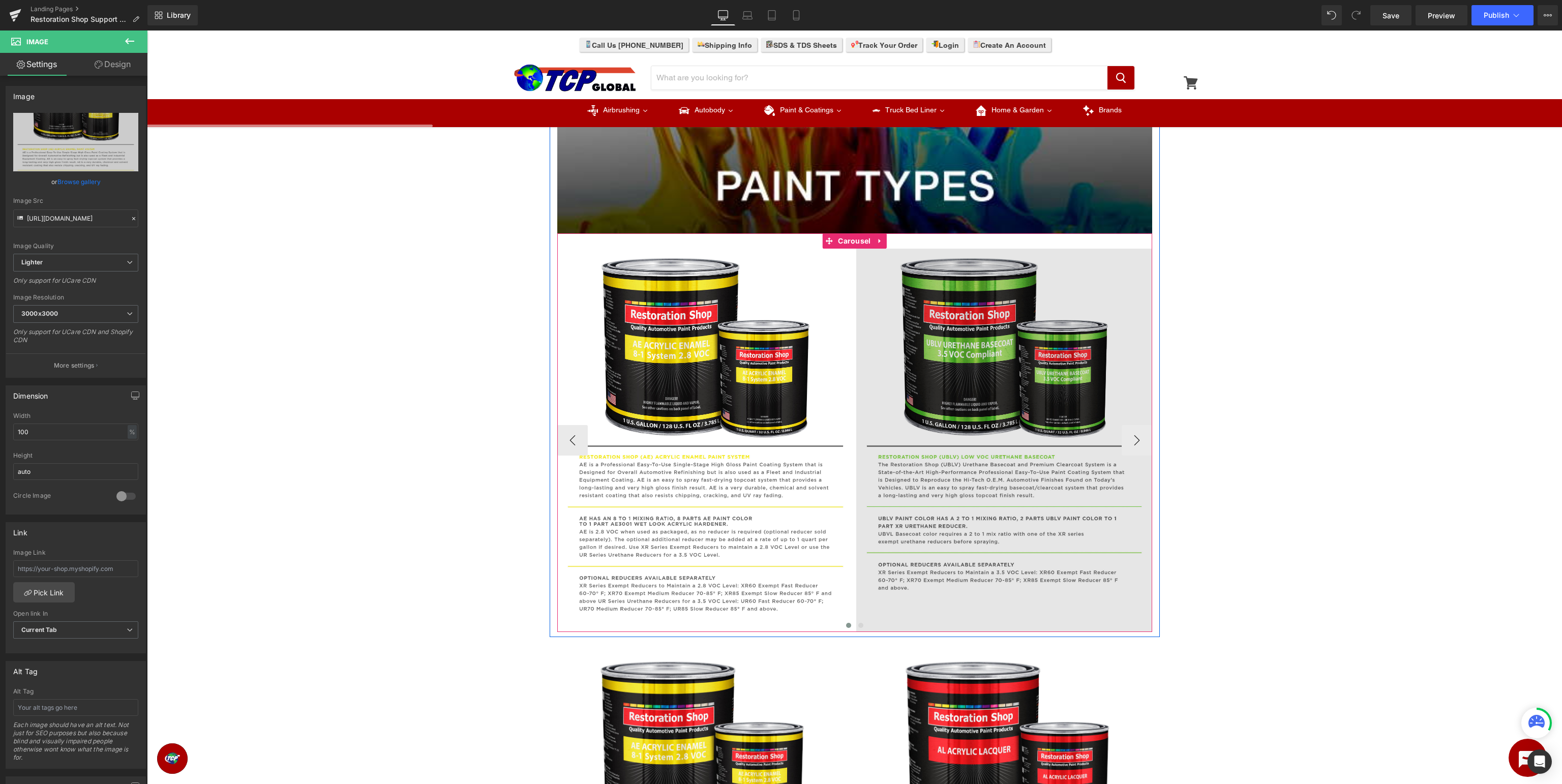
click at [570, 439] on button "‹" at bounding box center [572, 440] width 30 height 30
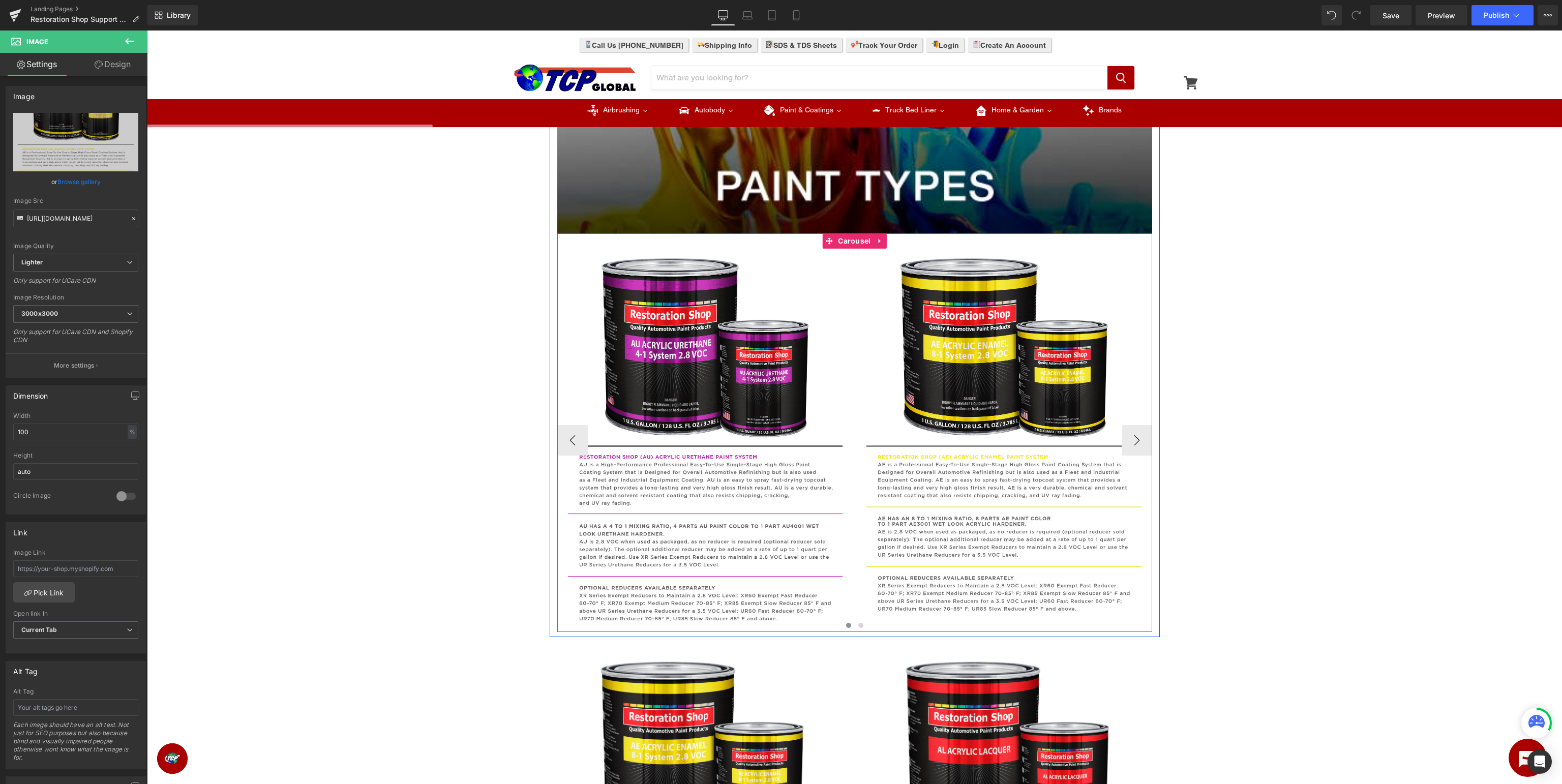
click at [570, 439] on button "‹" at bounding box center [572, 440] width 30 height 30
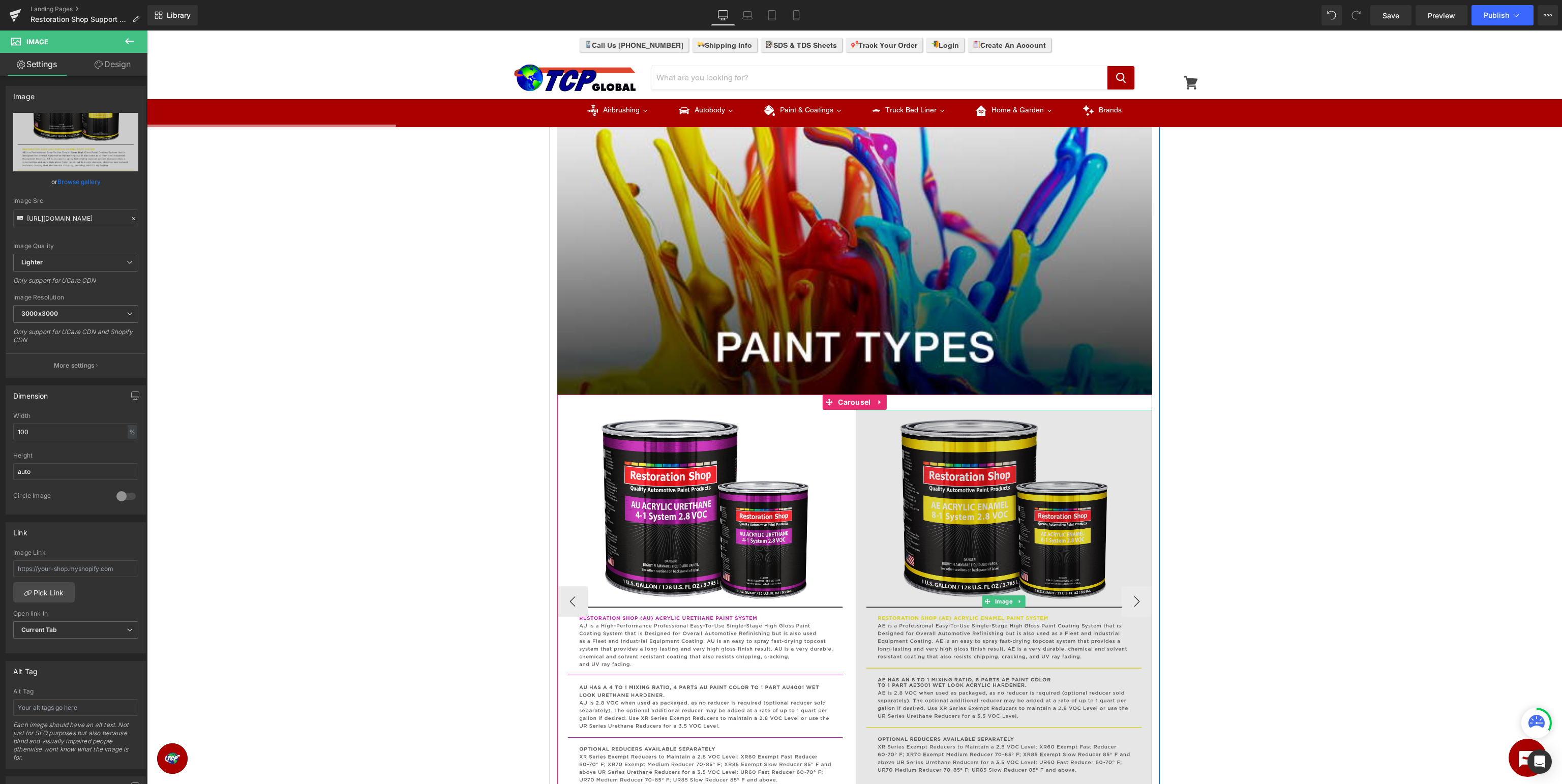
scroll to position [367, 0]
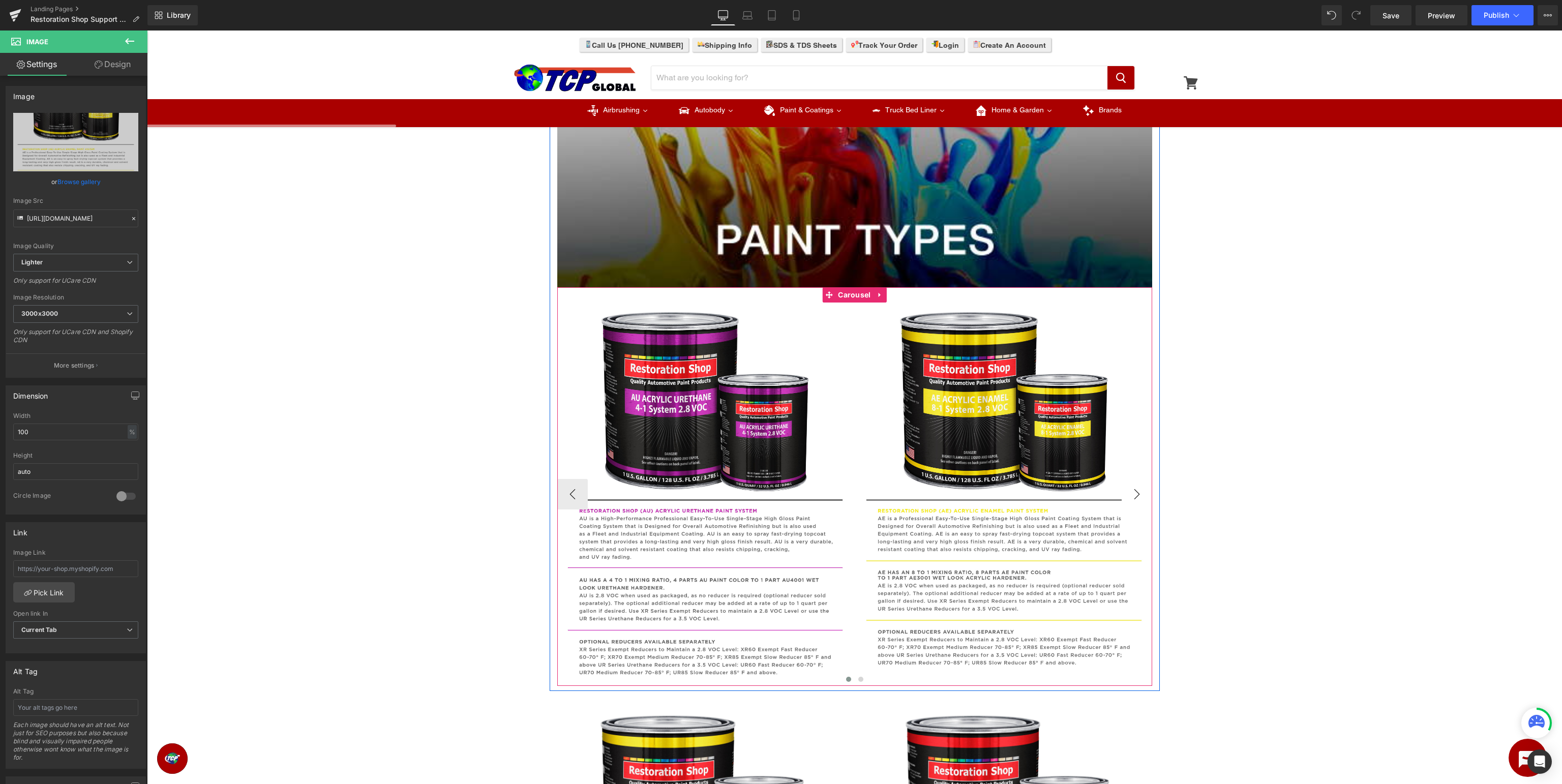
click at [1138, 497] on button "›" at bounding box center [1137, 494] width 30 height 30
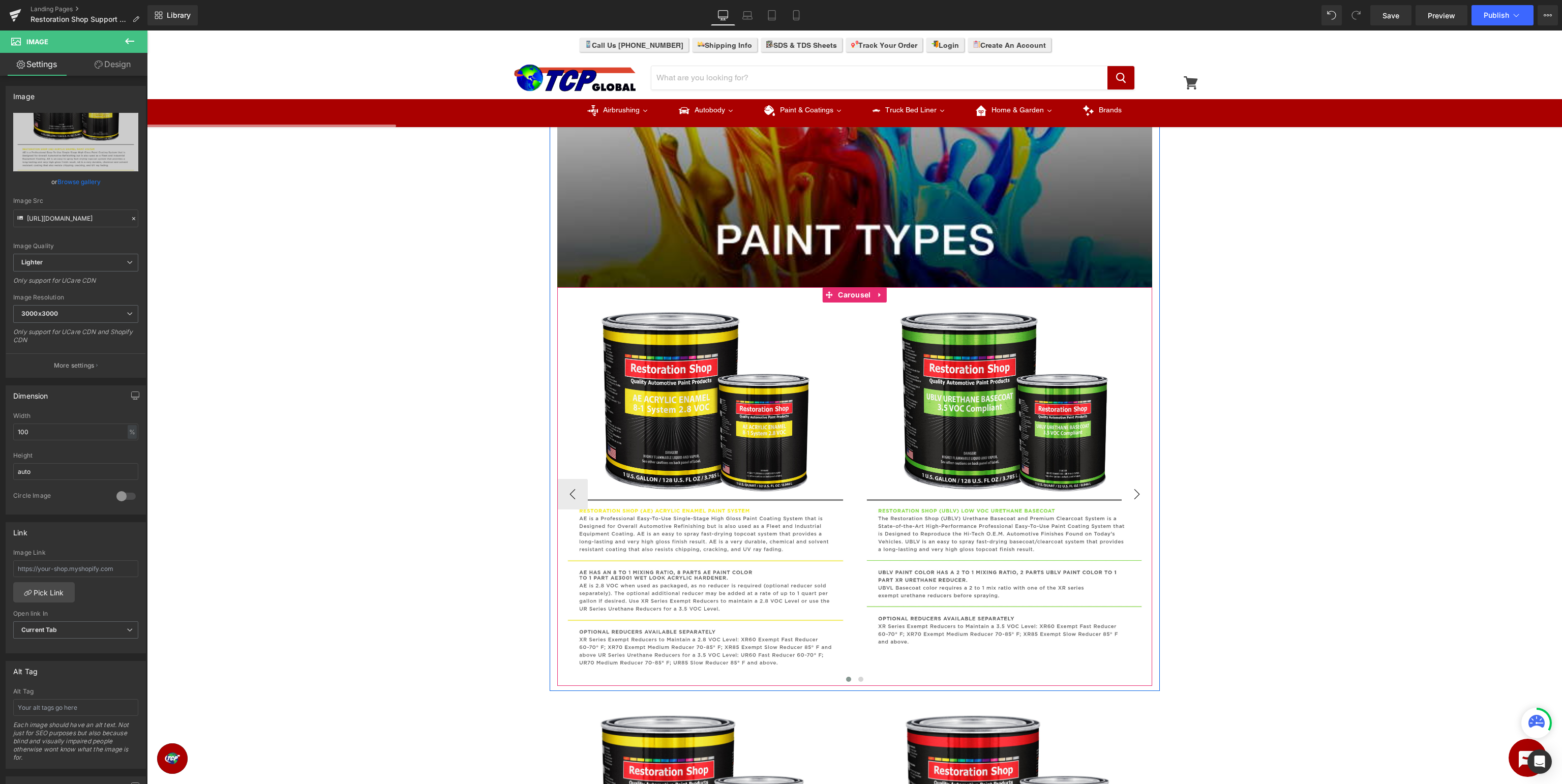
click at [1138, 497] on button "›" at bounding box center [1137, 494] width 30 height 30
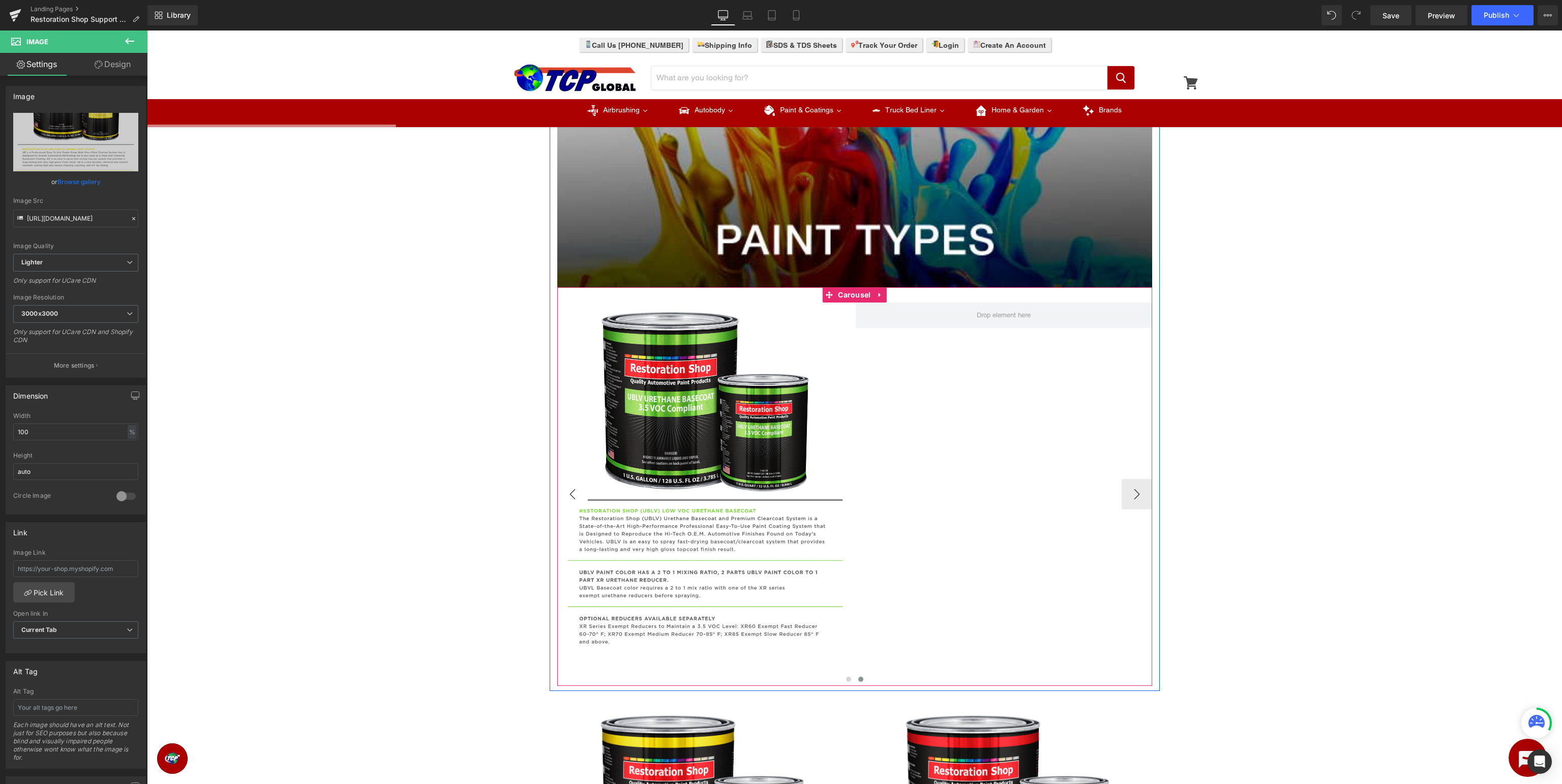
click at [573, 491] on button "‹" at bounding box center [572, 494] width 30 height 30
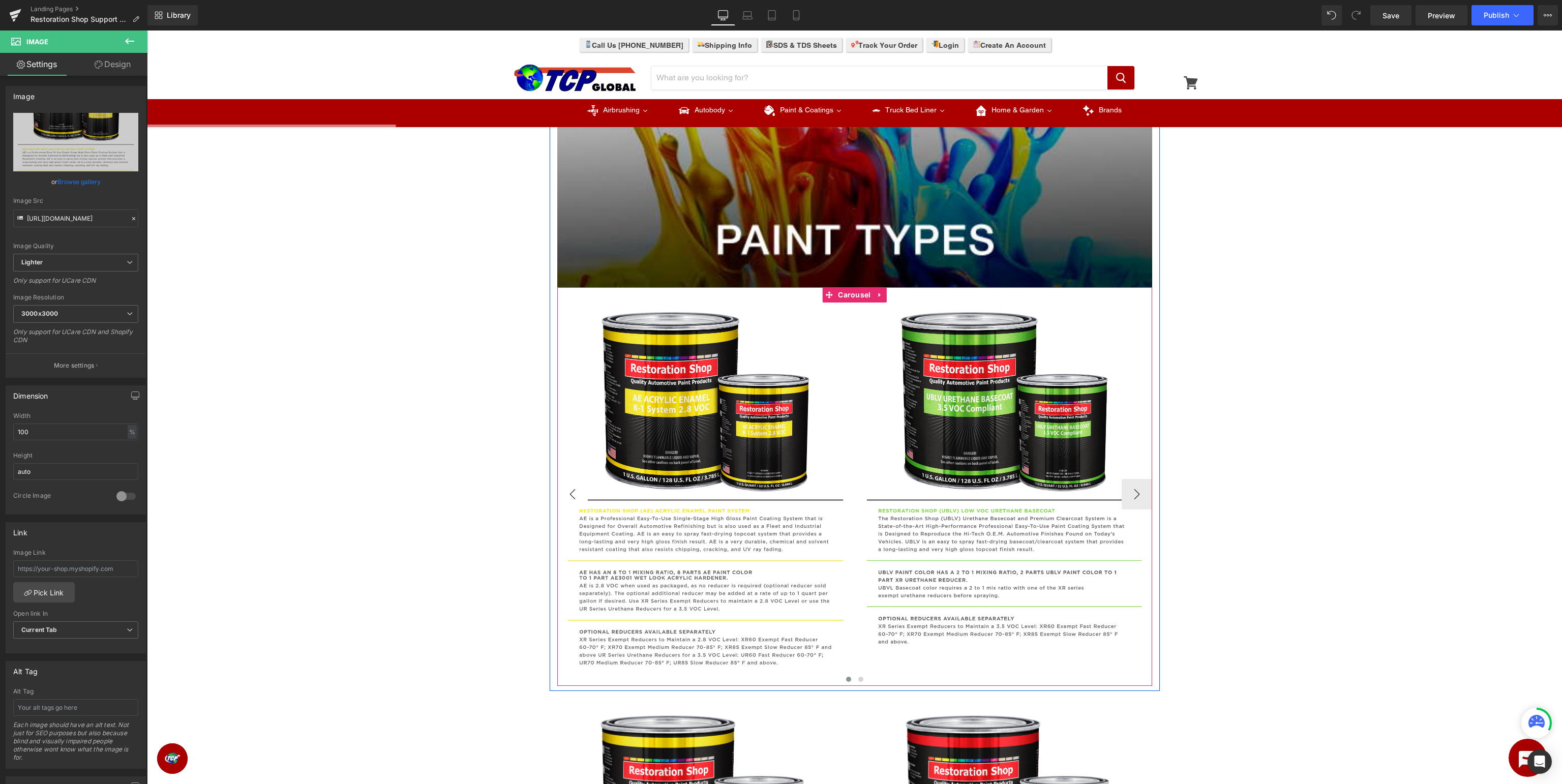
click at [573, 491] on button "‹" at bounding box center [572, 494] width 30 height 30
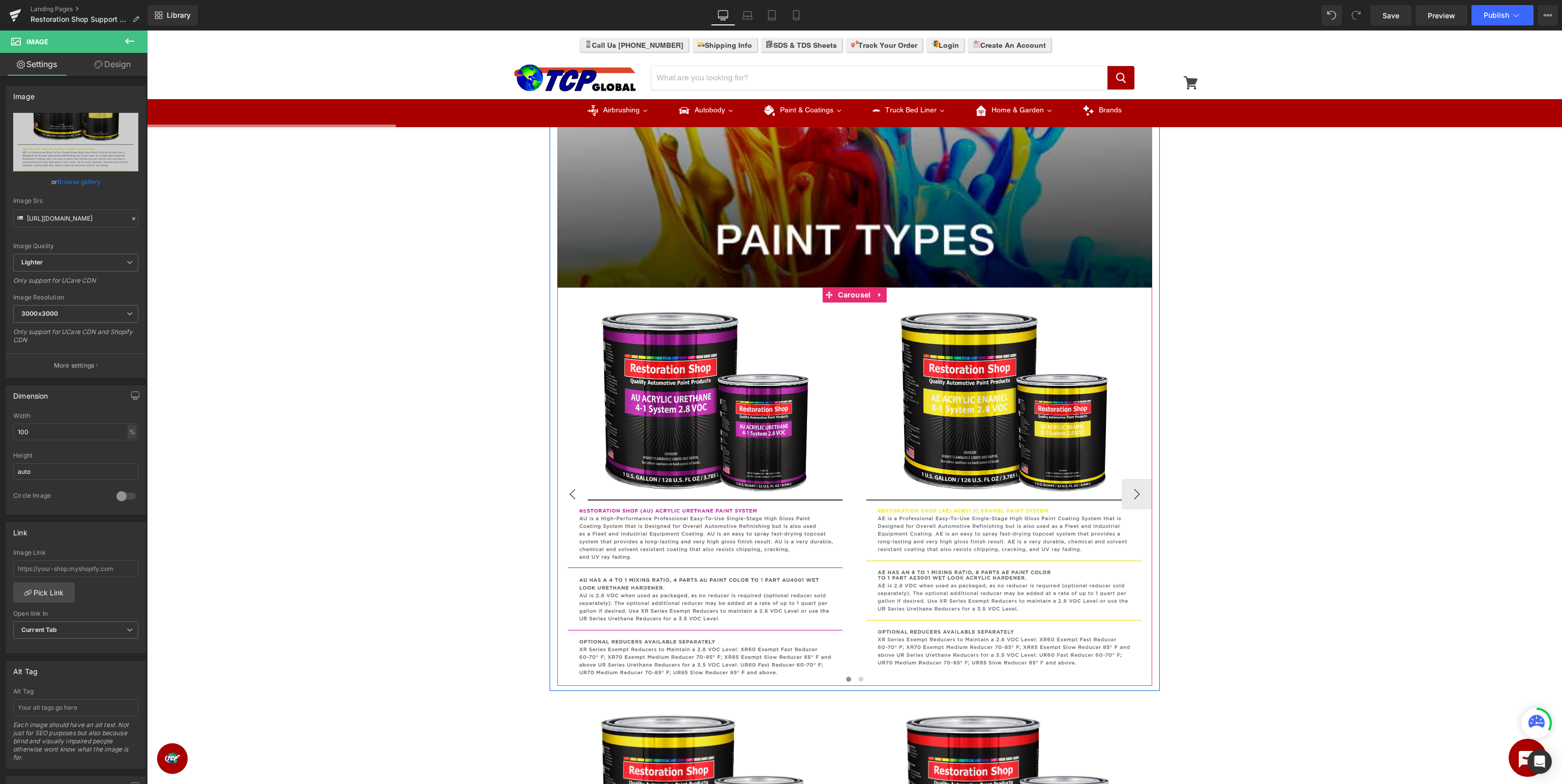
click at [573, 491] on button "‹" at bounding box center [572, 494] width 30 height 30
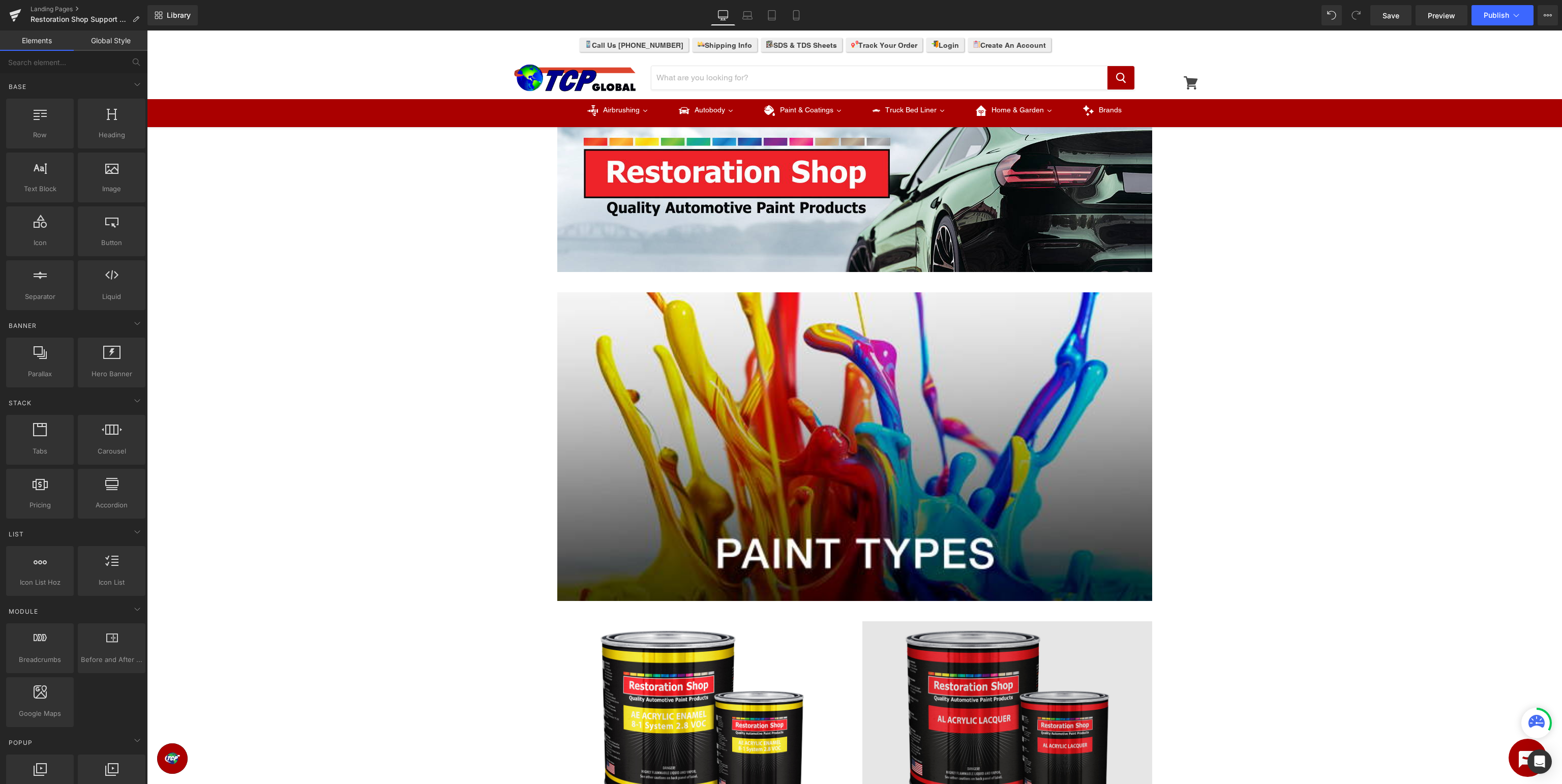
scroll to position [0, 0]
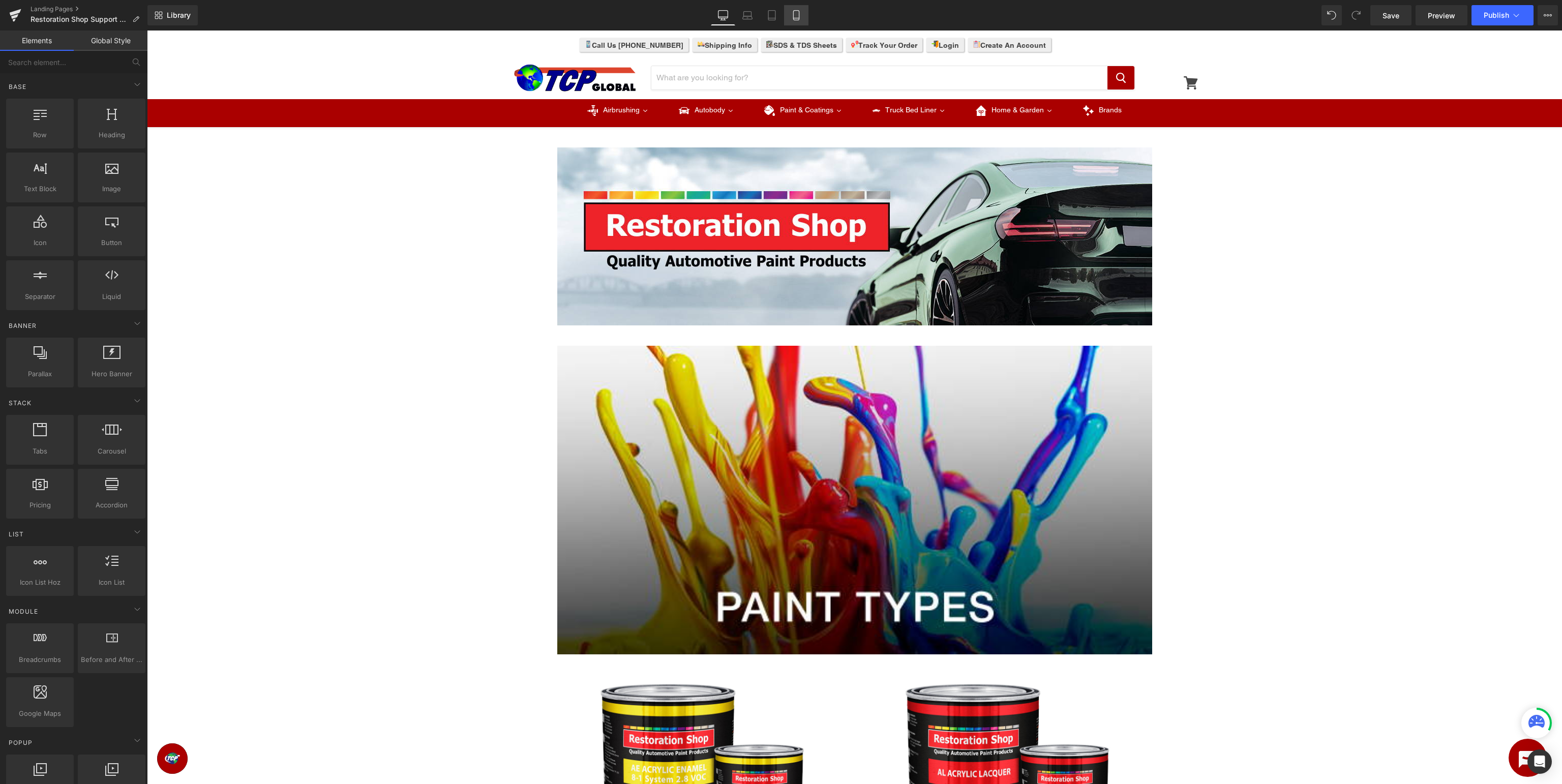
click at [791, 10] on link "Mobile" at bounding box center [796, 15] width 25 height 20
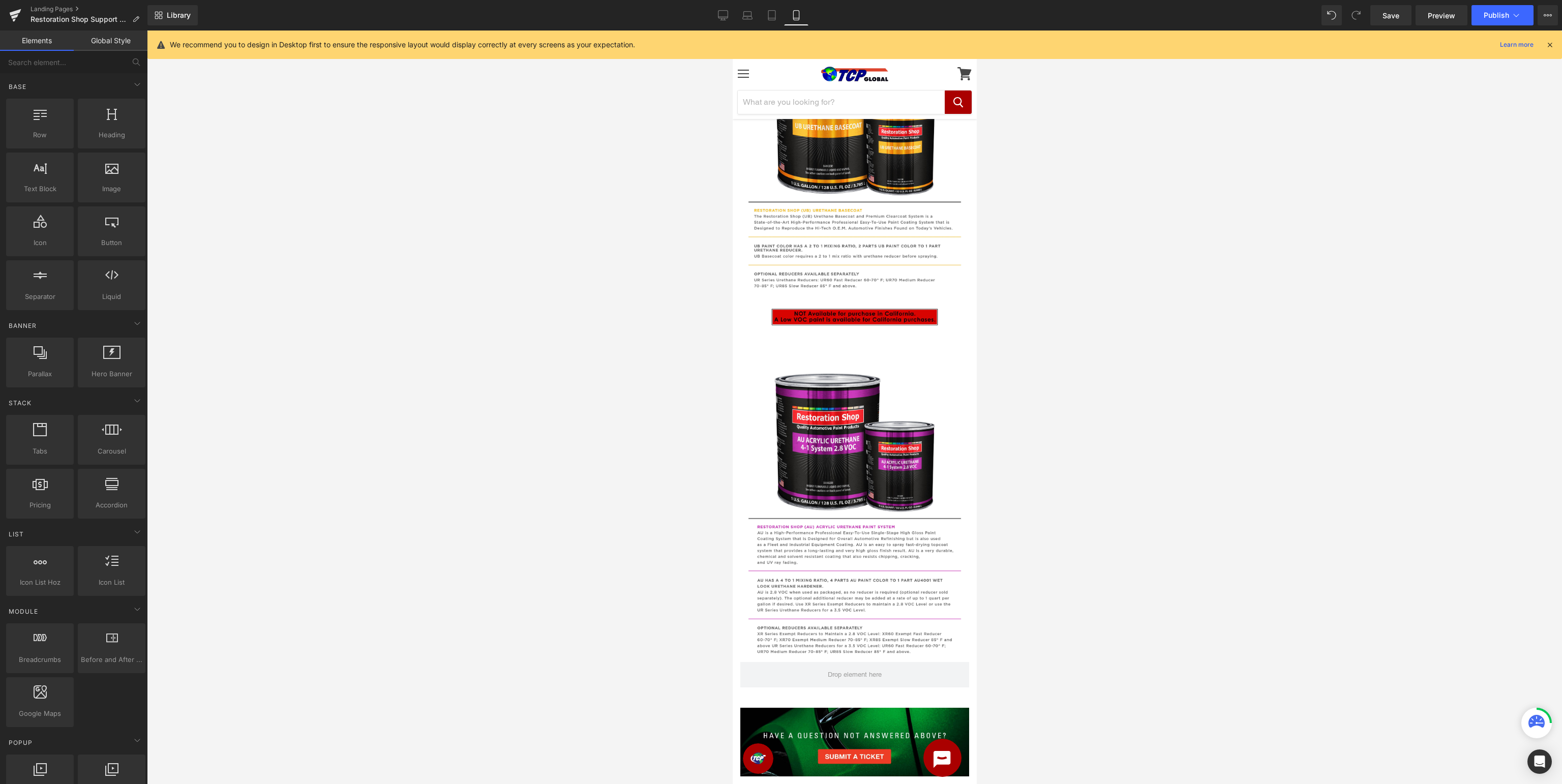
scroll to position [1503, 0]
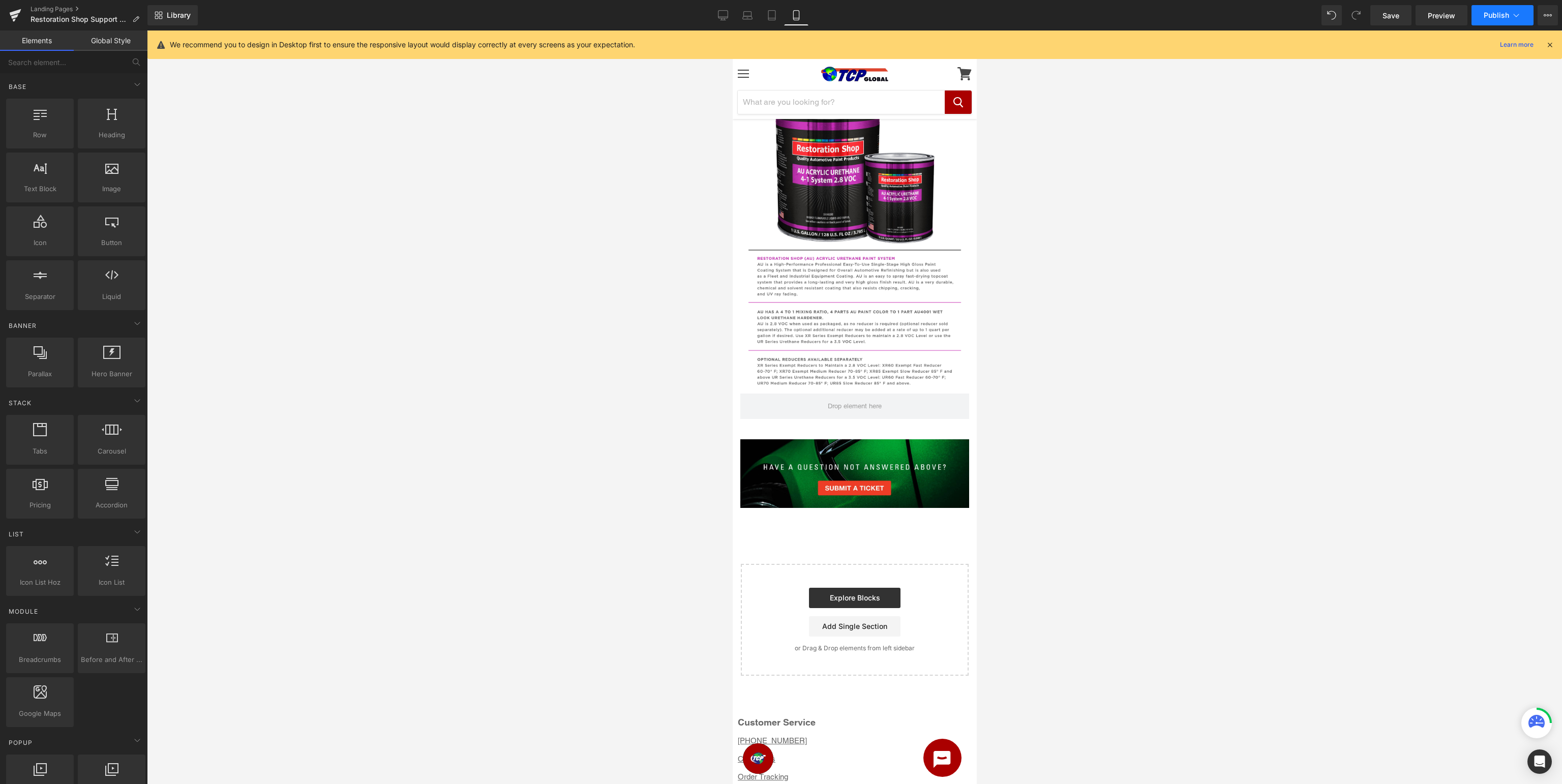
click at [1502, 17] on span "Publish" at bounding box center [1496, 15] width 25 height 8
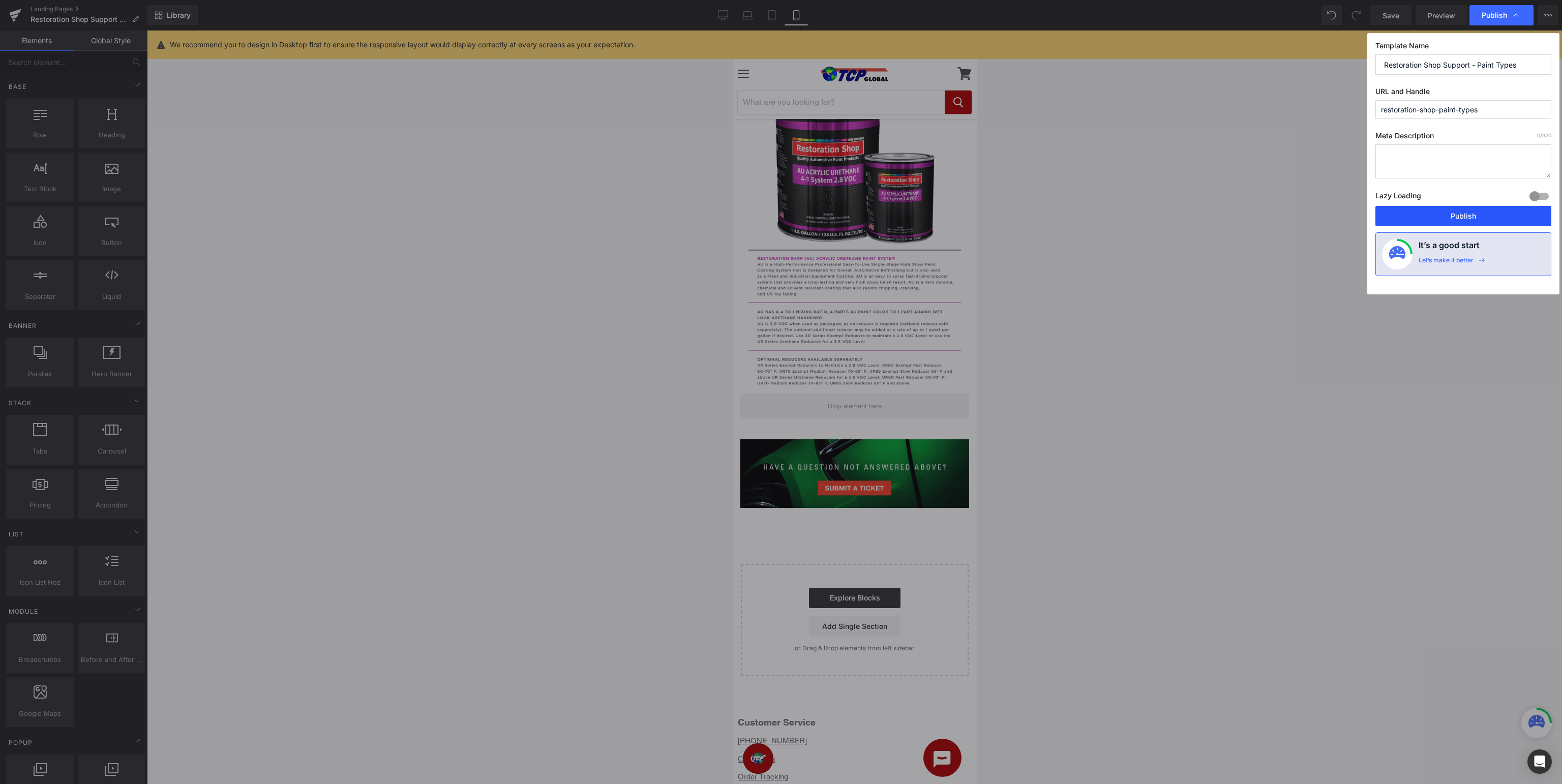
click at [1466, 216] on button "Publish" at bounding box center [1463, 216] width 176 height 20
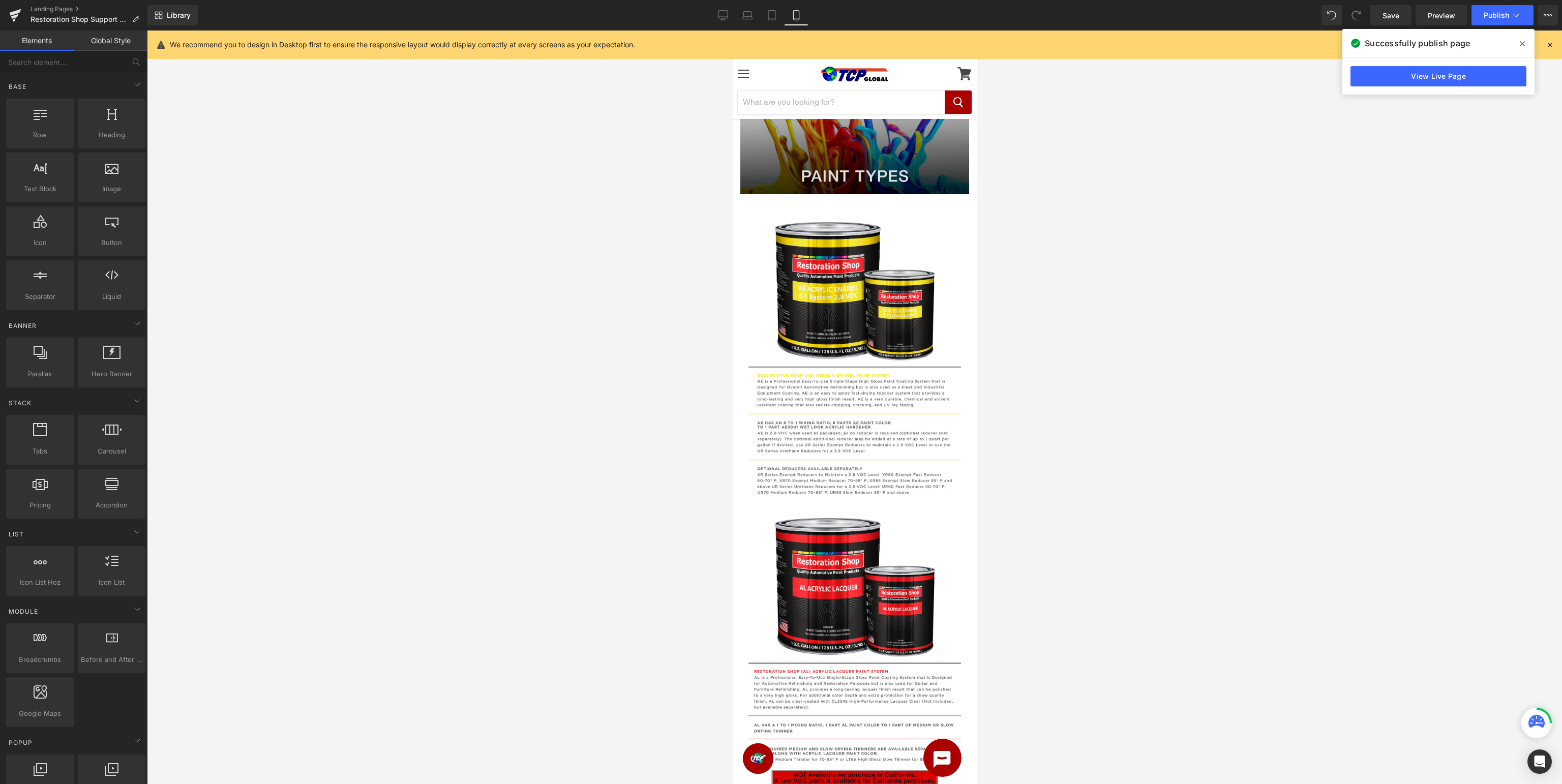
scroll to position [0, 0]
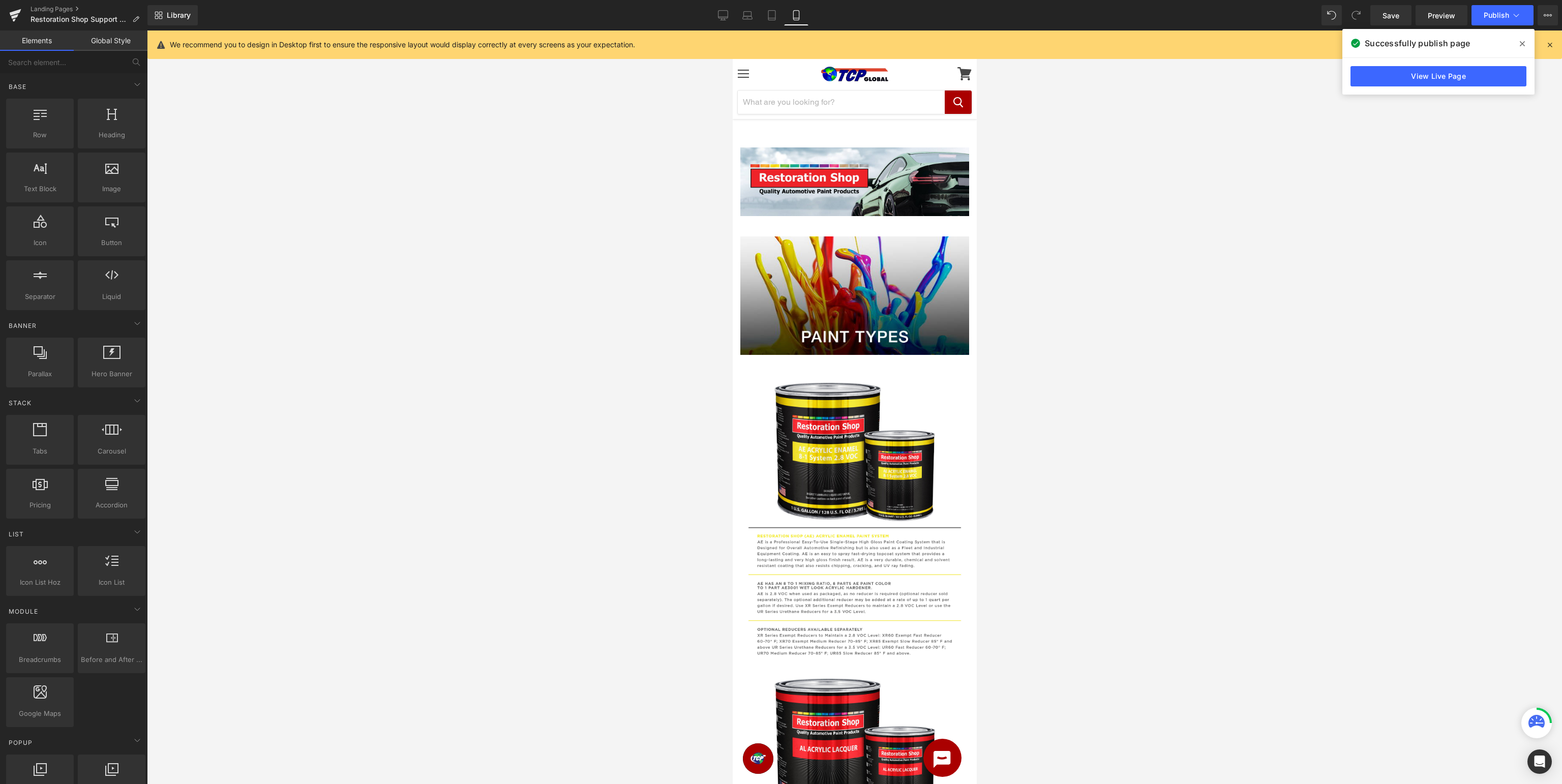
click at [1522, 43] on icon at bounding box center [1523, 44] width 5 height 5
click at [1415, 237] on div at bounding box center [854, 407] width 1415 height 753
